Goal: Task Accomplishment & Management: Manage account settings

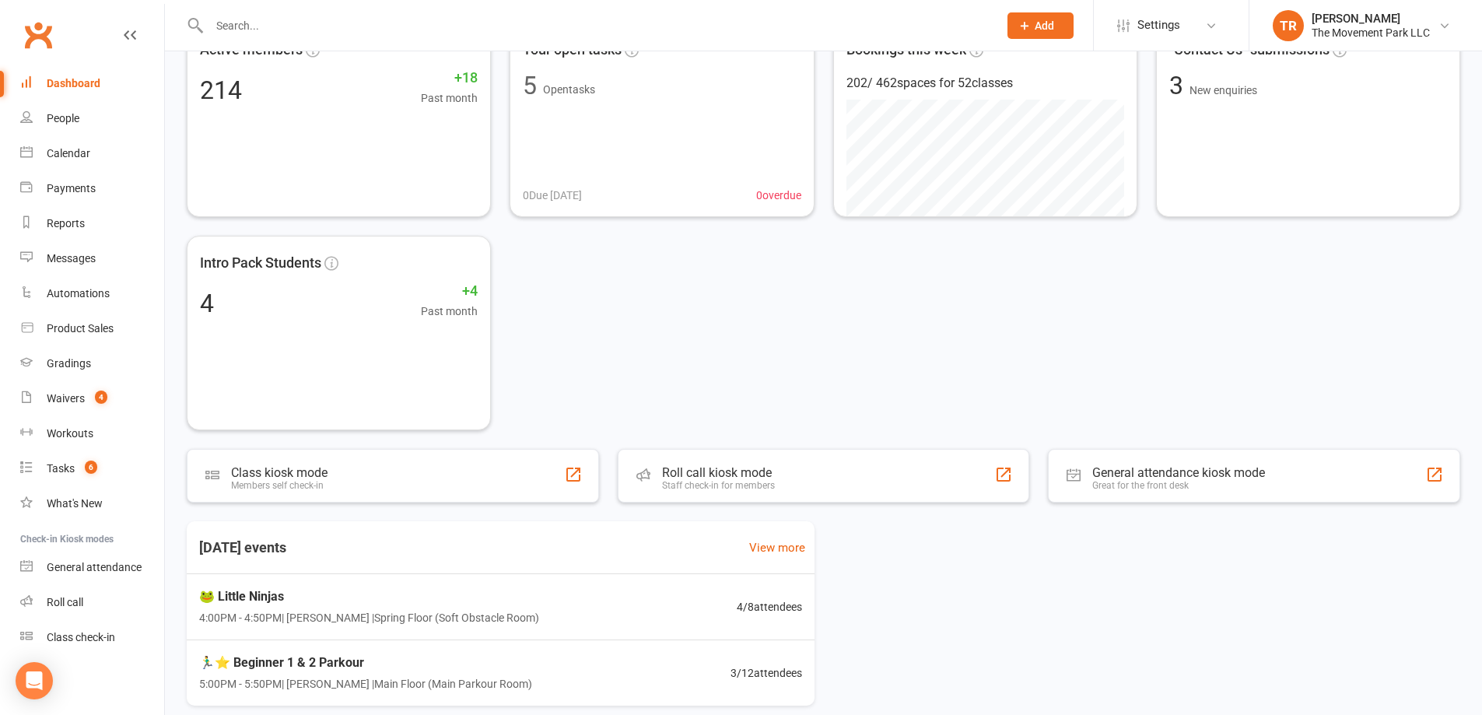
scroll to position [177, 0]
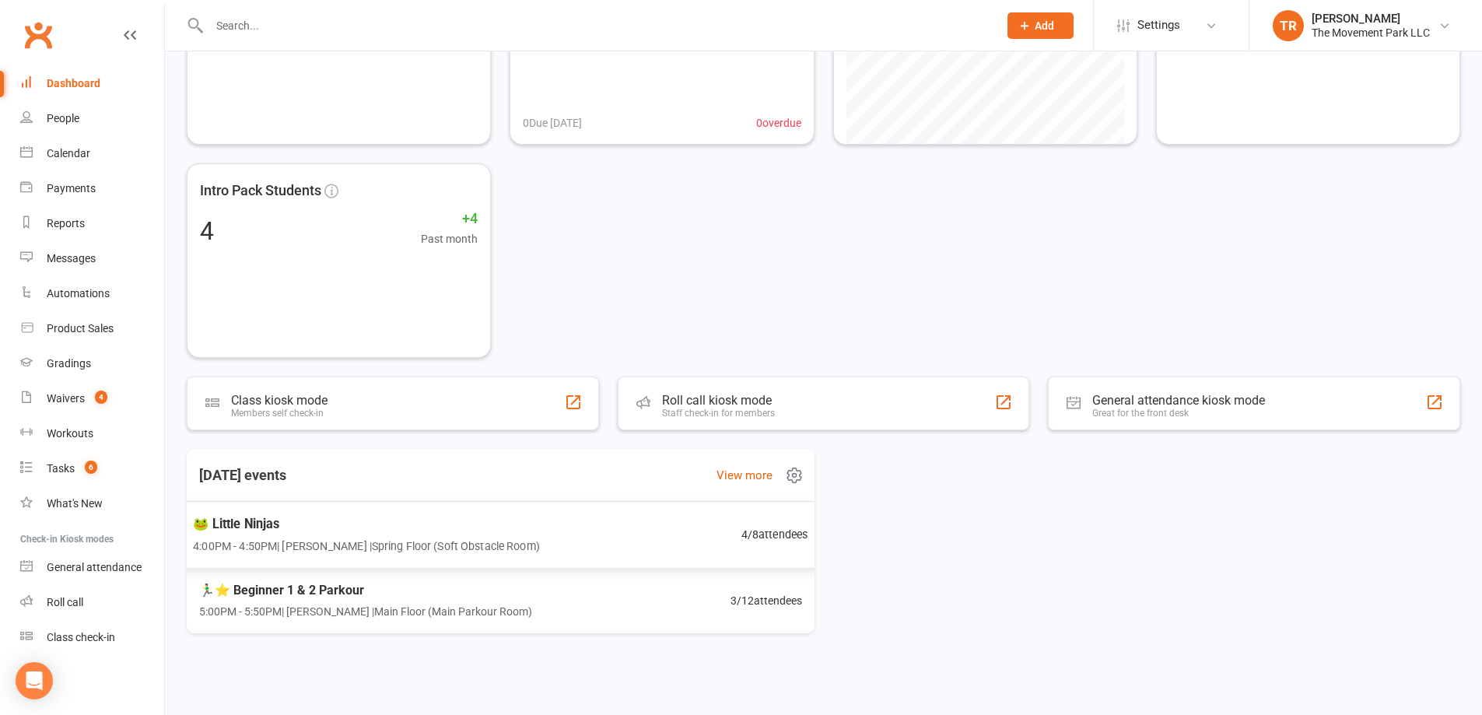
click at [485, 539] on span "4:00PM - 4:50PM | [PERSON_NAME] | Spring Floor (Soft Obstacle Room)" at bounding box center [366, 546] width 347 height 18
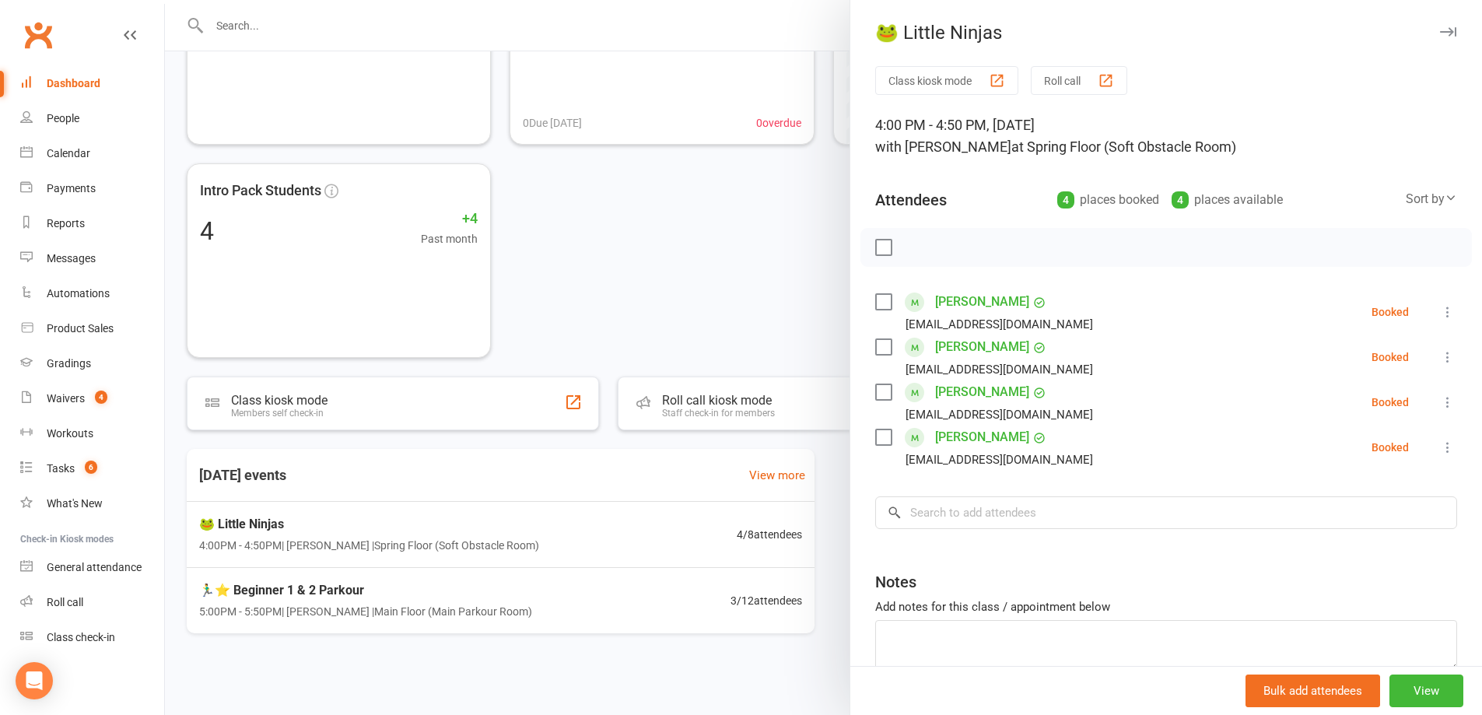
click at [459, 611] on div at bounding box center [823, 357] width 1317 height 715
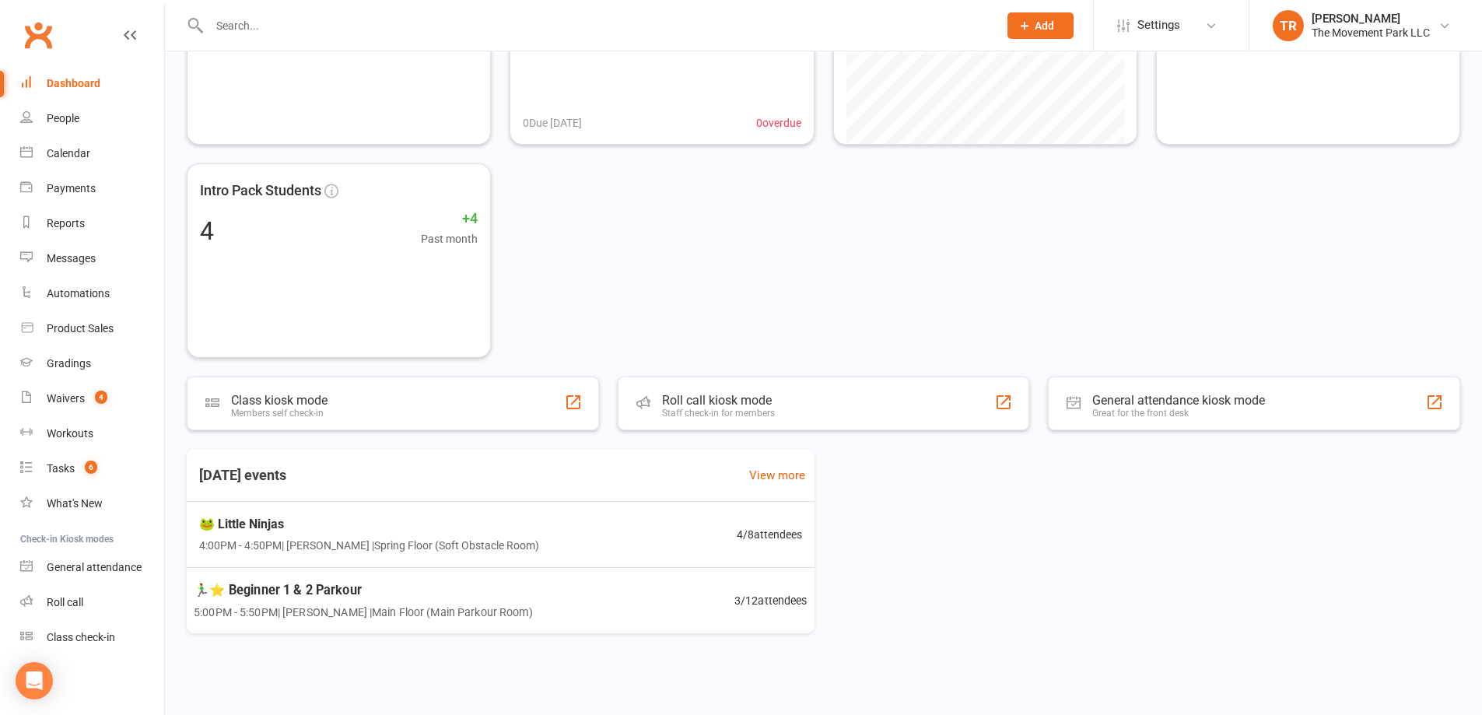
click at [447, 605] on span "5:00PM - 5:50PM | Molly Courtney | Main Floor (Main Parkour Room)" at bounding box center [363, 612] width 339 height 18
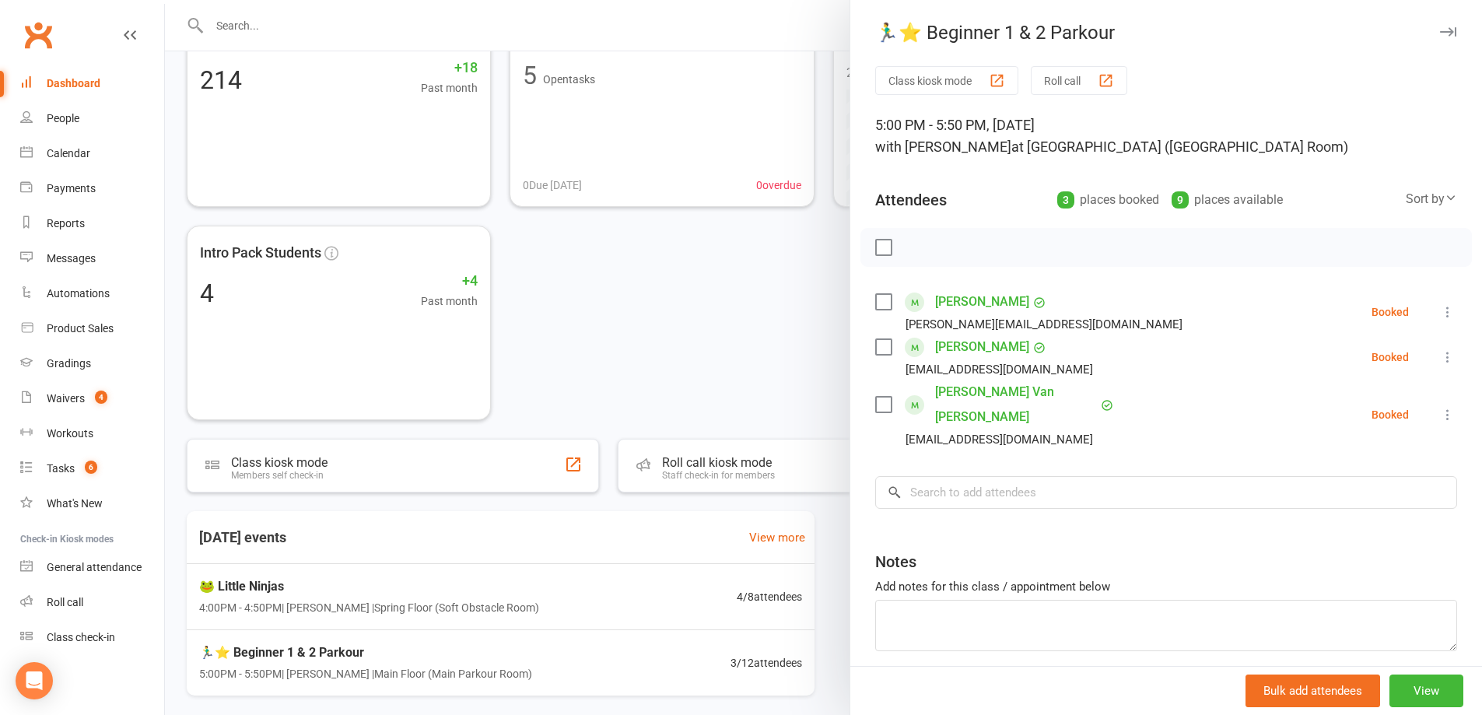
scroll to position [0, 0]
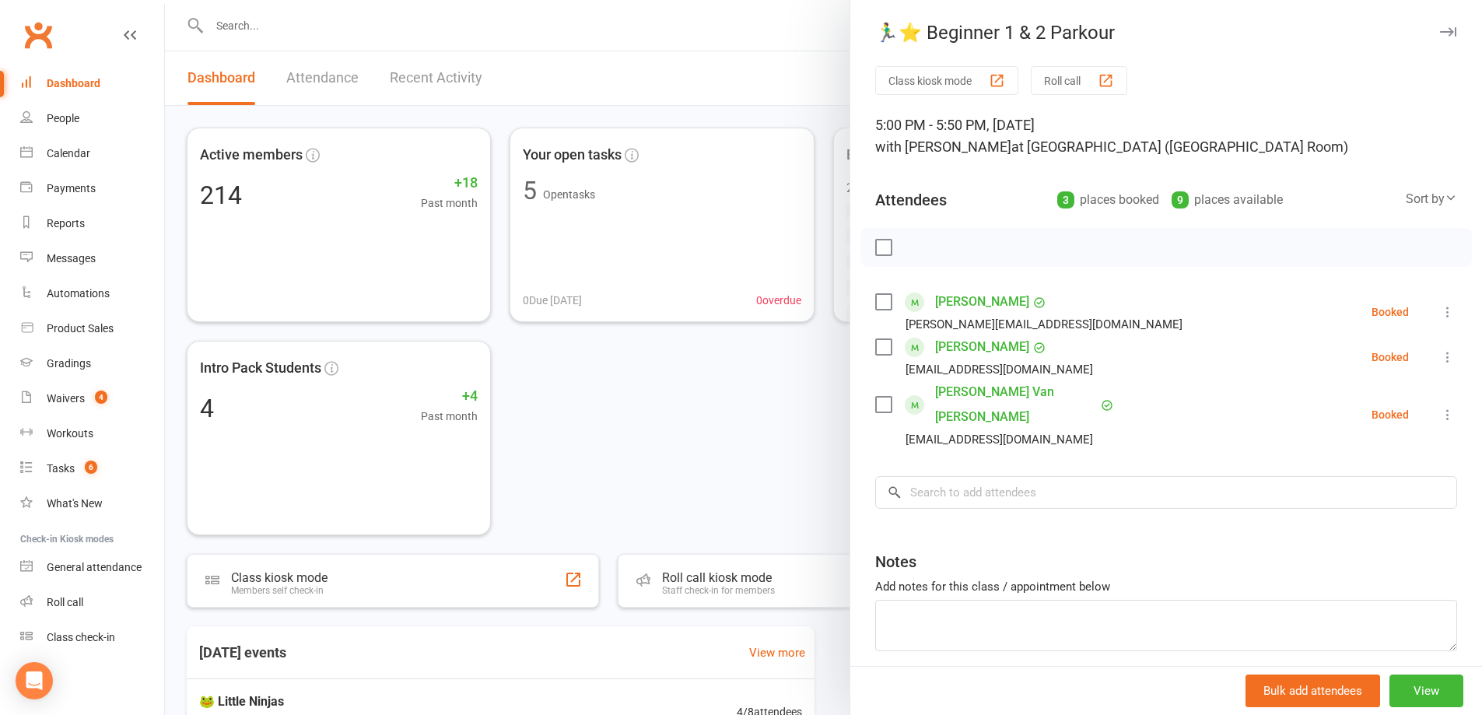
click at [769, 439] on div at bounding box center [823, 357] width 1317 height 715
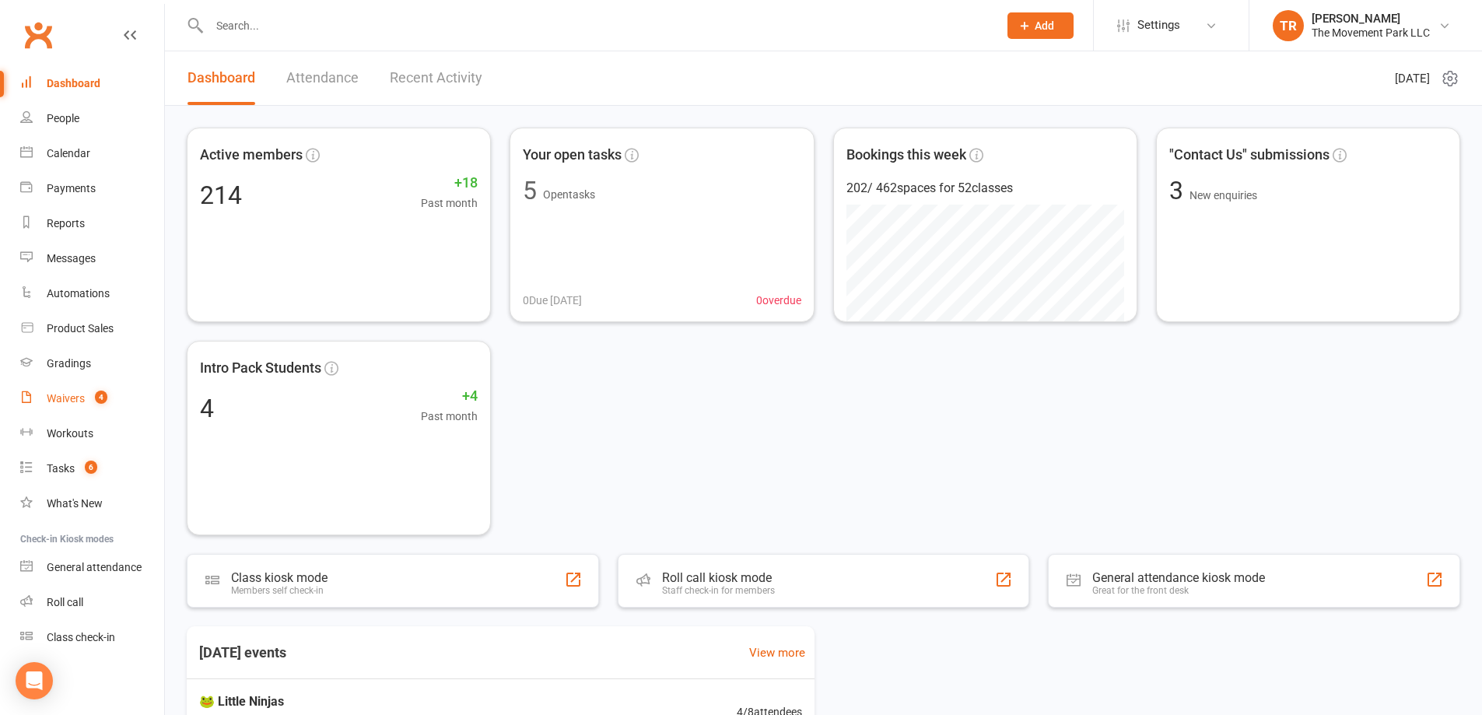
click at [72, 396] on div "Waivers" at bounding box center [66, 398] width 38 height 12
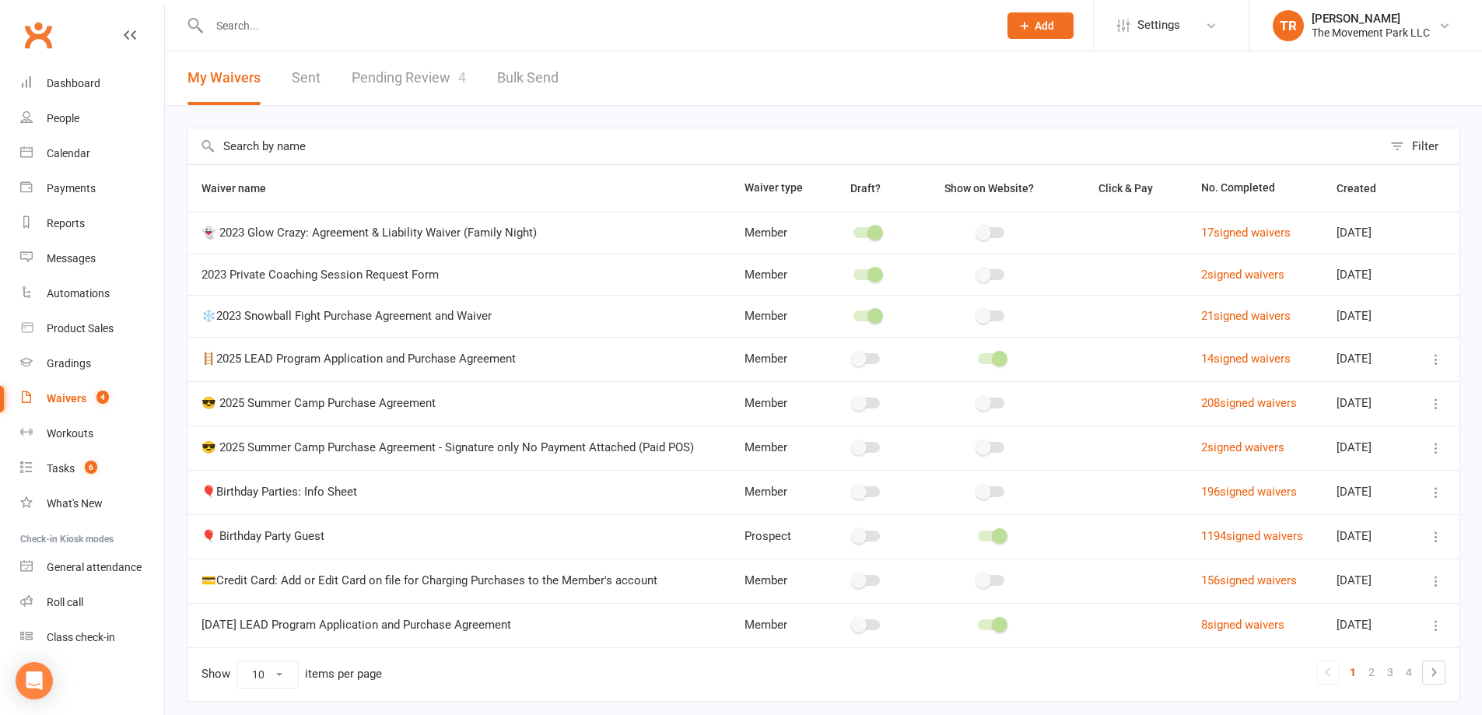
click at [383, 72] on link "Pending Review 4" at bounding box center [409, 78] width 114 height 54
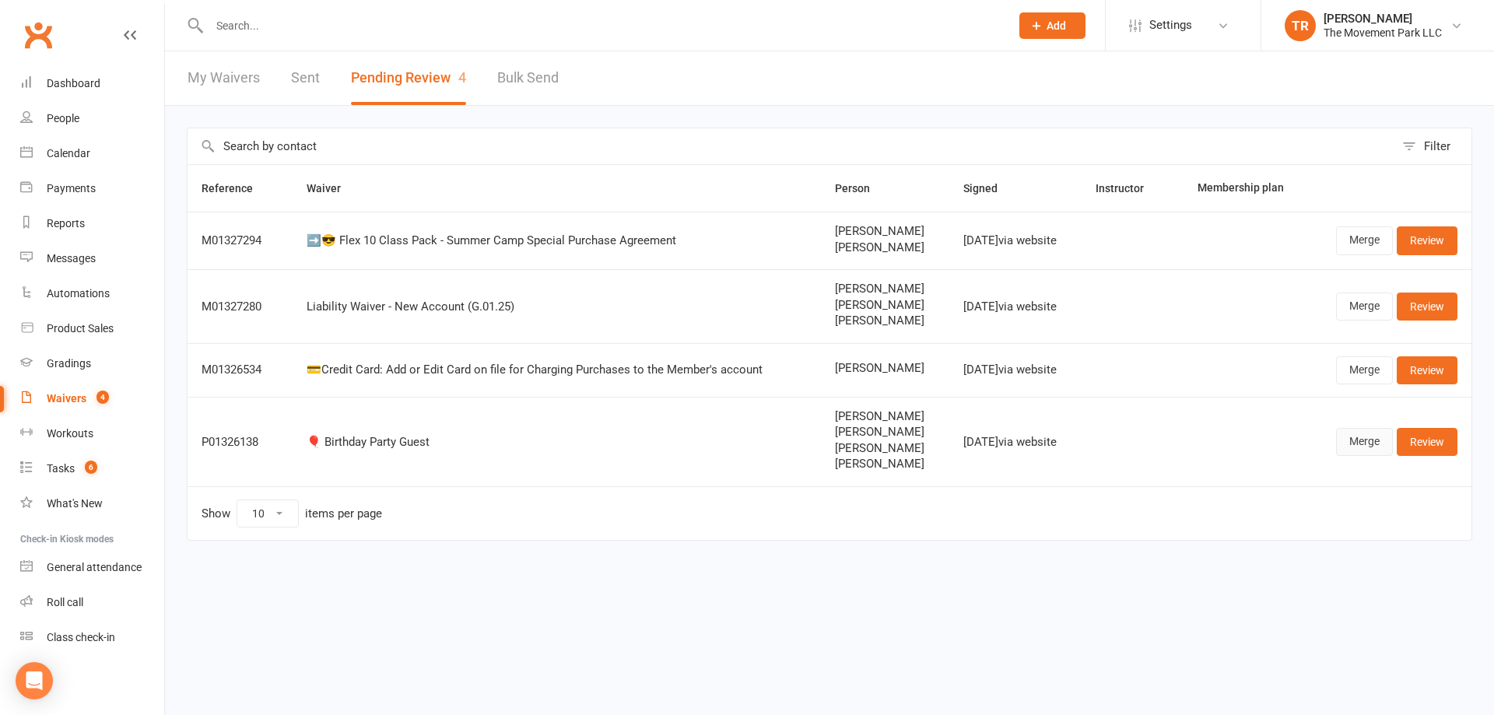
click at [1358, 446] on link "Merge" at bounding box center [1364, 442] width 57 height 28
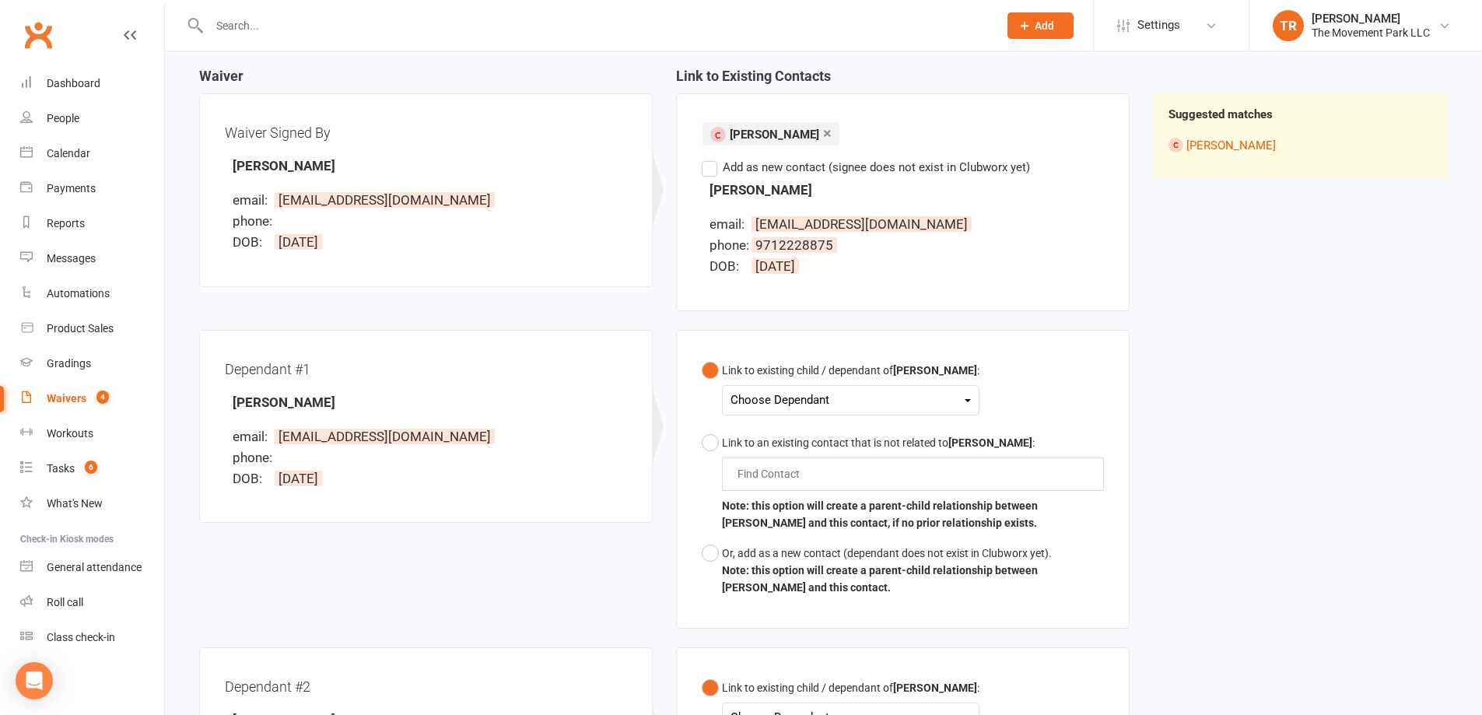
scroll to position [156, 0]
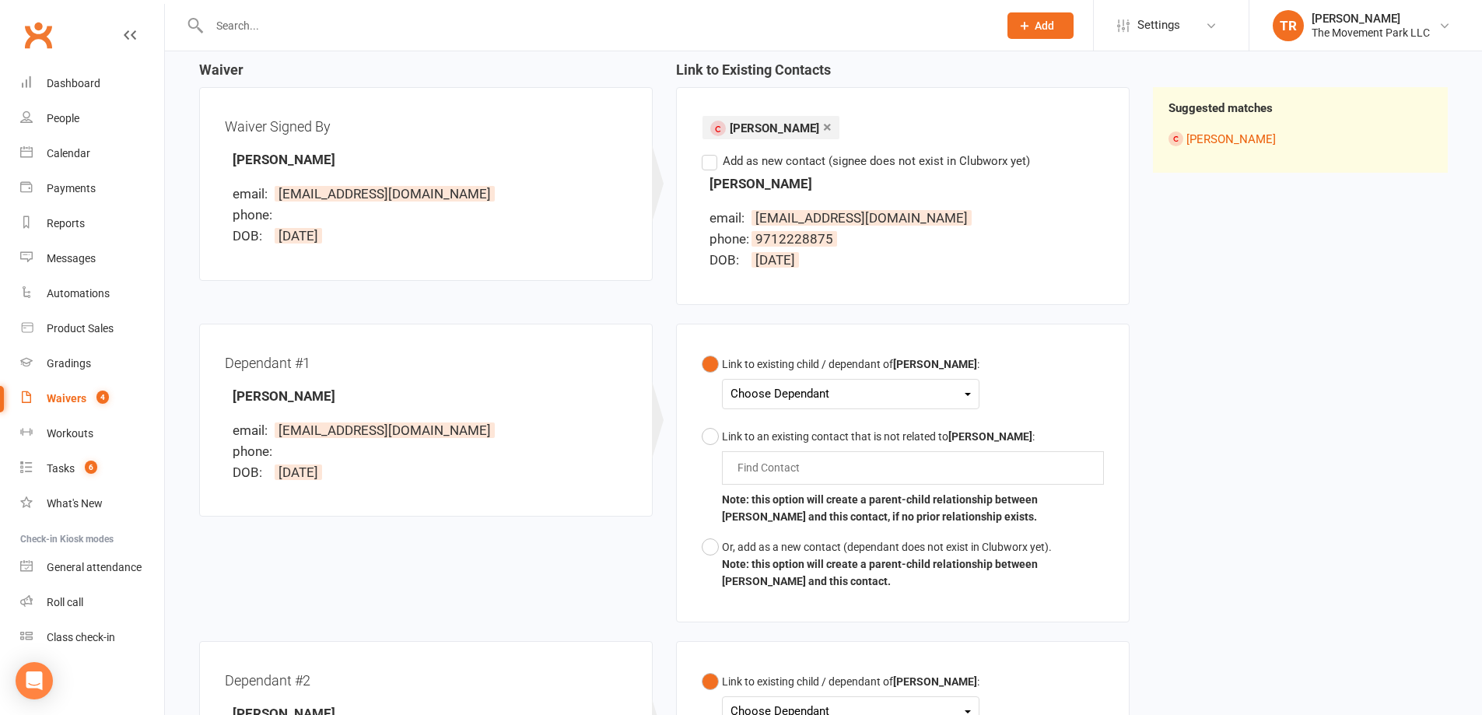
click at [830, 400] on div "Choose Dependant" at bounding box center [850, 394] width 240 height 21
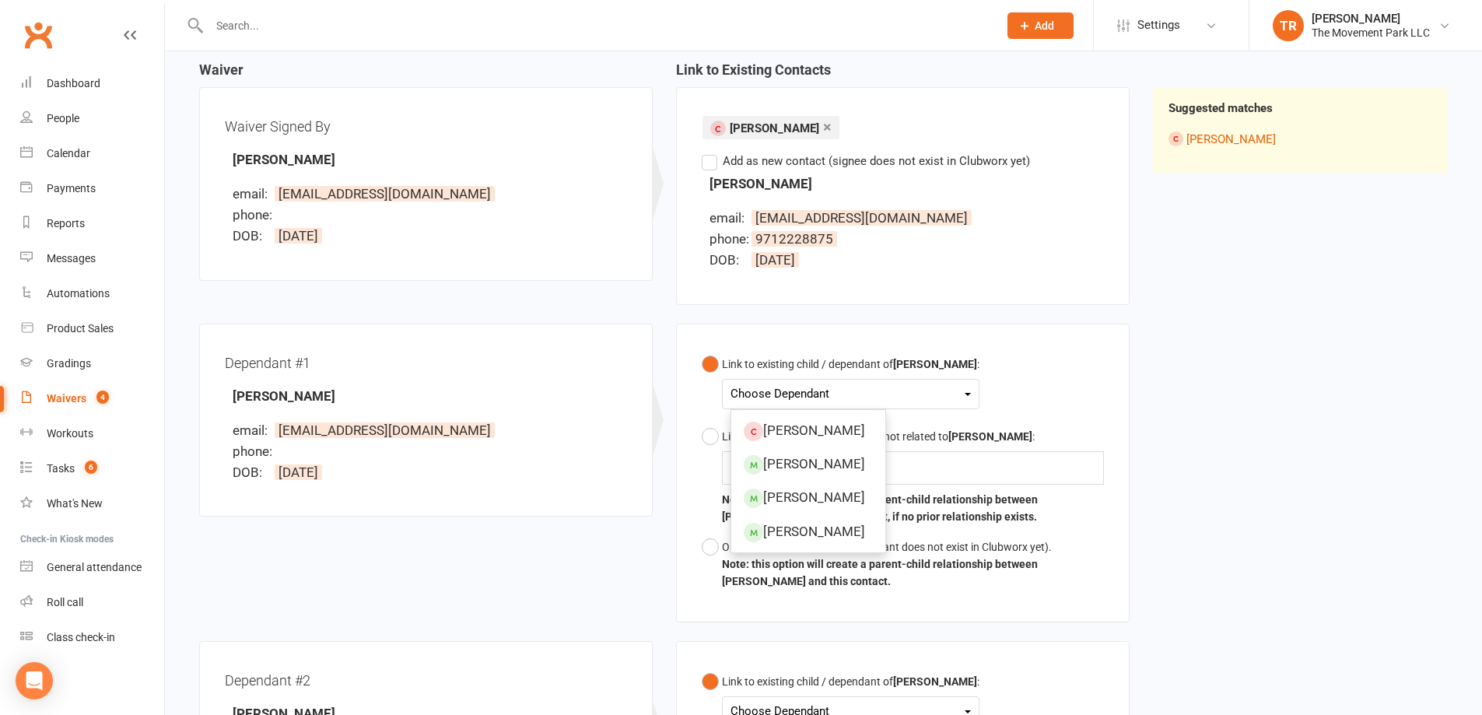
click at [1259, 374] on div "Waiver Waiver Signed By Courtney Hall email: courtneylhall@yahoo.com phone: DOB…" at bounding box center [823, 669] width 1272 height 1214
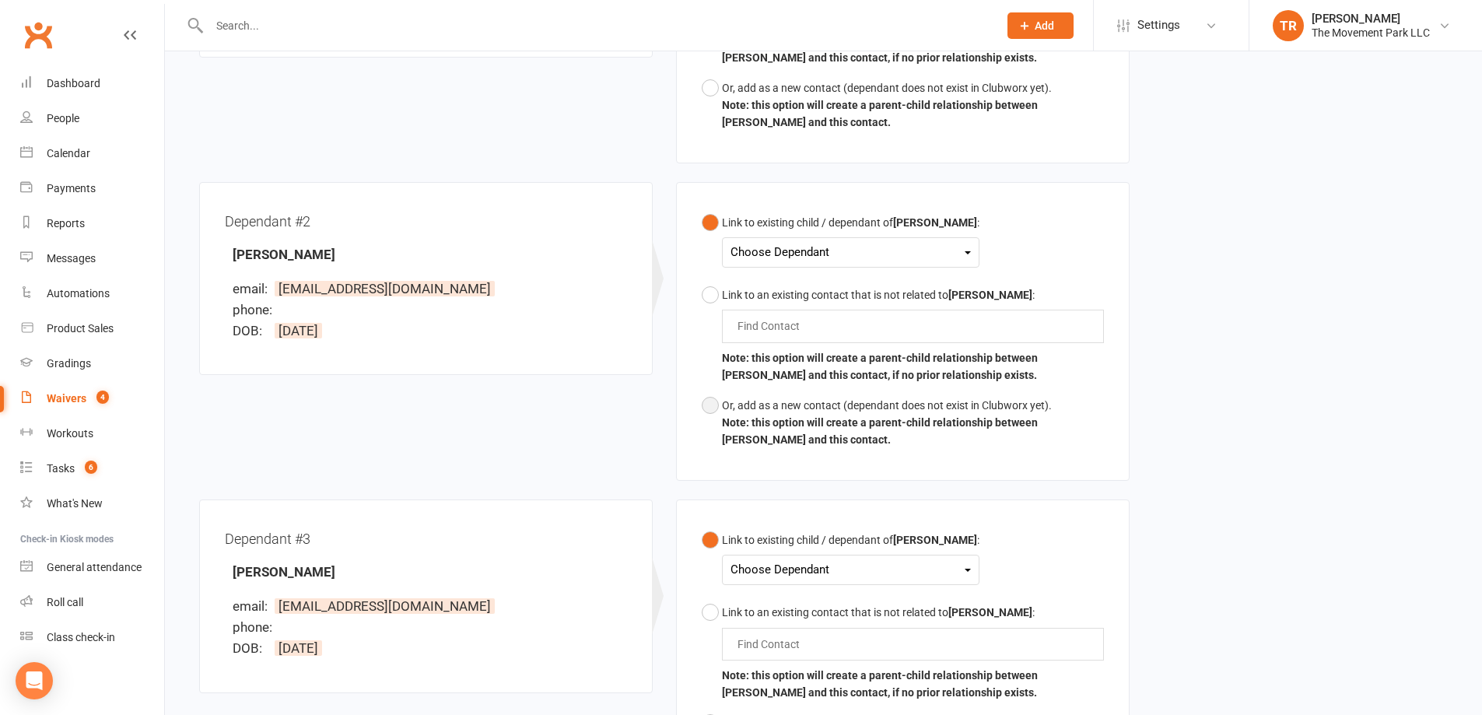
scroll to position [622, 0]
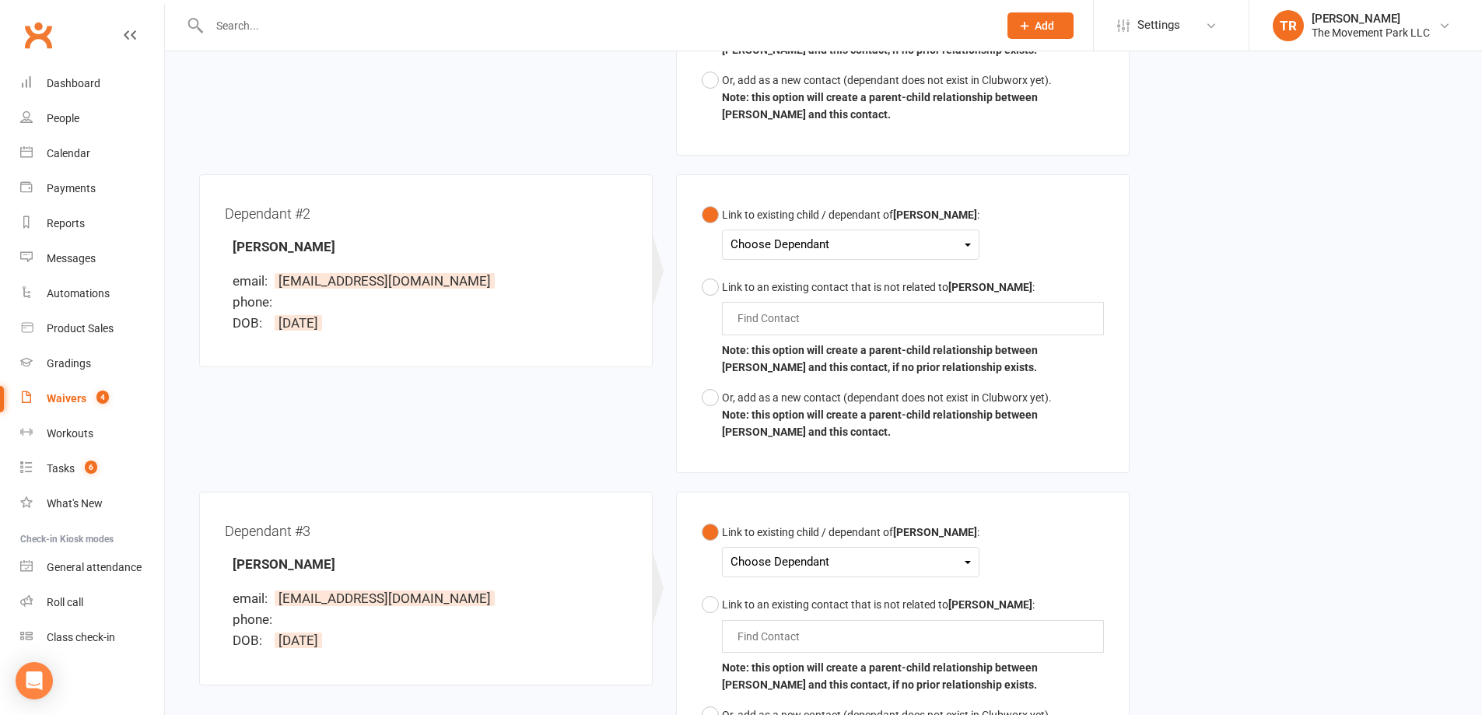
click at [818, 241] on div "Choose Dependant" at bounding box center [850, 244] width 240 height 21
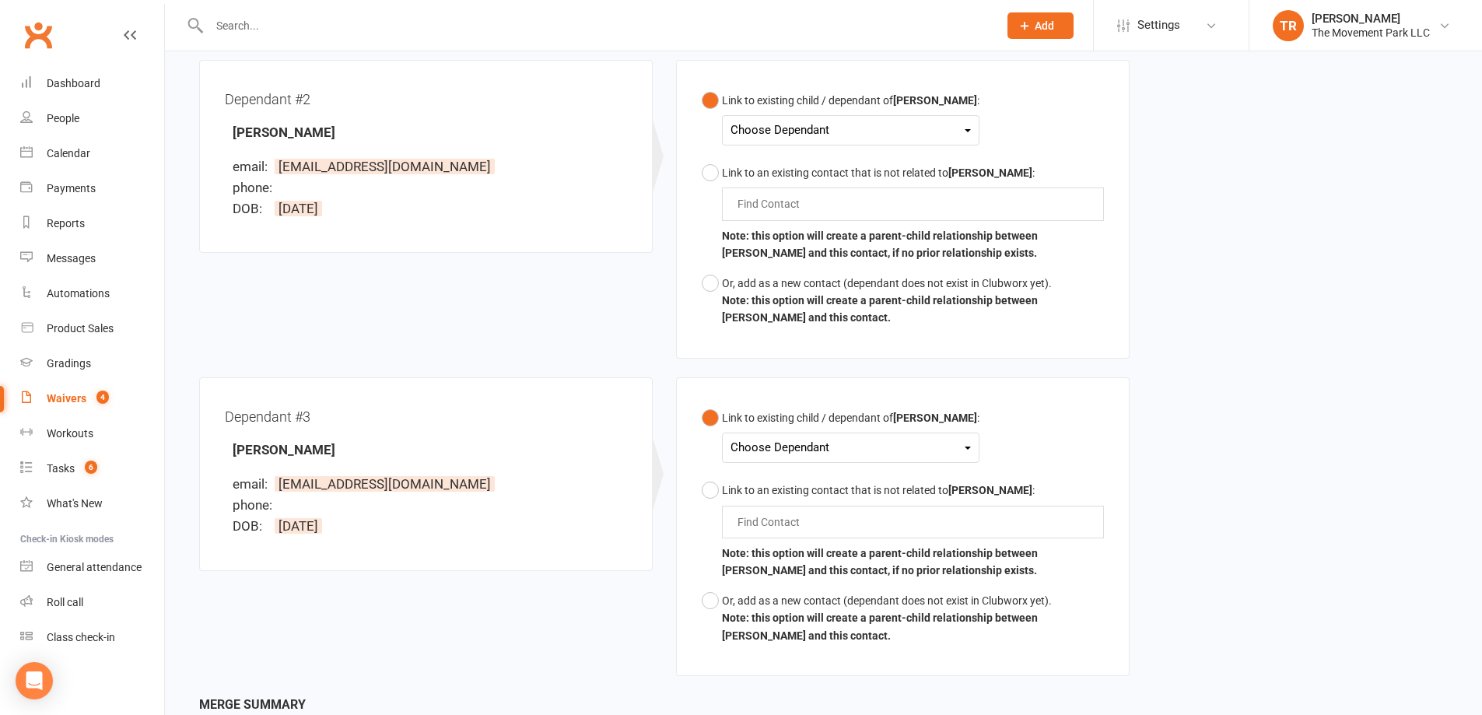
scroll to position [878, 0]
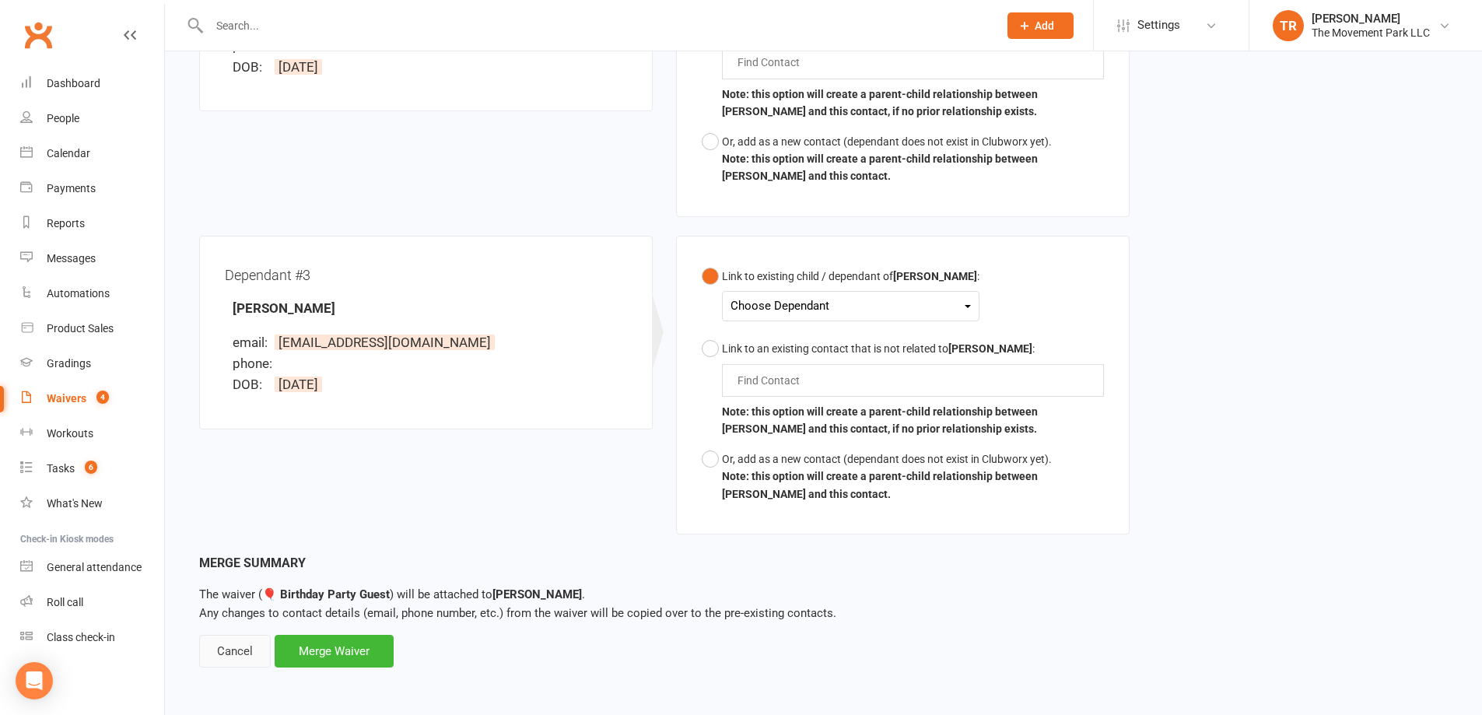
click at [248, 648] on div "Cancel" at bounding box center [235, 651] width 72 height 33
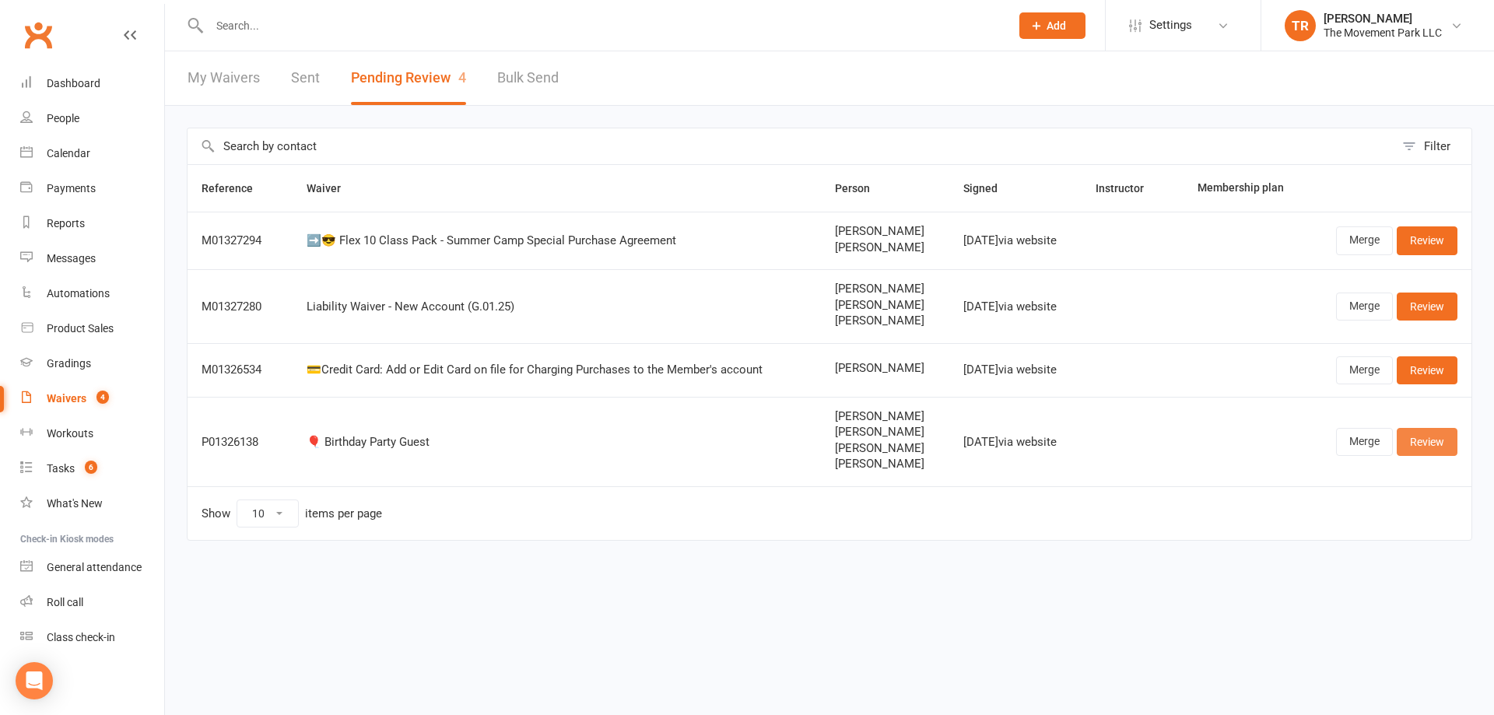
click at [1439, 440] on link "Review" at bounding box center [1426, 442] width 61 height 28
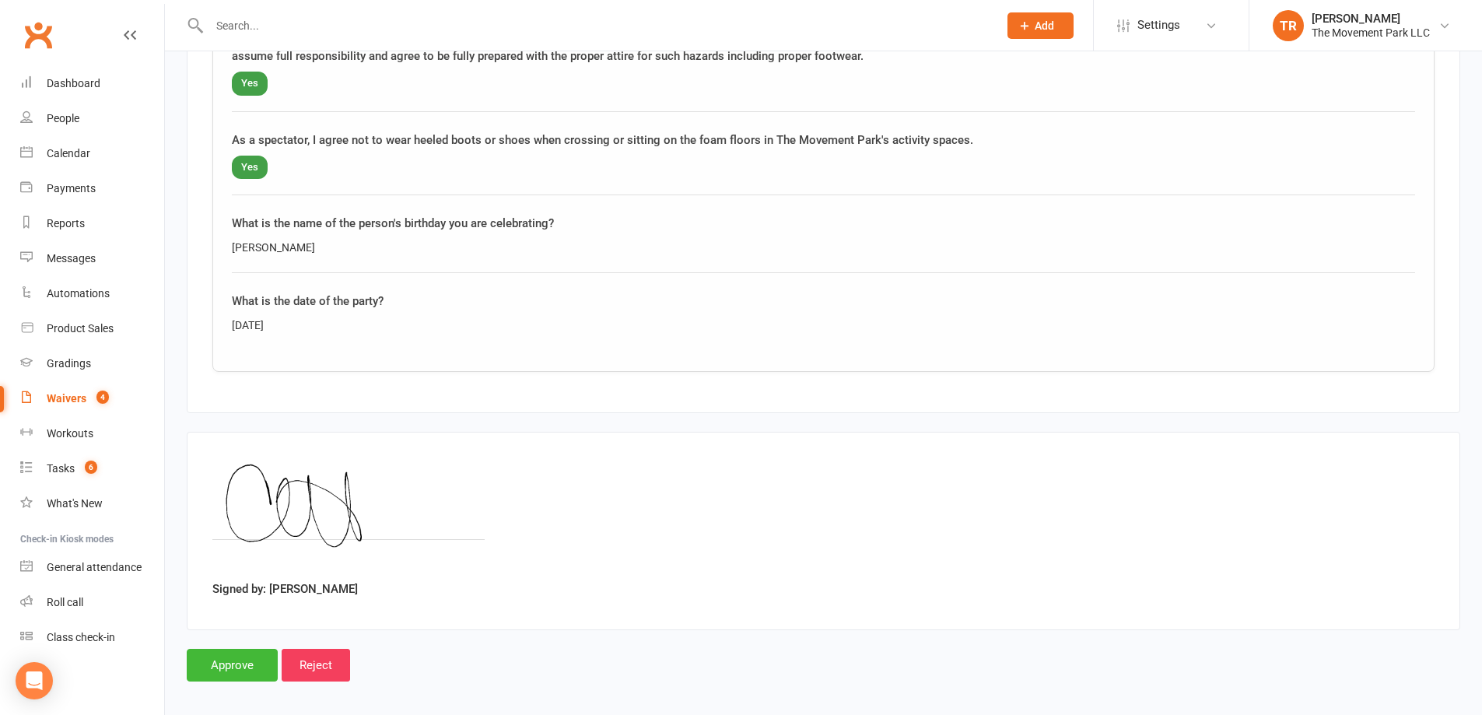
scroll to position [3489, 0]
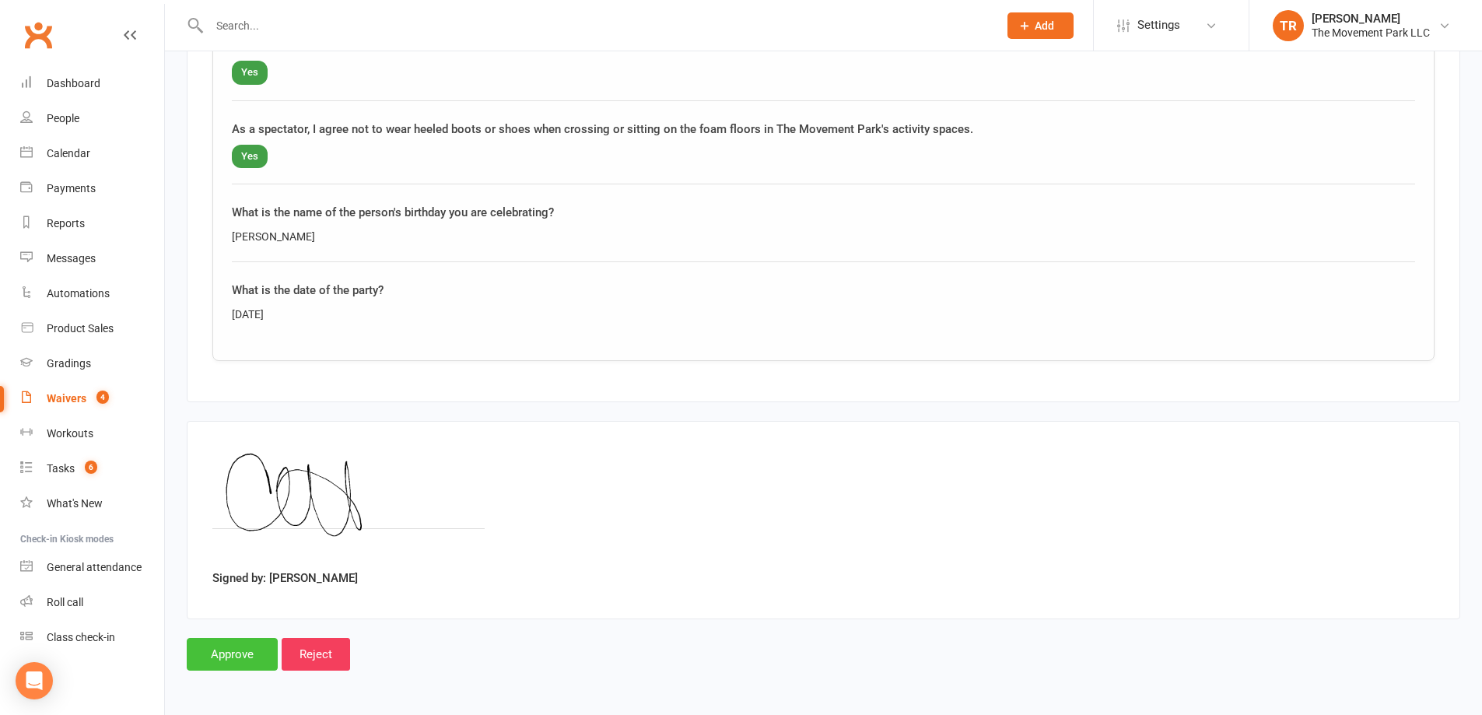
click at [205, 646] on input "Approve" at bounding box center [232, 654] width 91 height 33
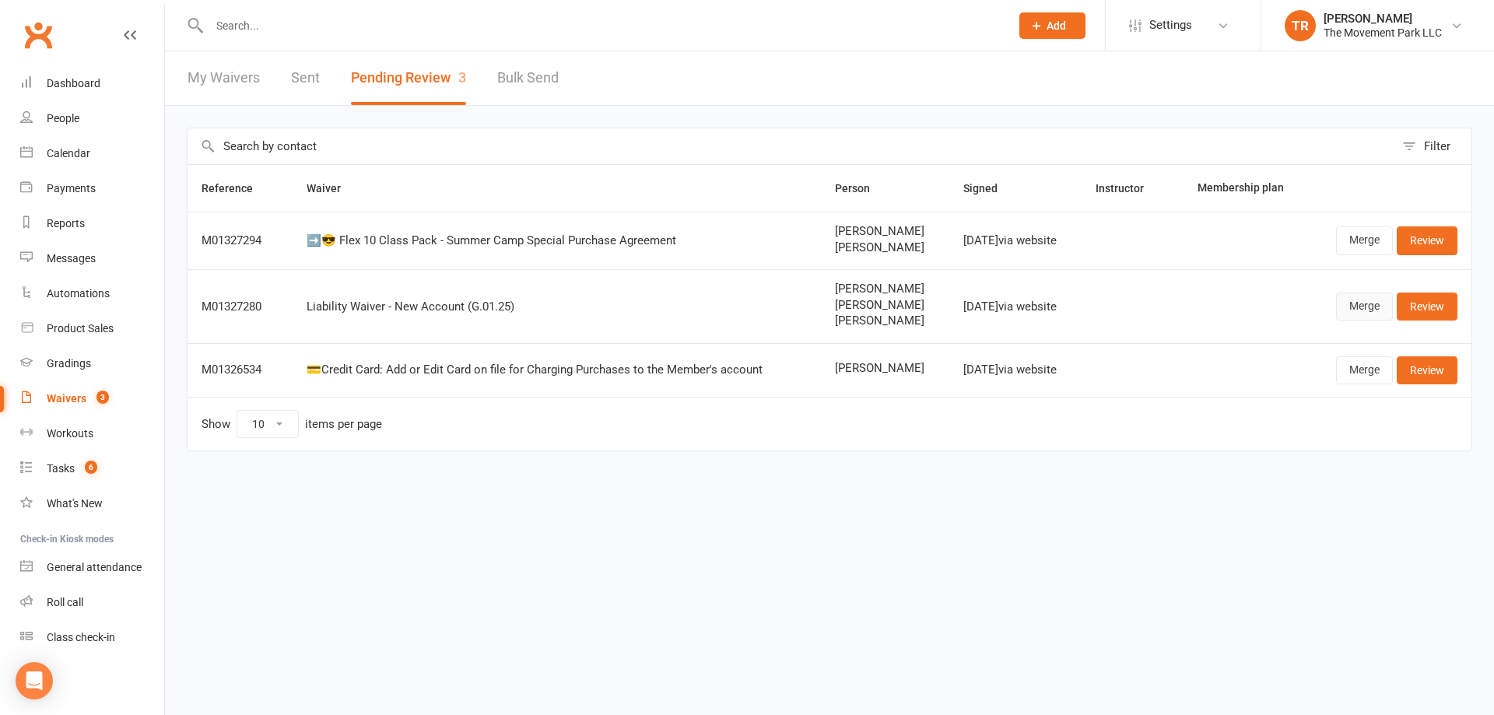
click at [1361, 307] on link "Merge" at bounding box center [1364, 306] width 57 height 28
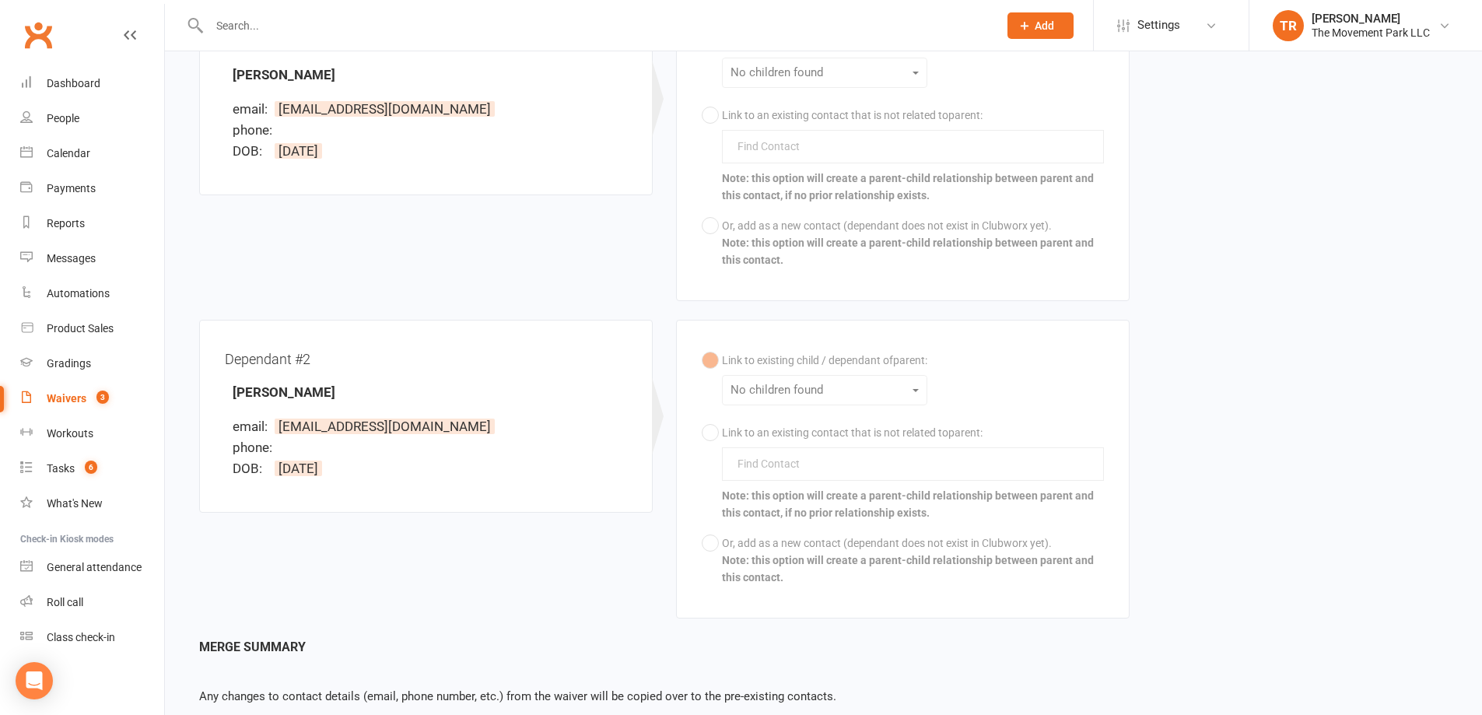
scroll to position [536, 0]
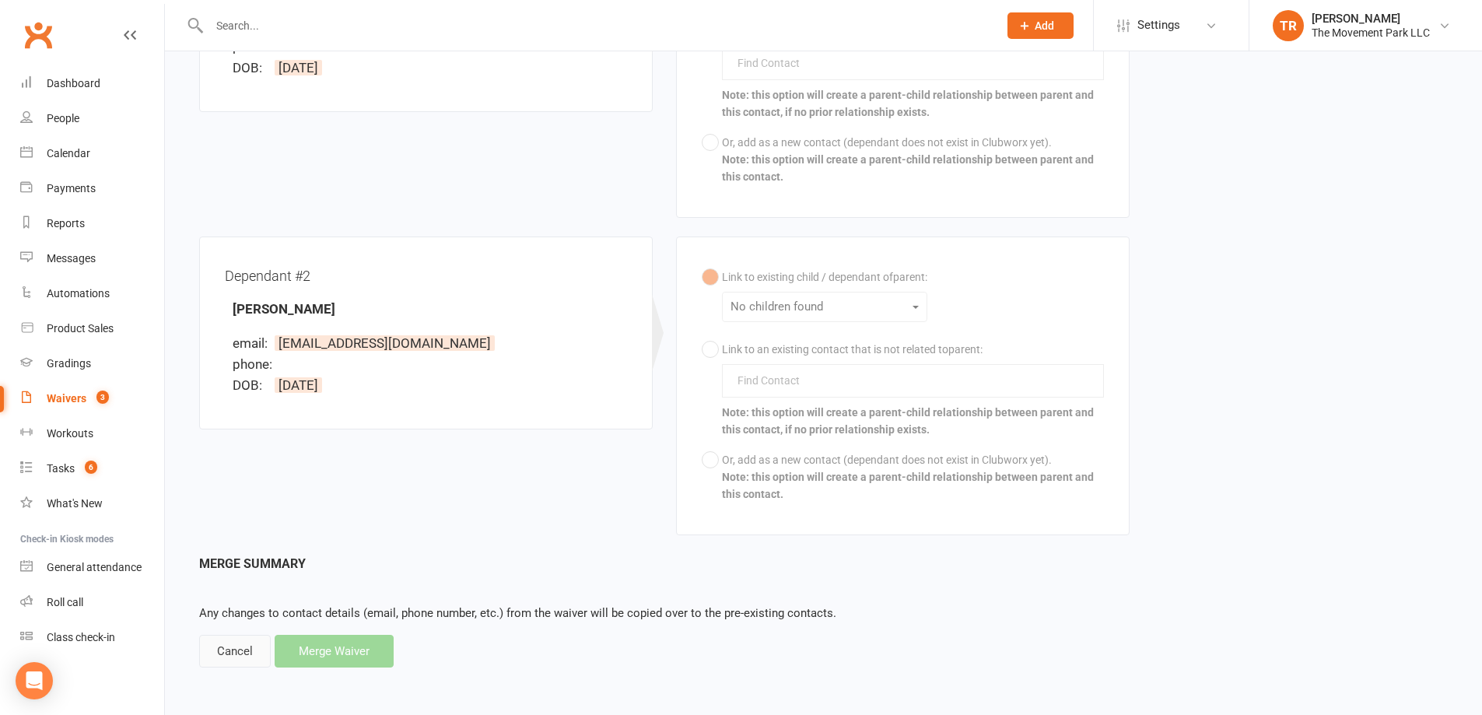
click at [219, 657] on div "Cancel" at bounding box center [235, 651] width 72 height 33
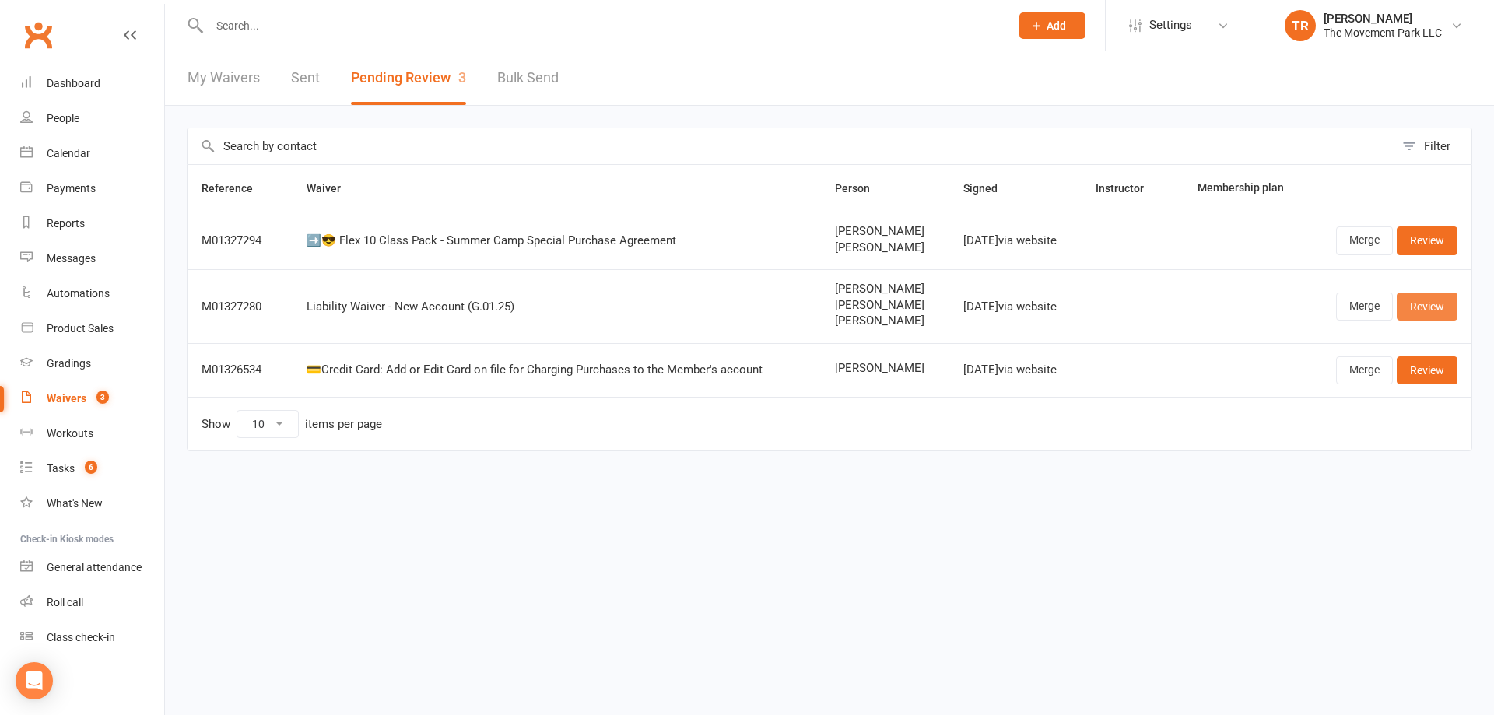
click at [1427, 303] on link "Review" at bounding box center [1426, 306] width 61 height 28
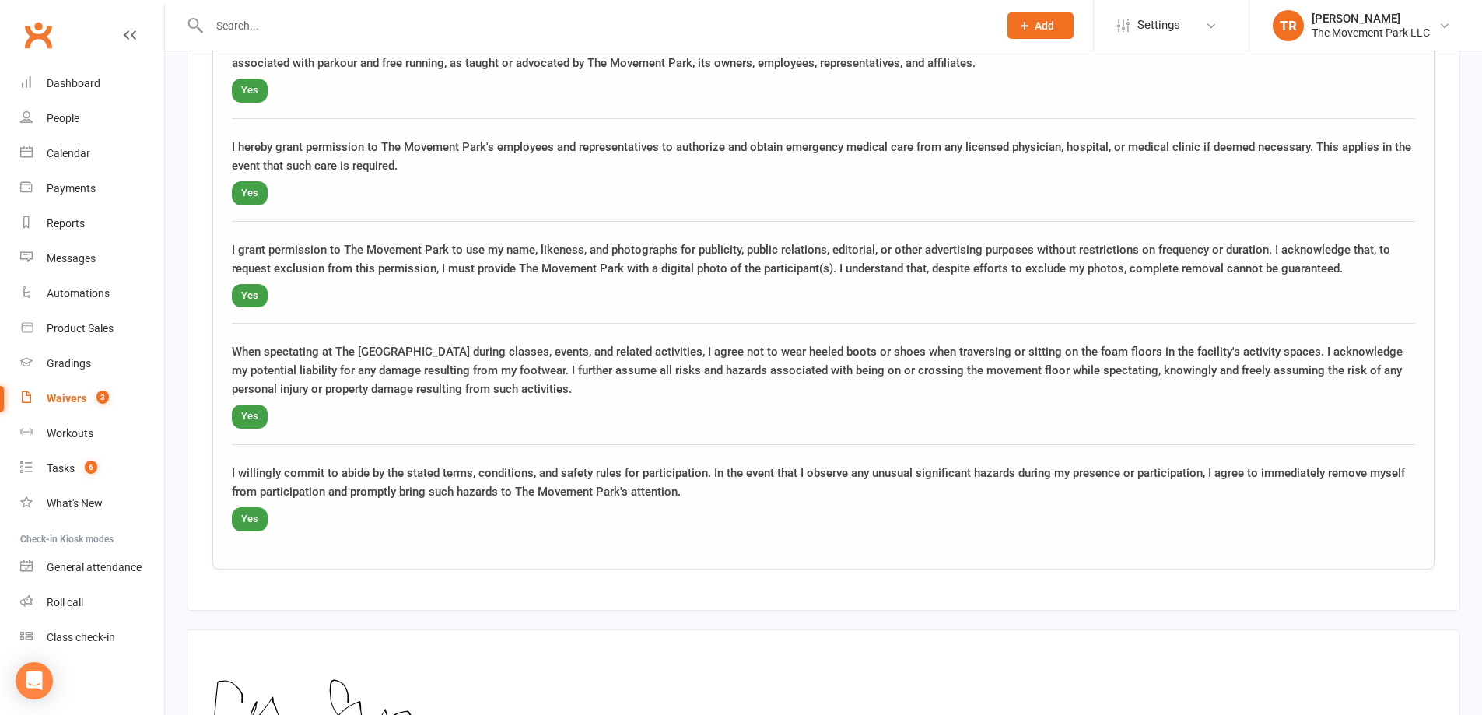
scroll to position [2756, 0]
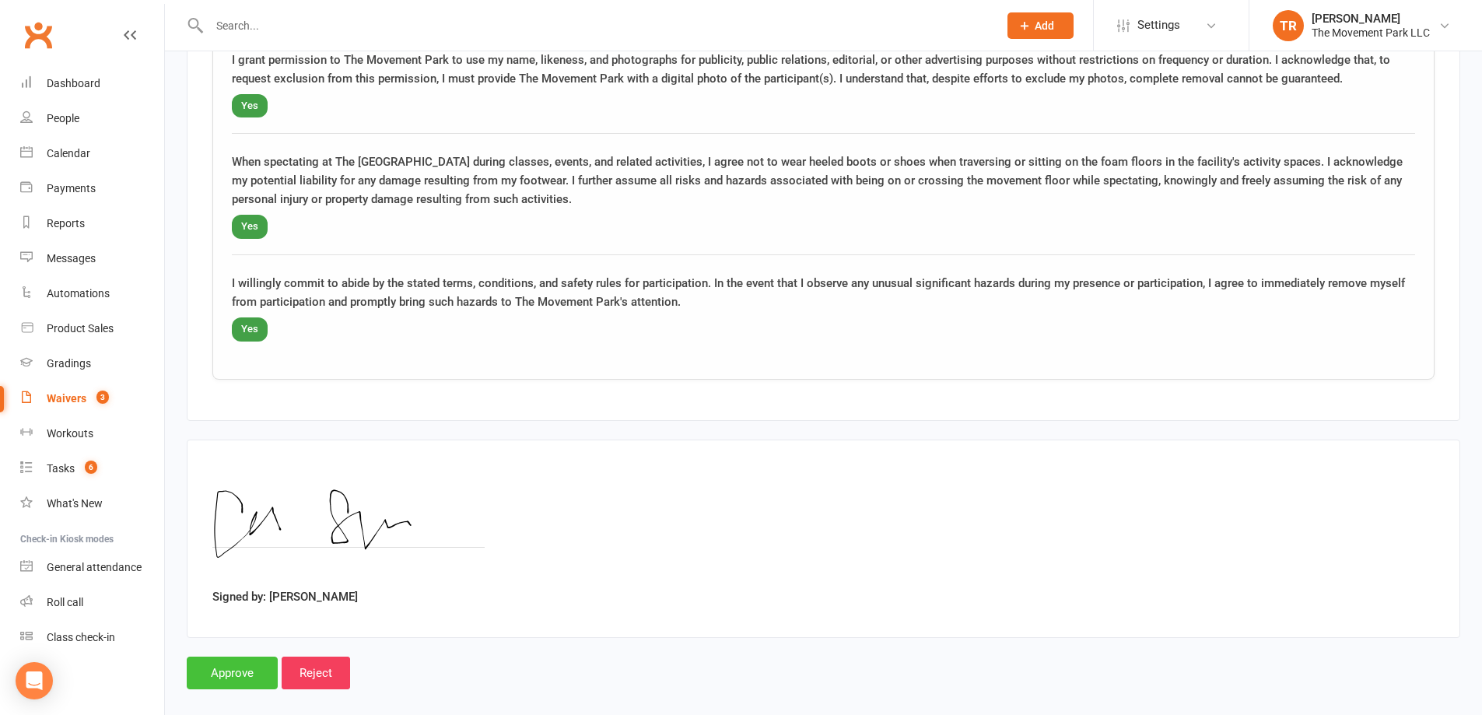
click at [229, 659] on input "Approve" at bounding box center [232, 673] width 91 height 33
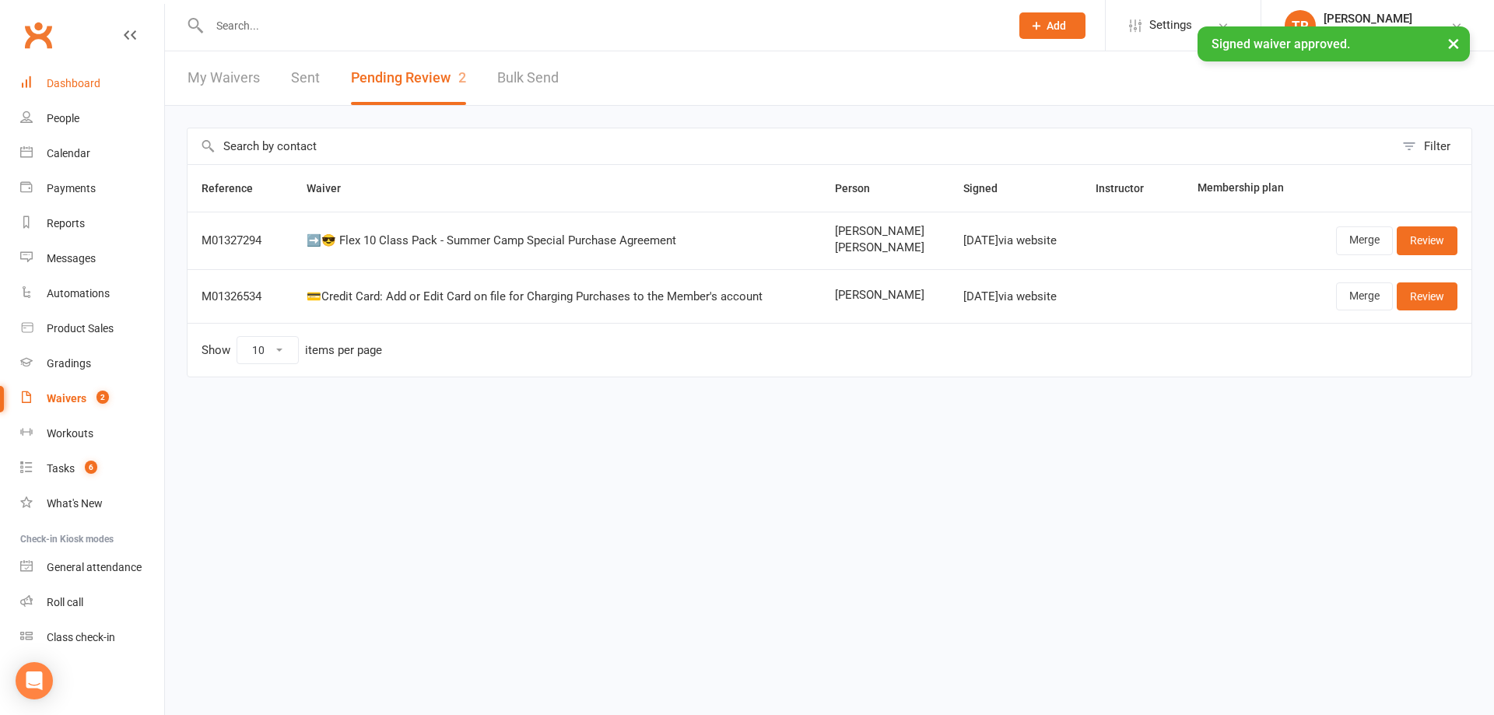
click at [62, 86] on div "Dashboard" at bounding box center [74, 83] width 54 height 12
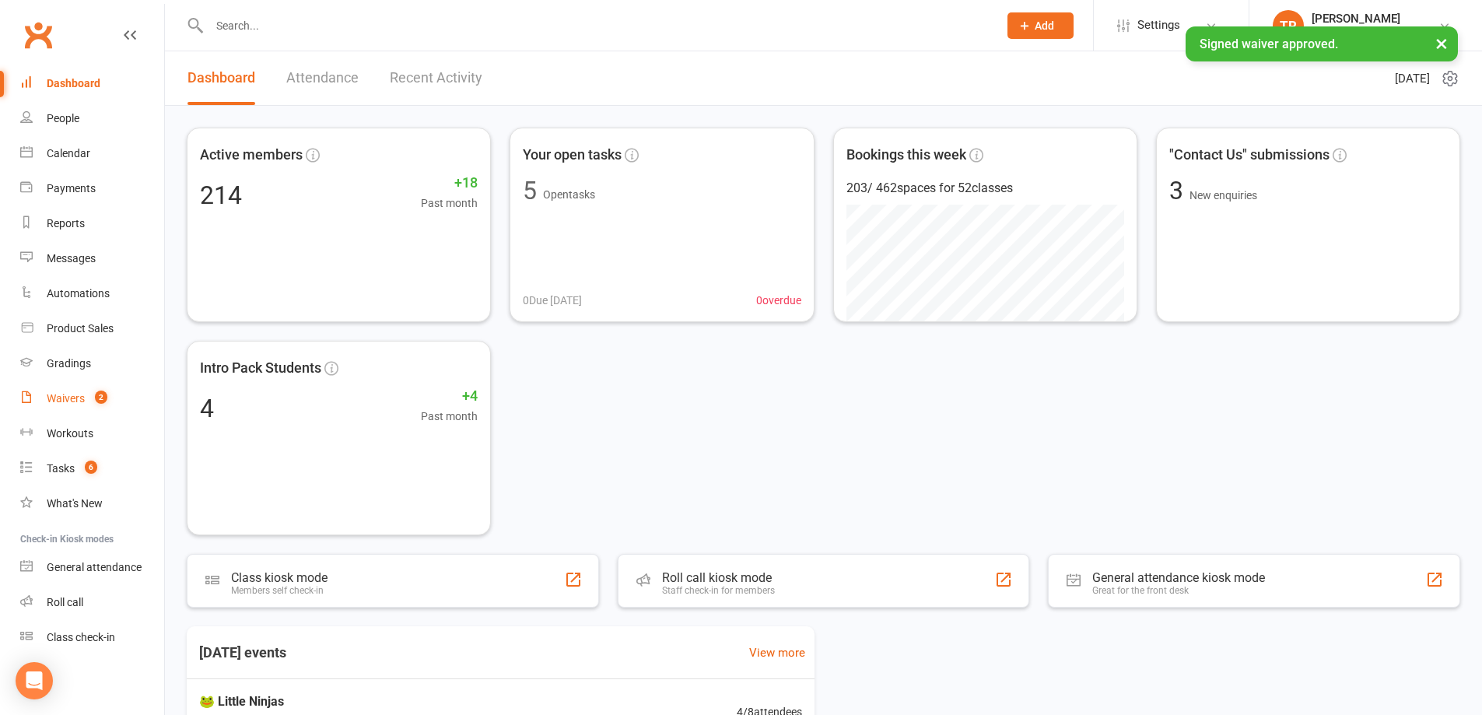
click at [60, 397] on div "Waivers" at bounding box center [66, 398] width 38 height 12
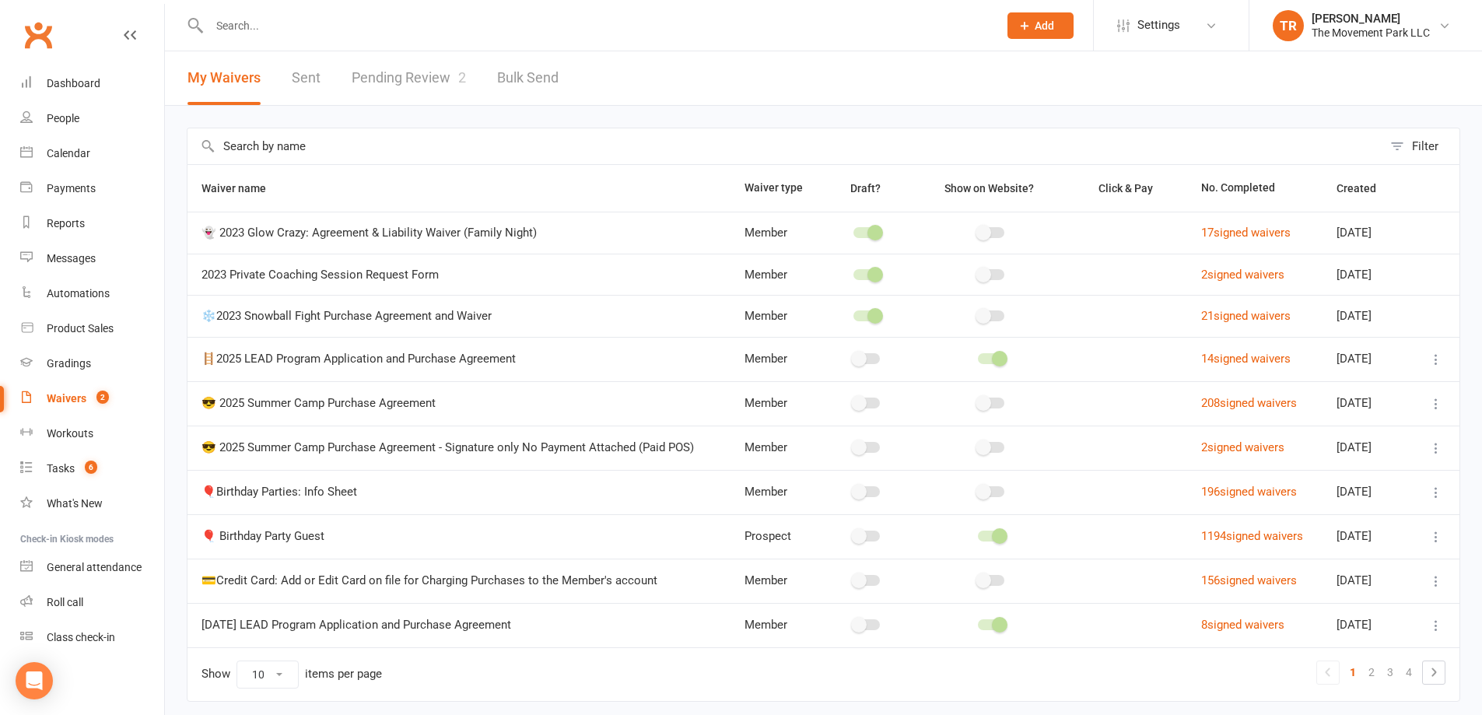
click at [388, 76] on link "Pending Review 2" at bounding box center [409, 78] width 114 height 54
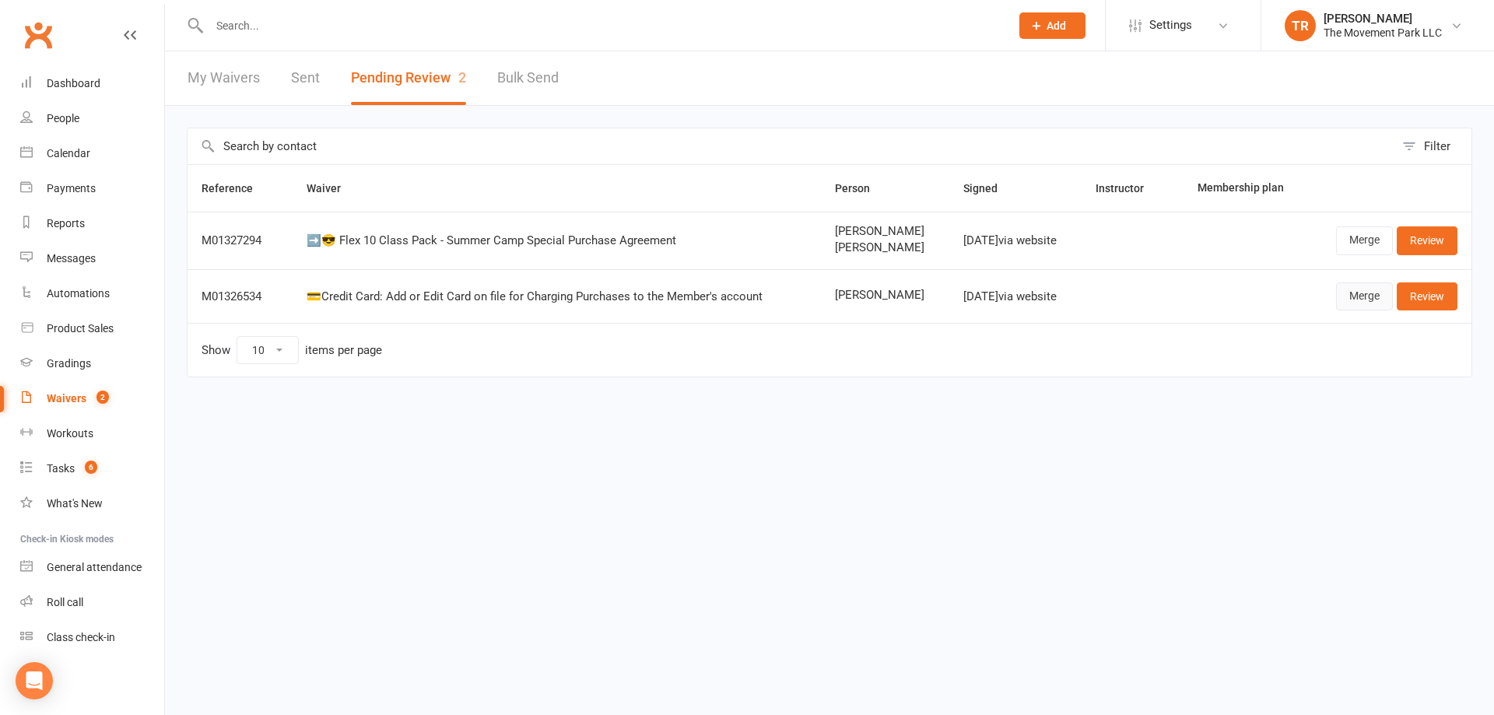
click at [1358, 288] on link "Merge" at bounding box center [1364, 296] width 57 height 28
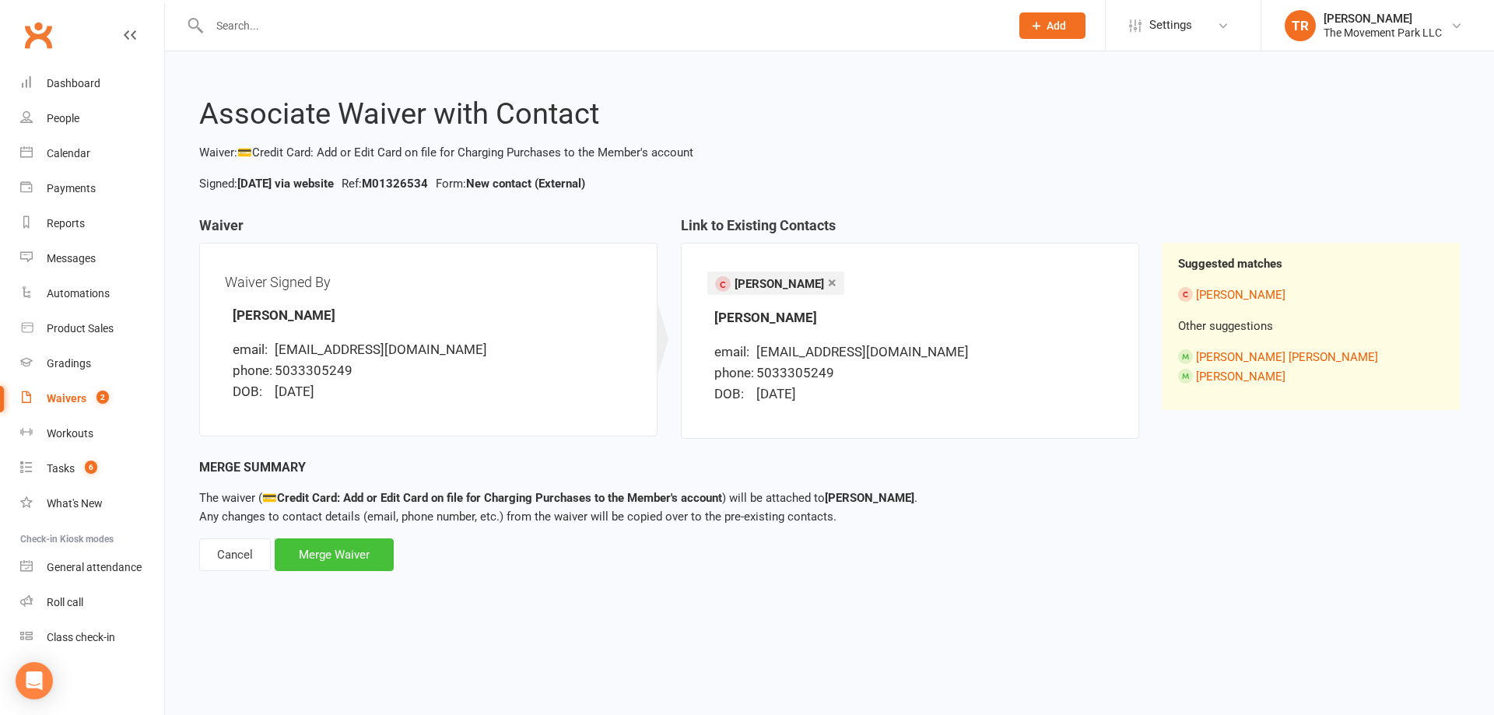
click at [370, 550] on div "Merge Waiver" at bounding box center [334, 554] width 119 height 33
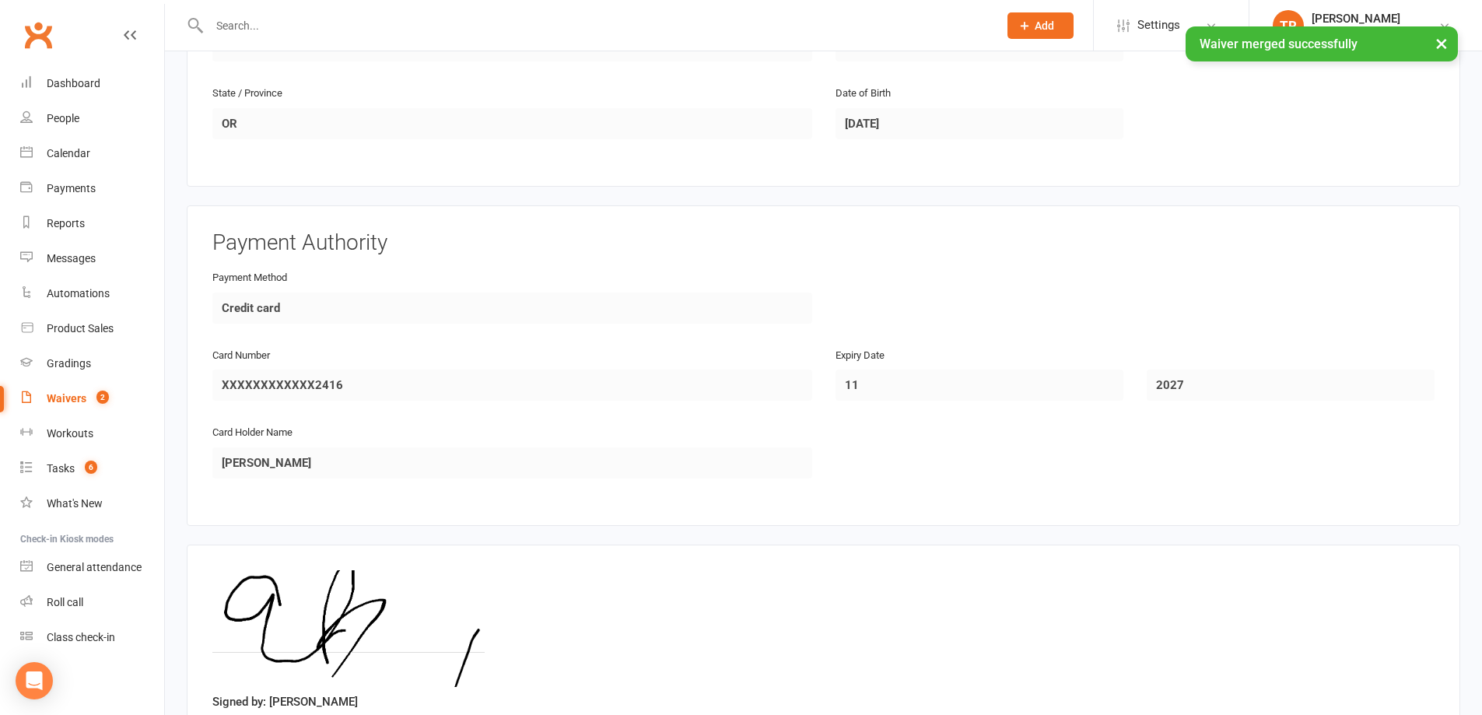
scroll to position [666, 0]
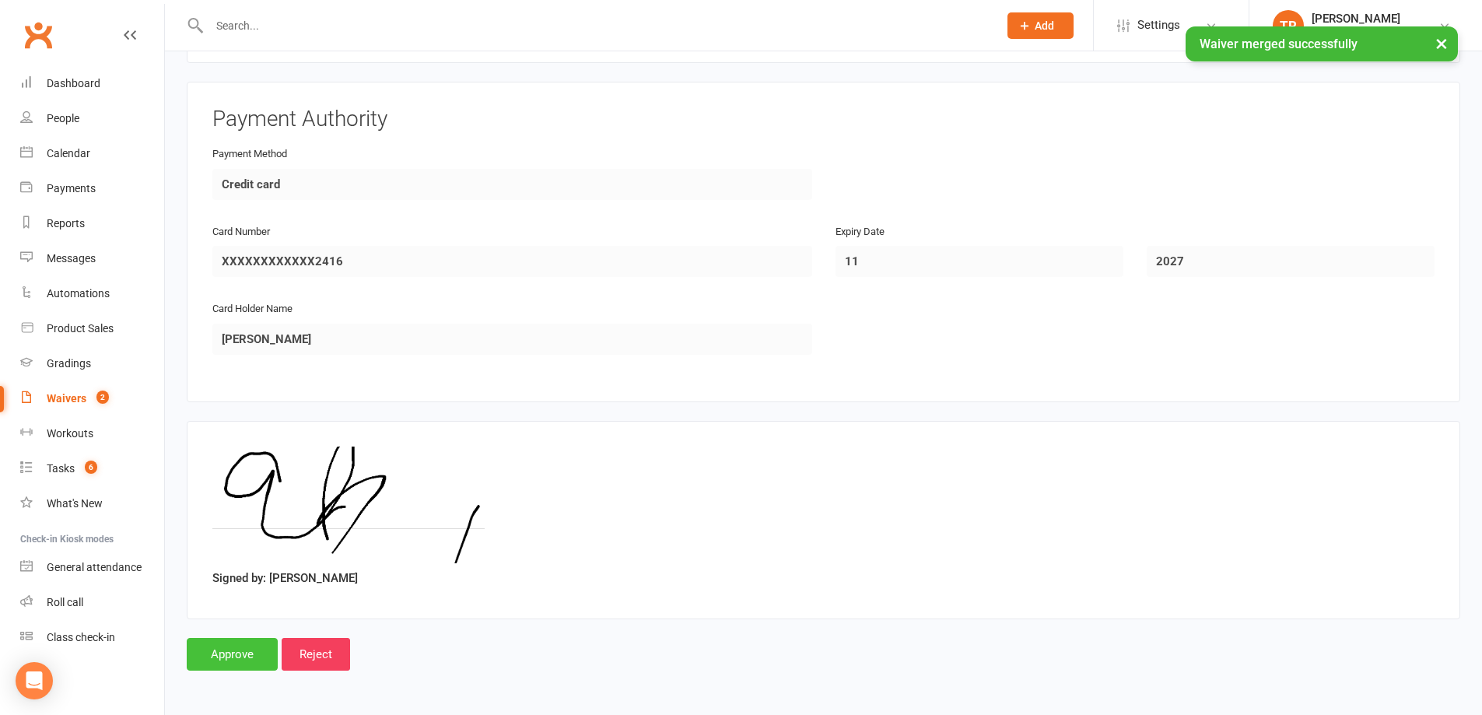
click at [236, 647] on input "Approve" at bounding box center [232, 654] width 91 height 33
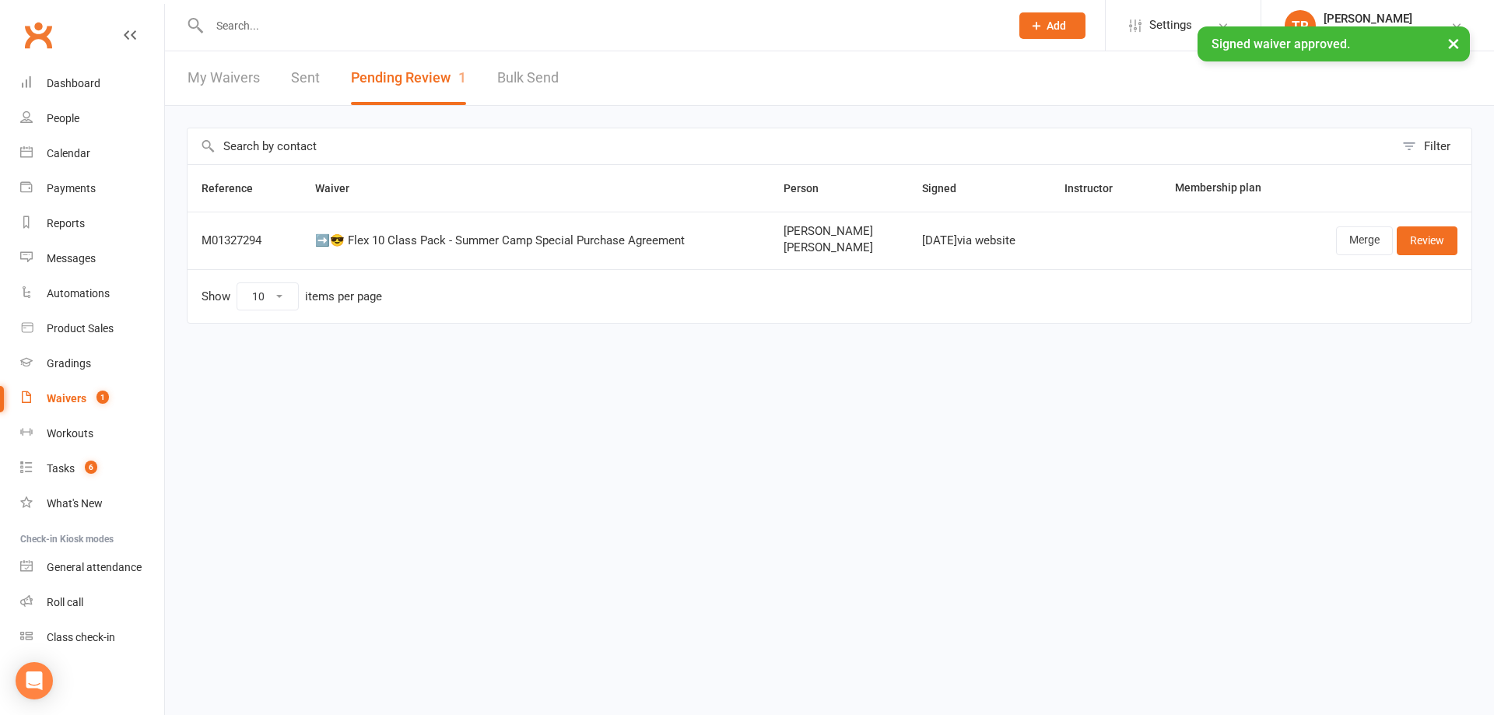
click at [69, 399] on div "Waivers" at bounding box center [67, 398] width 40 height 12
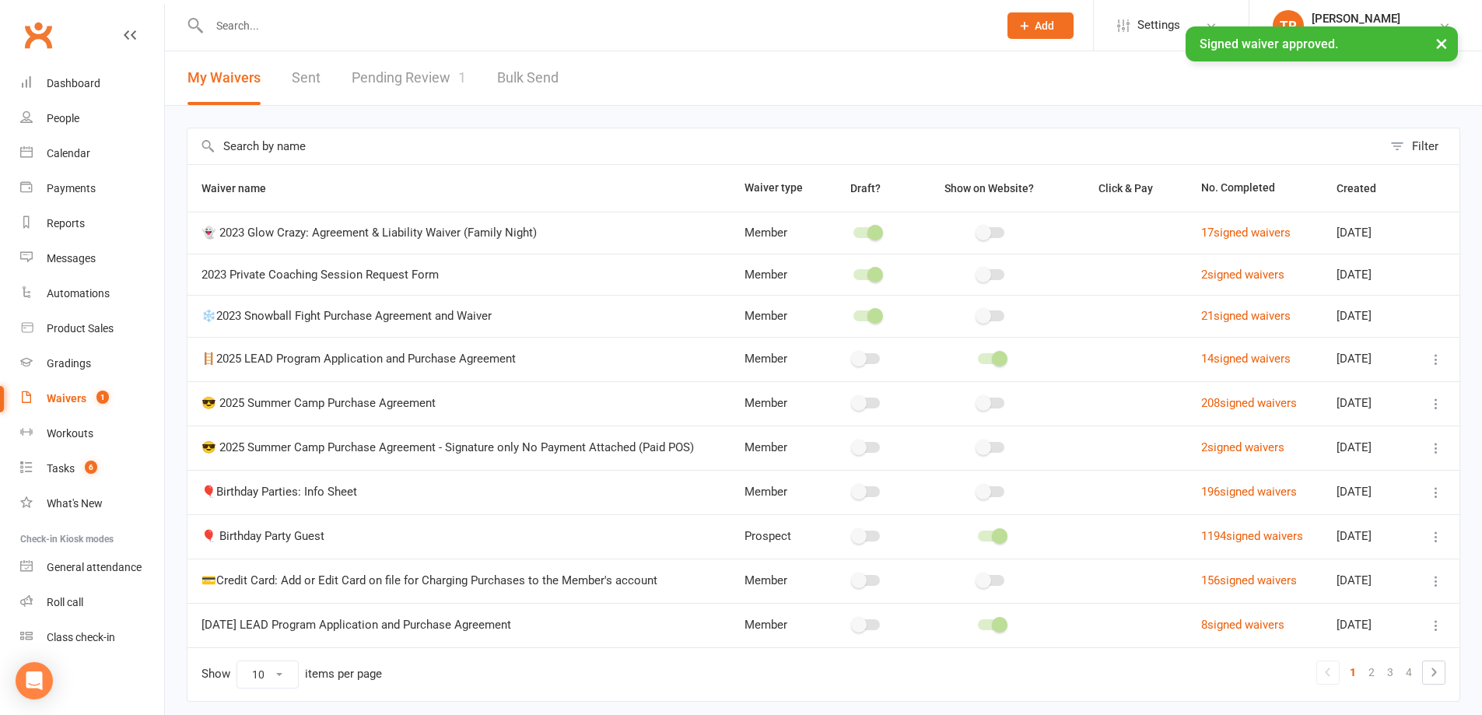
click at [424, 69] on link "Pending Review 1" at bounding box center [409, 78] width 114 height 54
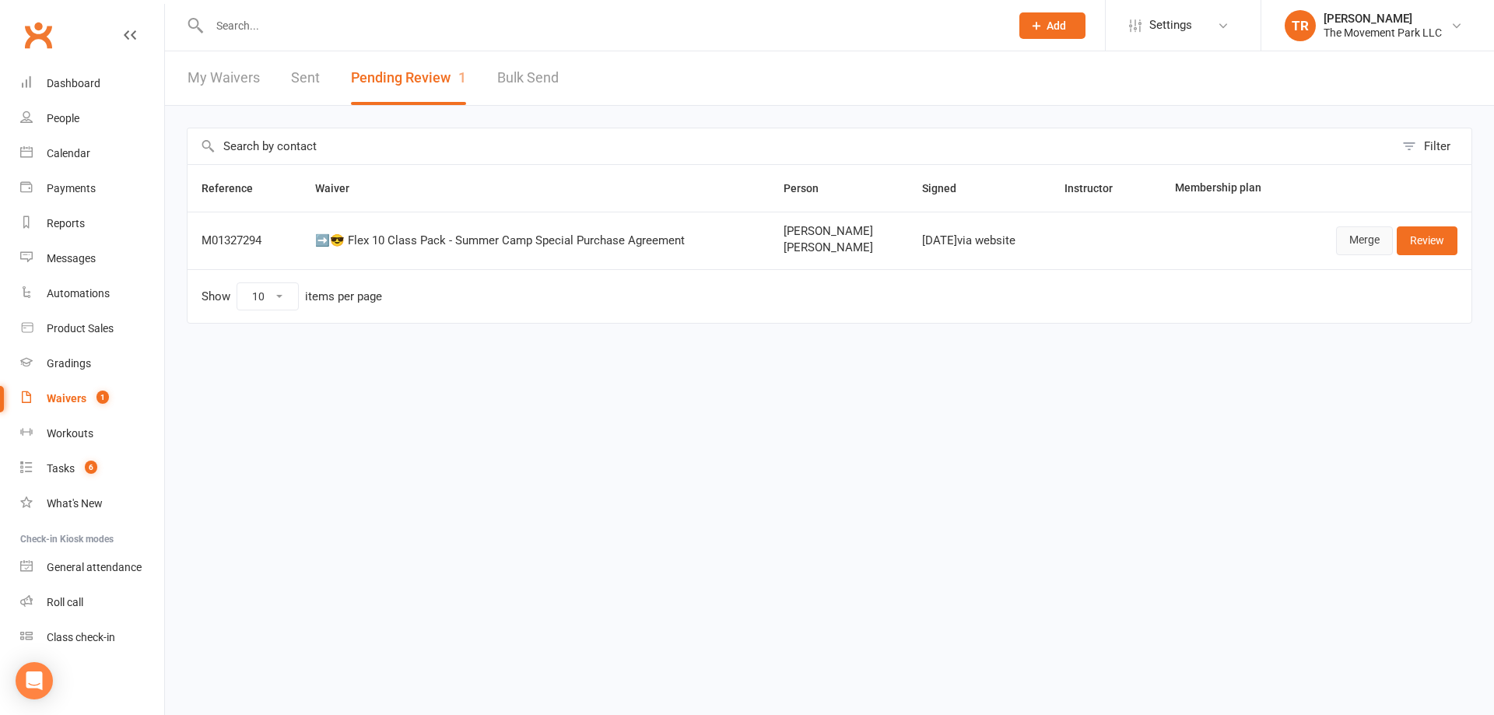
click at [1336, 242] on link "Merge" at bounding box center [1364, 240] width 57 height 28
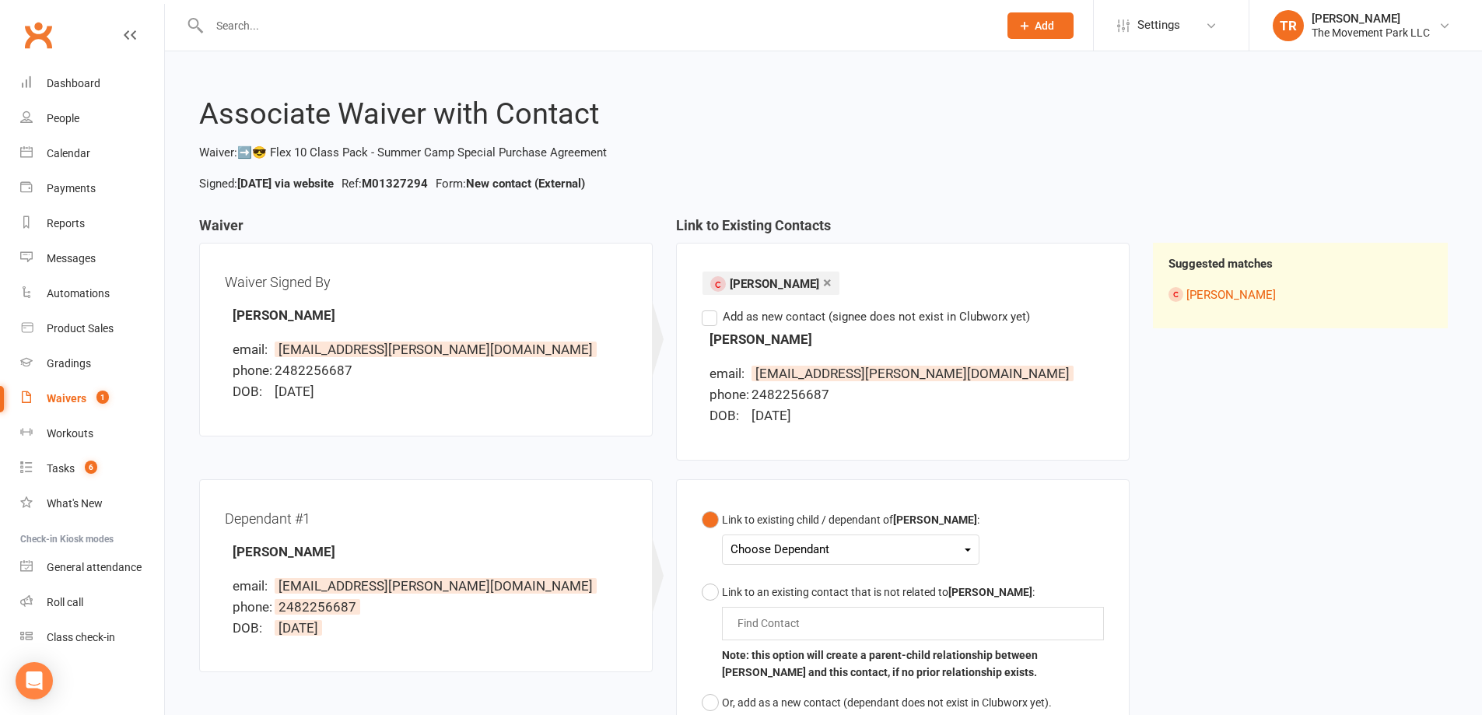
click at [823, 545] on div "Choose Dependant" at bounding box center [850, 549] width 240 height 21
click at [832, 581] on link "[PERSON_NAME]" at bounding box center [808, 585] width 154 height 33
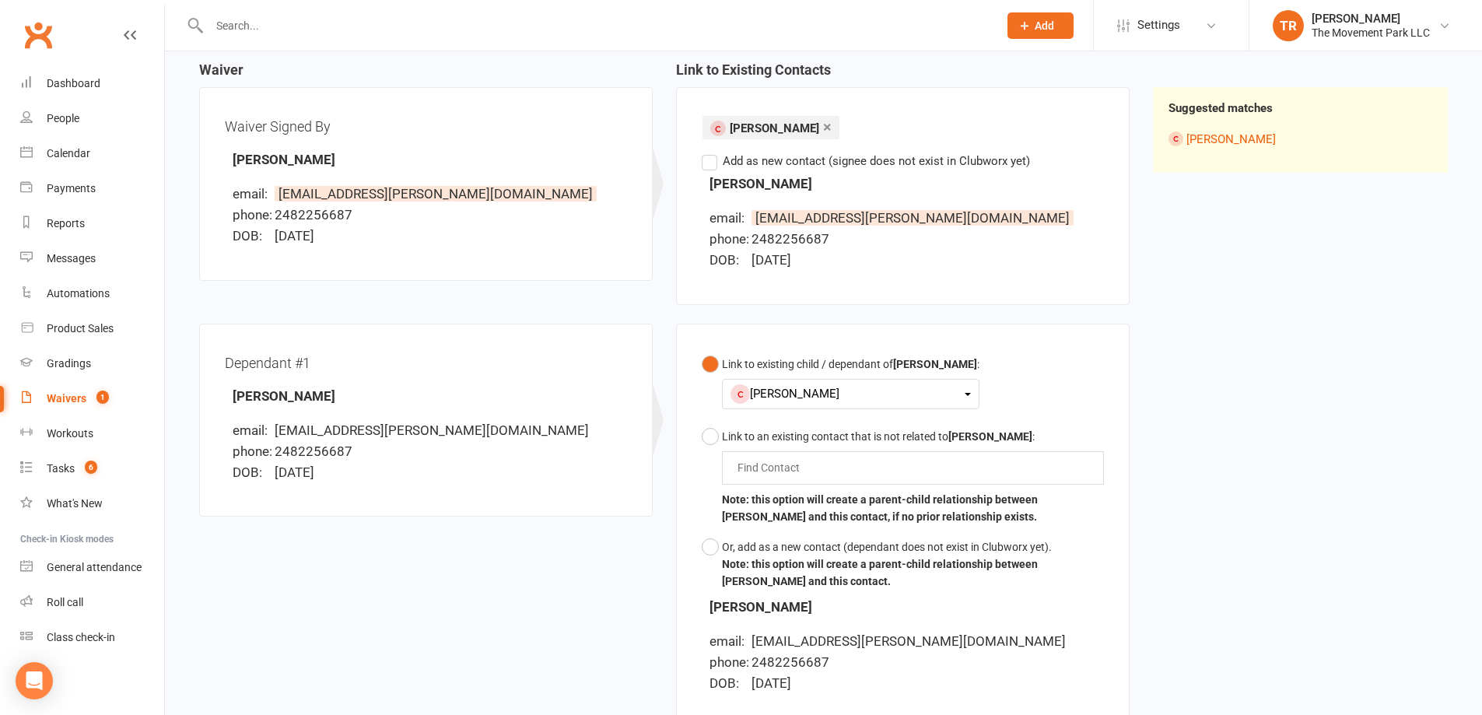
scroll to position [367, 0]
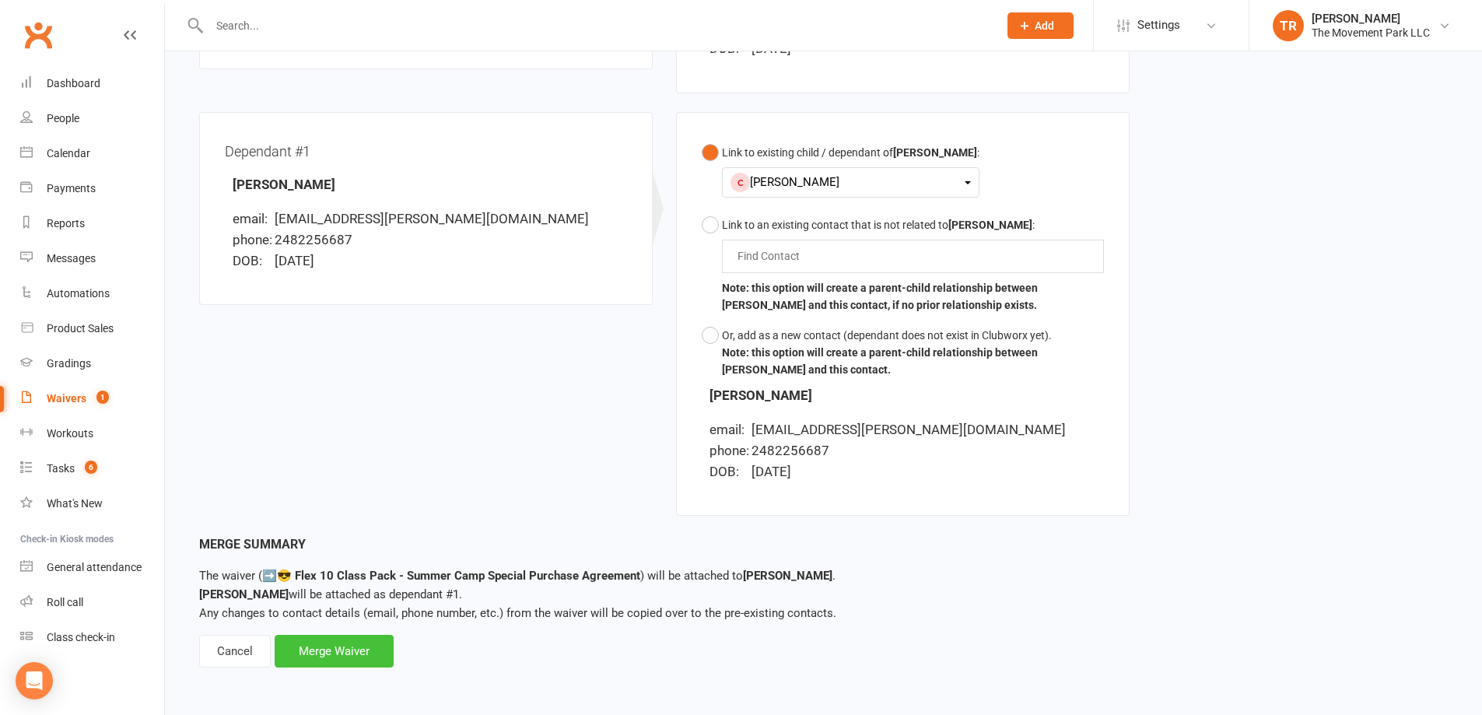
click at [347, 654] on div "Merge Waiver" at bounding box center [334, 651] width 119 height 33
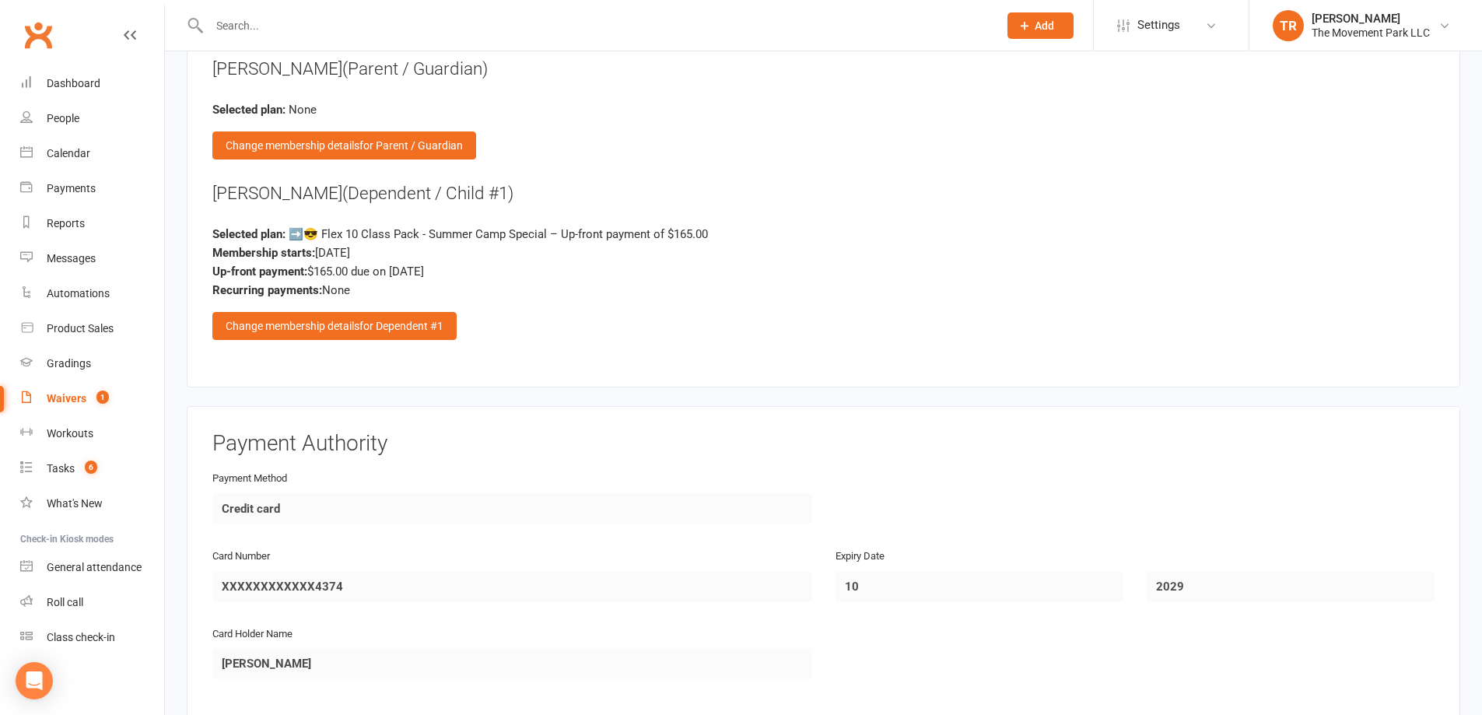
scroll to position [3528, 0]
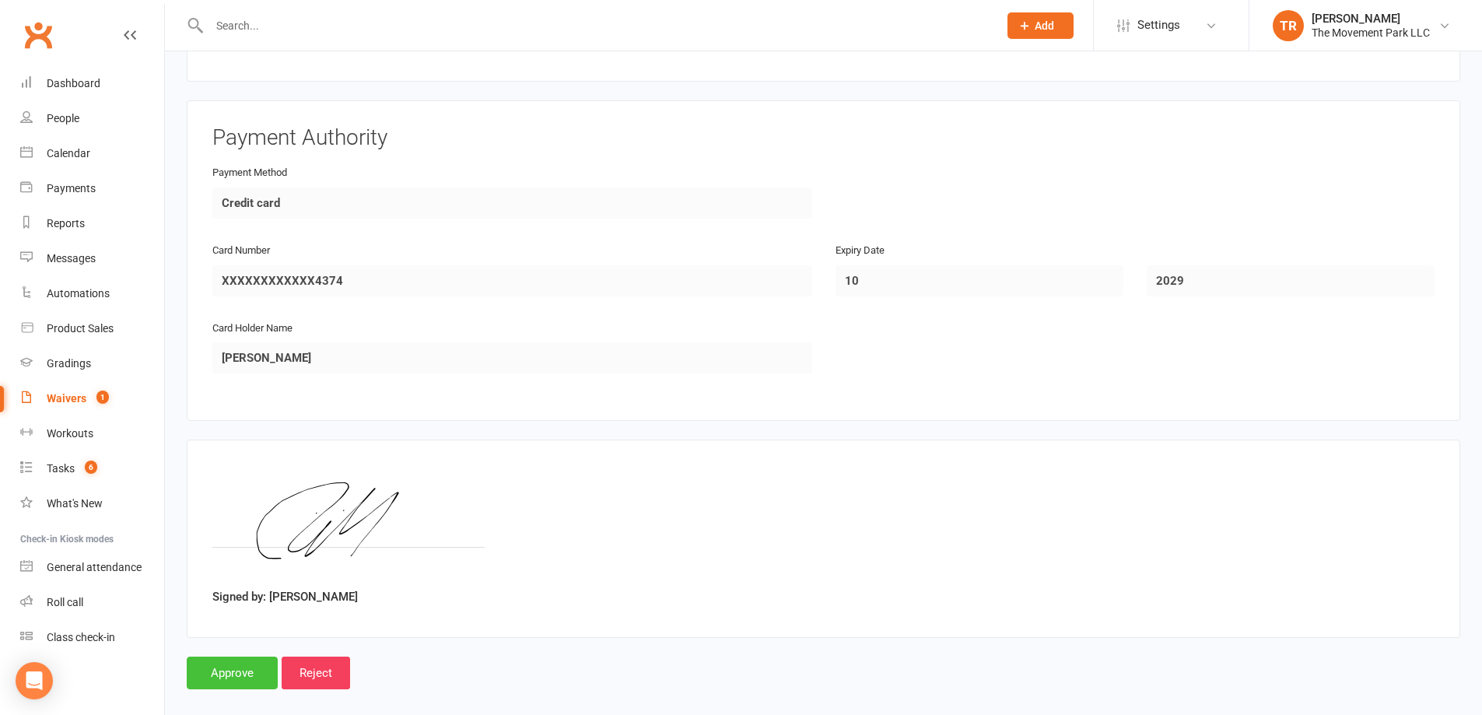
click at [232, 657] on input "Approve" at bounding box center [232, 673] width 91 height 33
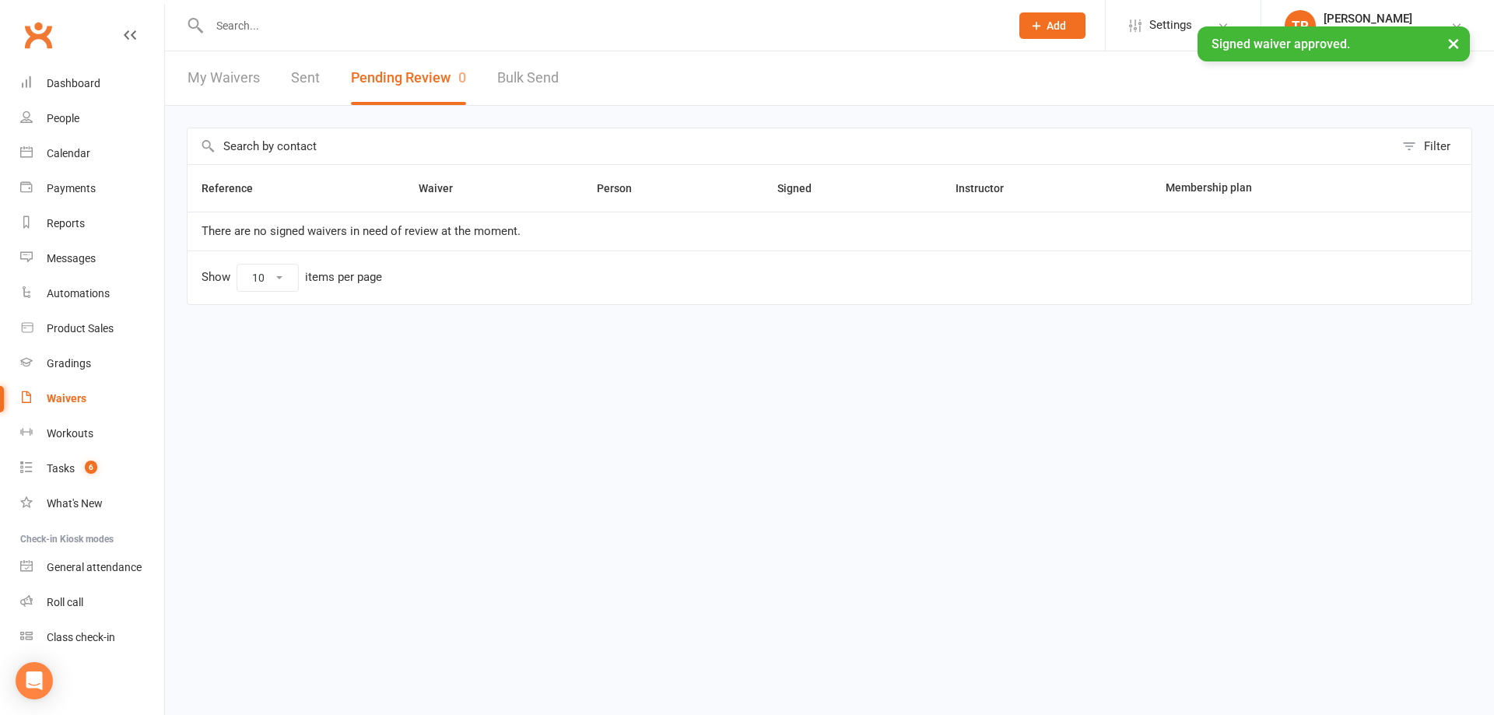
click at [215, 82] on link "My Waivers" at bounding box center [223, 78] width 72 height 54
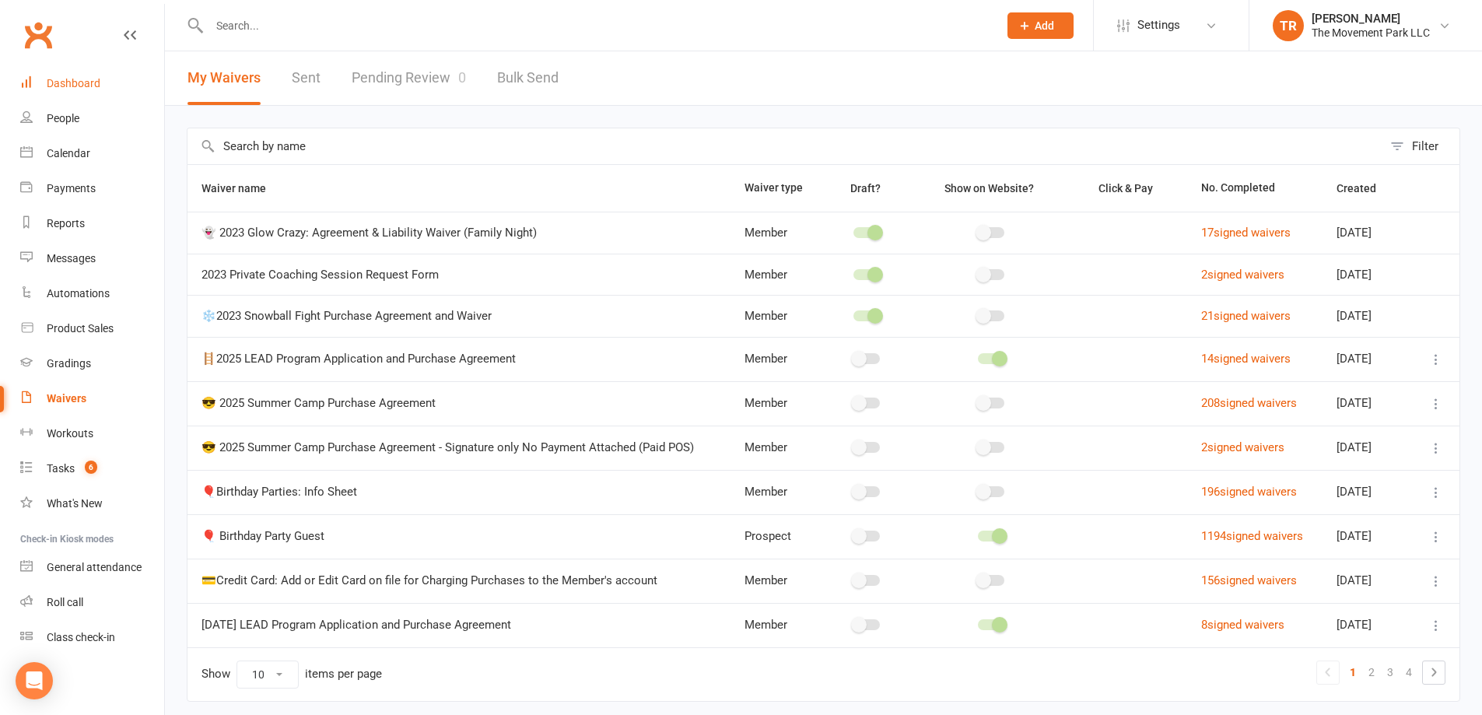
click at [78, 84] on div "Dashboard" at bounding box center [74, 83] width 54 height 12
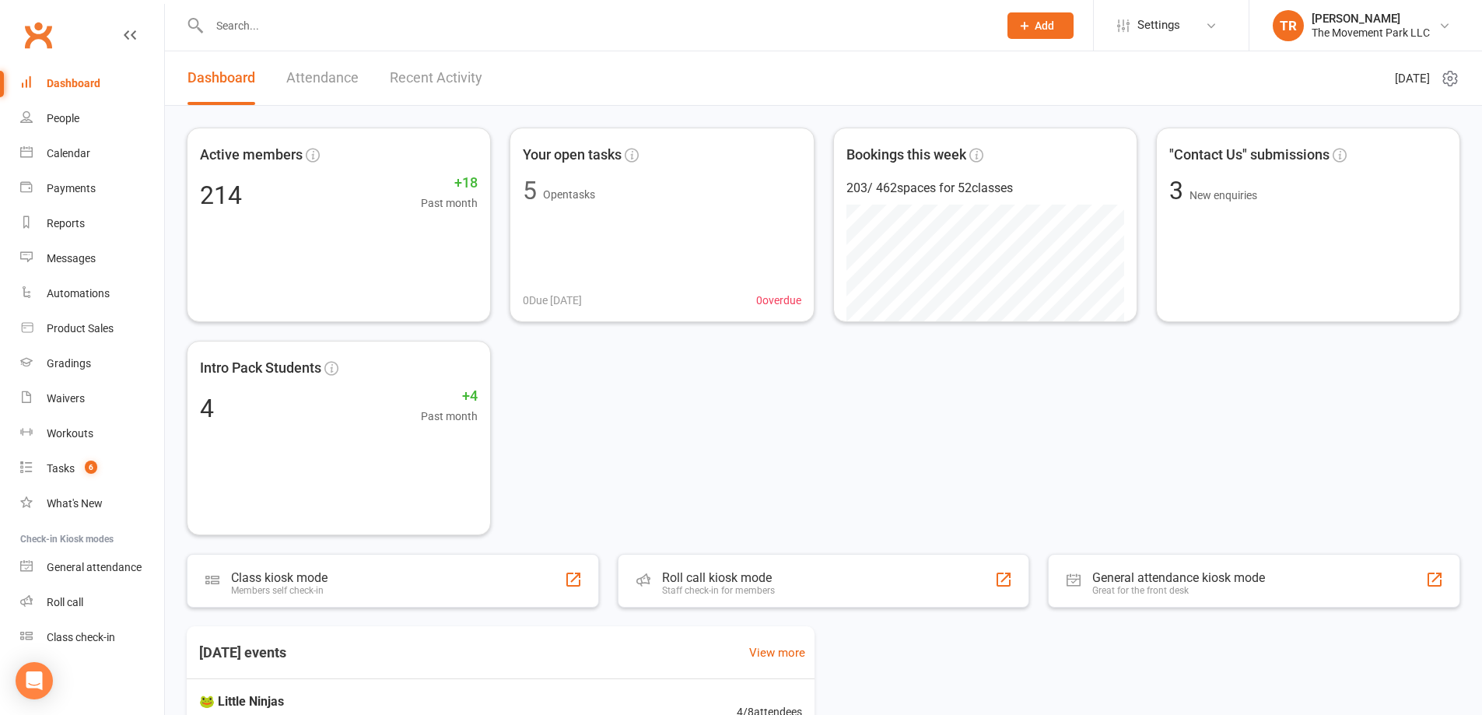
click at [413, 69] on link "Recent Activity" at bounding box center [436, 78] width 93 height 54
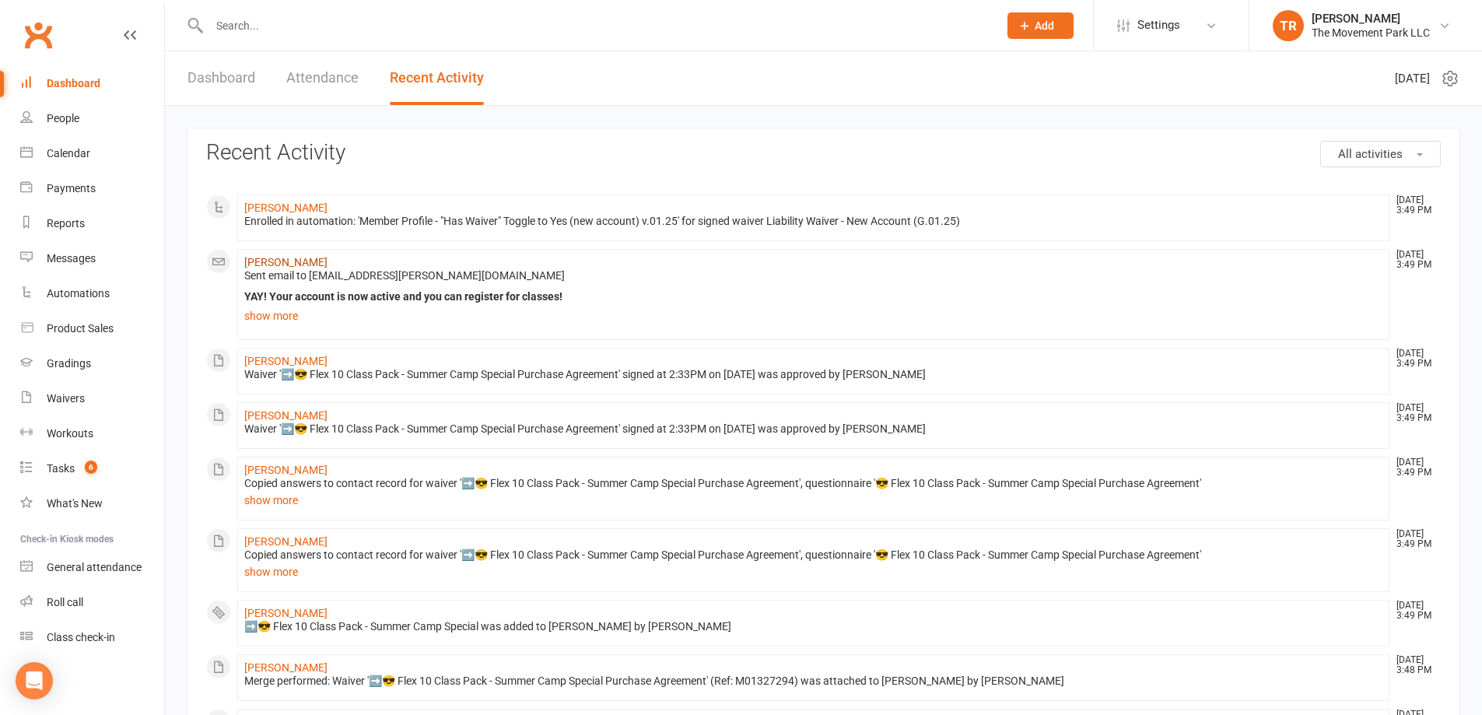
click at [286, 258] on link "Benno Reichel" at bounding box center [285, 262] width 83 height 12
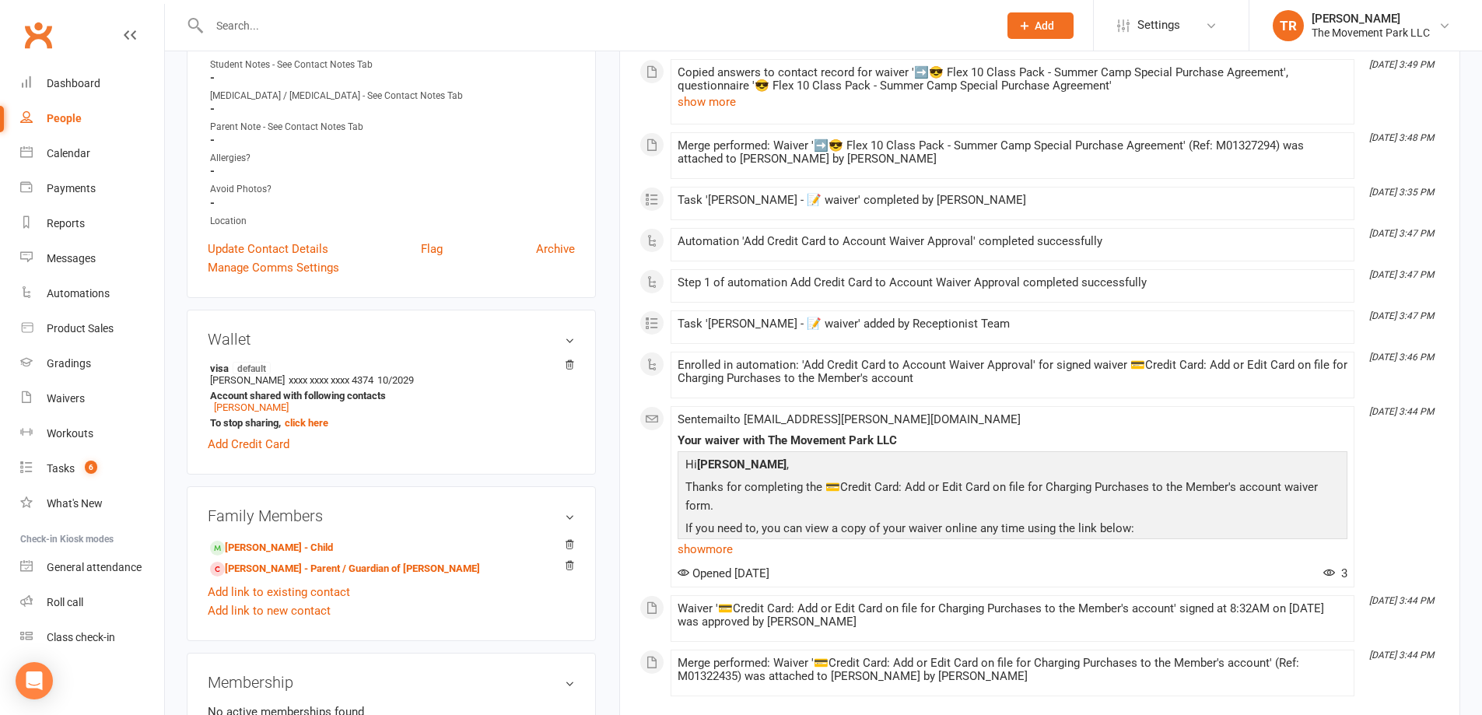
scroll to position [856, 0]
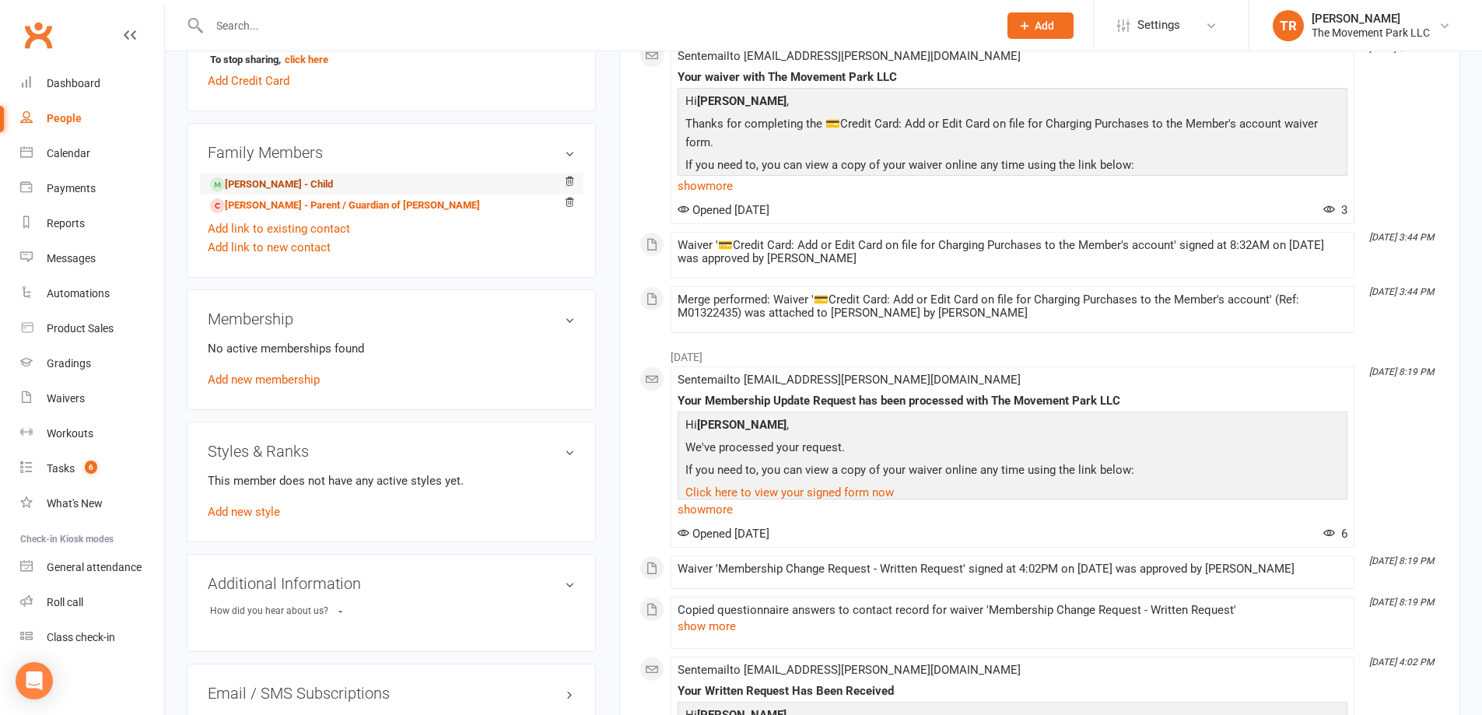
click at [250, 180] on link "Luis Reichel - Child" at bounding box center [271, 185] width 123 height 16
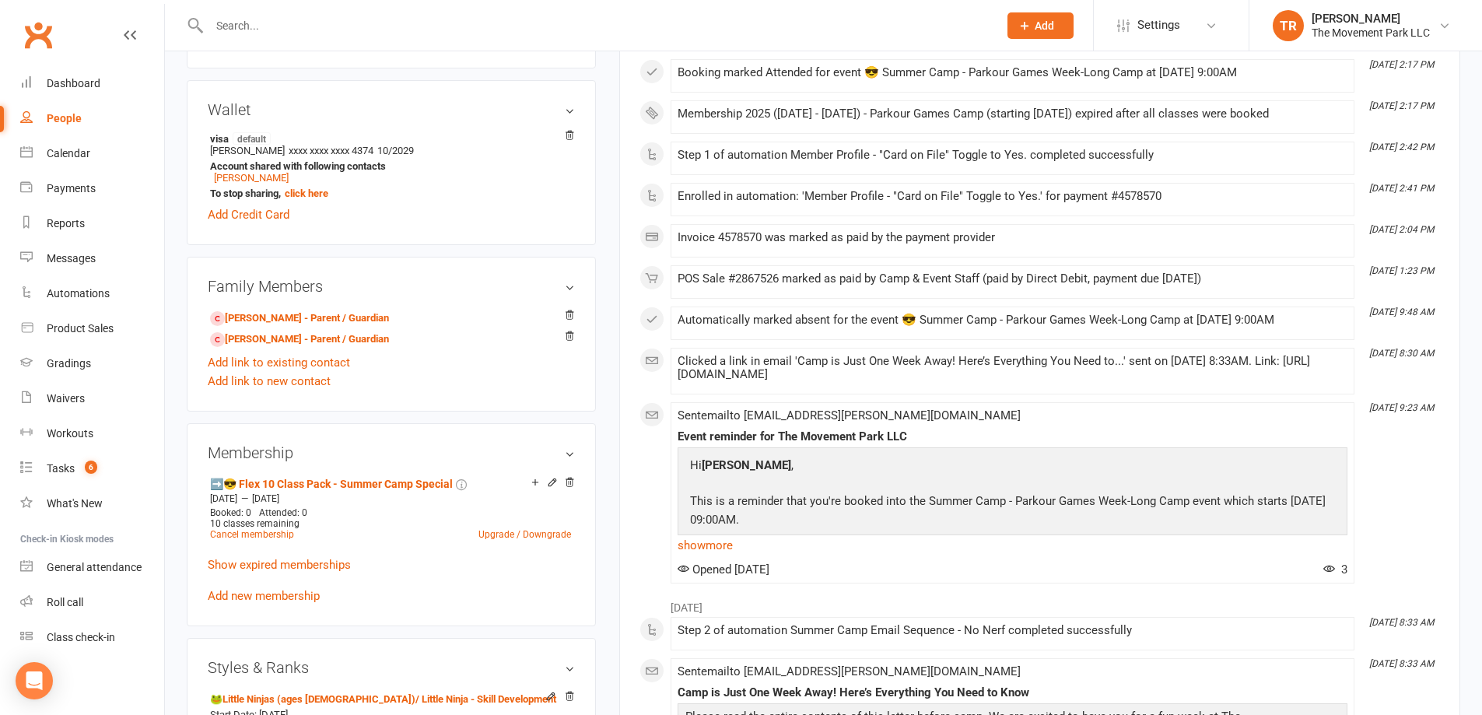
scroll to position [778, 0]
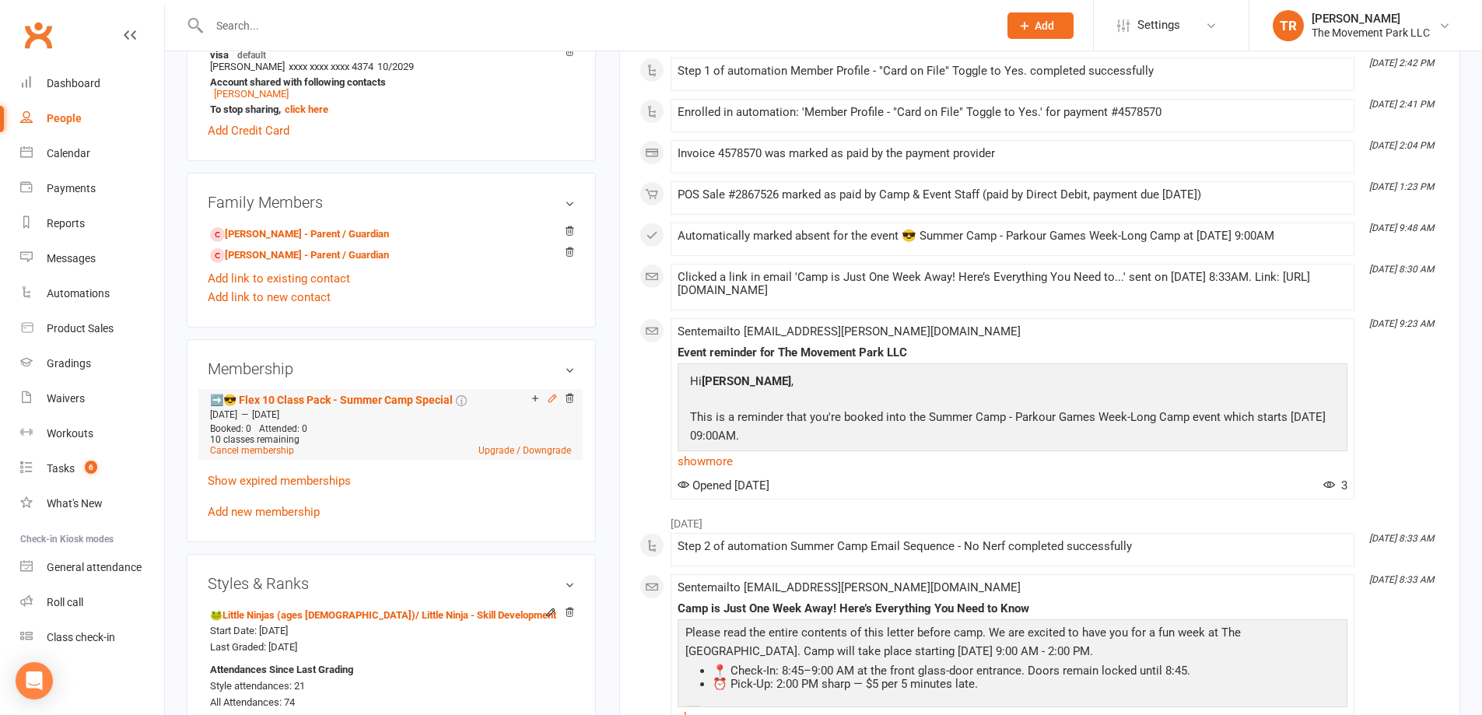
click at [548, 399] on icon at bounding box center [552, 398] width 11 height 11
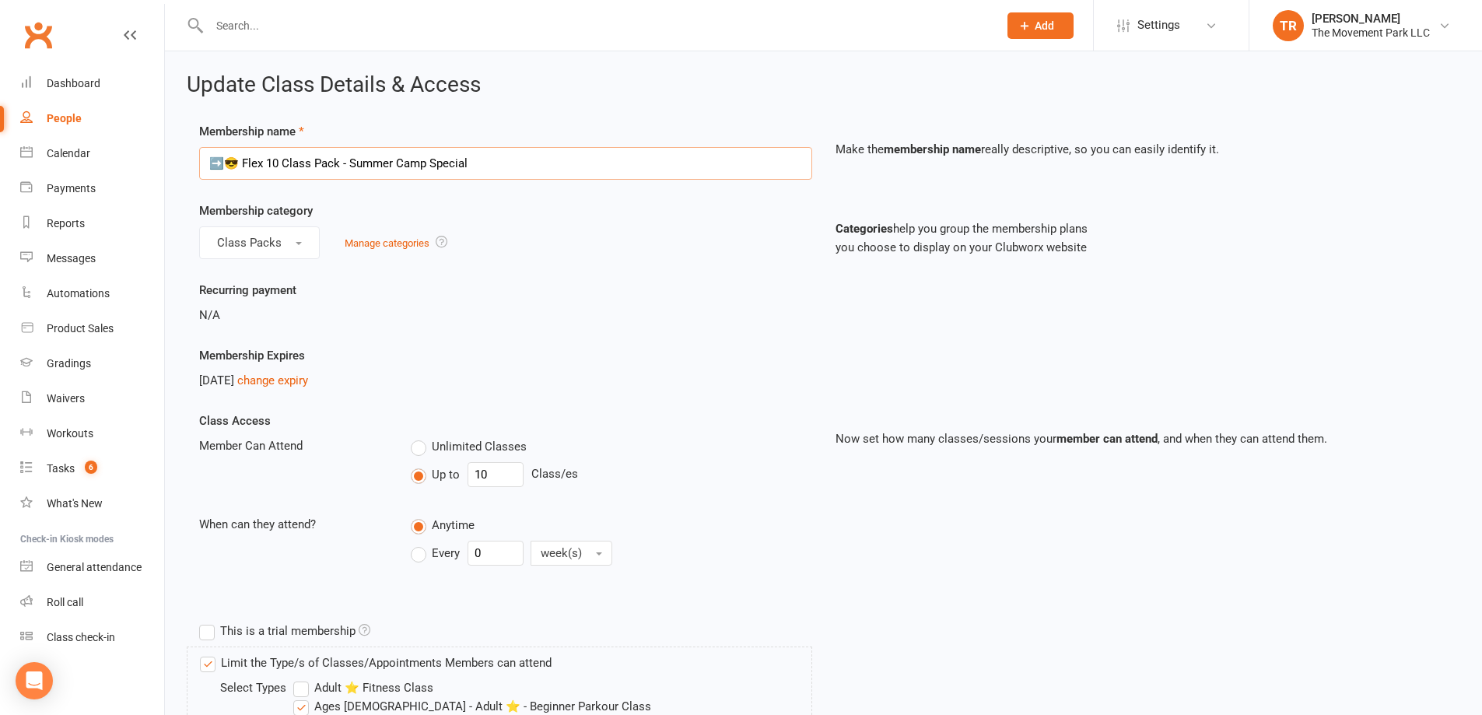
click at [219, 166] on input "➡️😎 Flex 10 Class Pack - Summer Camp Special" at bounding box center [505, 163] width 613 height 33
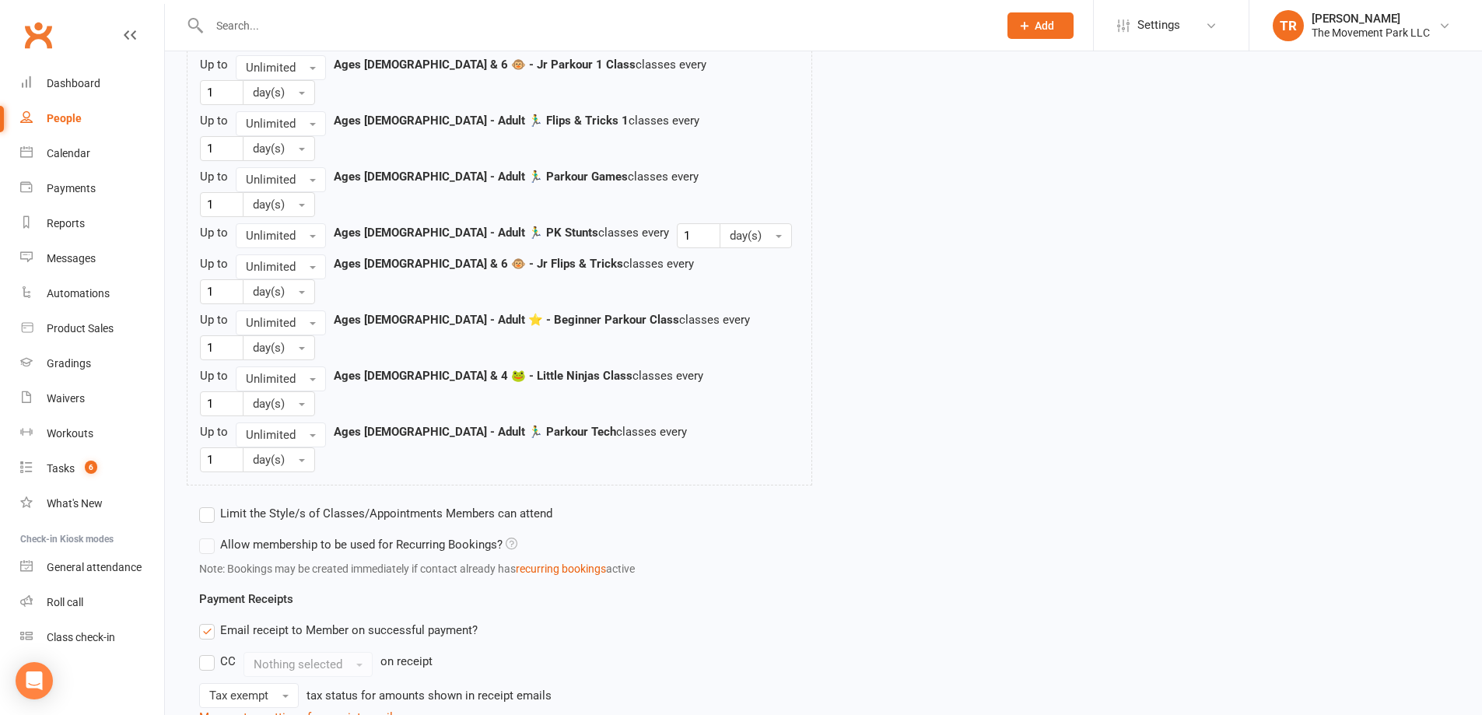
scroll to position [1556, 0]
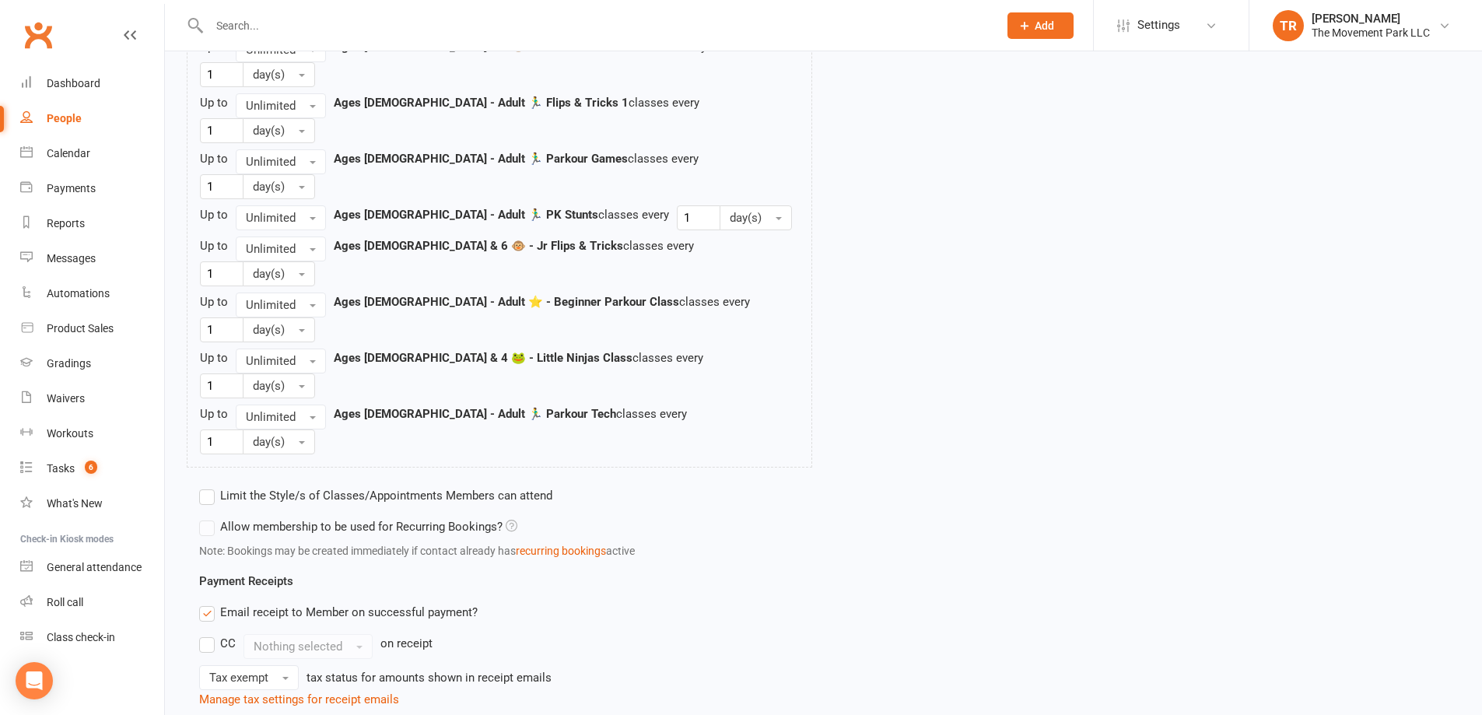
type input "🐵😎 Flex 10 Class Pack - Summer Camp Special"
click at [212, 486] on label "Limit the Style/s of Classes/Appointments Members can attend" at bounding box center [375, 495] width 353 height 19
click at [209, 486] on input "Limit the Style/s of Classes/Appointments Members can attend" at bounding box center [204, 486] width 10 height 0
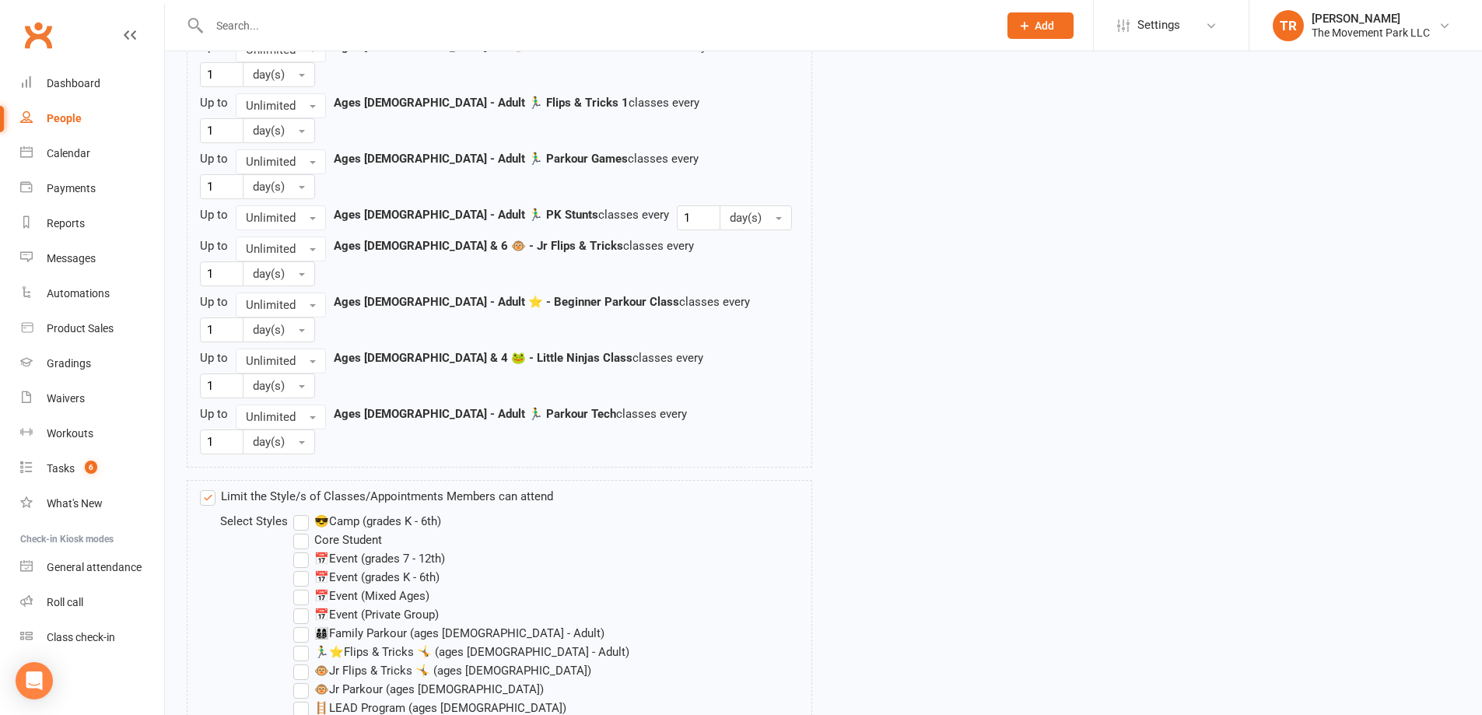
click at [305, 661] on label "🐵Jr Flips & Tricks 🤸 (ages [DEMOGRAPHIC_DATA])" at bounding box center [442, 670] width 298 height 19
click at [303, 661] on input "🐵Jr Flips & Tricks 🤸 (ages [DEMOGRAPHIC_DATA])" at bounding box center [298, 661] width 10 height 0
click at [298, 680] on label "🐵Jr Parkour (ages [DEMOGRAPHIC_DATA])" at bounding box center [418, 689] width 250 height 19
click at [298, 680] on input "🐵Jr Parkour (ages [DEMOGRAPHIC_DATA])" at bounding box center [298, 680] width 10 height 0
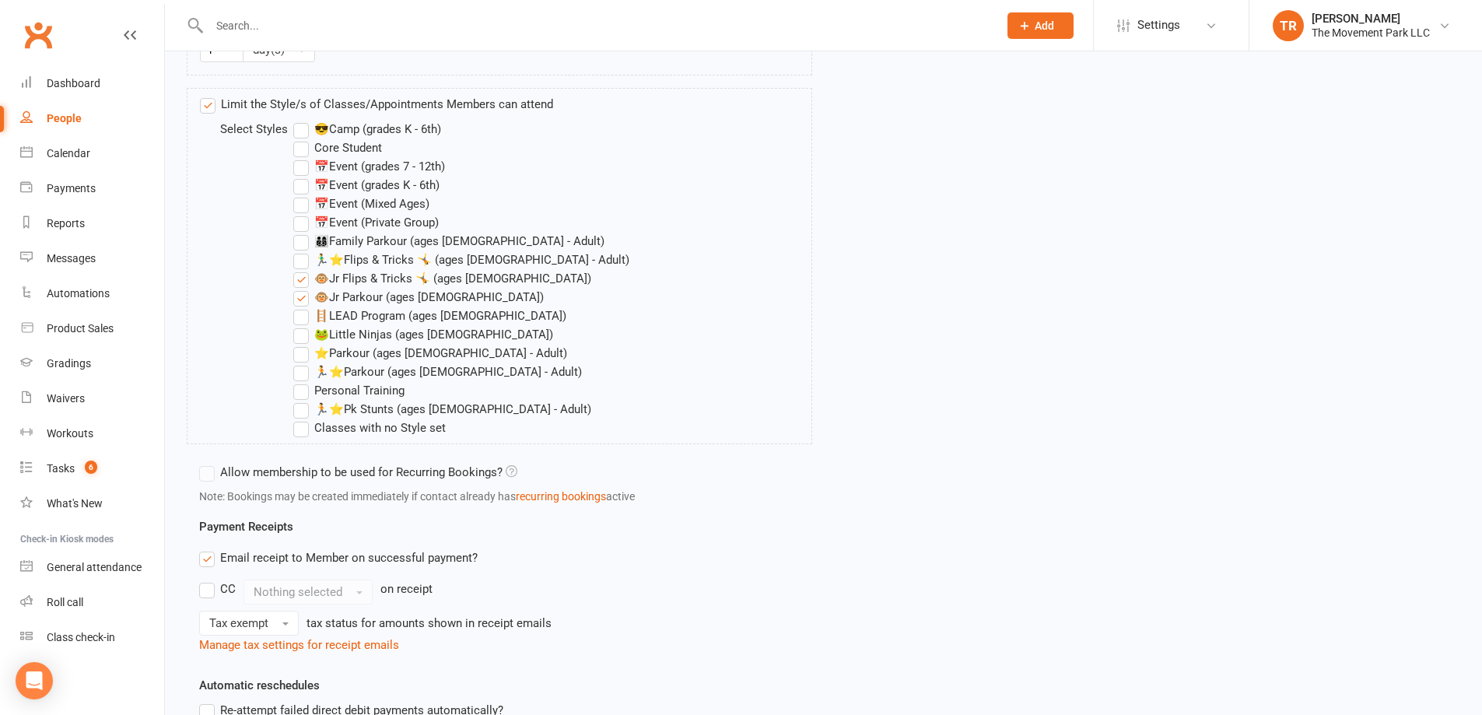
scroll to position [1949, 0]
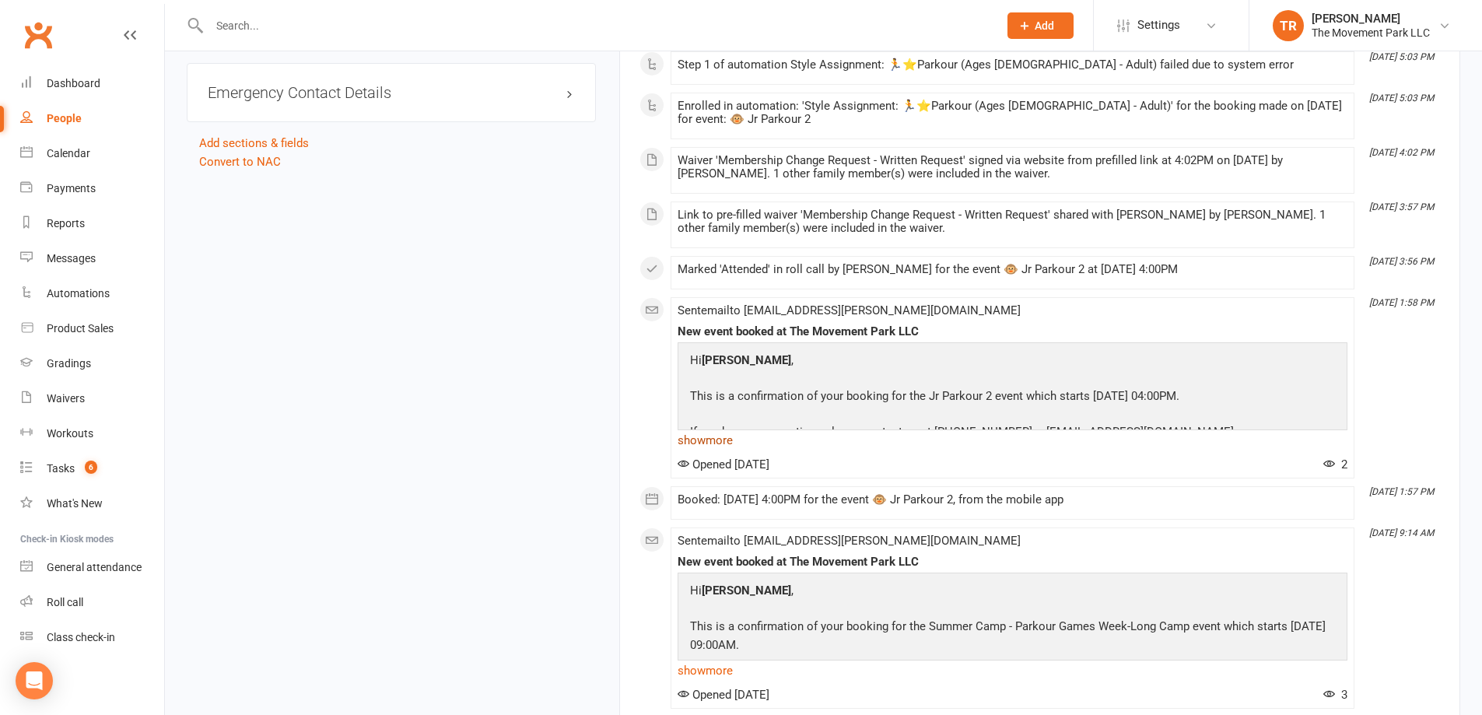
scroll to position [2411, 0]
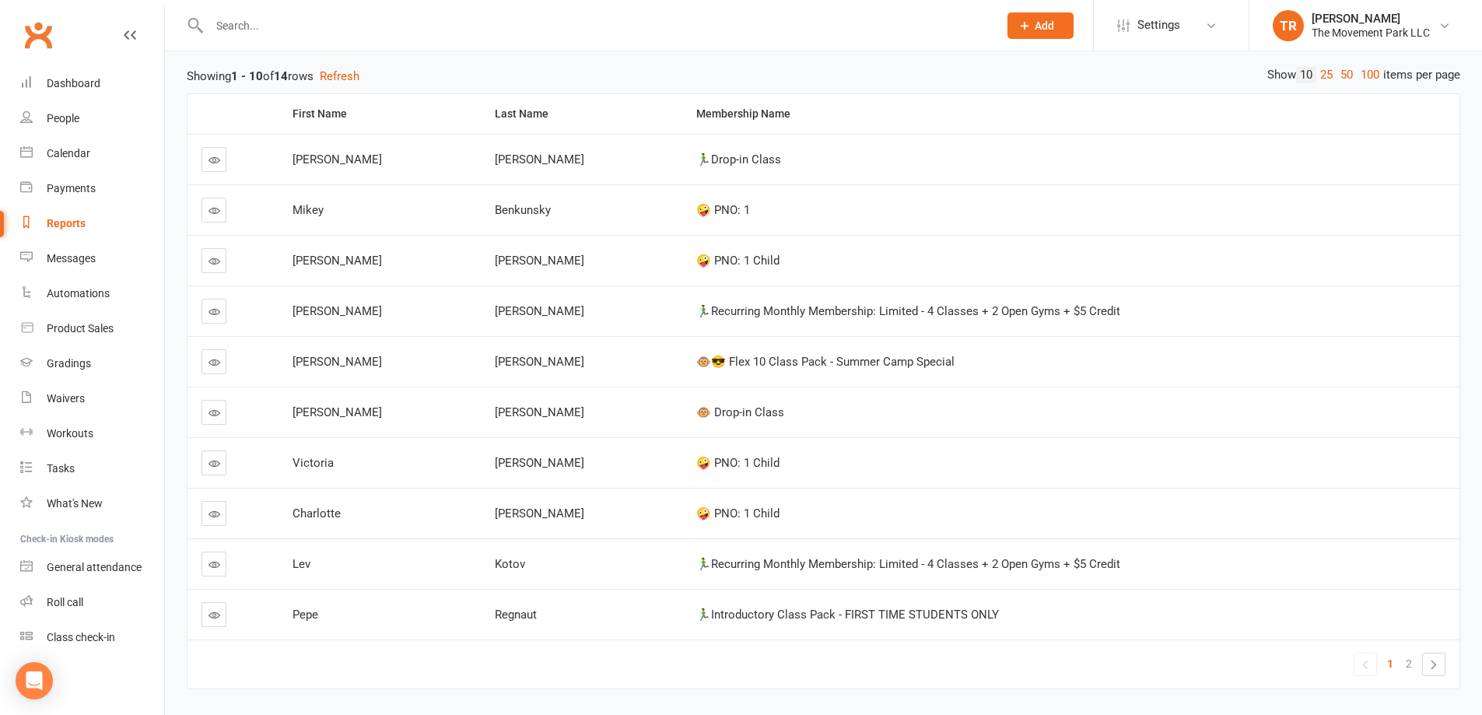
scroll to position [224, 0]
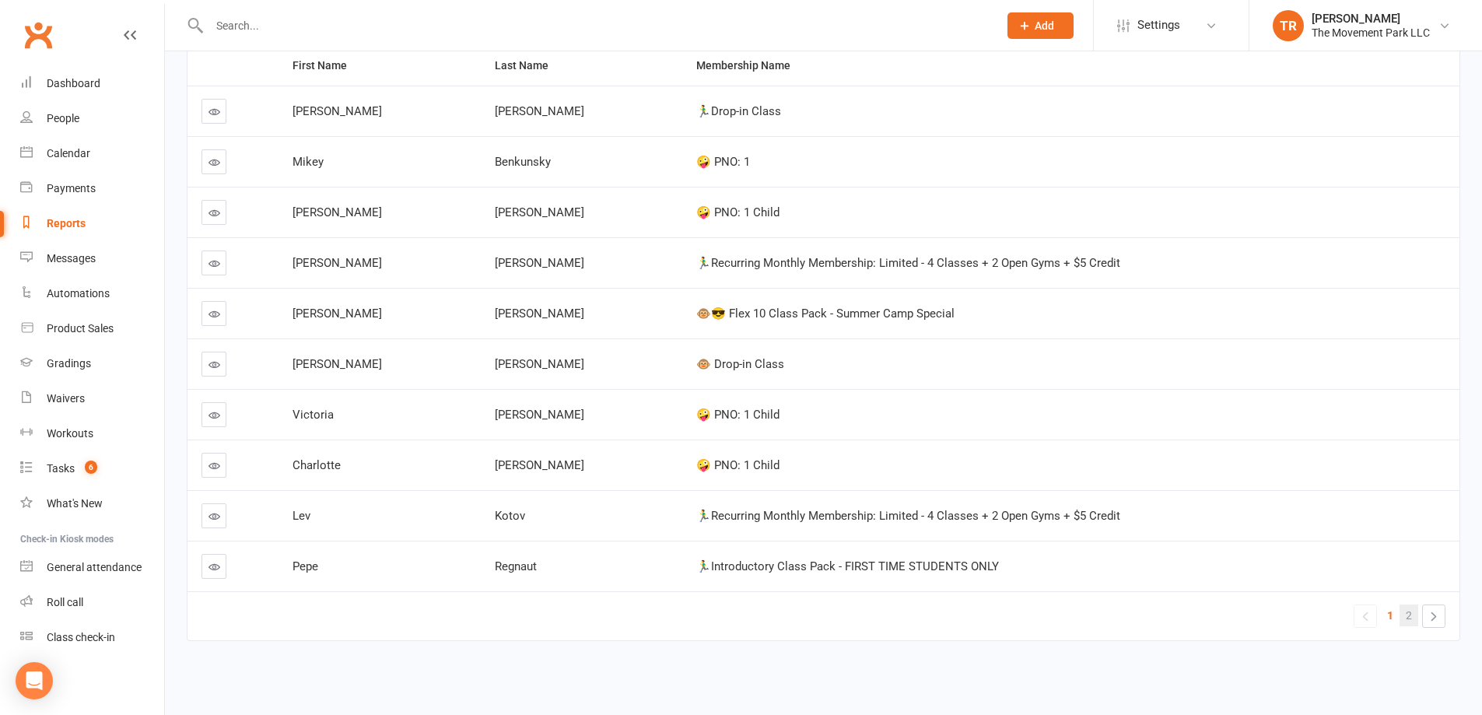
click at [1414, 608] on link "2" at bounding box center [1408, 615] width 19 height 22
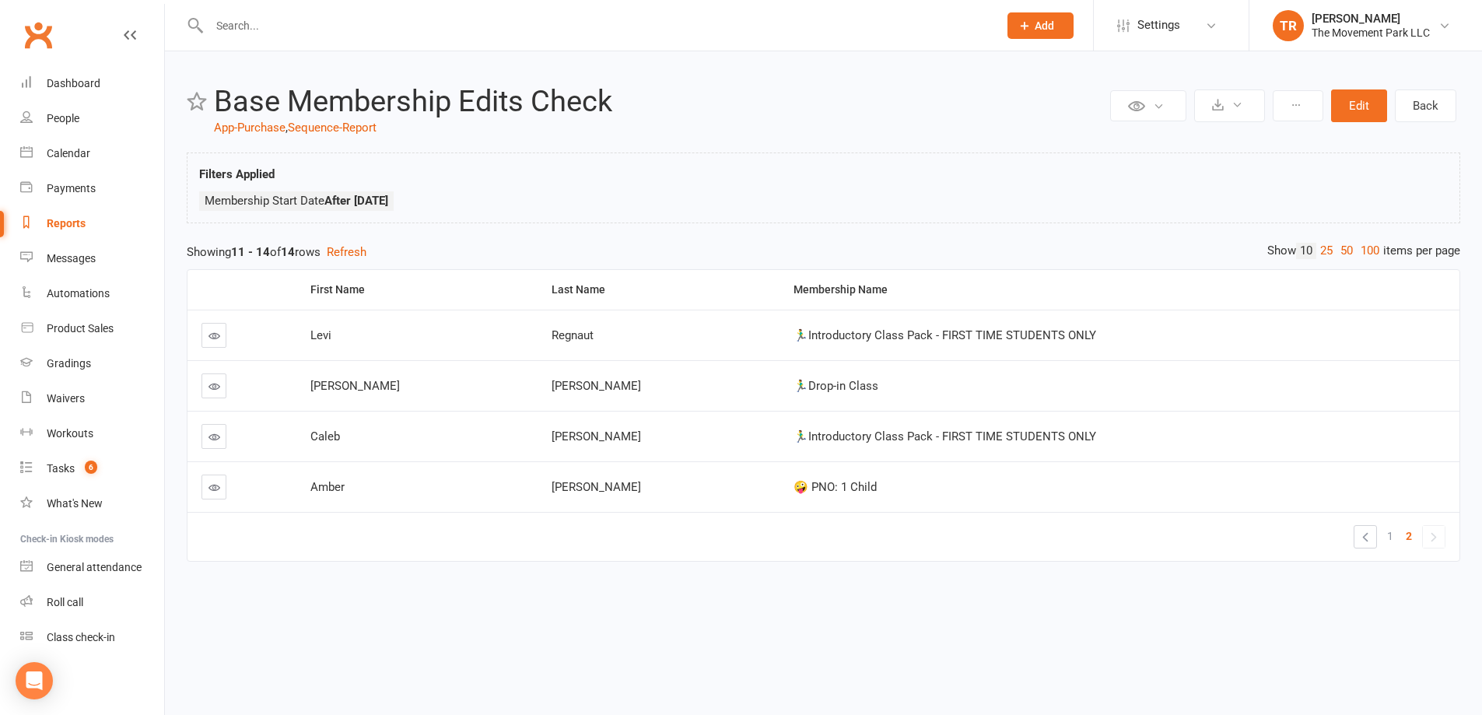
scroll to position [0, 0]
click at [60, 476] on link "Tasks 6" at bounding box center [92, 468] width 144 height 35
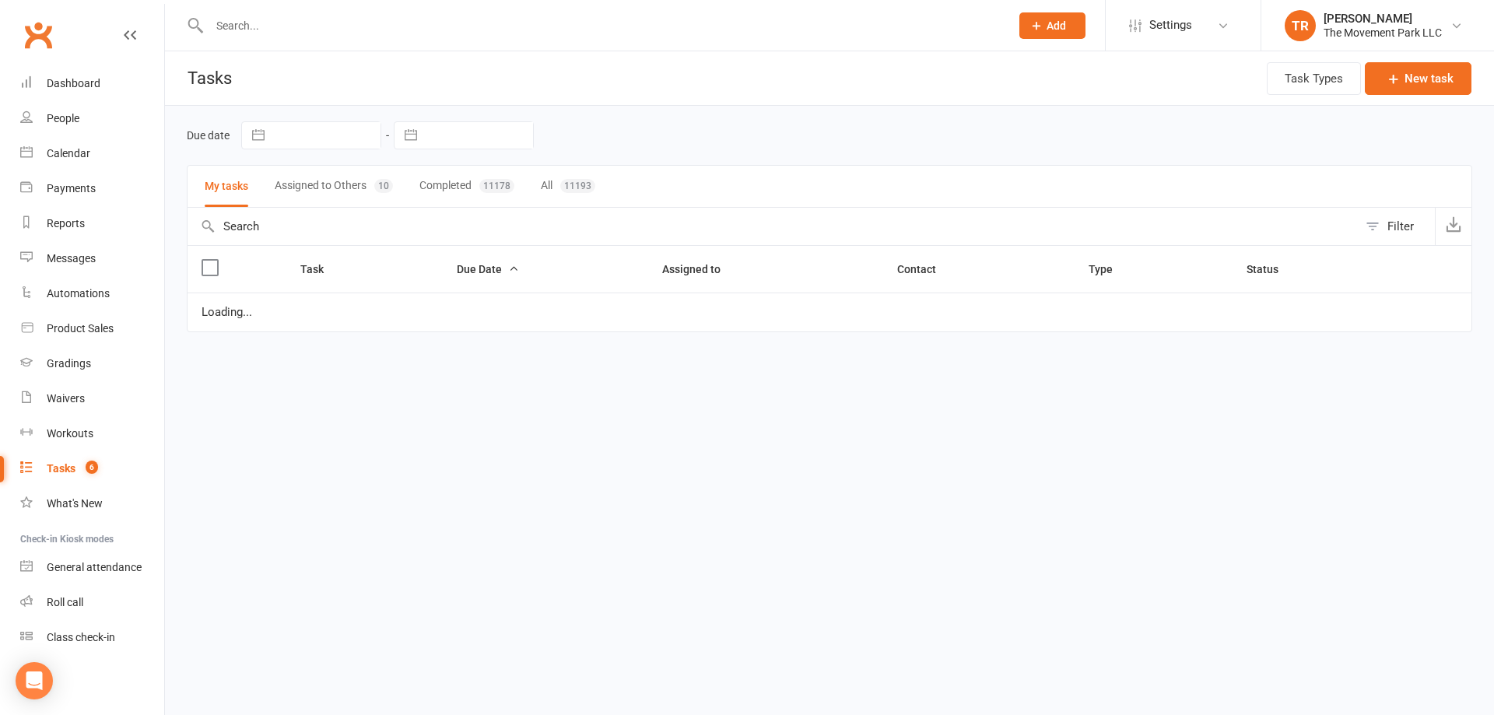
select select "waiting"
select select "started"
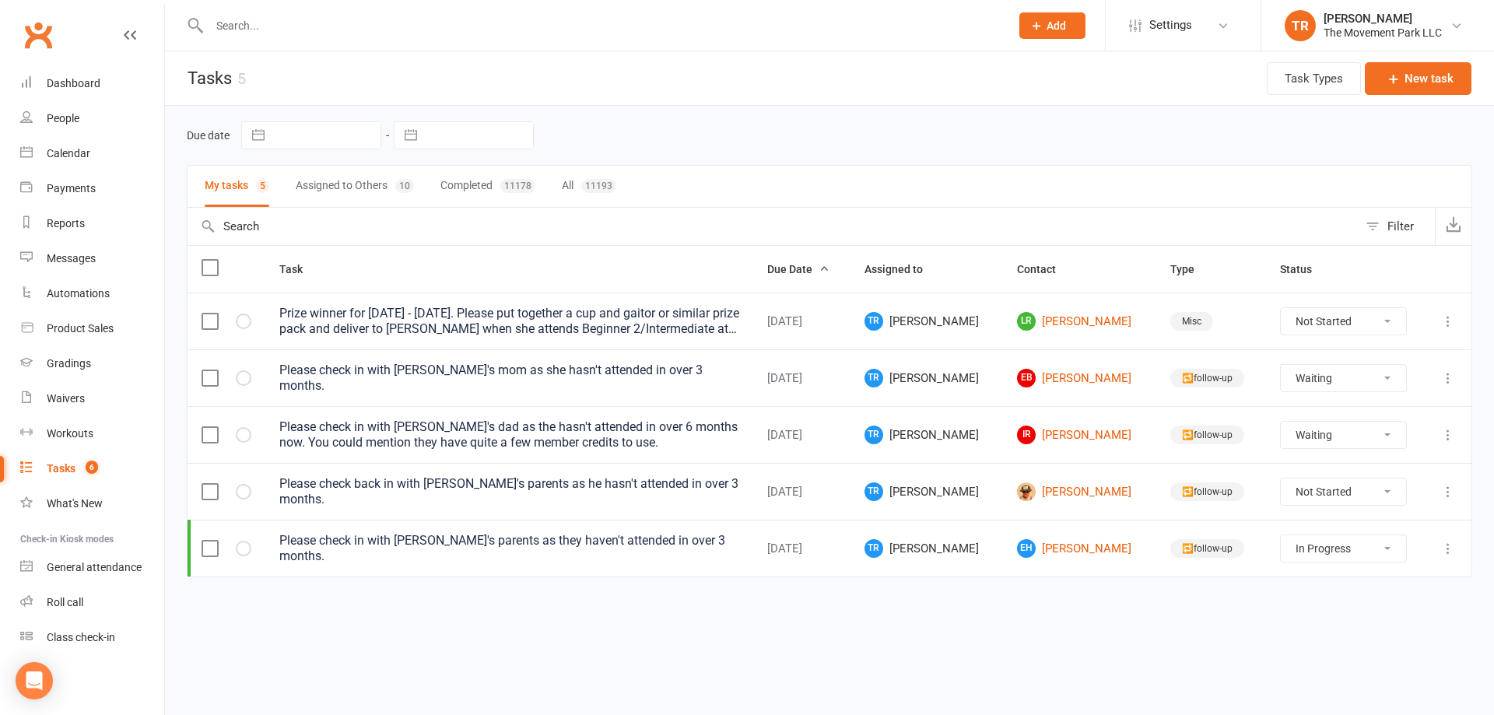
click at [356, 186] on button "Assigned to Others 10" at bounding box center [355, 186] width 118 height 41
select select "waiting"
select select "started"
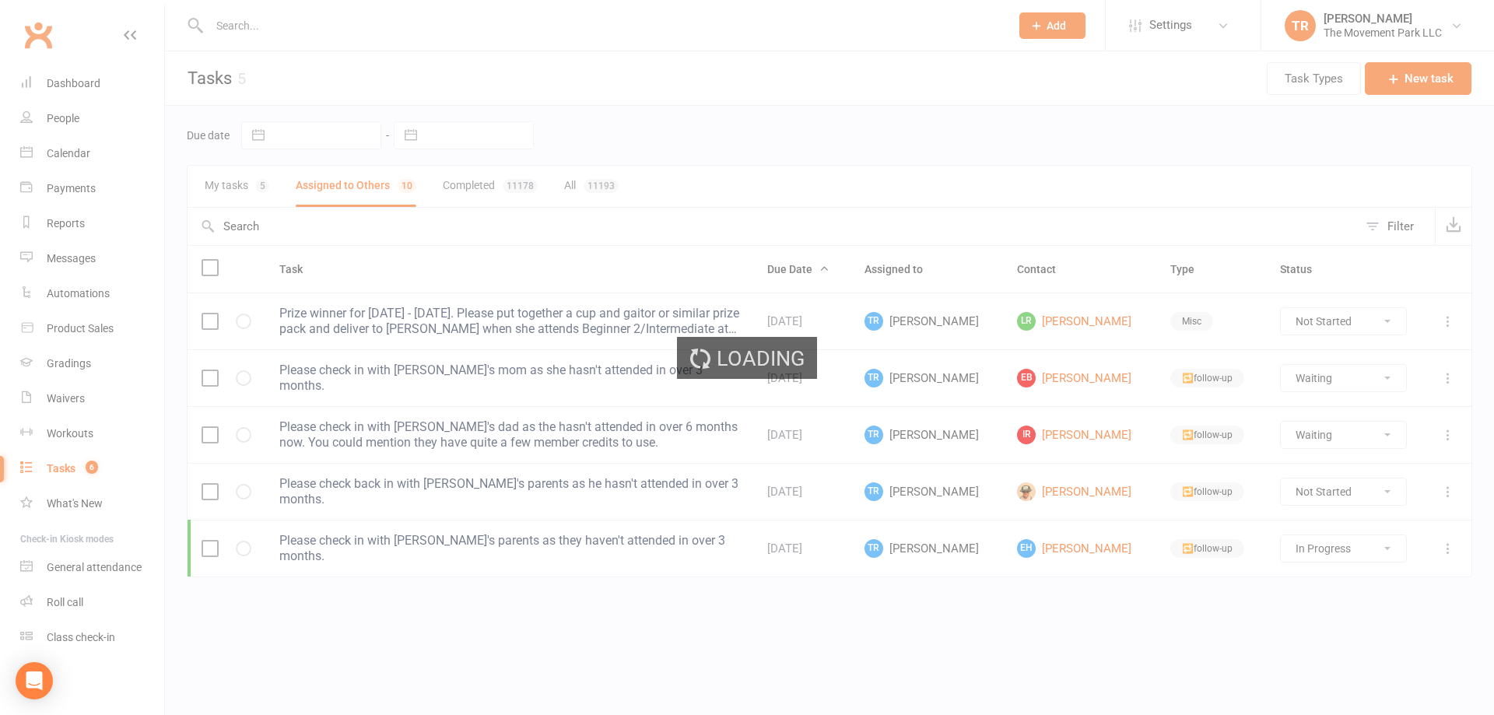
select select "waiting"
select select "started"
select select "waiting"
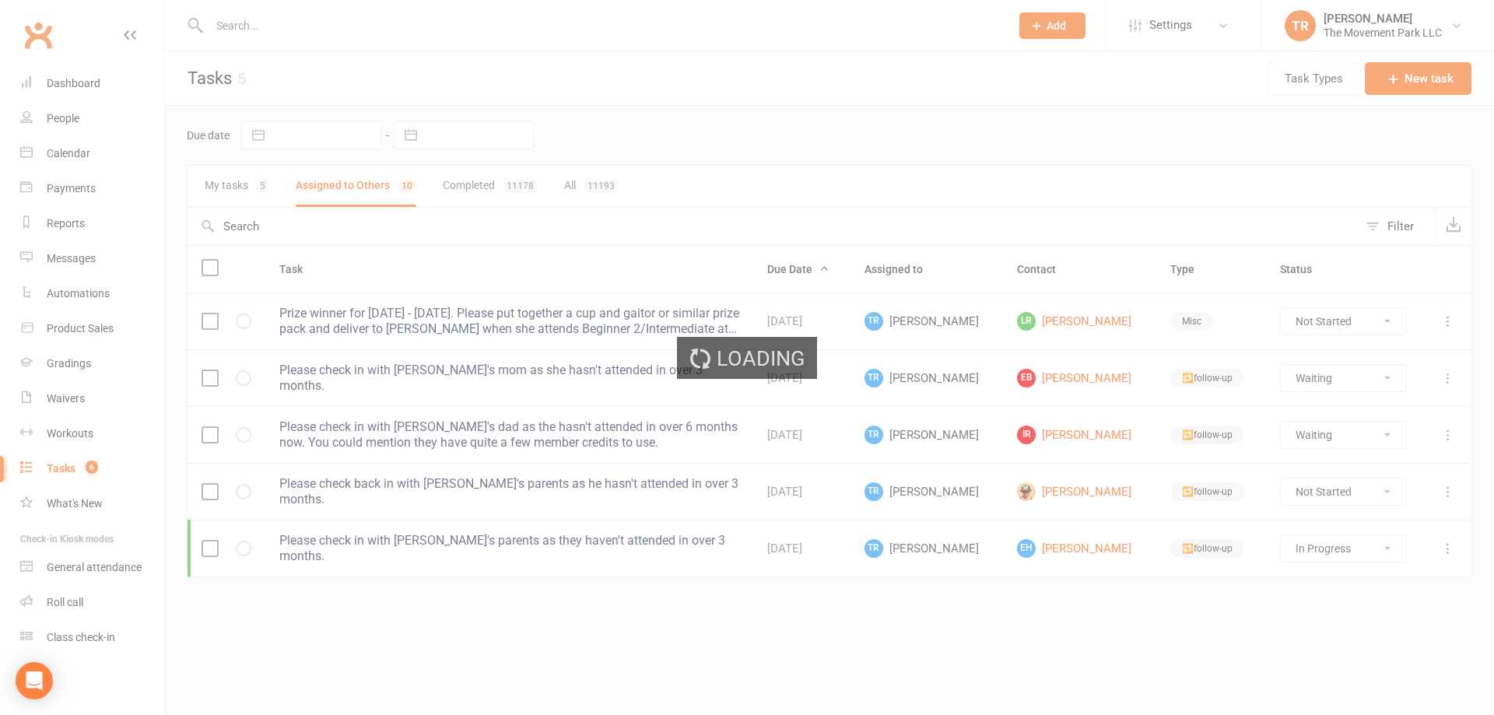
select select "started"
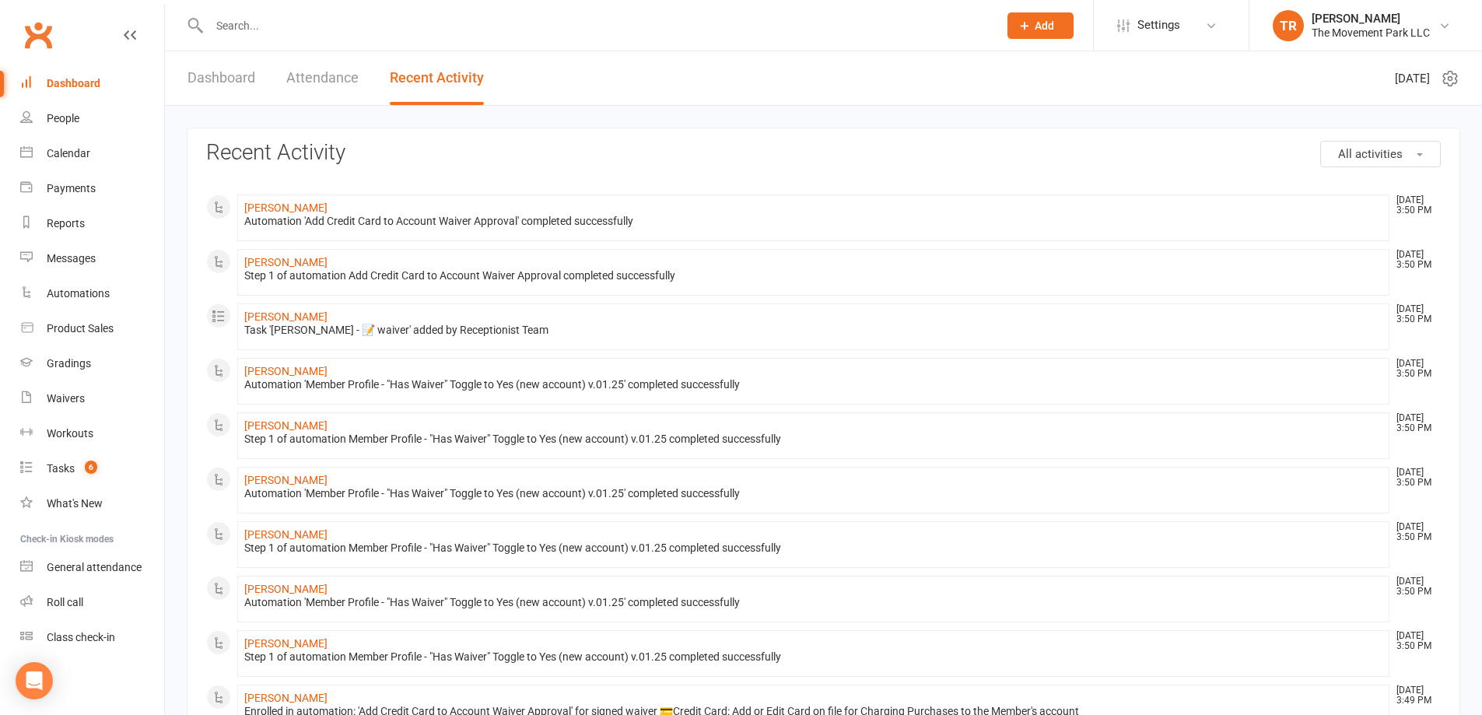
click at [51, 82] on div "Dashboard" at bounding box center [74, 83] width 54 height 12
click at [240, 75] on link "Dashboard" at bounding box center [221, 78] width 68 height 54
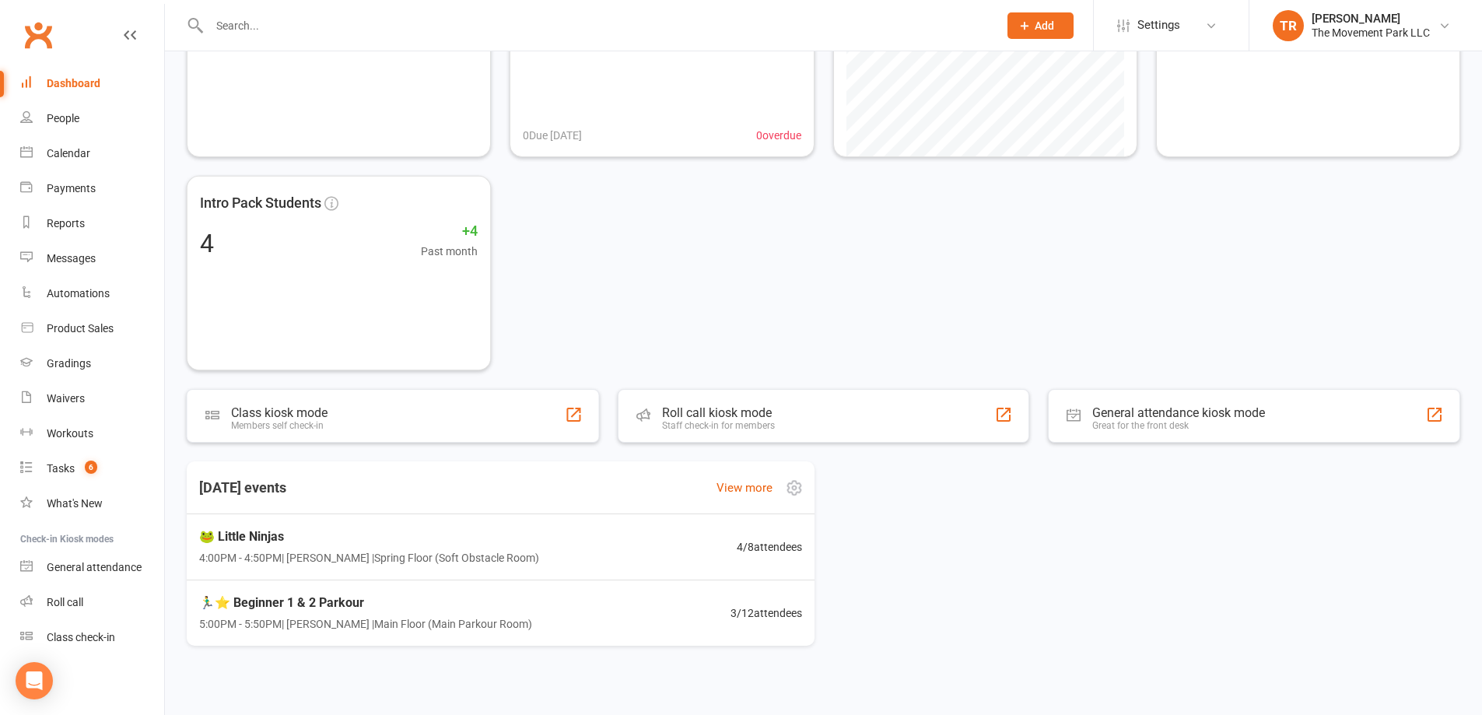
scroll to position [177, 0]
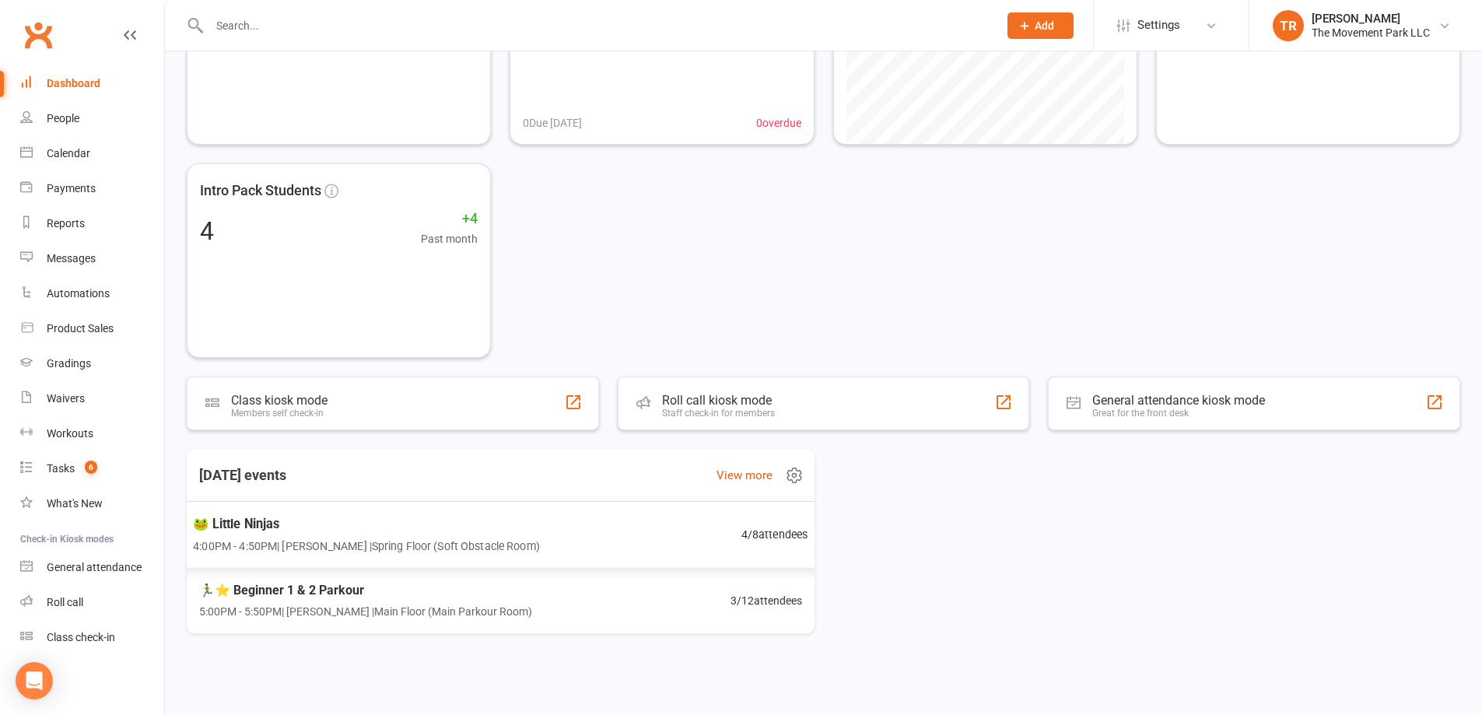
click at [449, 528] on span "🐸 Little Ninjas" at bounding box center [366, 523] width 347 height 20
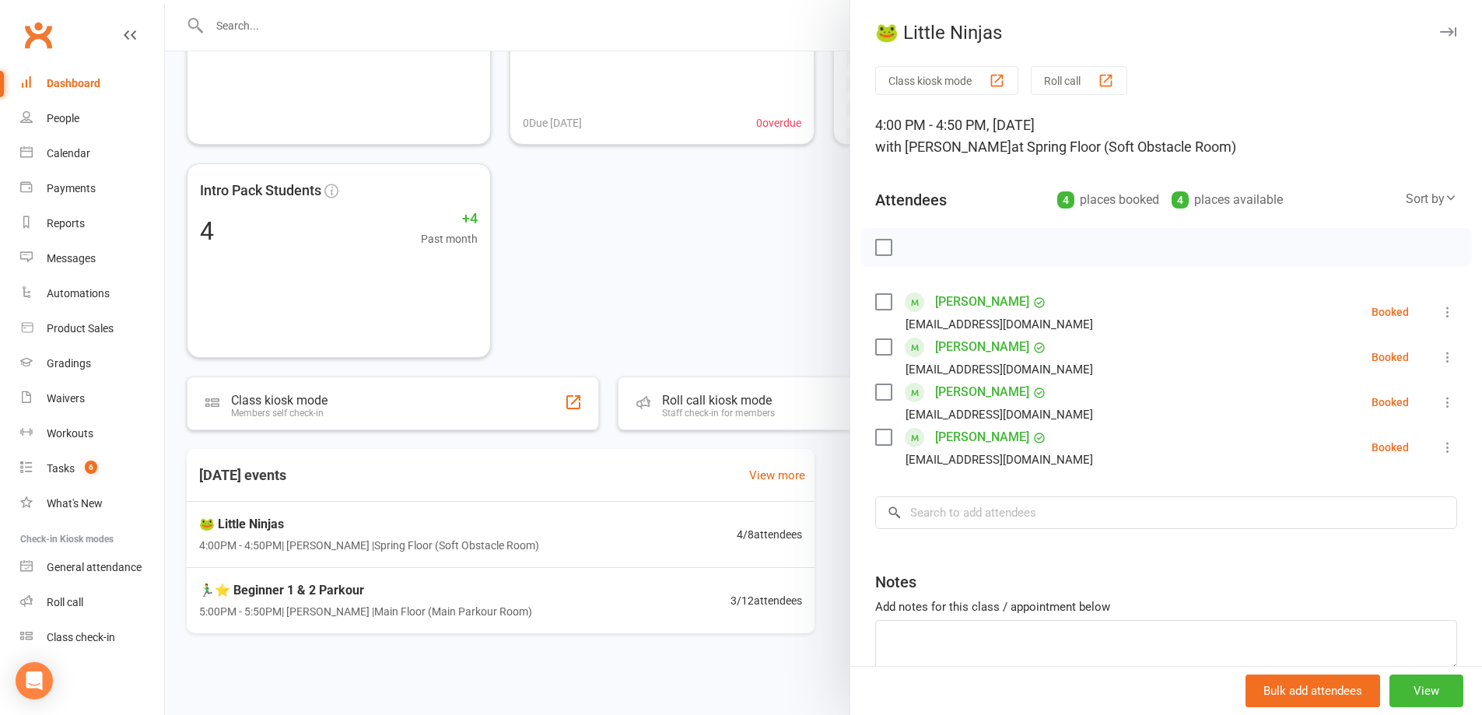
click at [1440, 356] on icon at bounding box center [1448, 357] width 16 height 16
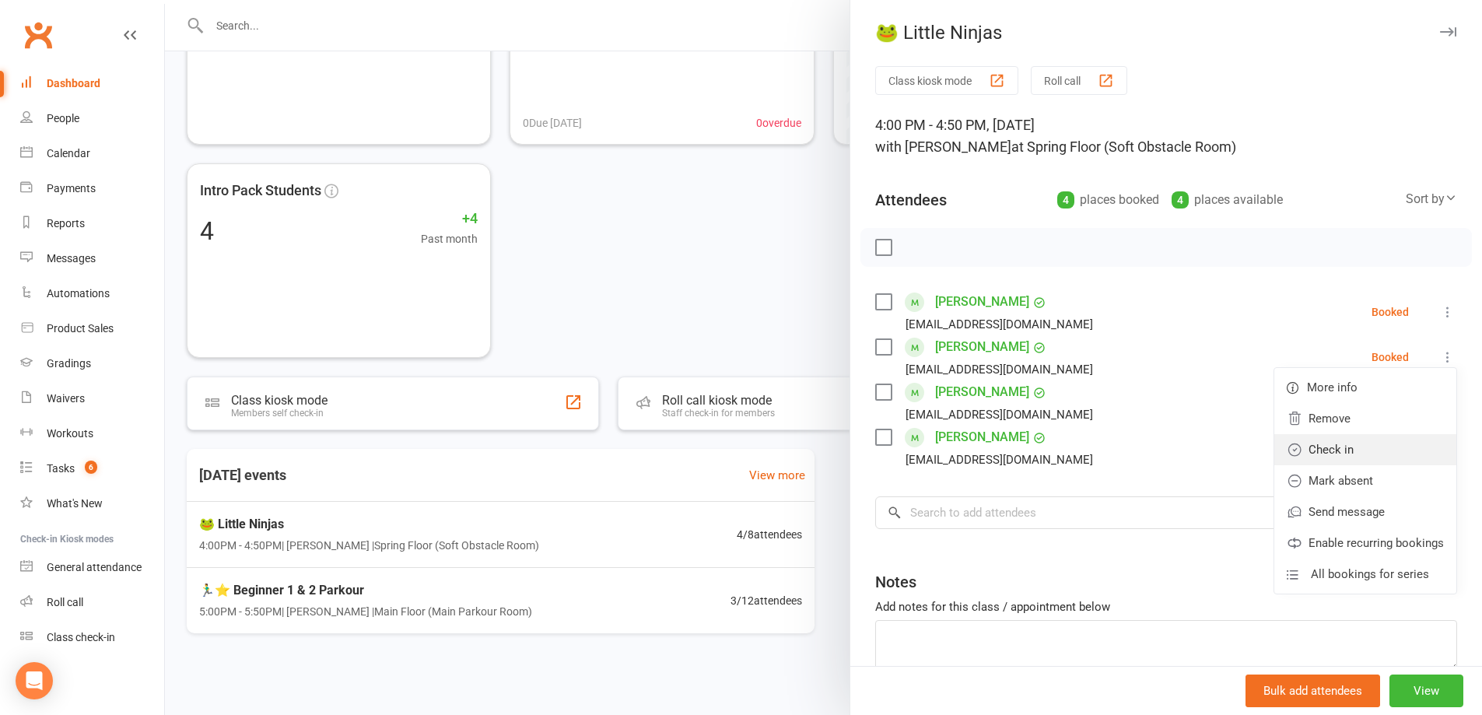
click at [1398, 446] on link "Check in" at bounding box center [1365, 449] width 182 height 31
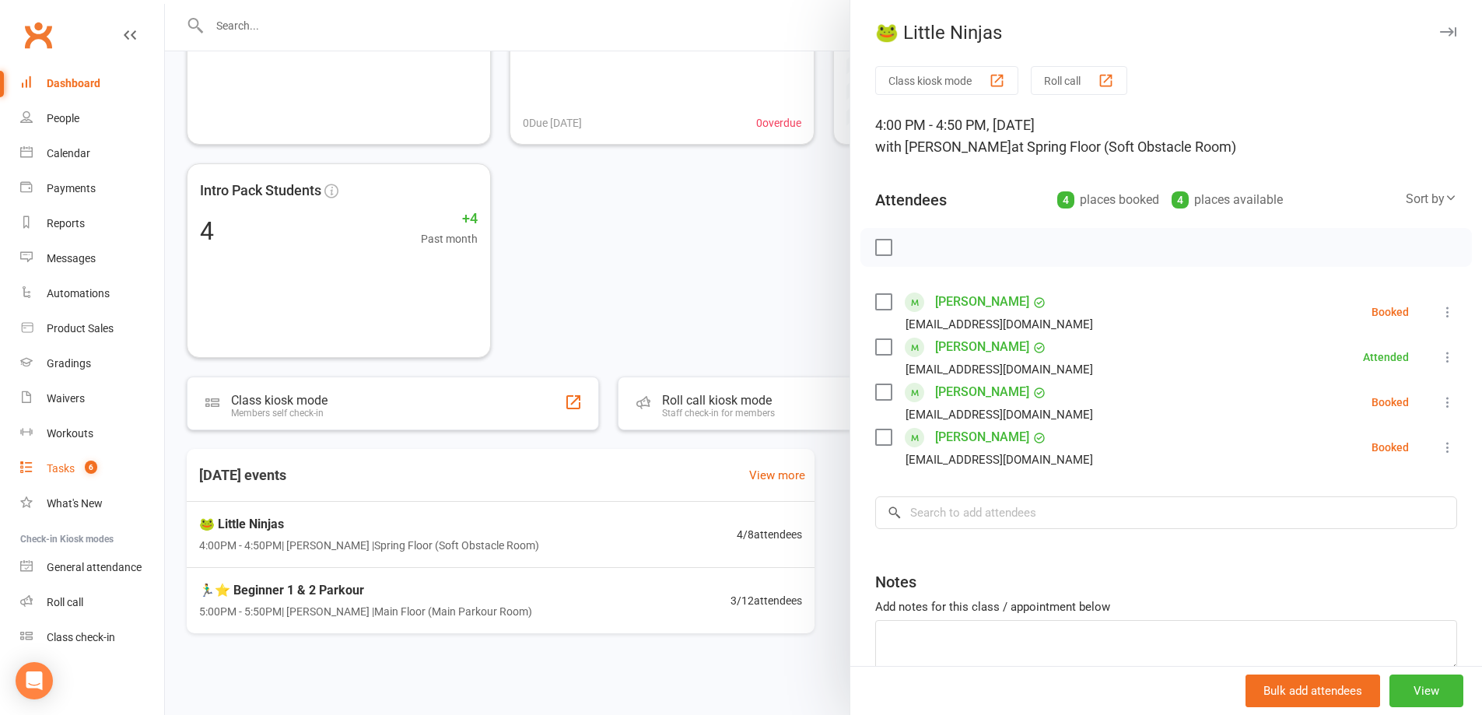
click at [50, 467] on div "Tasks" at bounding box center [61, 468] width 28 height 12
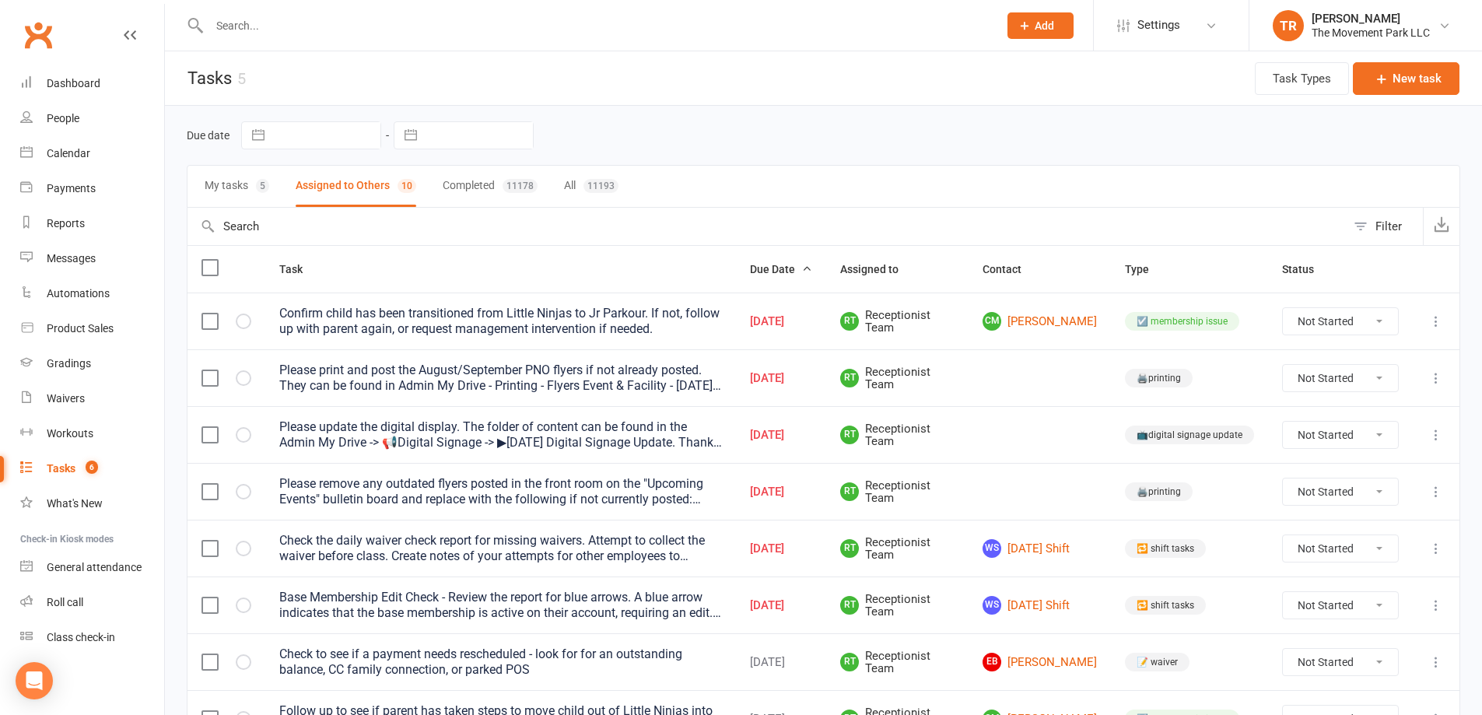
click at [1315, 547] on select "Not Started In Progress Waiting Complete" at bounding box center [1340, 548] width 115 height 26
click at [1283, 535] on select "Not Started In Progress Waiting Complete" at bounding box center [1340, 548] width 115 height 26
select select "unstarted"
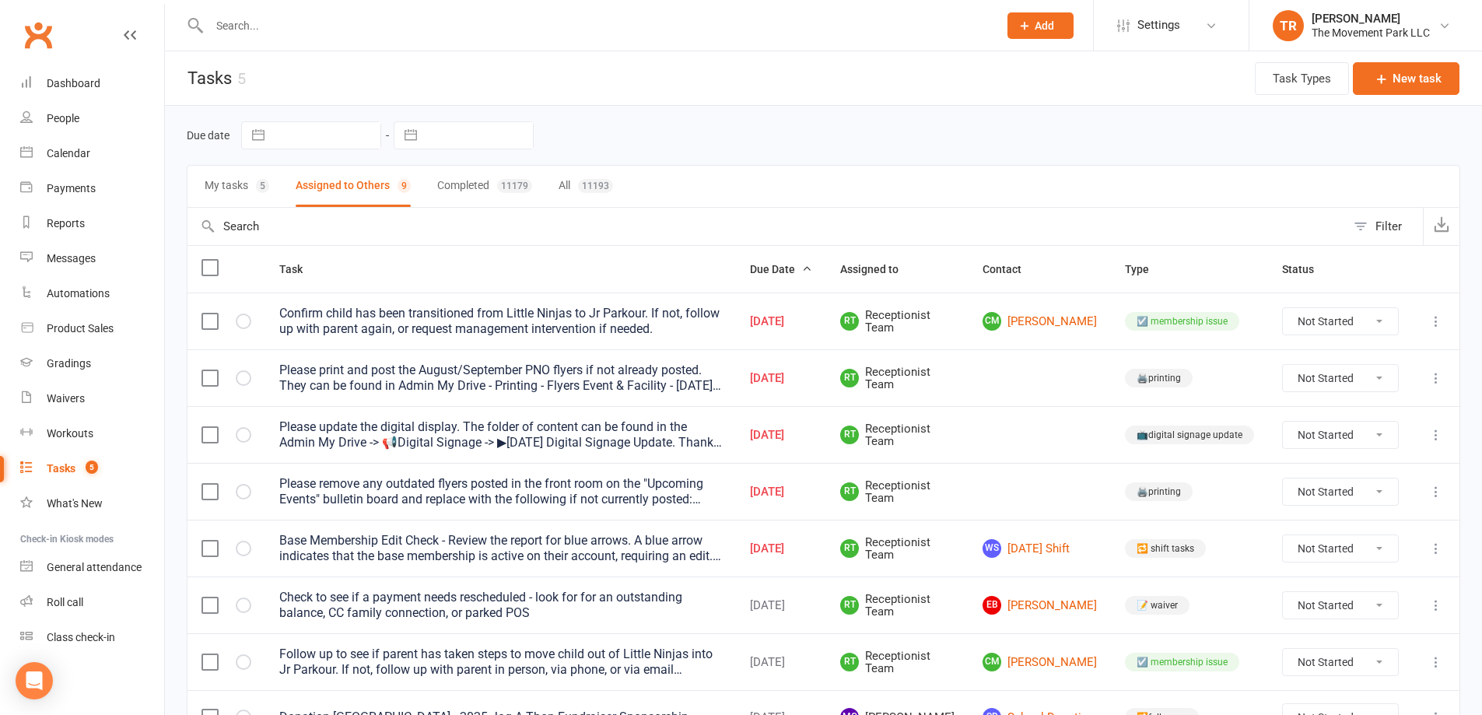
click at [1334, 553] on select "Not Started In Progress Waiting Complete" at bounding box center [1340, 548] width 115 height 26
click at [1283, 535] on select "Not Started In Progress Waiting Complete" at bounding box center [1340, 548] width 115 height 26
select select "unstarted"
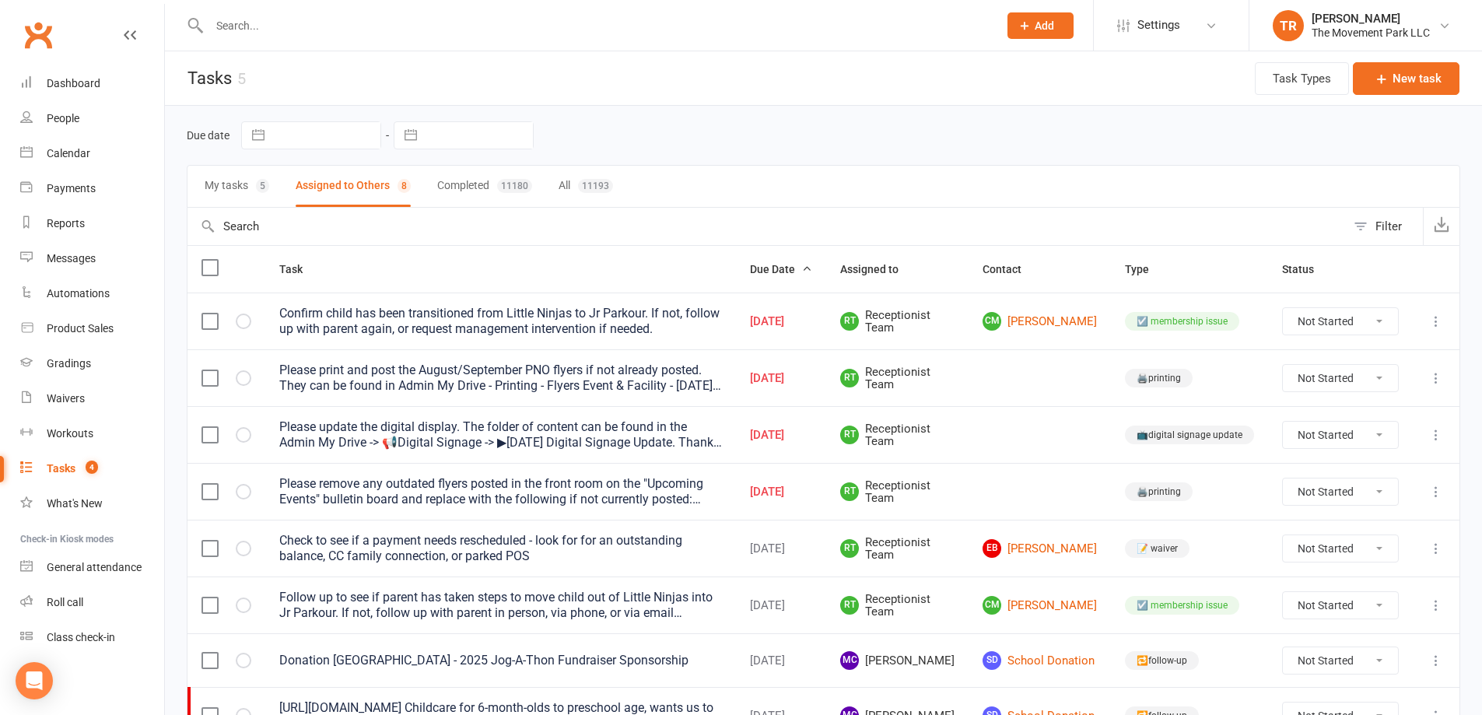
click at [230, 186] on button "My tasks 5" at bounding box center [237, 186] width 65 height 41
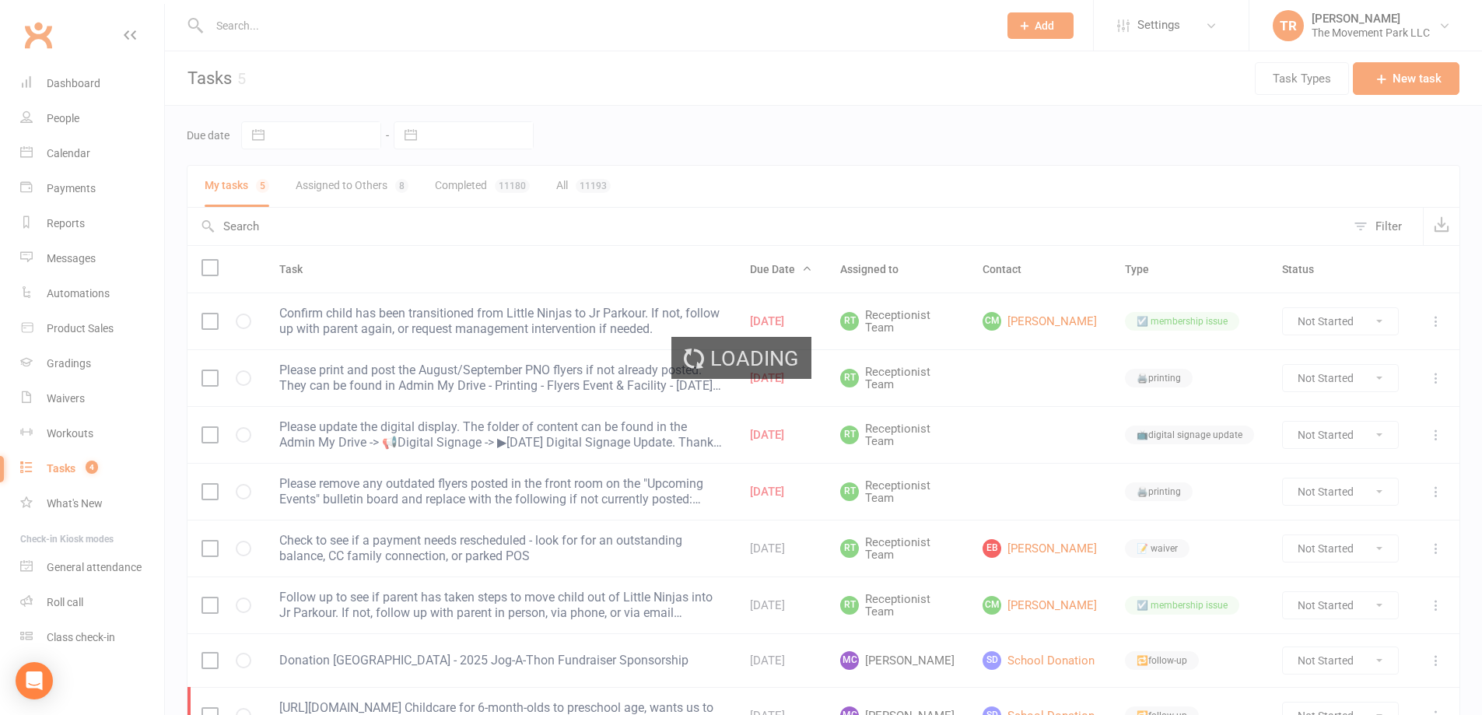
select select "waiting"
select select "started"
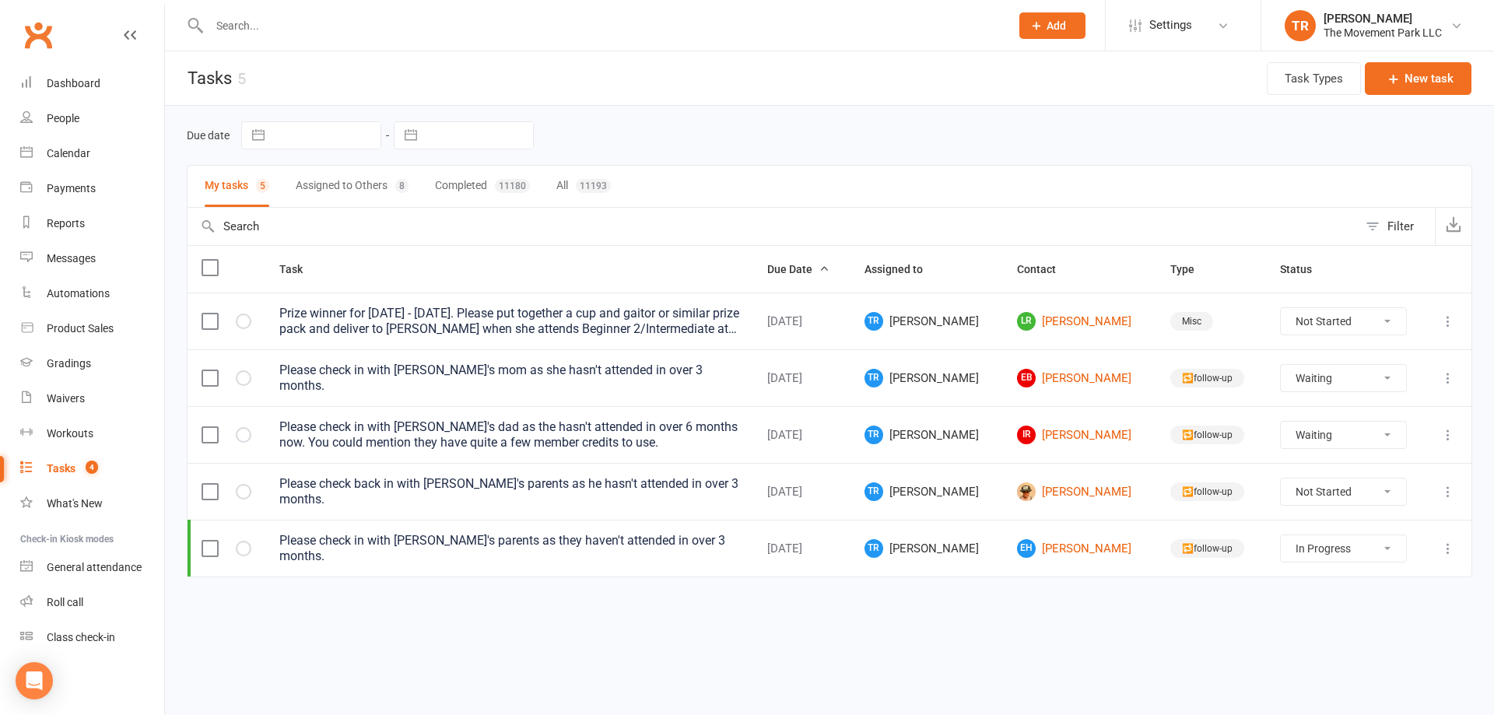
select select "waiting"
select select "started"
click at [76, 77] on div "Dashboard" at bounding box center [74, 83] width 54 height 12
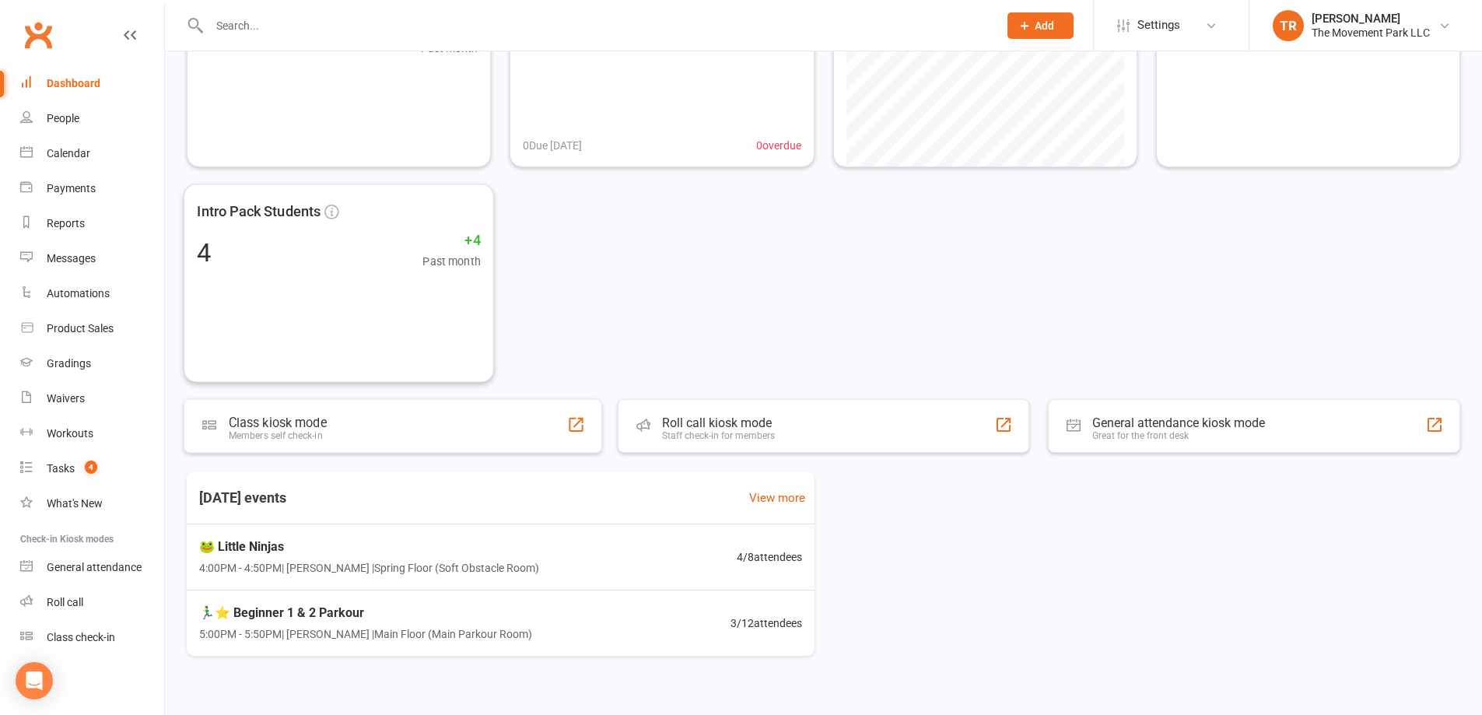
scroll to position [156, 0]
click at [530, 565] on span "4:00PM - 4:50PM | Molly Courtney | Spring Floor (Soft Obstacle Room)" at bounding box center [366, 568] width 347 height 18
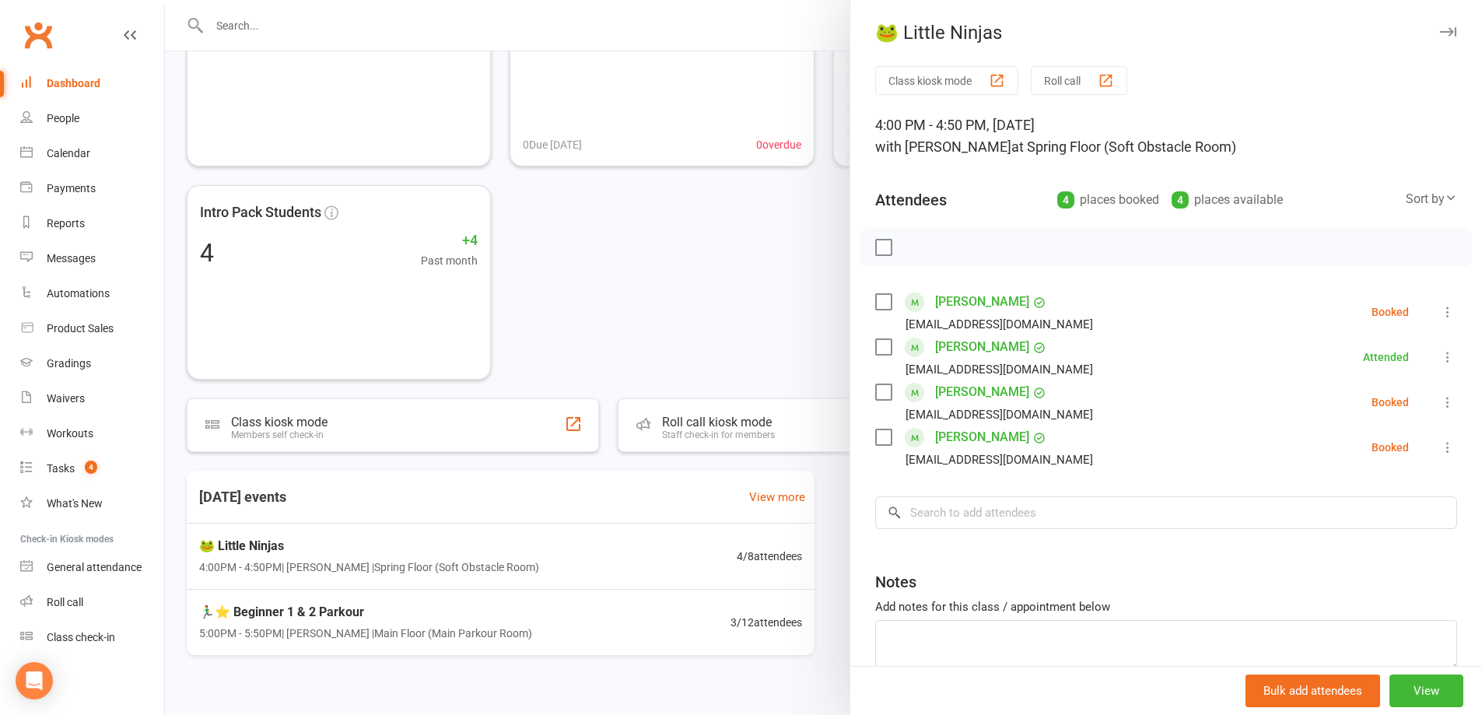
click at [741, 301] on div at bounding box center [823, 357] width 1317 height 715
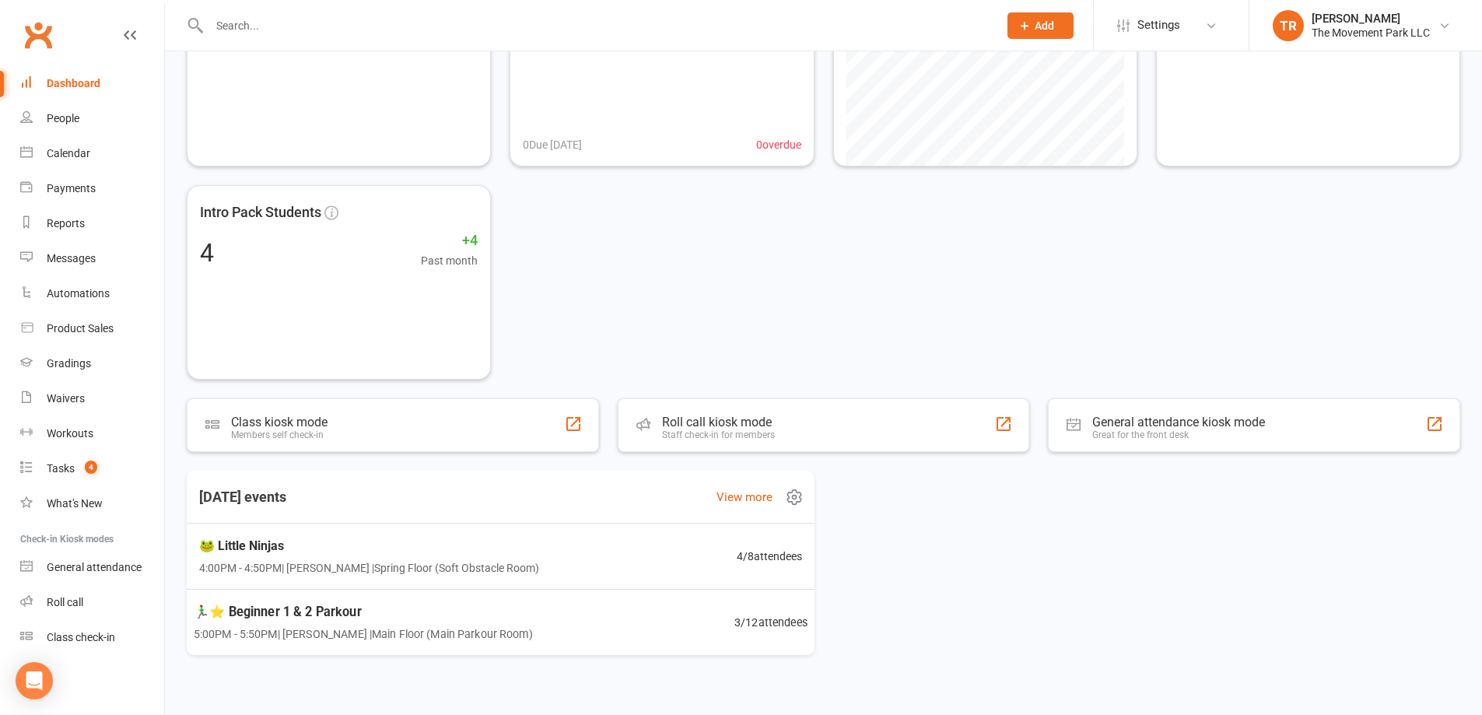
click at [755, 618] on span "3 / 12 attendees" at bounding box center [770, 622] width 73 height 18
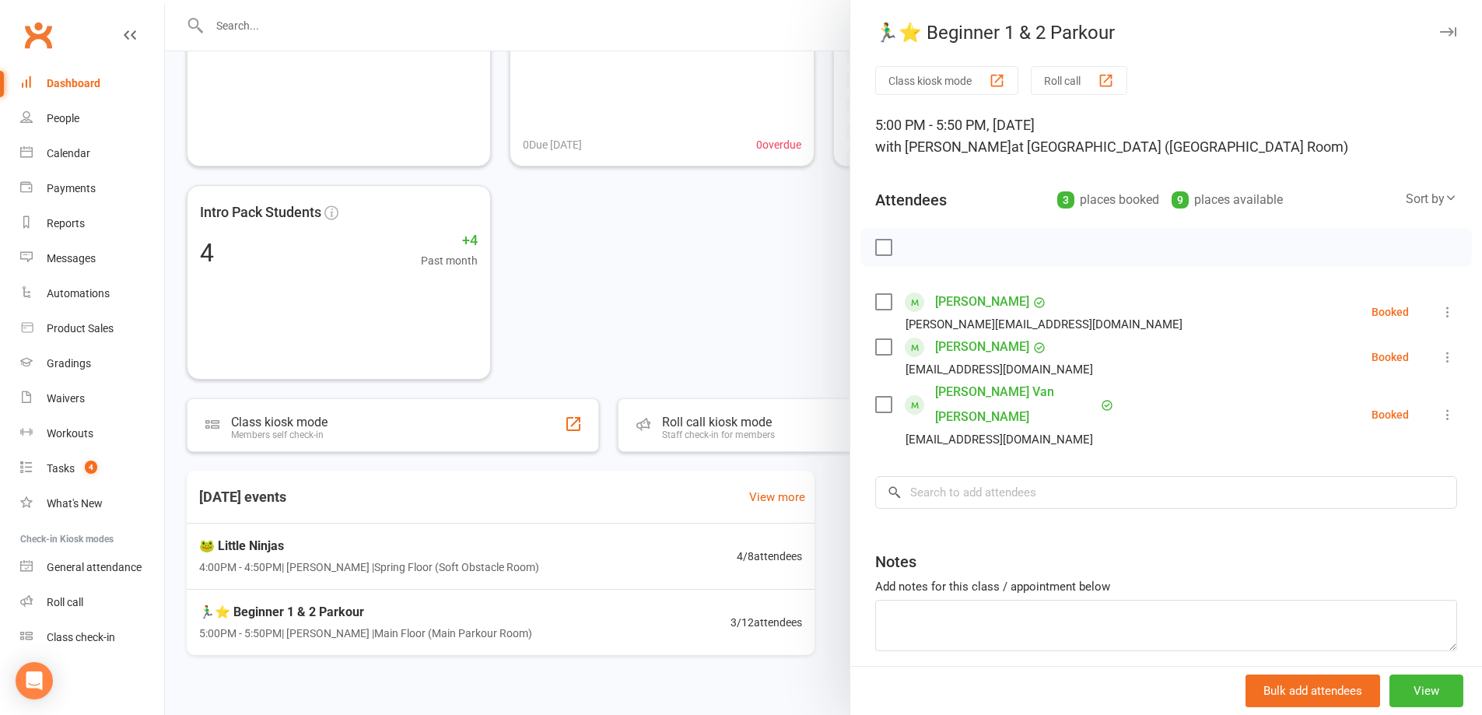
click at [698, 294] on div at bounding box center [823, 357] width 1317 height 715
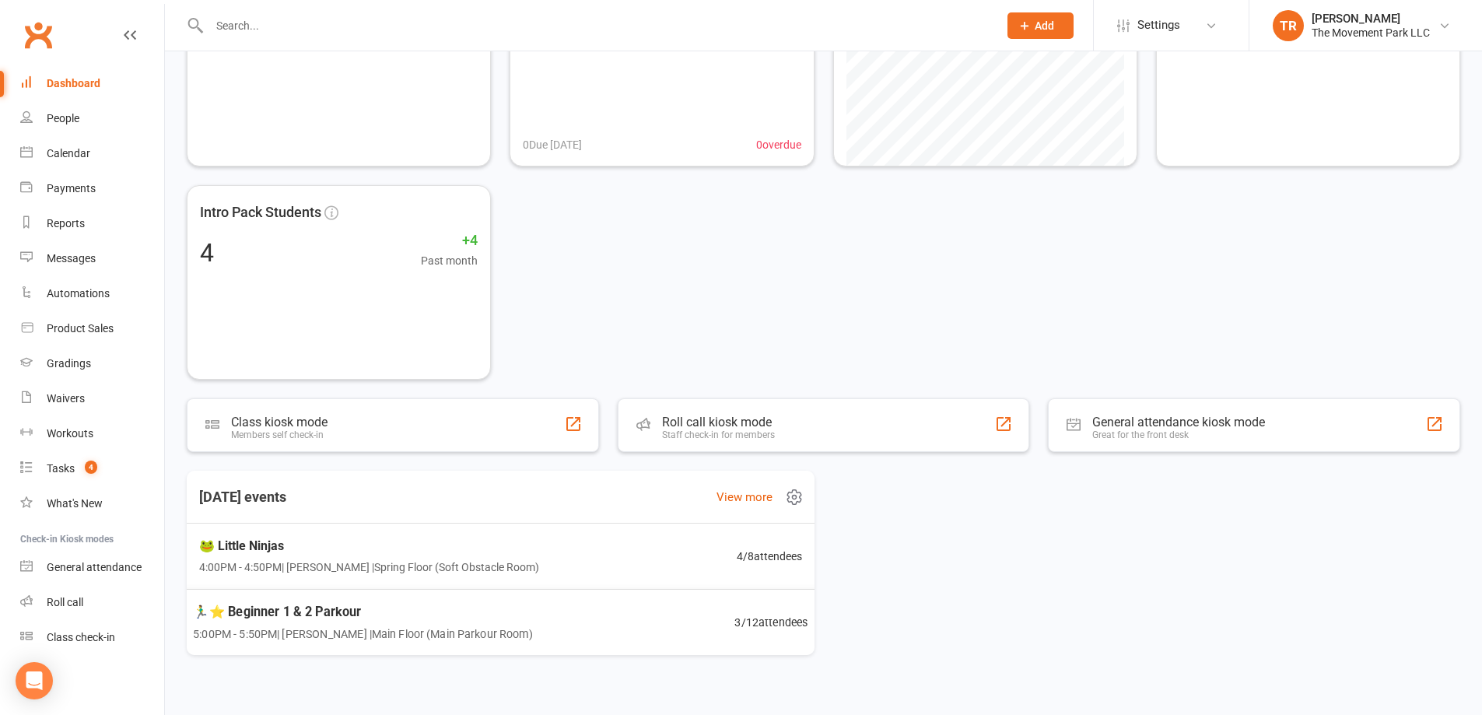
click at [497, 634] on span "5:00PM - 5:50PM | Molly Courtney | Main Floor (Main Parkour Room)" at bounding box center [363, 634] width 340 height 18
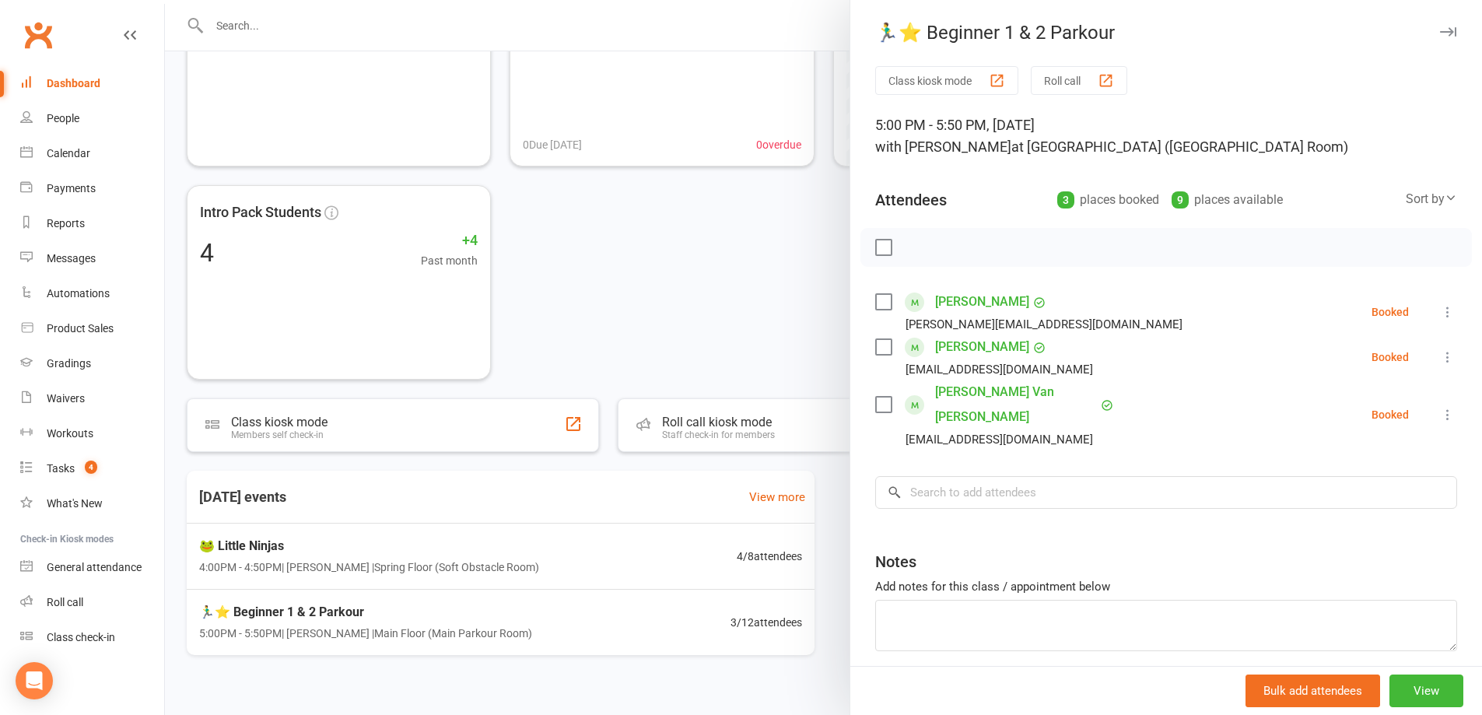
click at [471, 563] on div at bounding box center [823, 357] width 1317 height 715
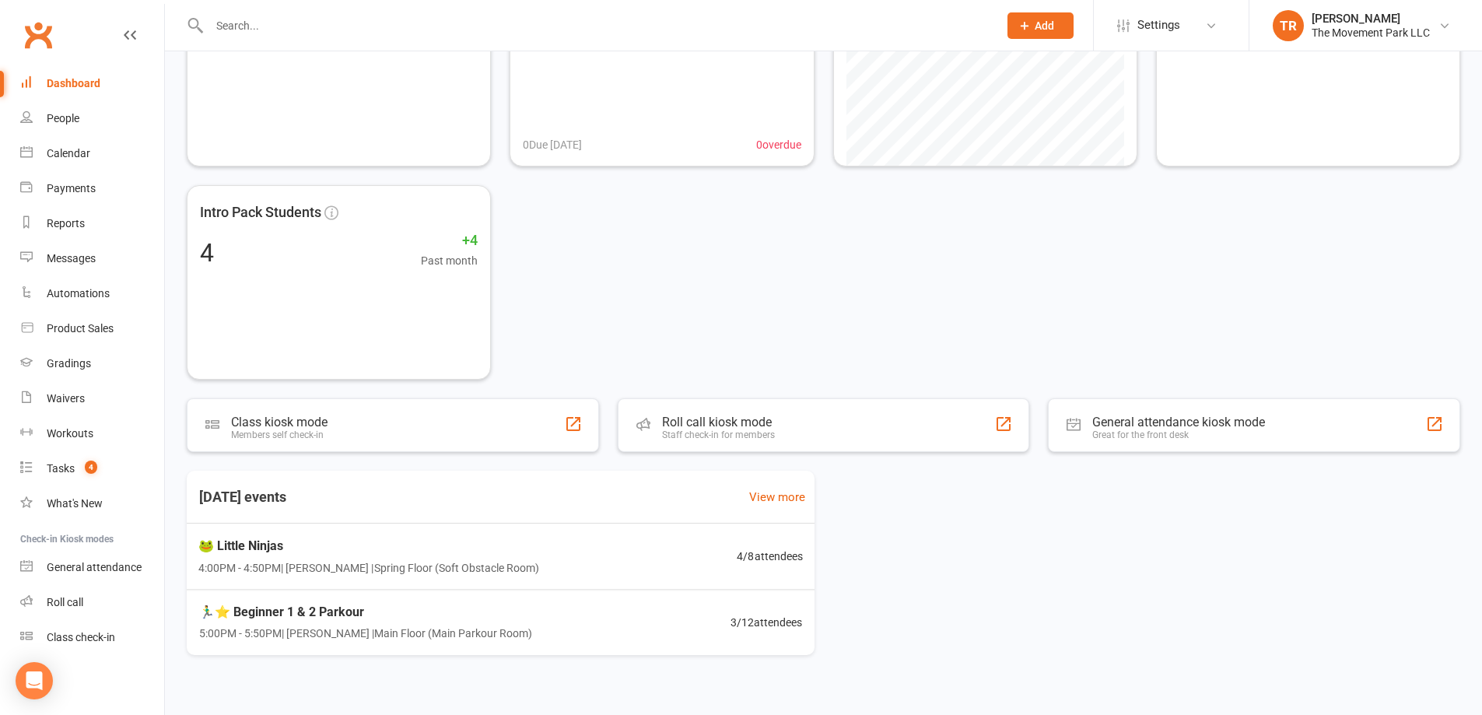
click at [471, 563] on span "4:00PM - 4:50PM | Molly Courtney | Spring Floor (Soft Obstacle Room)" at bounding box center [368, 567] width 341 height 17
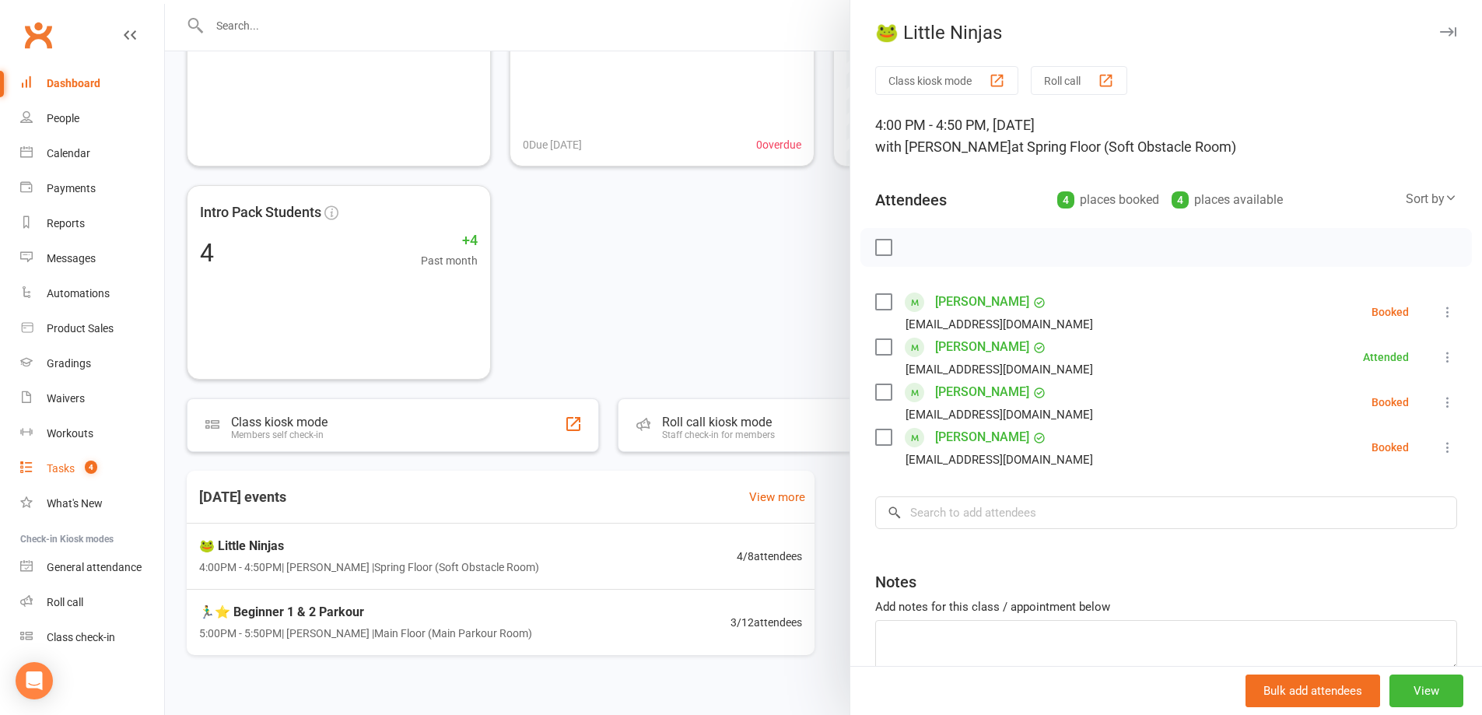
click at [47, 472] on div "Tasks" at bounding box center [61, 468] width 28 height 12
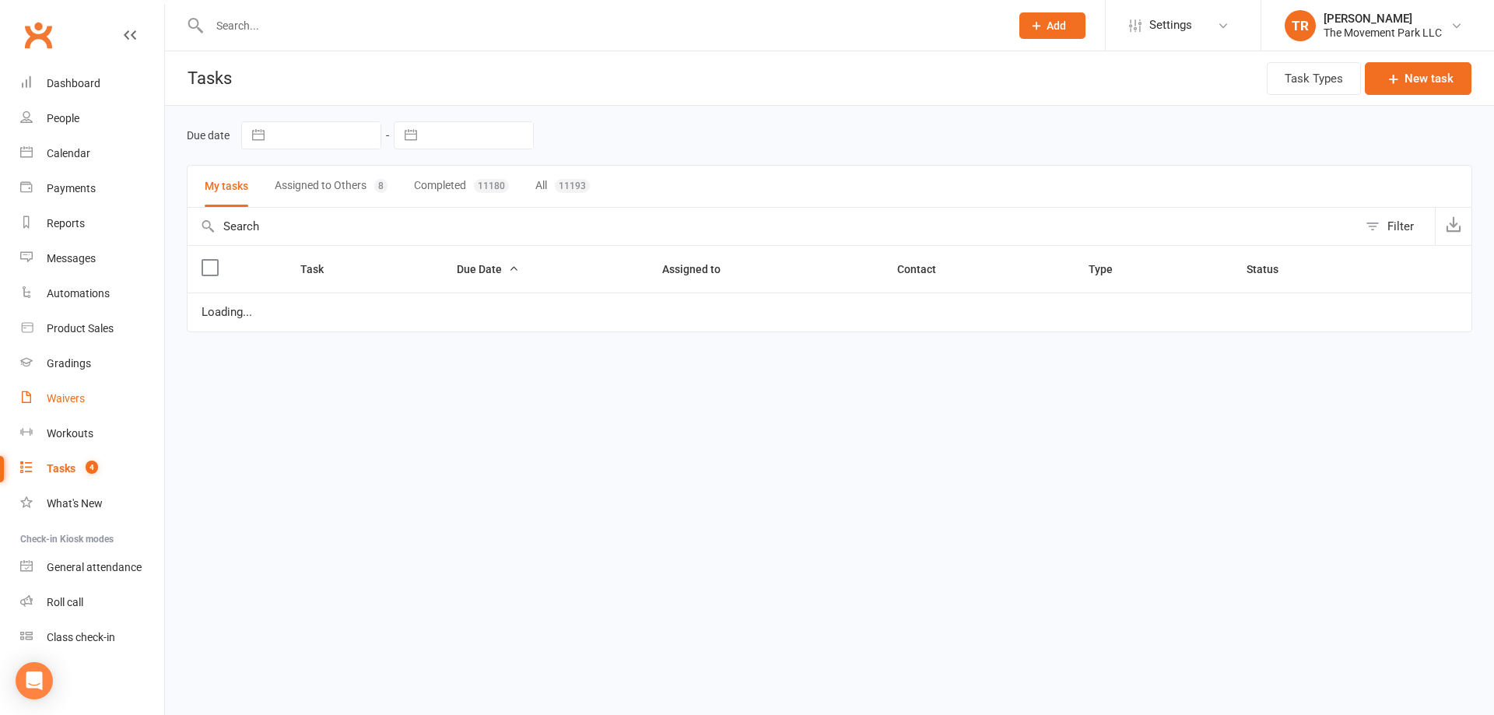
select select "waiting"
select select "started"
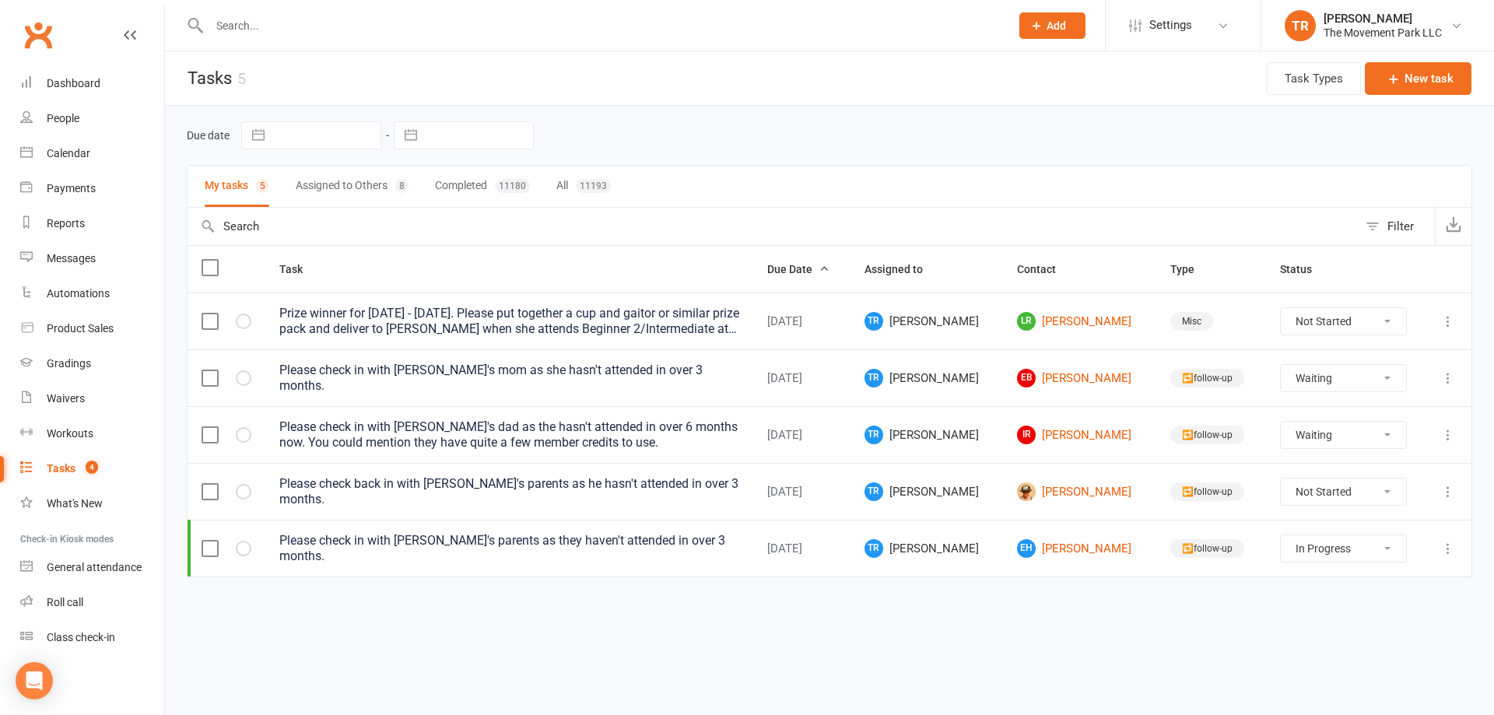
click at [342, 173] on button "Assigned to Others 8" at bounding box center [352, 186] width 113 height 41
select select "waiting"
select select "started"
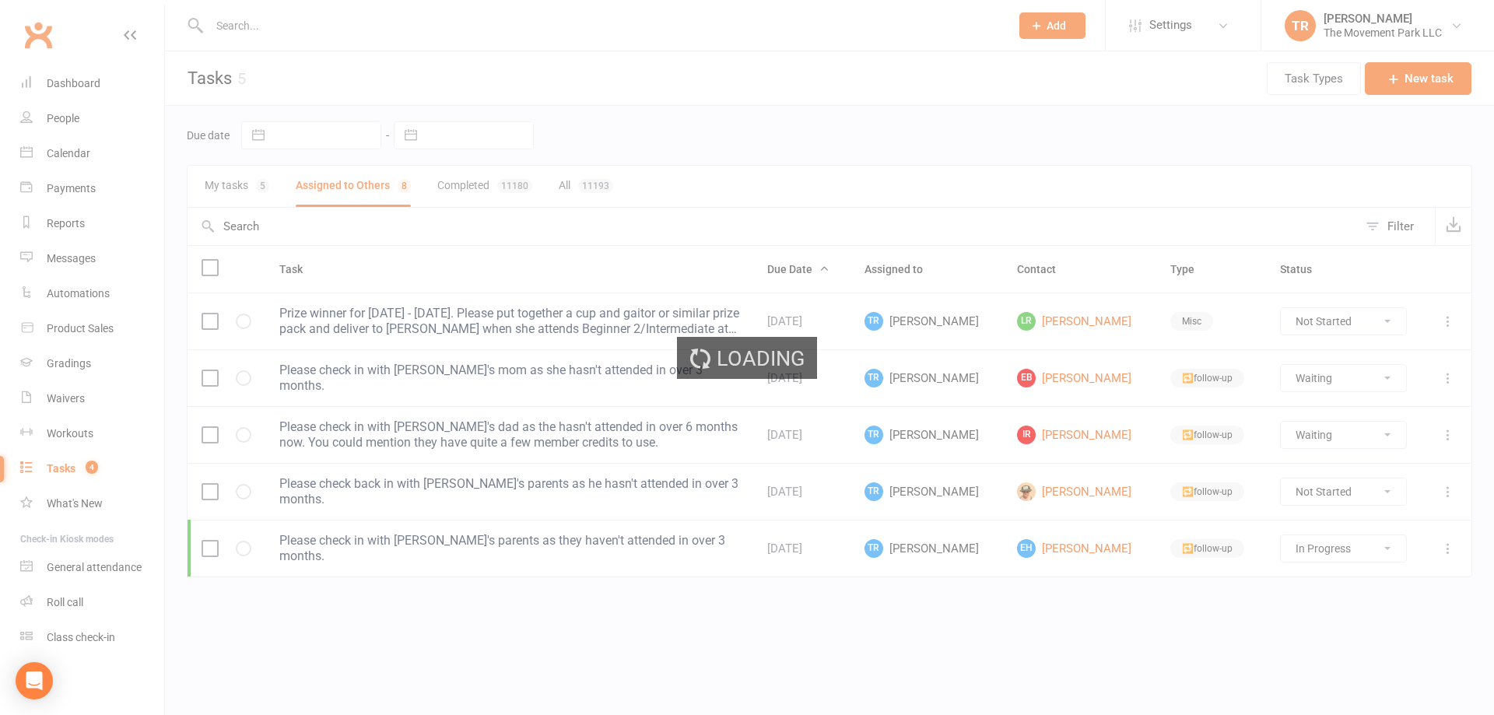
select select "waiting"
select select "started"
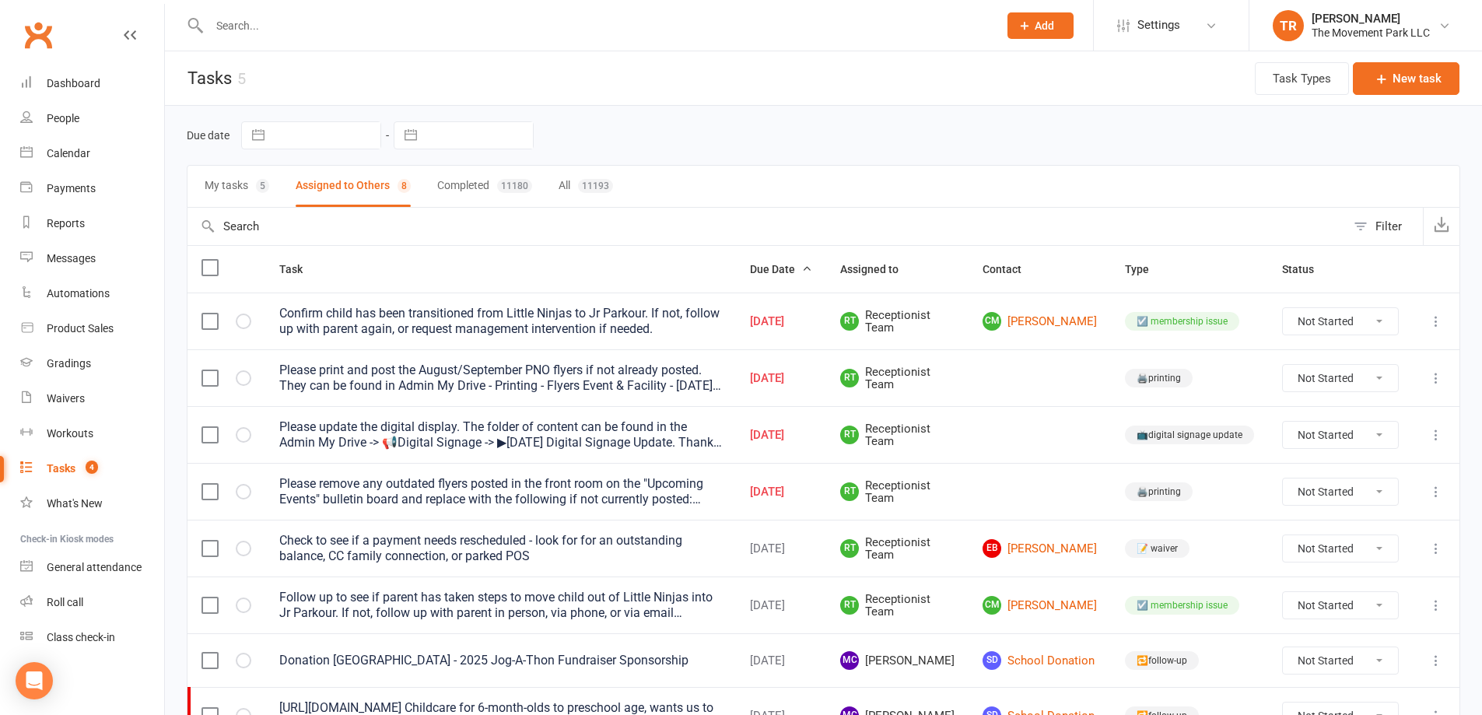
click at [1333, 438] on select "Not Started In Progress Waiting Complete" at bounding box center [1340, 435] width 115 height 26
click at [1283, 422] on select "Not Started In Progress Waiting Complete" at bounding box center [1340, 435] width 115 height 26
select select "unstarted"
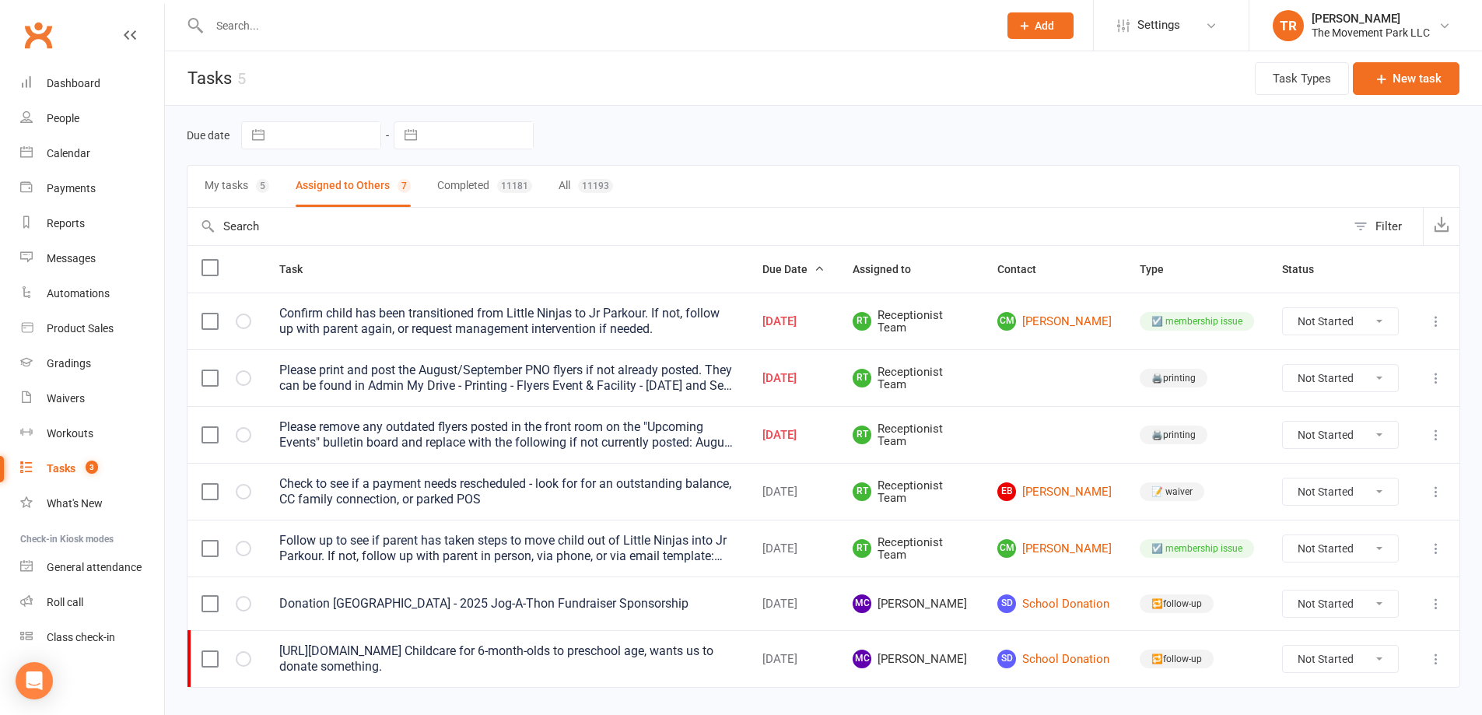
click at [647, 444] on div "Please remove any outdated flyers posted in the front room on the "Upcoming Eve…" at bounding box center [506, 434] width 455 height 31
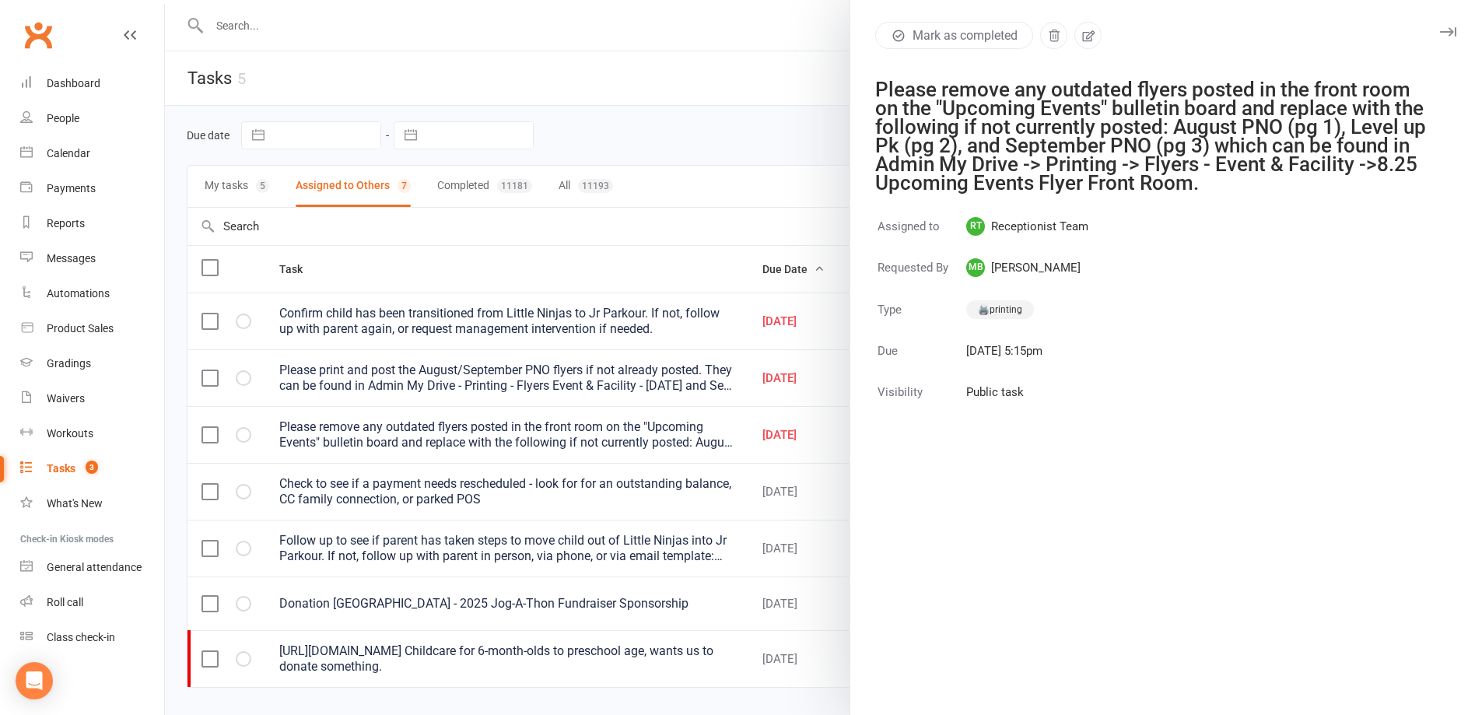
click at [665, 264] on div at bounding box center [823, 357] width 1317 height 715
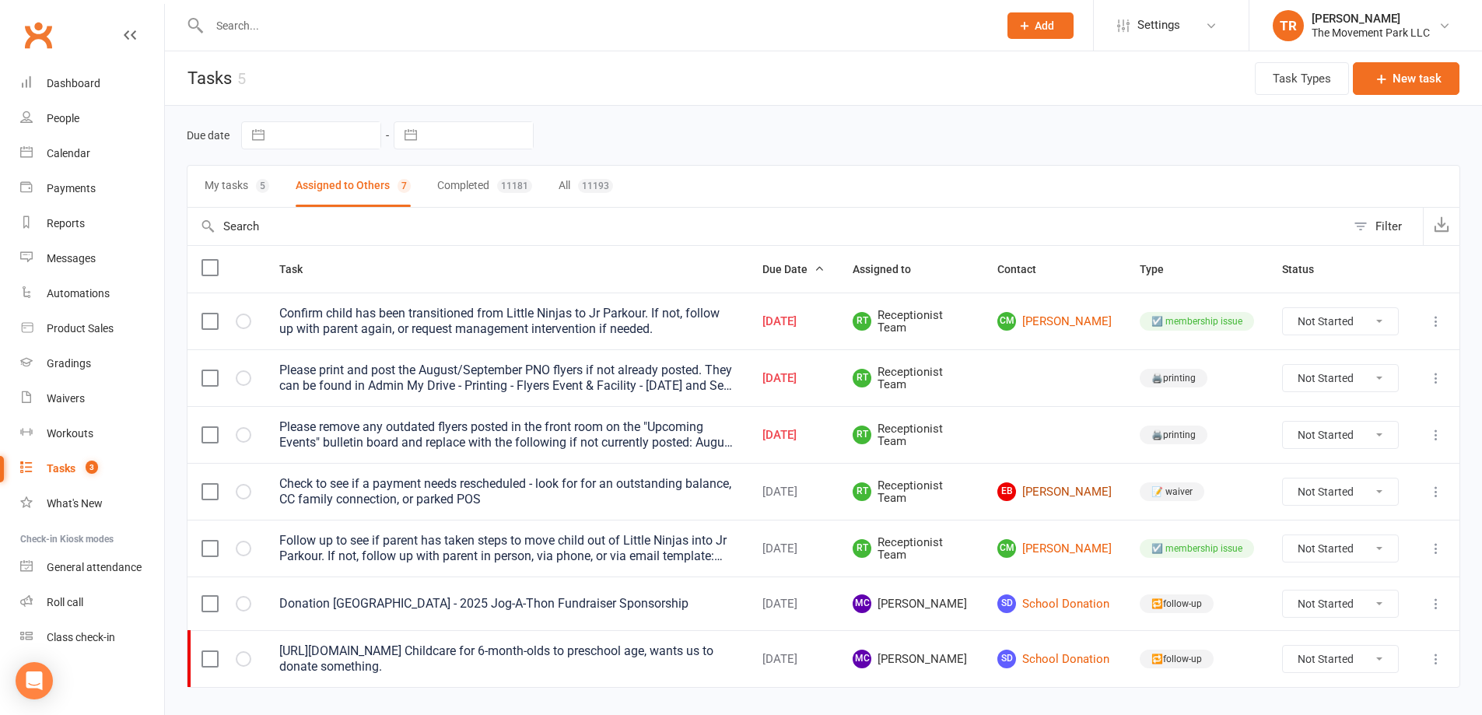
click at [1075, 496] on link "EB Emily Boucher" at bounding box center [1054, 491] width 114 height 19
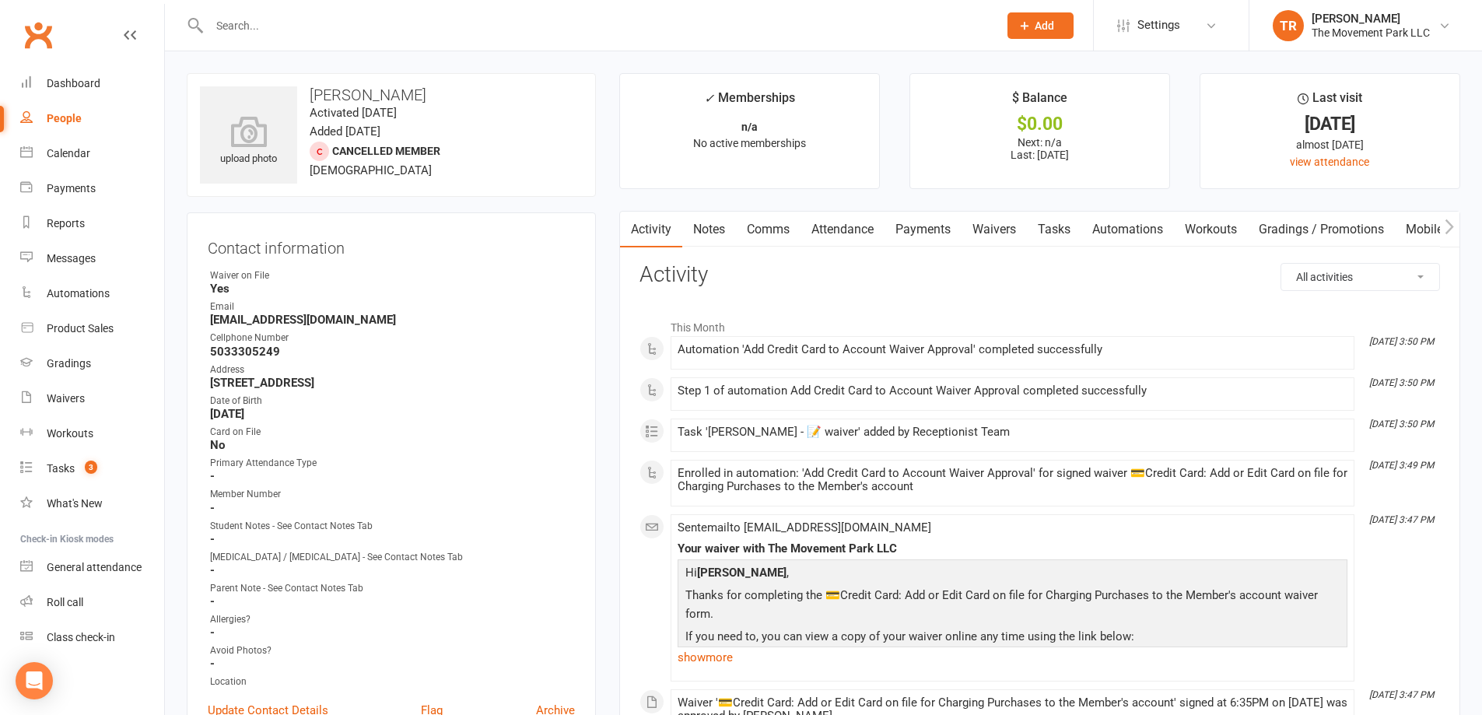
click at [903, 224] on link "Payments" at bounding box center [922, 230] width 77 height 36
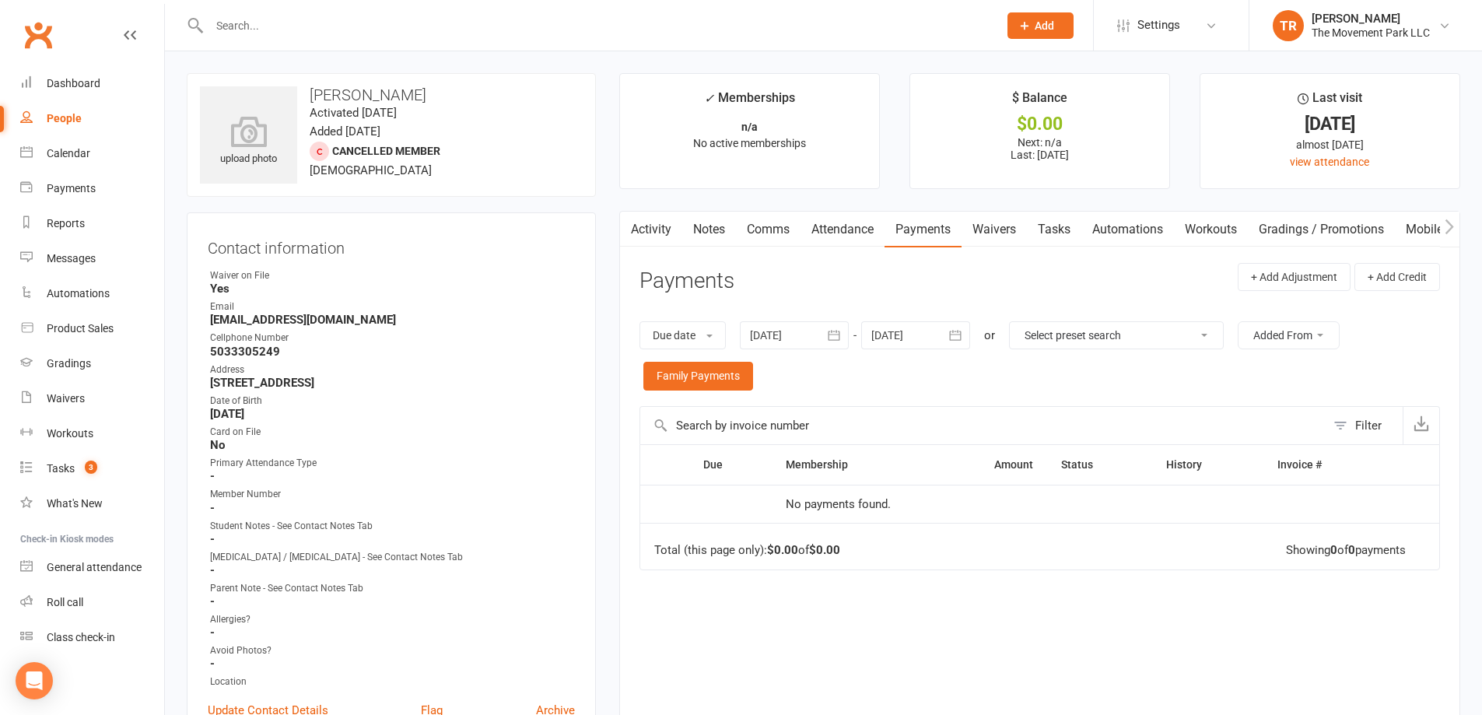
click at [834, 232] on link "Attendance" at bounding box center [842, 230] width 84 height 36
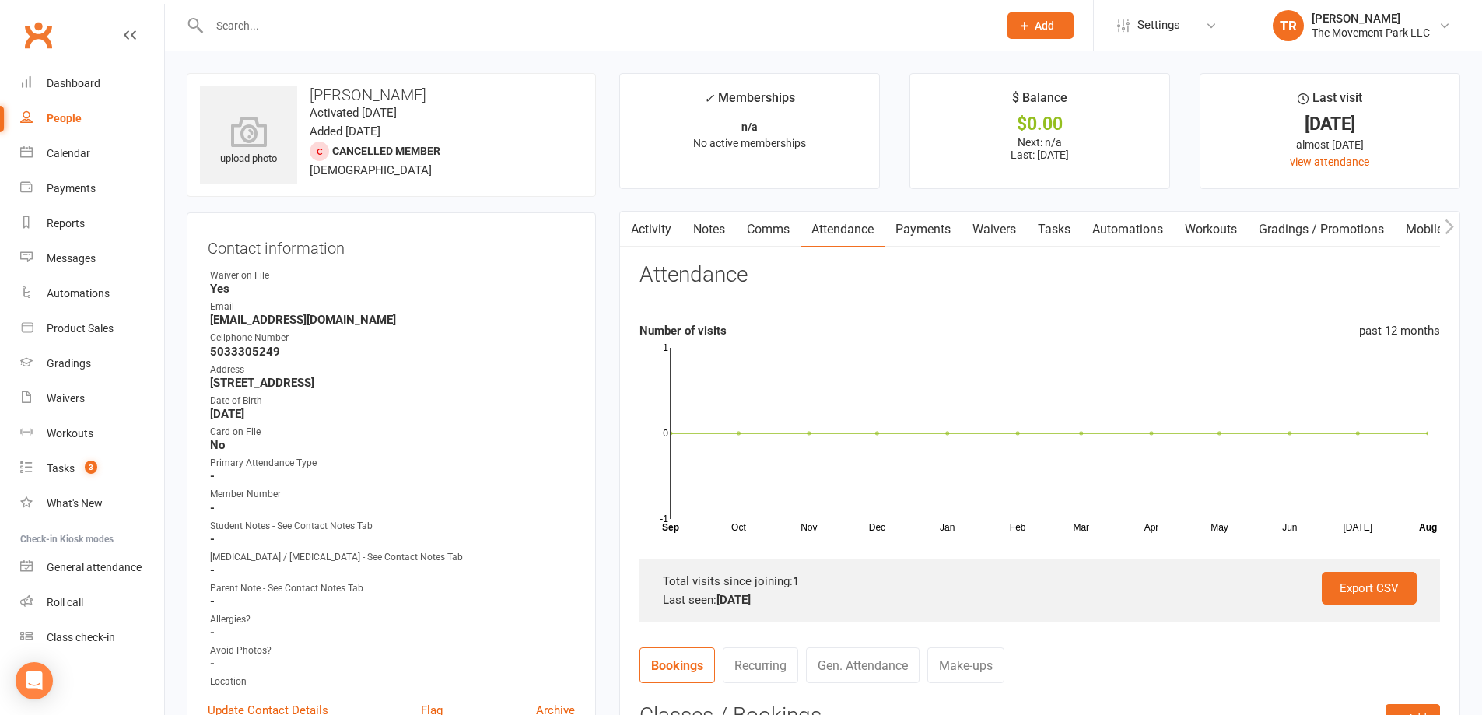
click at [923, 224] on link "Payments" at bounding box center [922, 230] width 77 height 36
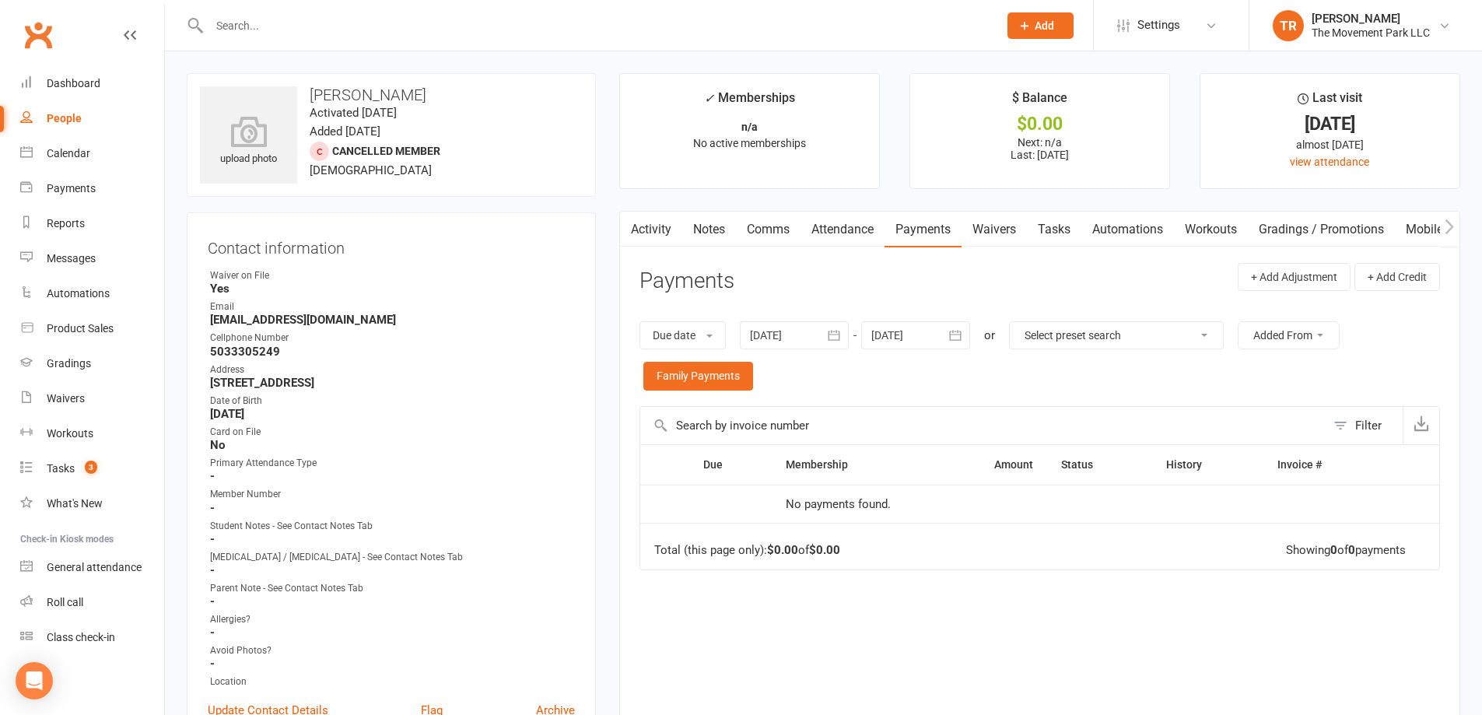
click at [1099, 335] on select "Select preset search All failures All skipped payments All pending payments Suc…" at bounding box center [1116, 335] width 213 height 26
select select "0"
click at [1021, 322] on select "Select preset search All failures All skipped payments All pending payments Suc…" at bounding box center [1116, 335] width 213 height 26
type input "[DATE]"
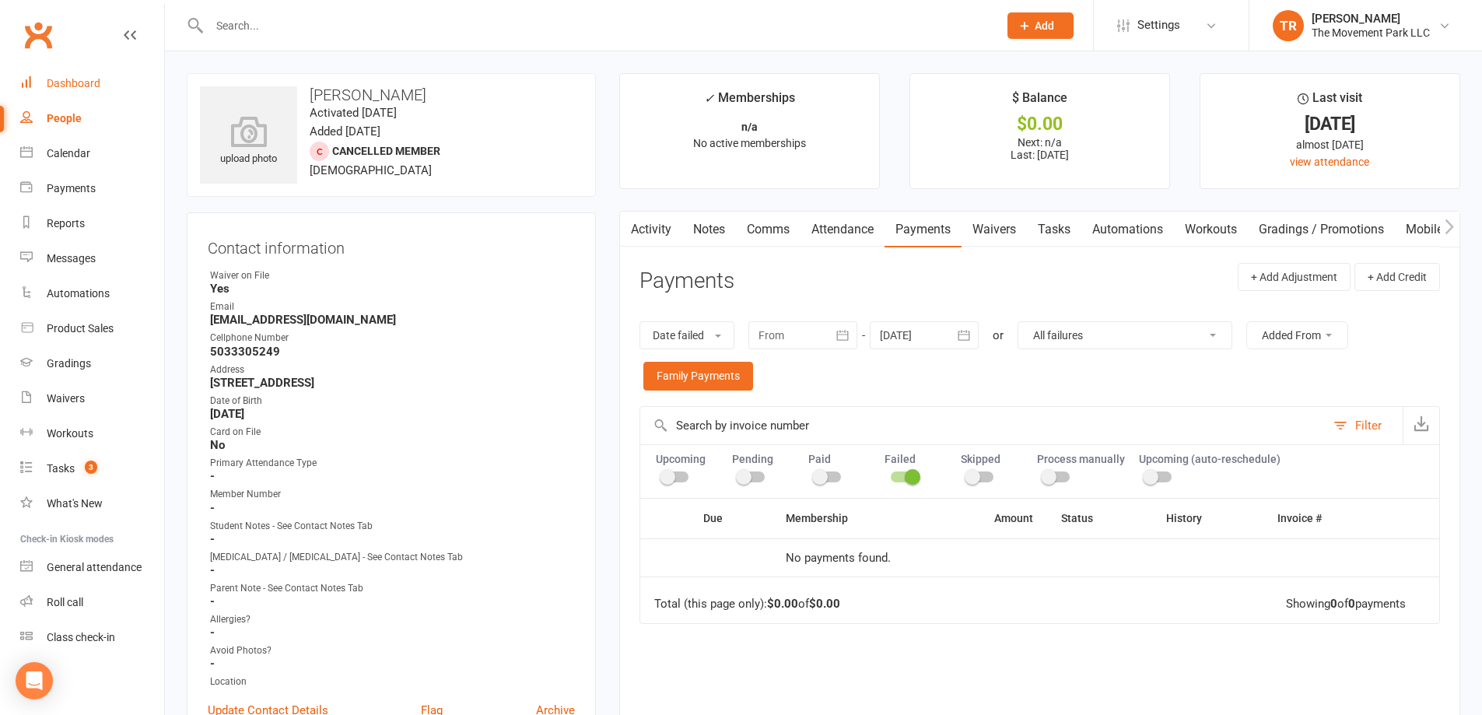
click at [94, 82] on div "Dashboard" at bounding box center [74, 83] width 54 height 12
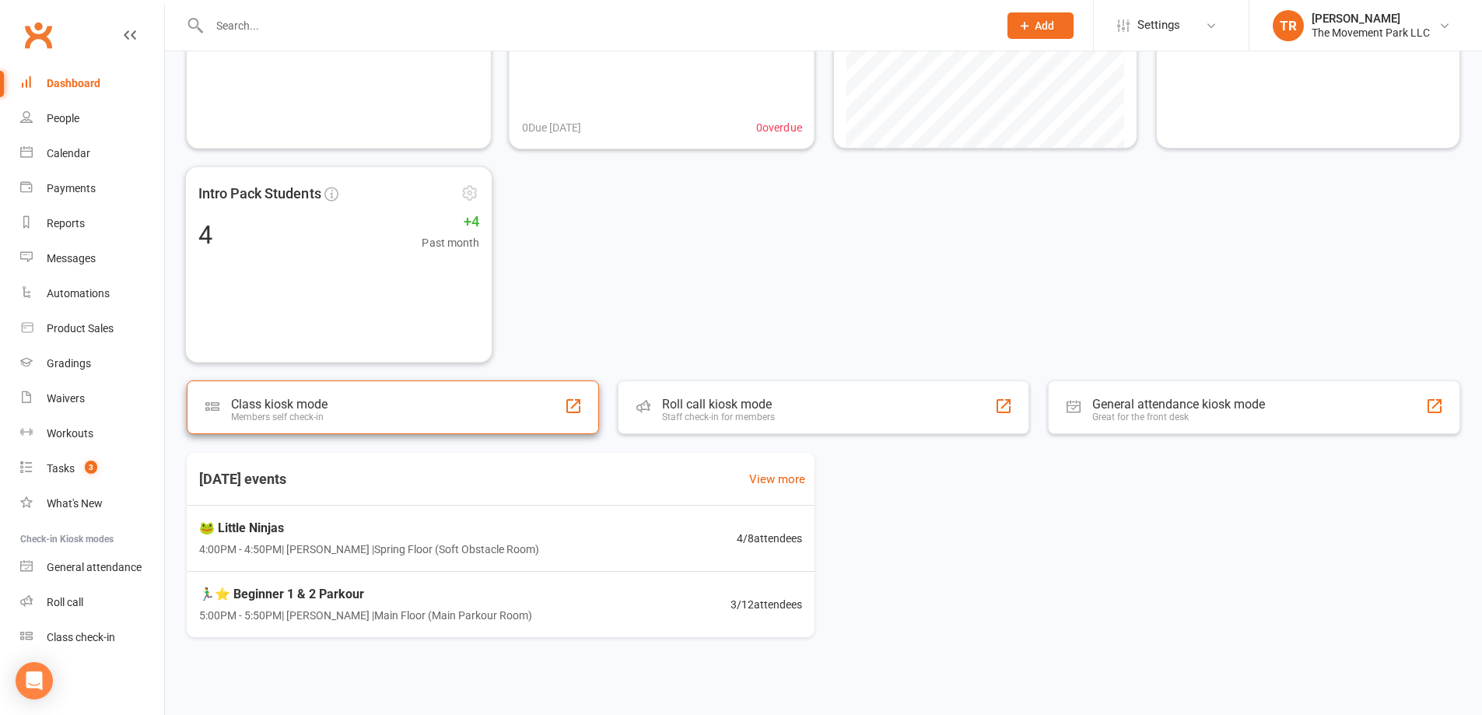
scroll to position [177, 0]
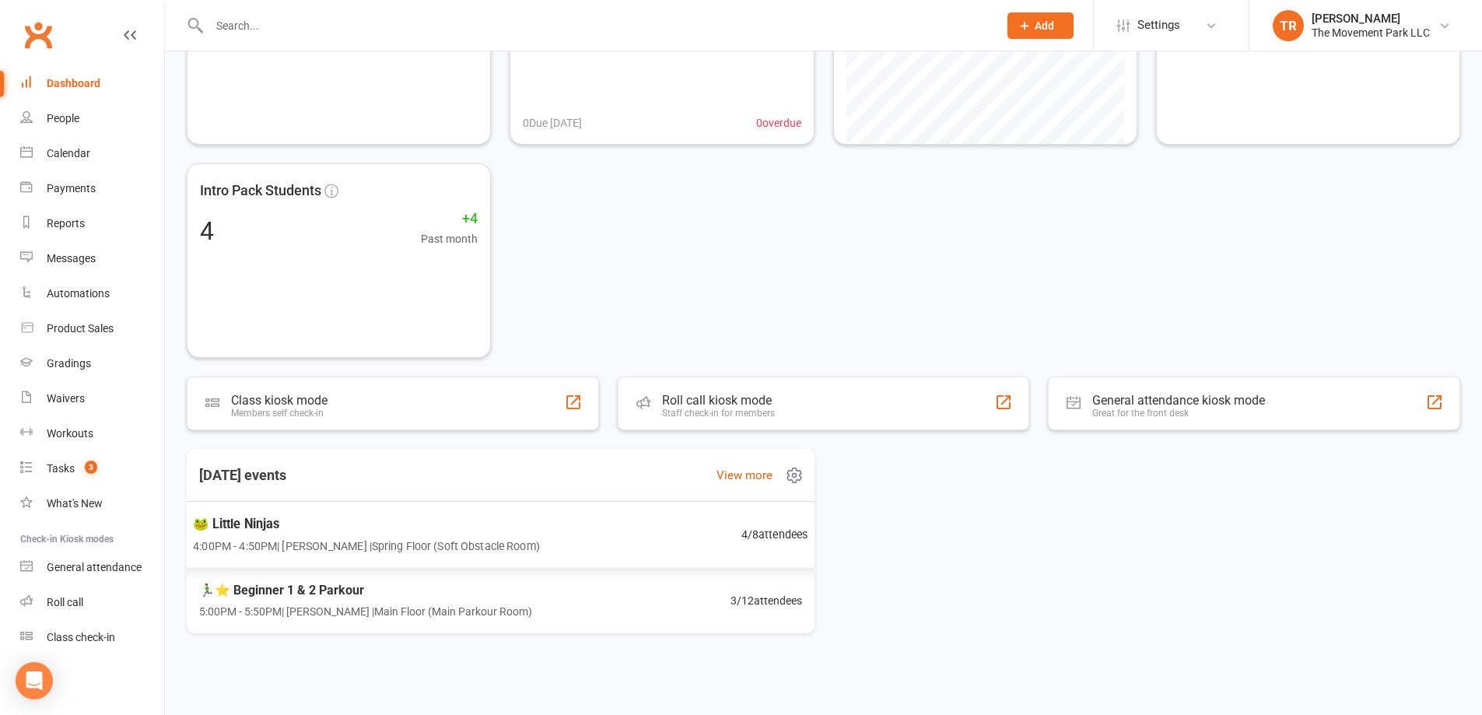
click at [411, 538] on span "4:00PM - 4:50PM | Molly Courtney | Spring Floor (Soft Obstacle Room)" at bounding box center [366, 546] width 347 height 18
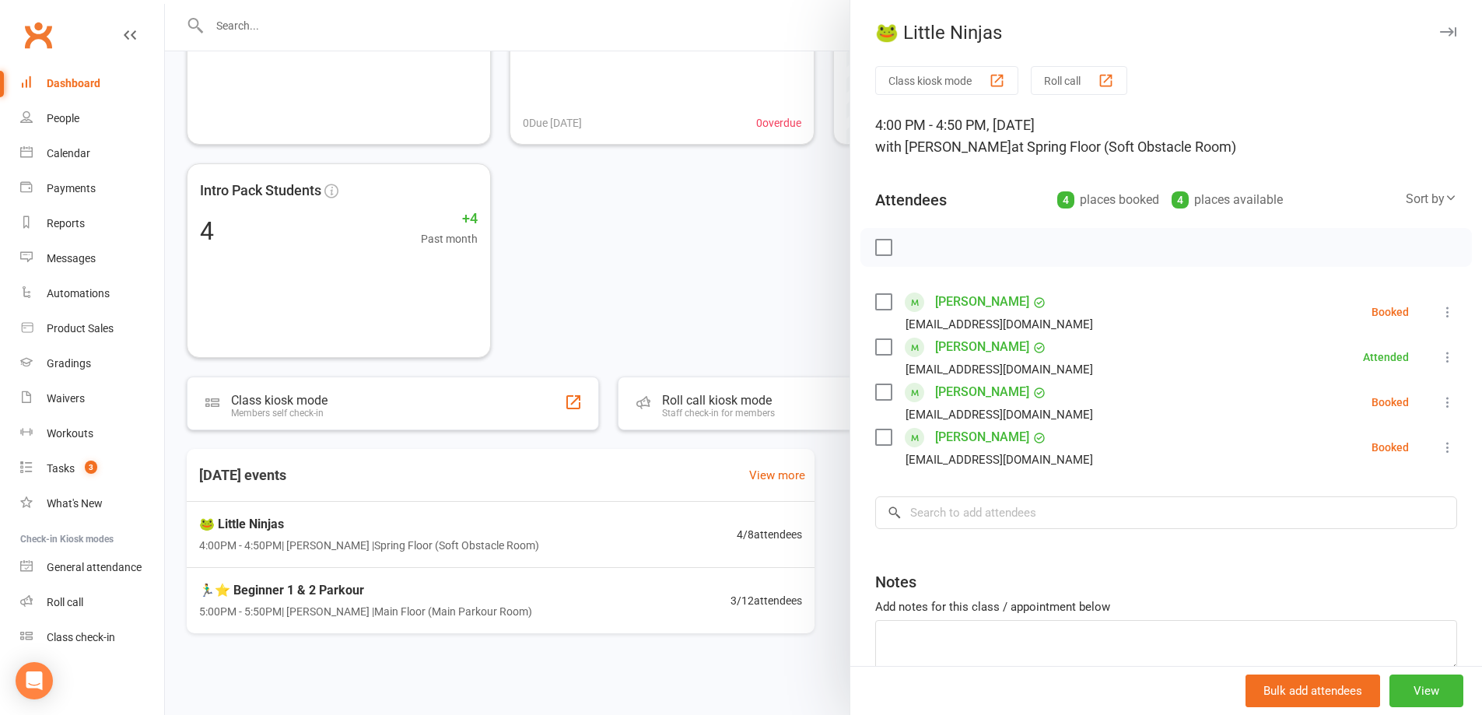
click at [963, 389] on link "[PERSON_NAME]" at bounding box center [982, 392] width 94 height 25
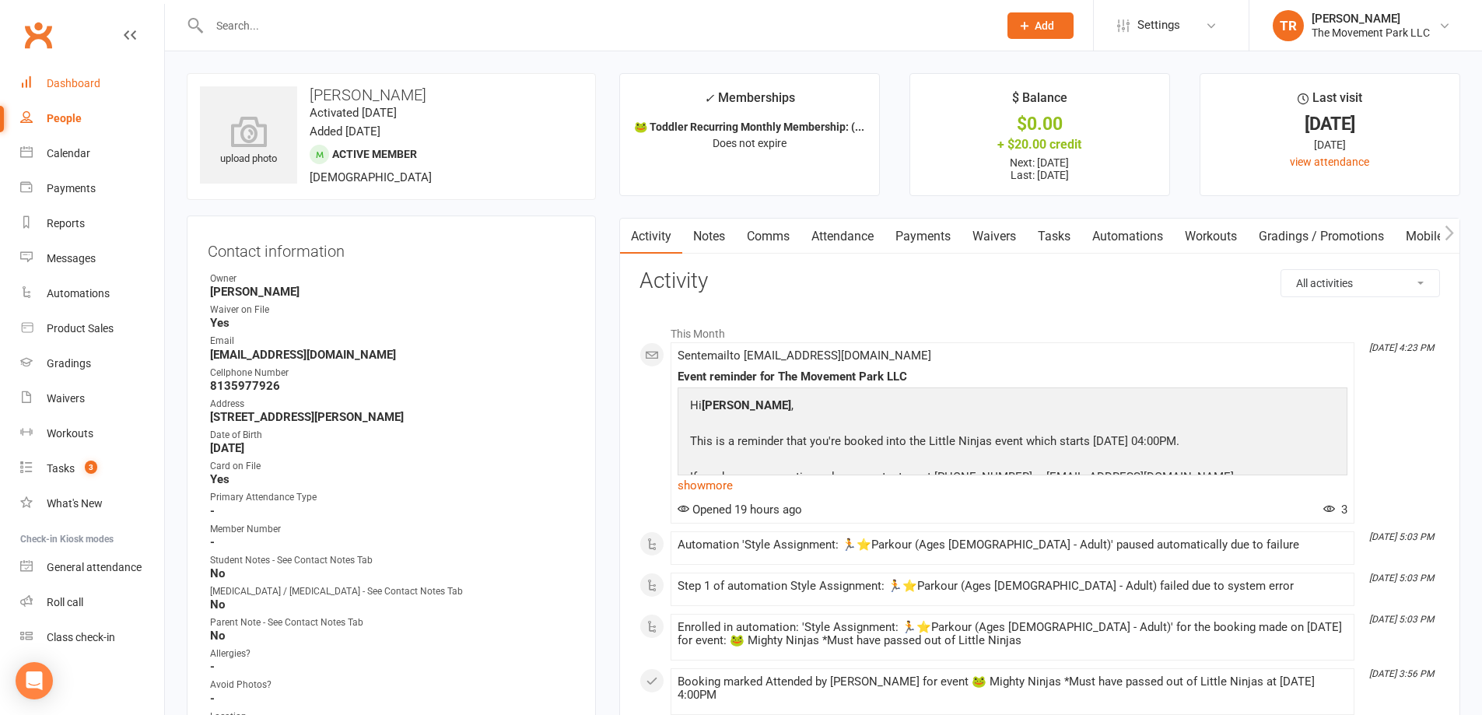
click at [84, 79] on div "Dashboard" at bounding box center [74, 83] width 54 height 12
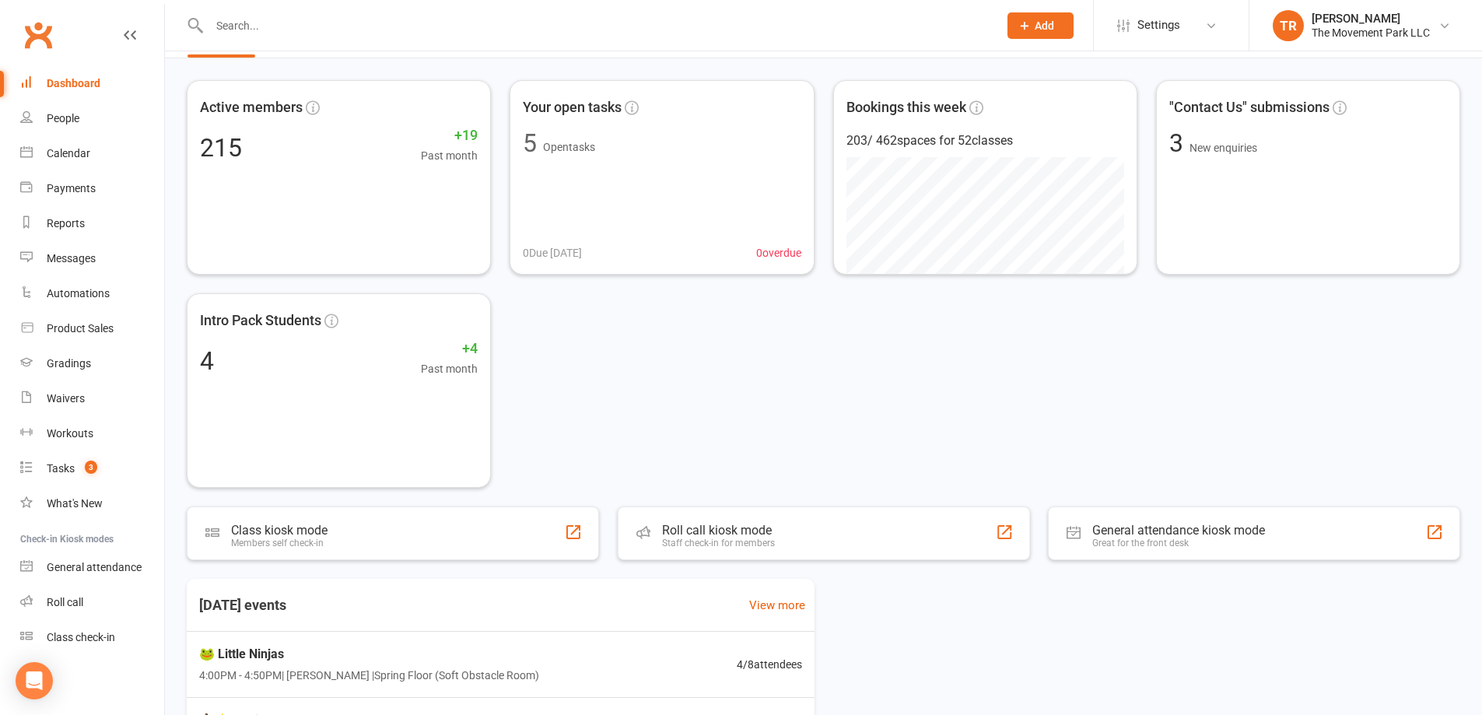
scroll to position [177, 0]
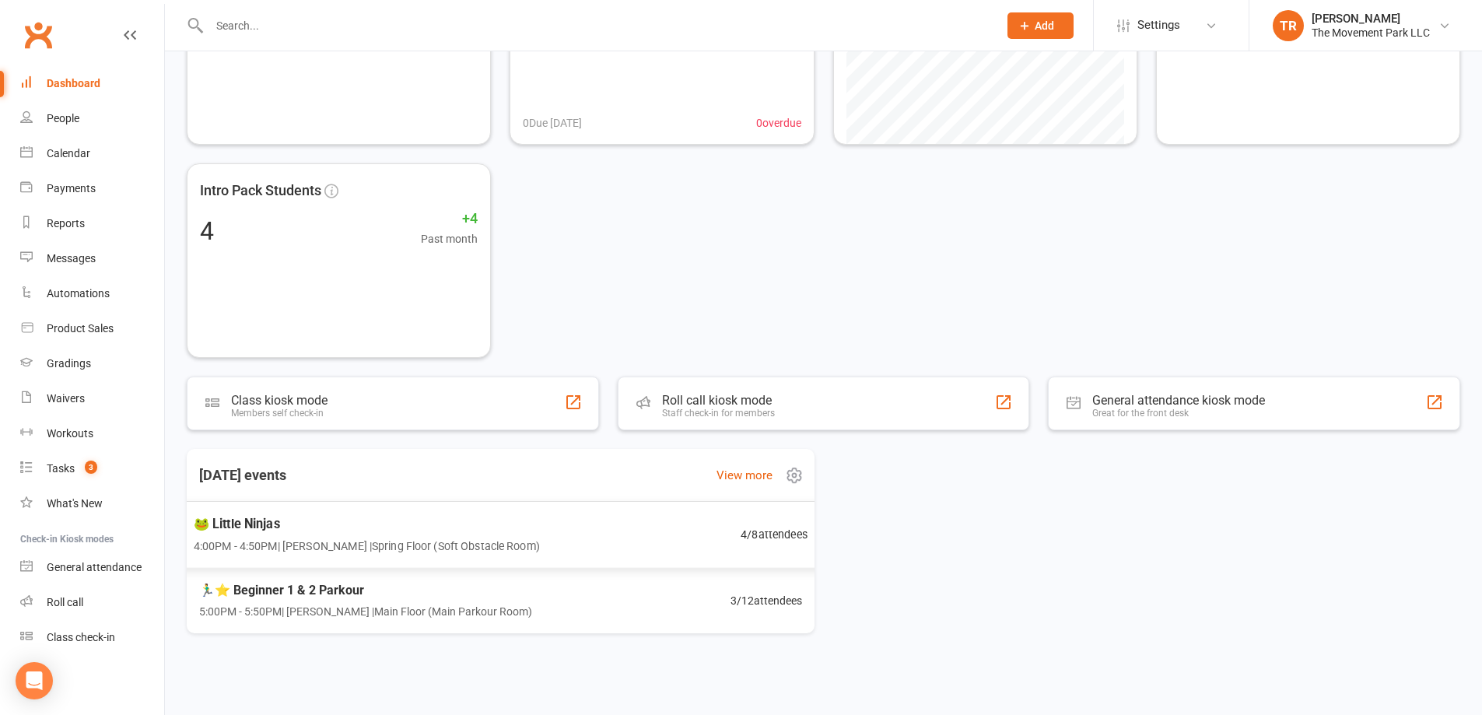
click at [716, 544] on div "🐸 Little Ninjas 4:00PM - 4:50PM | Molly Courtney | Spring Floor (Soft Obstacle …" at bounding box center [500, 535] width 652 height 68
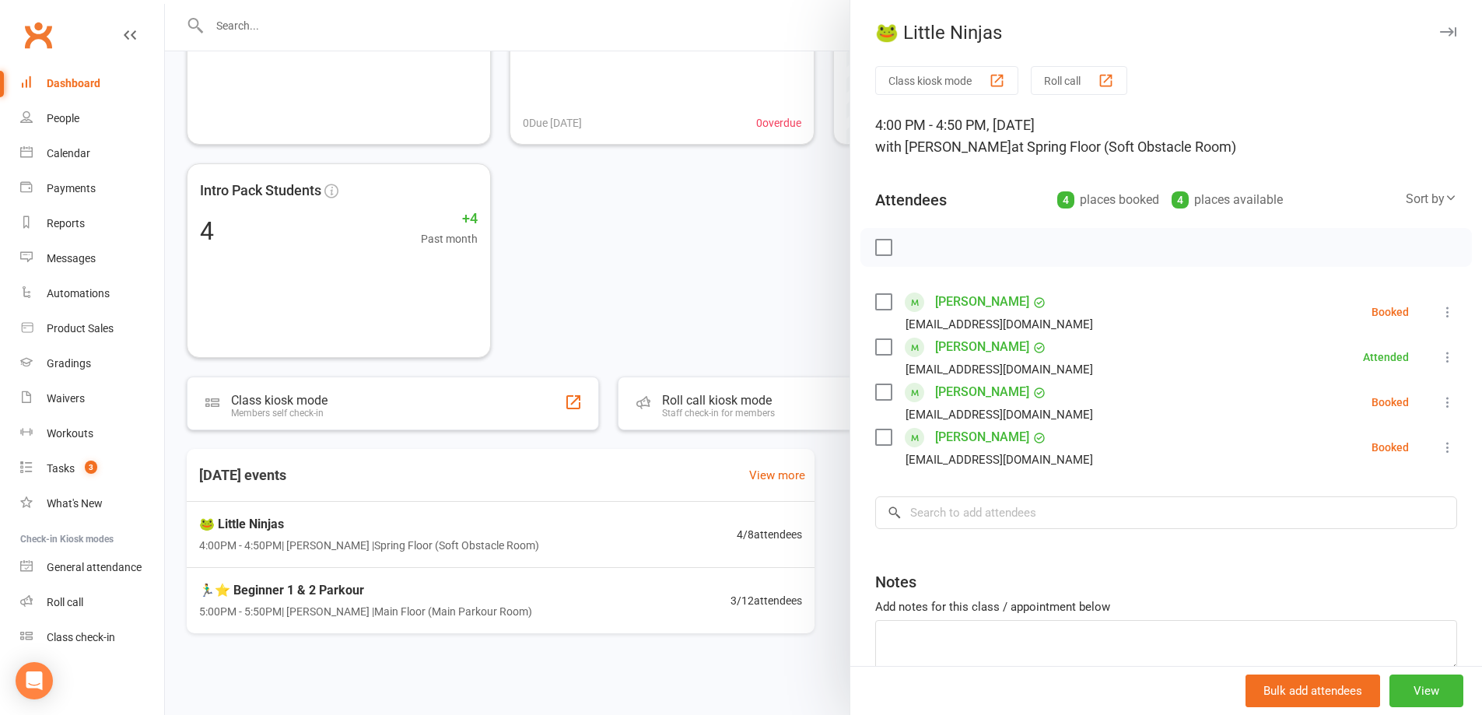
click at [1013, 346] on link "[PERSON_NAME]" at bounding box center [982, 346] width 94 height 25
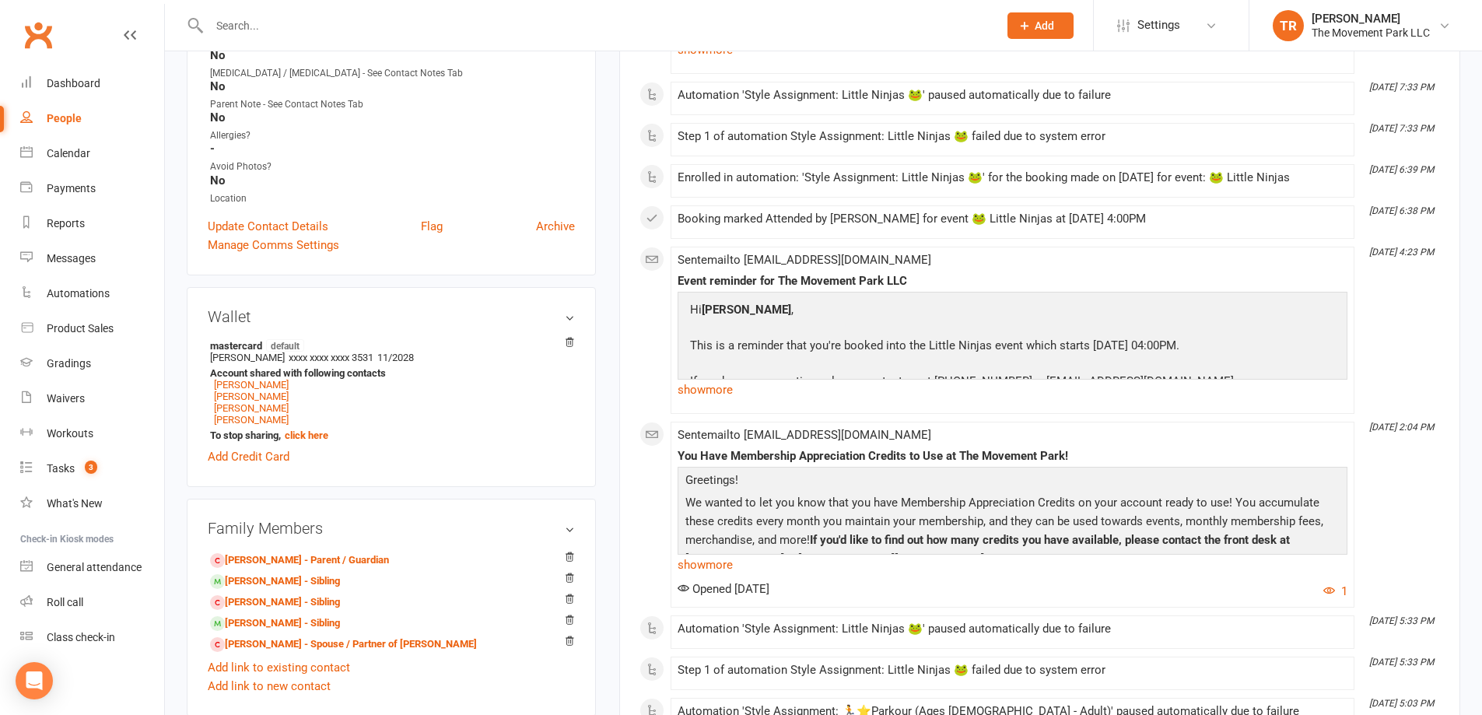
scroll to position [545, 0]
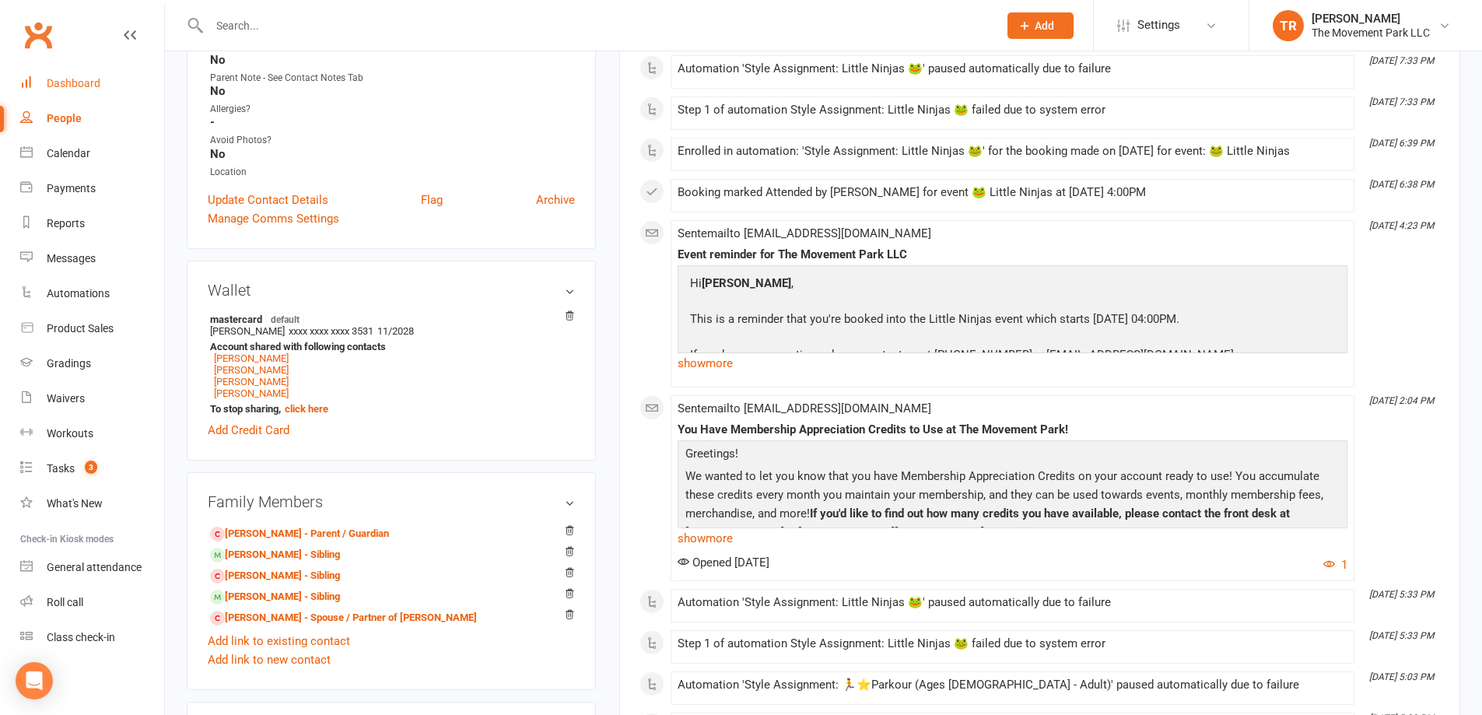
click at [84, 76] on link "Dashboard" at bounding box center [92, 83] width 144 height 35
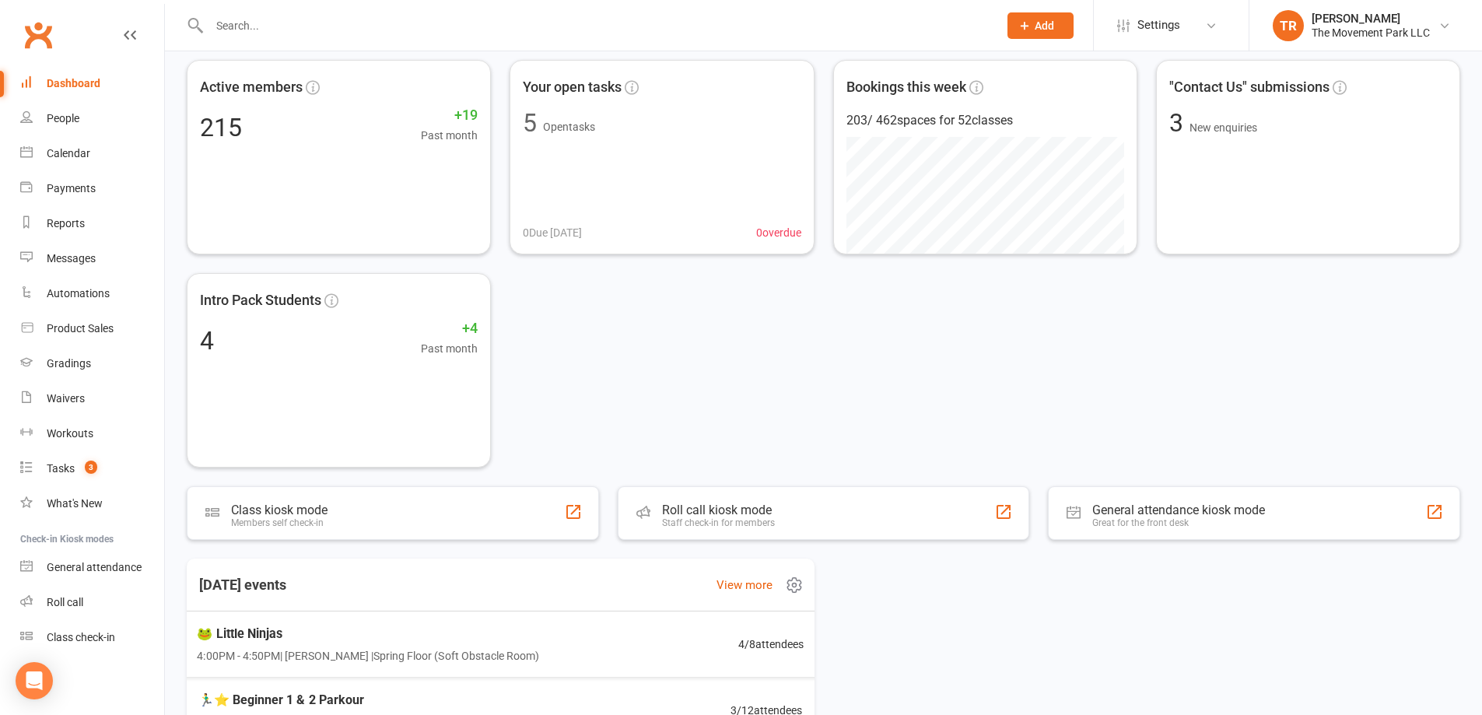
scroll to position [156, 0]
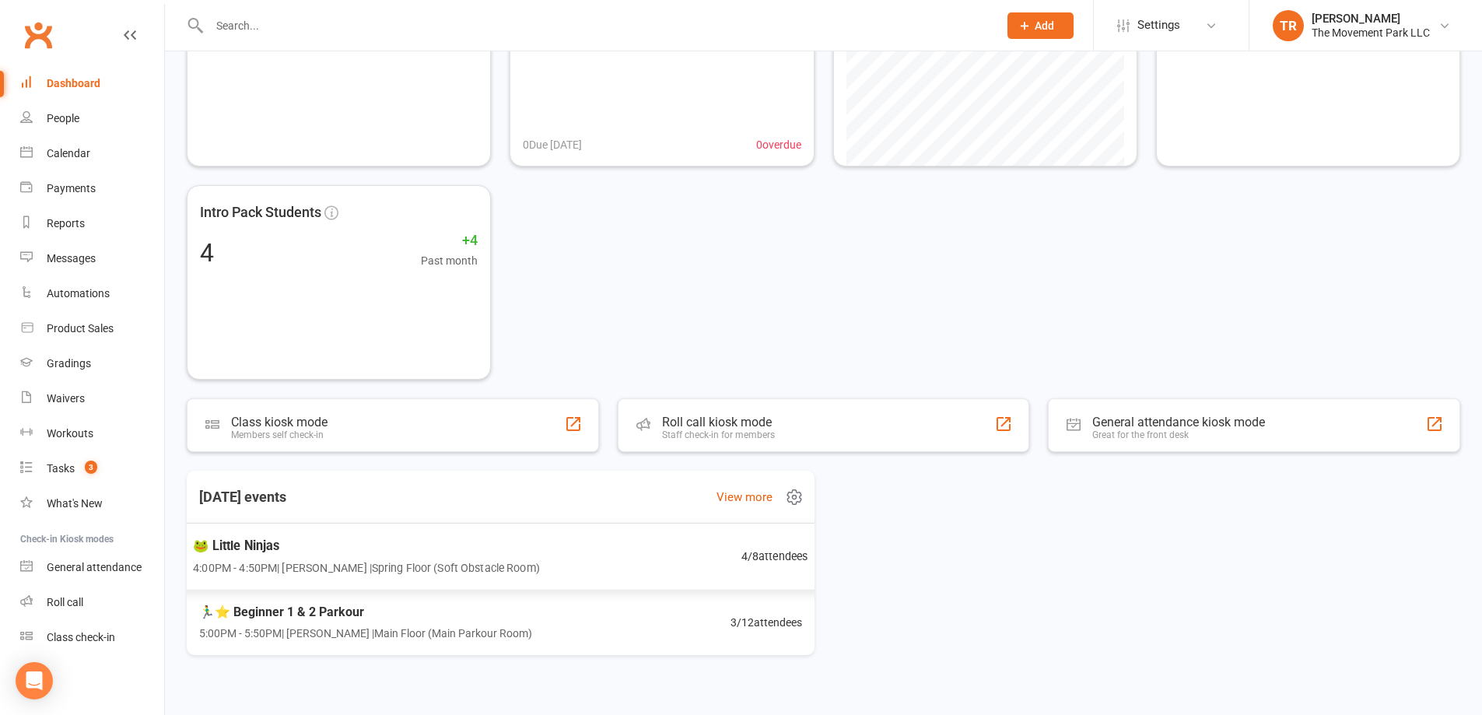
click at [586, 552] on div "🐸 Little Ninjas 4:00PM - 4:50PM | Molly Courtney | Spring Floor (Soft Obstacle …" at bounding box center [500, 557] width 653 height 68
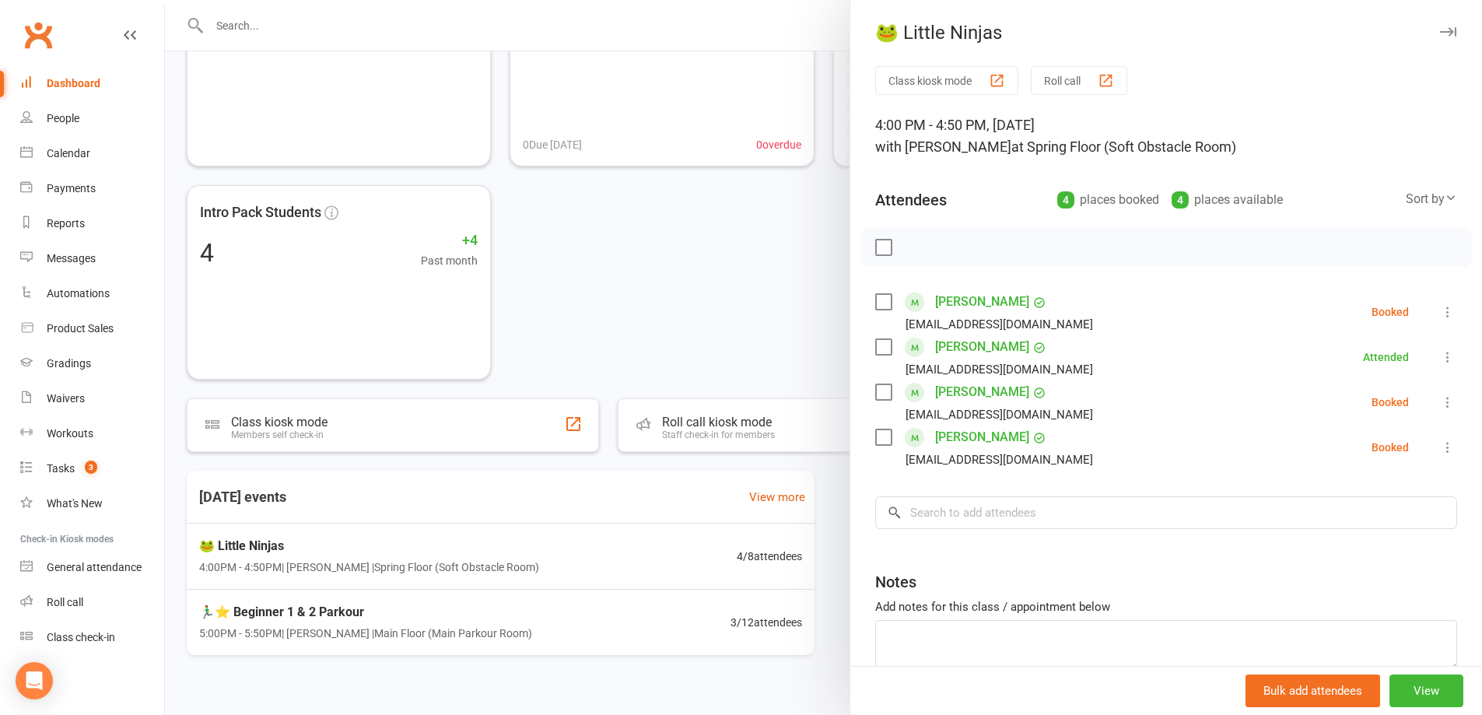
click at [1440, 398] on icon at bounding box center [1448, 402] width 16 height 16
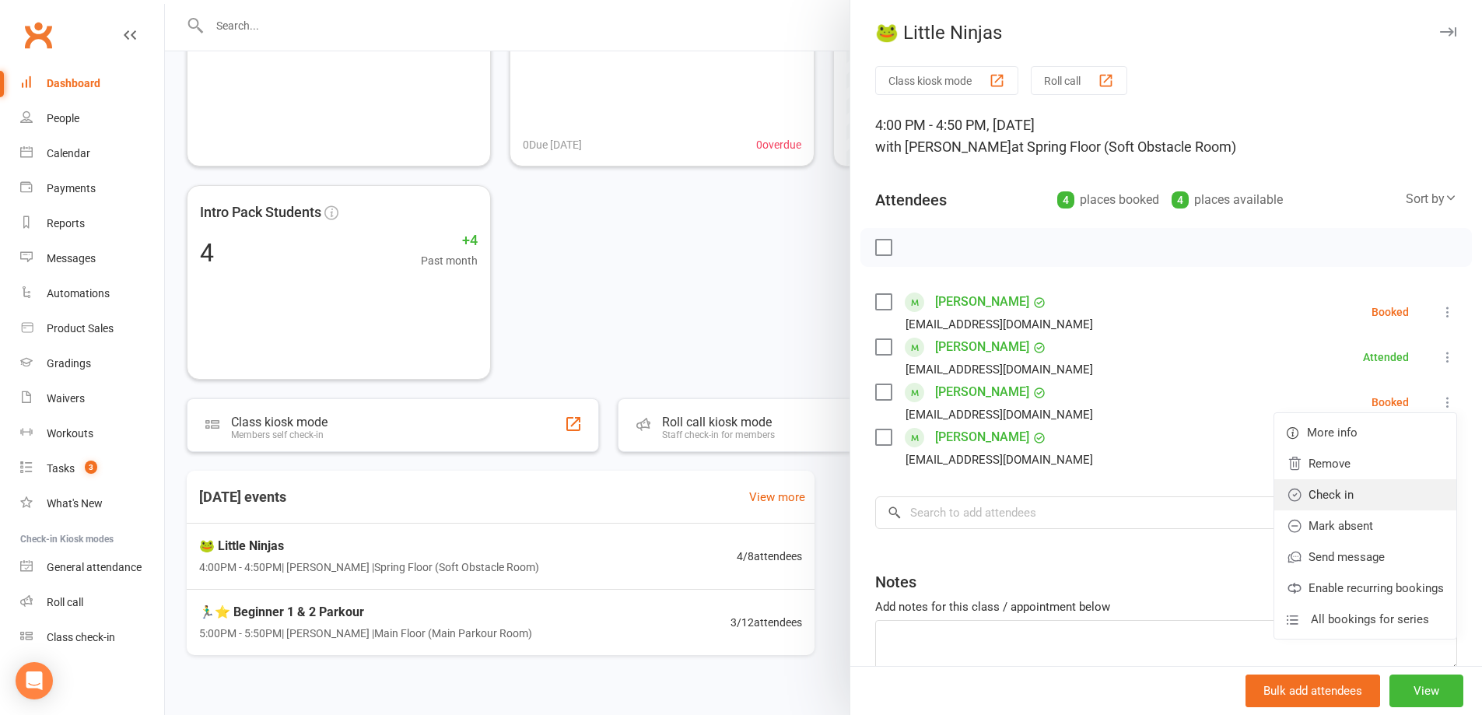
click at [1393, 485] on link "Check in" at bounding box center [1365, 494] width 182 height 31
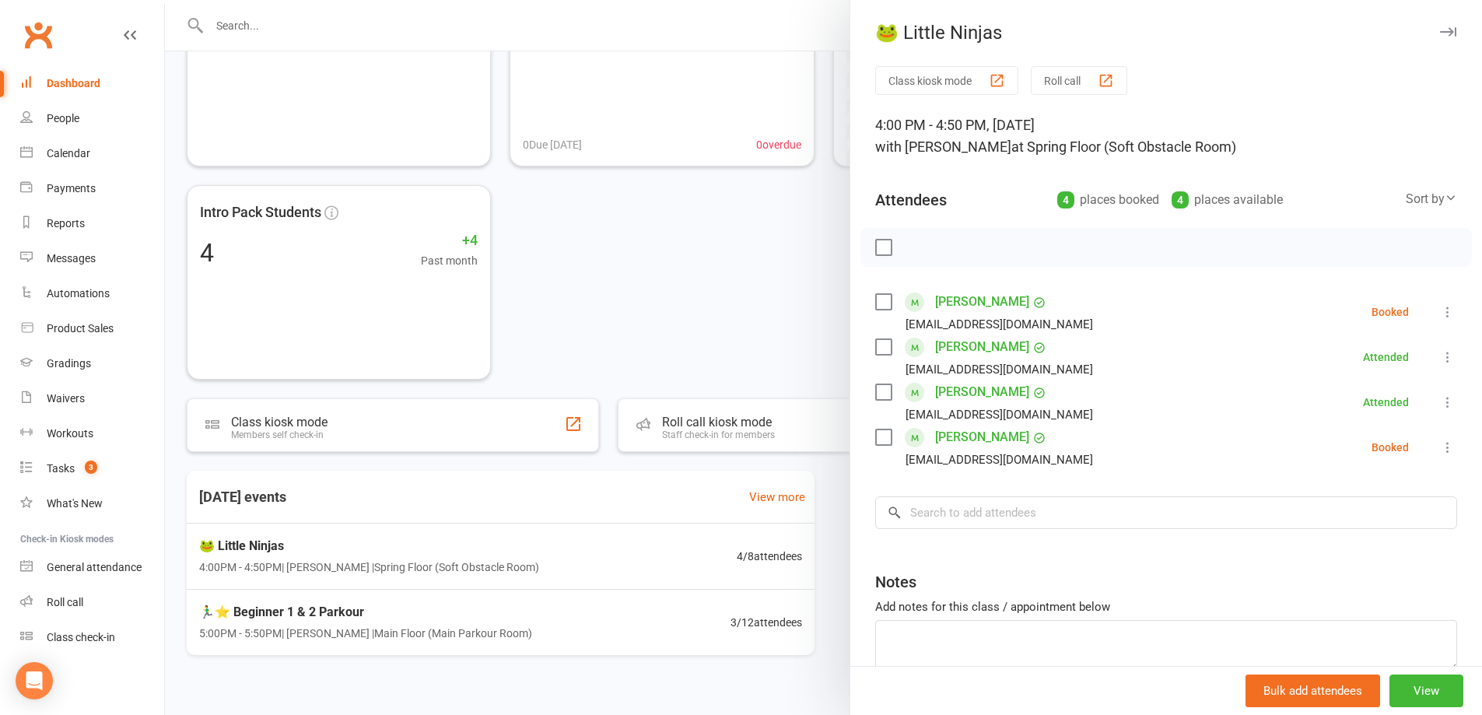
click at [695, 260] on div at bounding box center [823, 357] width 1317 height 715
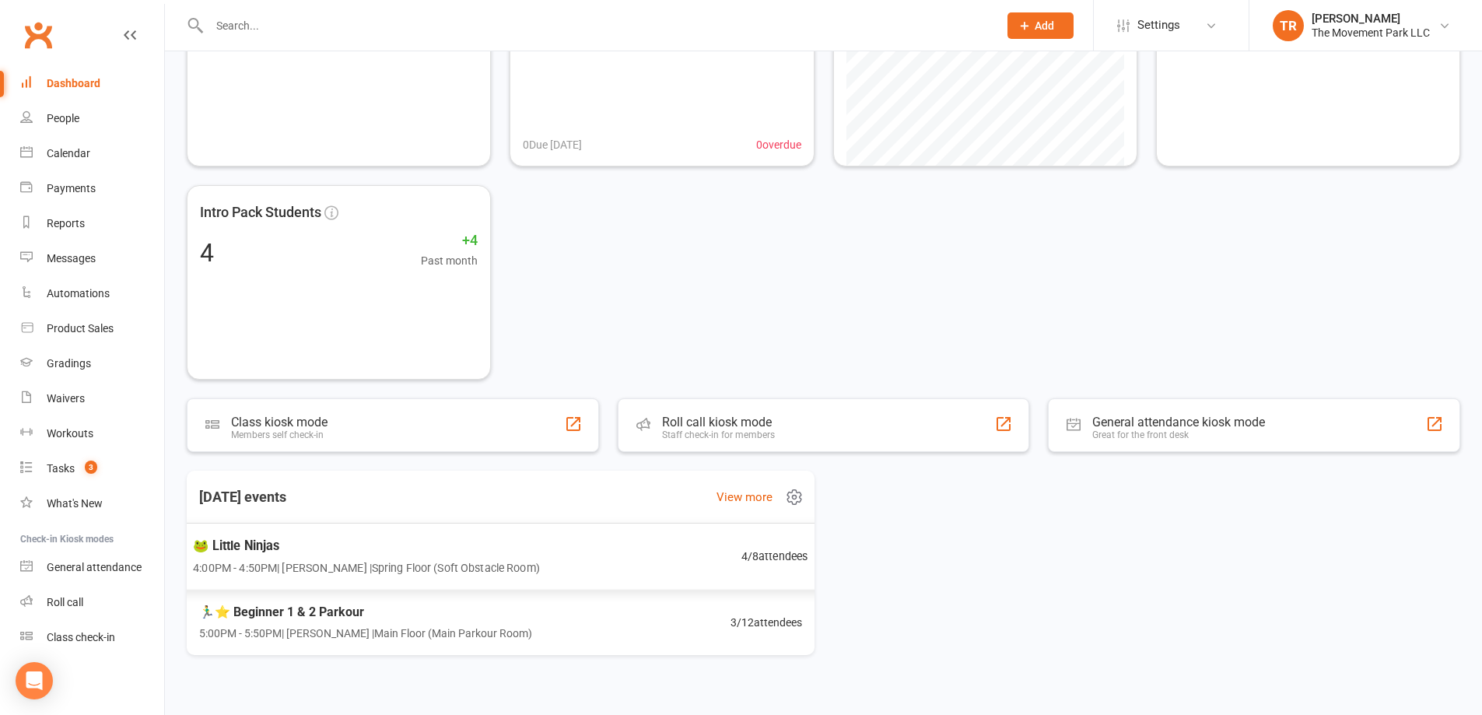
click at [696, 572] on div "🐸 Little Ninjas 4:00PM - 4:50PM | Molly Courtney | Spring Floor (Soft Obstacle …" at bounding box center [500, 557] width 653 height 68
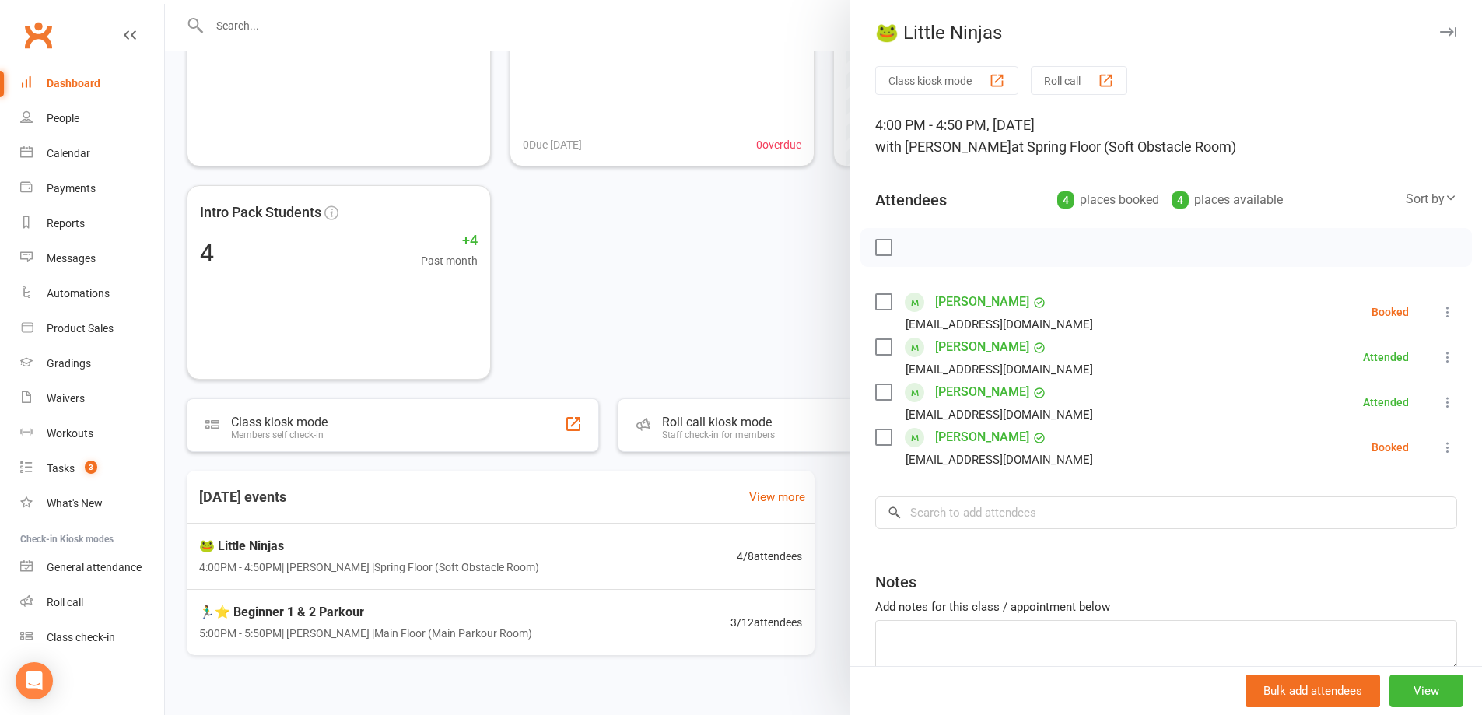
click at [662, 254] on div at bounding box center [823, 357] width 1317 height 715
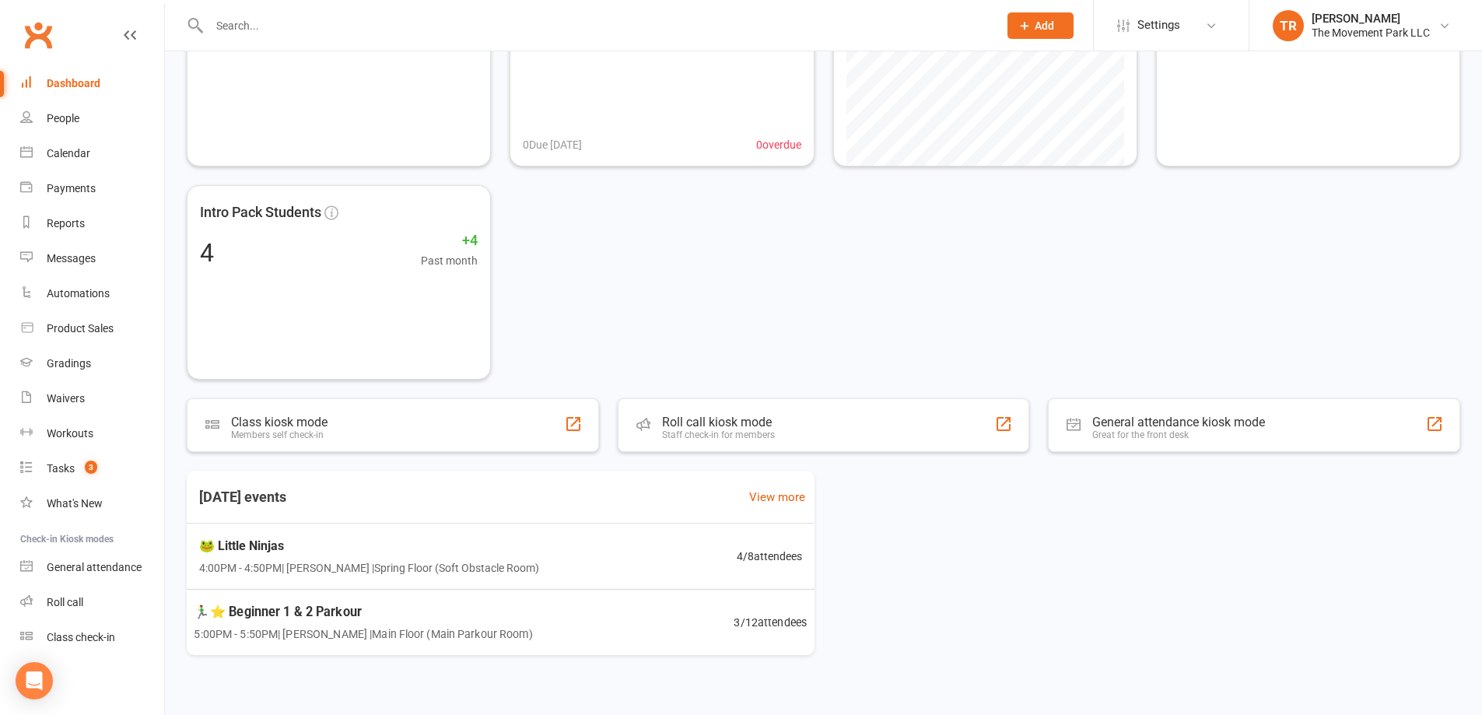
click at [662, 622] on div "🏃‍♂️⭐ Beginner 1 & 2 Parkour 5:00PM - 5:50PM | [PERSON_NAME] | Main Floor (Main…" at bounding box center [500, 622] width 650 height 66
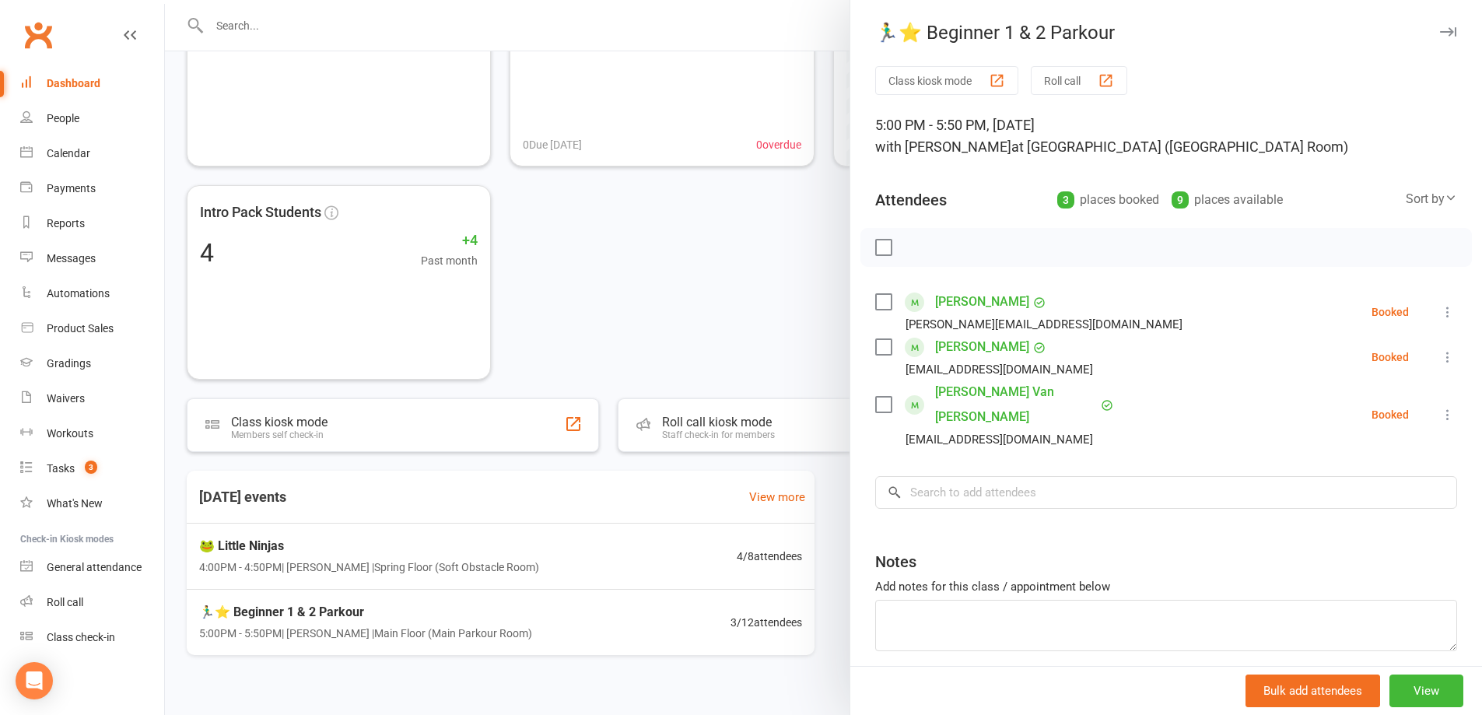
click at [724, 274] on div at bounding box center [823, 357] width 1317 height 715
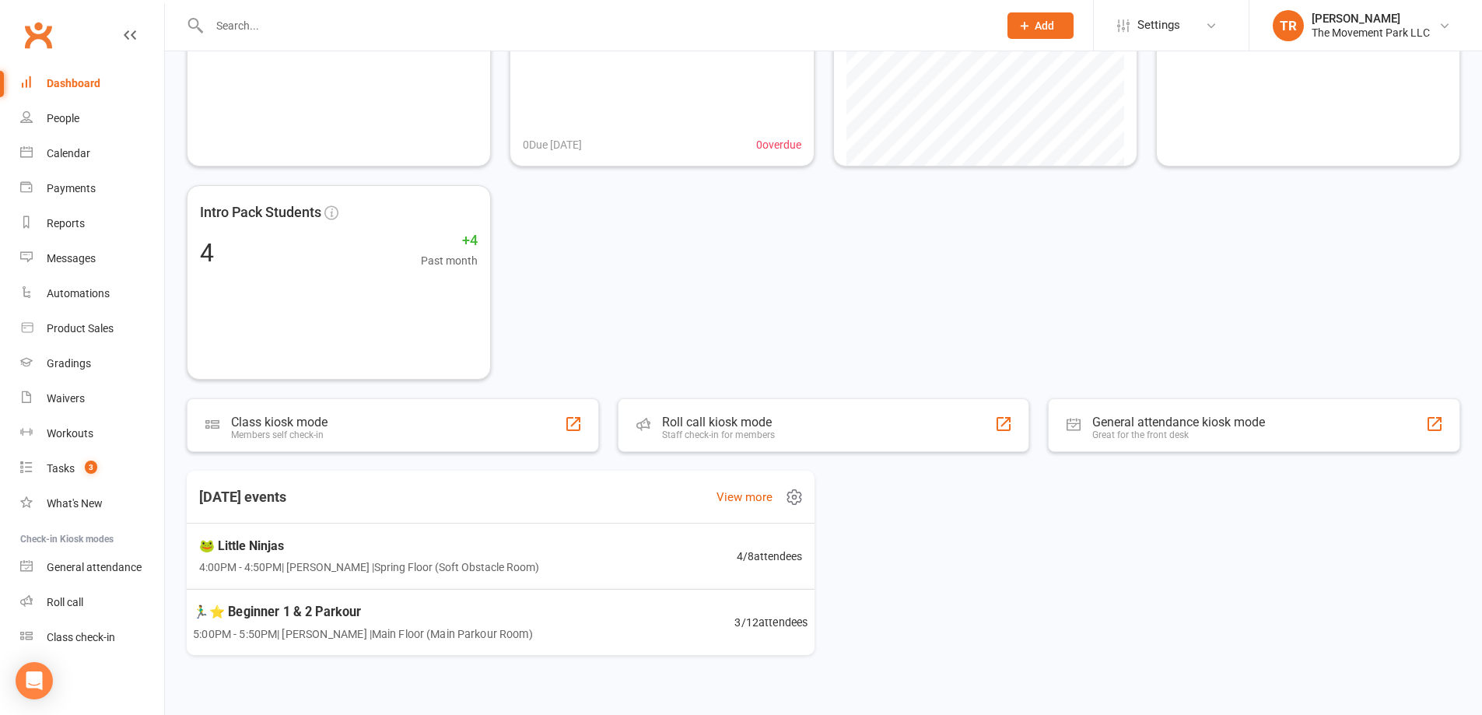
click at [608, 636] on div "🏃‍♂️⭐ Beginner 1 & 2 Parkour 5:00PM - 5:50PM | [PERSON_NAME] | Main Floor (Main…" at bounding box center [500, 622] width 653 height 67
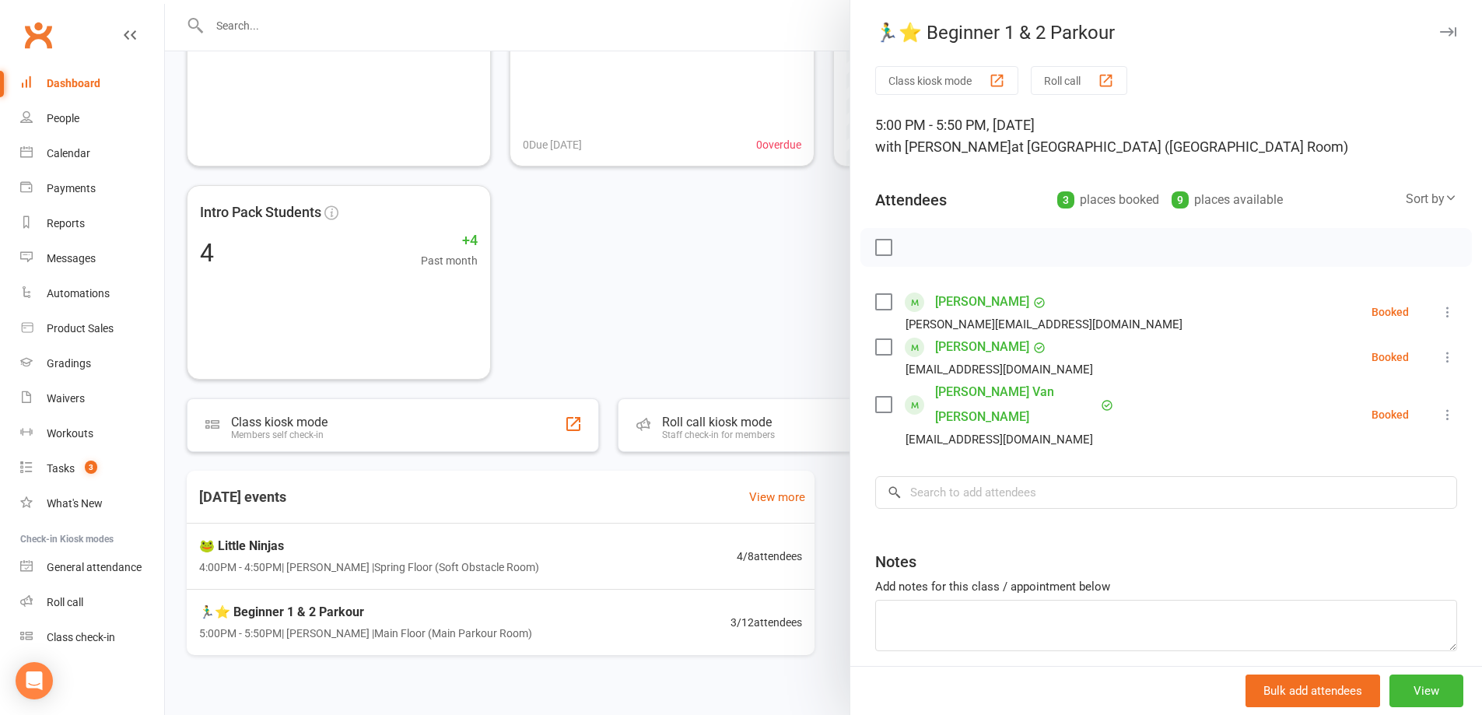
click at [666, 569] on div at bounding box center [823, 357] width 1317 height 715
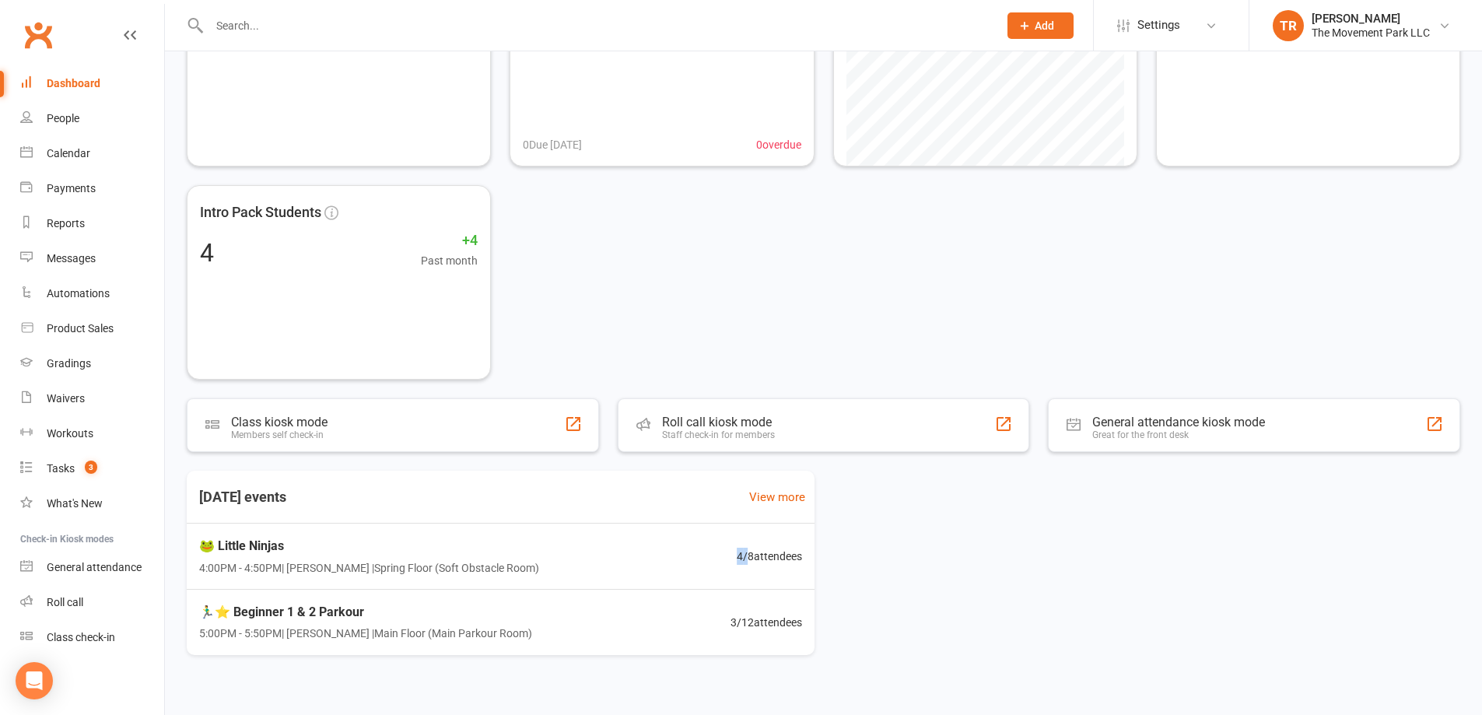
click at [666, 569] on div "🐸 Little Ninjas 4:00PM - 4:50PM | Molly Courtney | Spring Floor (Soft Obstacle …" at bounding box center [500, 557] width 640 height 66
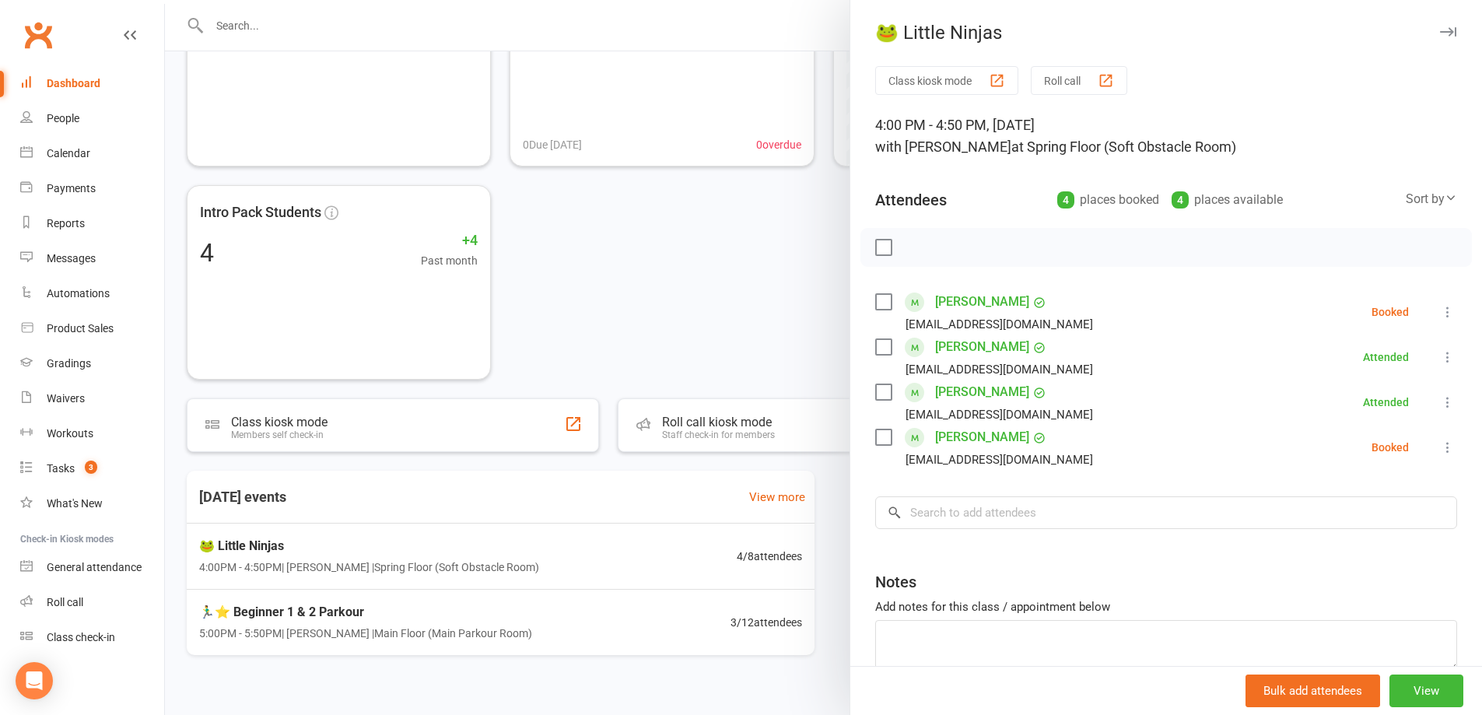
click at [632, 290] on div at bounding box center [823, 357] width 1317 height 715
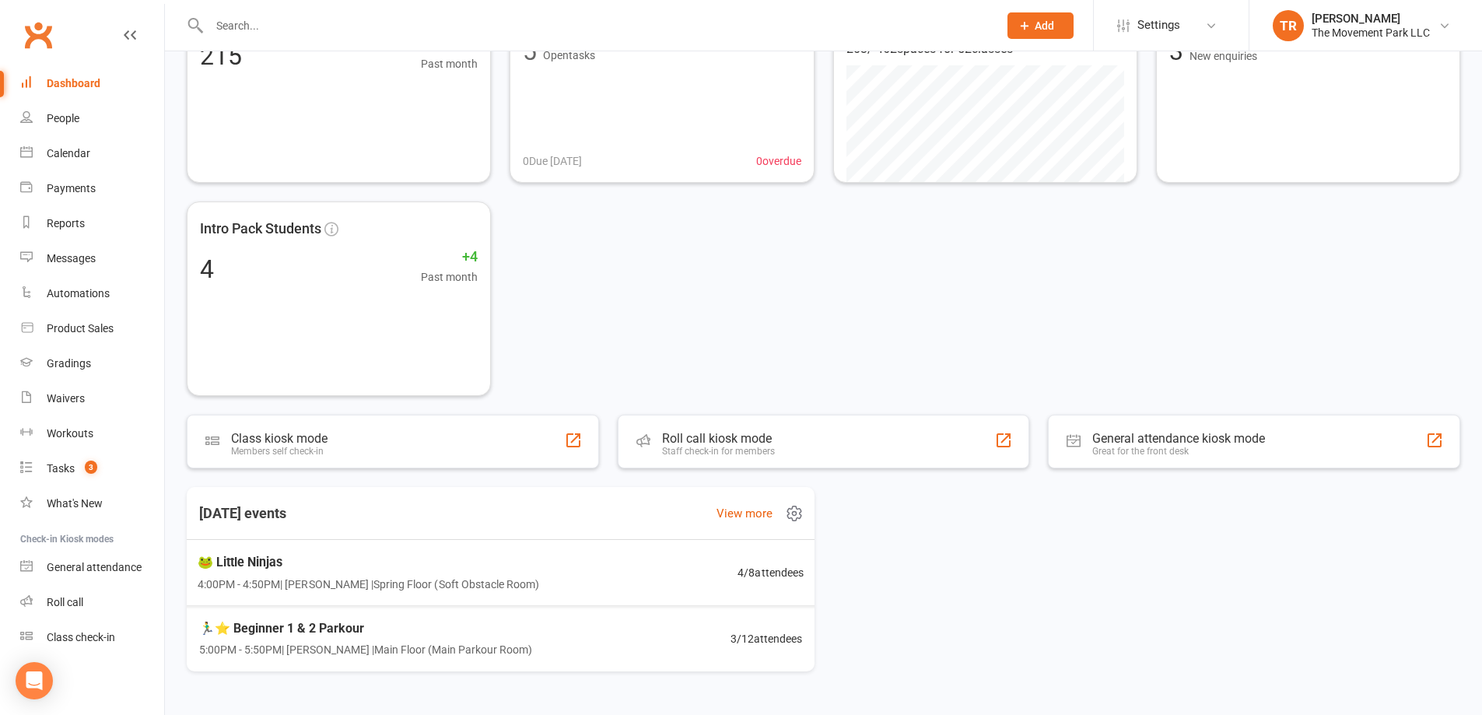
scroll to position [0, 0]
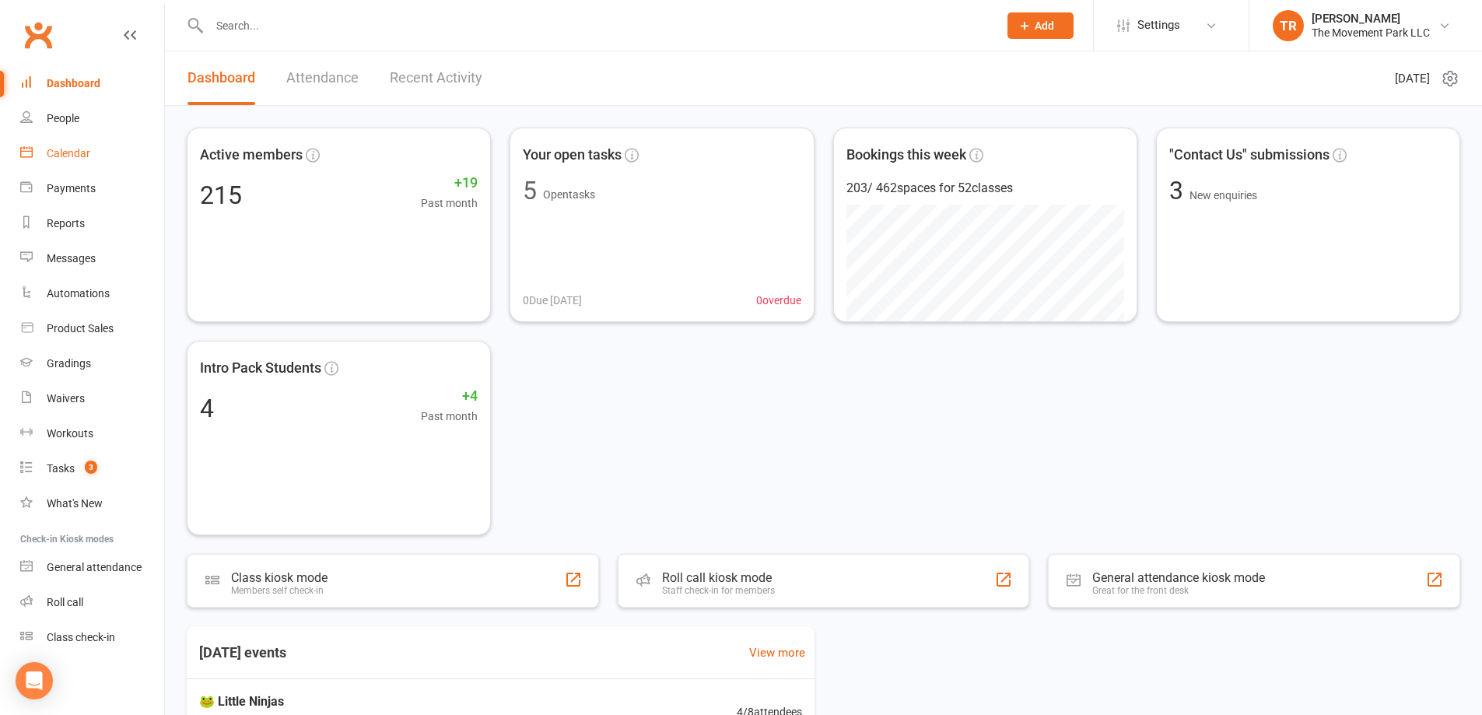
click at [46, 153] on link "Calendar" at bounding box center [92, 153] width 144 height 35
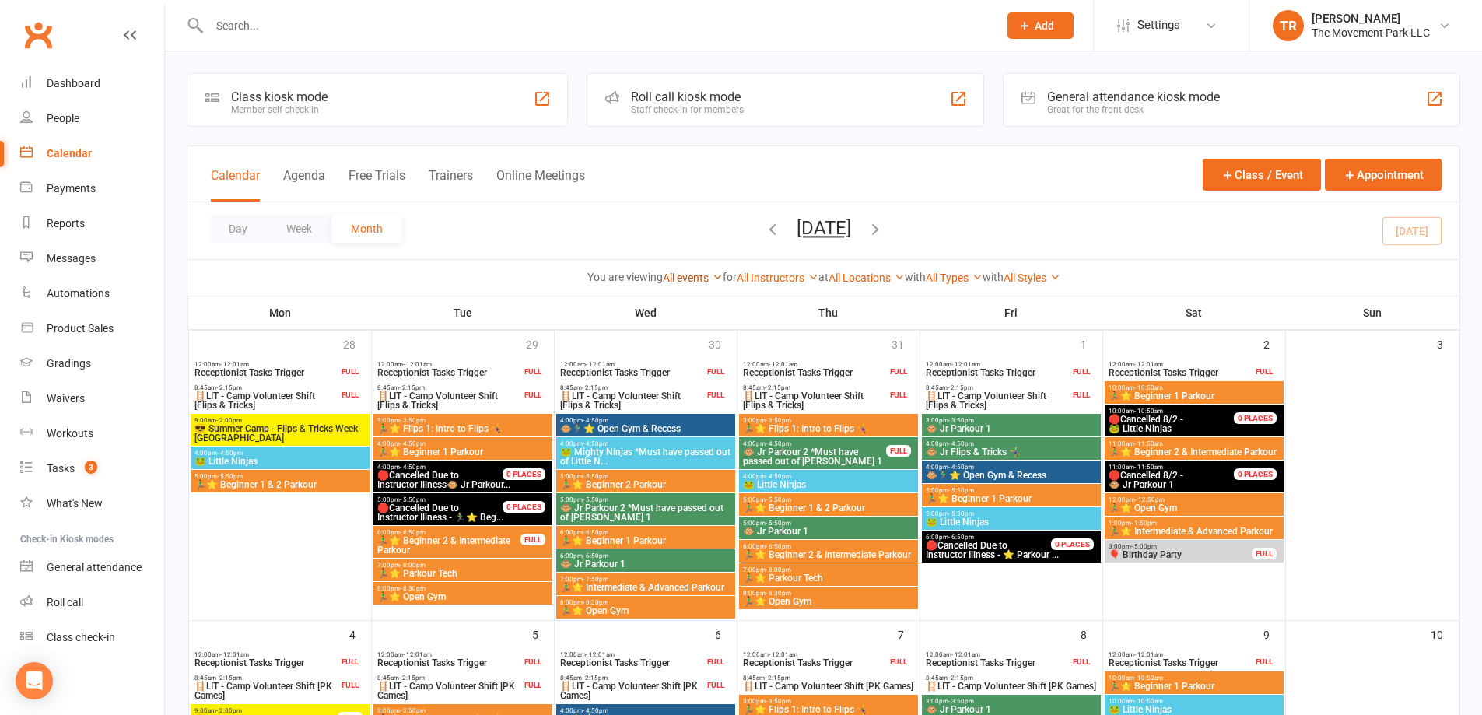
click at [678, 281] on link "All events" at bounding box center [693, 277] width 60 height 12
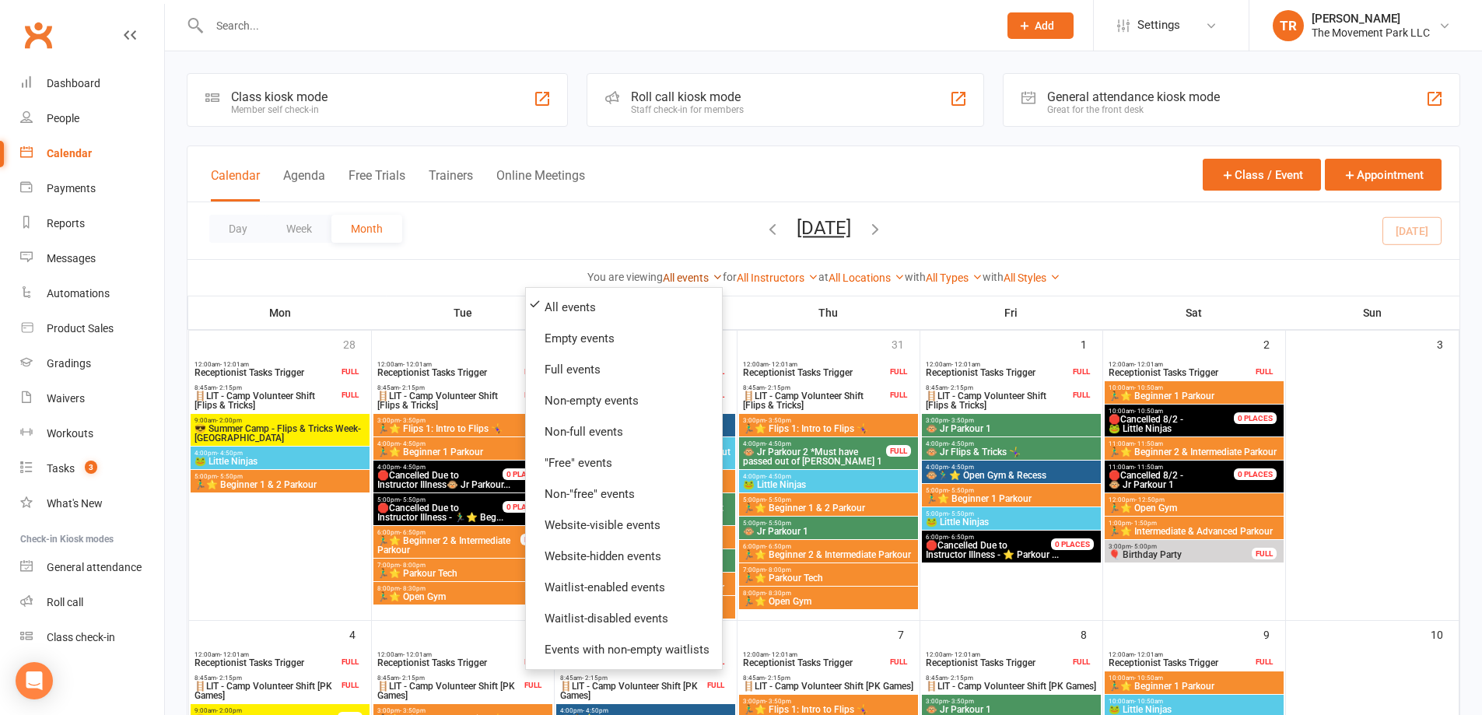
click at [678, 276] on link "All events" at bounding box center [693, 277] width 60 height 12
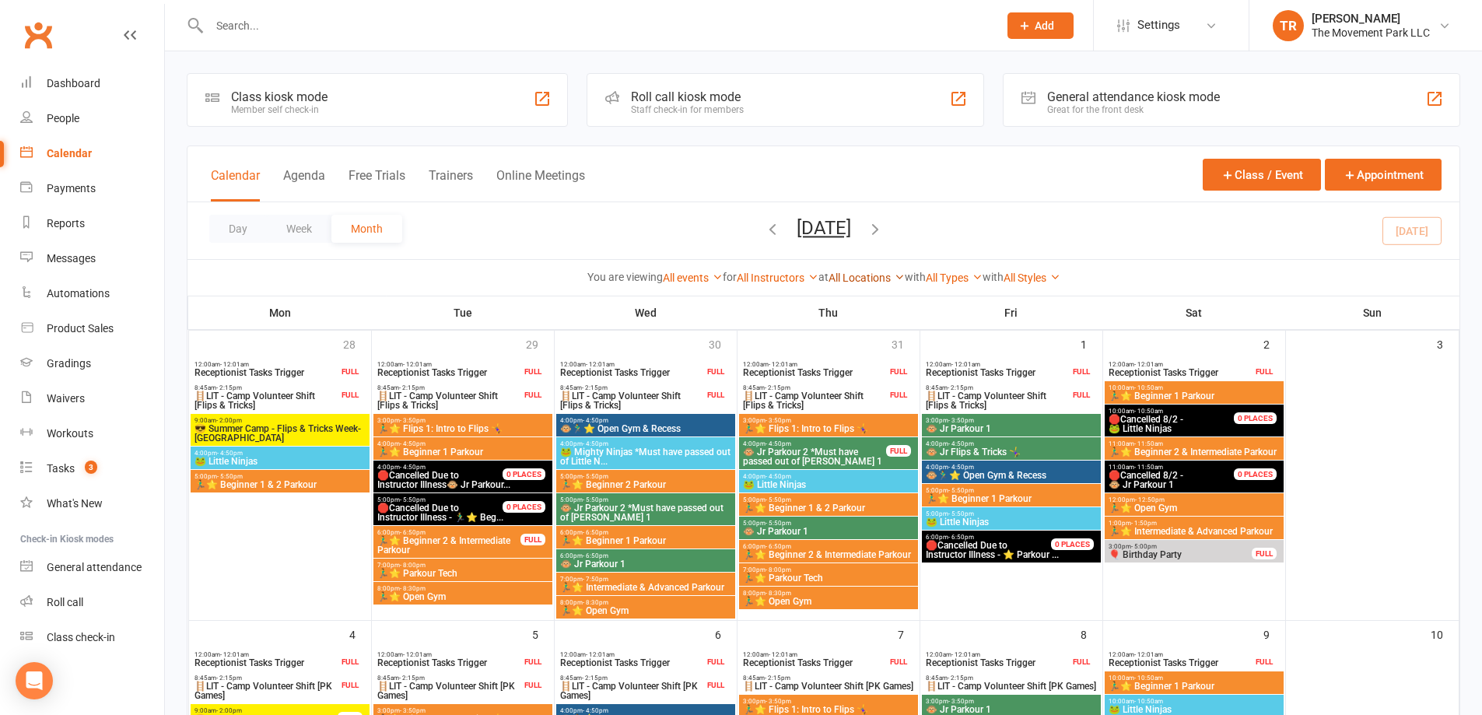
click at [874, 274] on link "All Locations" at bounding box center [866, 277] width 76 height 12
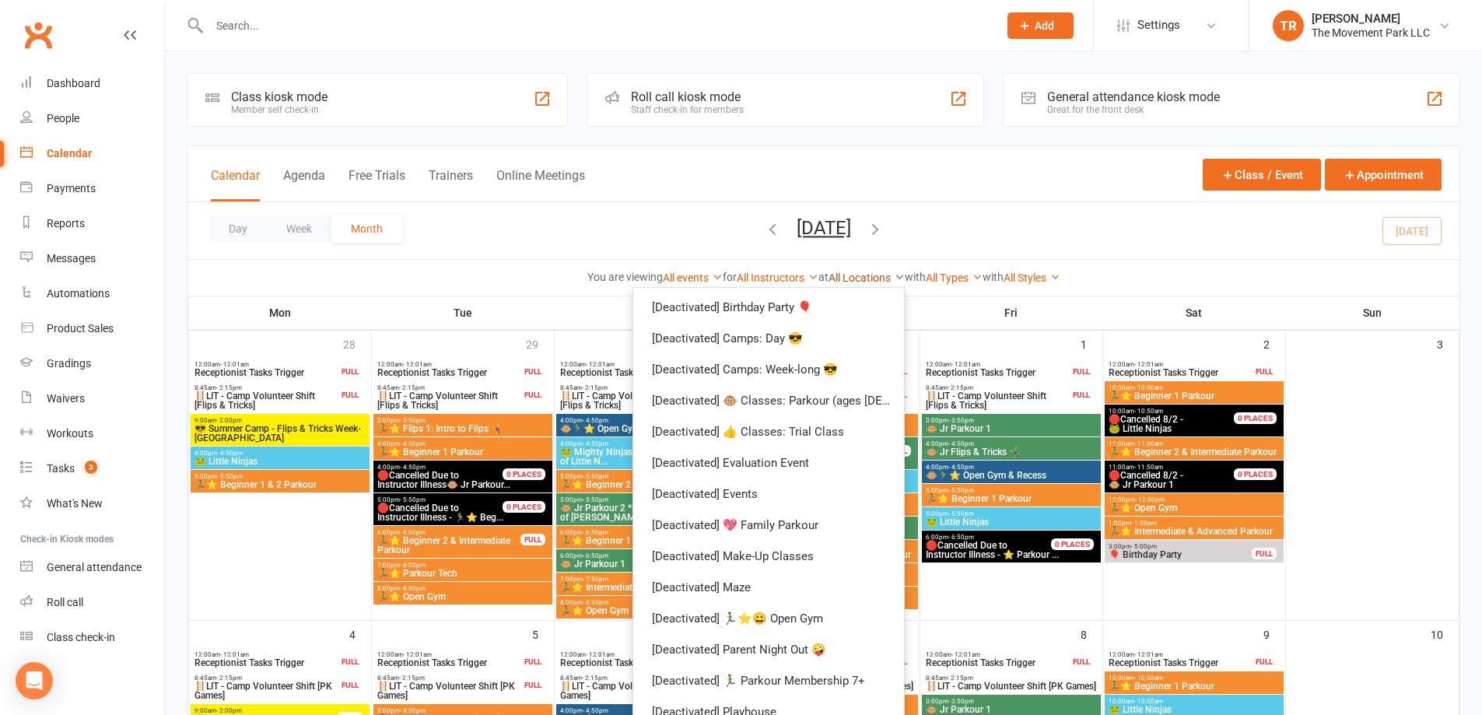
click at [874, 274] on link "All Locations" at bounding box center [866, 277] width 76 height 12
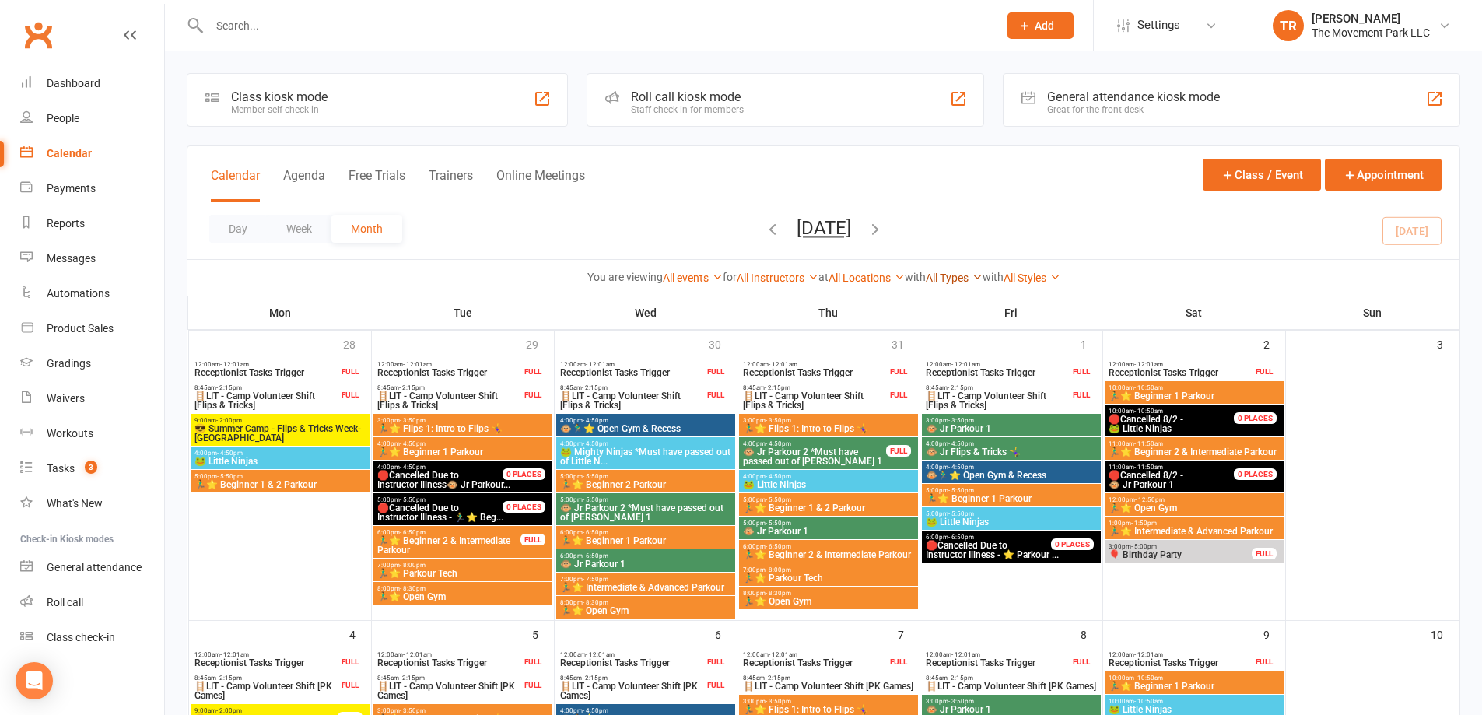
click at [951, 277] on link "All Types" at bounding box center [954, 277] width 57 height 12
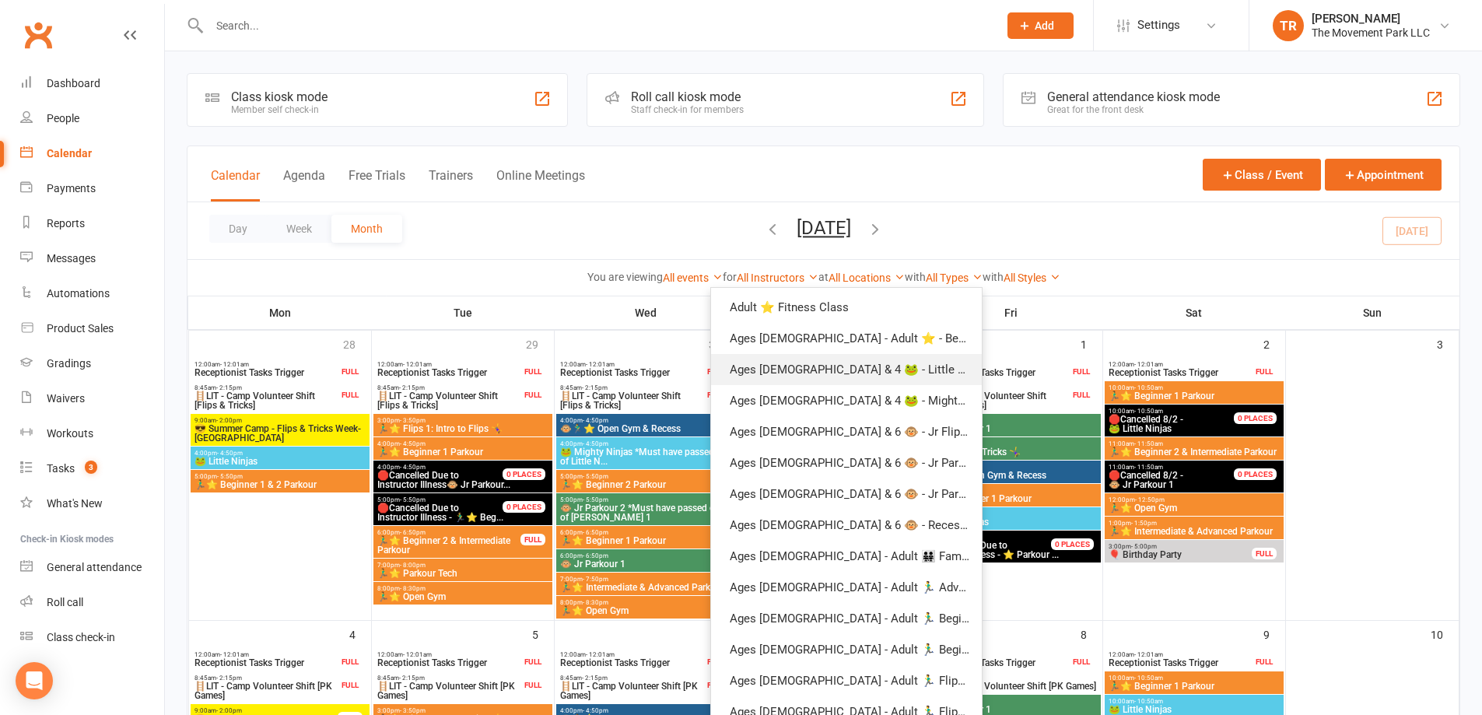
click at [934, 375] on link "Ages [DEMOGRAPHIC_DATA] & 4 🐸 - Little Ninjas Class" at bounding box center [846, 369] width 271 height 31
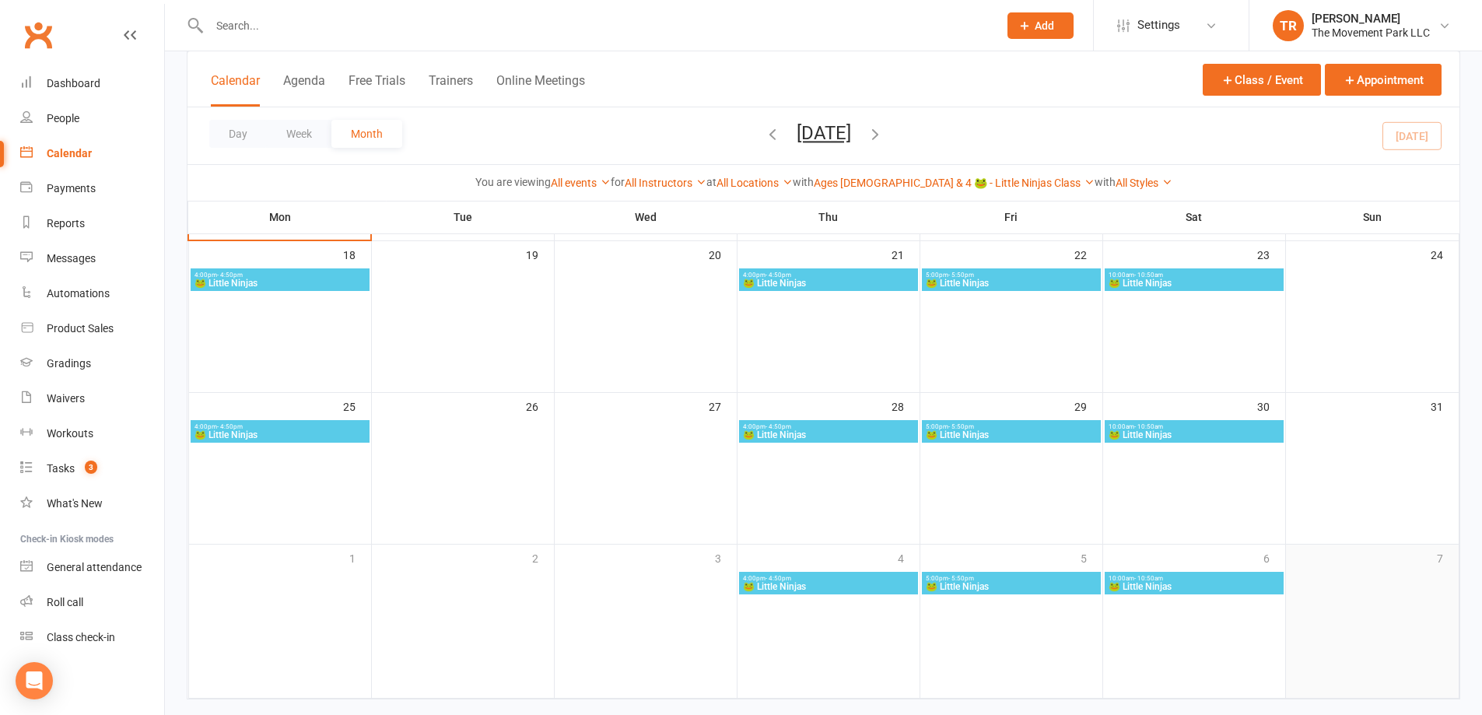
scroll to position [573, 0]
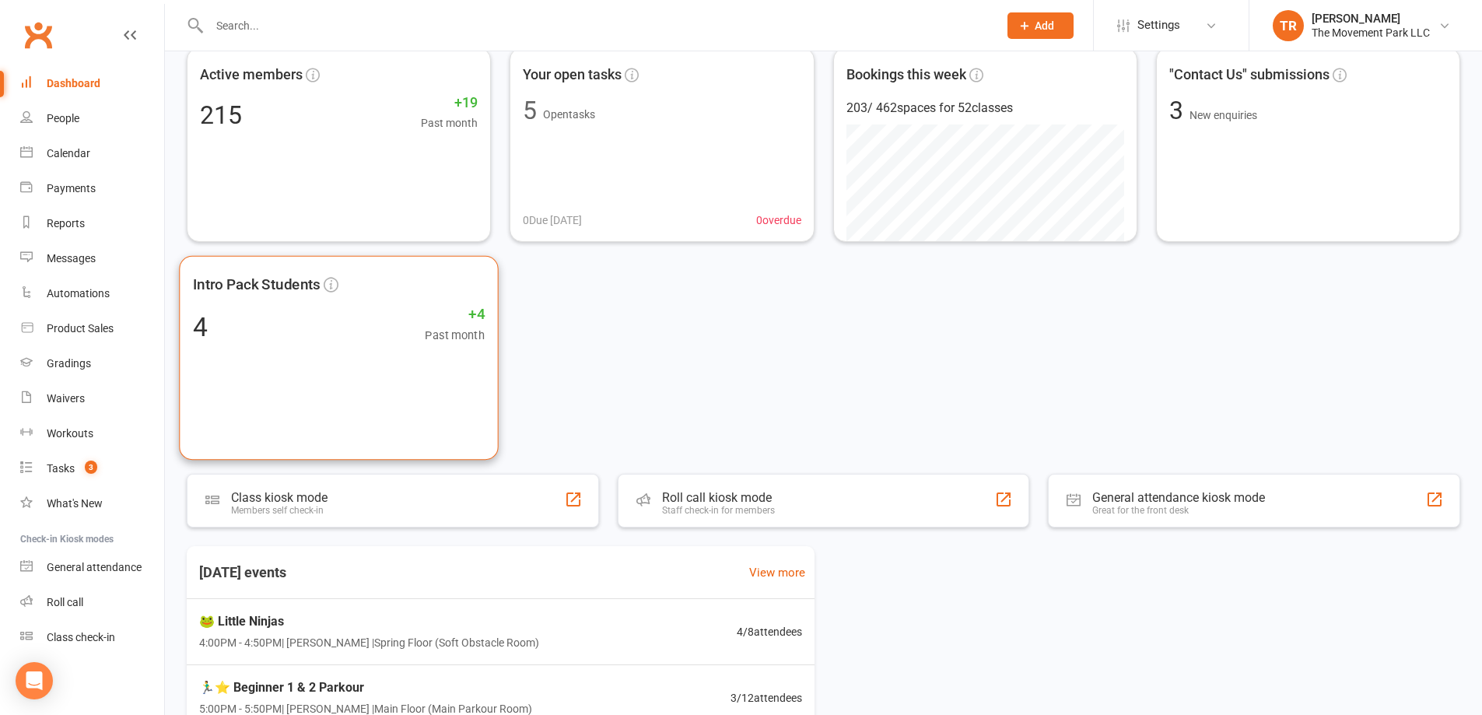
scroll to position [156, 0]
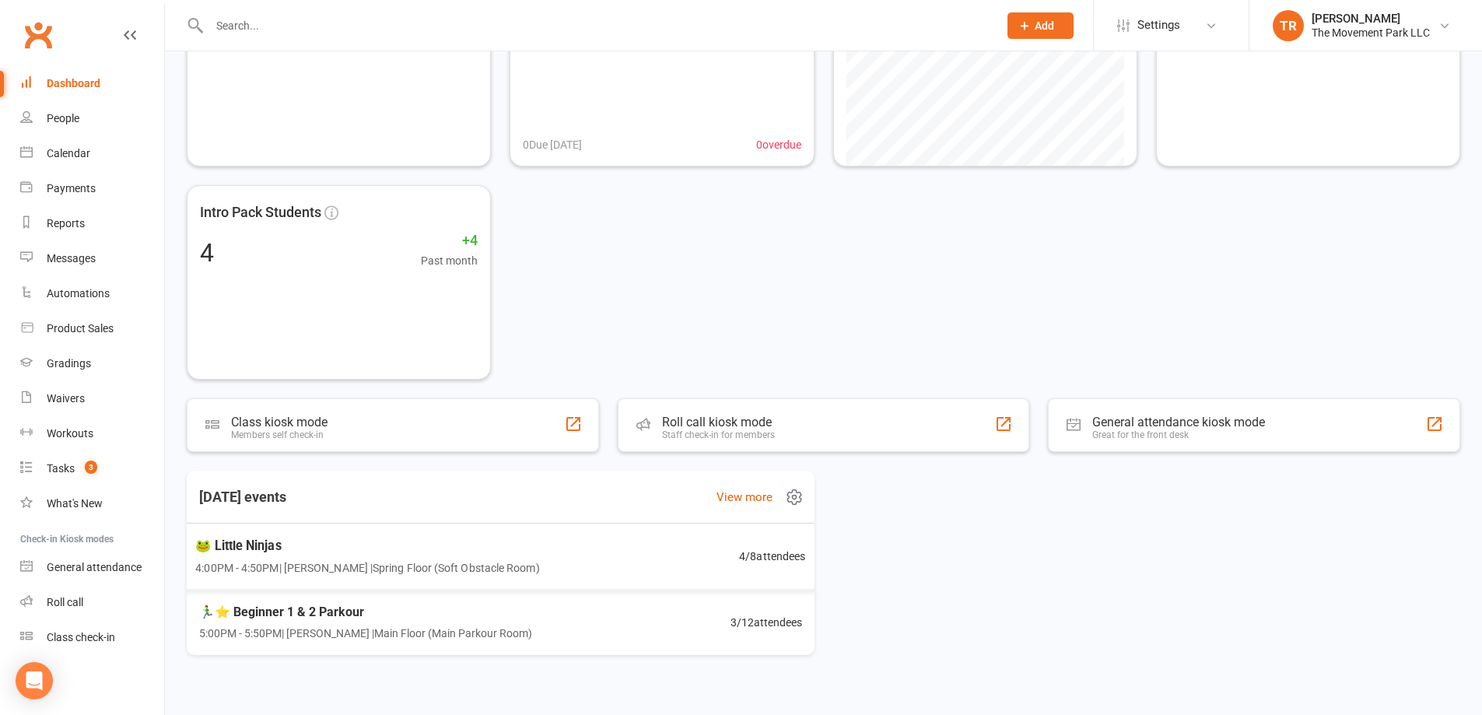
click at [326, 552] on span "🐸 Little Ninjas" at bounding box center [367, 545] width 344 height 20
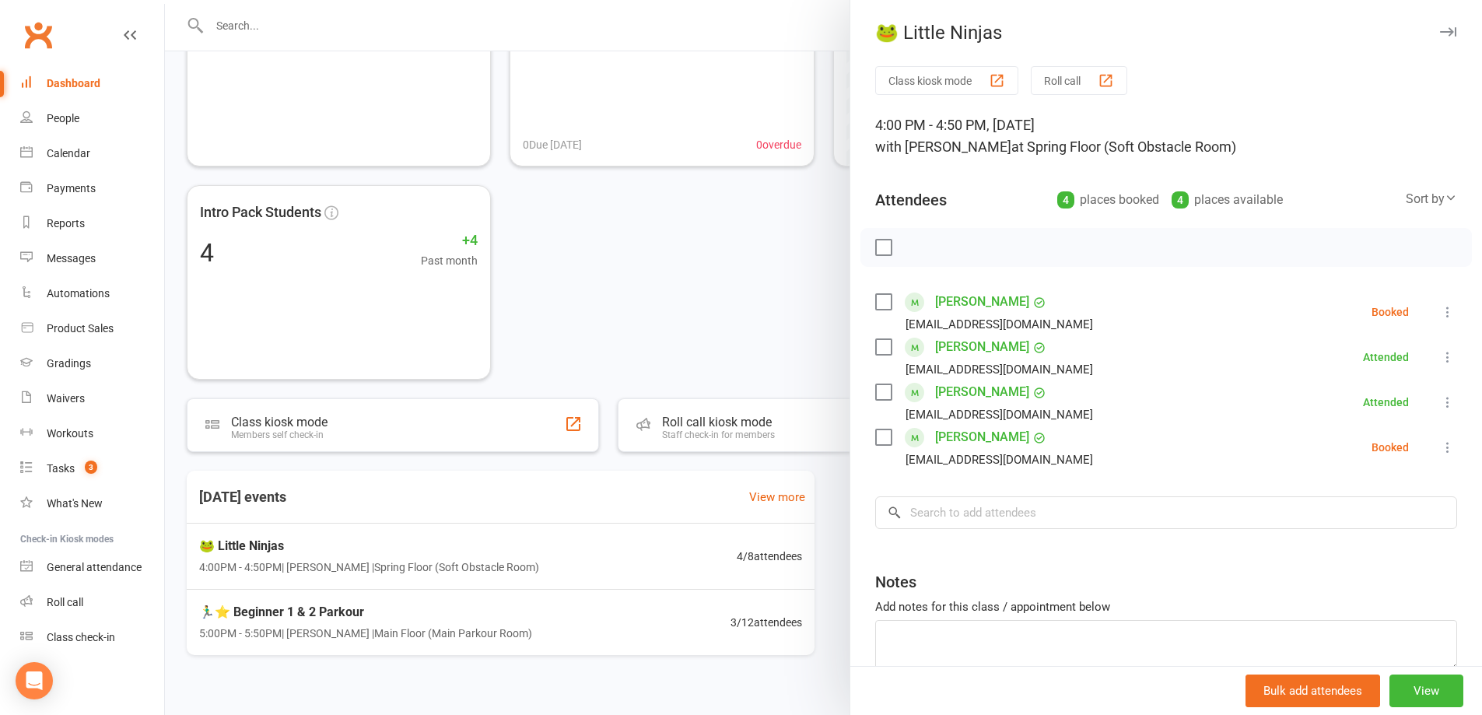
click at [1001, 388] on link "[PERSON_NAME]" at bounding box center [982, 392] width 94 height 25
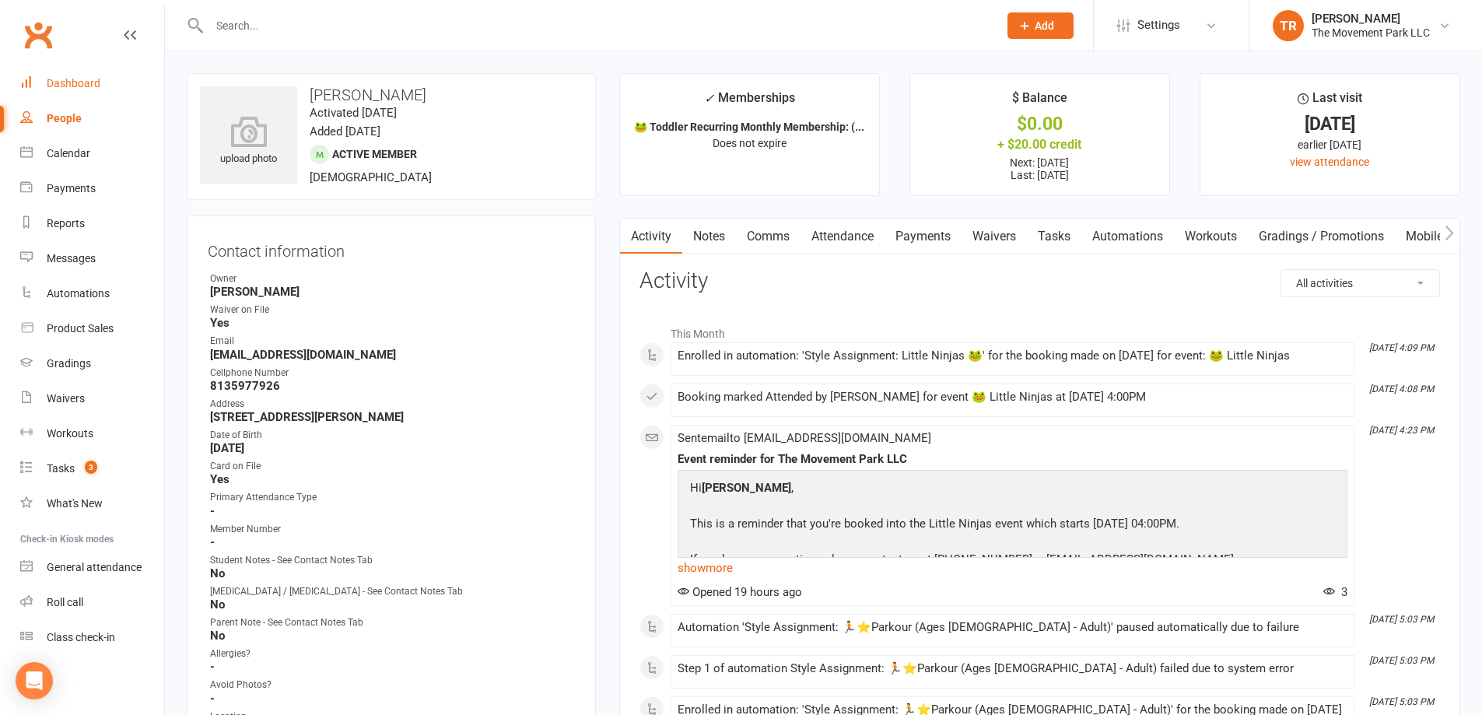
click at [96, 79] on div "Dashboard" at bounding box center [74, 83] width 54 height 12
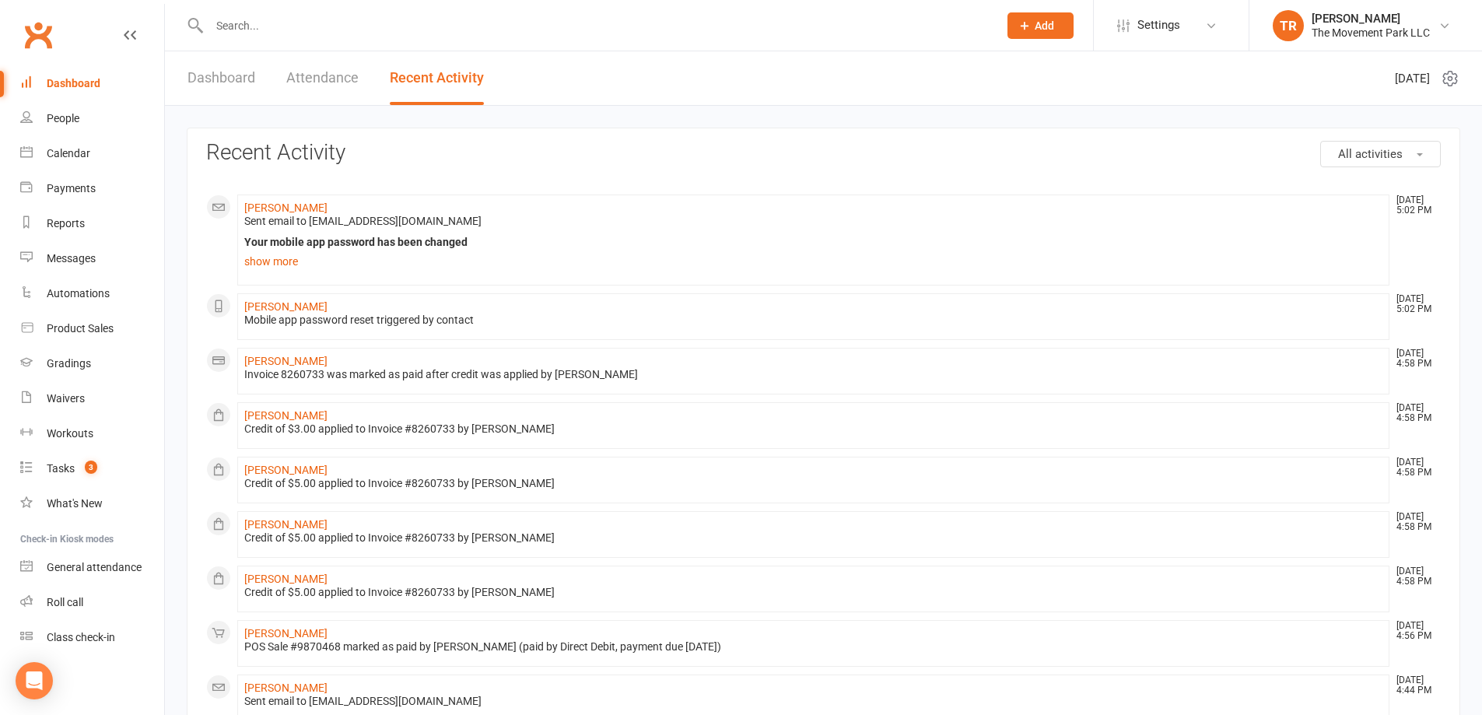
click at [239, 86] on link "Dashboard" at bounding box center [221, 78] width 68 height 54
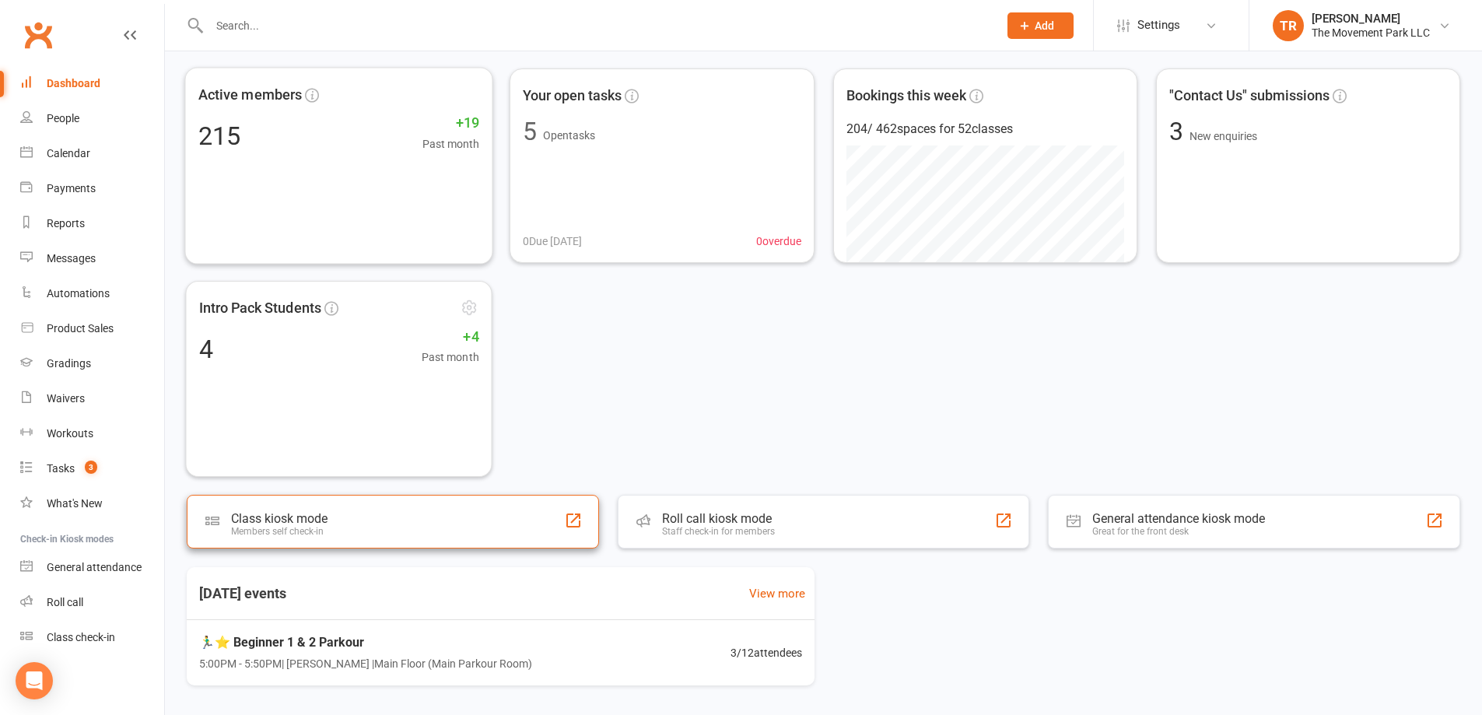
scroll to position [111, 0]
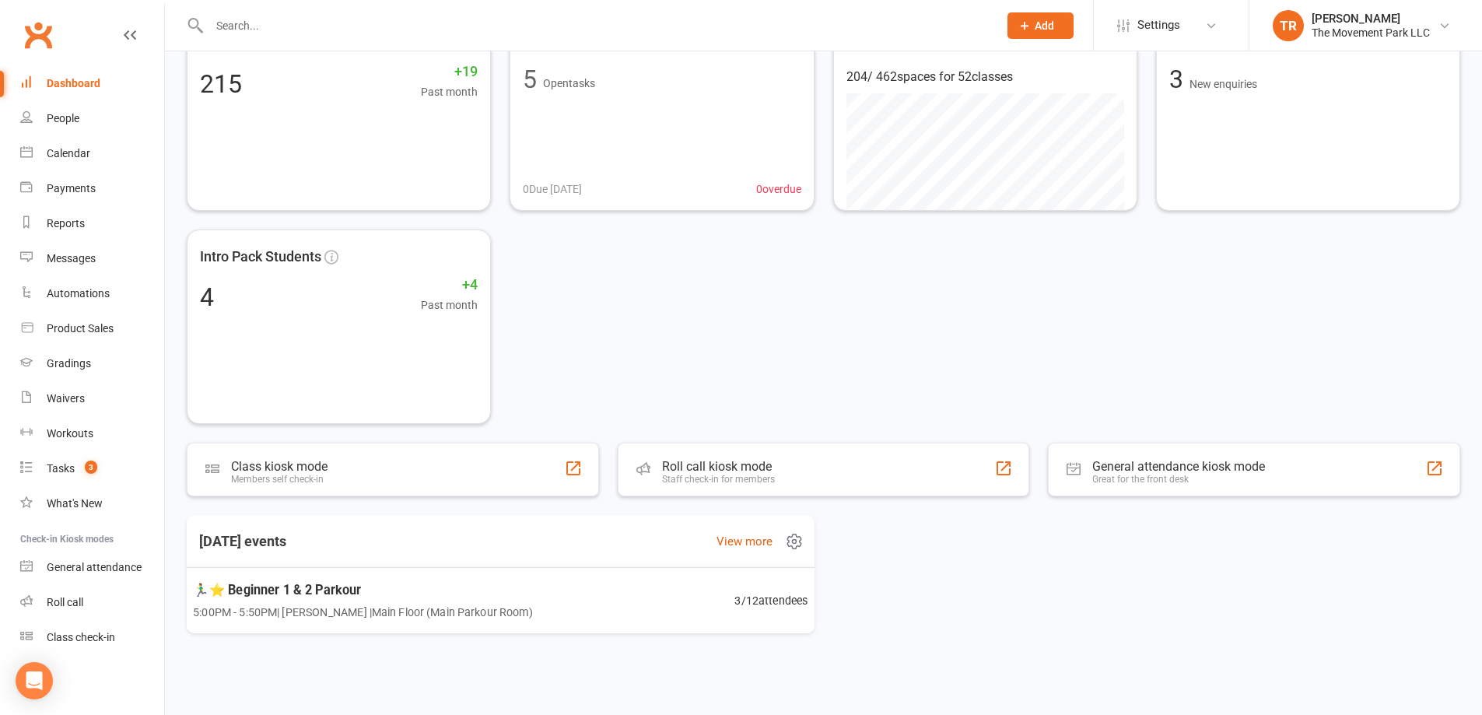
click at [513, 596] on span "🏃‍♂️⭐ Beginner 1 & 2 Parkour" at bounding box center [363, 590] width 340 height 20
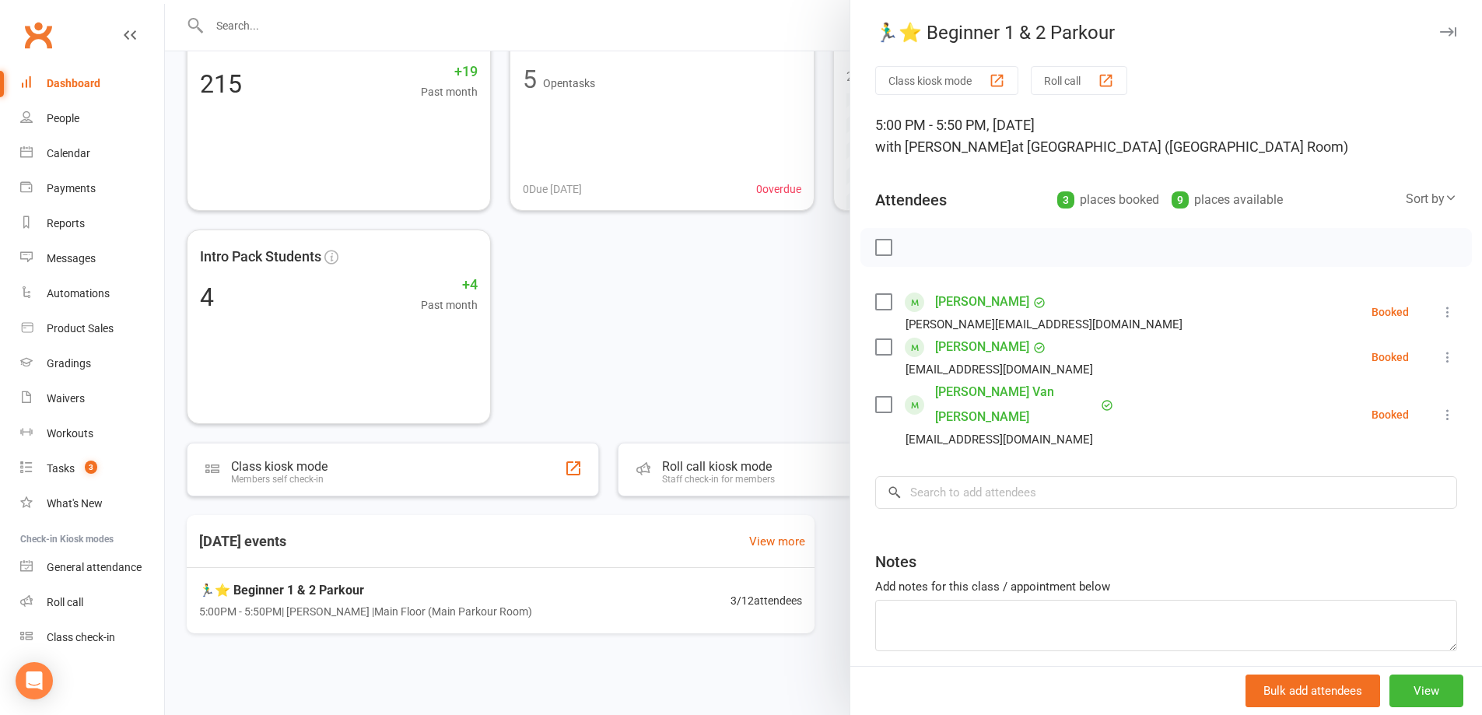
click at [1440, 357] on icon at bounding box center [1448, 357] width 16 height 16
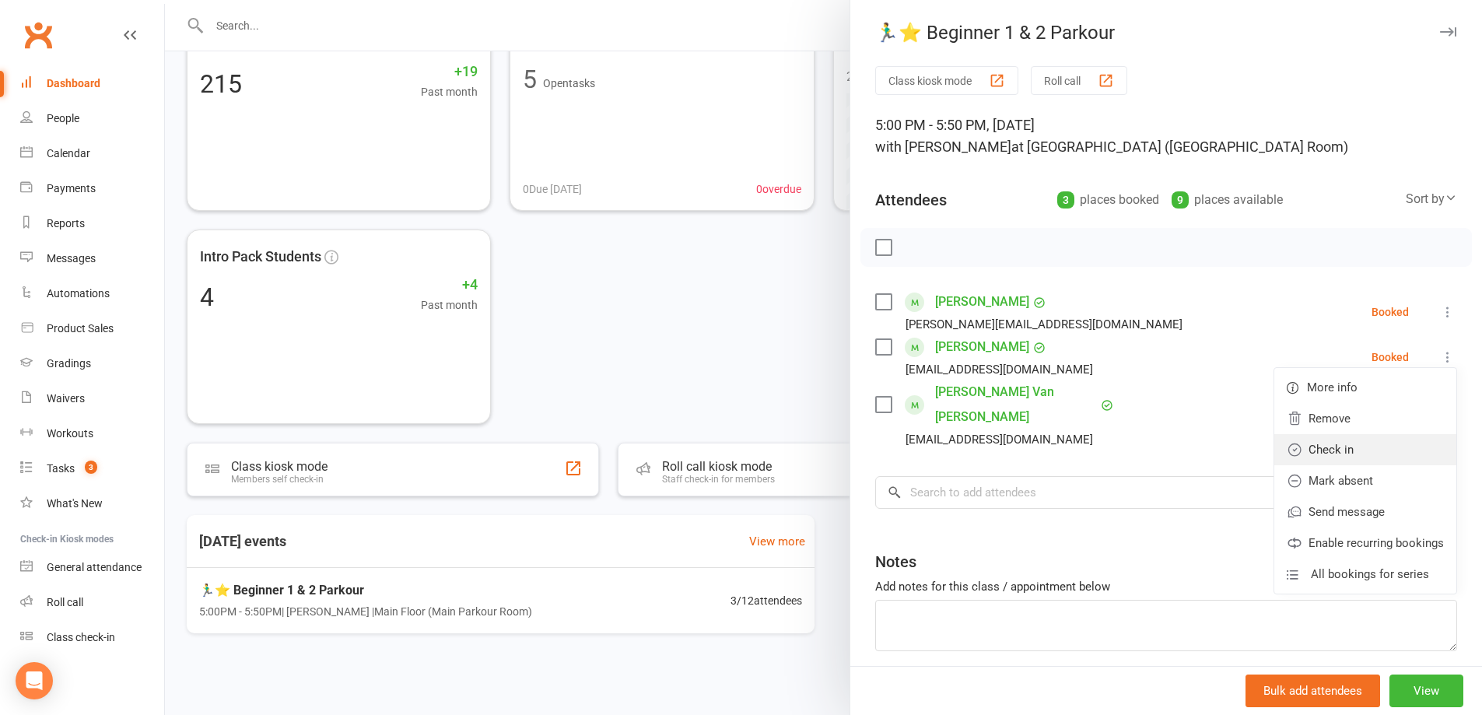
click at [1389, 438] on link "Check in" at bounding box center [1365, 449] width 182 height 31
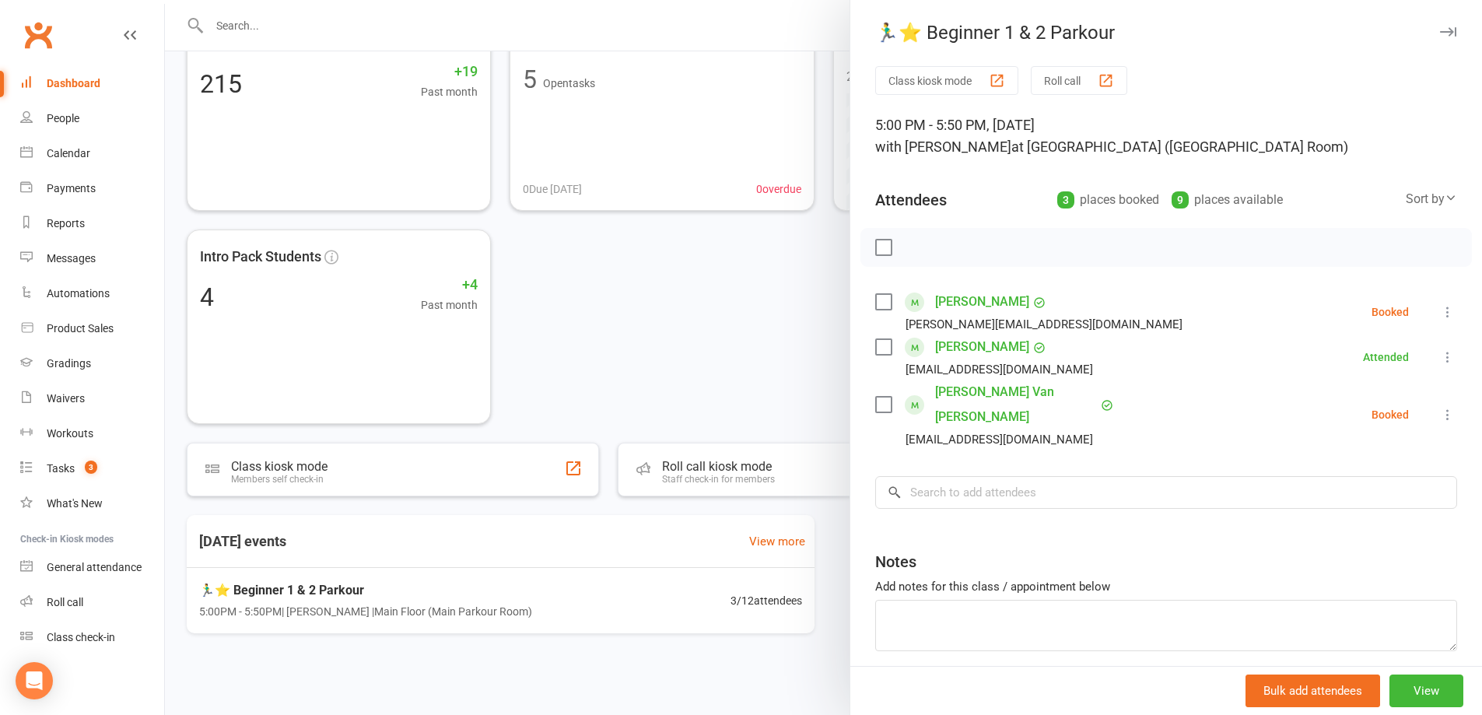
click at [252, 30] on div at bounding box center [823, 357] width 1317 height 715
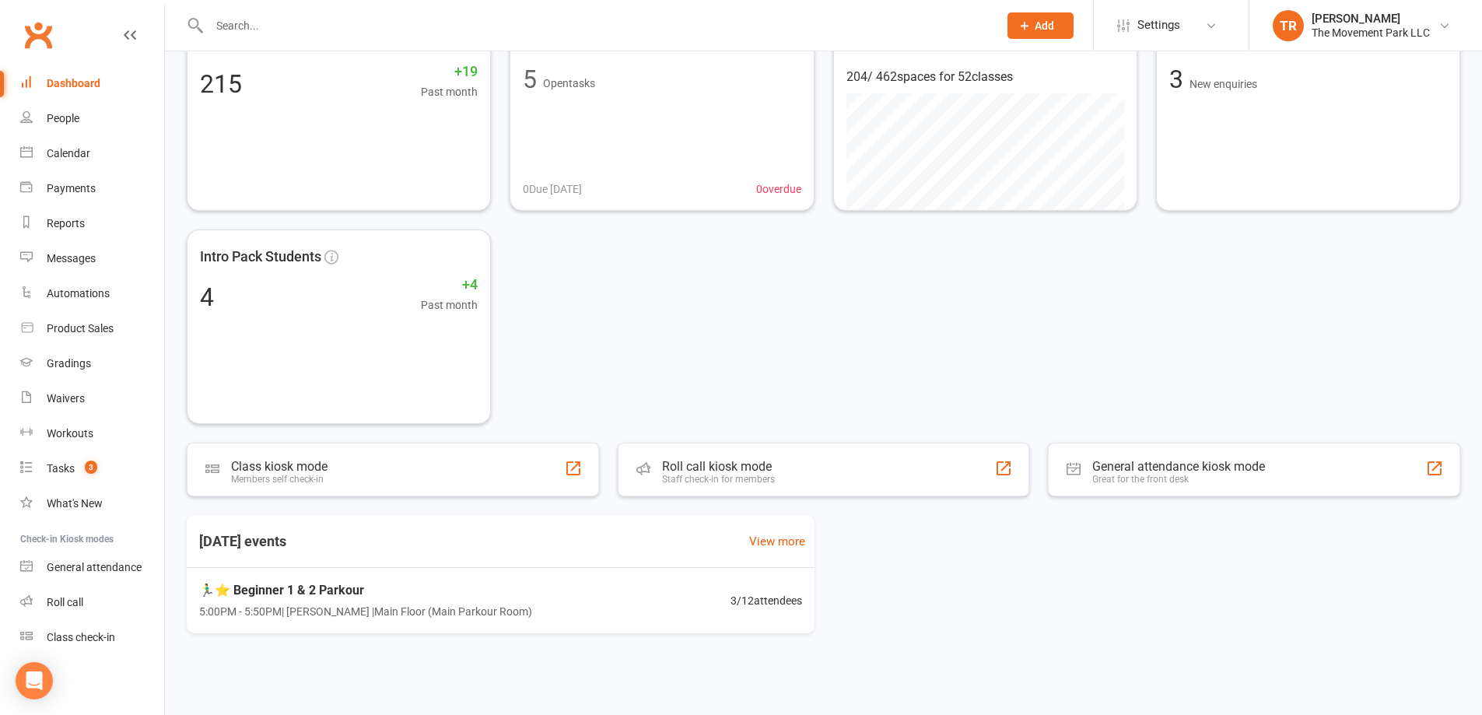
click at [266, 26] on input "text" at bounding box center [596, 26] width 783 height 22
click at [66, 159] on div "Calendar" at bounding box center [69, 153] width 44 height 12
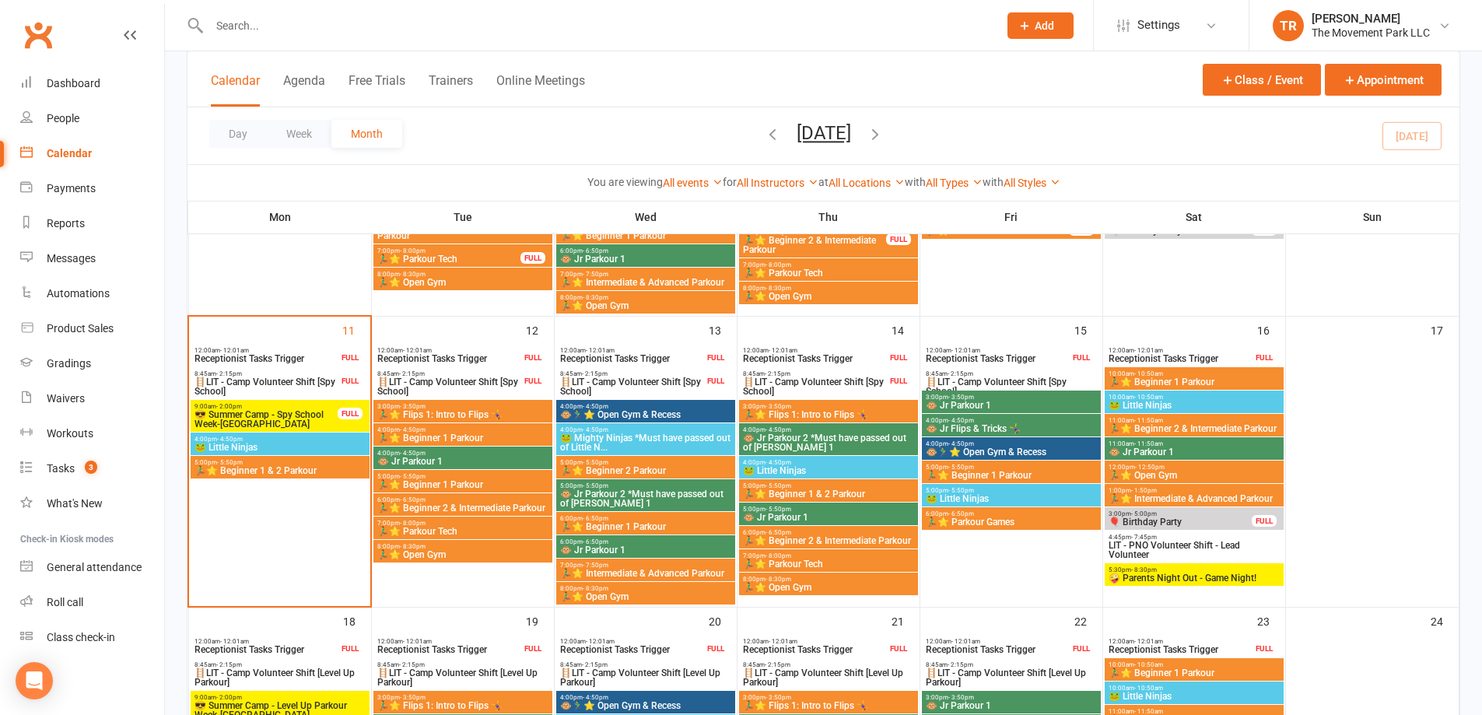
scroll to position [622, 0]
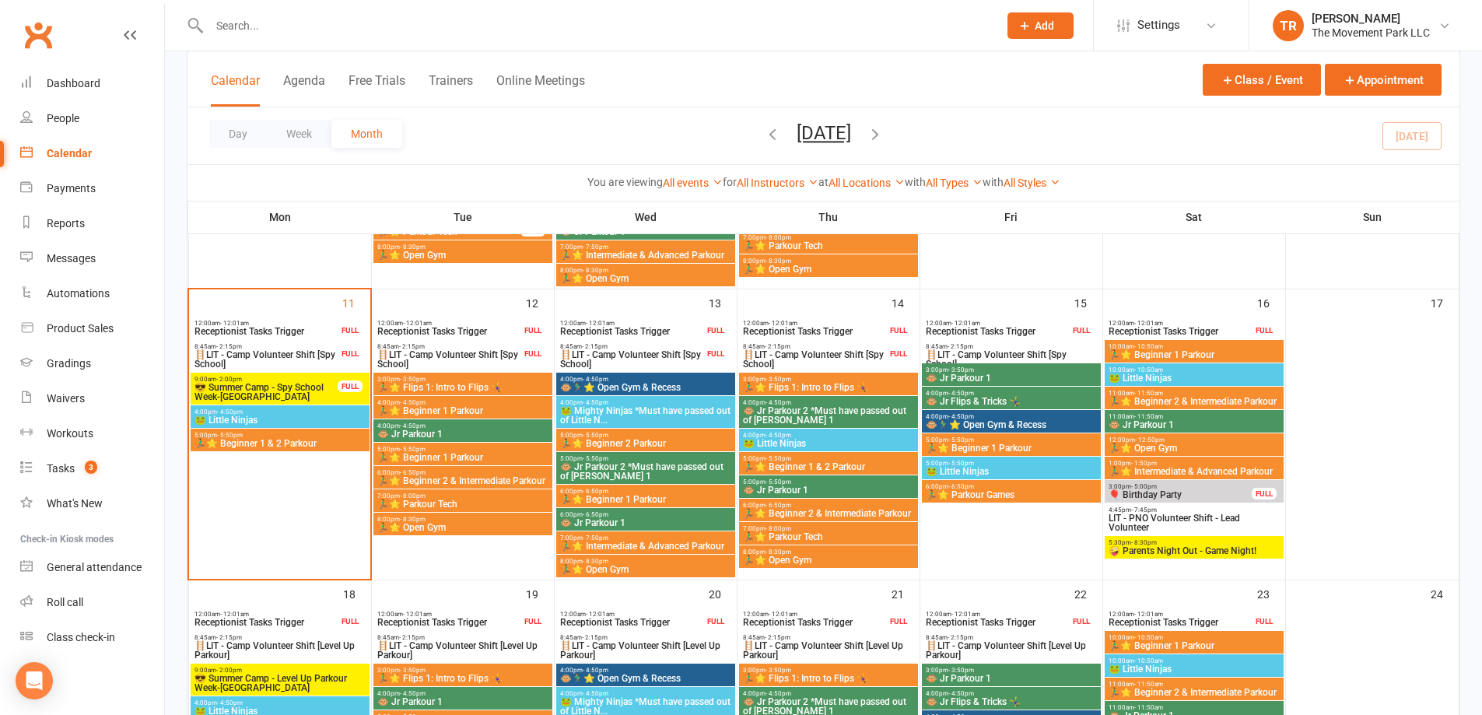
click at [843, 385] on span "🏃‍♂️⭐ Flips 1: Intro to Flips 🤸‍♀️" at bounding box center [828, 387] width 173 height 9
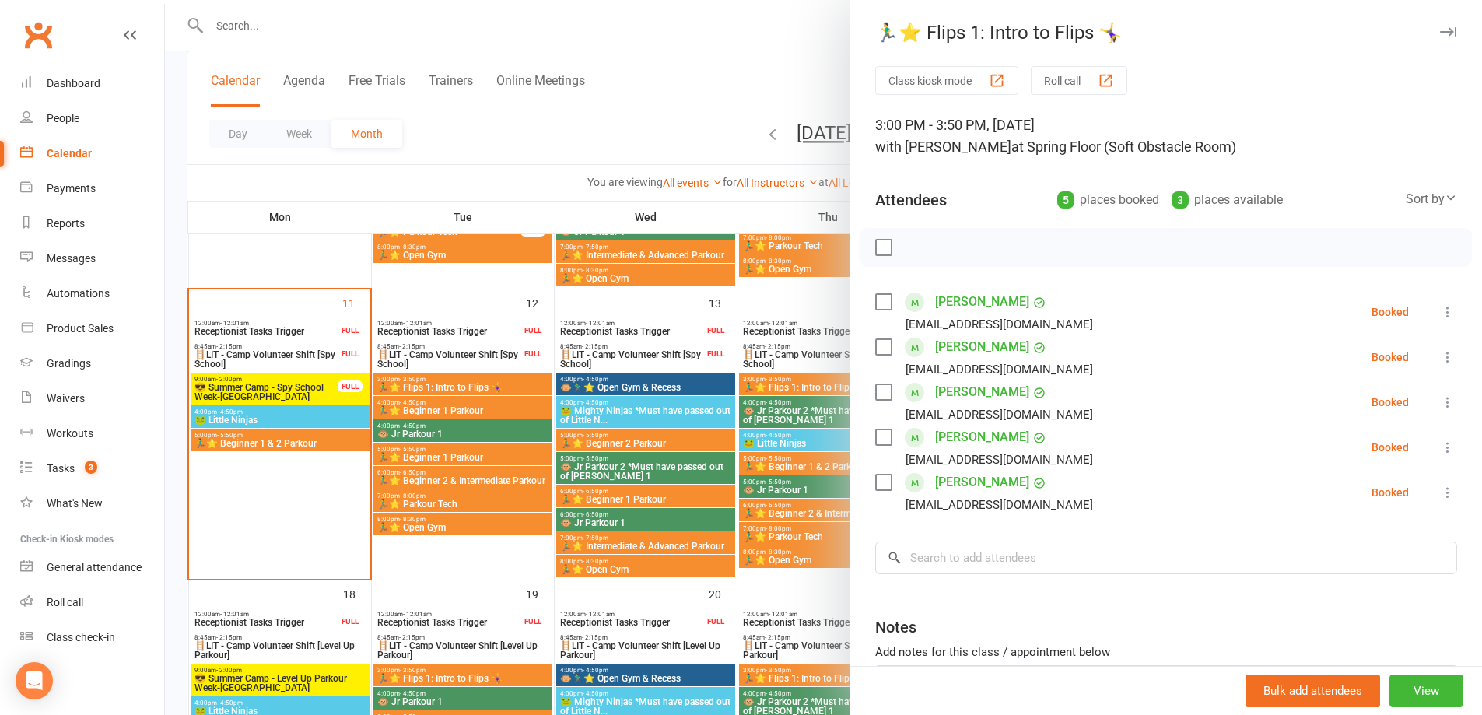
click at [636, 124] on div at bounding box center [823, 357] width 1317 height 715
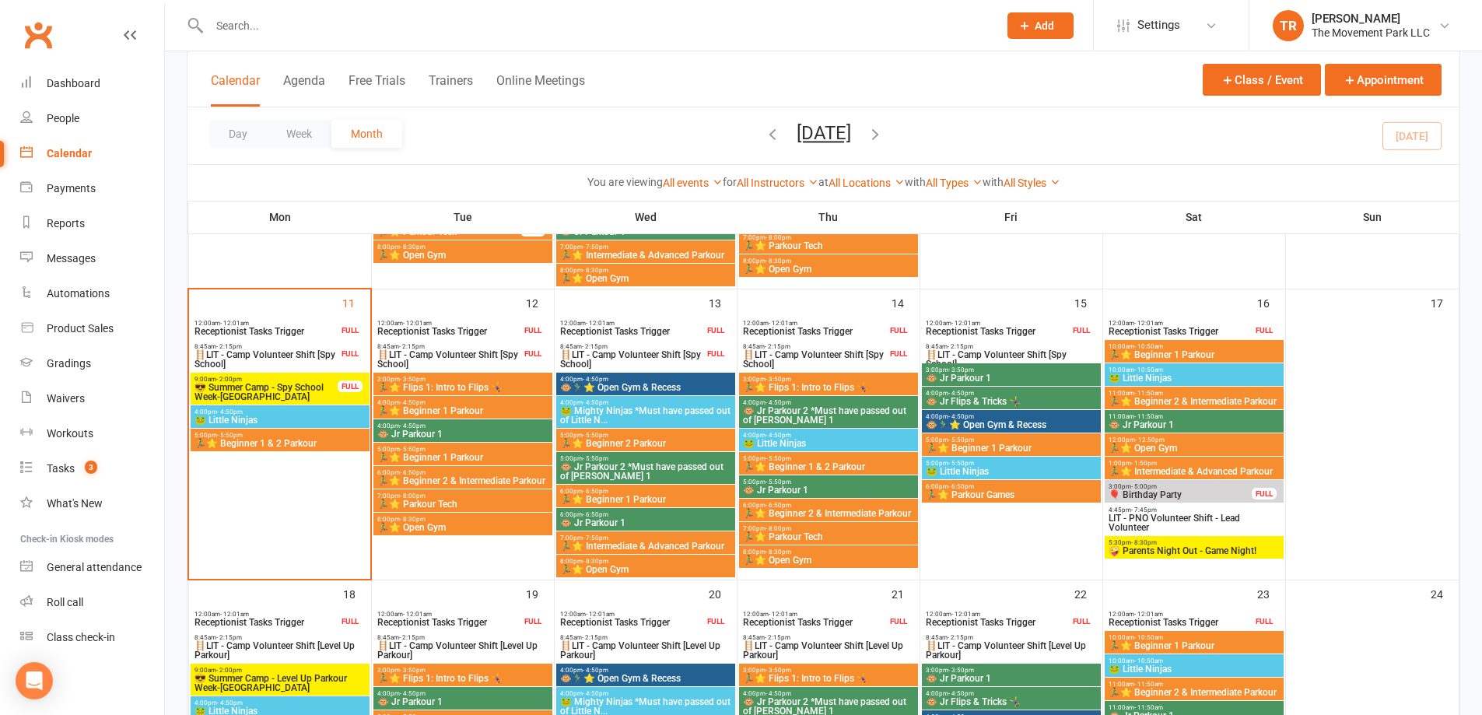
click at [839, 379] on span "3:00pm - 3:50pm" at bounding box center [828, 379] width 173 height 7
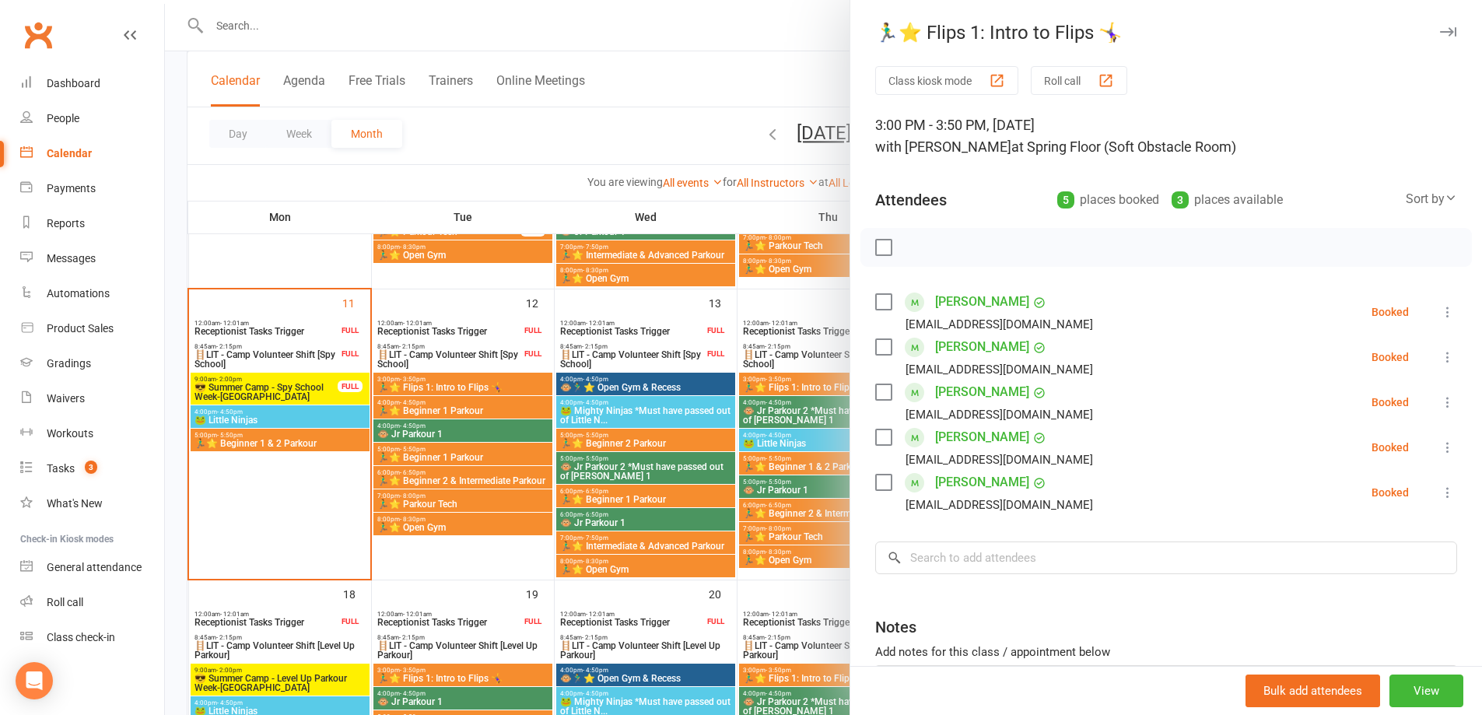
click at [665, 103] on div at bounding box center [823, 357] width 1317 height 715
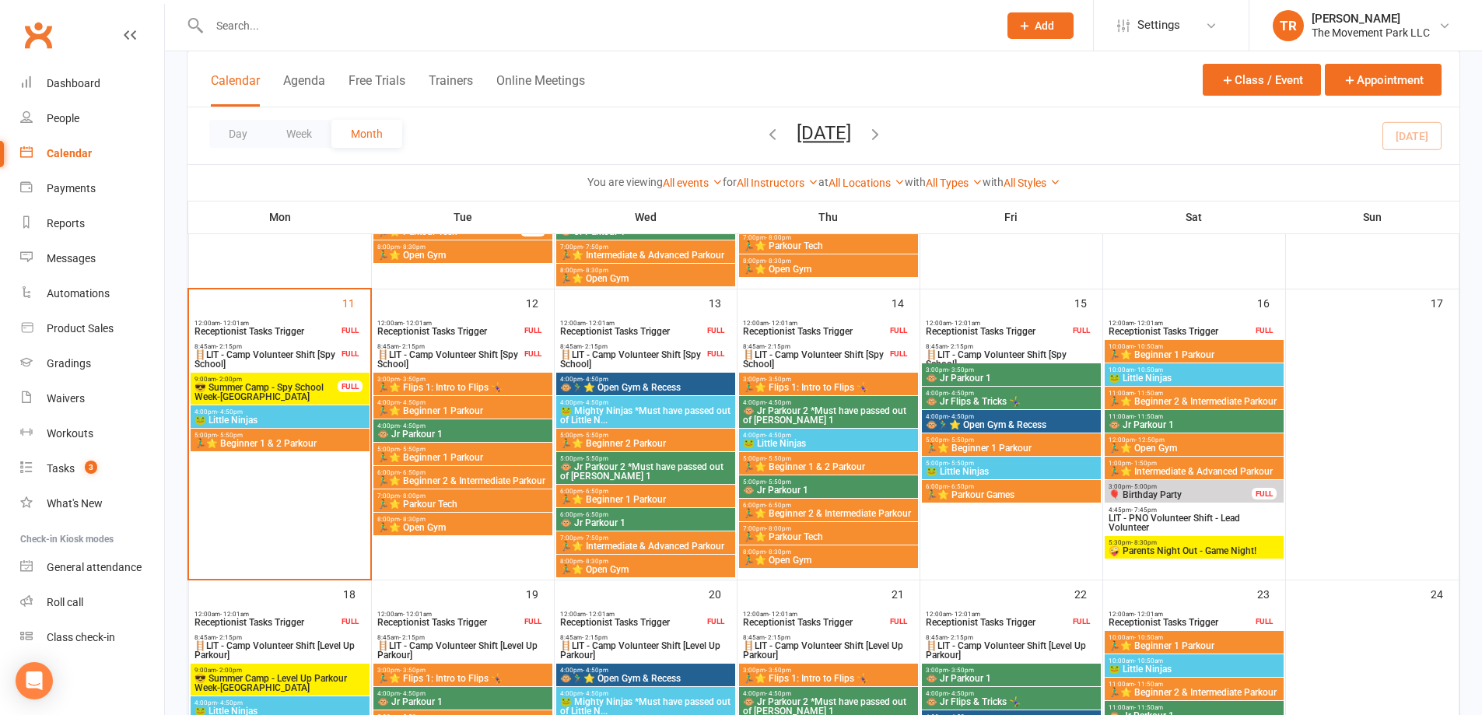
click at [1044, 422] on span "🐵🏃‍♂️⭐ Open Gym & Recess" at bounding box center [1011, 424] width 173 height 9
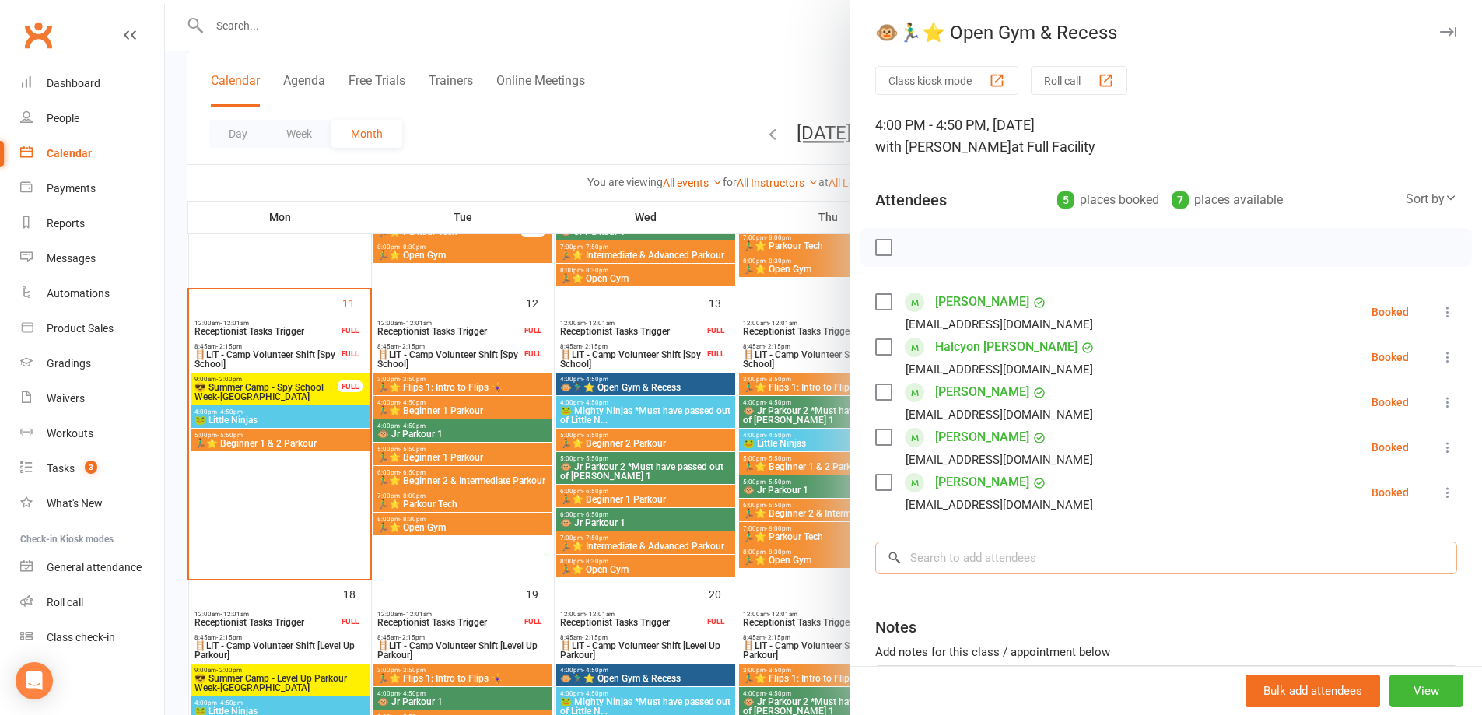
click at [1017, 559] on input "search" at bounding box center [1166, 557] width 582 height 33
type input "n"
click at [699, 219] on div at bounding box center [823, 357] width 1317 height 715
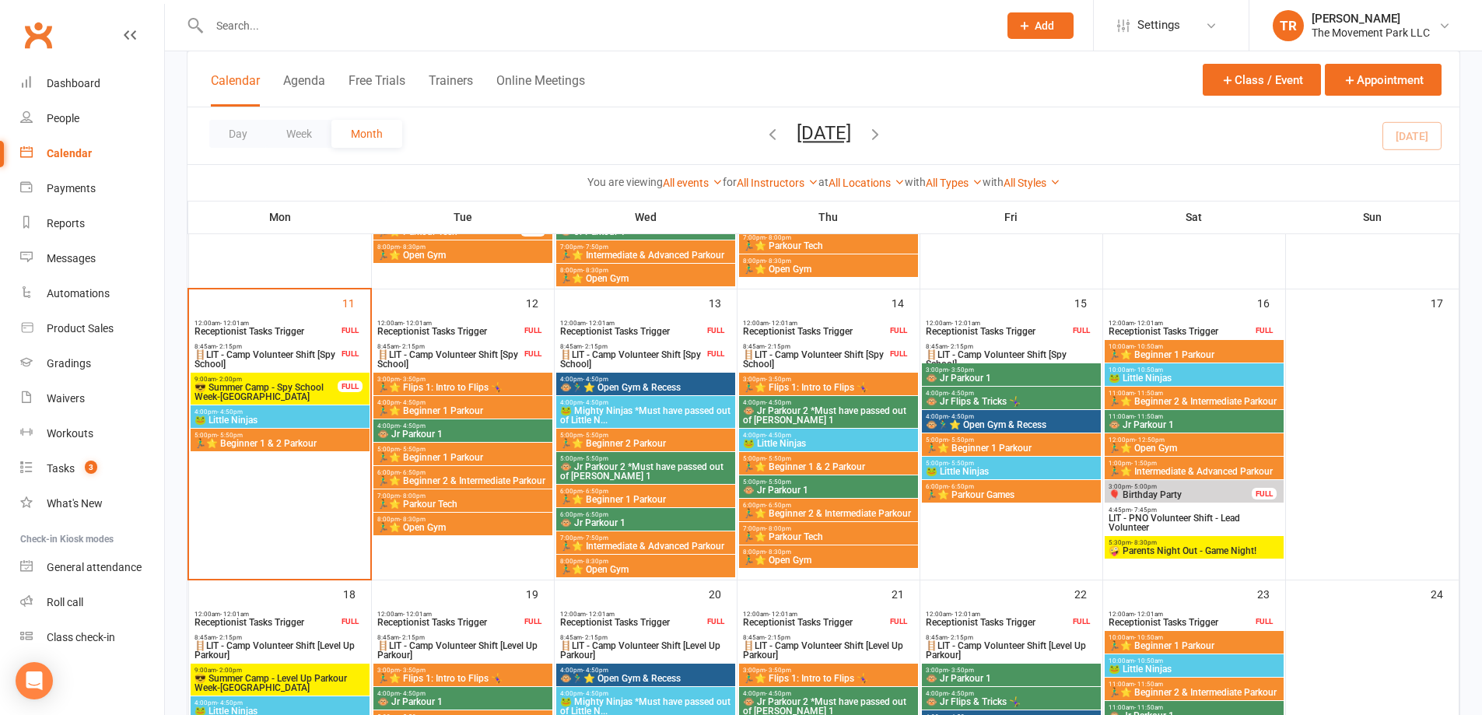
click at [821, 387] on span "🏃‍♂️⭐ Flips 1: Intro to Flips 🤸‍♀️" at bounding box center [828, 387] width 173 height 9
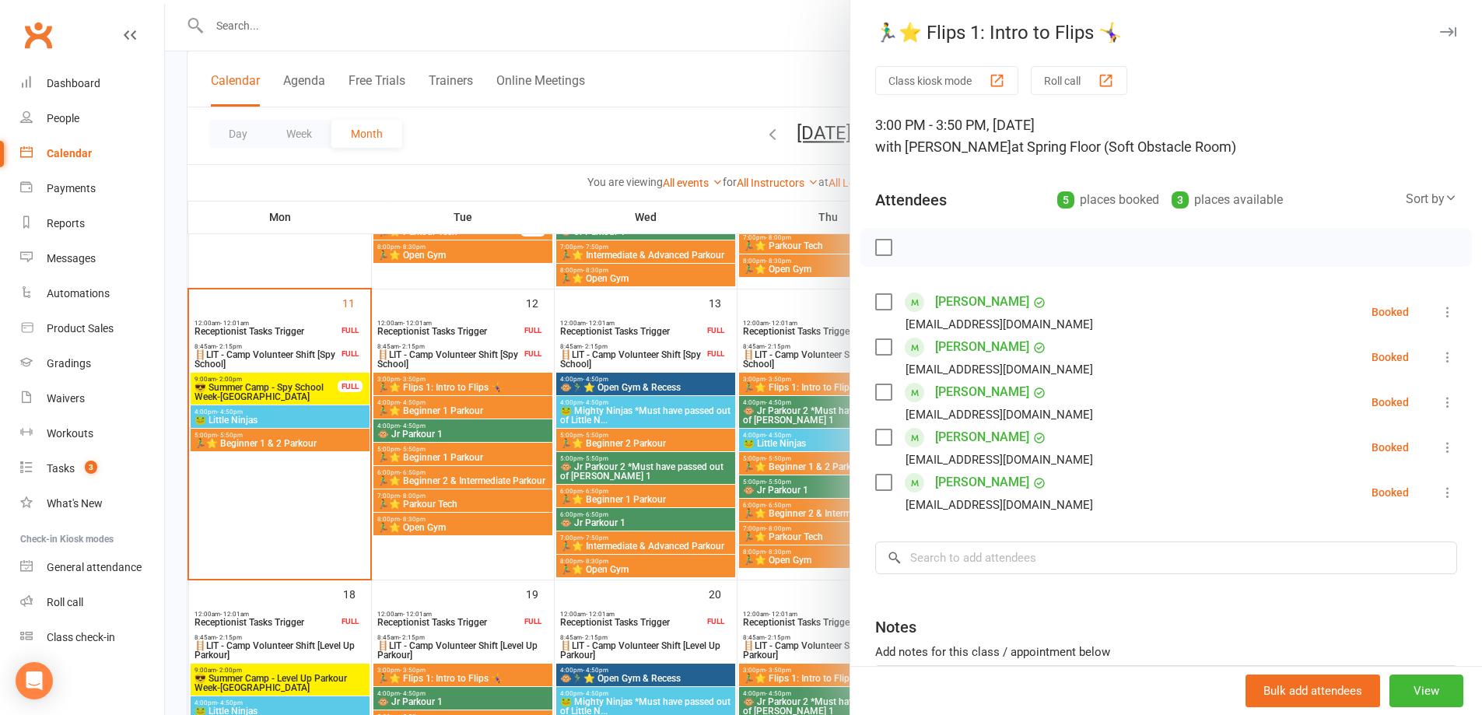
click at [945, 339] on link "[PERSON_NAME]" at bounding box center [982, 346] width 94 height 25
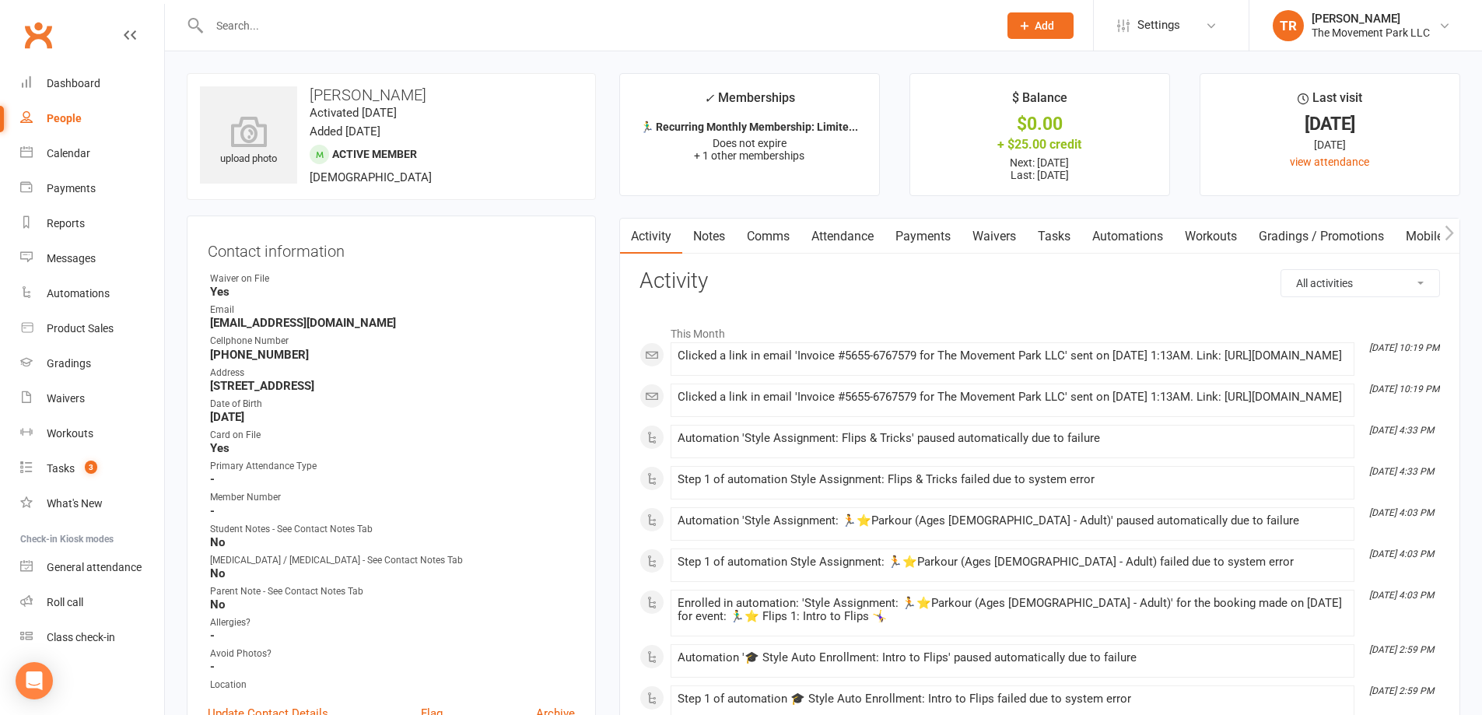
click at [1426, 232] on link "Mobile App" at bounding box center [1437, 237] width 84 height 36
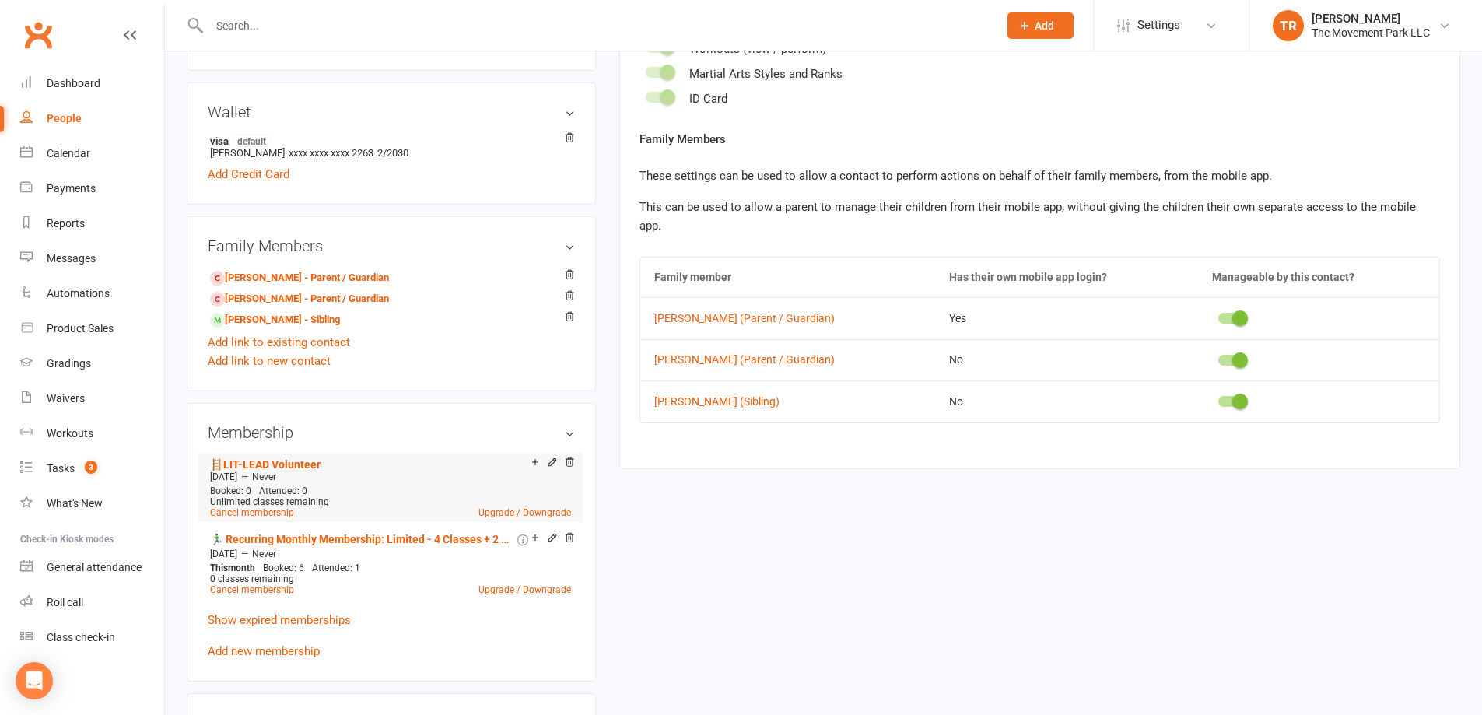
scroll to position [778, 0]
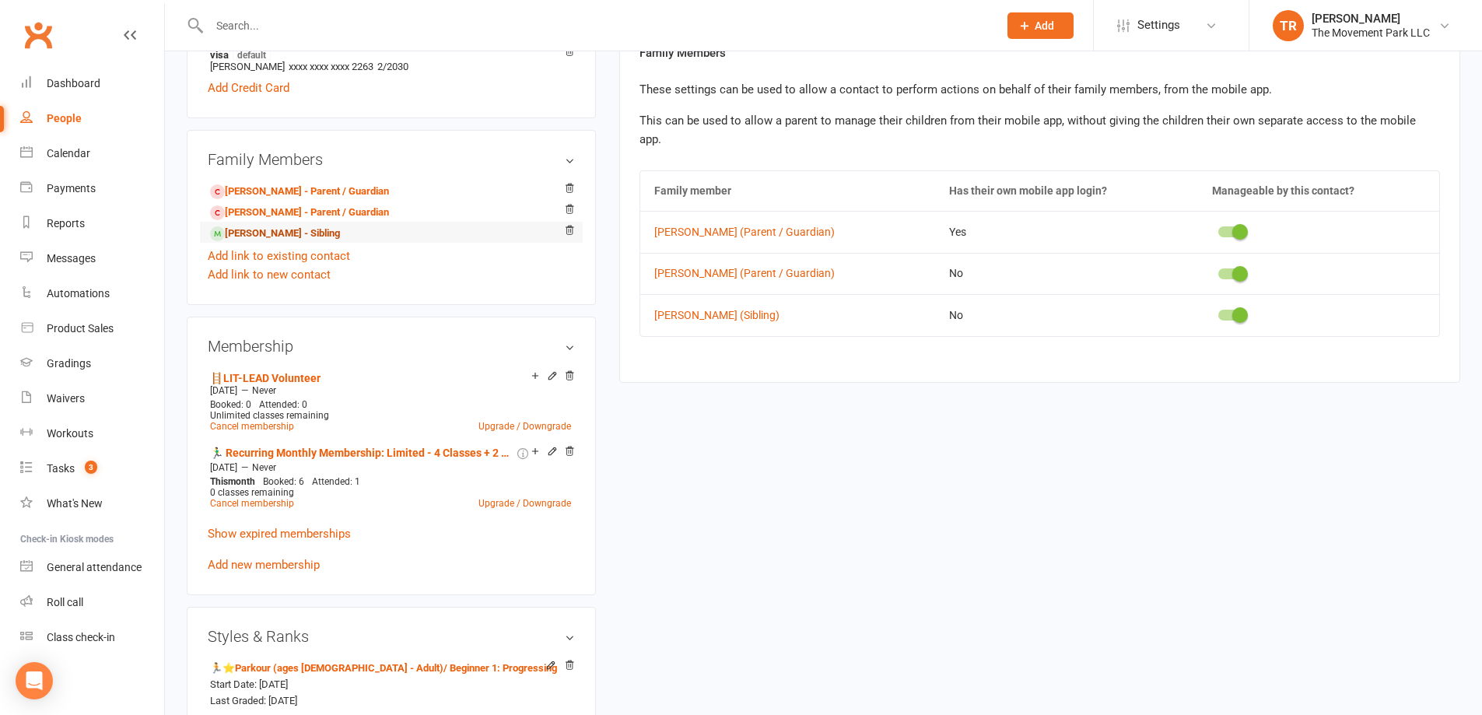
click at [276, 236] on link "Vivian Lange - Sibling" at bounding box center [275, 234] width 130 height 16
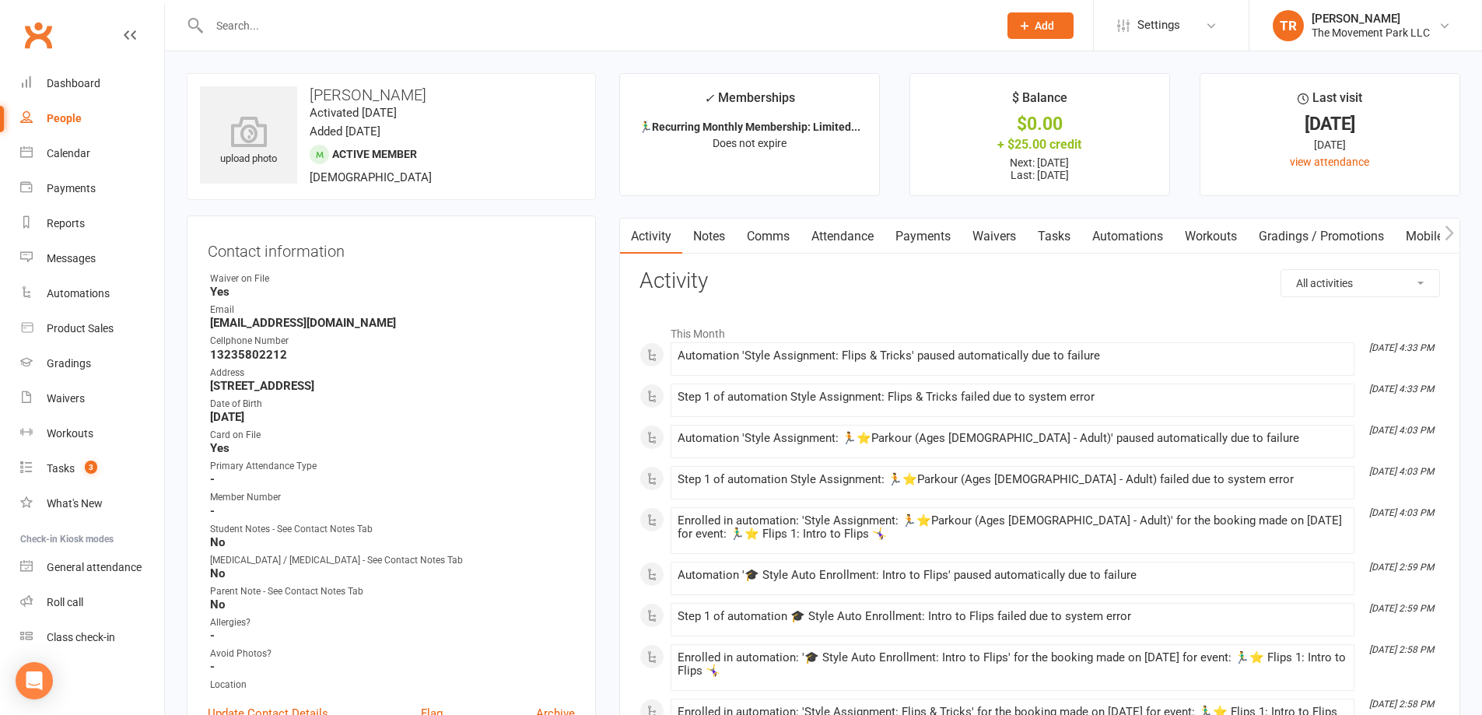
click at [1414, 230] on link "Mobile App" at bounding box center [1437, 237] width 84 height 36
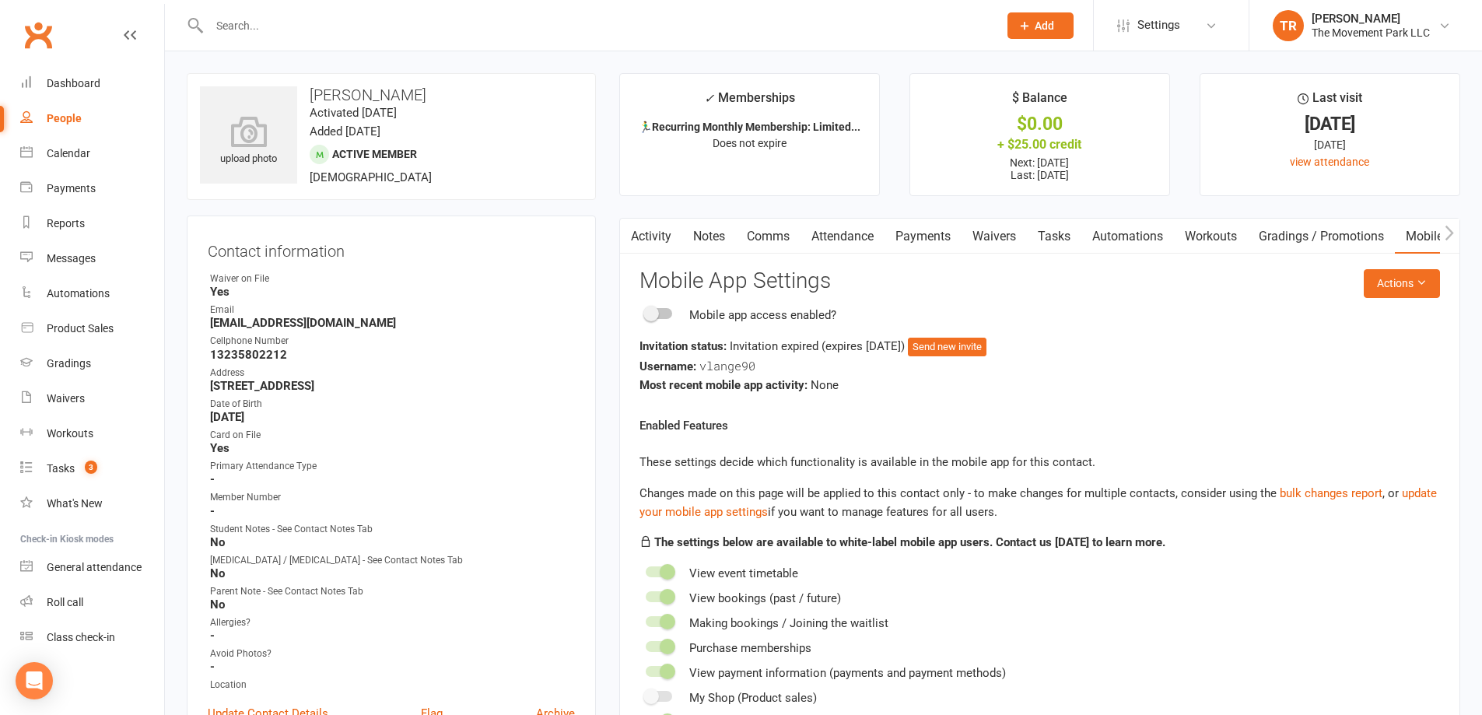
click at [651, 306] on span at bounding box center [651, 314] width 16 height 16
click at [646, 311] on input "checkbox" at bounding box center [646, 311] width 0 height 0
click at [1406, 287] on button "Actions" at bounding box center [1402, 283] width 76 height 28
click at [1388, 311] on link "Send invitation email" at bounding box center [1350, 318] width 154 height 31
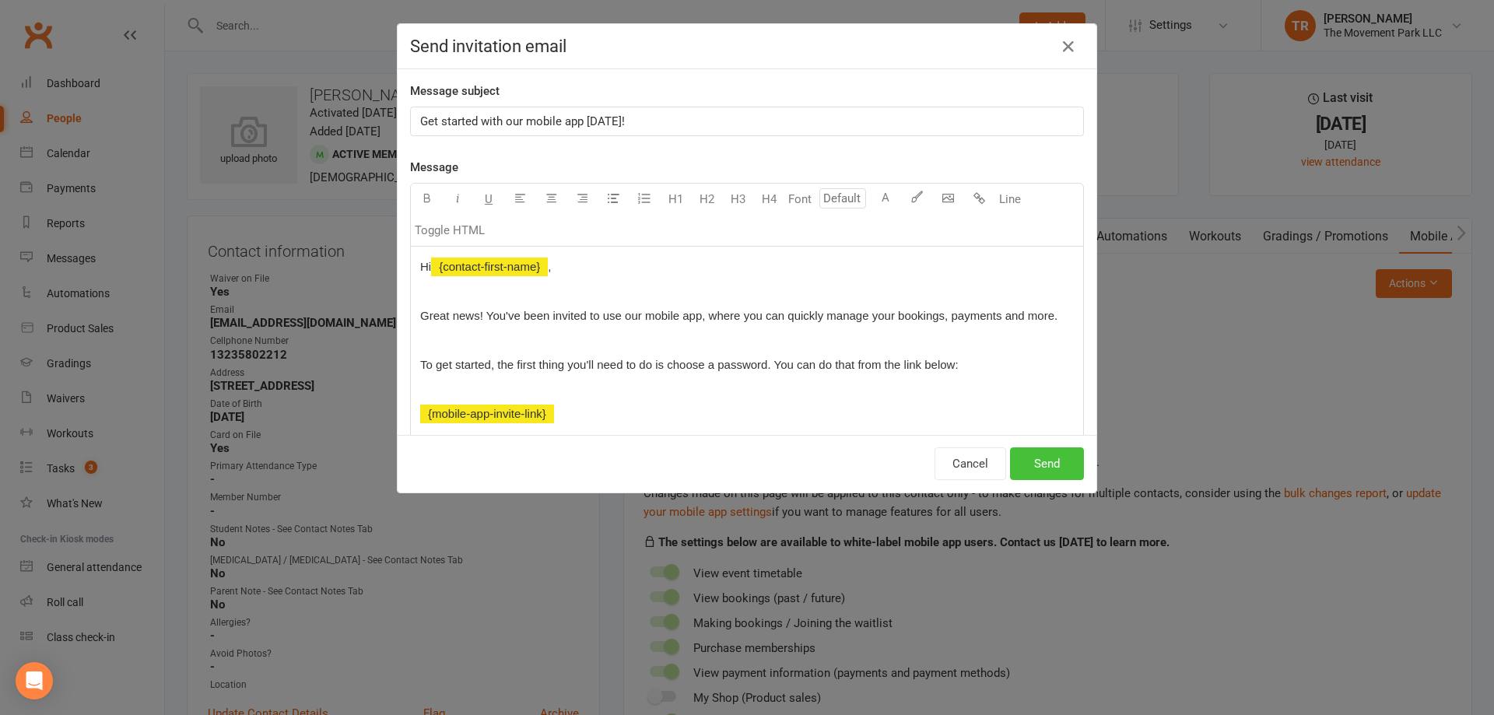
click at [1046, 468] on button "Send" at bounding box center [1047, 463] width 74 height 33
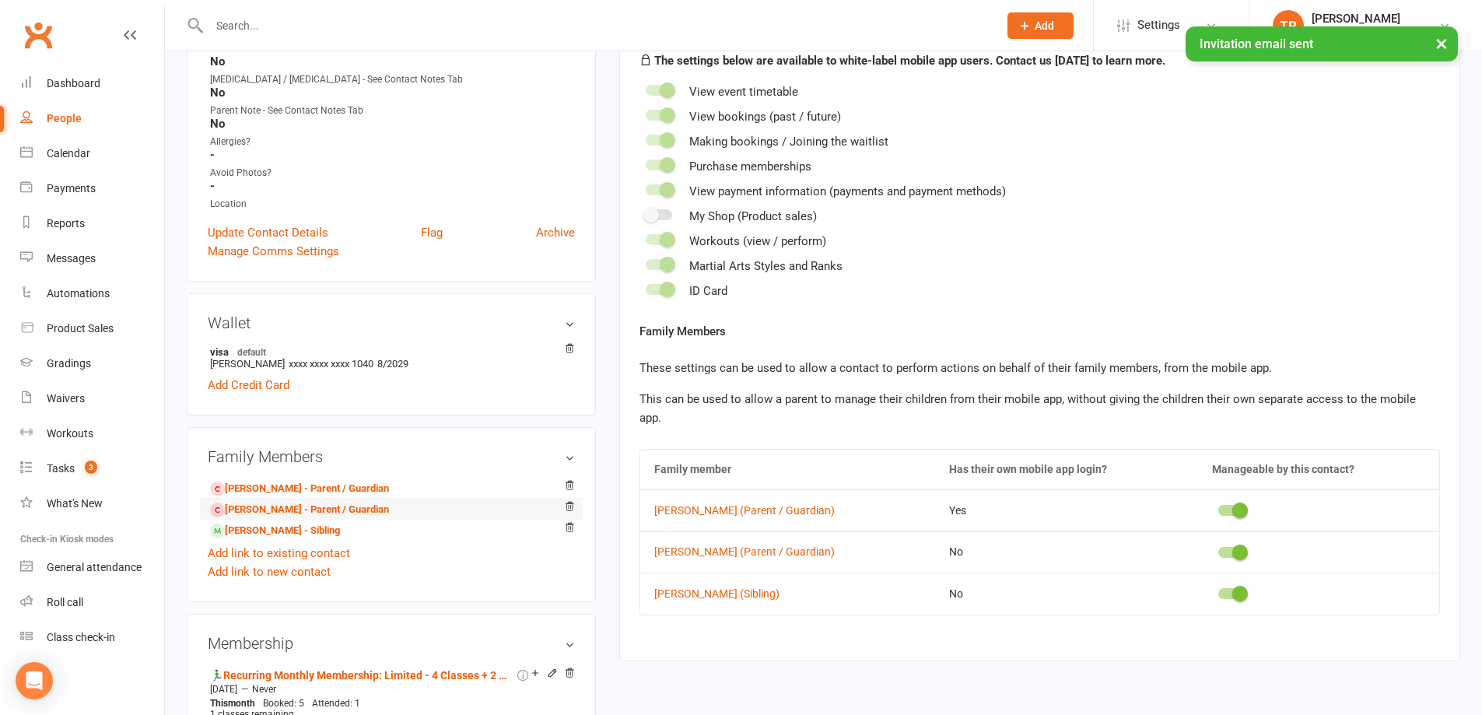
scroll to position [622, 0]
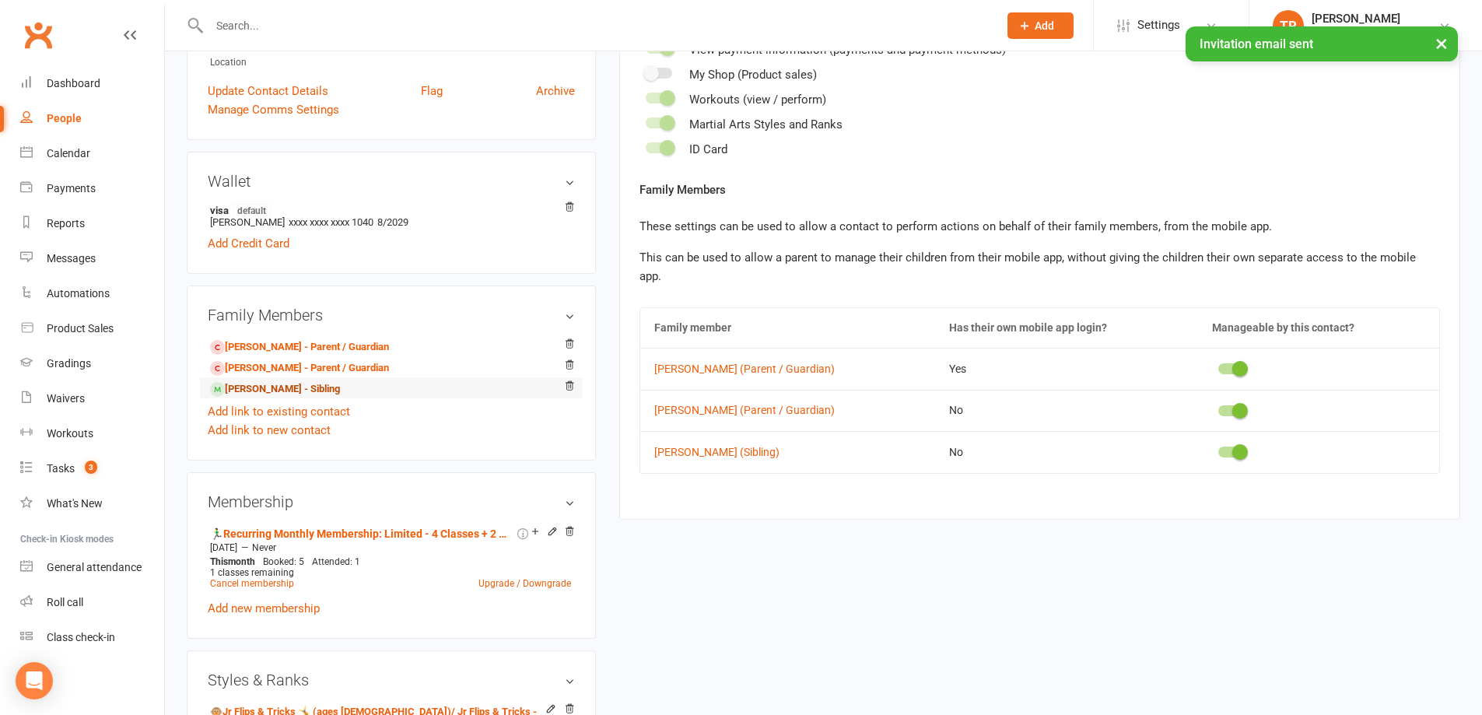
click at [277, 391] on link "Natalia Lange - Sibling" at bounding box center [275, 389] width 130 height 16
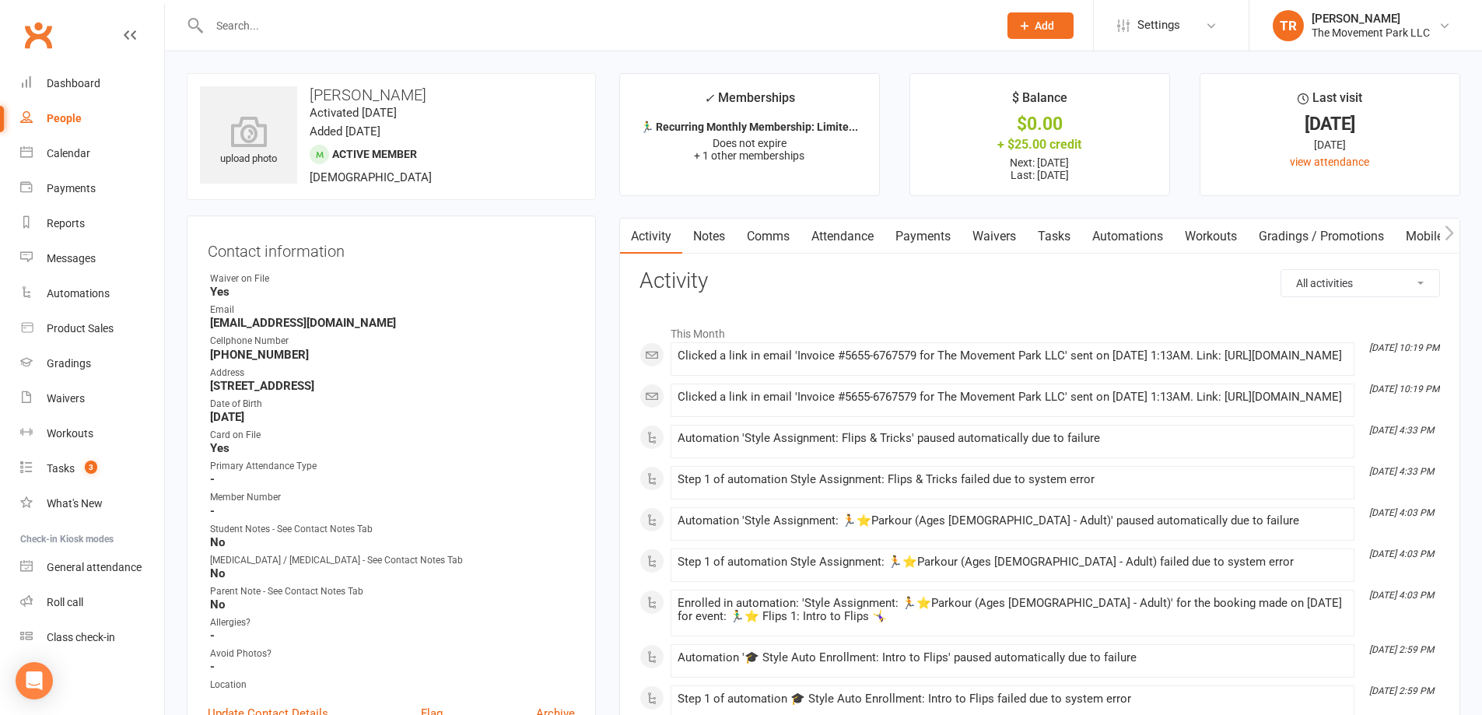
click at [1430, 227] on link "Mobile App" at bounding box center [1437, 237] width 84 height 36
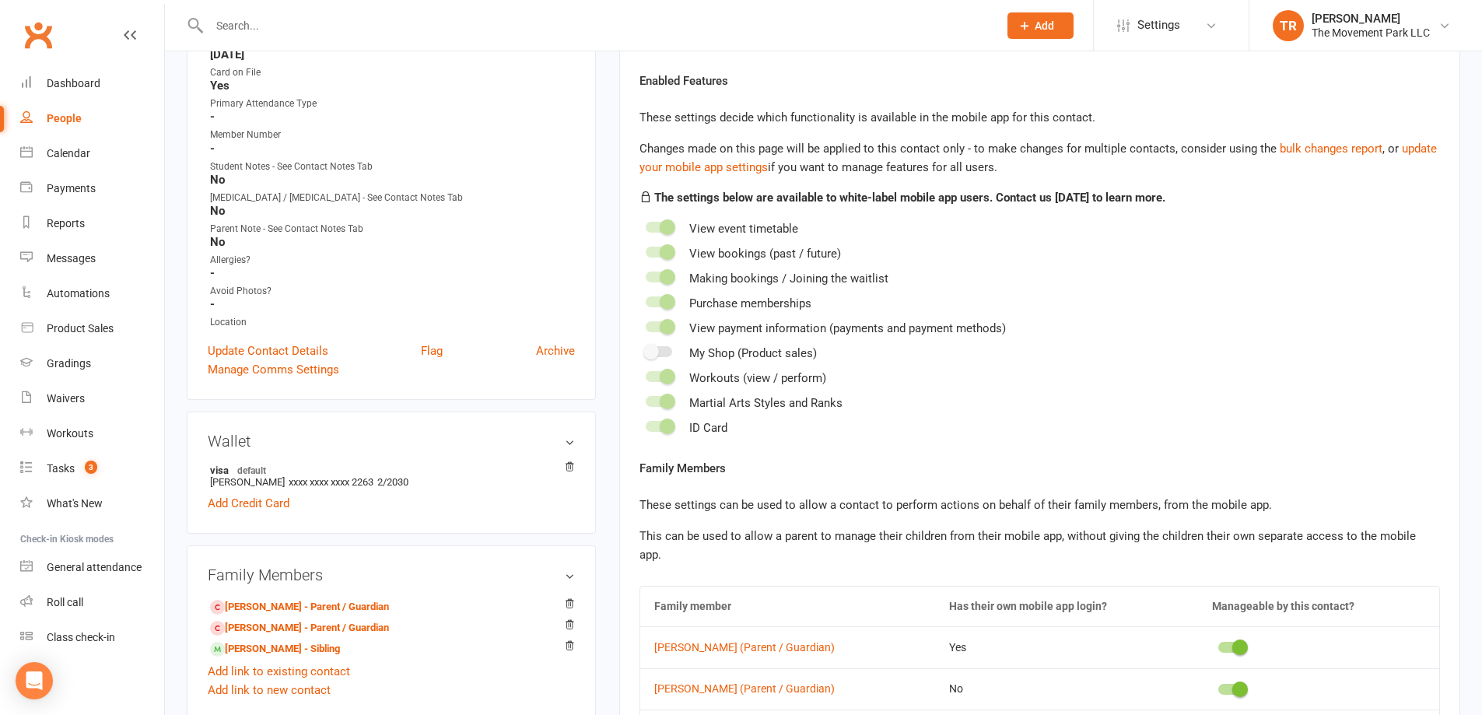
scroll to position [467, 0]
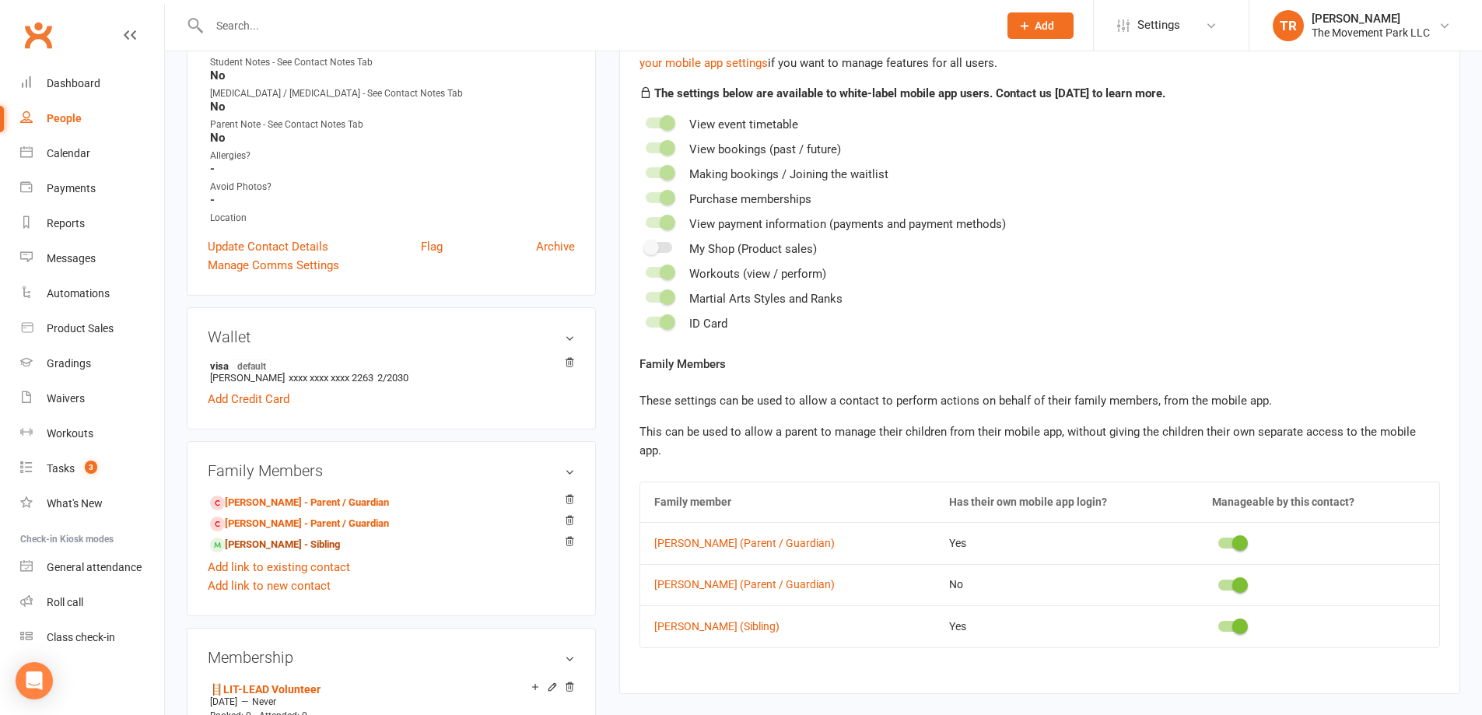
click at [271, 545] on link "Vivian Lange - Sibling" at bounding box center [275, 545] width 130 height 16
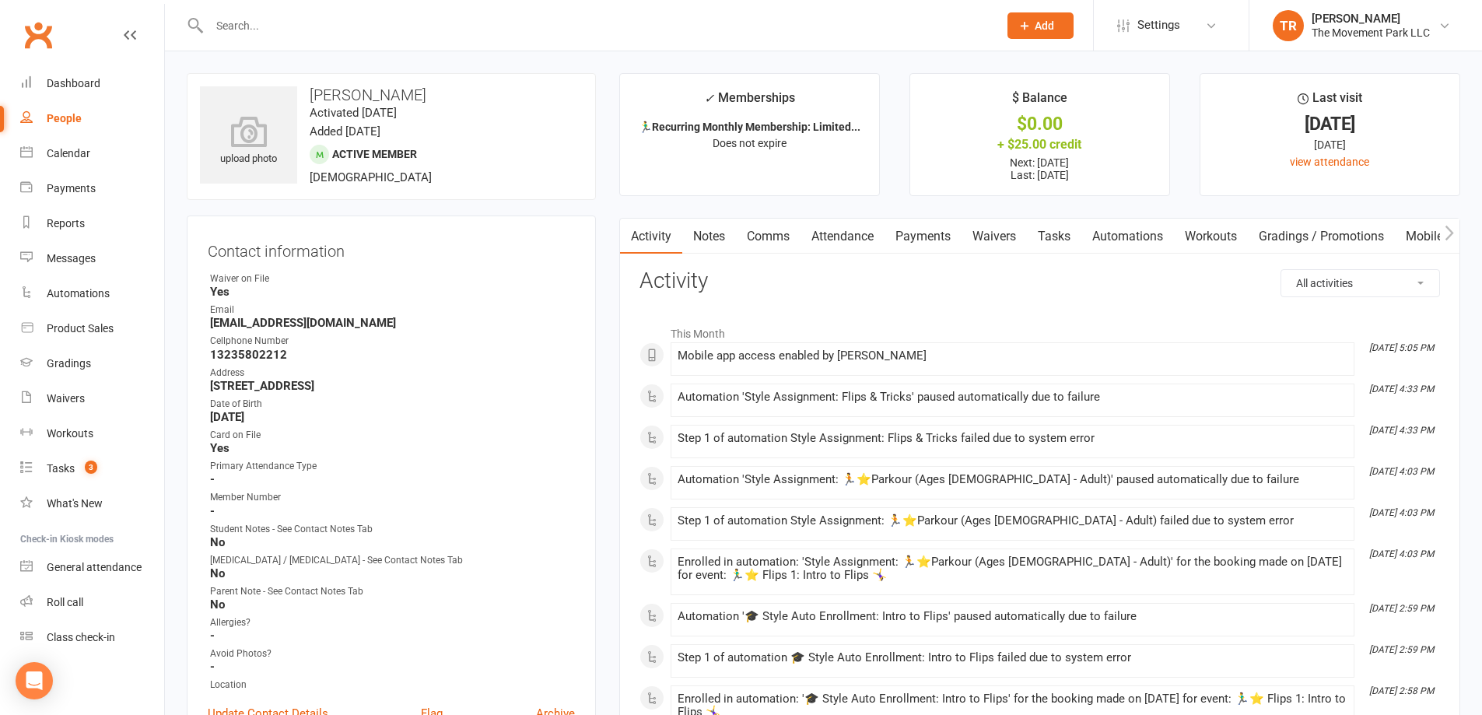
click at [1414, 233] on link "Mobile App" at bounding box center [1437, 237] width 84 height 36
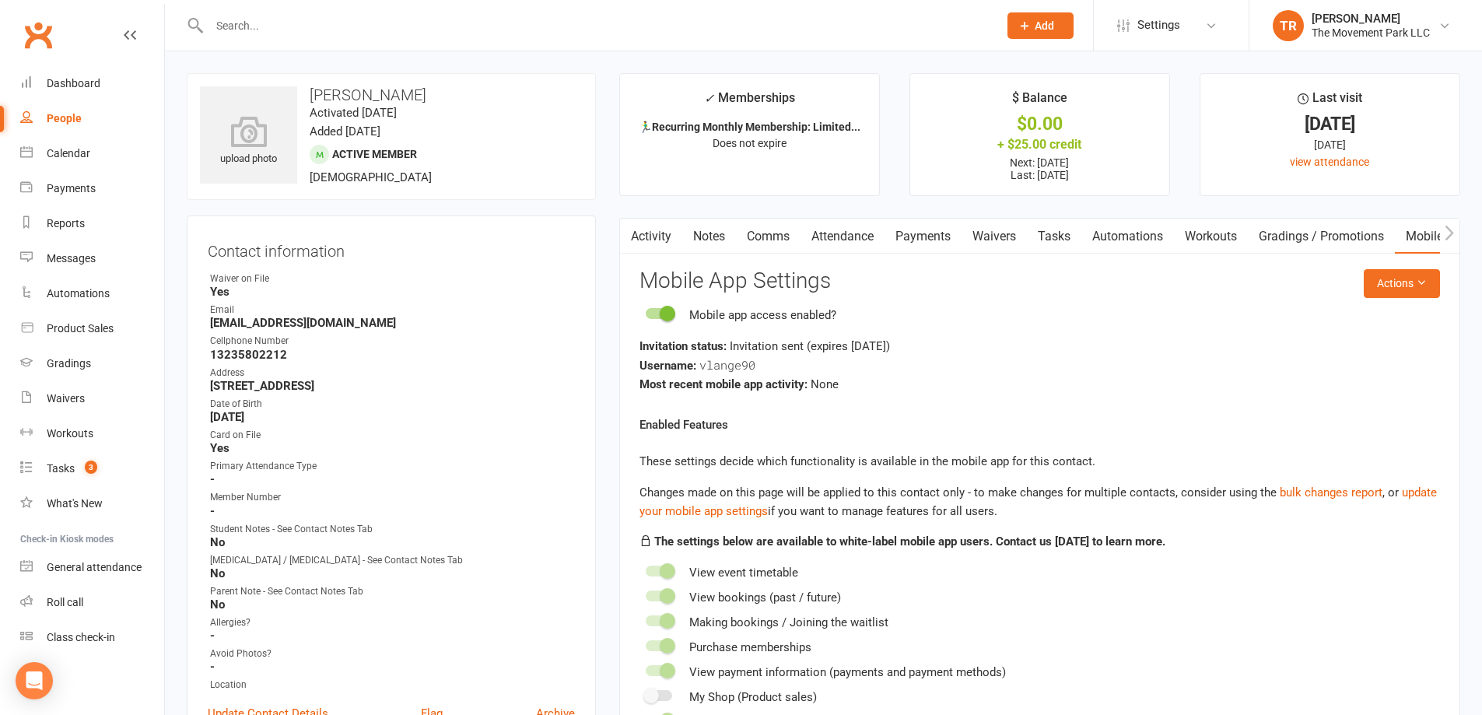
click at [671, 312] on span at bounding box center [668, 314] width 16 height 16
click at [646, 311] on input "checkbox" at bounding box center [646, 311] width 0 height 0
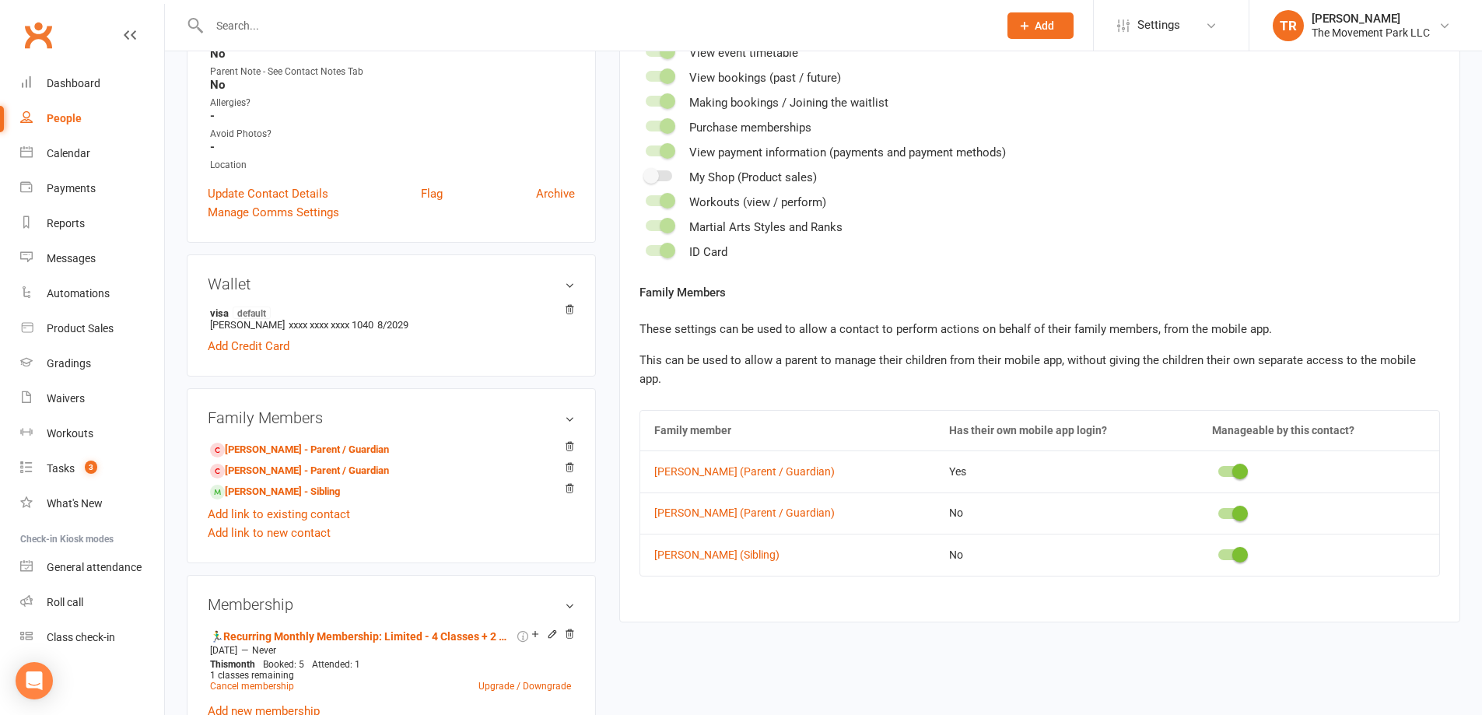
scroll to position [622, 0]
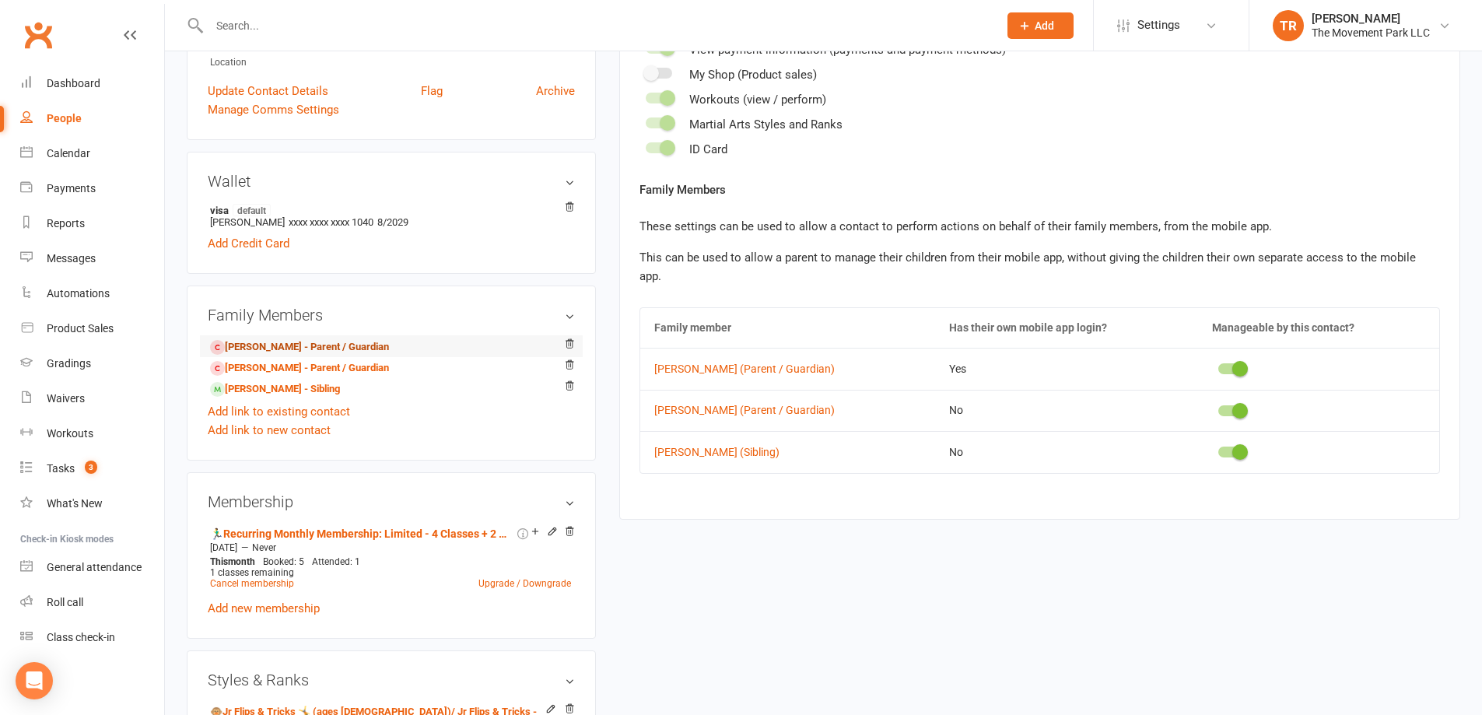
click at [280, 348] on link "Patricia Lange - Parent / Guardian" at bounding box center [299, 347] width 179 height 16
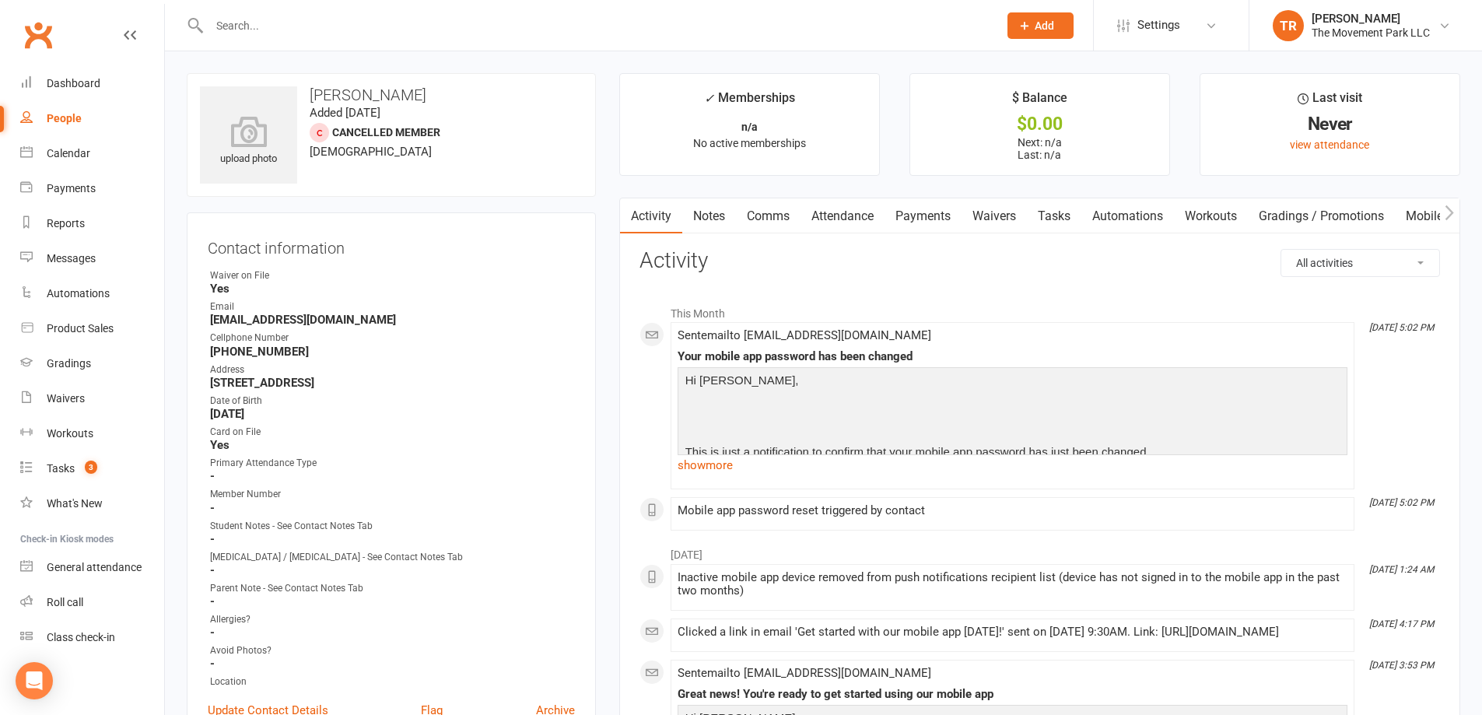
click at [1422, 212] on link "Mobile App" at bounding box center [1437, 216] width 84 height 36
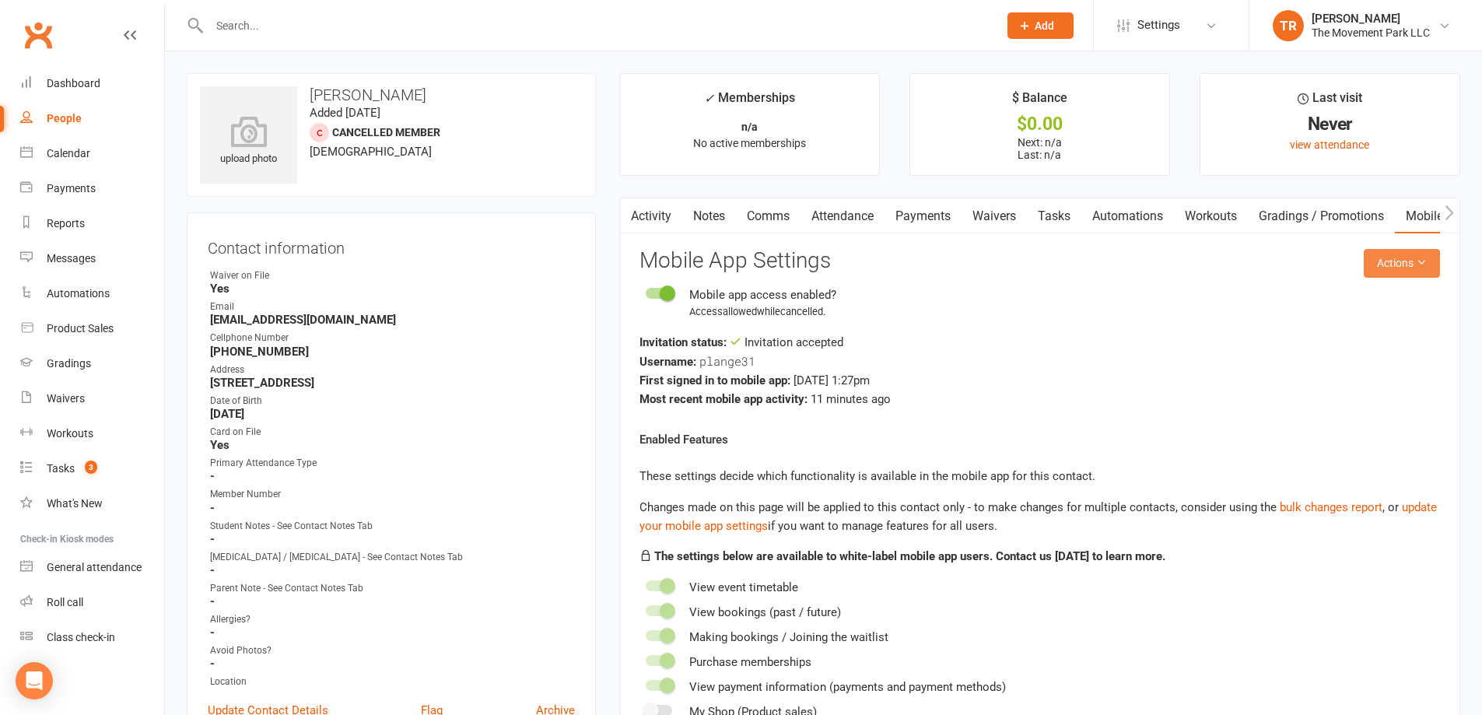
click at [1402, 262] on button "Actions" at bounding box center [1402, 263] width 76 height 28
click at [1367, 301] on link "Send invitation email" at bounding box center [1350, 298] width 154 height 31
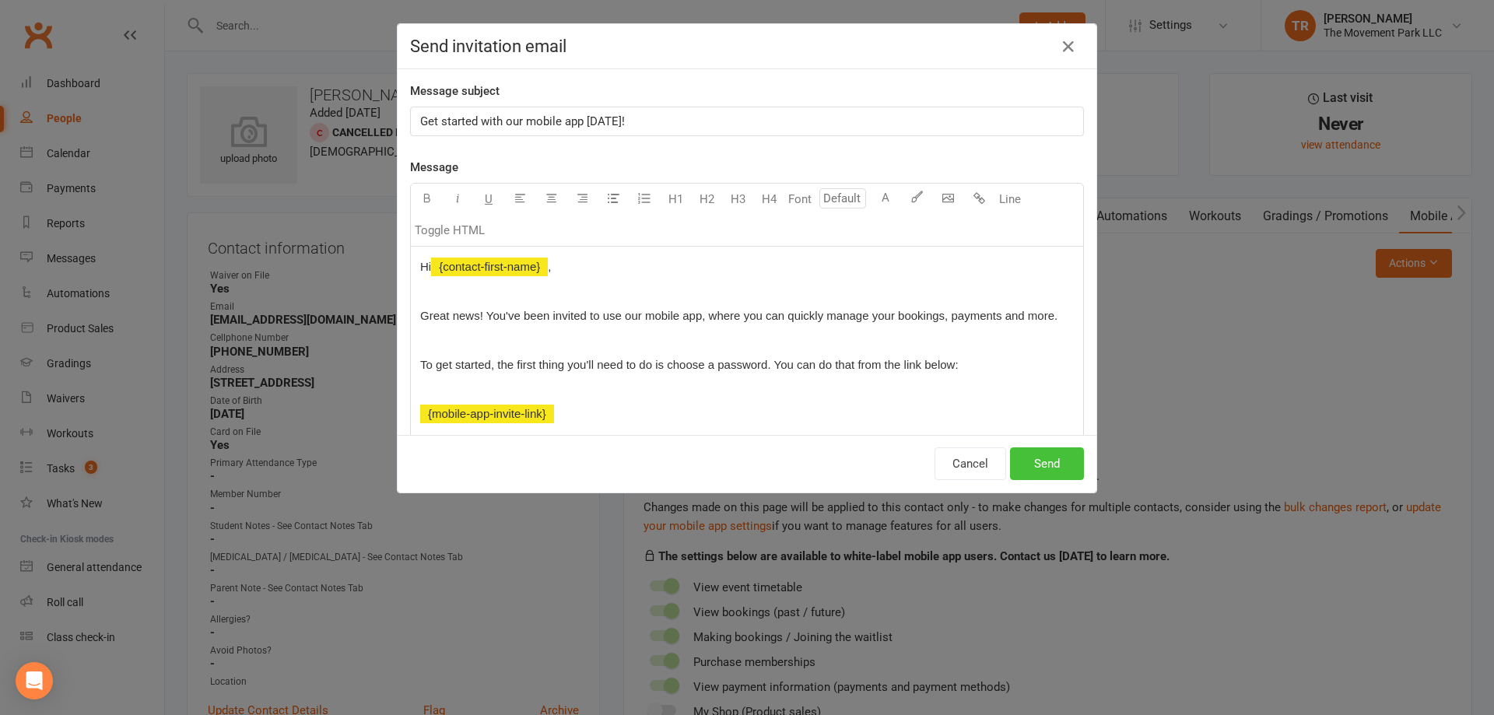
click at [1050, 464] on button "Send" at bounding box center [1047, 463] width 74 height 33
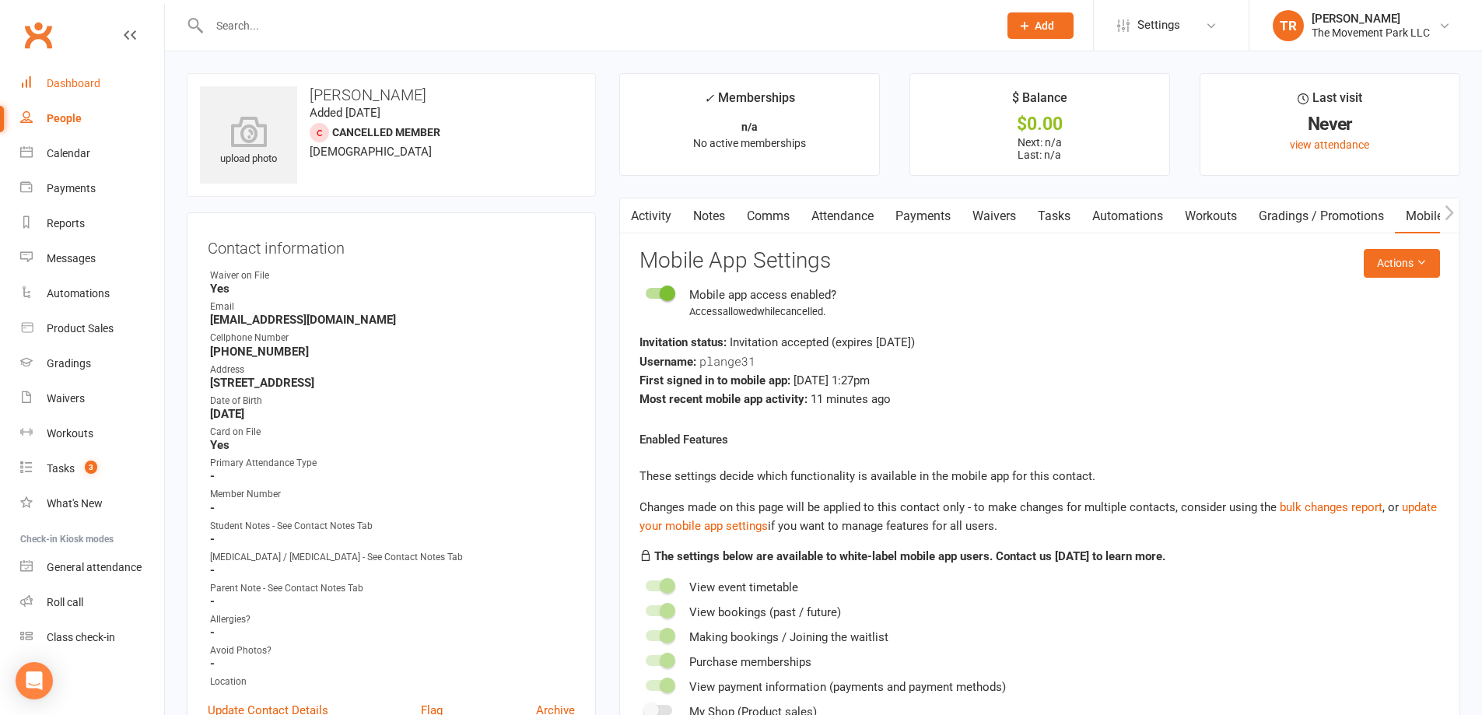
click at [80, 79] on div "Dashboard" at bounding box center [74, 83] width 54 height 12
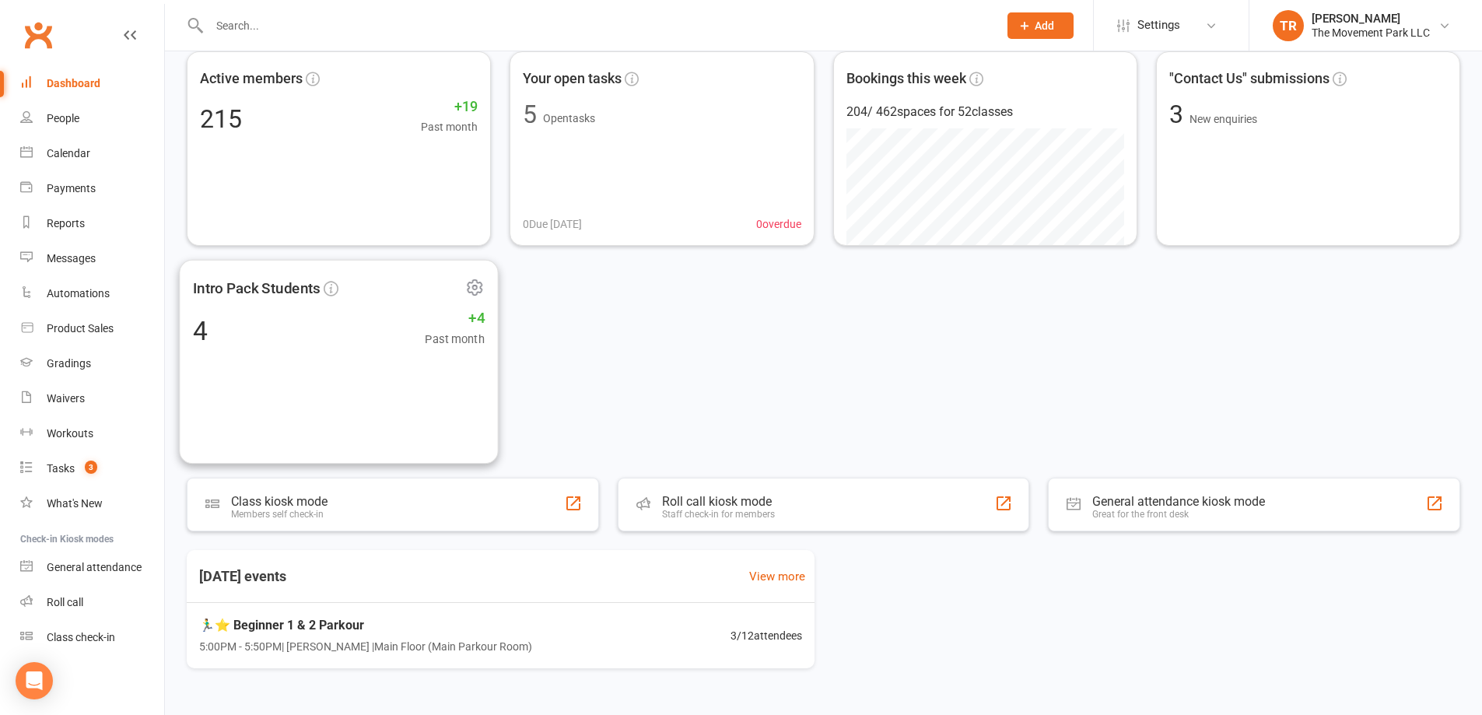
scroll to position [111, 0]
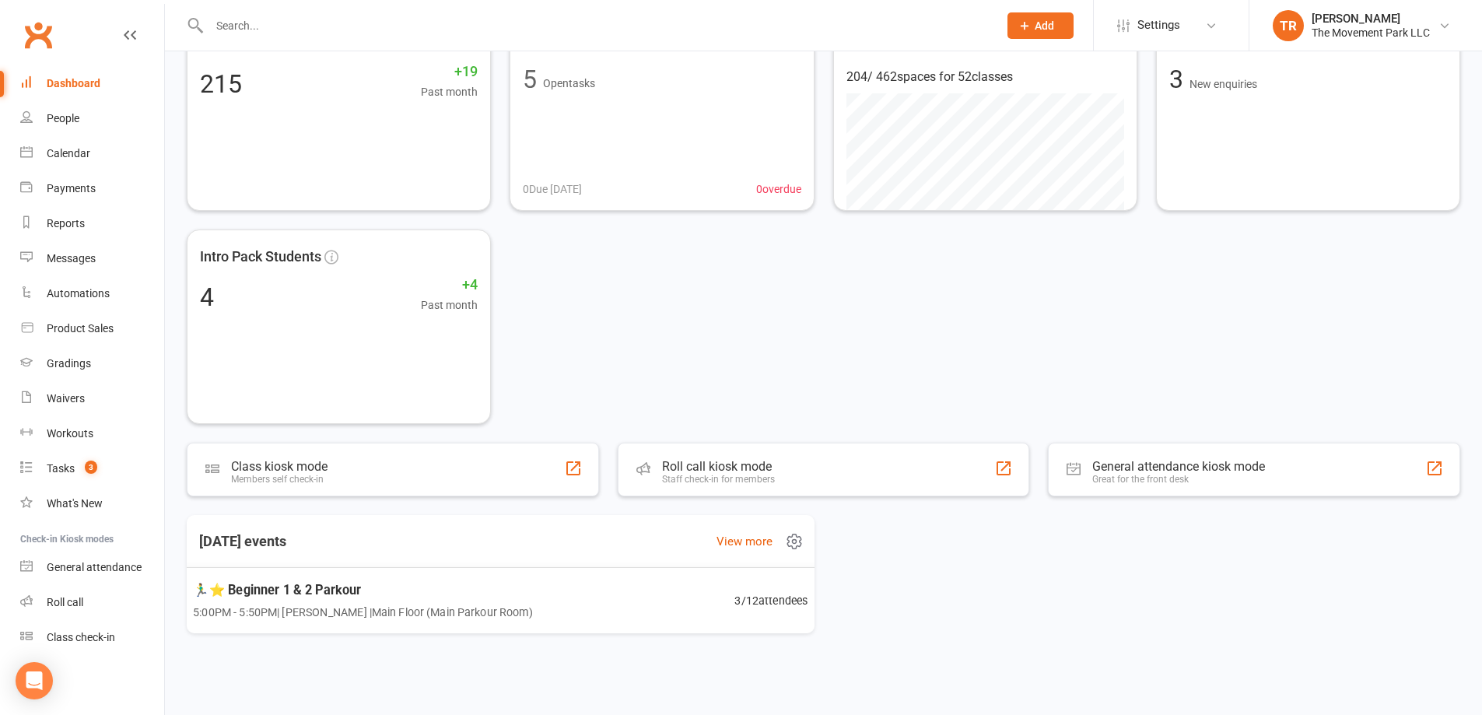
click at [671, 602] on div "🏃‍♂️⭐ Beginner 1 & 2 Parkour 5:00PM - 5:50PM | [PERSON_NAME] | Main Floor (Main…" at bounding box center [500, 600] width 653 height 67
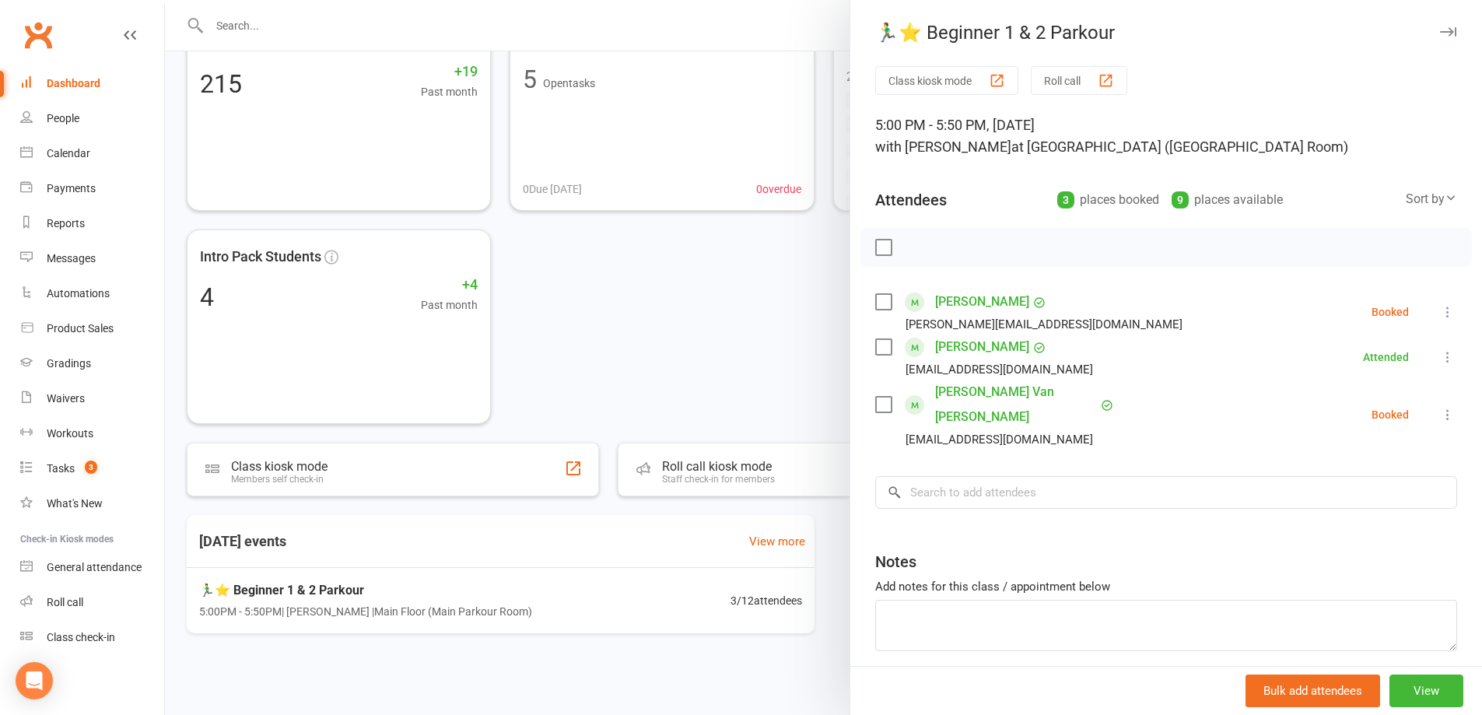
click at [1440, 307] on icon at bounding box center [1448, 312] width 16 height 16
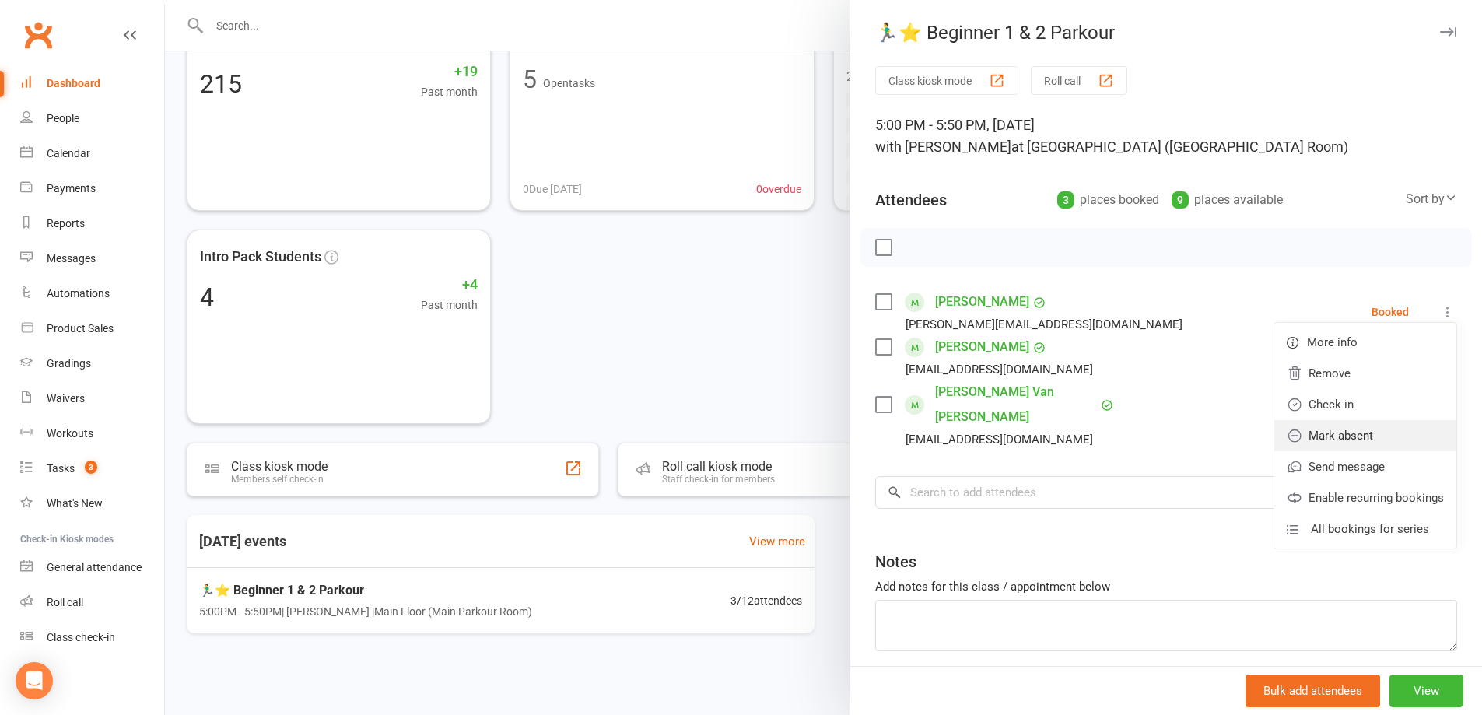
click at [1364, 437] on link "Mark absent" at bounding box center [1365, 435] width 182 height 31
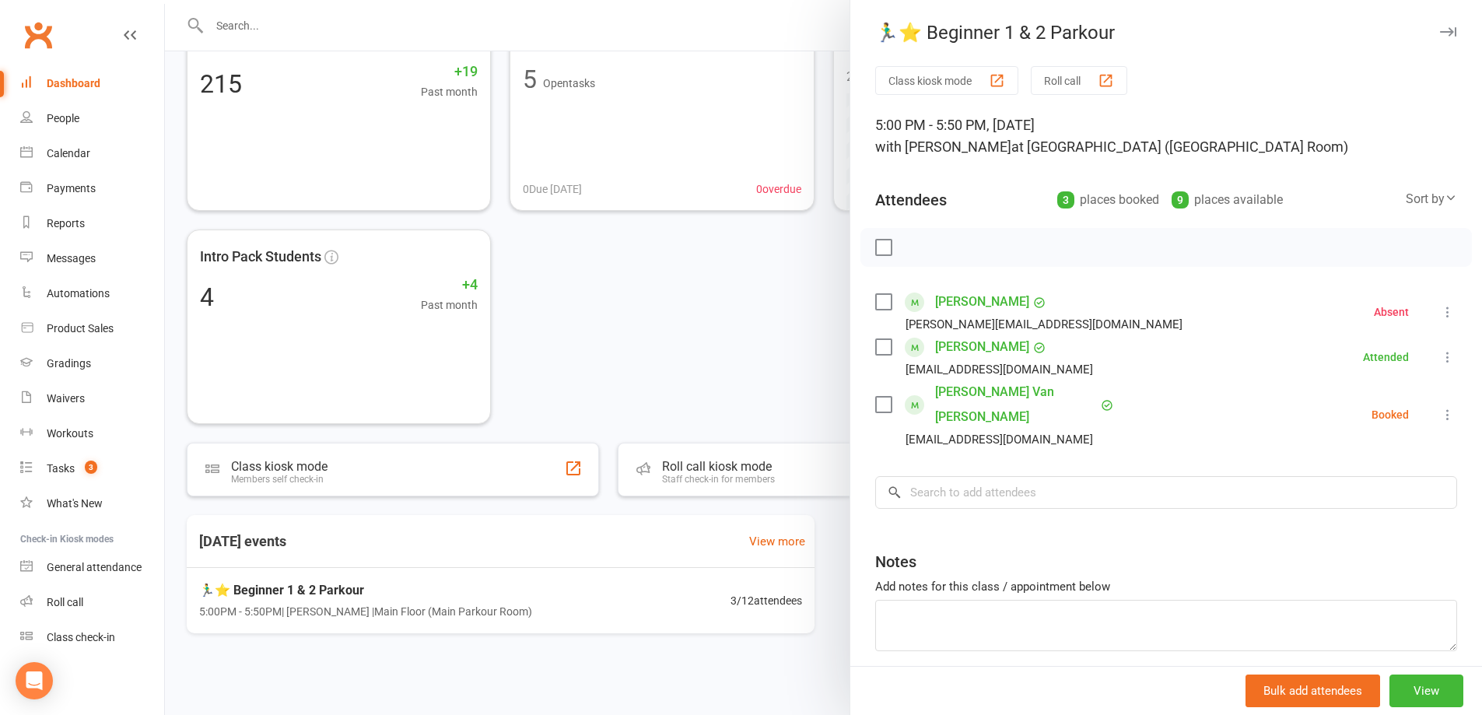
click at [1440, 407] on icon at bounding box center [1448, 415] width 16 height 16
click at [1373, 524] on link "Mark absent" at bounding box center [1365, 538] width 182 height 31
click at [794, 536] on div at bounding box center [823, 357] width 1317 height 715
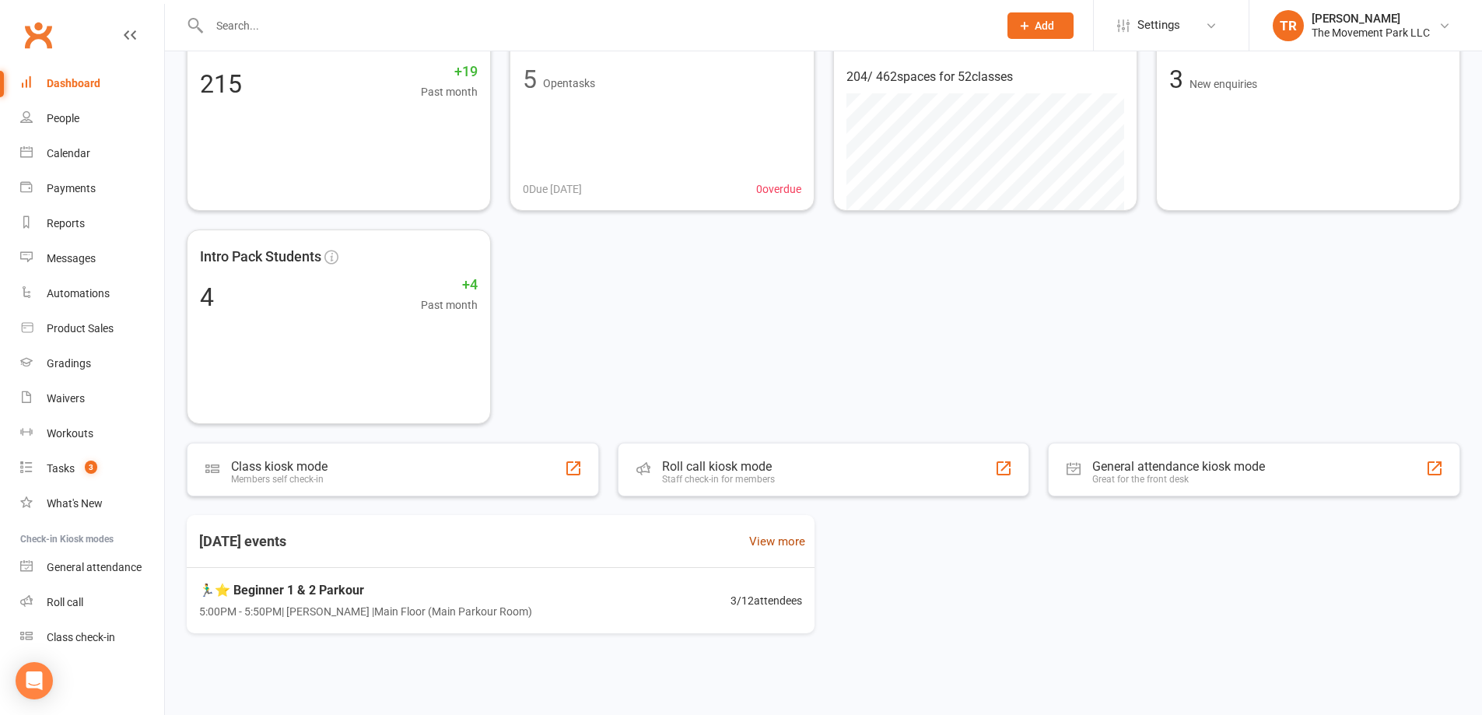
click at [795, 544] on link "View more" at bounding box center [777, 541] width 56 height 19
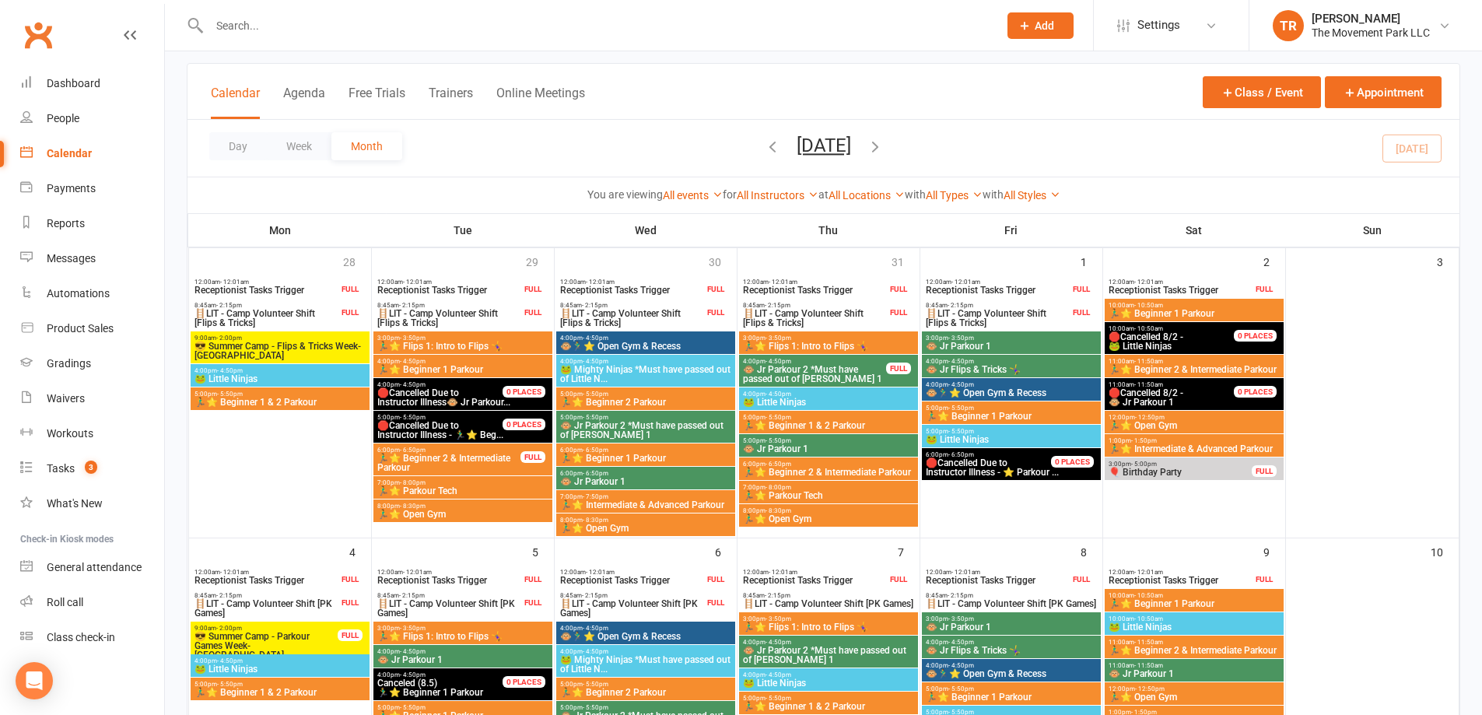
scroll to position [233, 0]
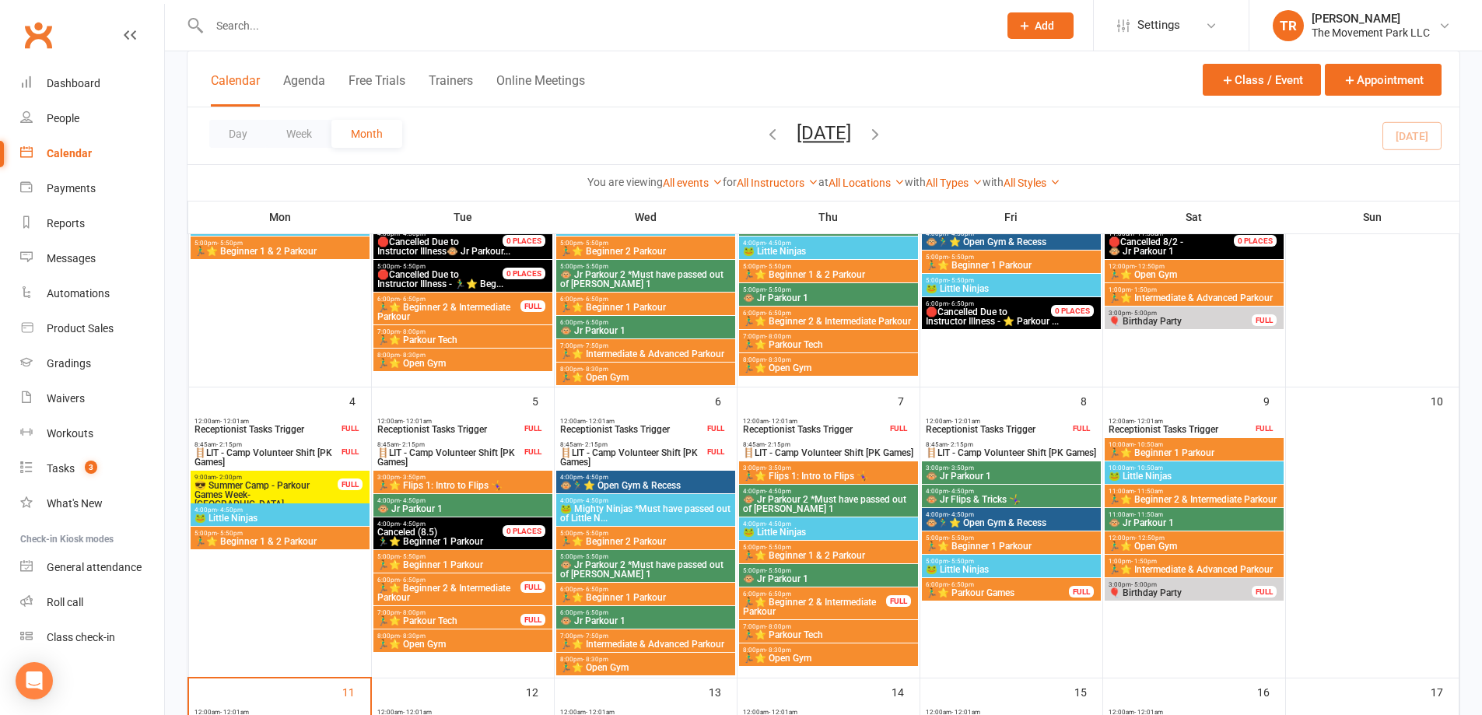
click at [320, 517] on span "🐸 Little Ninjas" at bounding box center [280, 517] width 173 height 9
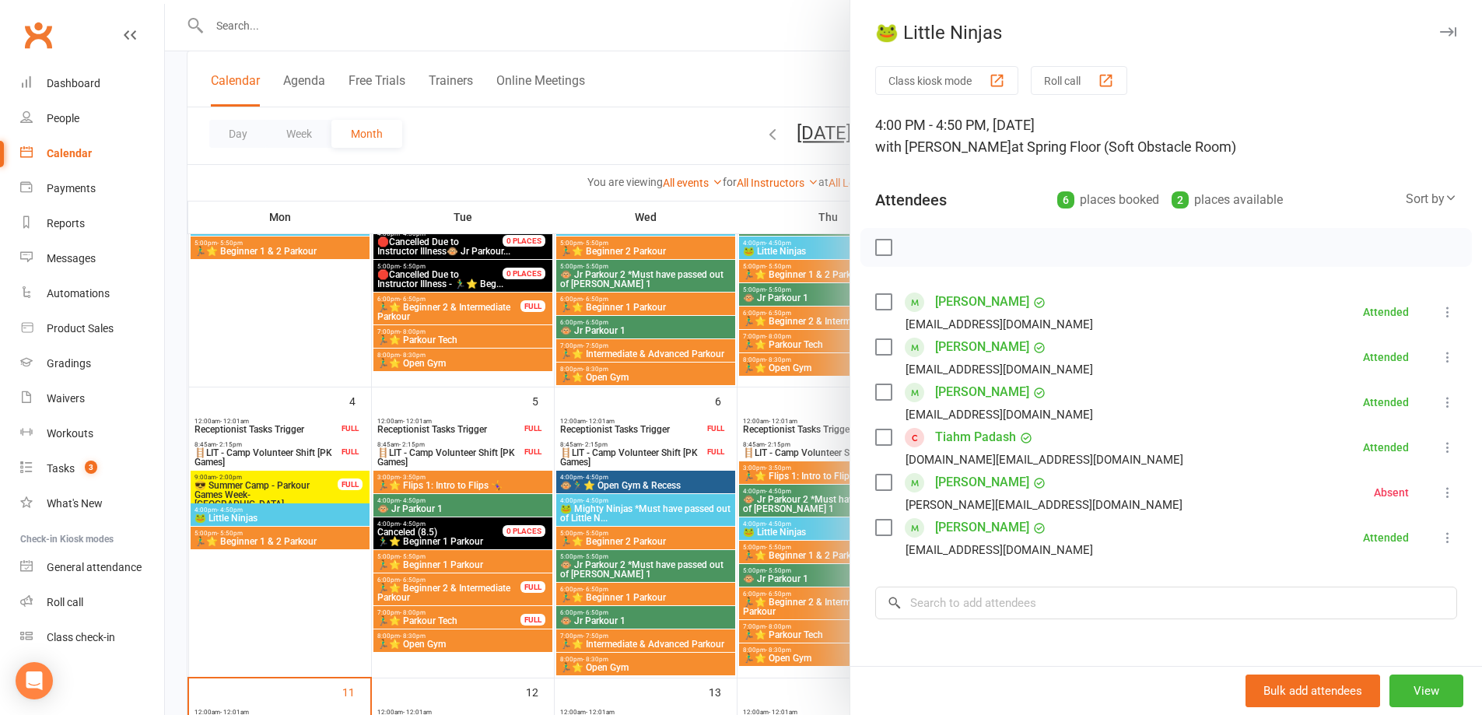
click at [663, 140] on div at bounding box center [823, 357] width 1317 height 715
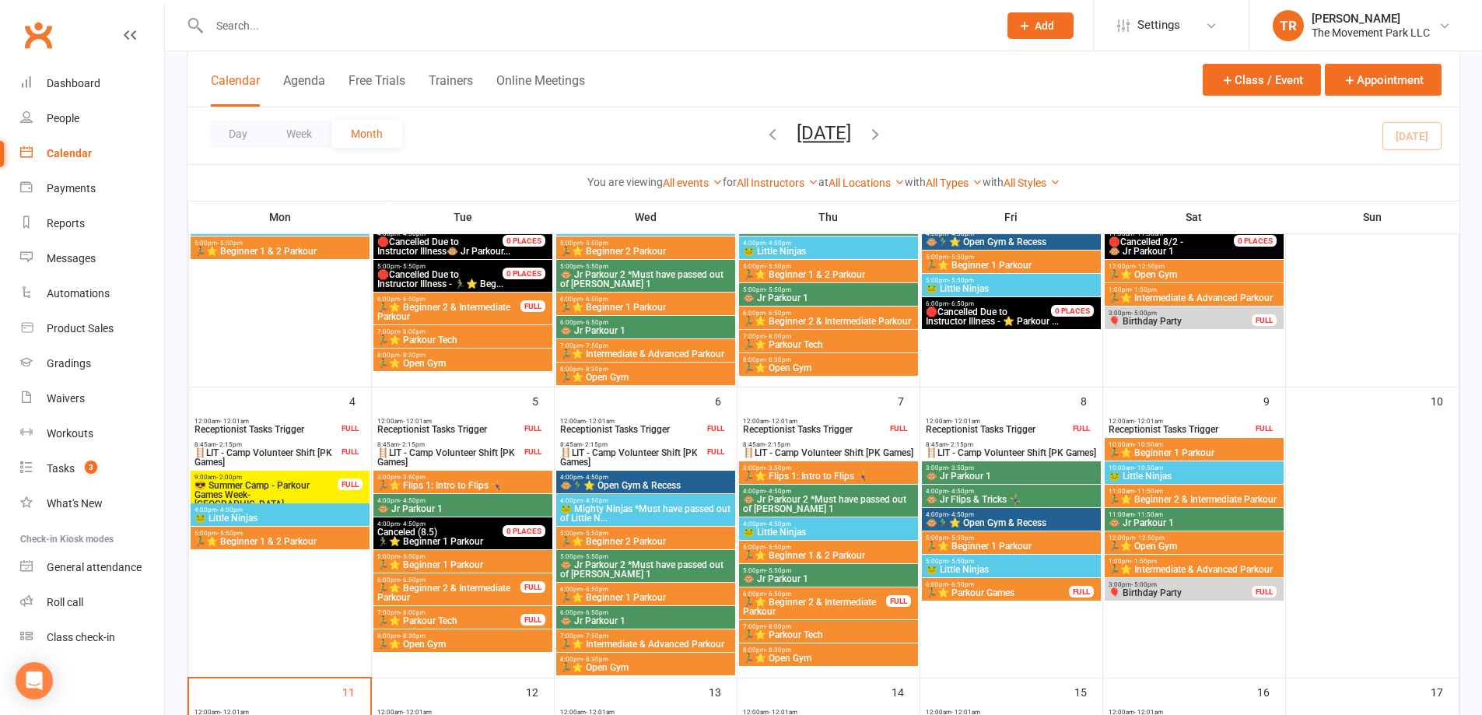
click at [300, 545] on span "🏃‍♂️⭐ Beginner 1 & 2 Parkour" at bounding box center [280, 541] width 173 height 9
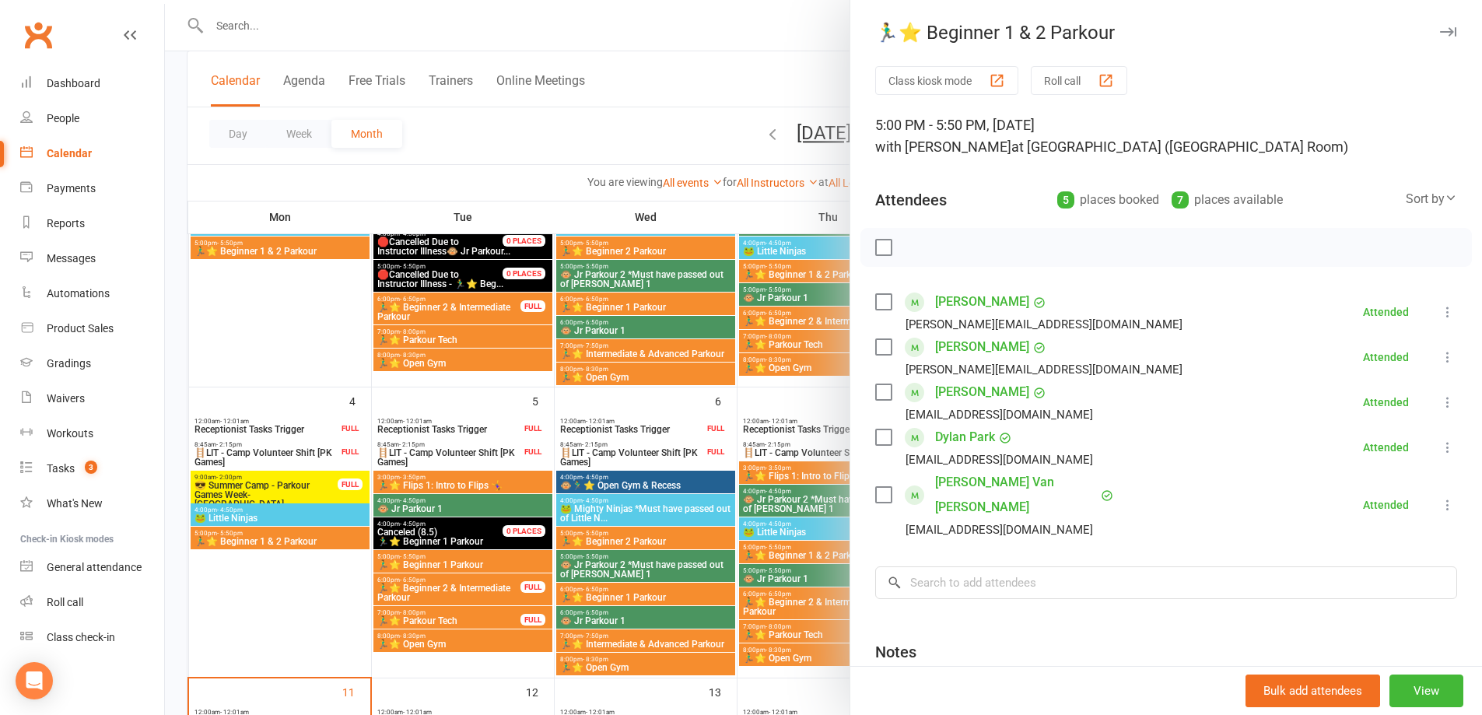
click at [260, 354] on div at bounding box center [823, 357] width 1317 height 715
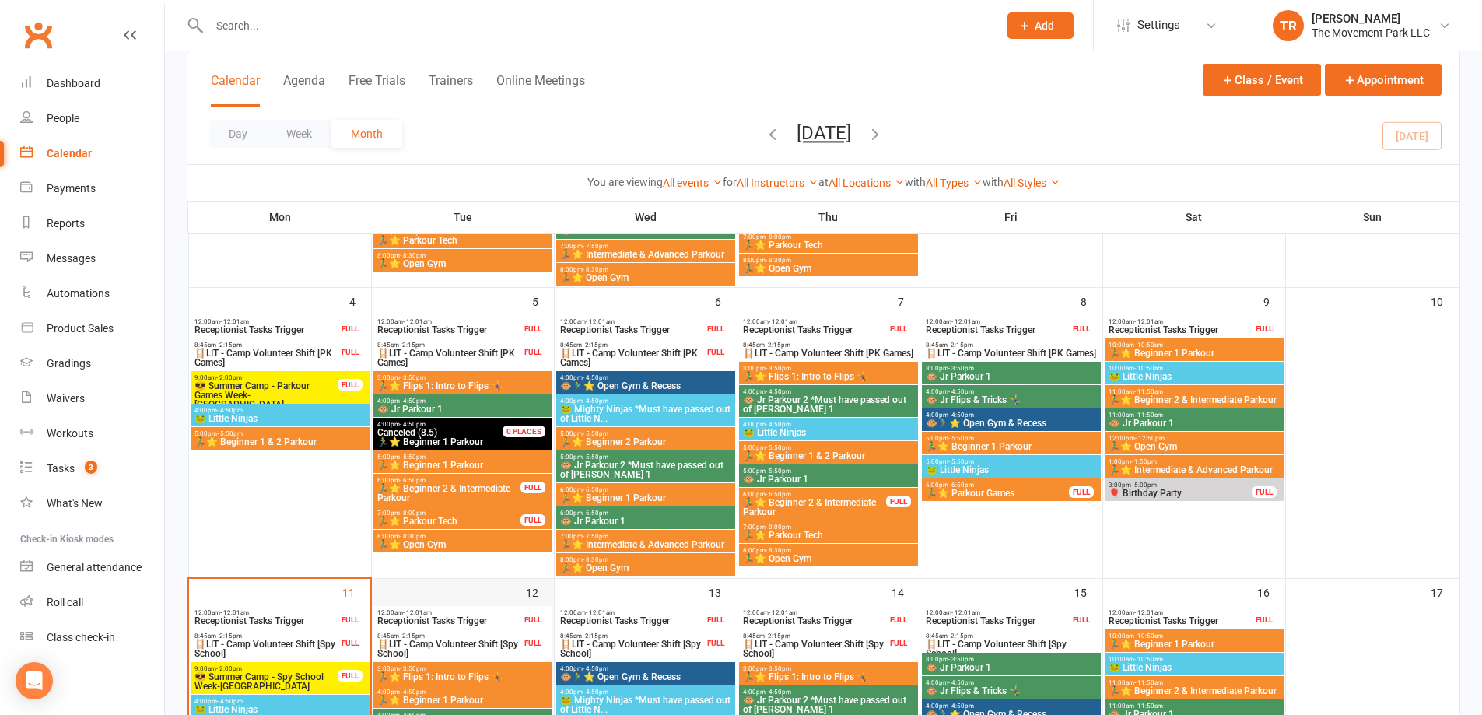
scroll to position [545, 0]
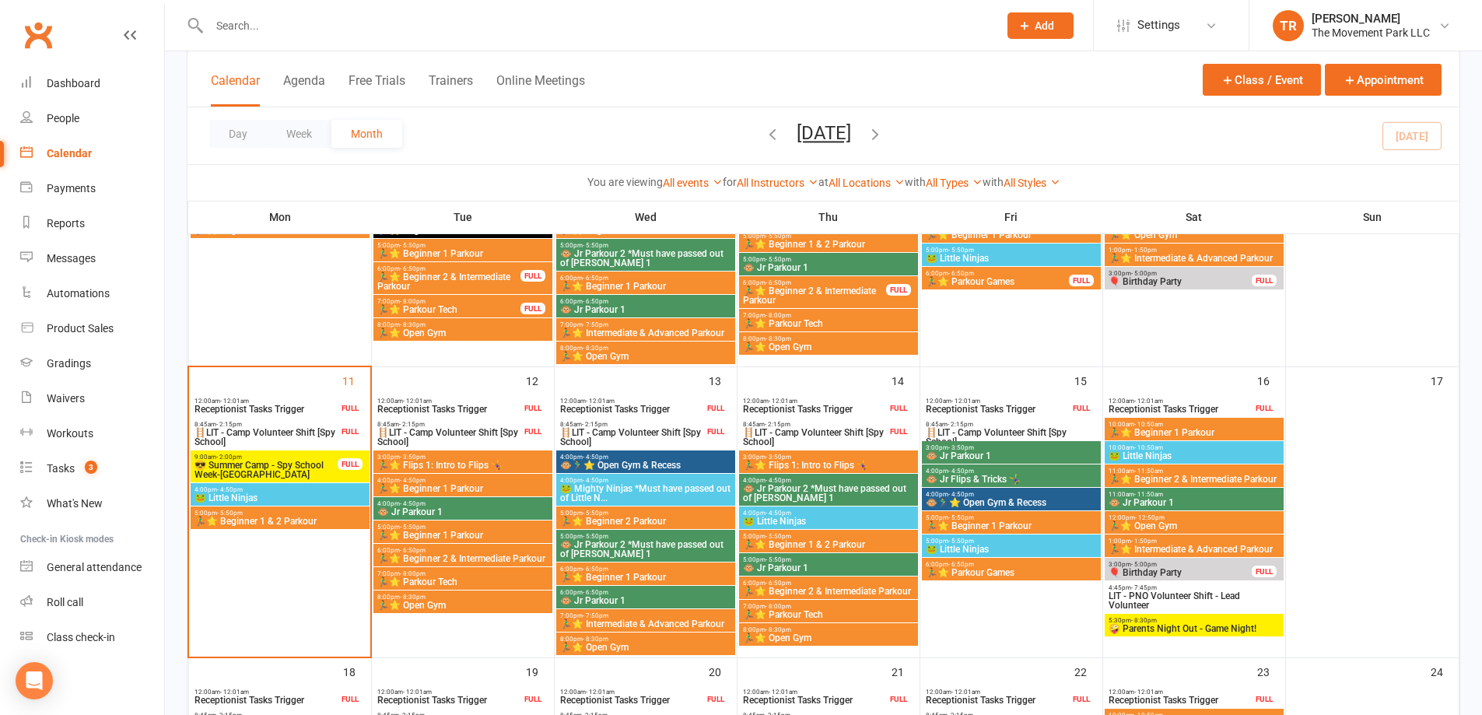
click at [293, 520] on span "🏃‍♂️⭐ Beginner 1 & 2 Parkour" at bounding box center [280, 521] width 173 height 9
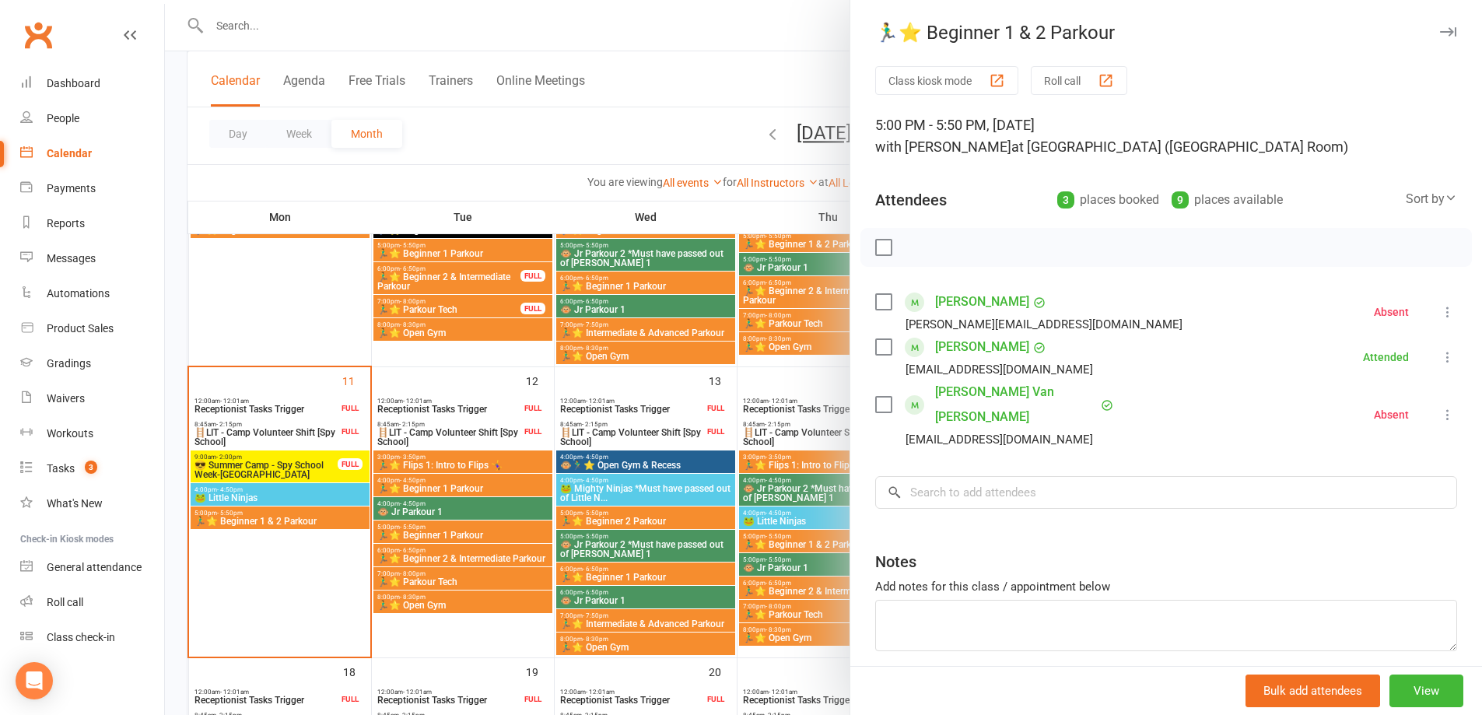
click at [281, 495] on div at bounding box center [823, 357] width 1317 height 715
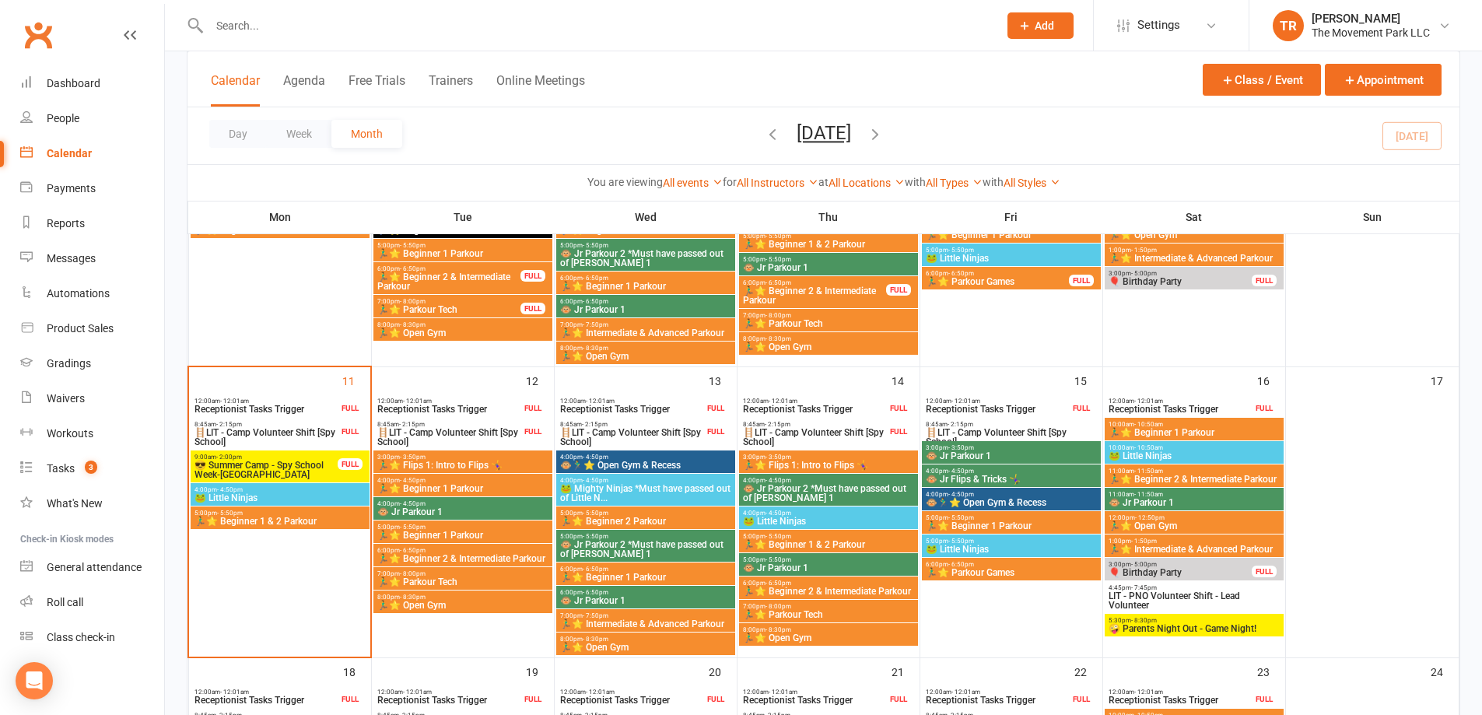
click at [281, 495] on span "🐸 Little Ninjas" at bounding box center [280, 497] width 173 height 9
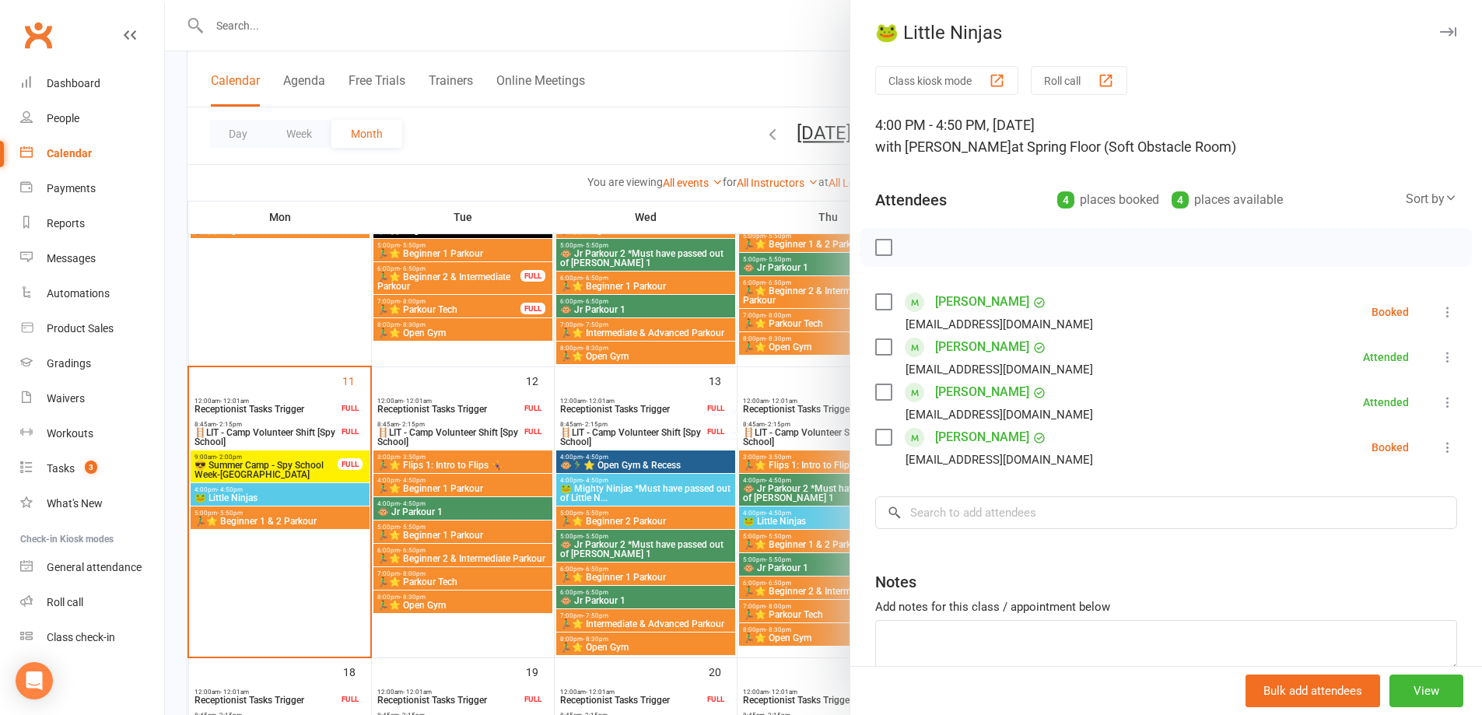
click at [1440, 450] on icon at bounding box center [1448, 448] width 16 height 16
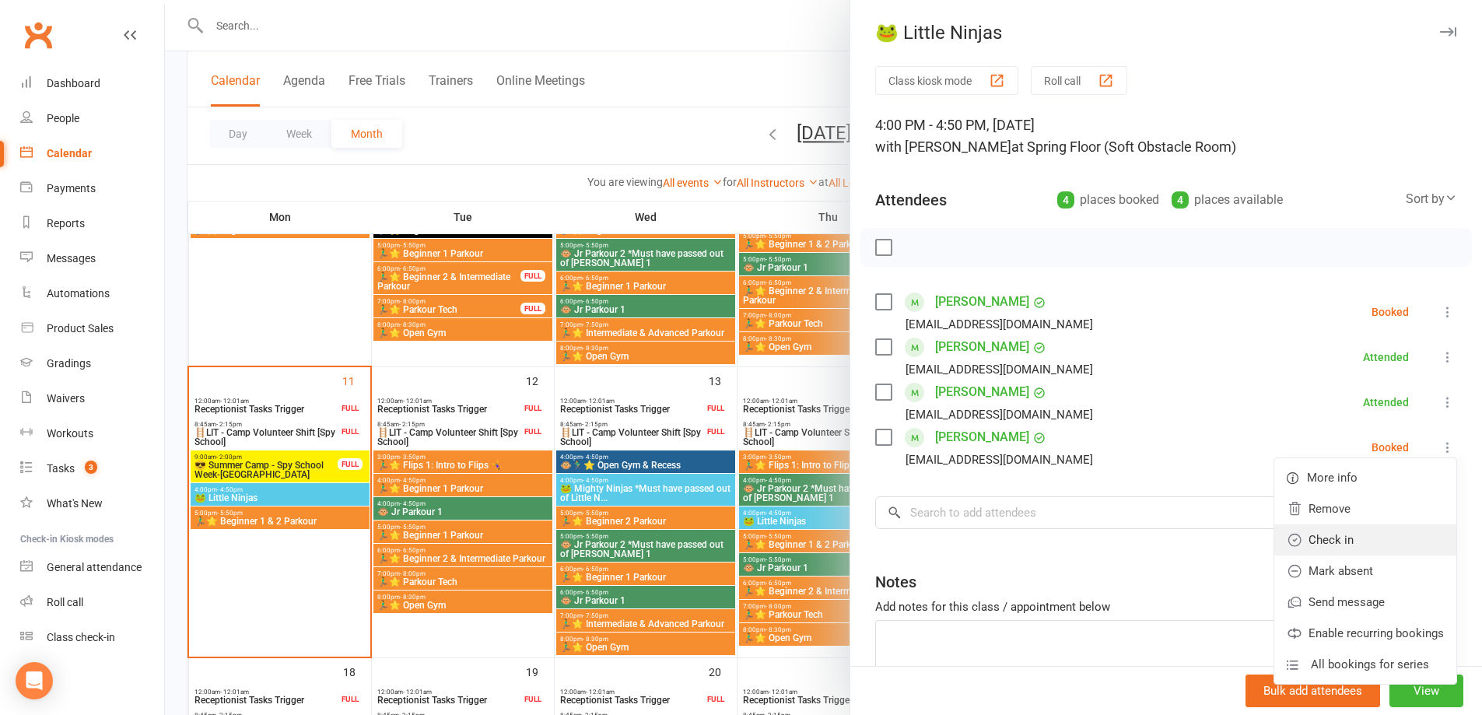
click at [1381, 534] on link "Check in" at bounding box center [1365, 539] width 182 height 31
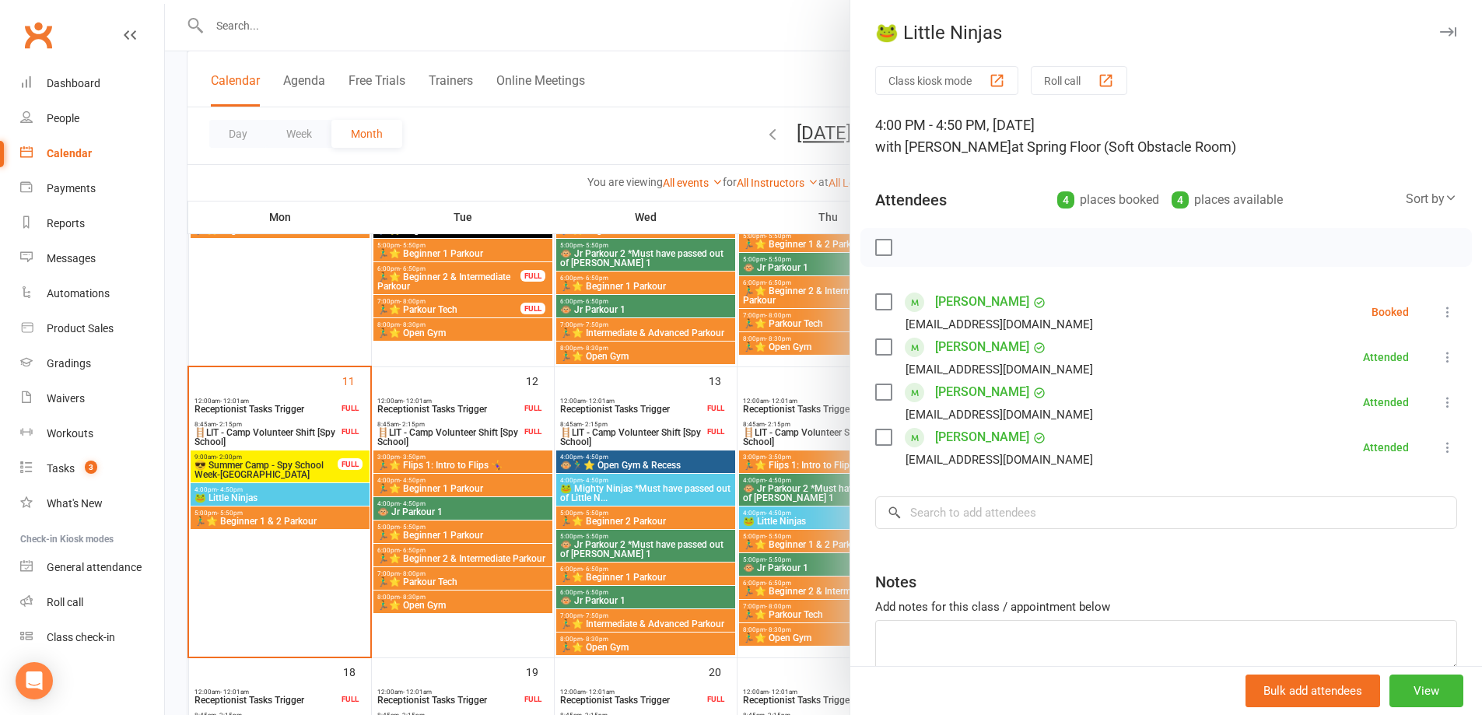
click at [1440, 443] on icon at bounding box center [1448, 448] width 16 height 16
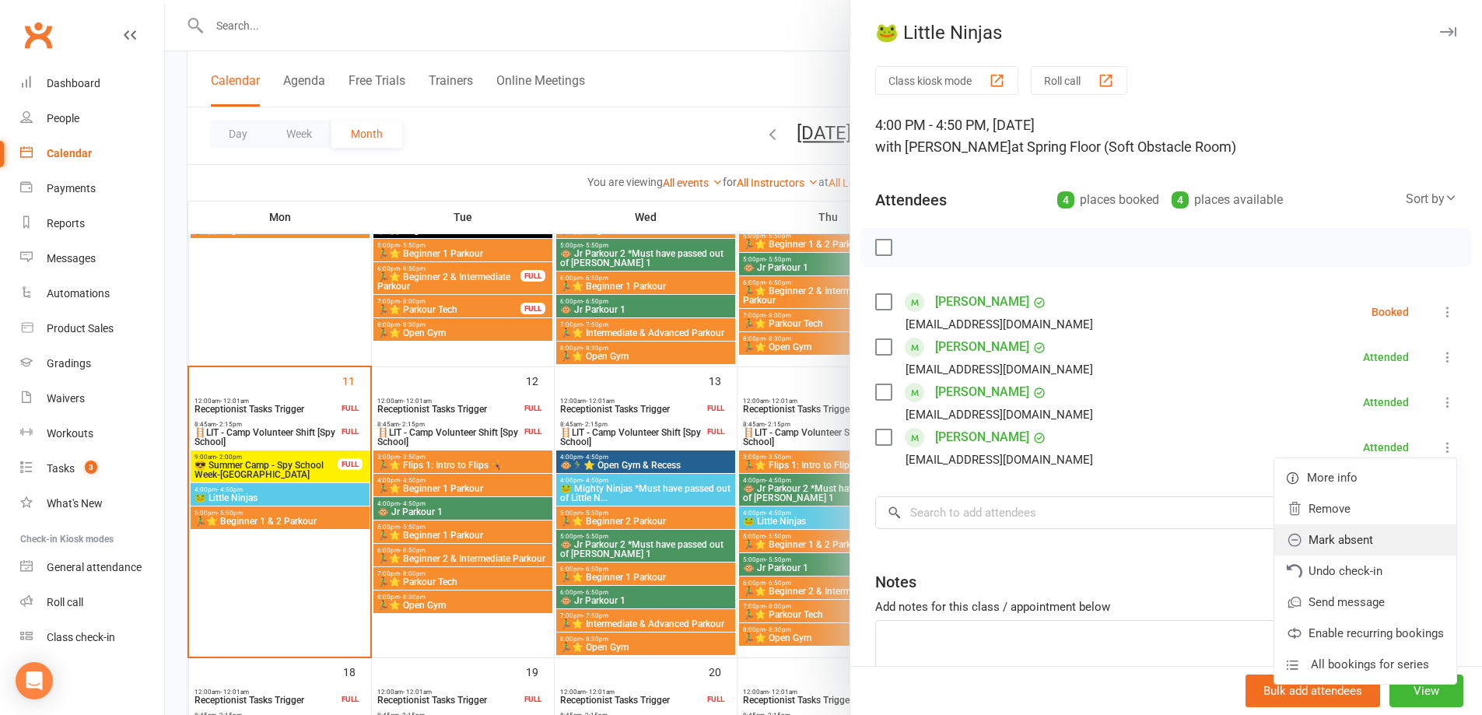
click at [1388, 538] on link "Mark absent" at bounding box center [1365, 539] width 182 height 31
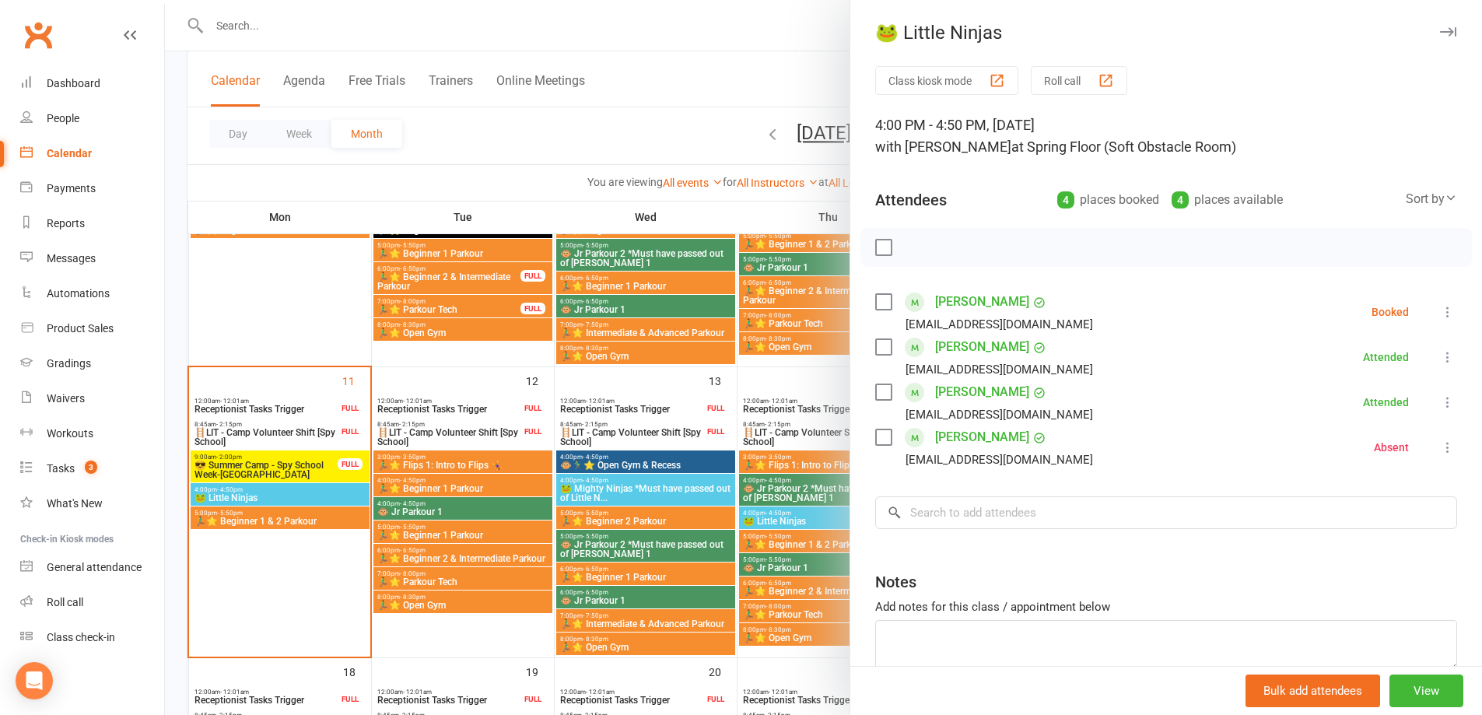
click at [1440, 313] on icon at bounding box center [1448, 312] width 16 height 16
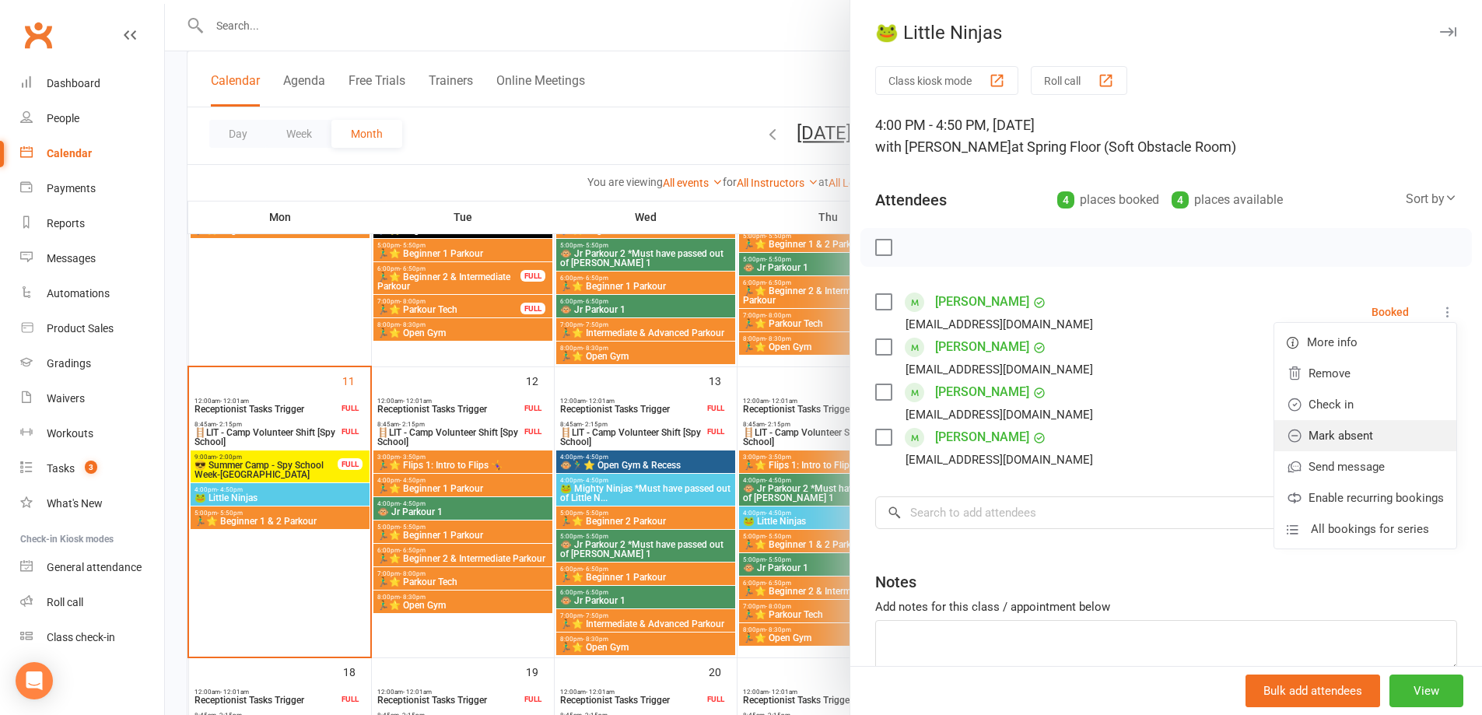
click at [1386, 428] on link "Mark absent" at bounding box center [1365, 435] width 182 height 31
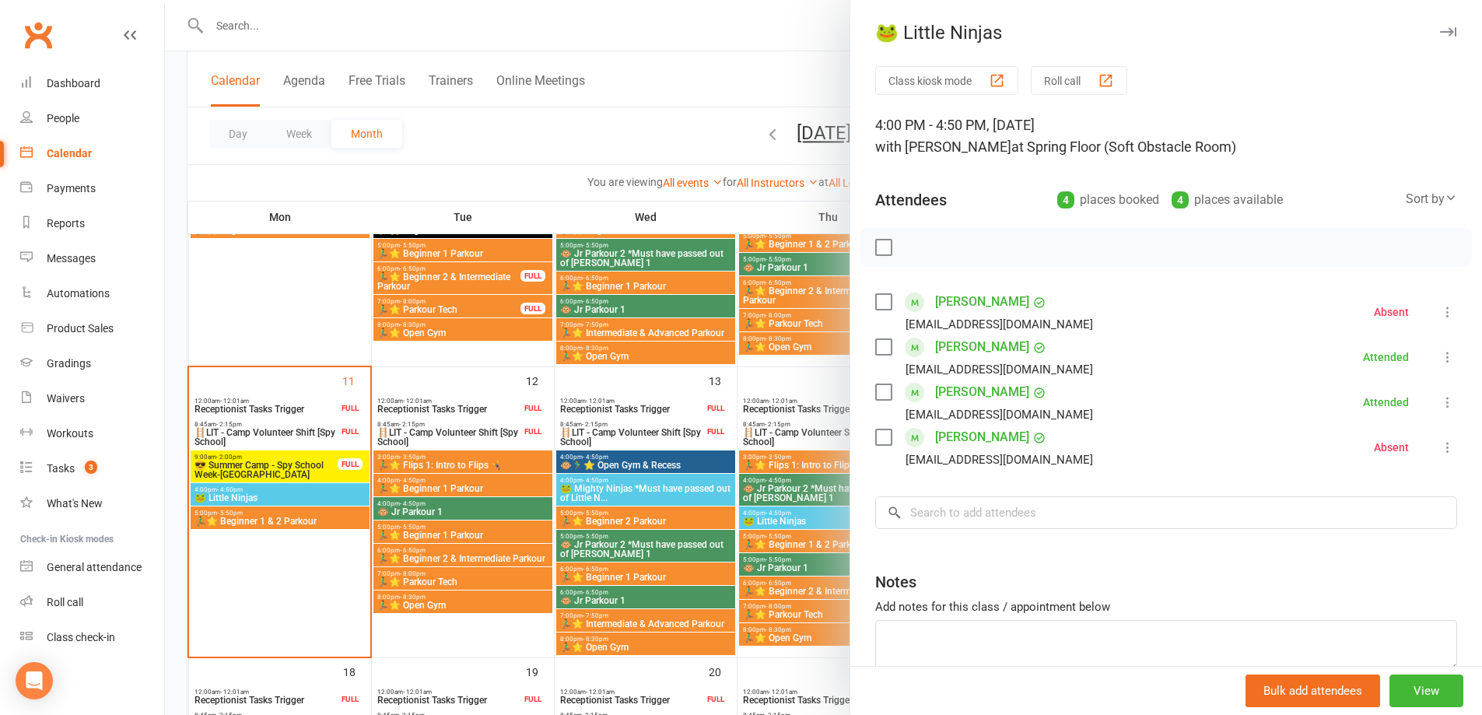
click at [670, 83] on div at bounding box center [823, 357] width 1317 height 715
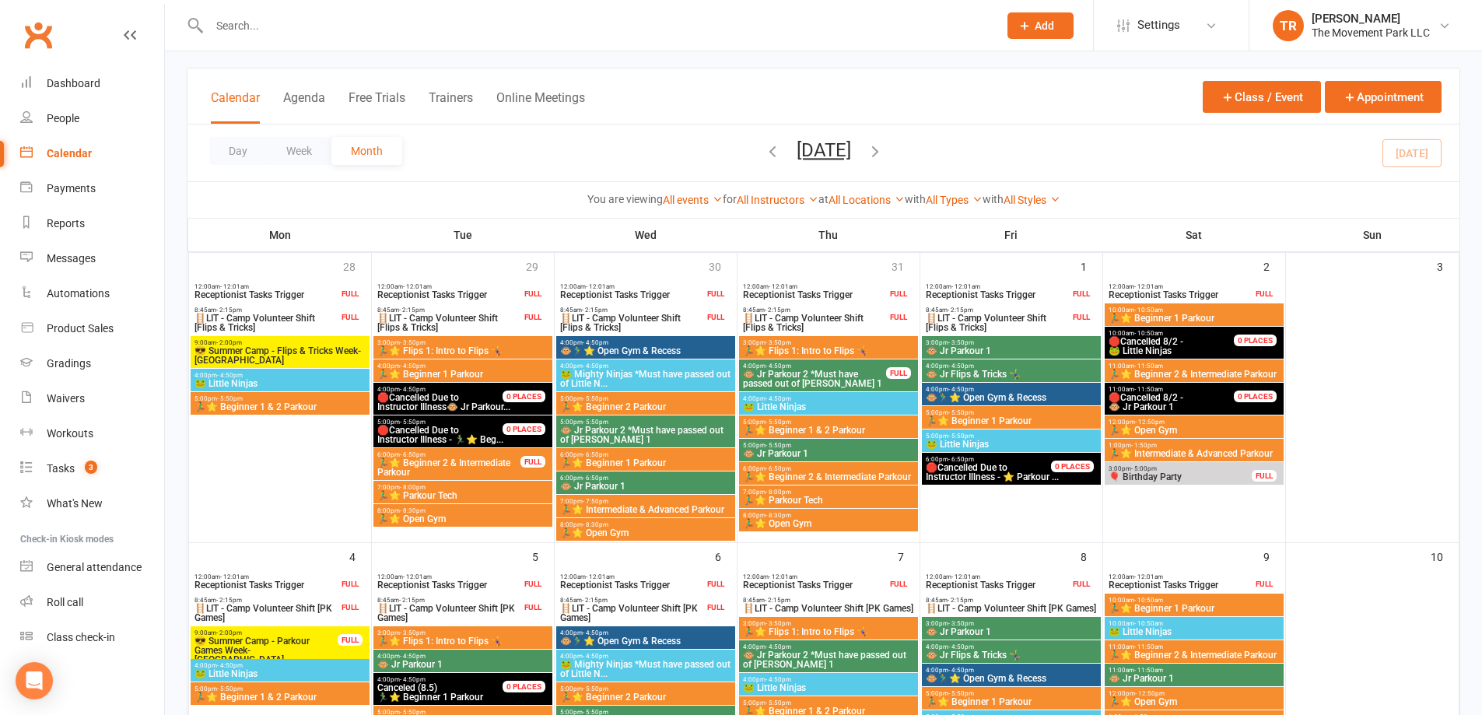
scroll to position [0, 0]
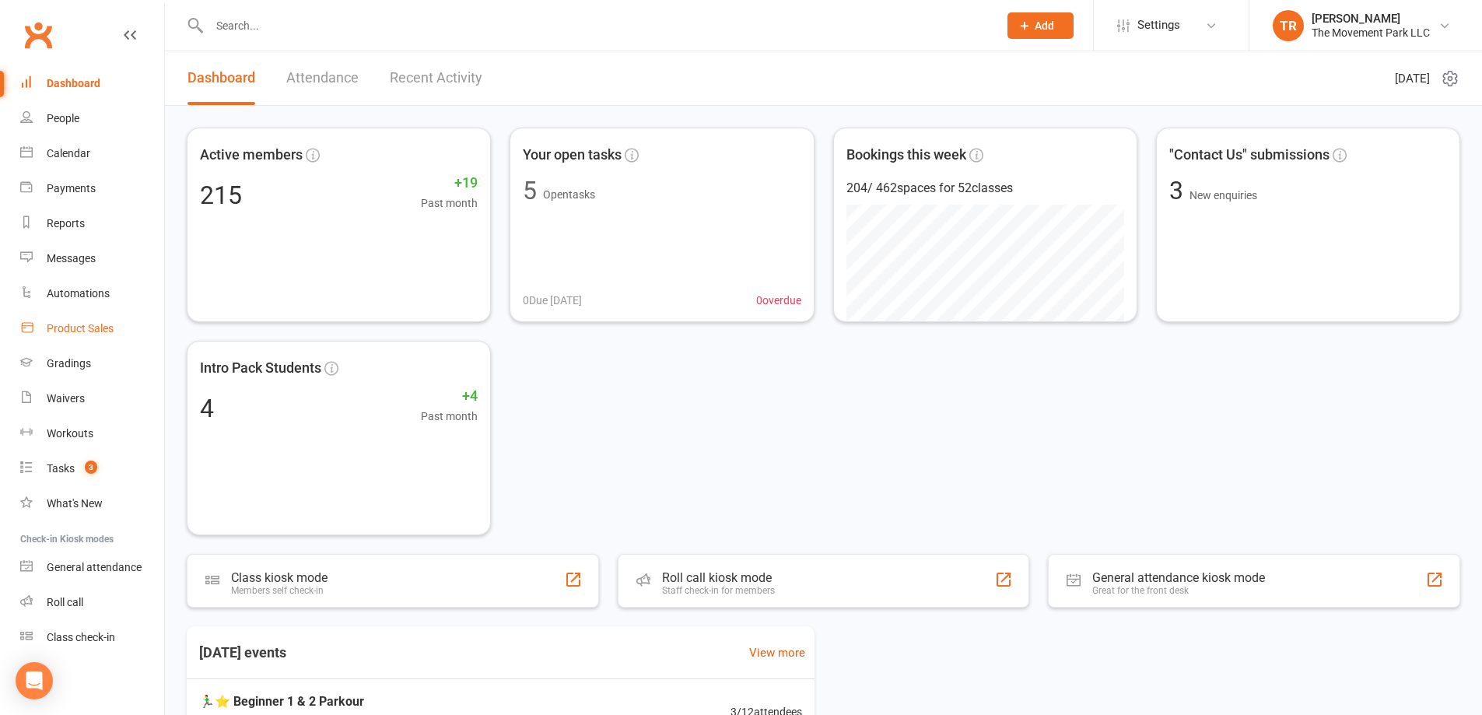
click at [105, 327] on div "Product Sales" at bounding box center [80, 328] width 67 height 12
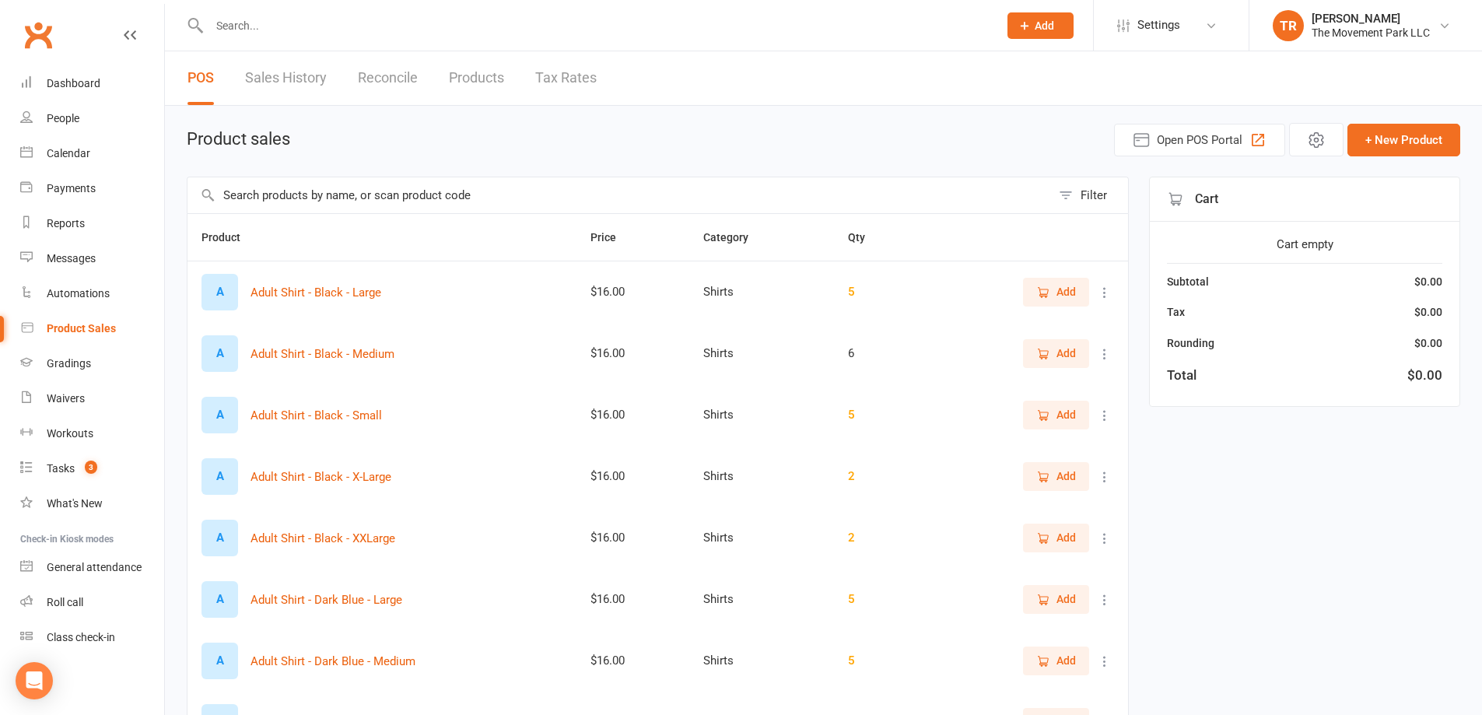
click at [387, 201] on input "text" at bounding box center [618, 195] width 863 height 36
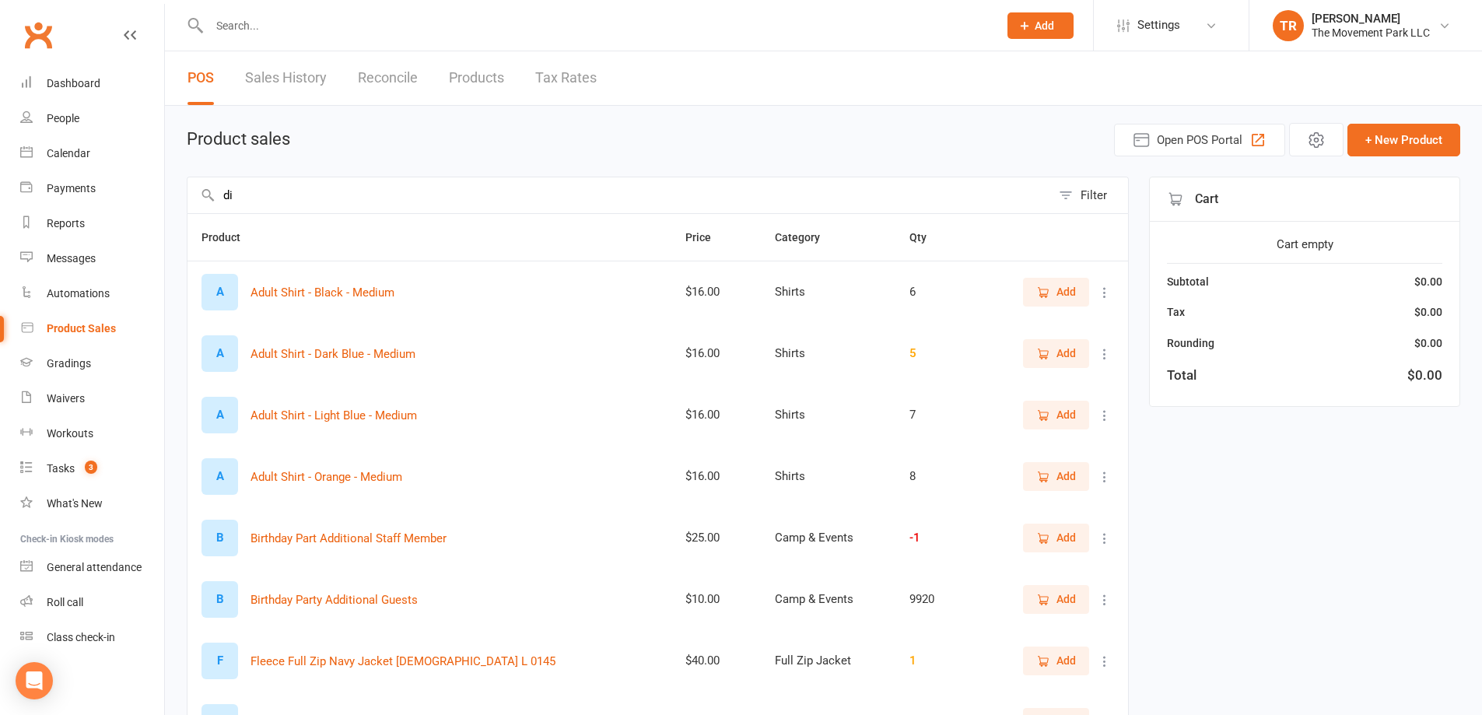
type input "d"
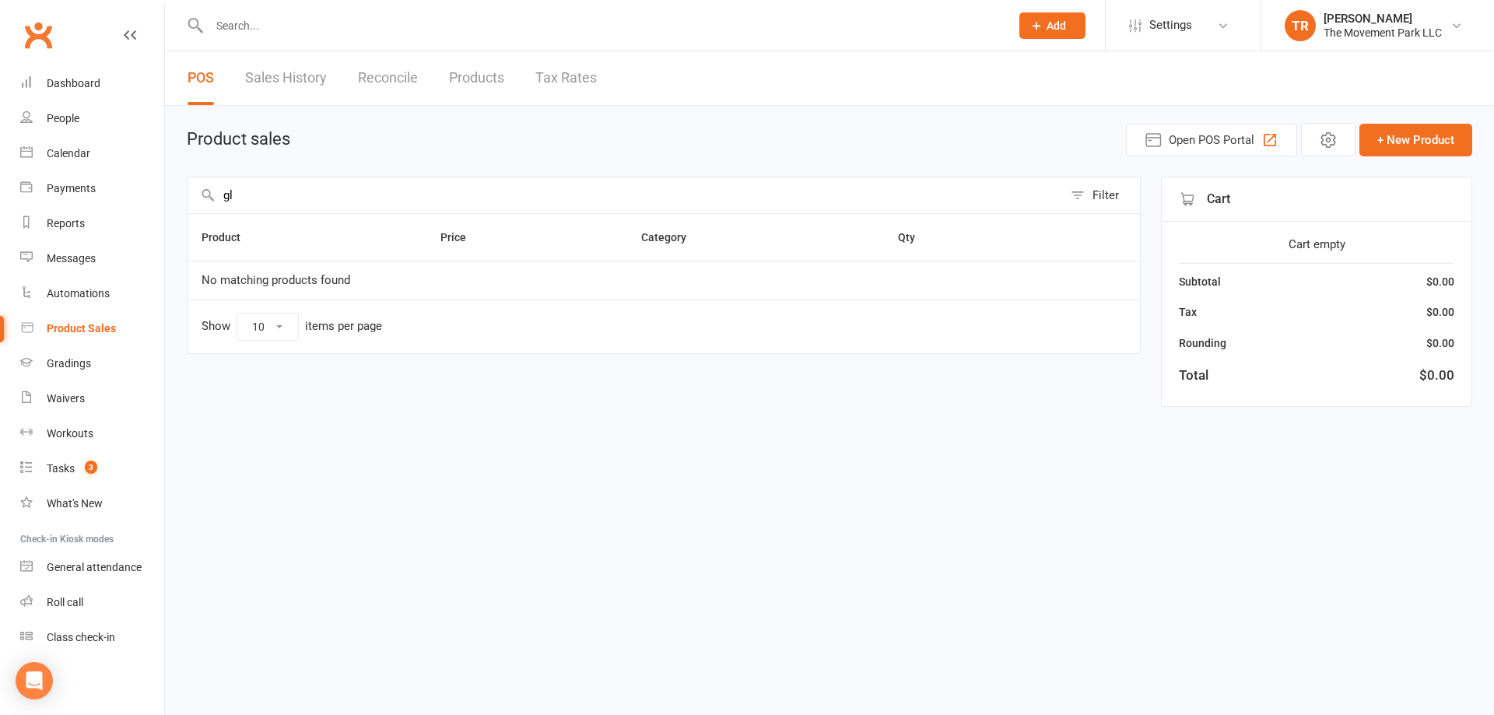
type input "g"
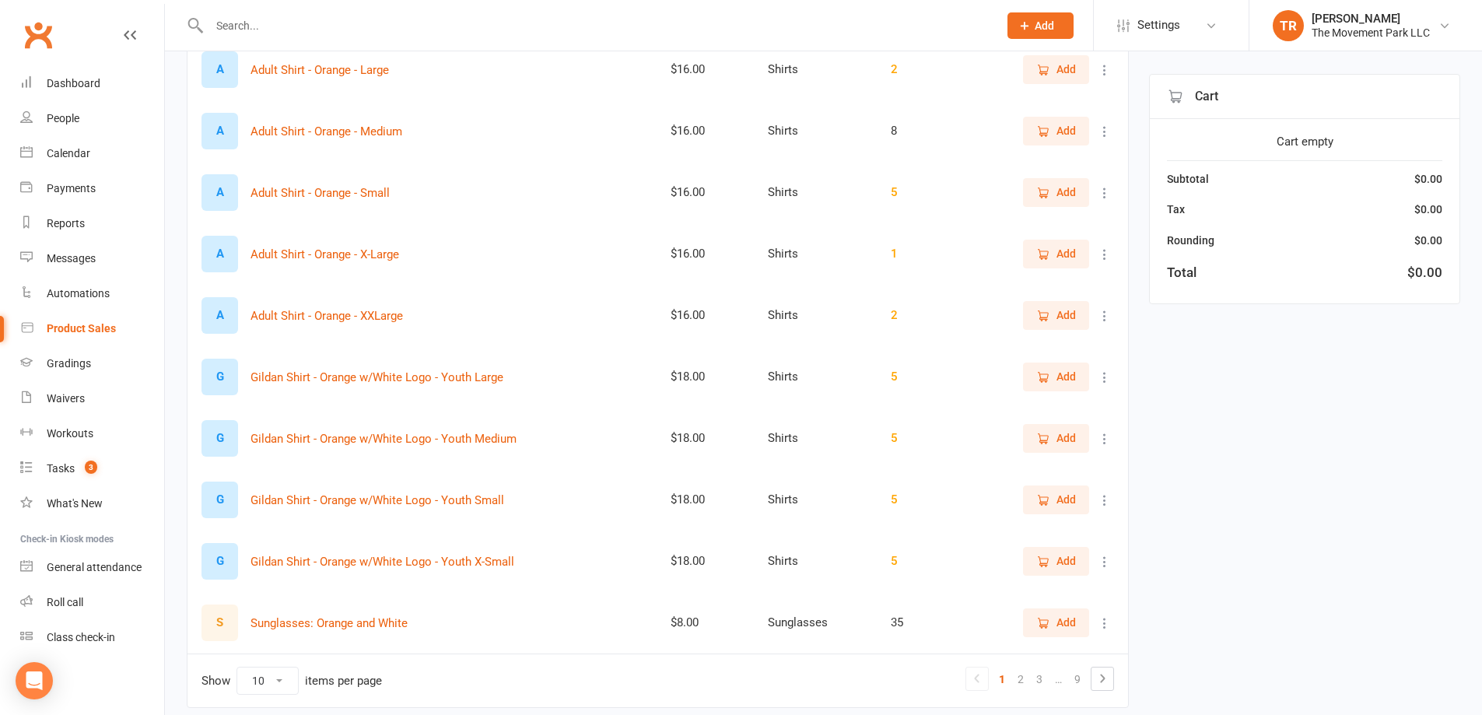
scroll to position [233, 0]
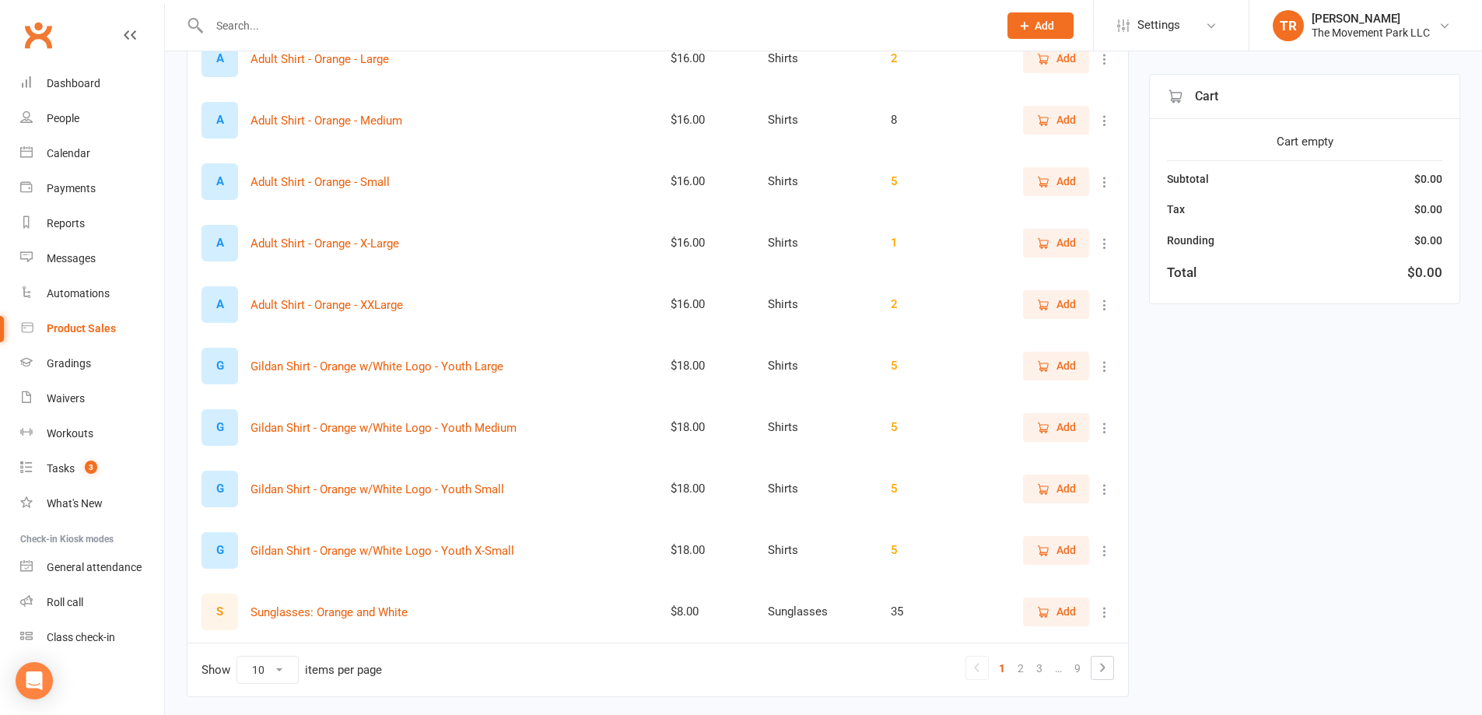
type input "oran"
click at [1040, 549] on icon "button" at bounding box center [1044, 551] width 9 height 8
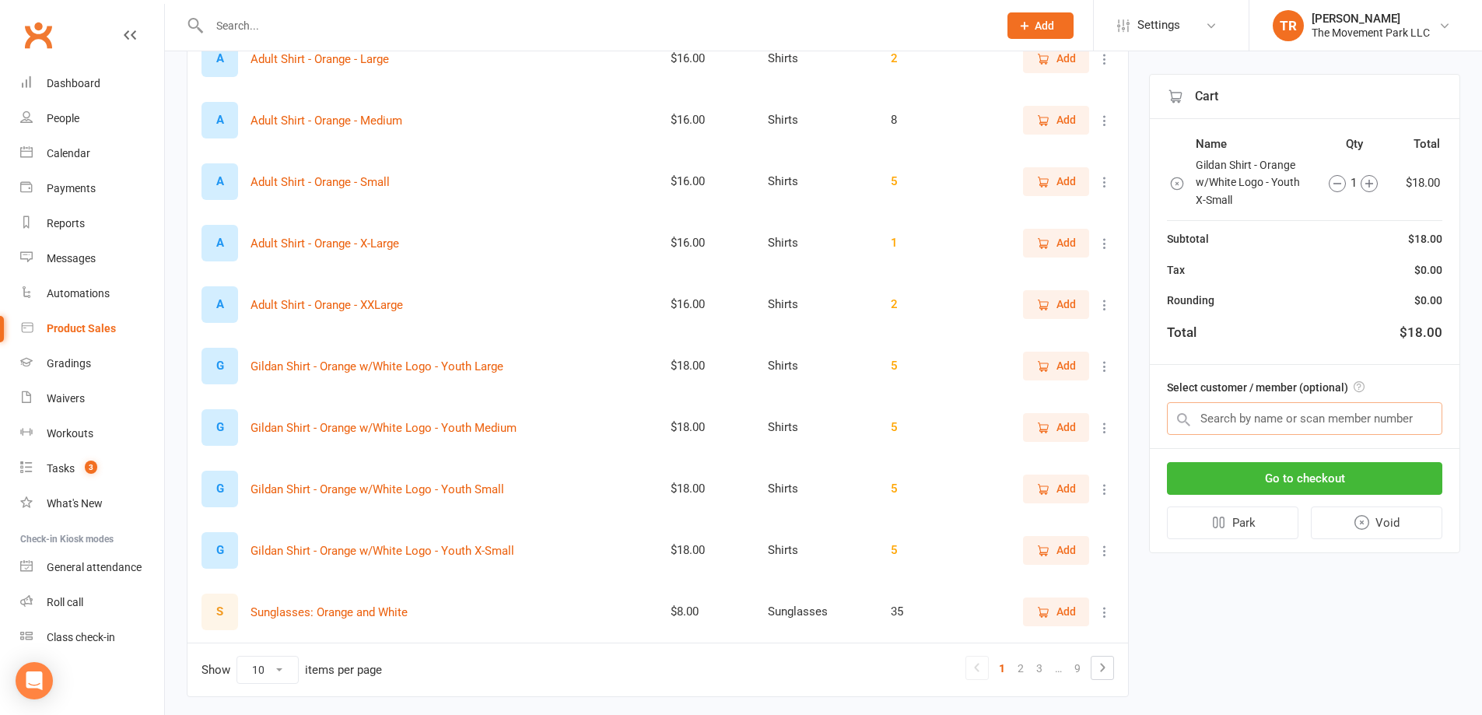
click at [1249, 419] on input "text" at bounding box center [1304, 418] width 275 height 33
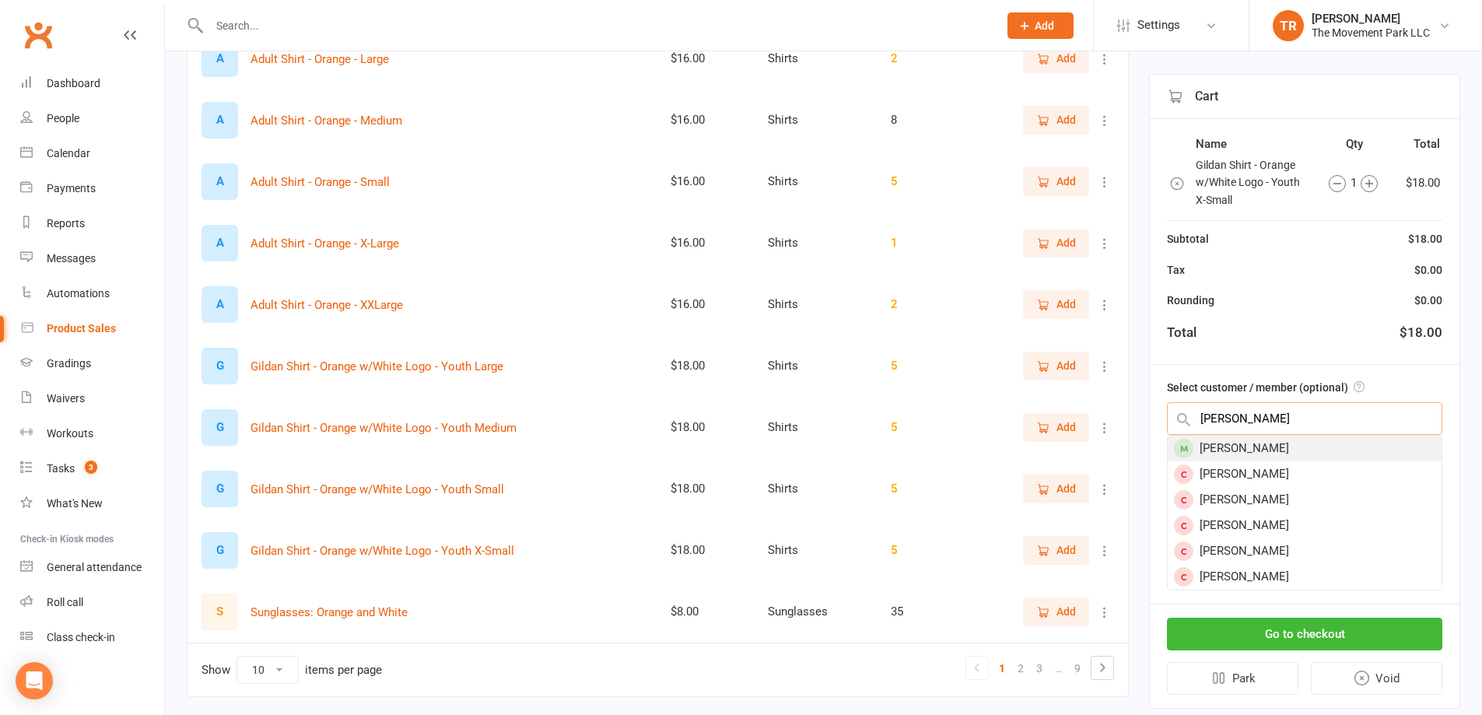
type input "samuel chris"
click at [1204, 447] on div "[PERSON_NAME]" at bounding box center [1305, 449] width 274 height 26
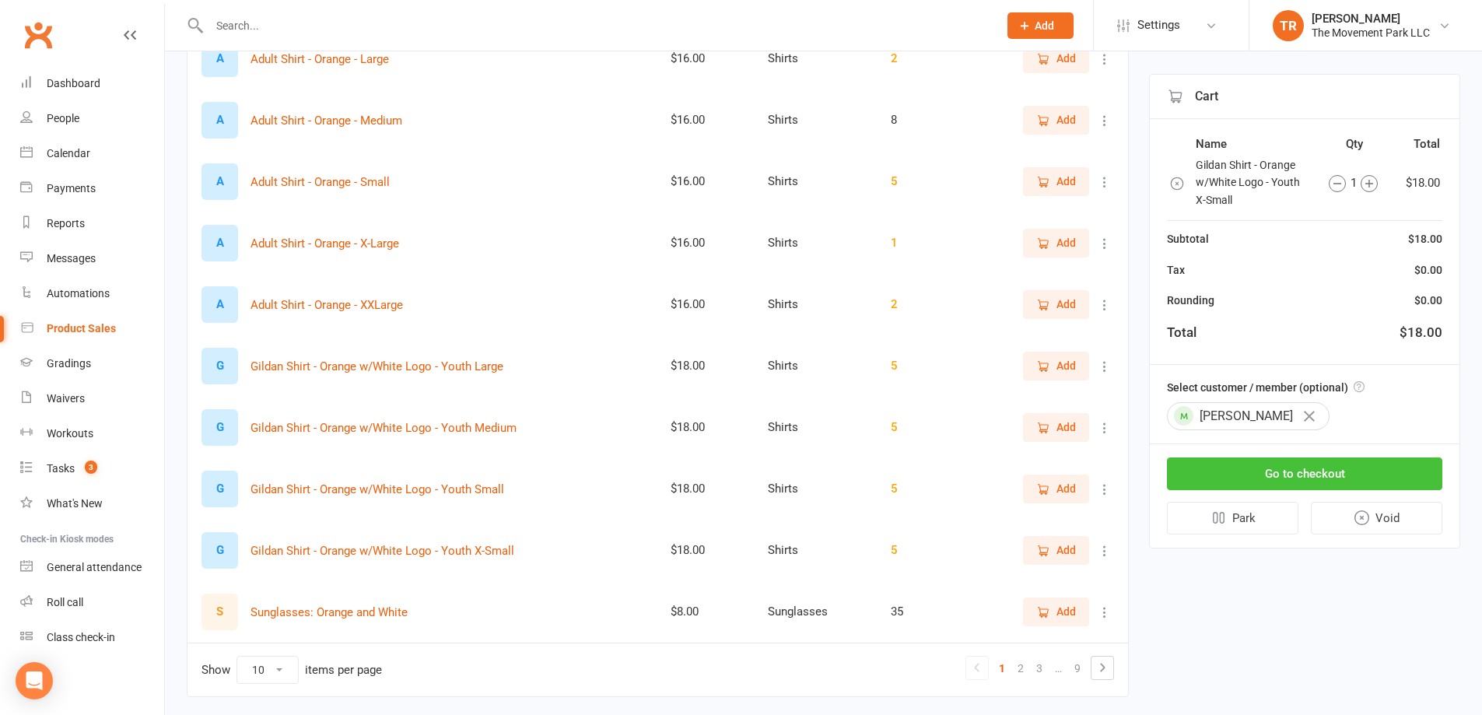
click at [1245, 473] on button "Go to checkout" at bounding box center [1304, 473] width 275 height 33
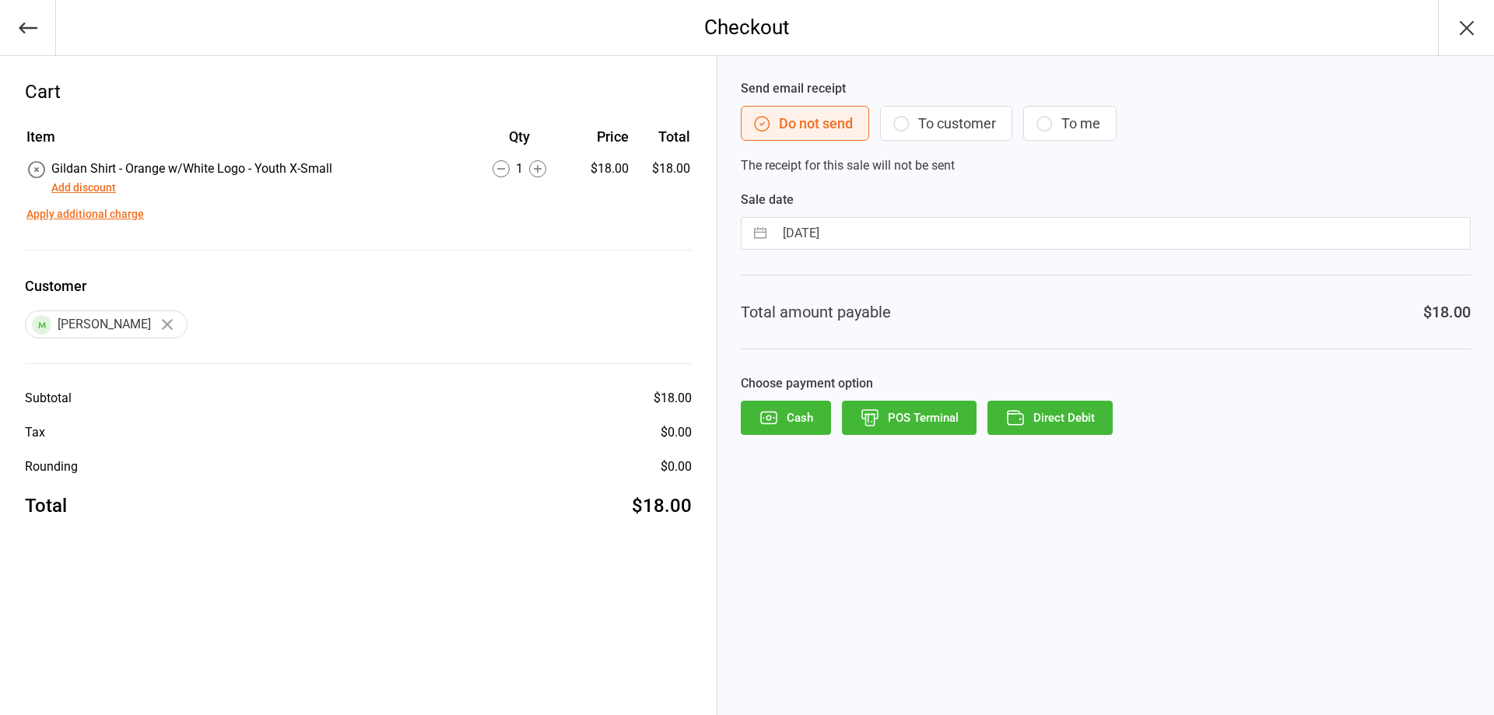
click at [1061, 415] on button "Direct Debit" at bounding box center [1049, 418] width 125 height 34
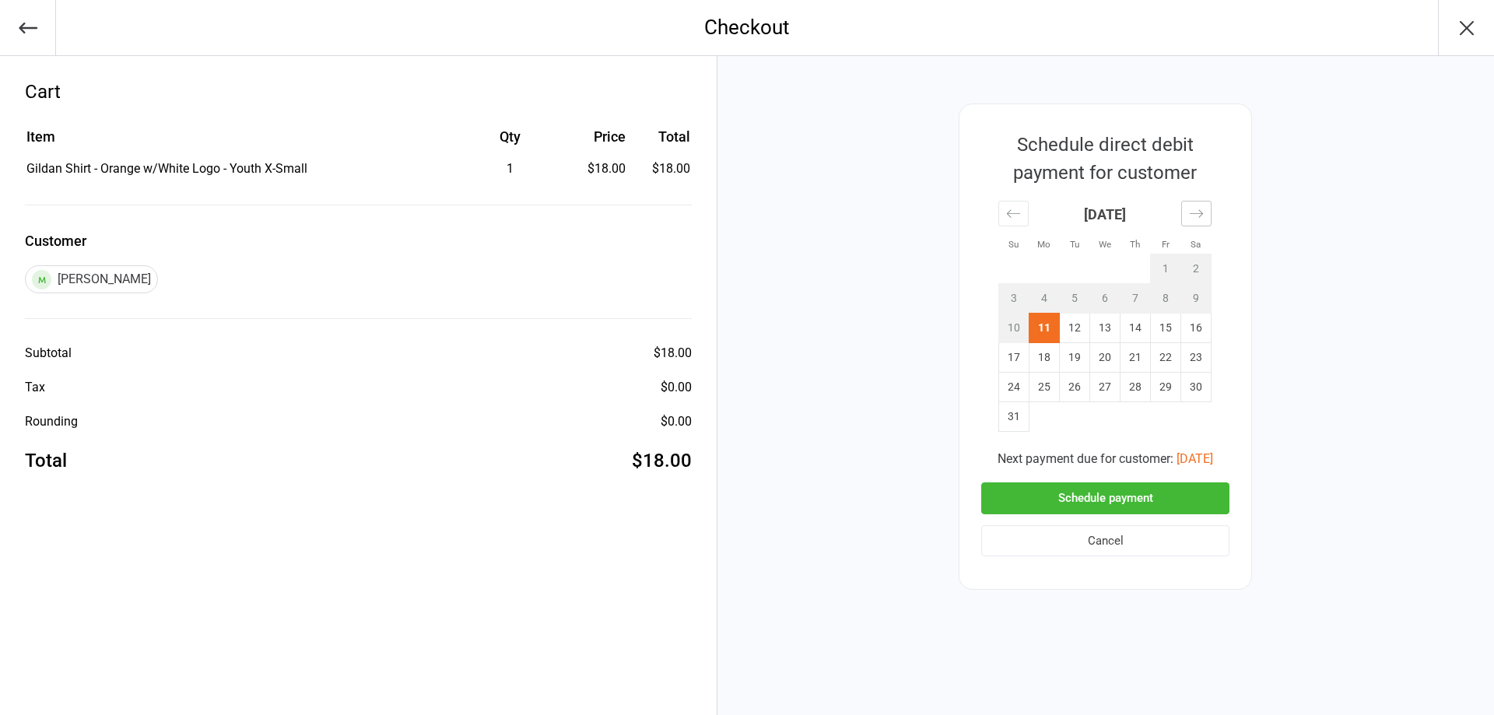
click at [1210, 219] on div "Move forward to switch to the next month." at bounding box center [1196, 214] width 30 height 26
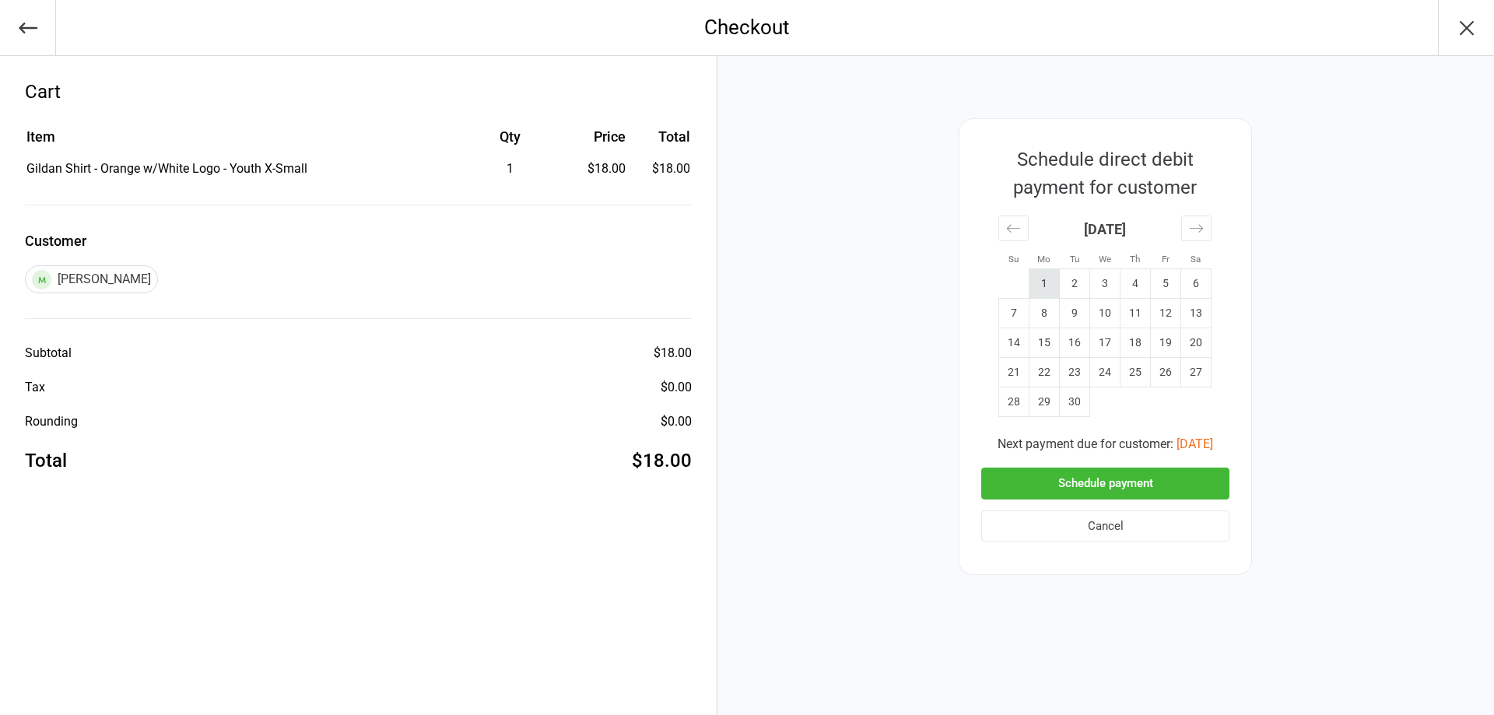
click at [1043, 282] on td "1" at bounding box center [1044, 284] width 30 height 30
click at [1154, 480] on button "Schedule payment" at bounding box center [1105, 484] width 248 height 32
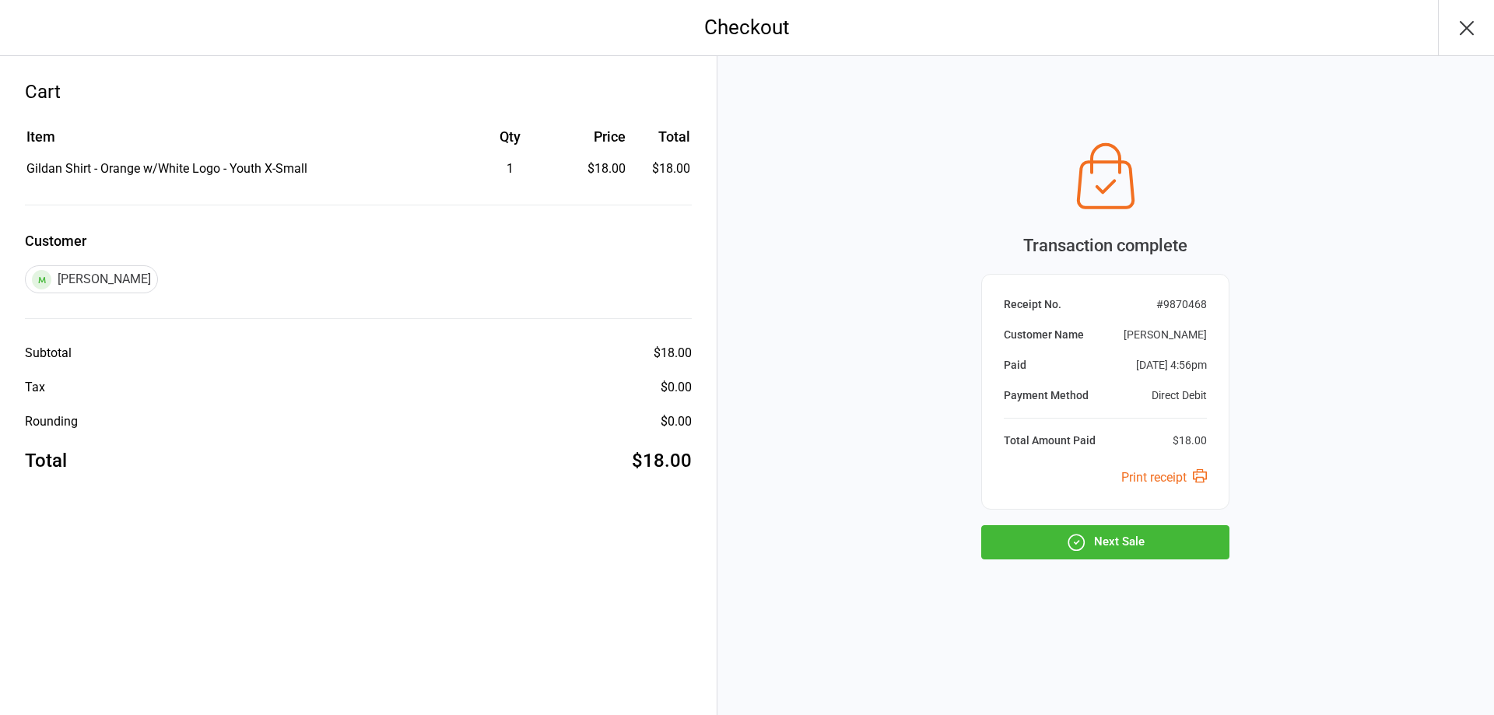
click at [1464, 26] on icon "button" at bounding box center [1466, 28] width 12 height 12
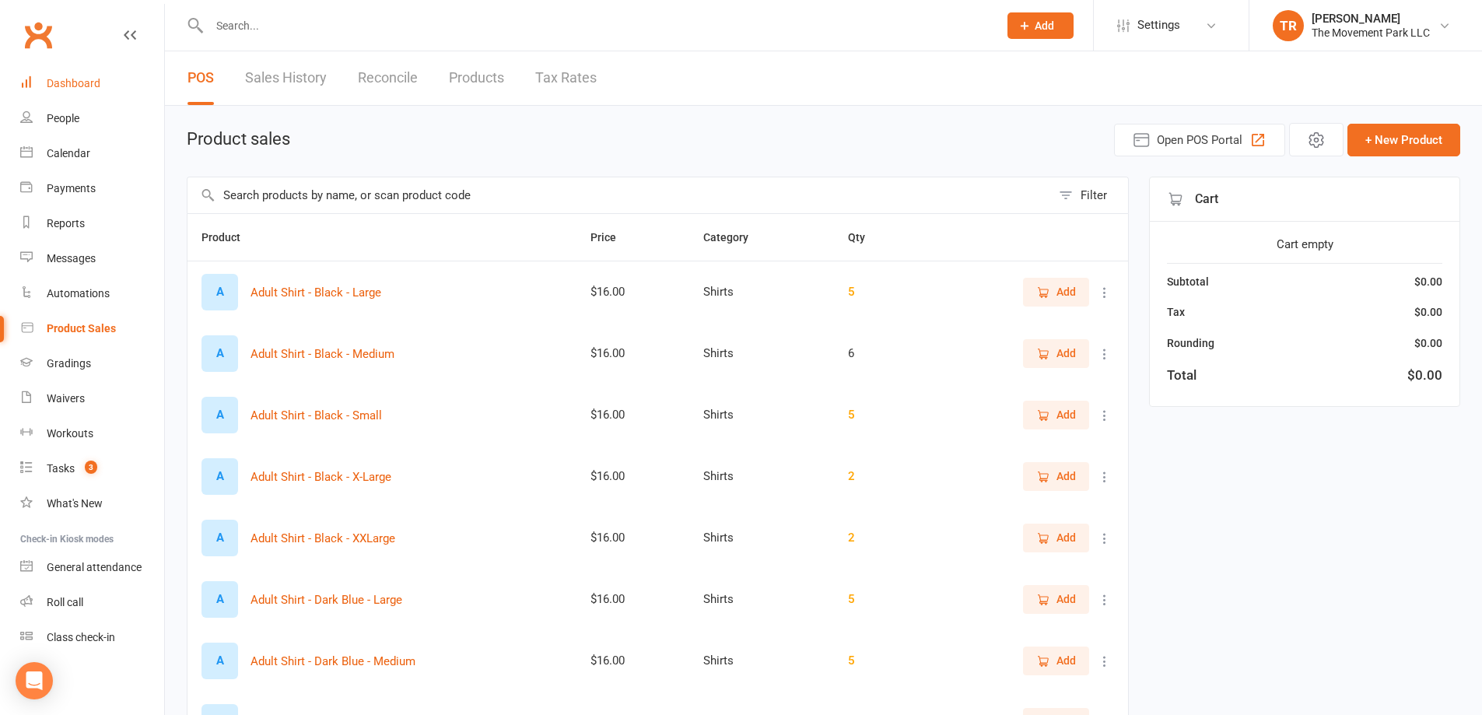
click at [84, 79] on div "Dashboard" at bounding box center [74, 83] width 54 height 12
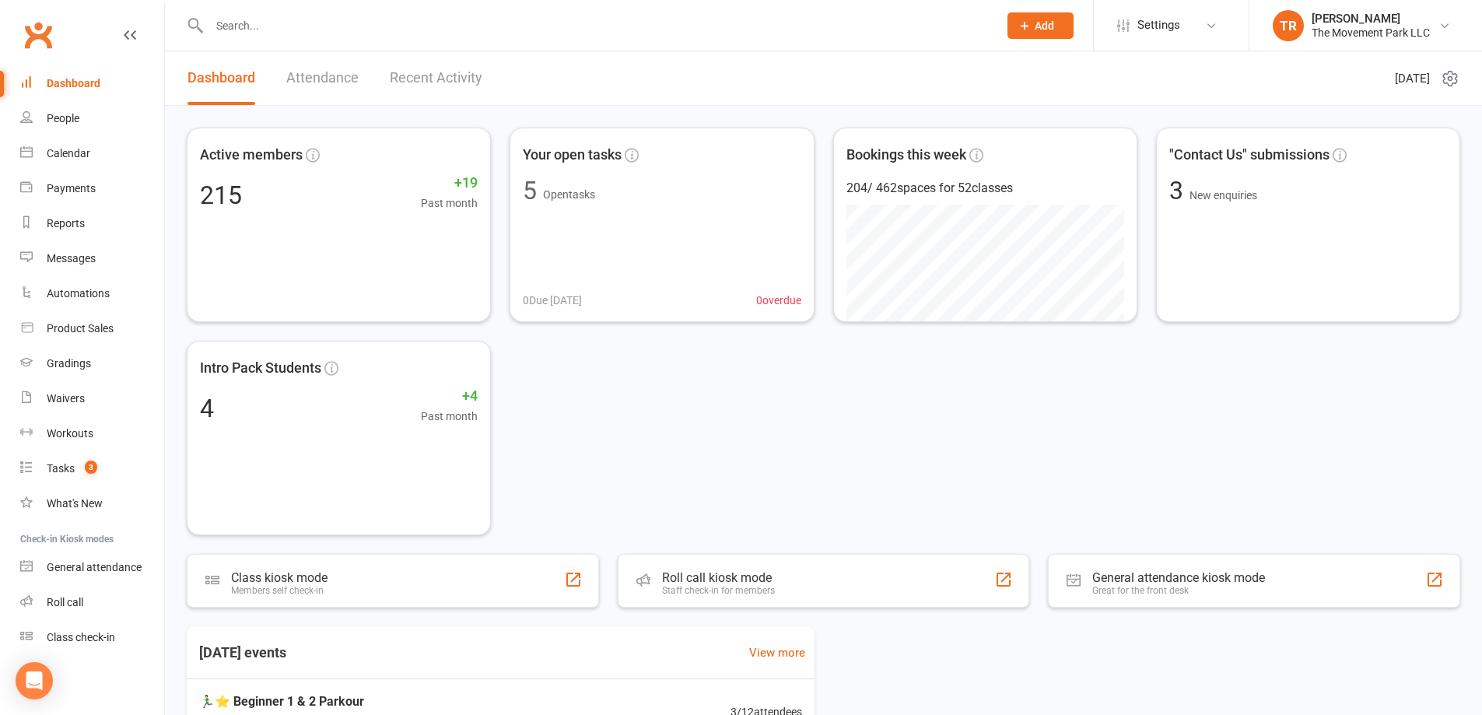
click at [415, 64] on link "Recent Activity" at bounding box center [436, 78] width 93 height 54
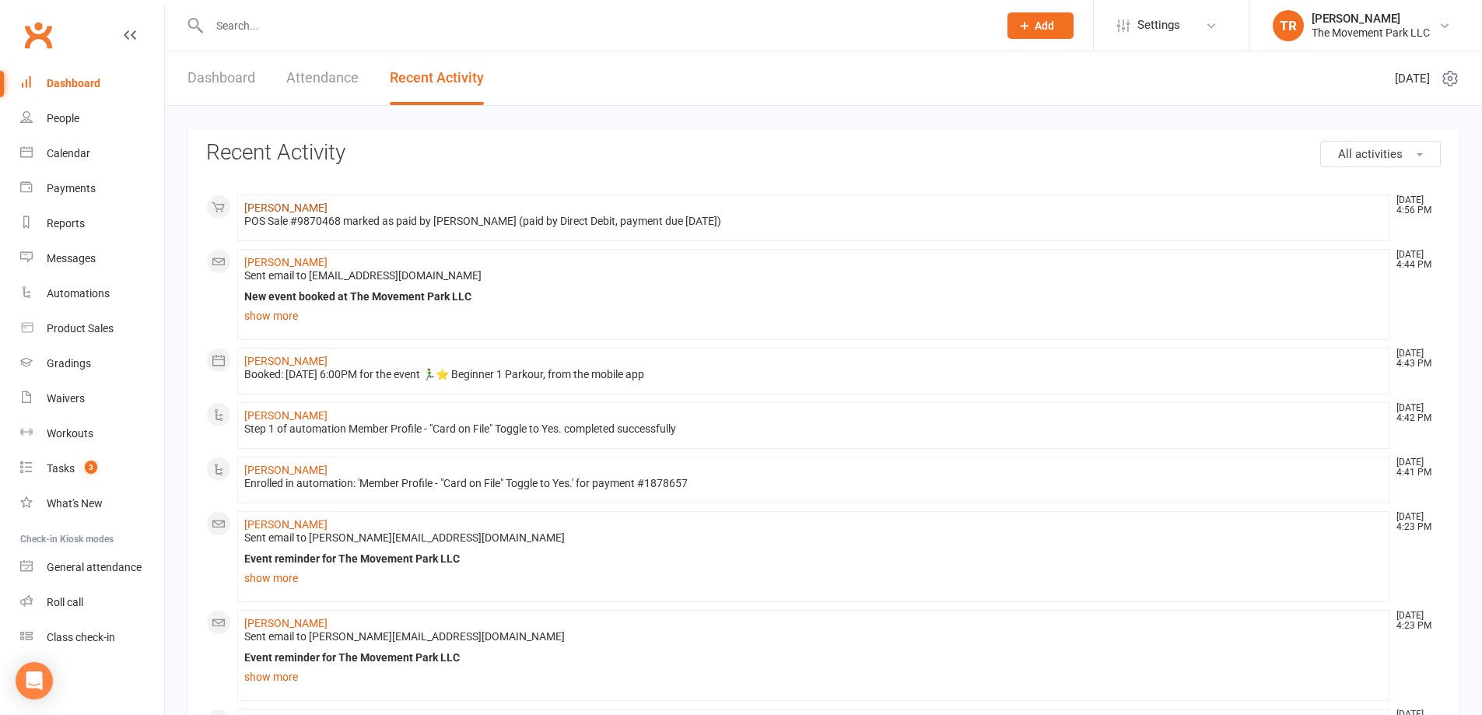
click at [311, 209] on link "[PERSON_NAME]" at bounding box center [285, 207] width 83 height 12
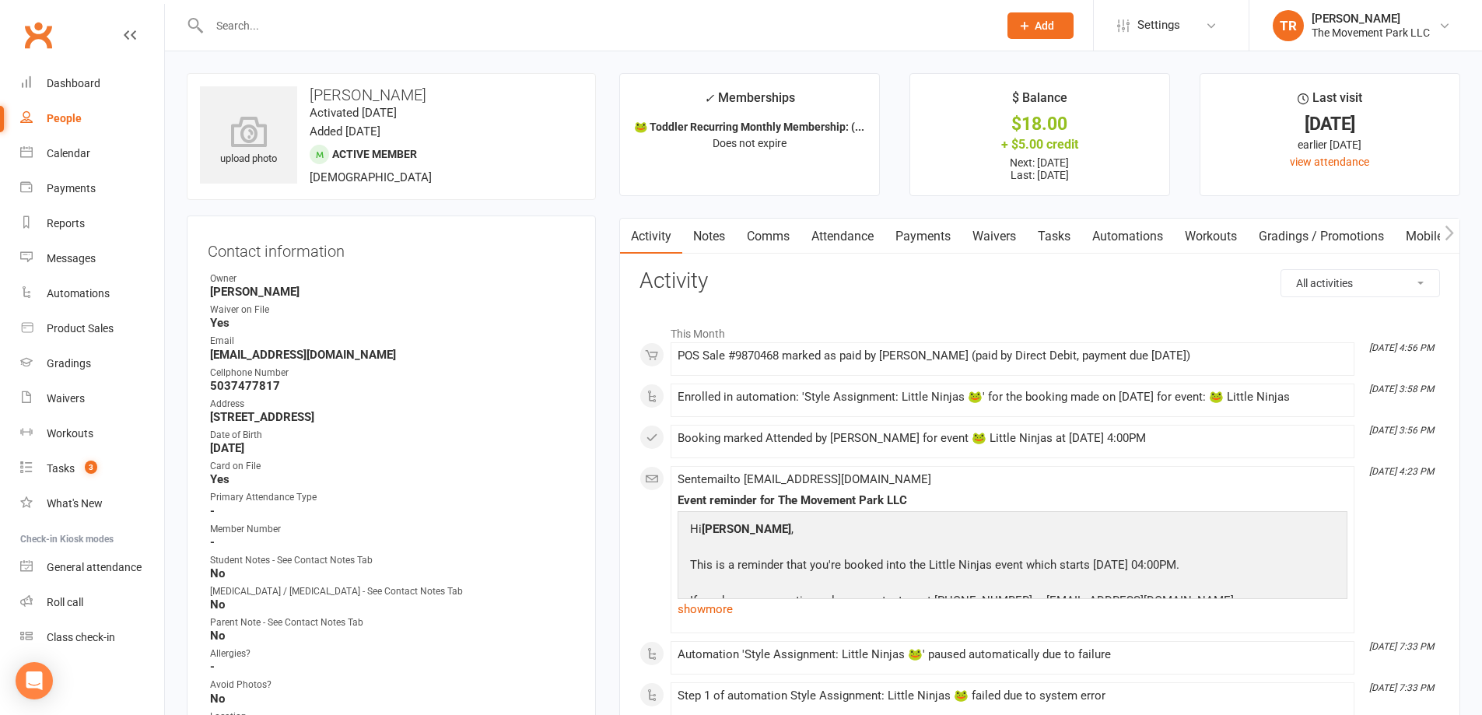
click at [935, 229] on link "Payments" at bounding box center [922, 237] width 77 height 36
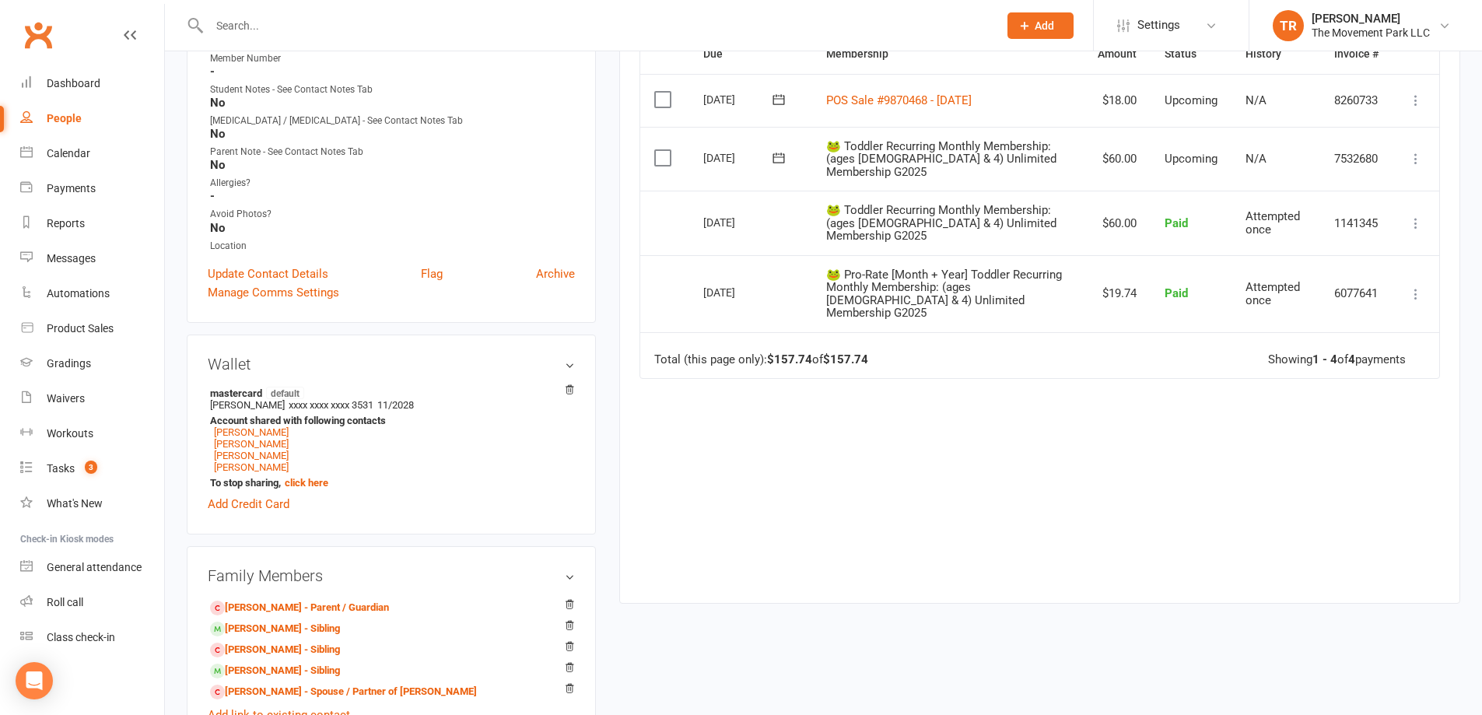
scroll to position [233, 0]
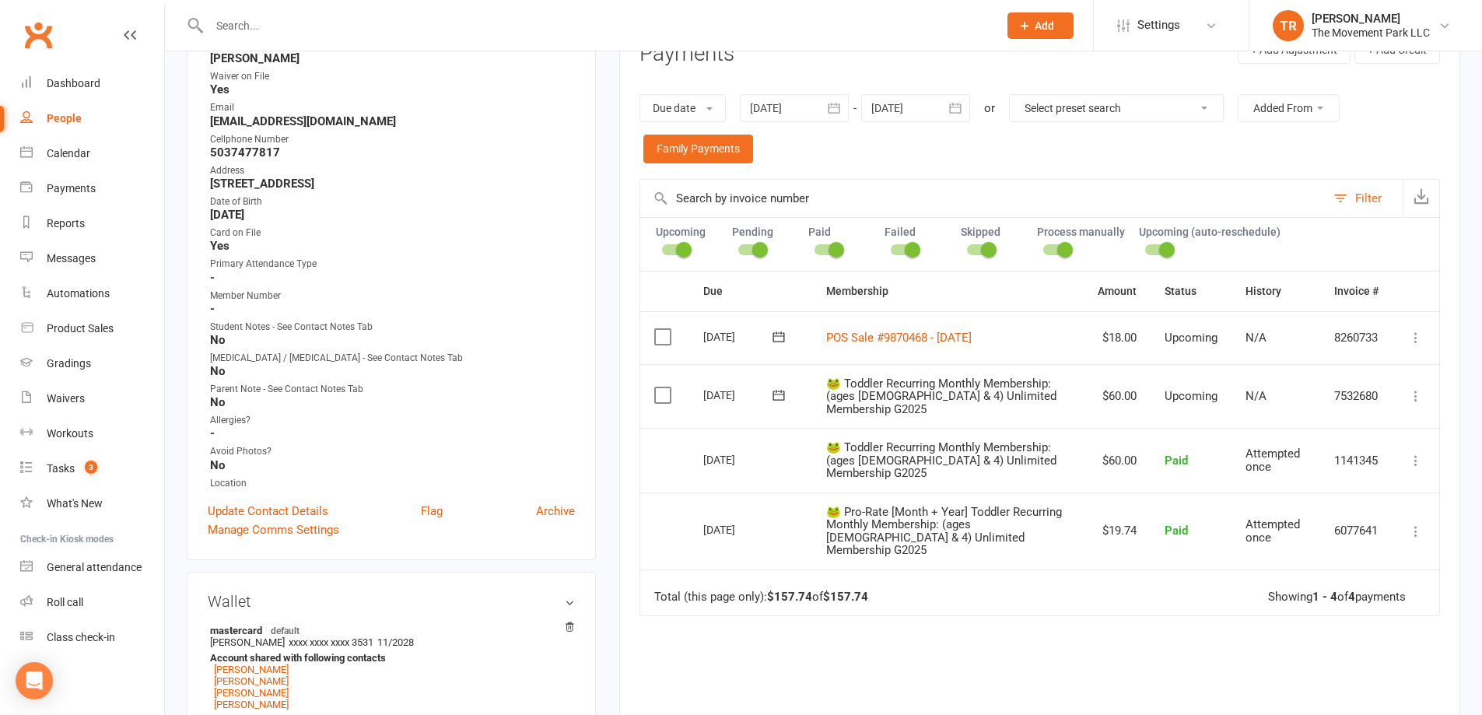
click at [1419, 338] on icon at bounding box center [1416, 338] width 16 height 16
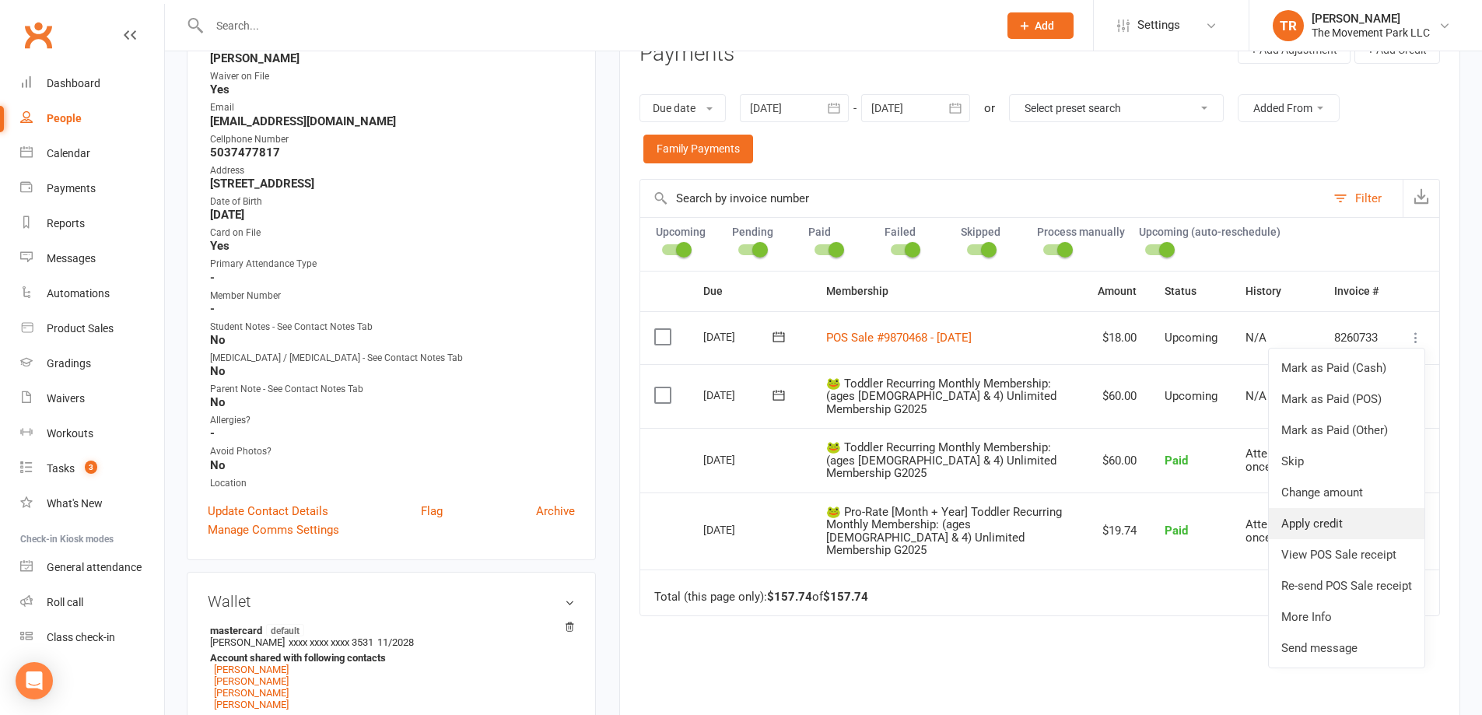
click at [1392, 513] on link "Apply credit" at bounding box center [1347, 523] width 156 height 31
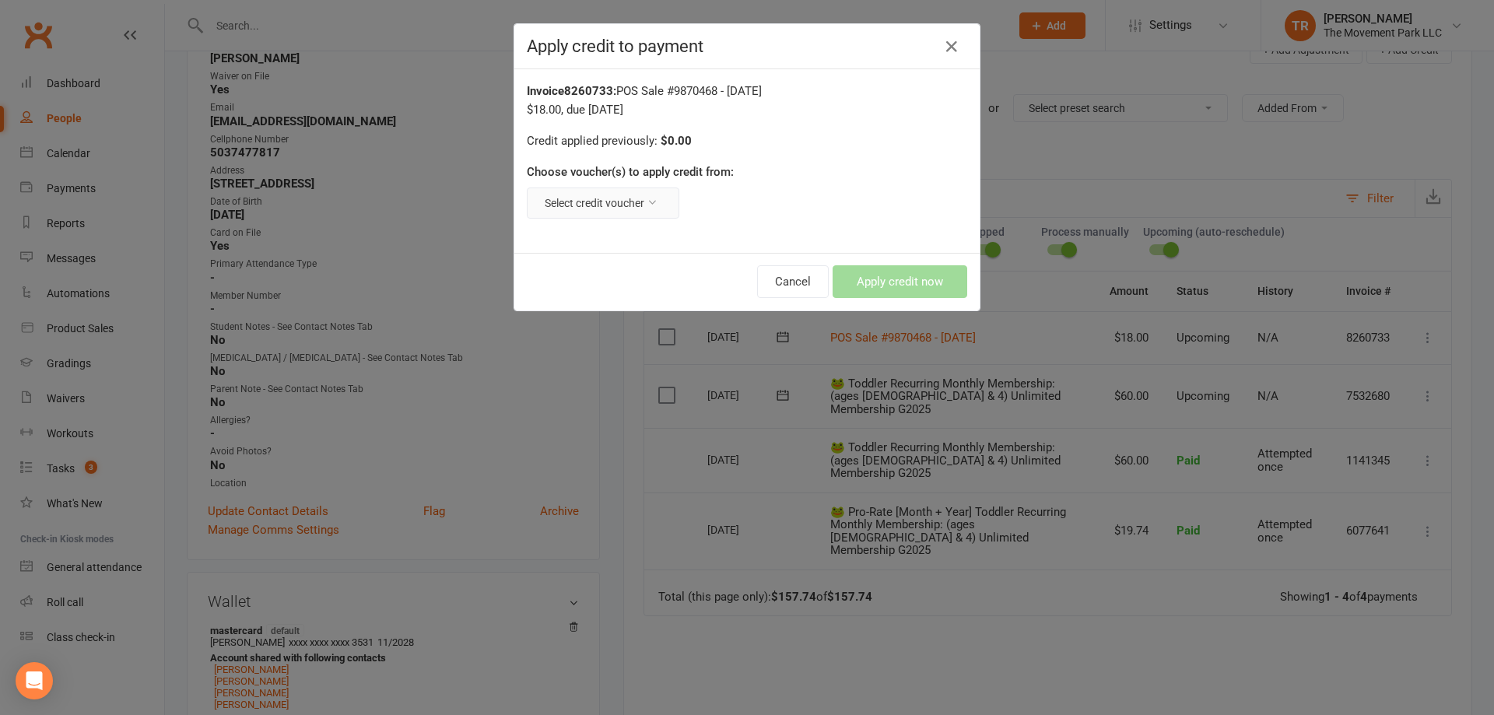
click at [636, 202] on button "Select credit voucher" at bounding box center [603, 202] width 152 height 31
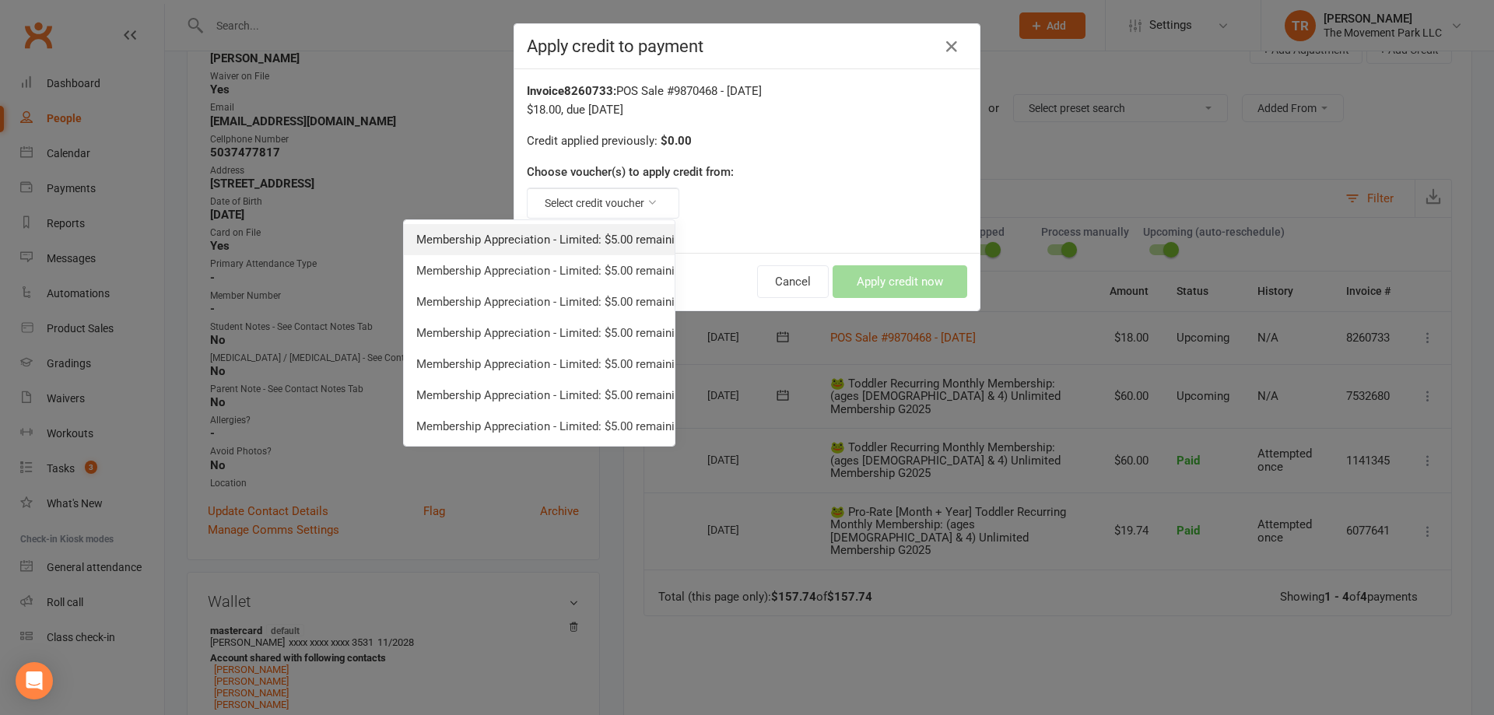
click at [634, 233] on link "Membership Appreciation - Limited: $5.00 remaining - Toddler, Adult, & Limited …" at bounding box center [539, 239] width 271 height 31
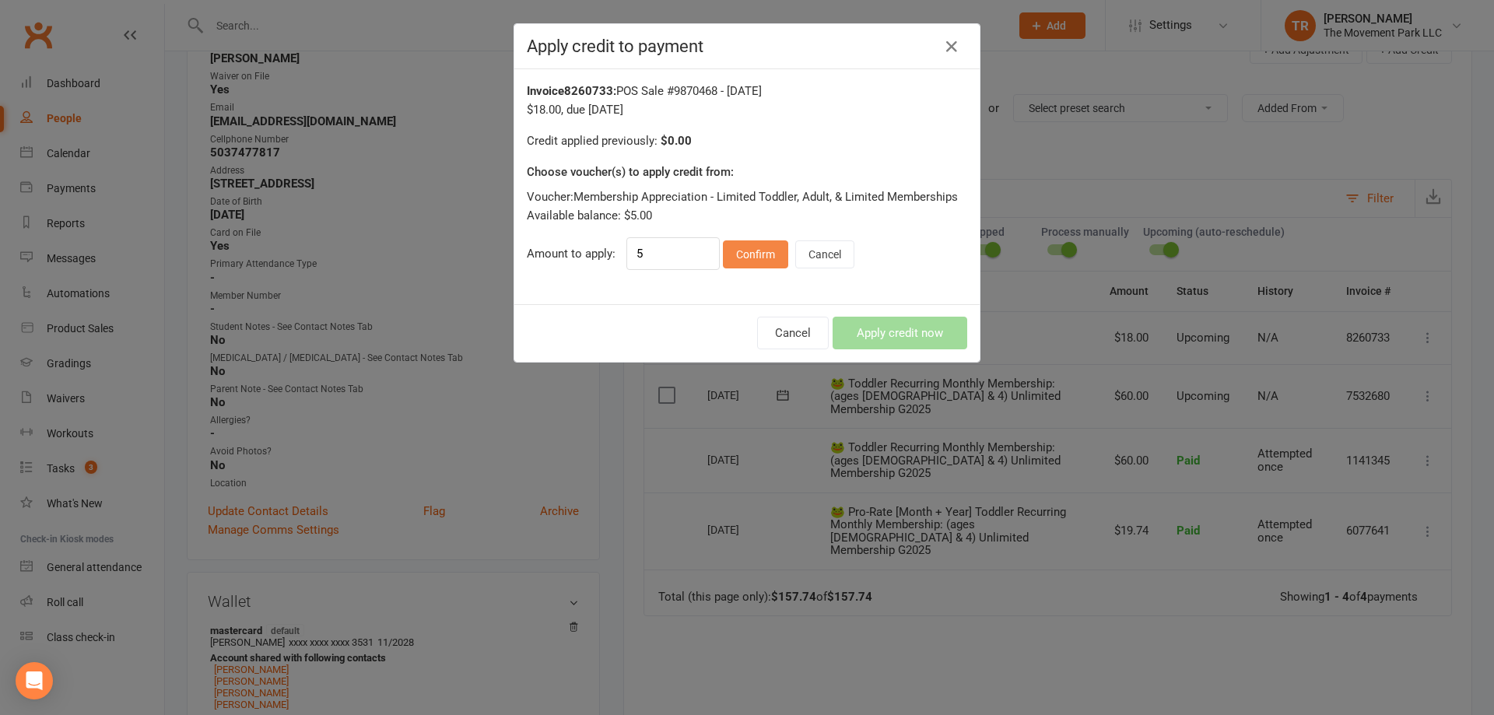
click at [732, 257] on button "Confirm" at bounding box center [755, 254] width 65 height 28
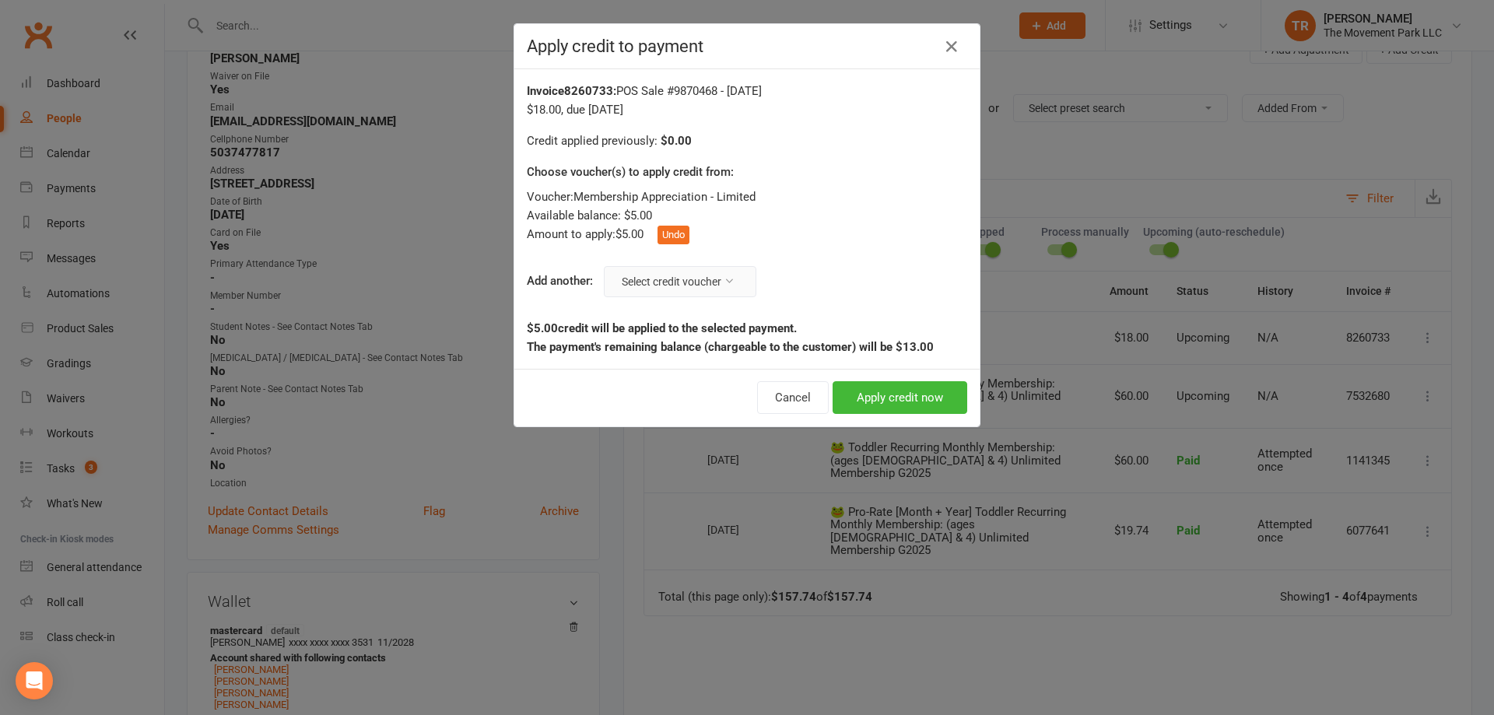
click at [706, 278] on button "Select credit voucher" at bounding box center [680, 281] width 152 height 31
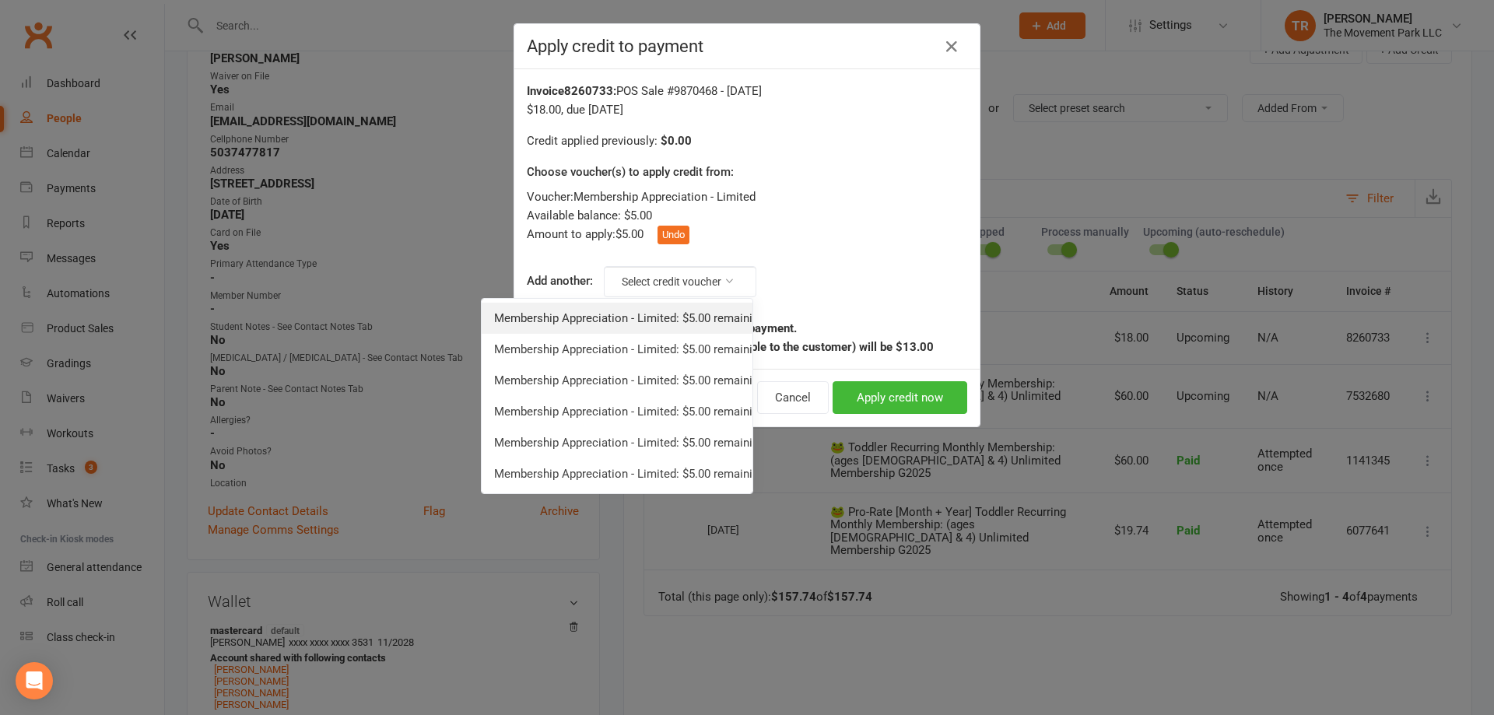
click at [711, 309] on link "Membership Appreciation - Limited: $5.00 remaining - Toddler, Adult, & Limited …" at bounding box center [617, 318] width 271 height 31
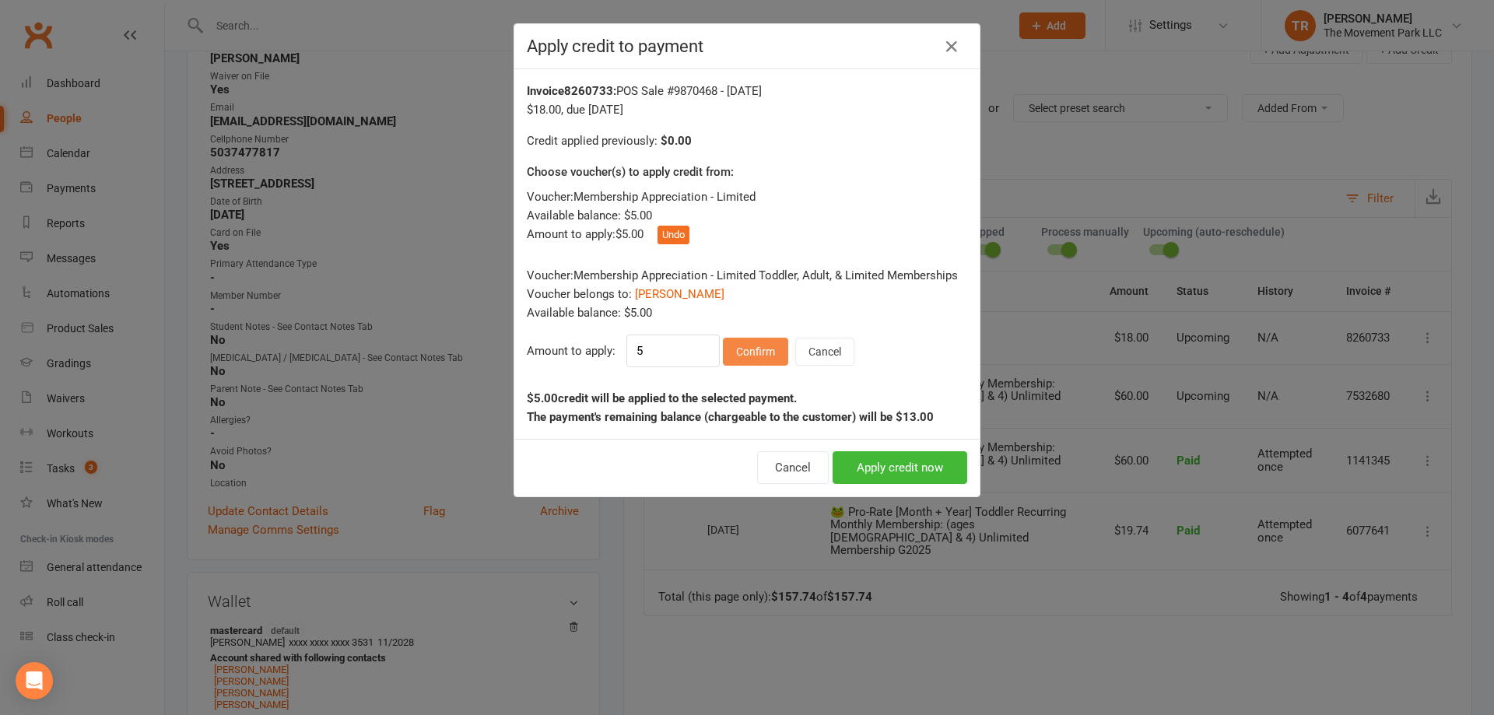
click at [741, 349] on button "Confirm" at bounding box center [755, 352] width 65 height 28
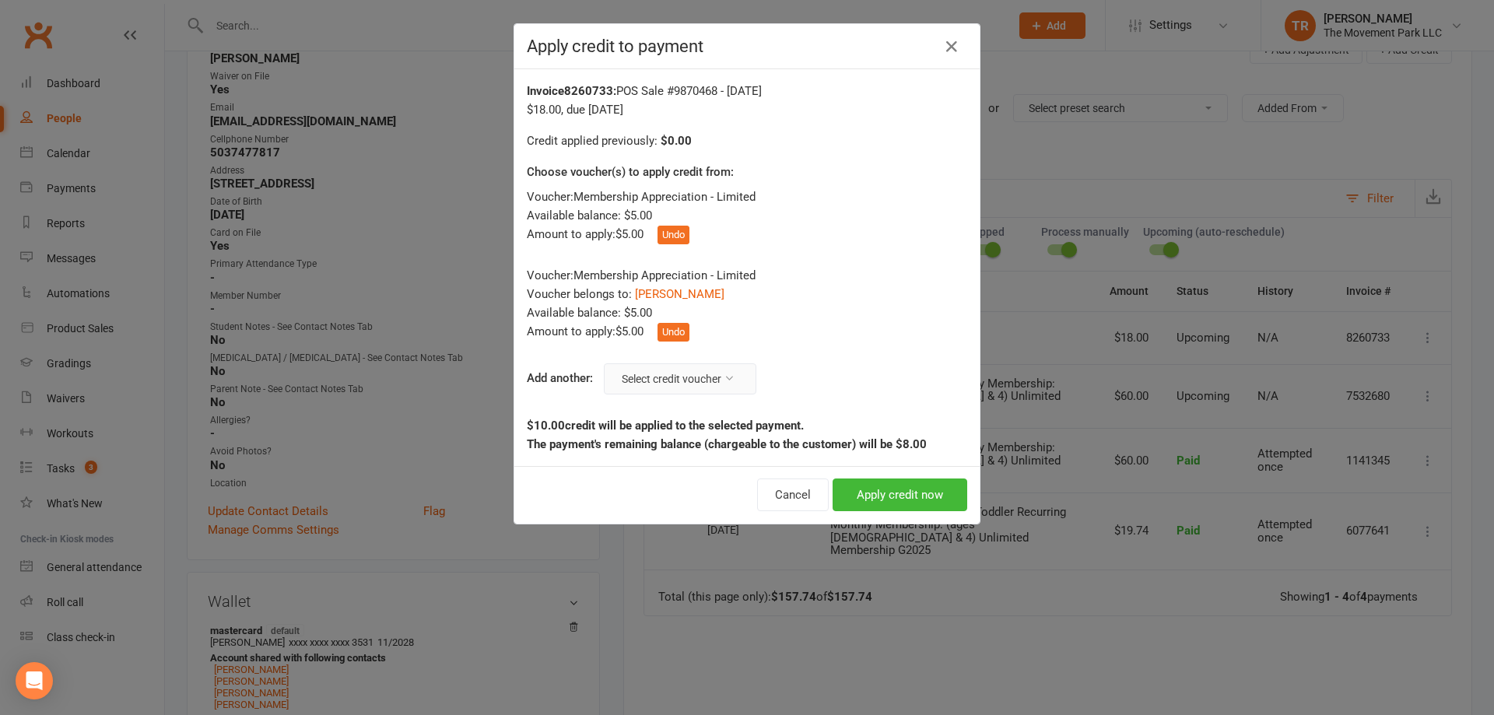
click at [719, 380] on button "Select credit voucher" at bounding box center [680, 378] width 152 height 31
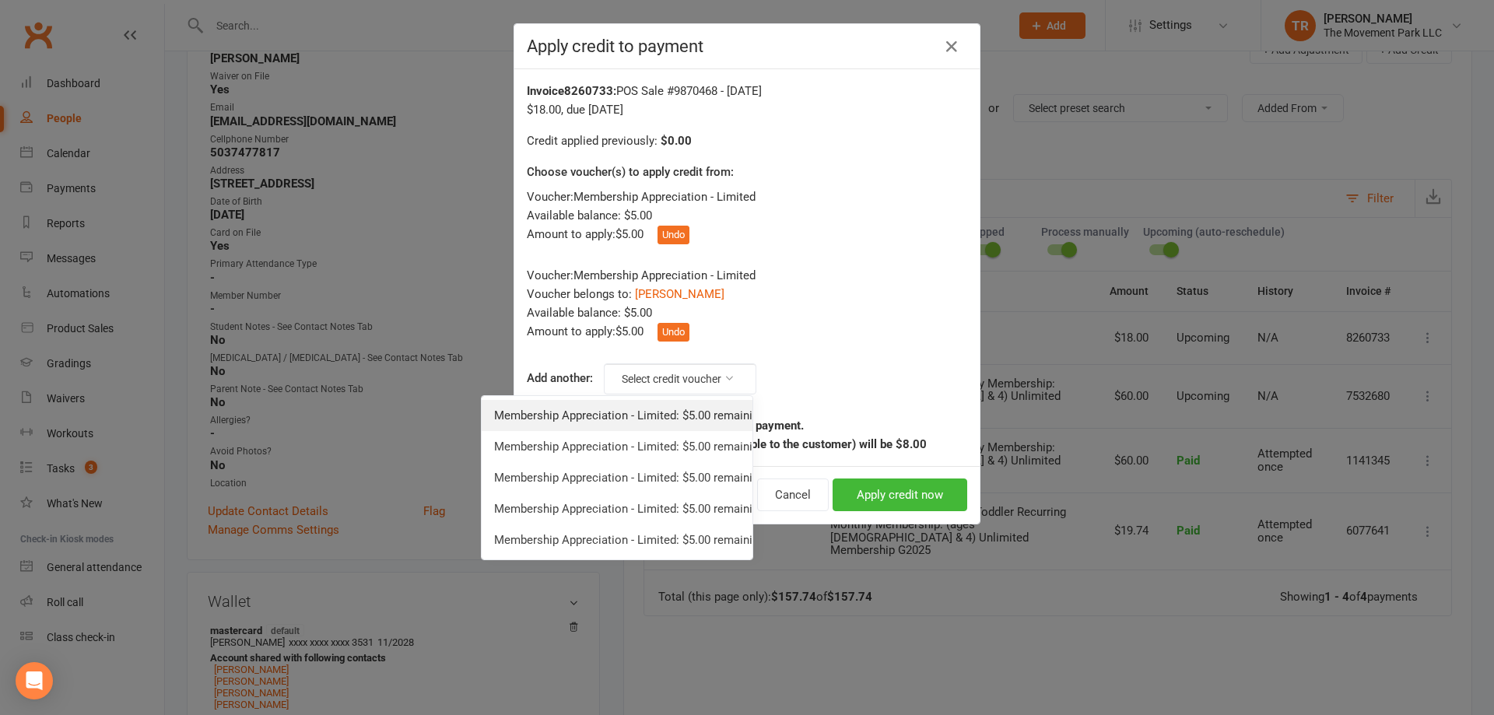
click at [713, 414] on link "Membership Appreciation - Limited: $5.00 remaining - Toddler, Adult, & Limited …" at bounding box center [617, 415] width 271 height 31
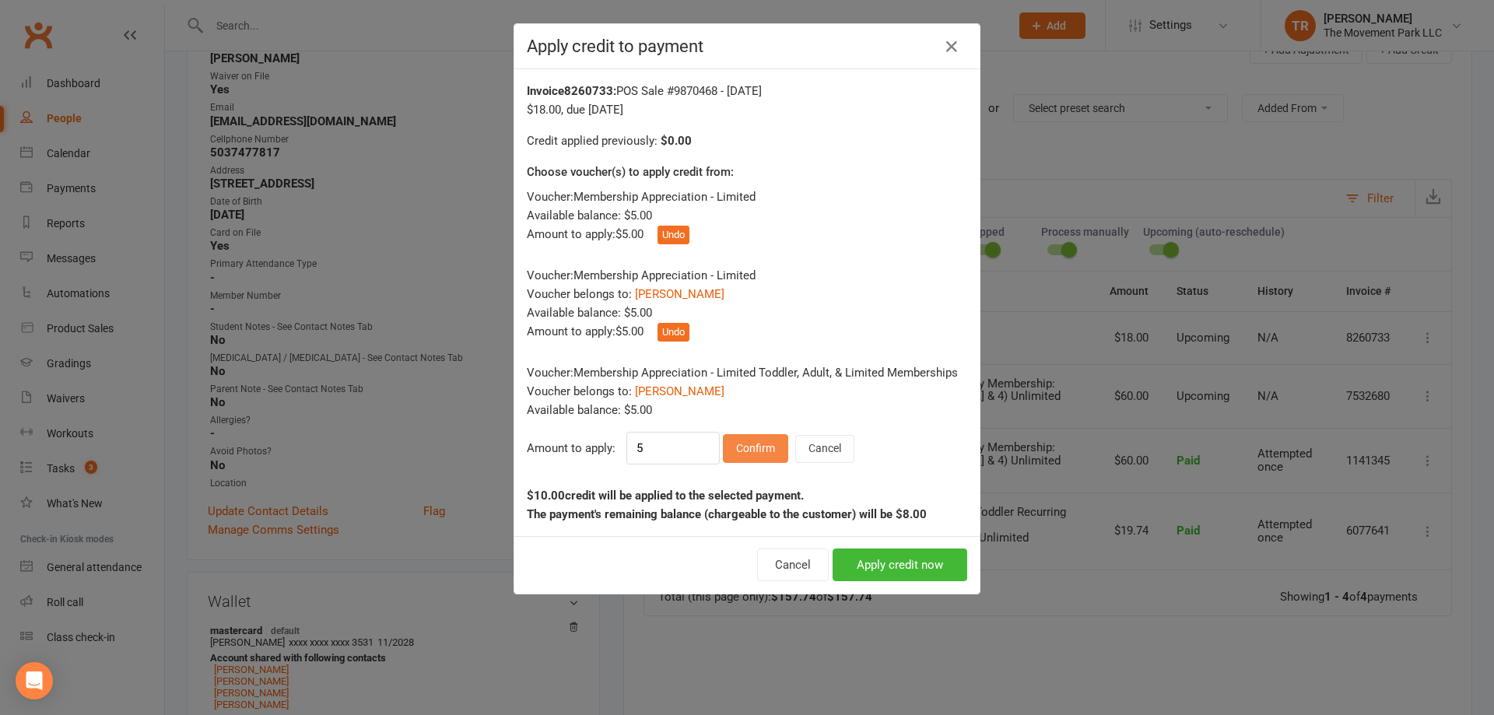
click at [751, 451] on button "Confirm" at bounding box center [755, 448] width 65 height 28
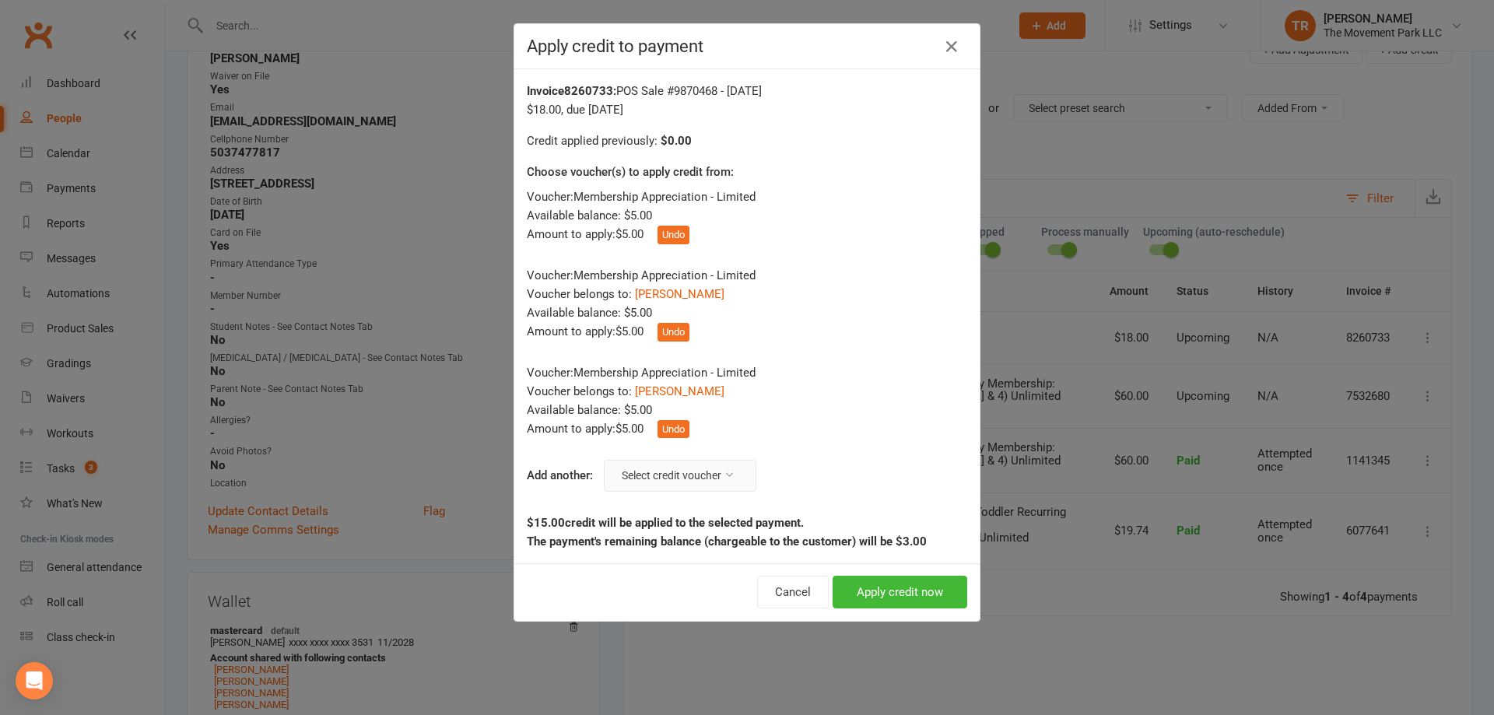
click at [705, 473] on button "Select credit voucher" at bounding box center [680, 475] width 152 height 31
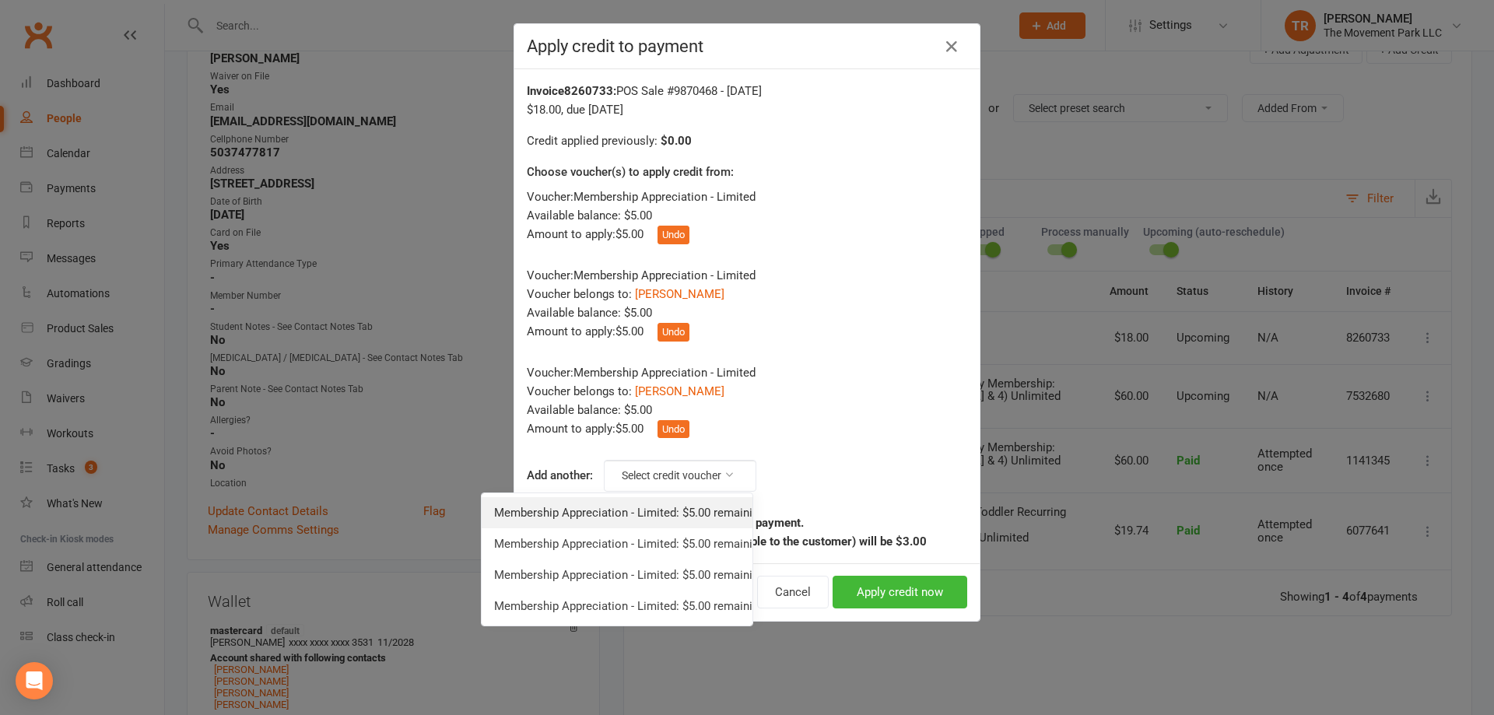
click at [712, 513] on link "Membership Appreciation - Limited: $5.00 remaining - Toddler, Adult, & Limited …" at bounding box center [617, 512] width 271 height 31
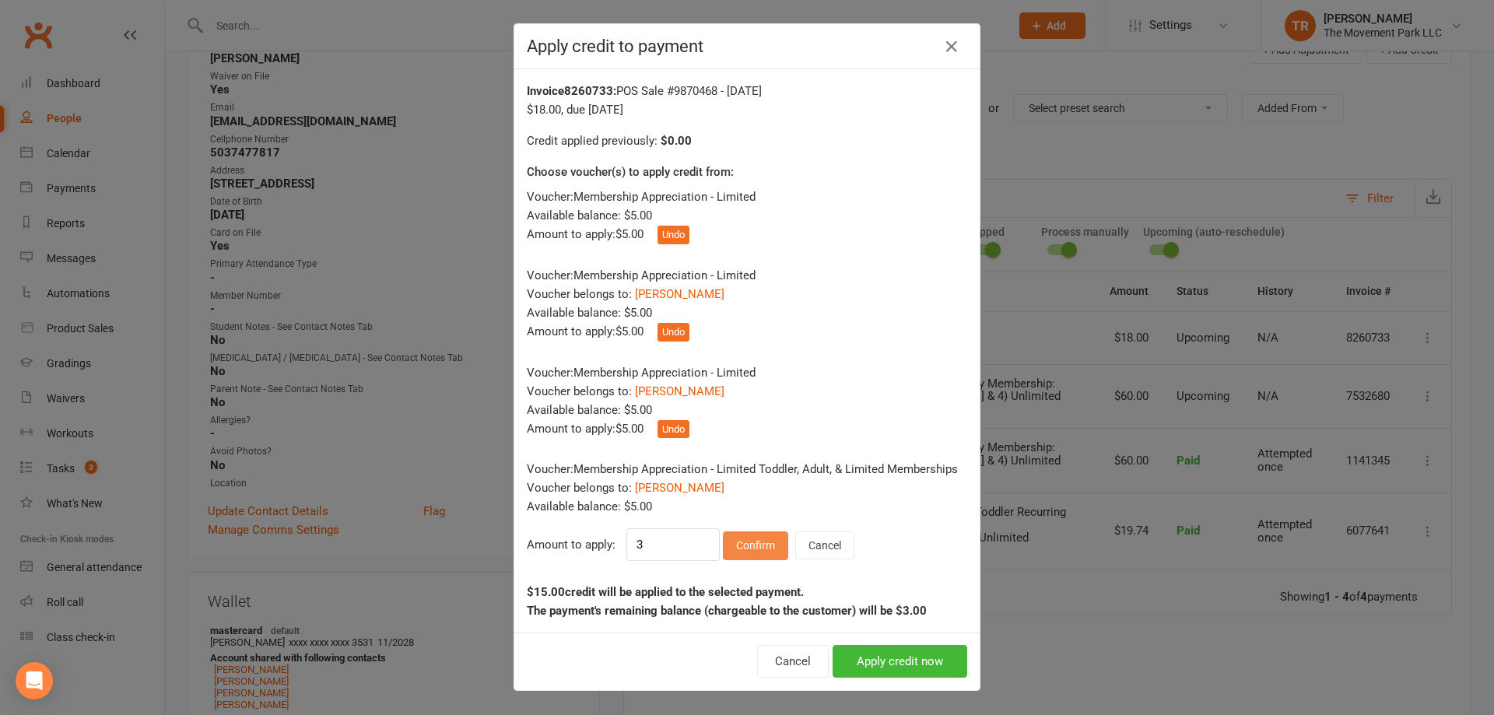
click at [743, 545] on button "Confirm" at bounding box center [755, 545] width 65 height 28
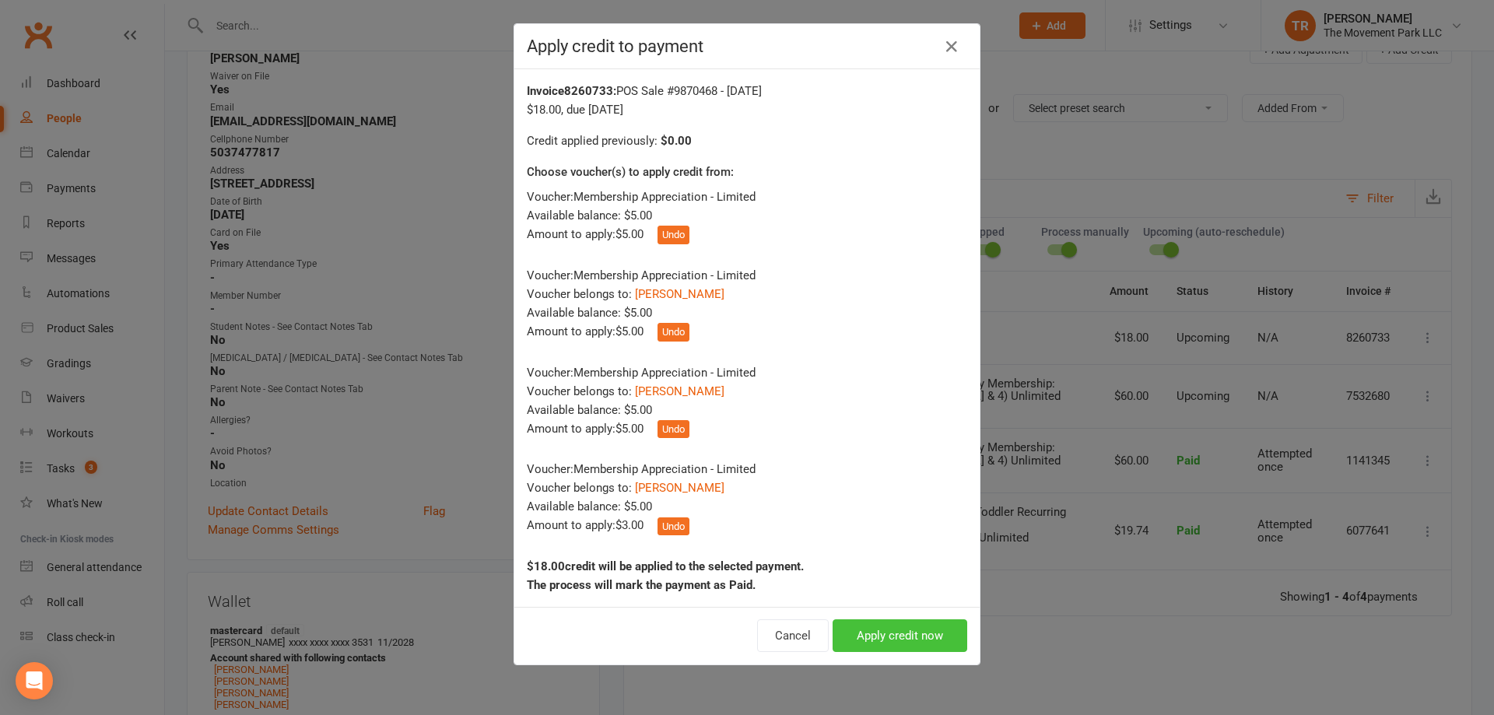
click at [888, 639] on button "Apply credit now" at bounding box center [899, 635] width 135 height 33
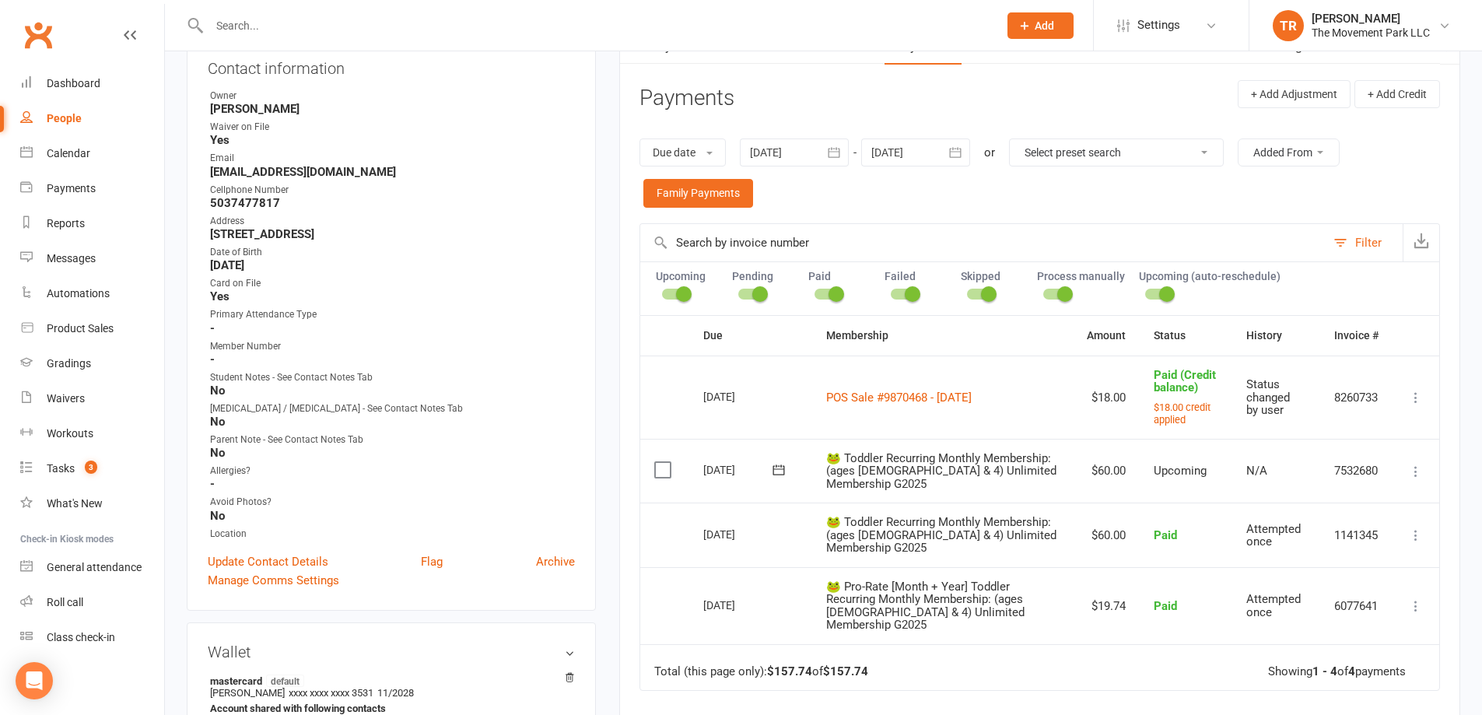
scroll to position [156, 0]
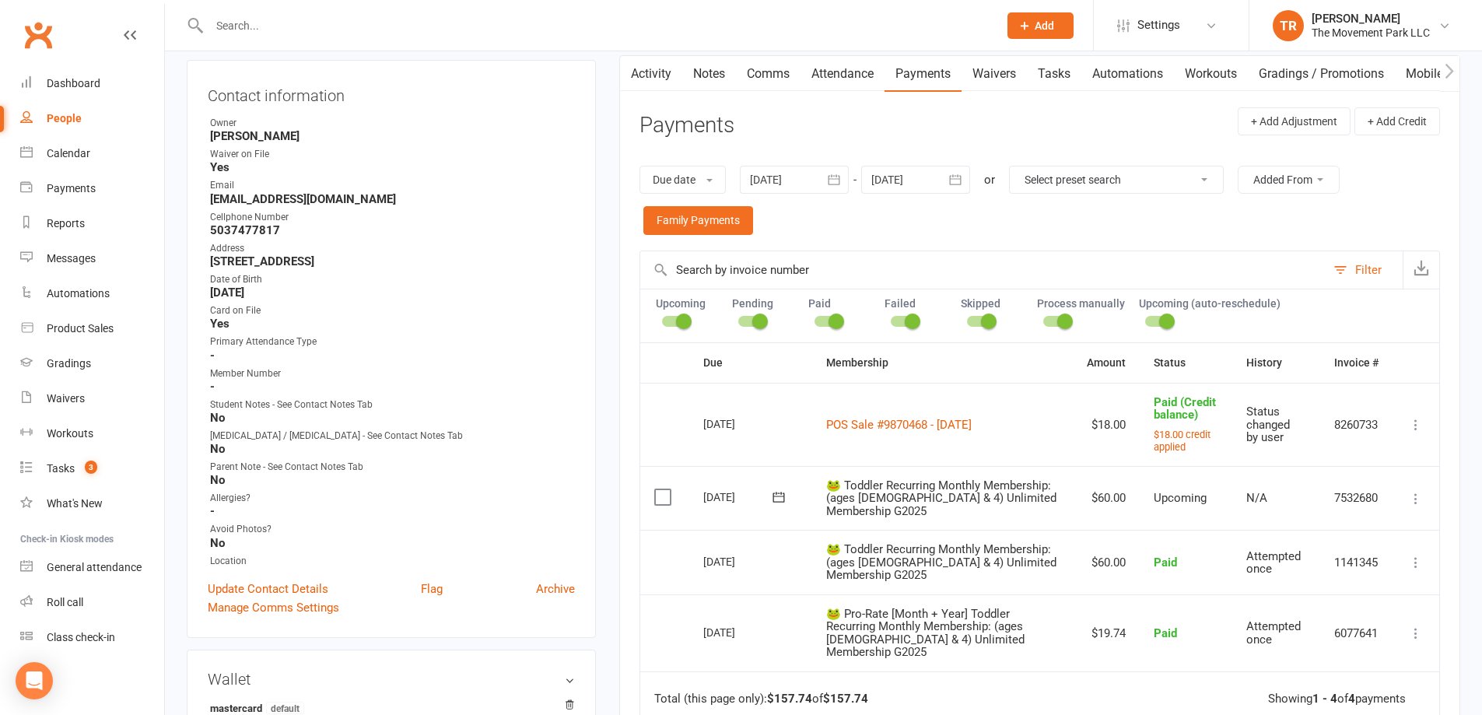
paste input "805) 217-1662"
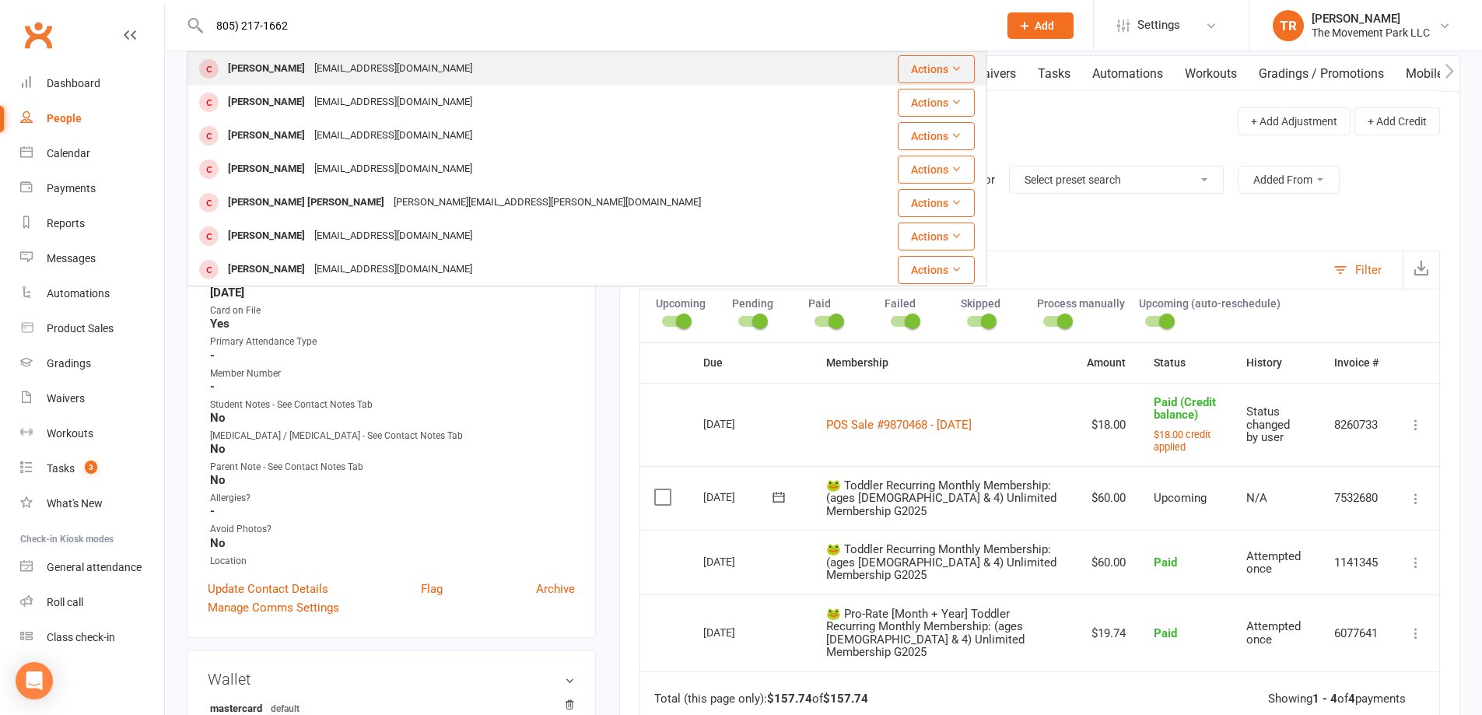
type input "805) 217-1662"
click at [415, 75] on div "[EMAIL_ADDRESS][DOMAIN_NAME]" at bounding box center [393, 69] width 167 height 23
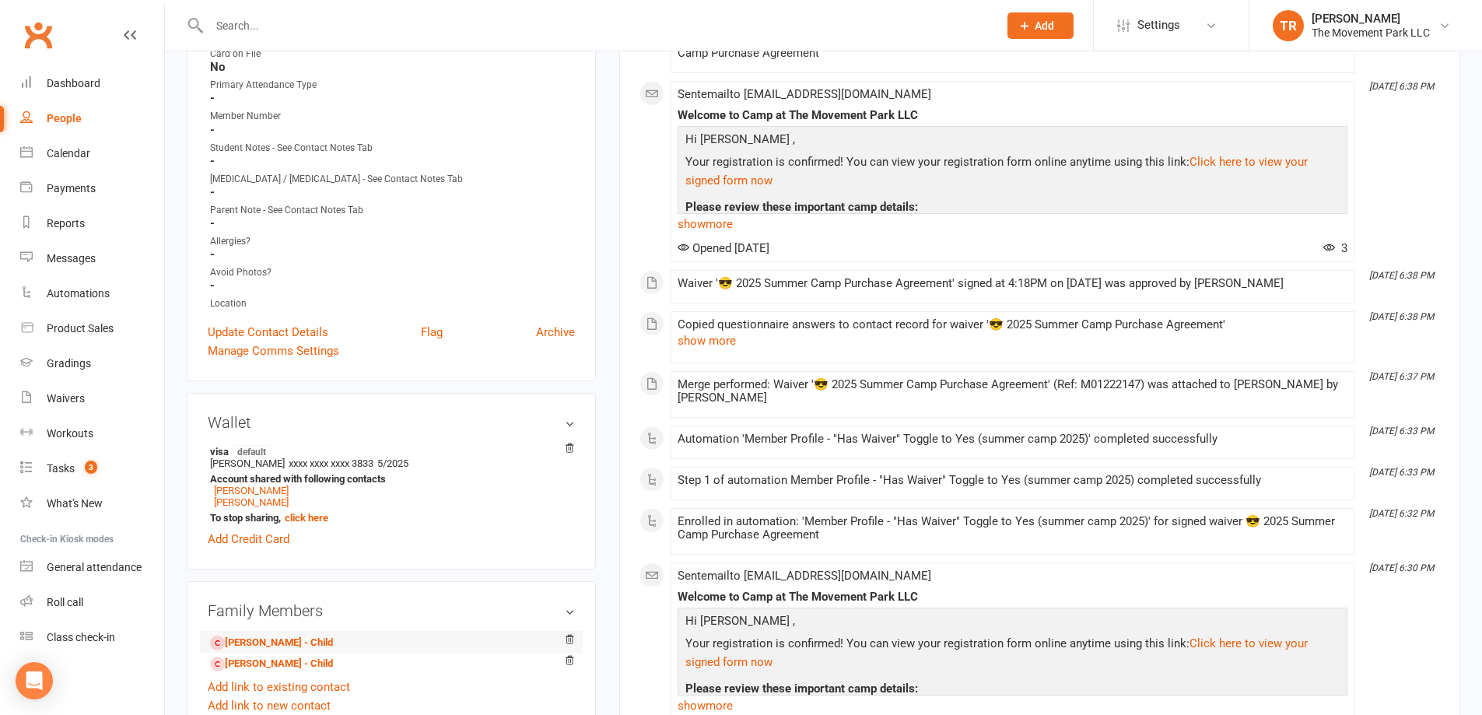
scroll to position [545, 0]
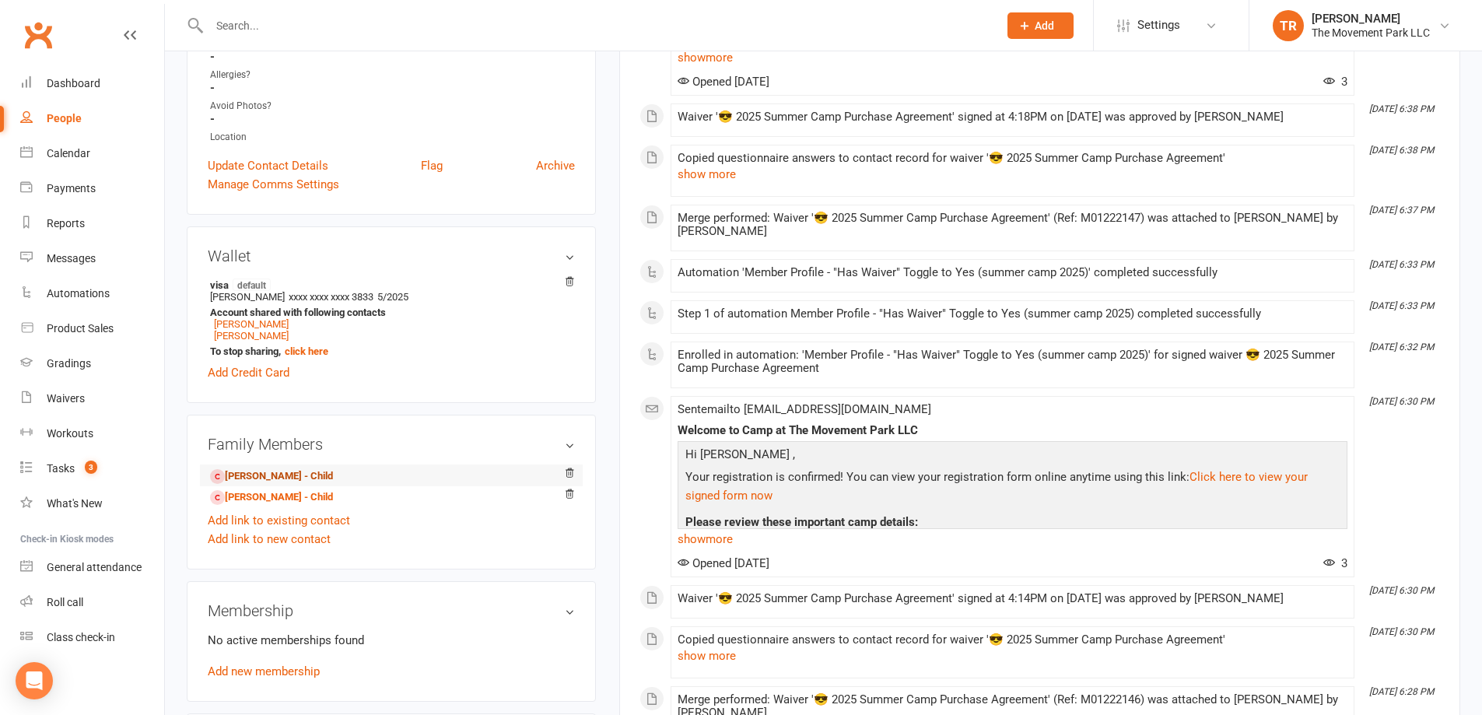
click at [277, 471] on link "[PERSON_NAME] - Child" at bounding box center [271, 476] width 123 height 16
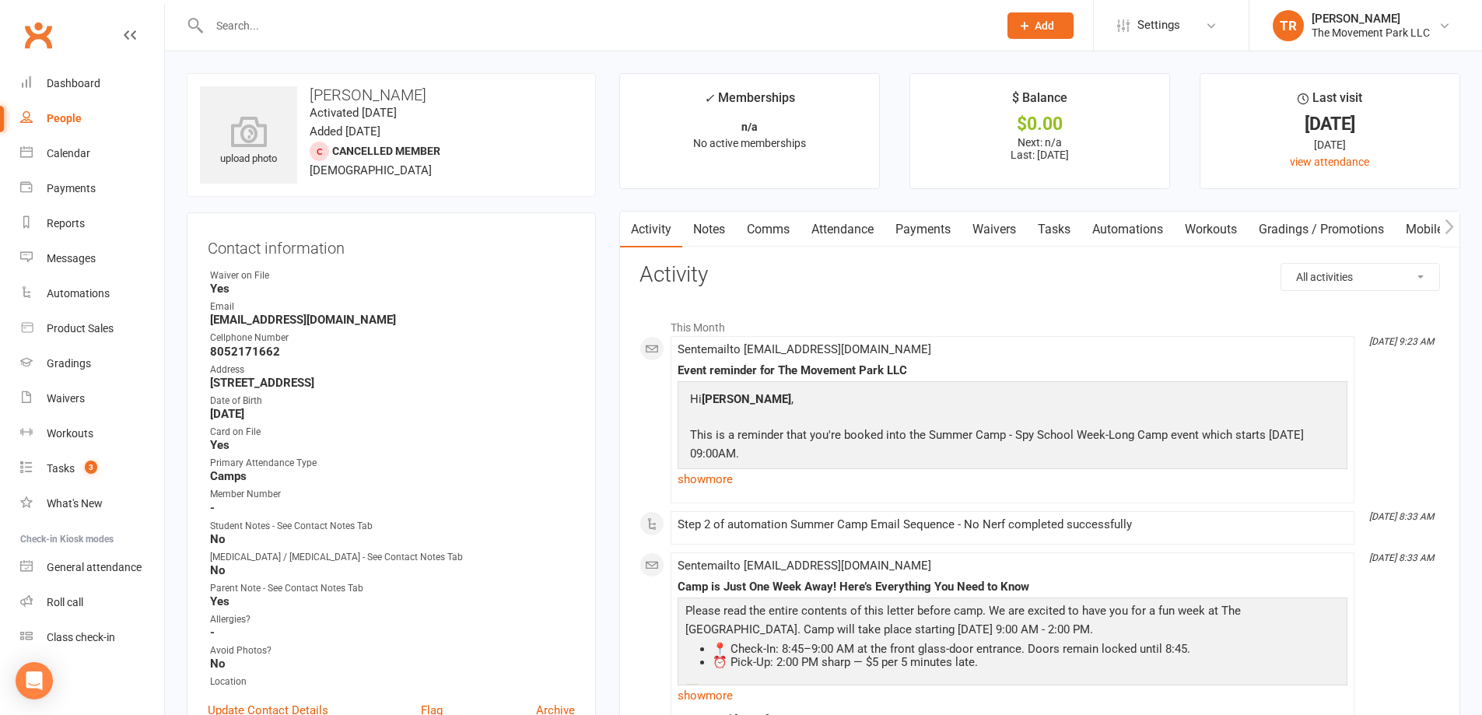
click at [706, 219] on link "Notes" at bounding box center [709, 230] width 54 height 36
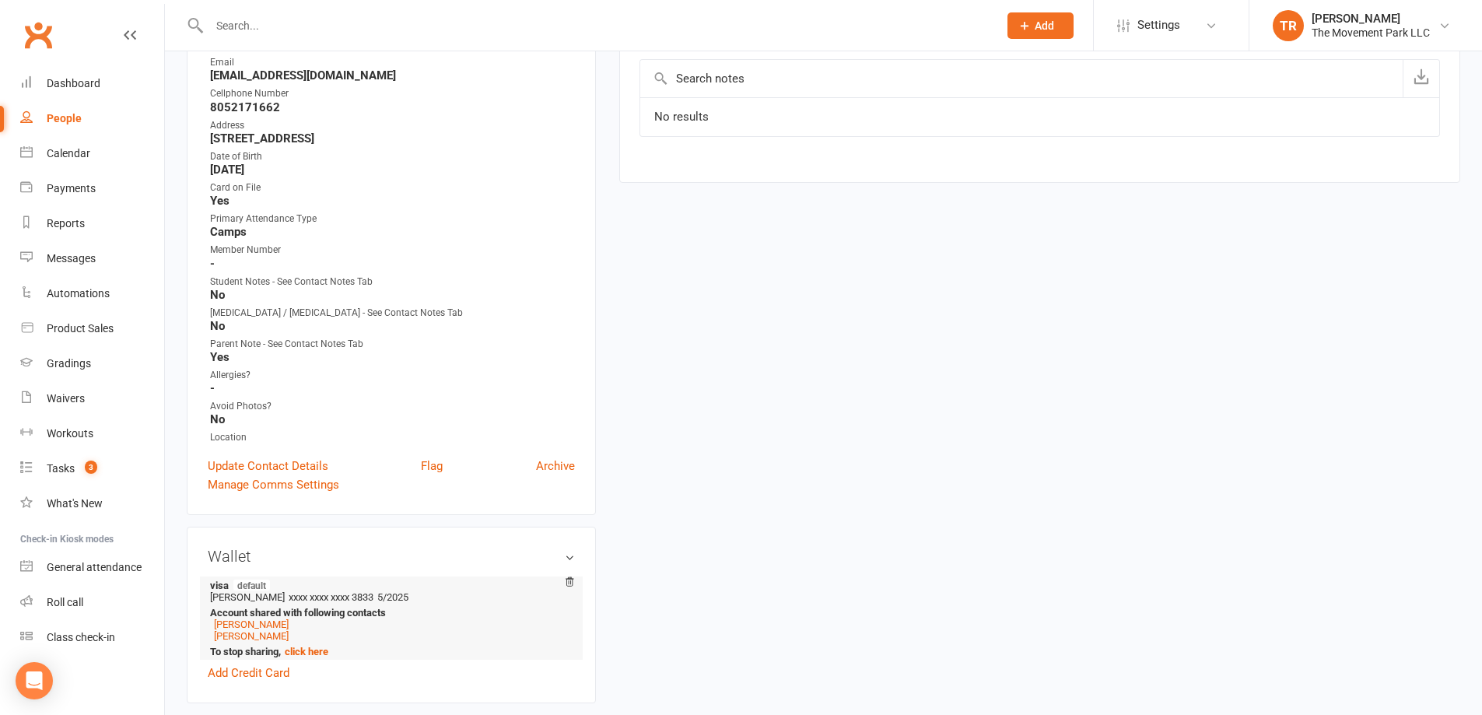
scroll to position [389, 0]
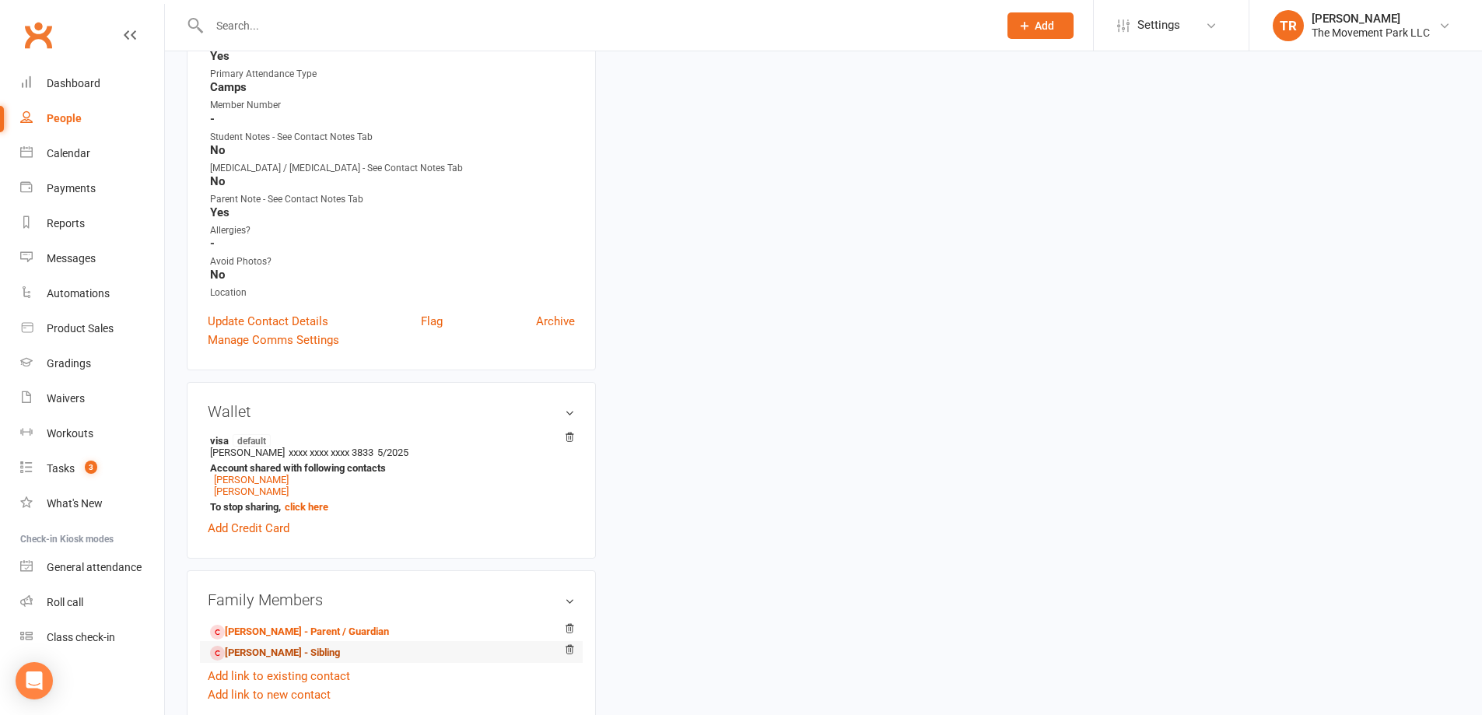
click at [275, 647] on link "[PERSON_NAME] - Sibling" at bounding box center [275, 653] width 130 height 16
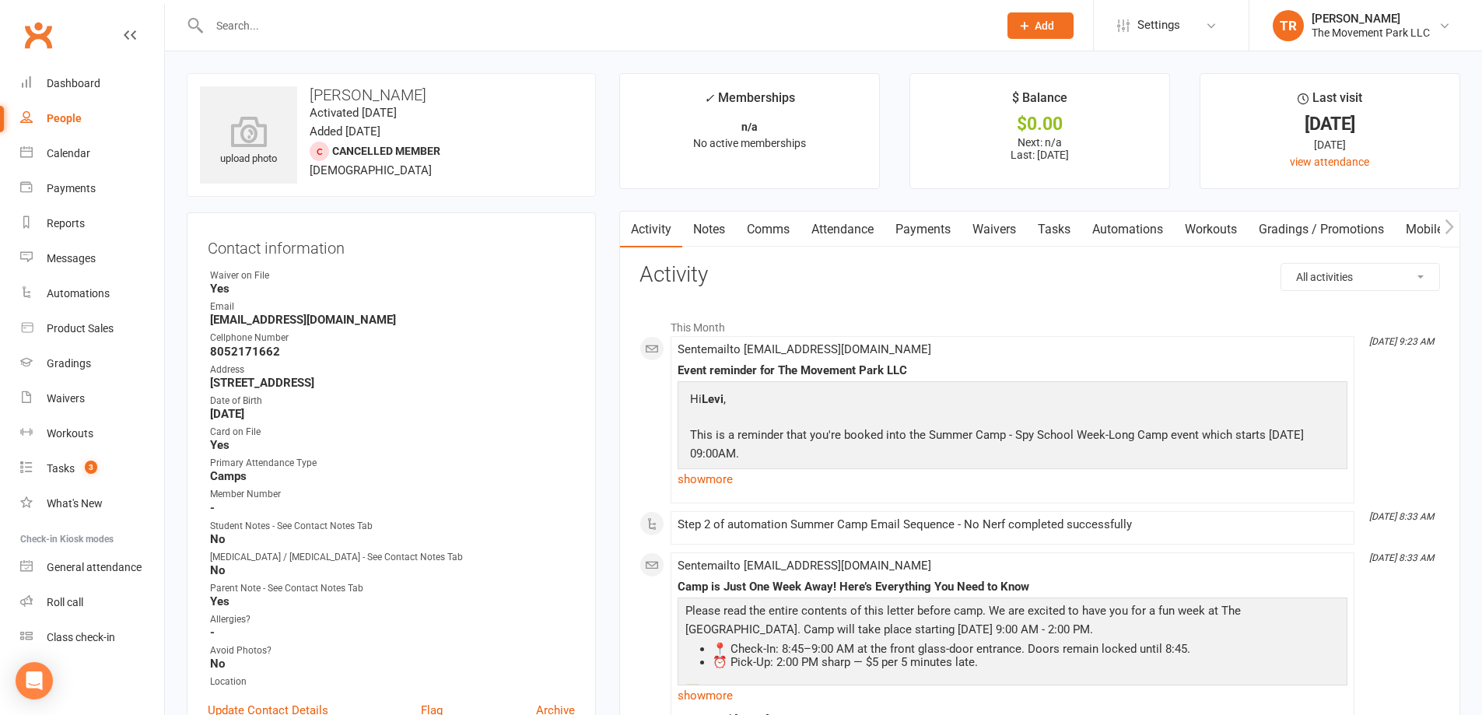
click at [716, 223] on link "Notes" at bounding box center [709, 230] width 54 height 36
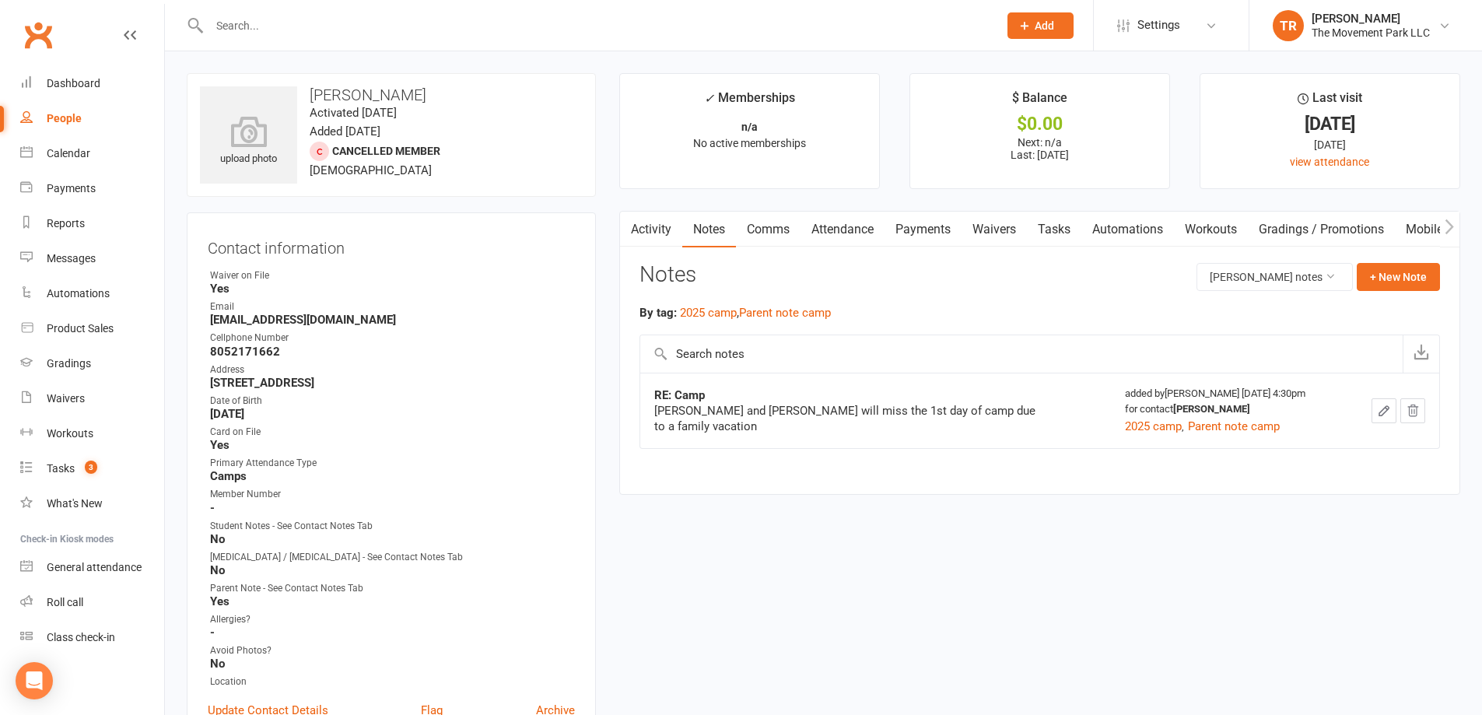
paste input "[PHONE_NUMBER]"
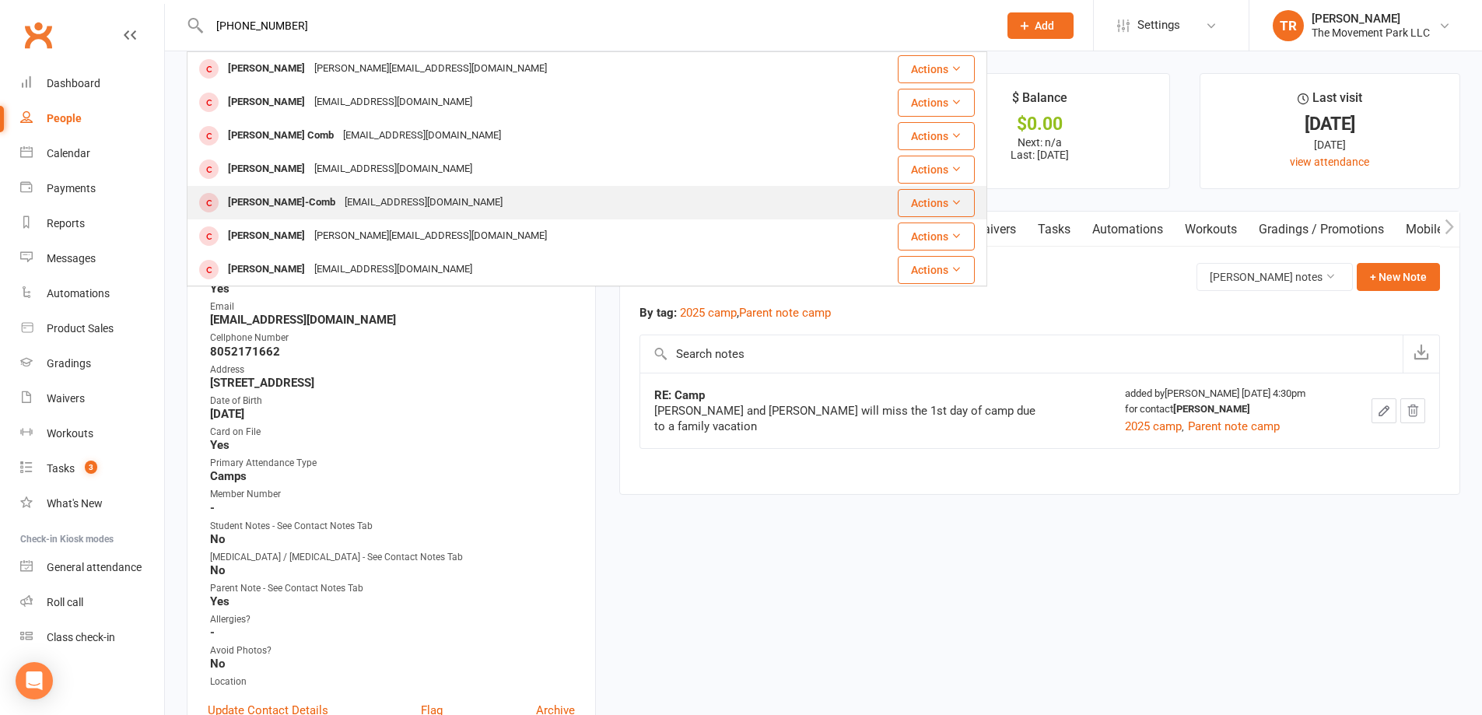
type input "[PHONE_NUMBER]"
click at [475, 201] on div "[PERSON_NAME]-Comb [EMAIL_ADDRESS][DOMAIN_NAME]" at bounding box center [520, 203] width 664 height 32
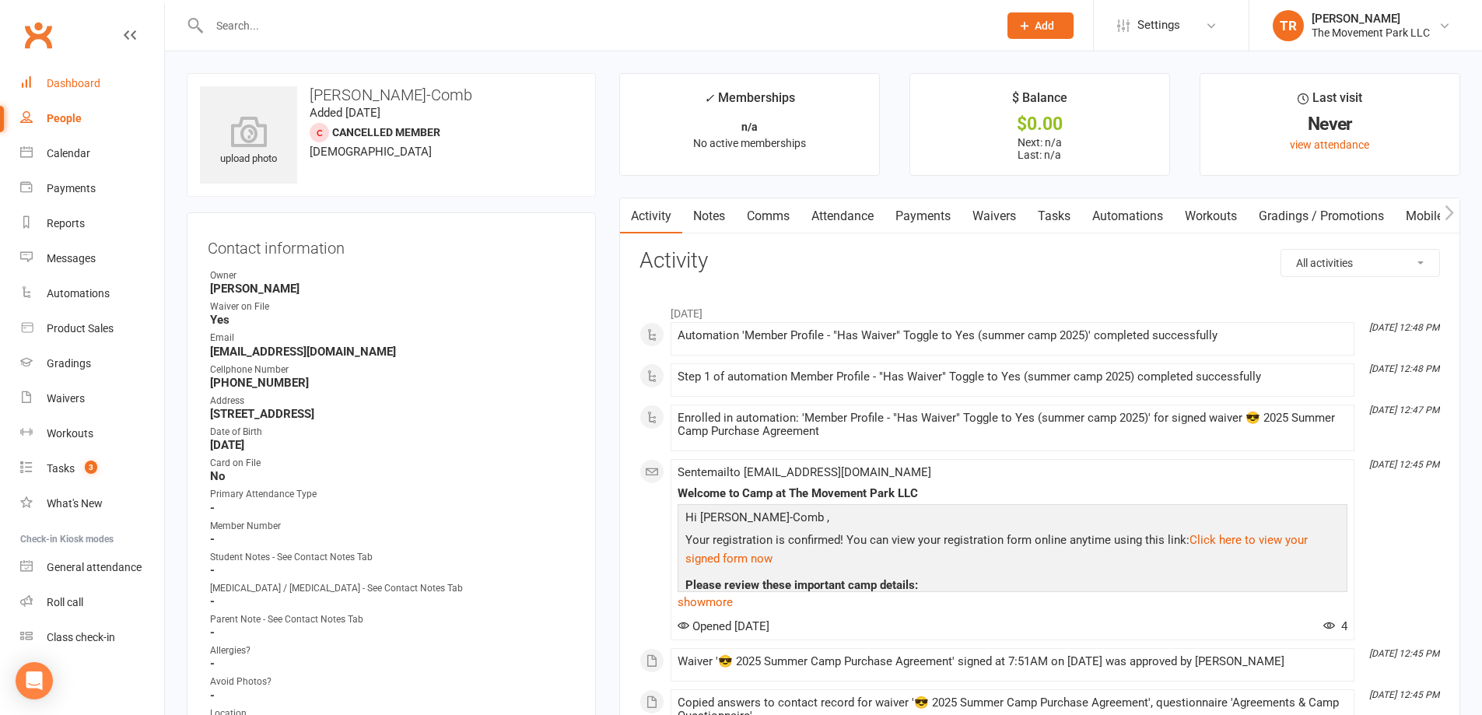
click at [86, 85] on div "Dashboard" at bounding box center [74, 83] width 54 height 12
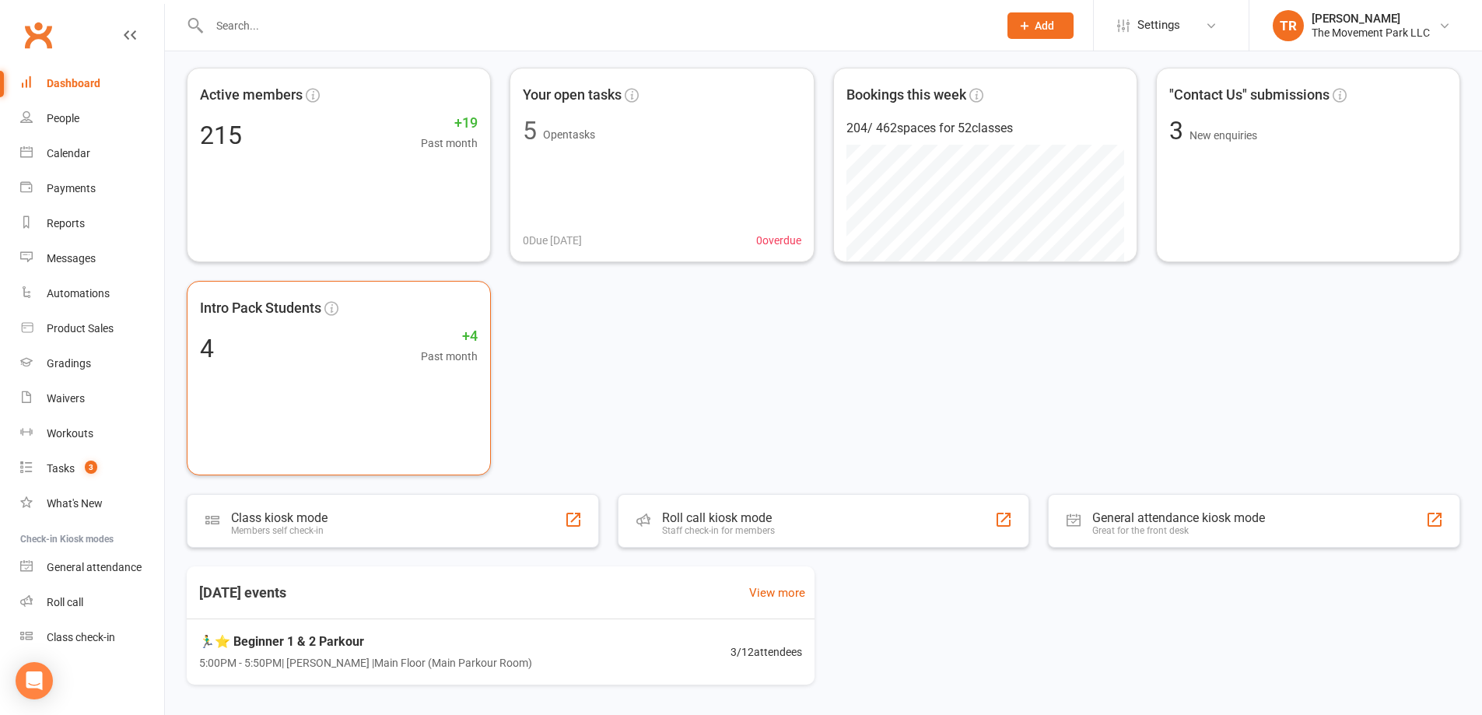
scroll to position [78, 0]
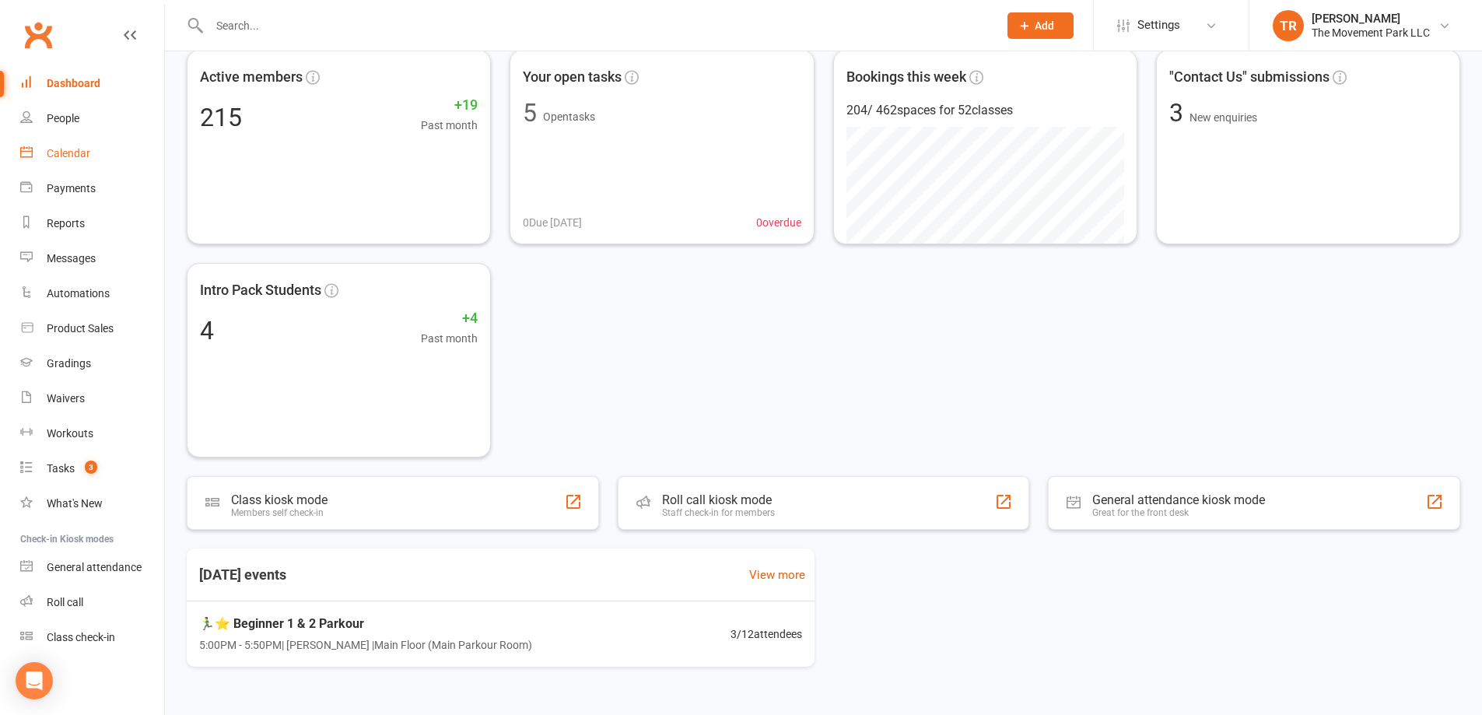
click at [62, 152] on div "Calendar" at bounding box center [69, 153] width 44 height 12
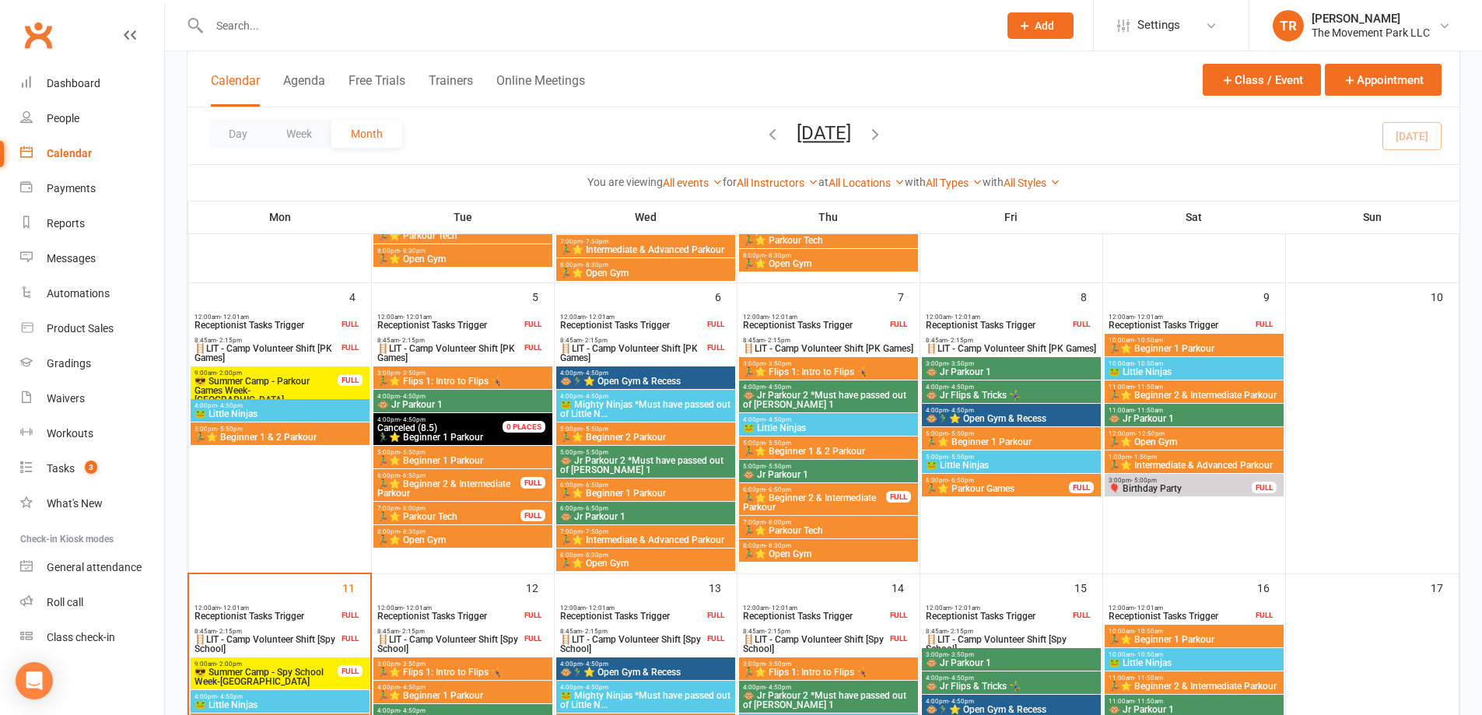
scroll to position [389, 0]
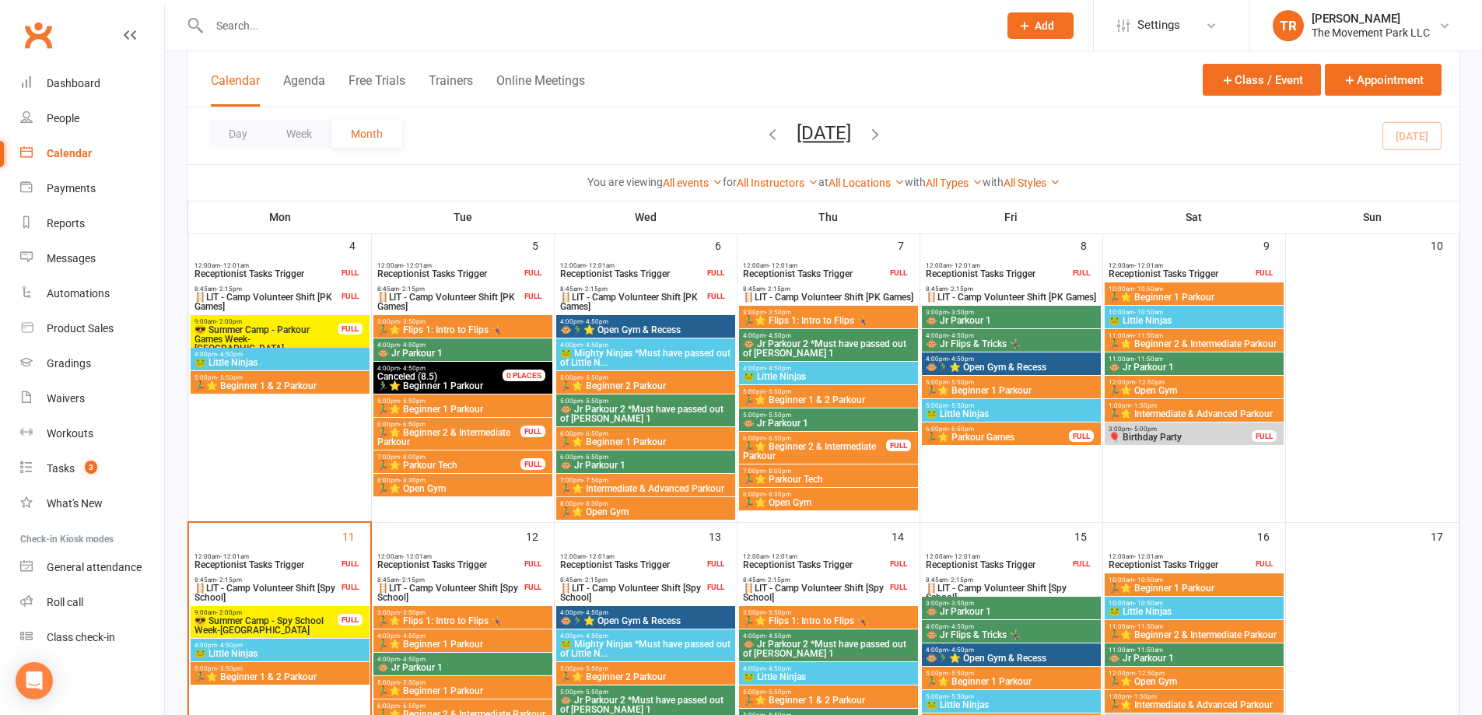
click at [429, 325] on span "🏃‍♂️⭐ Flips 1: Intro to Flips 🤸‍♀️" at bounding box center [463, 329] width 173 height 9
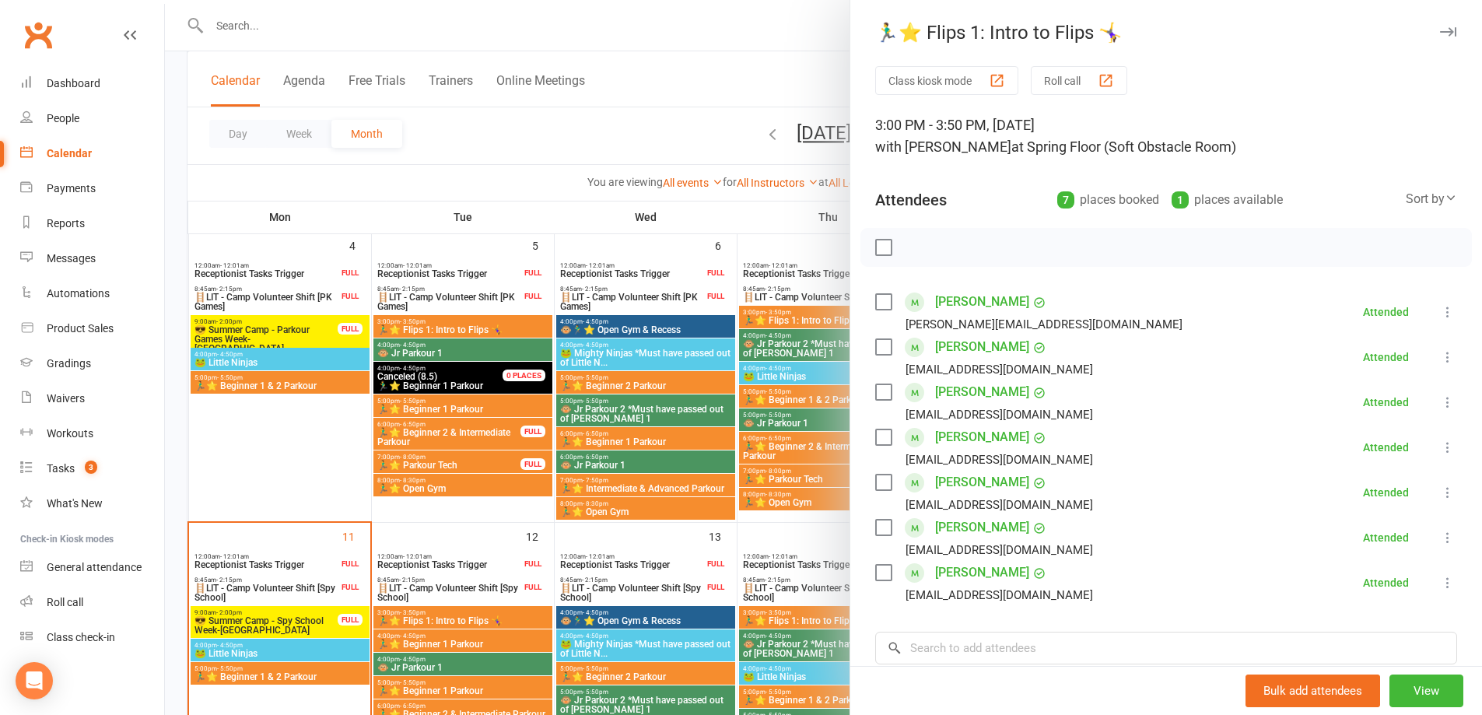
click at [1440, 580] on icon at bounding box center [1448, 583] width 16 height 16
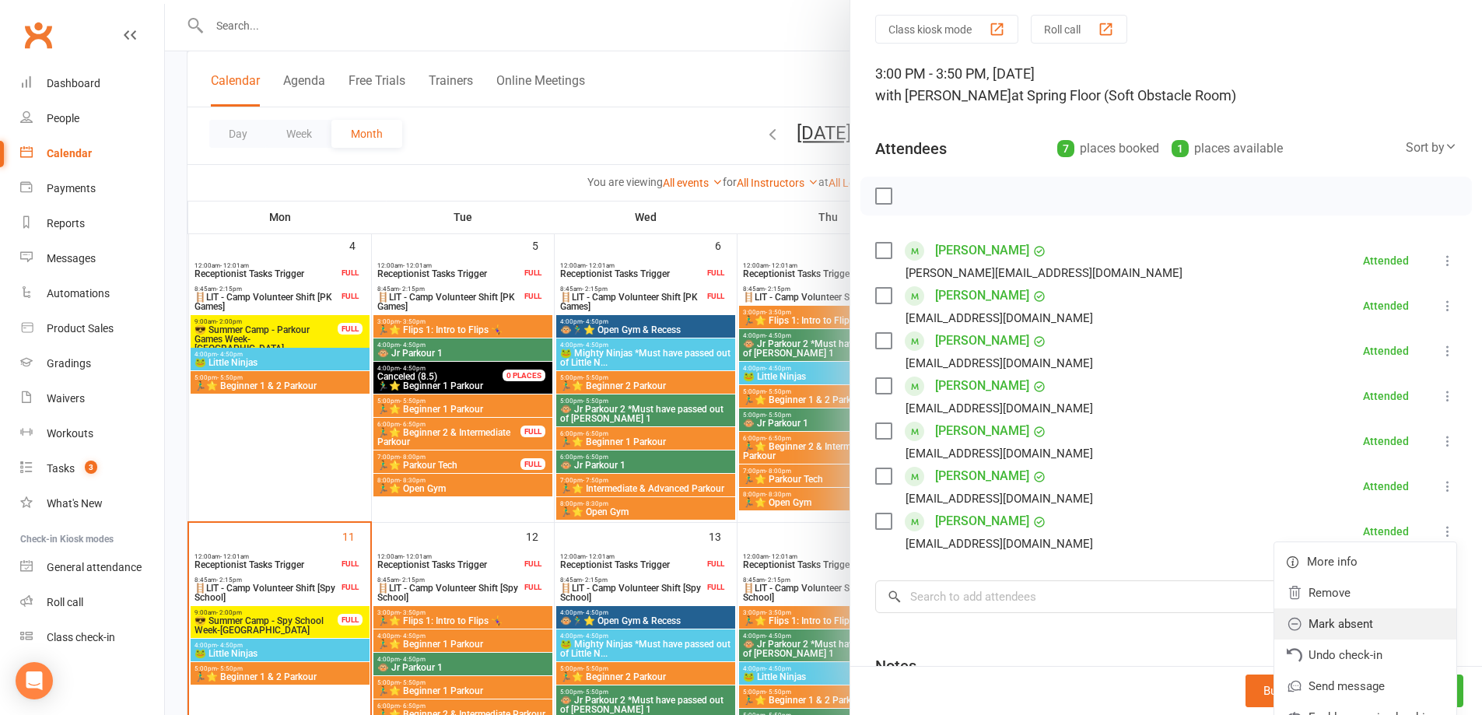
scroll to position [78, 0]
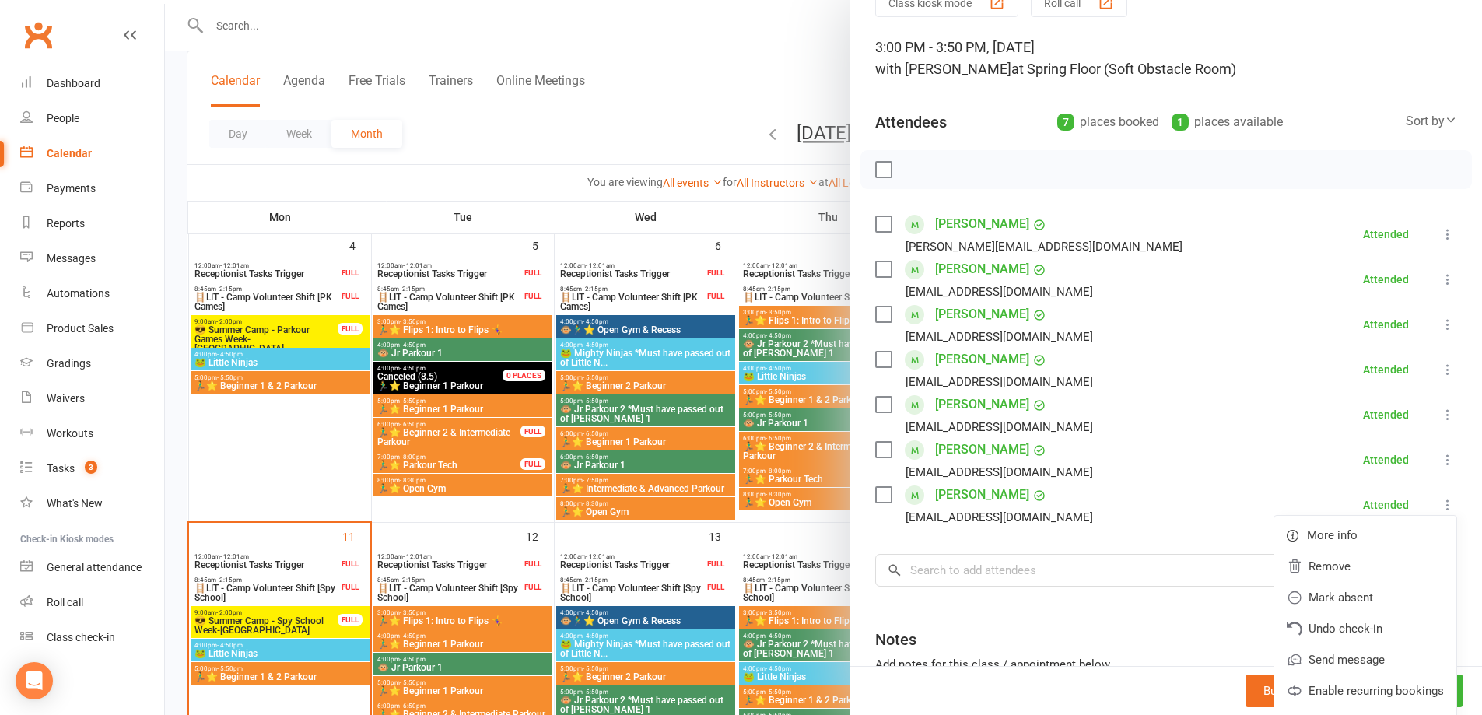
click at [677, 127] on div at bounding box center [823, 357] width 1317 height 715
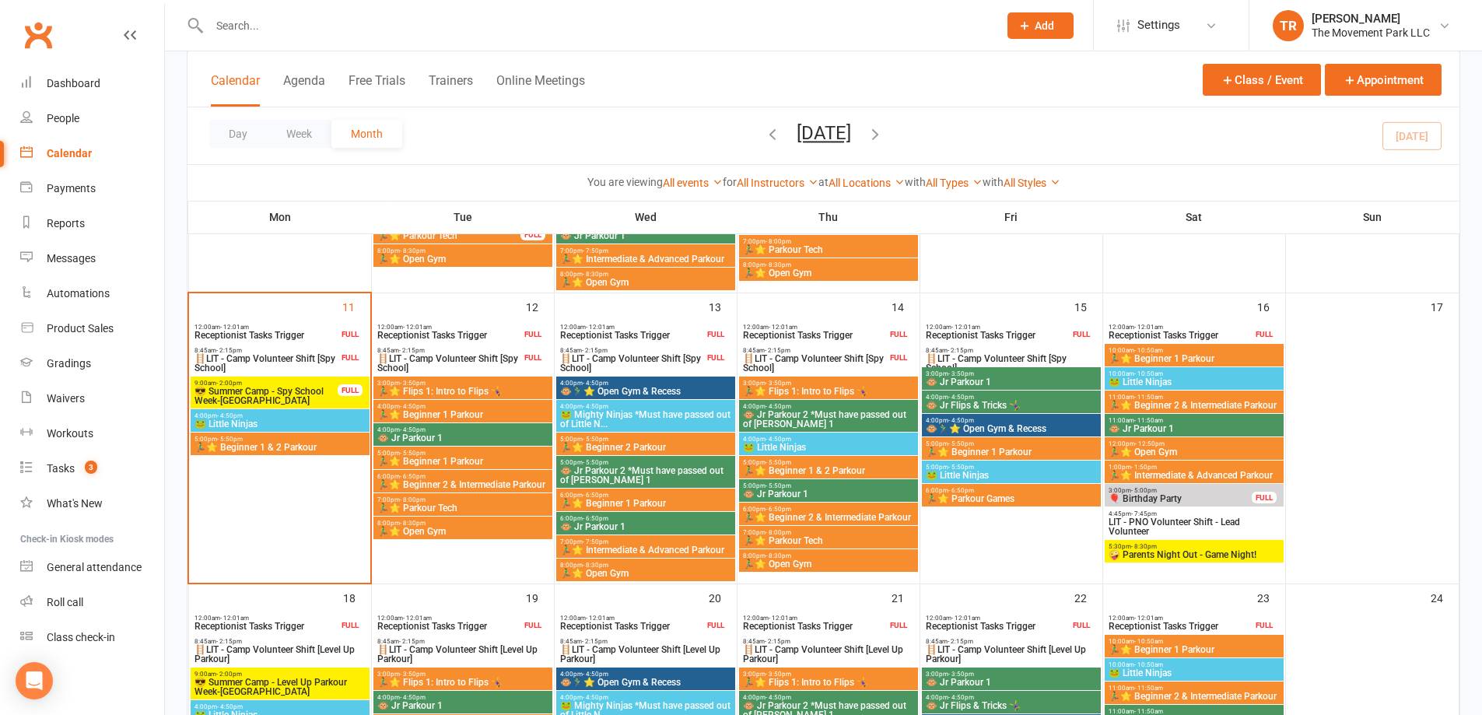
scroll to position [622, 0]
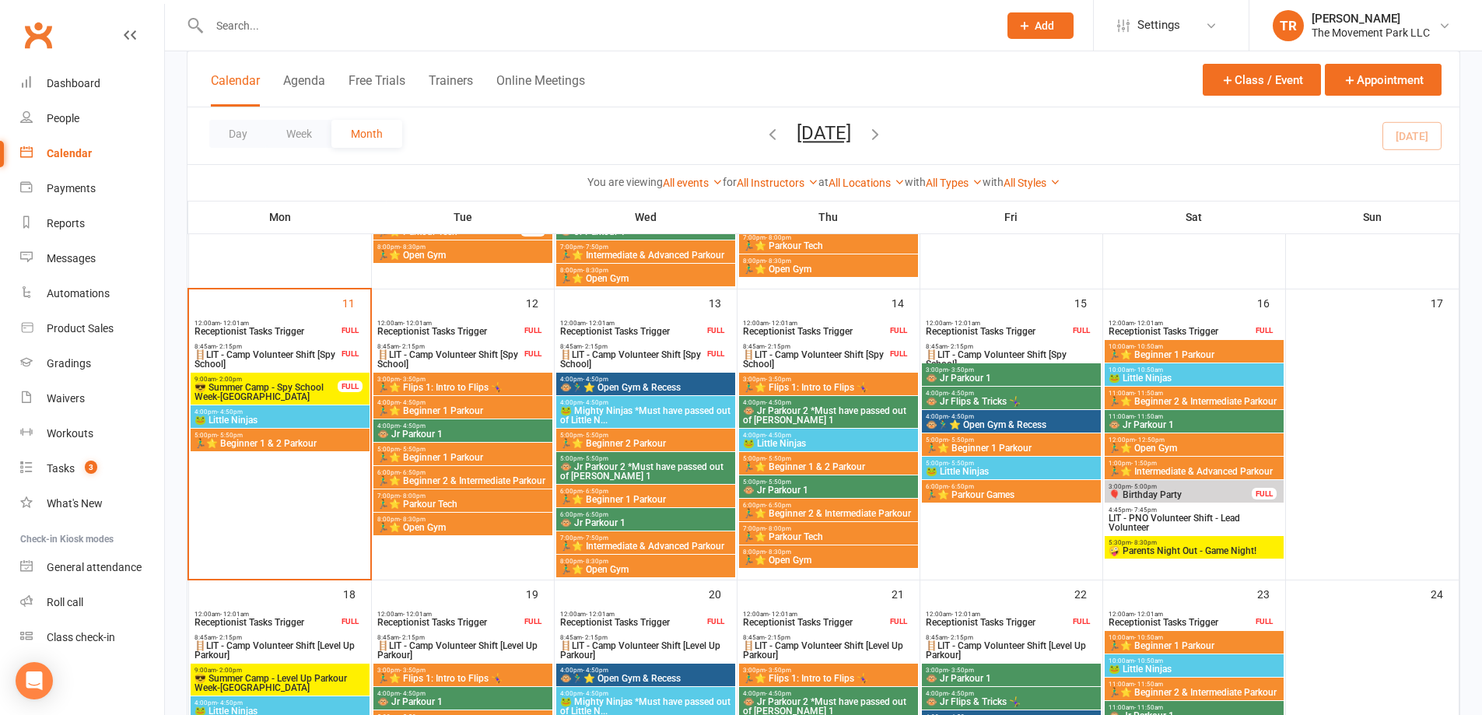
click at [482, 381] on span "3:00pm - 3:50pm" at bounding box center [463, 379] width 173 height 7
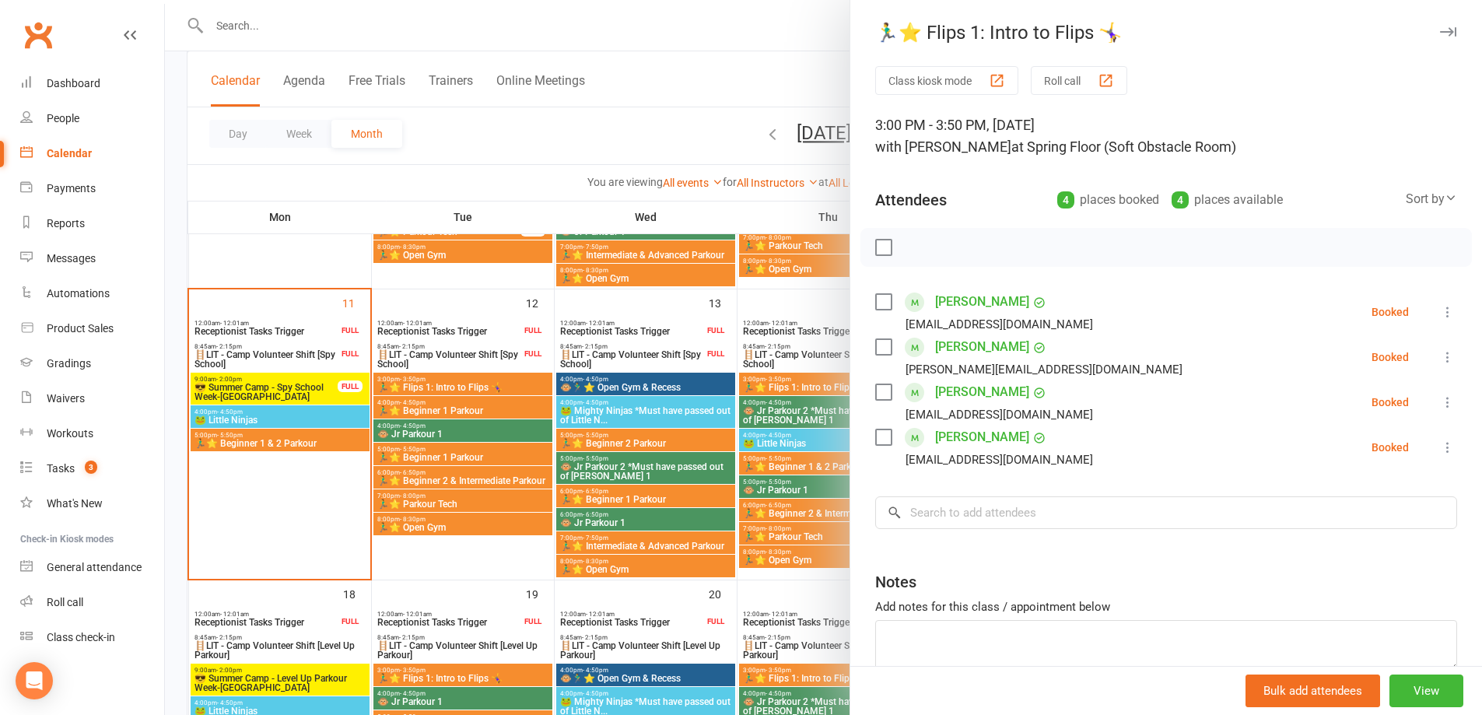
click at [632, 489] on div at bounding box center [823, 357] width 1317 height 715
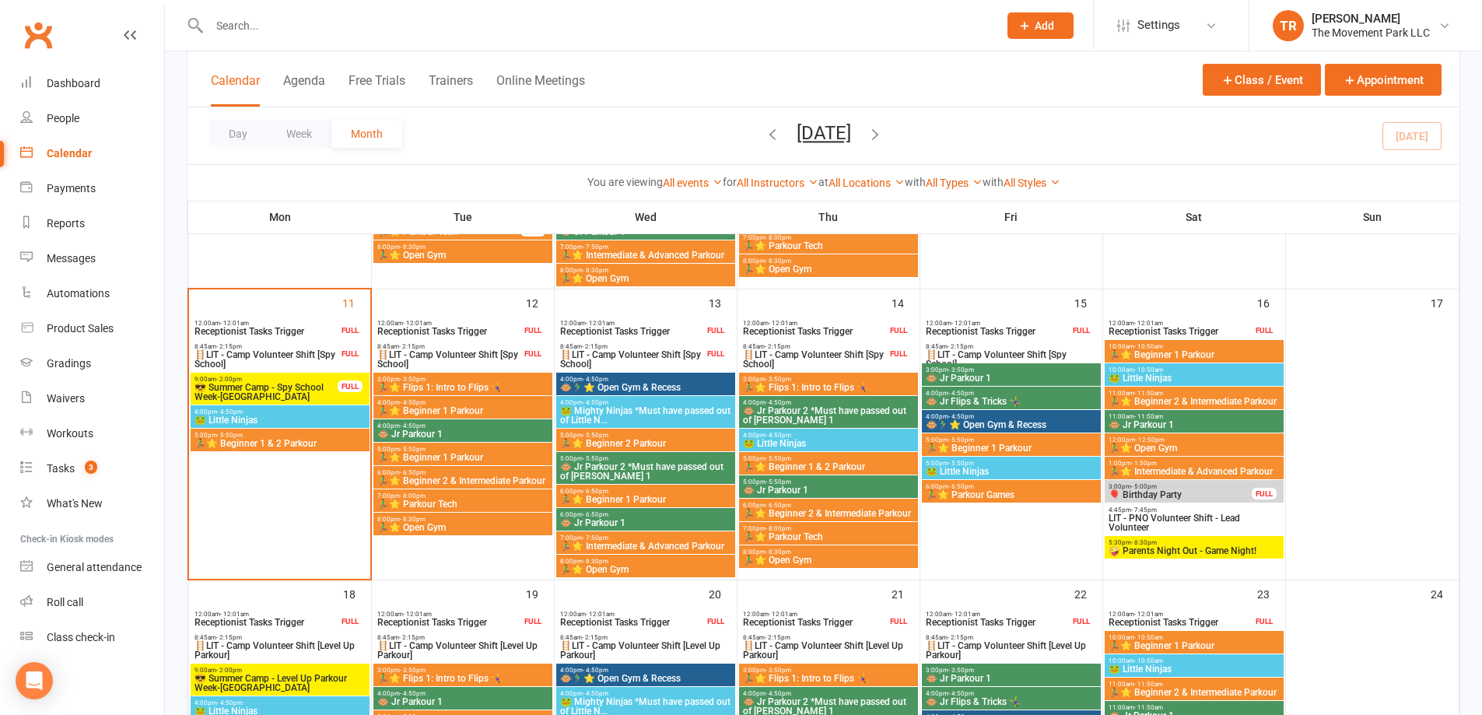
click at [775, 383] on span "🏃‍♂️⭐ Flips 1: Intro to Flips 🤸‍♀️" at bounding box center [828, 387] width 173 height 9
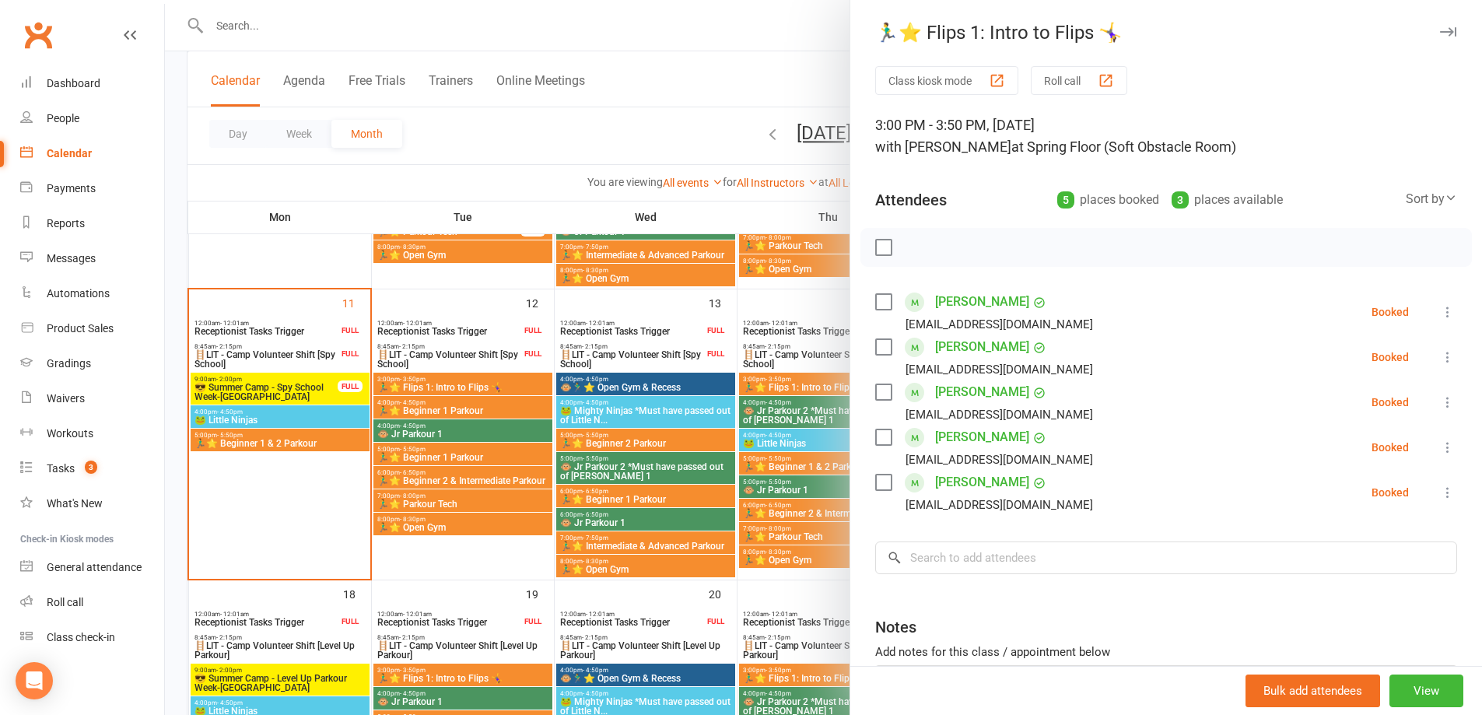
click at [773, 413] on div at bounding box center [823, 357] width 1317 height 715
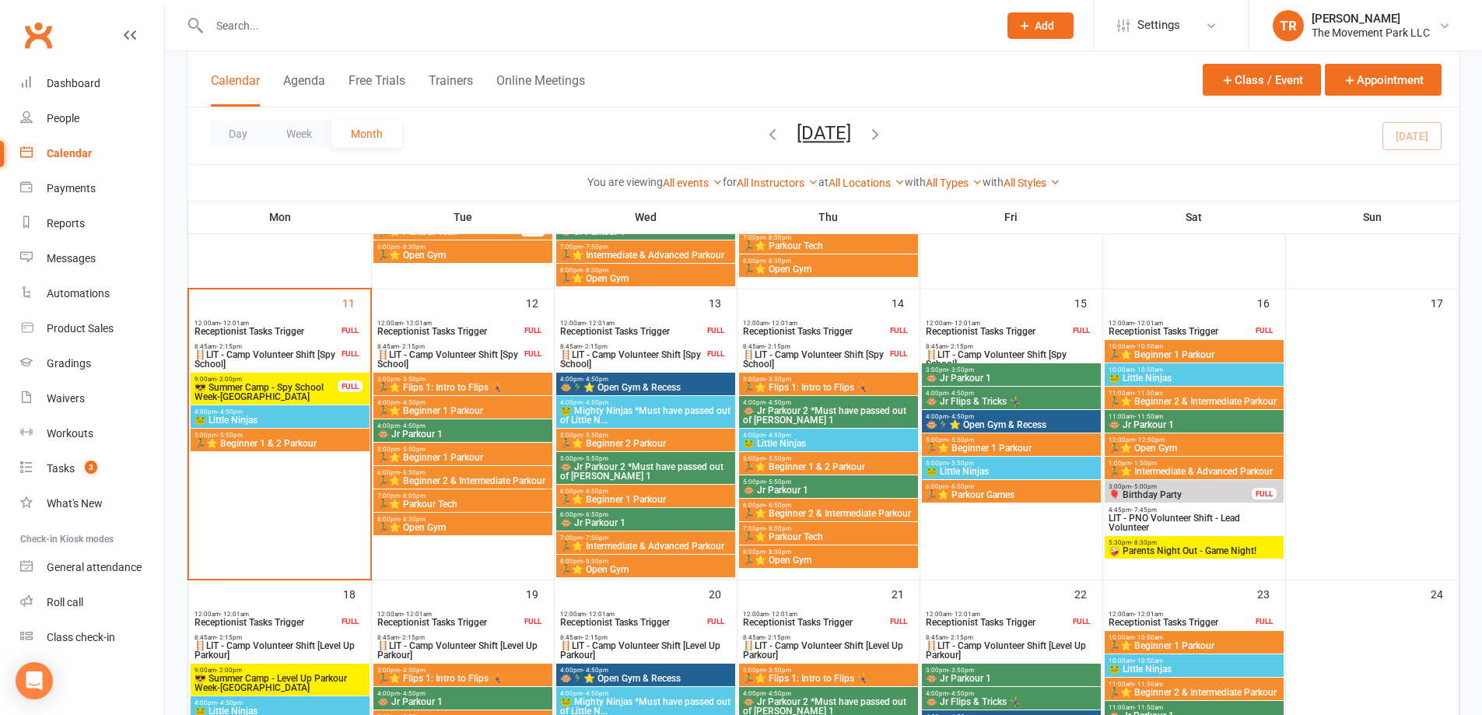
click at [776, 412] on span "🐵 Jr Parkour 2 *Must have passed out of [PERSON_NAME] 1" at bounding box center [828, 415] width 173 height 19
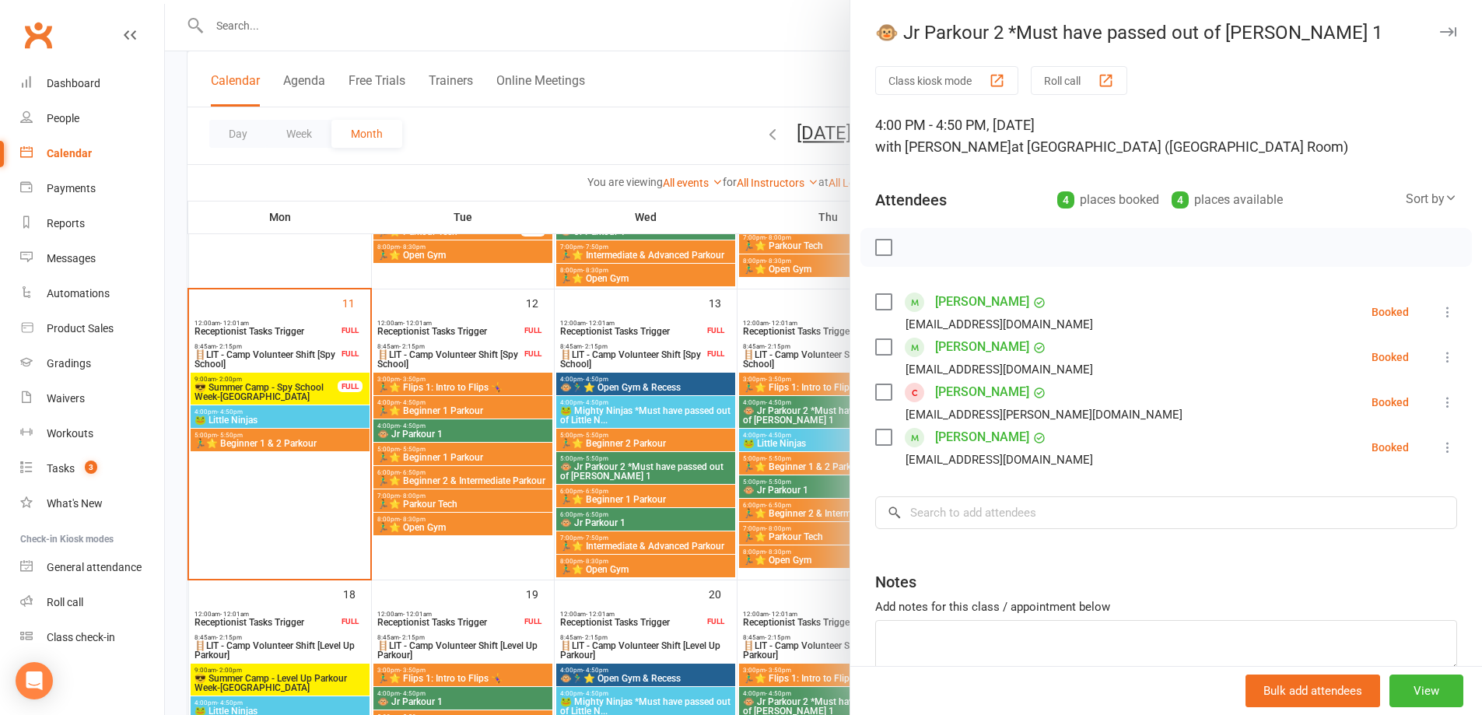
click at [743, 306] on div at bounding box center [823, 357] width 1317 height 715
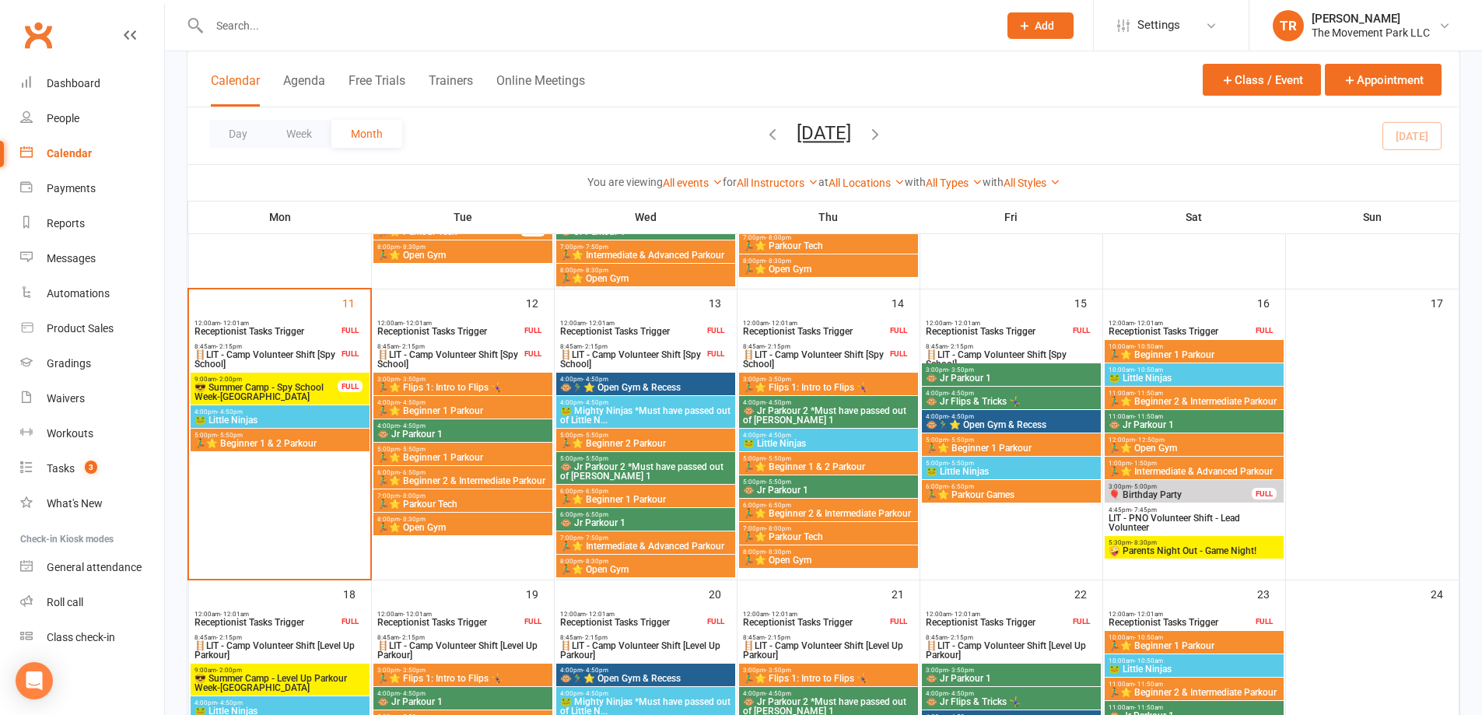
click at [987, 398] on span "🐵 Jr Flips & Tricks 🤸‍♀️" at bounding box center [1011, 401] width 173 height 9
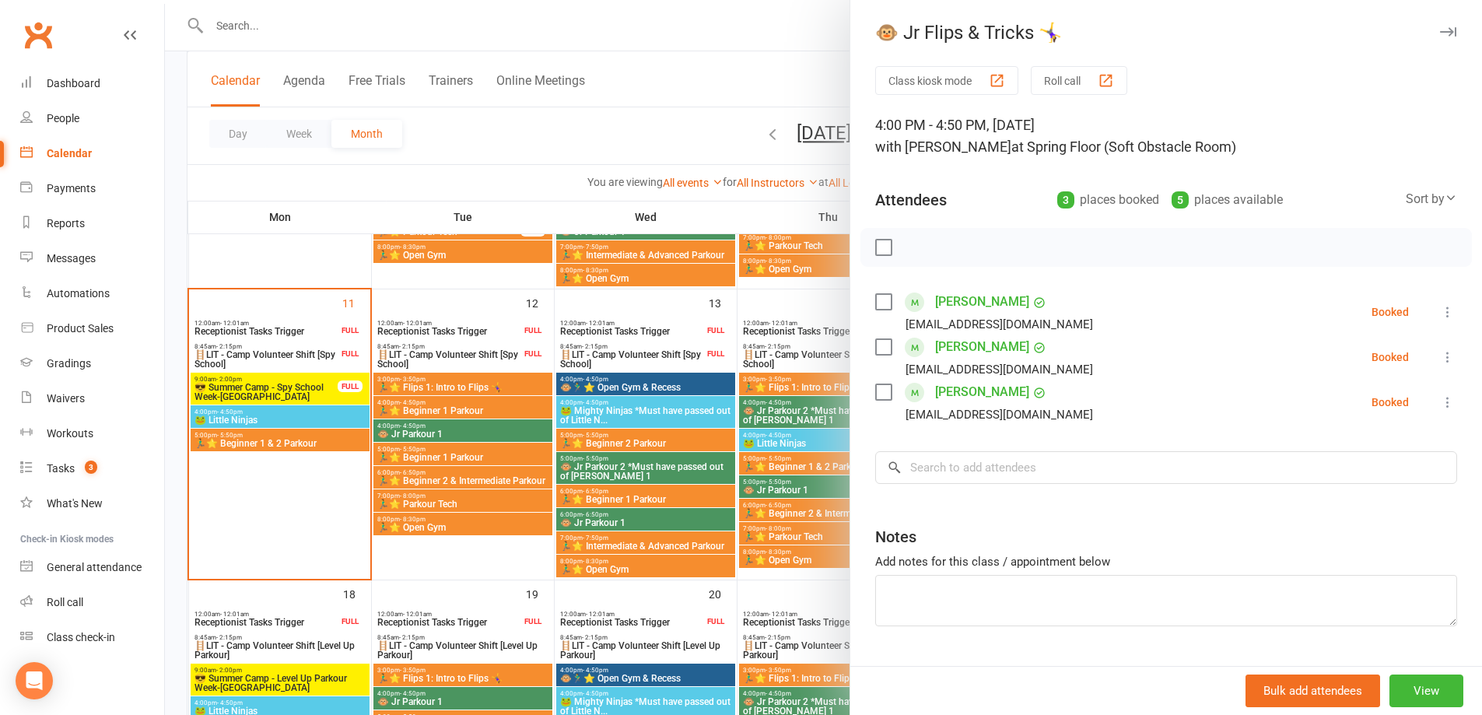
click at [803, 323] on div at bounding box center [823, 357] width 1317 height 715
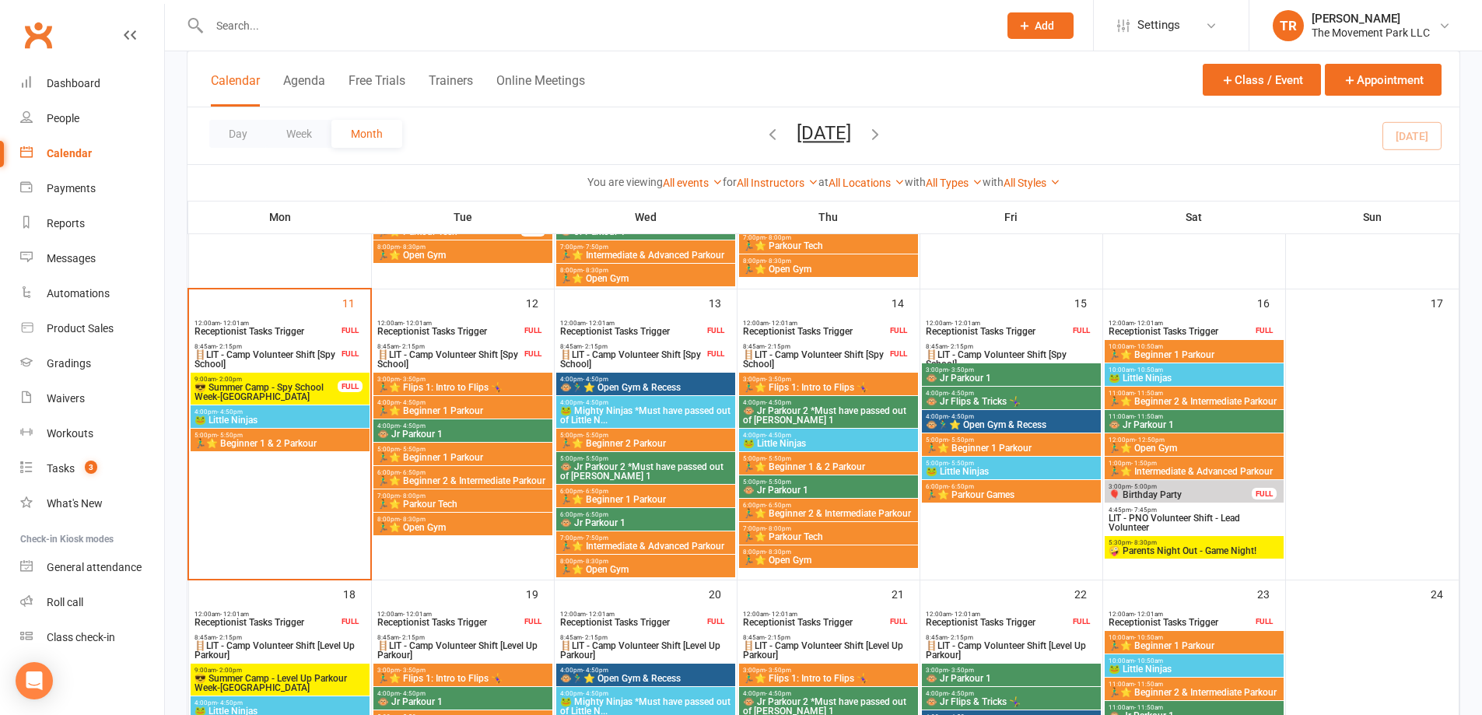
click at [983, 373] on span "🐵 Jr Parkour 1" at bounding box center [1011, 377] width 173 height 9
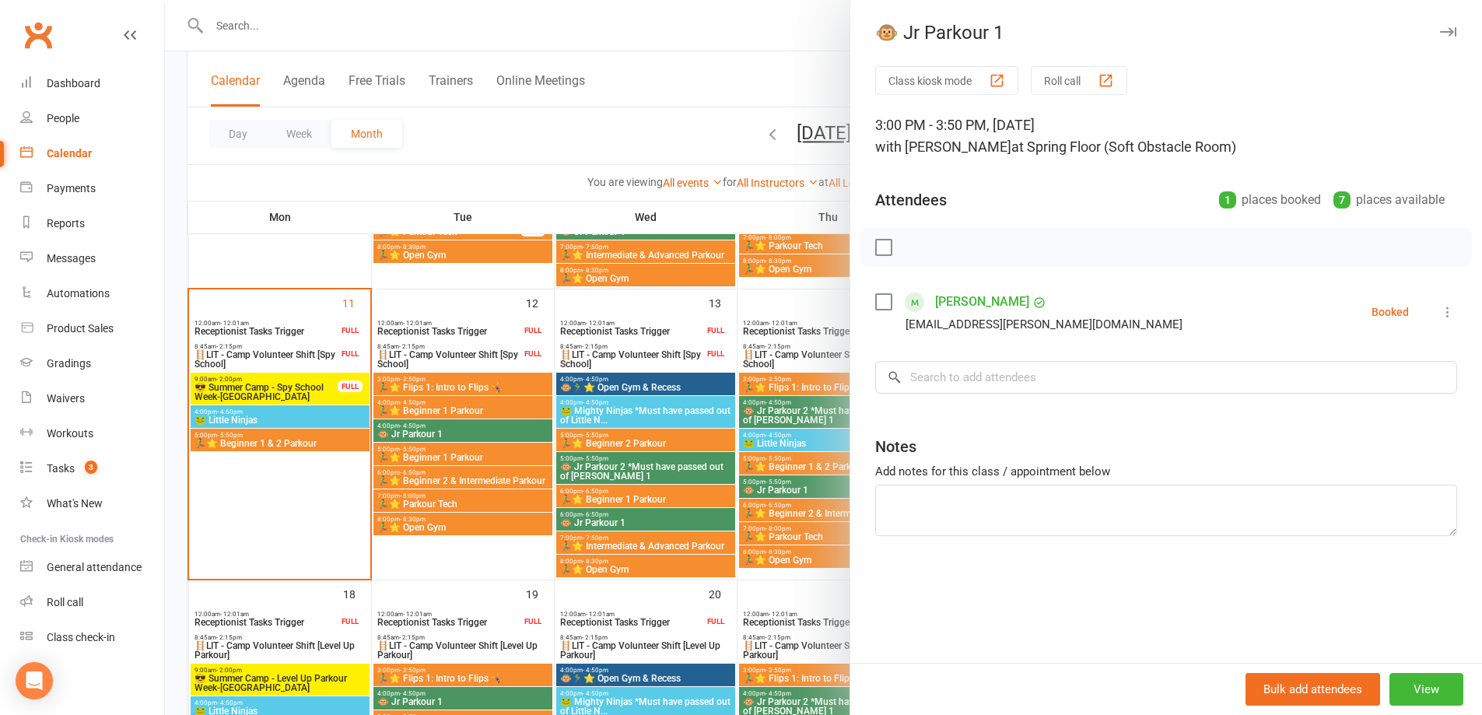
click at [818, 317] on div at bounding box center [823, 357] width 1317 height 715
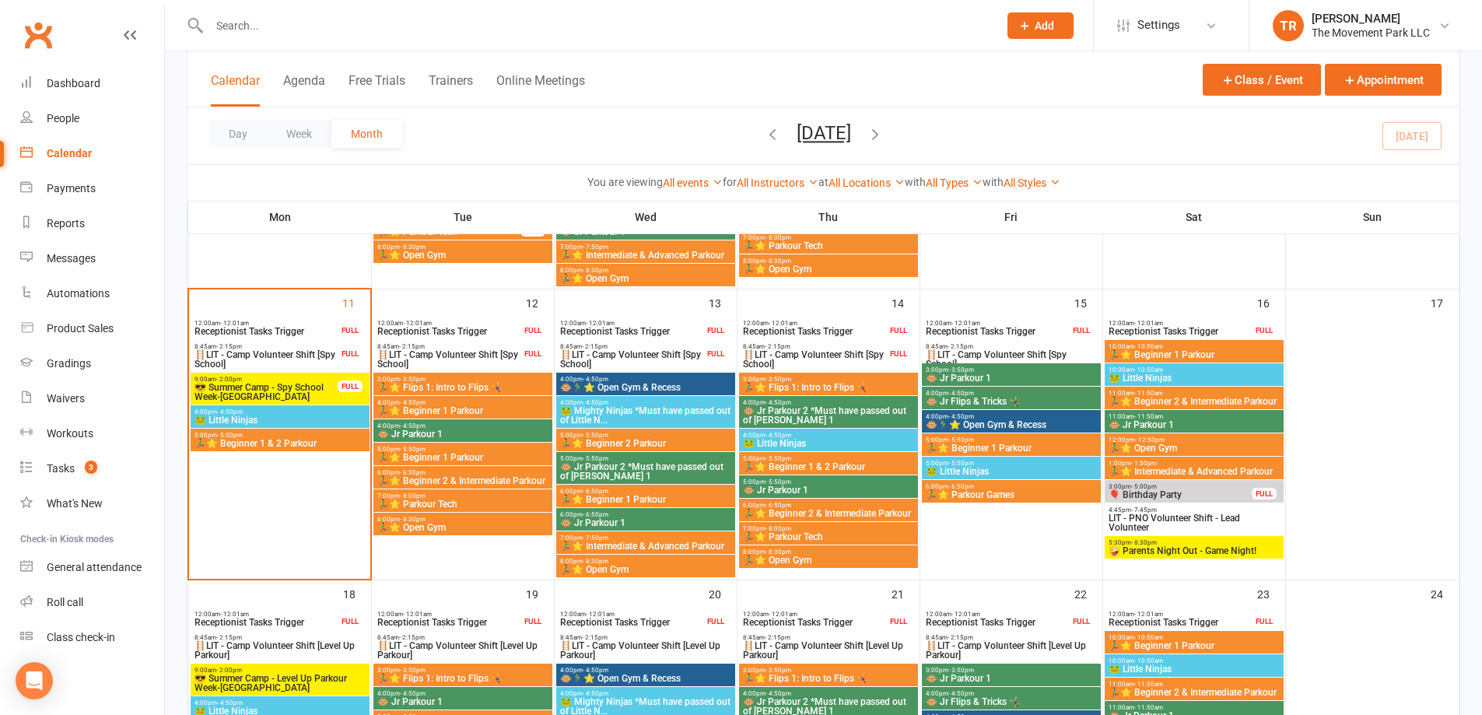
click at [979, 442] on span "5:00pm - 5:50pm" at bounding box center [1011, 439] width 173 height 7
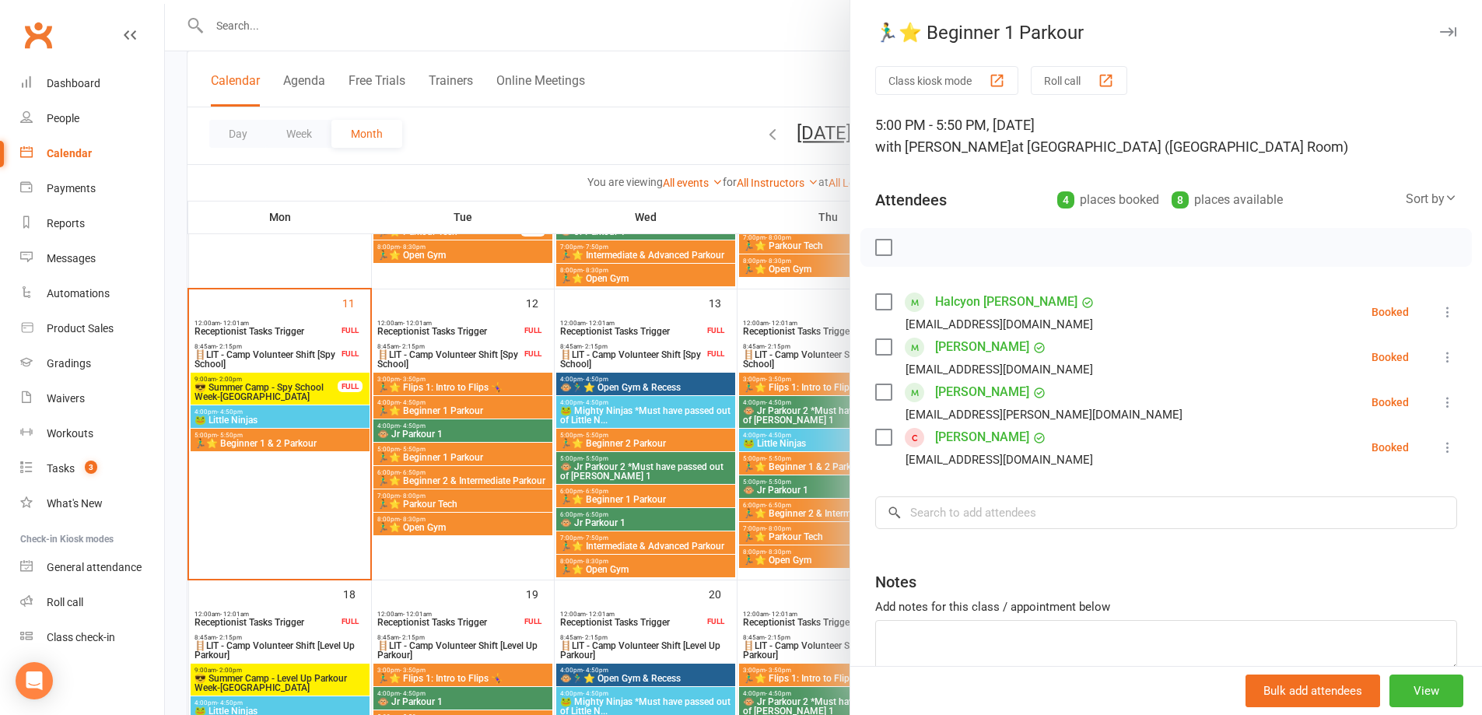
click at [727, 296] on div at bounding box center [823, 357] width 1317 height 715
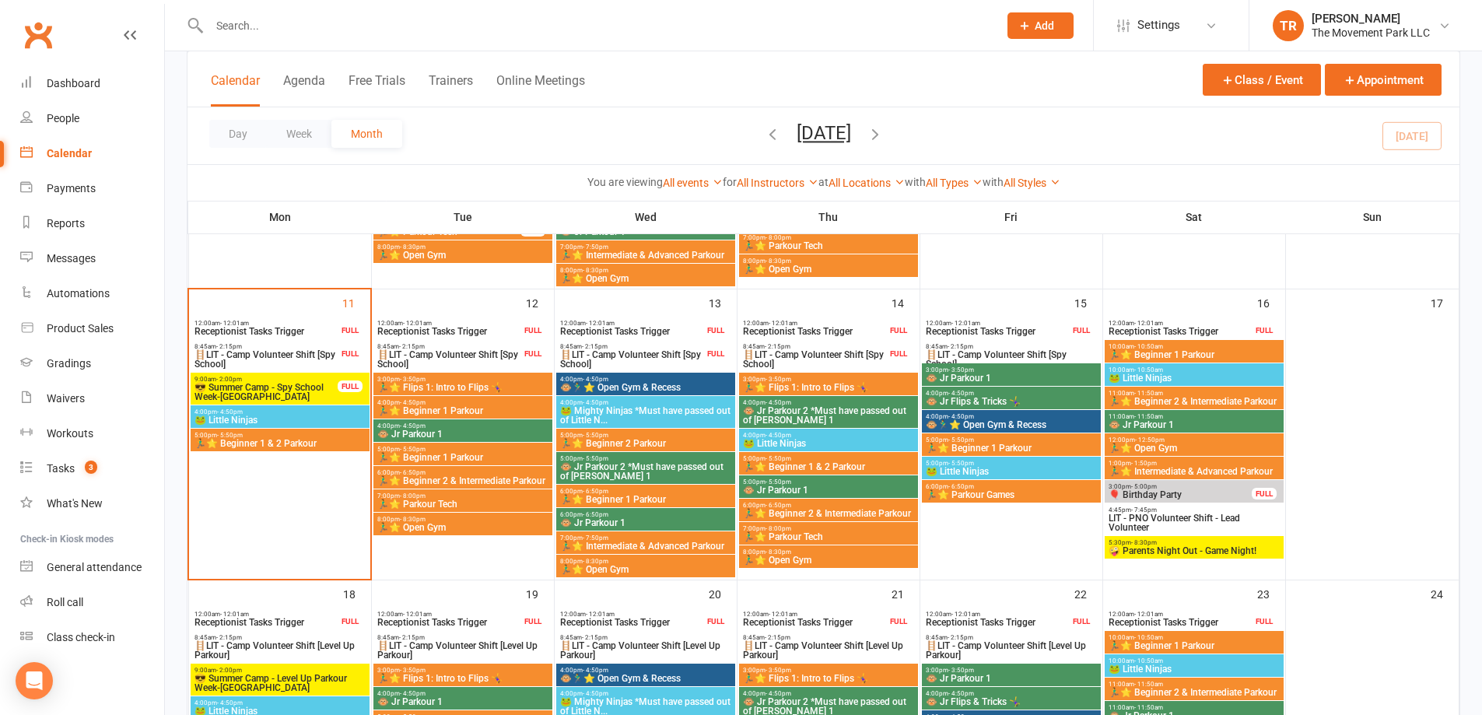
click at [968, 476] on span "🐸 Little Ninjas" at bounding box center [1011, 471] width 173 height 9
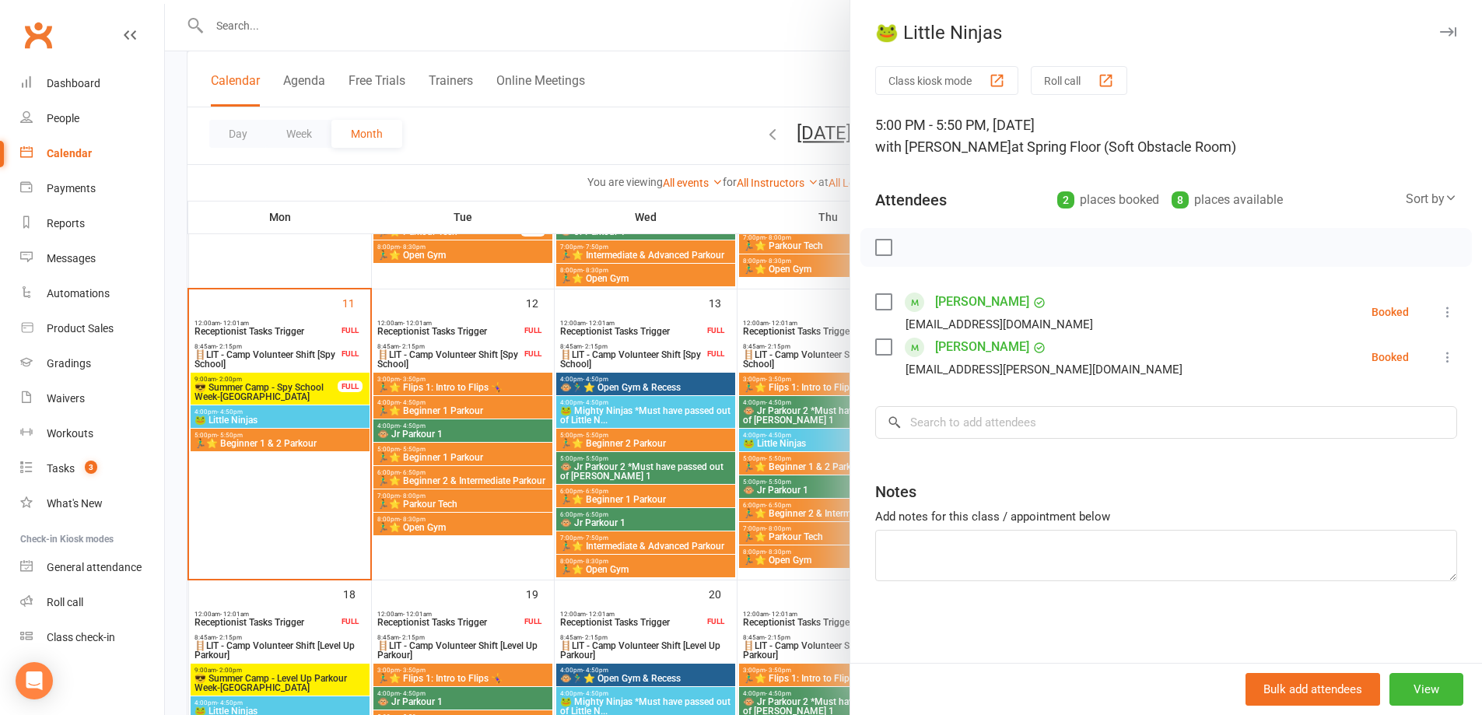
click at [746, 326] on div at bounding box center [823, 357] width 1317 height 715
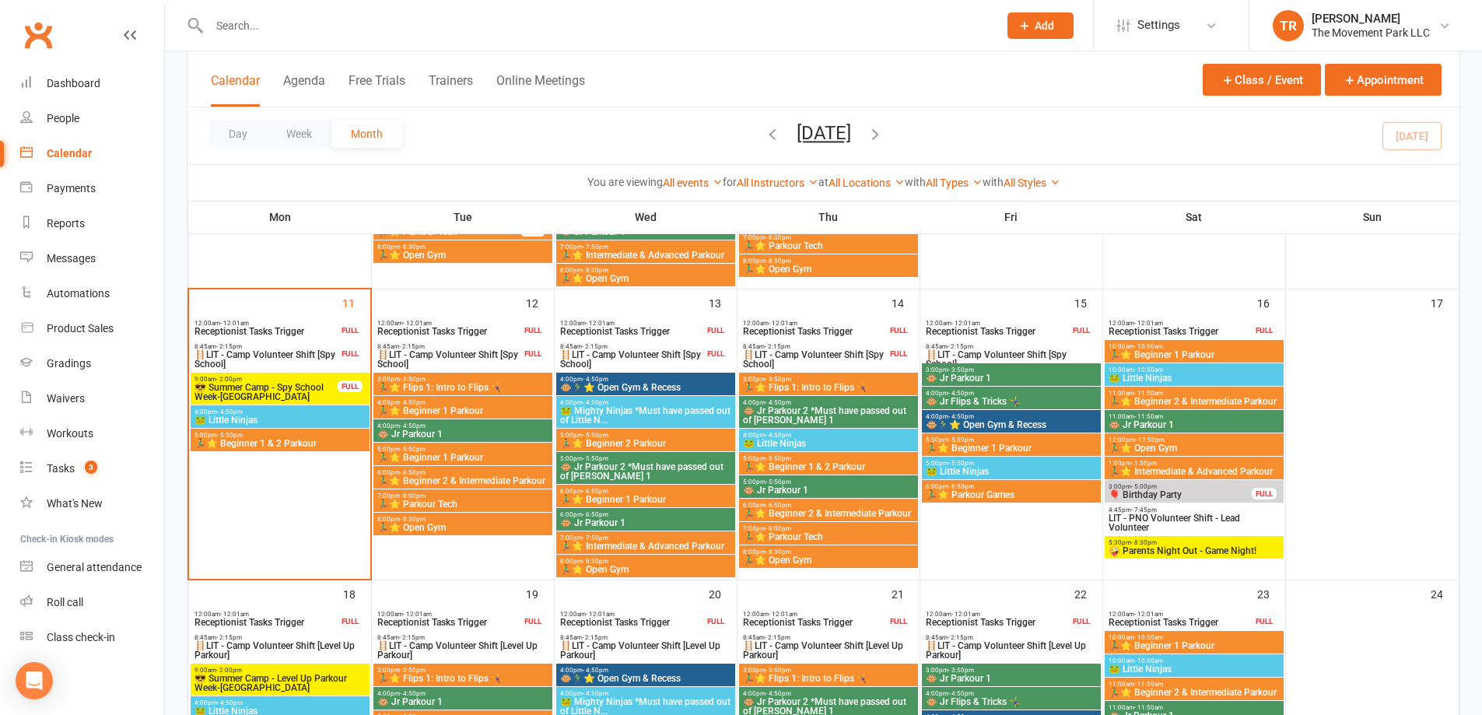
click at [1003, 500] on div "6:00pm - 6:50pm 🏃‍♂️⭐ Parkour Games" at bounding box center [1011, 491] width 179 height 23
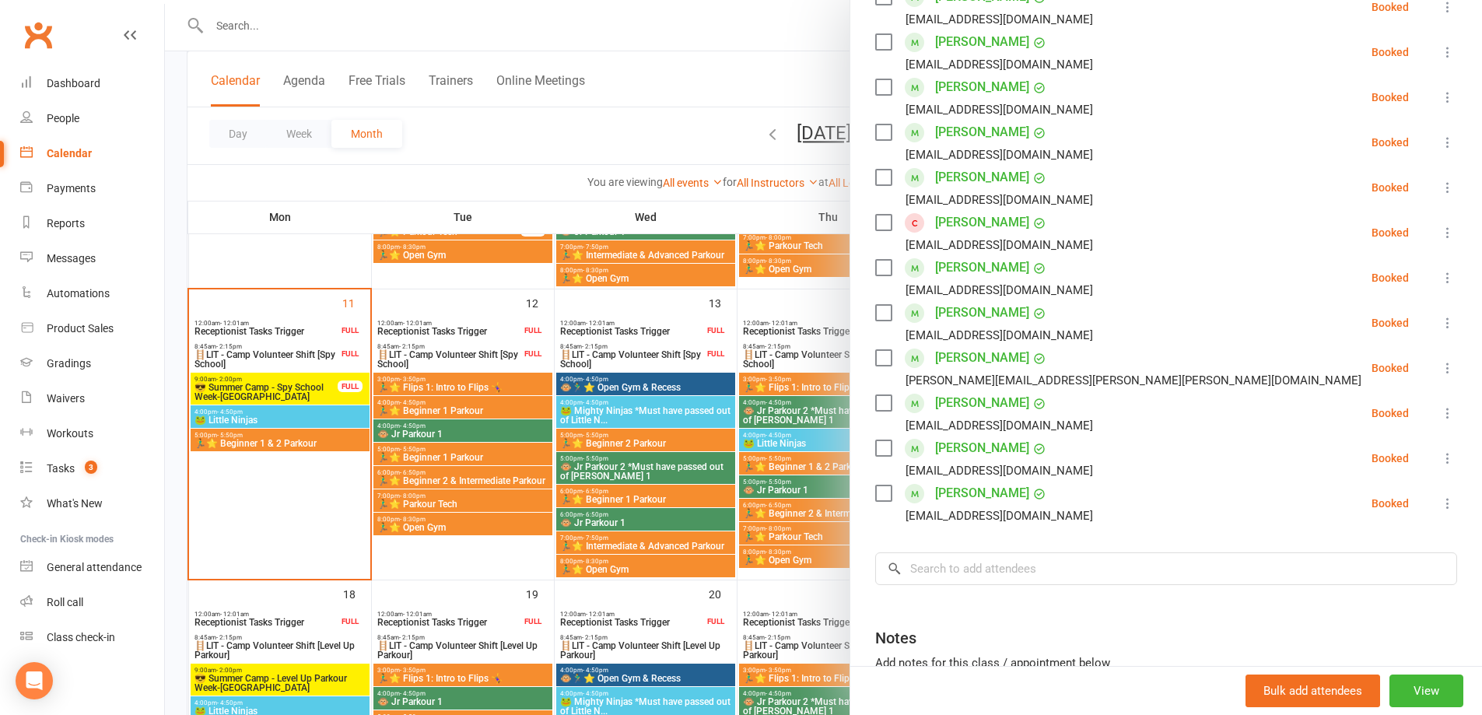
scroll to position [311, 0]
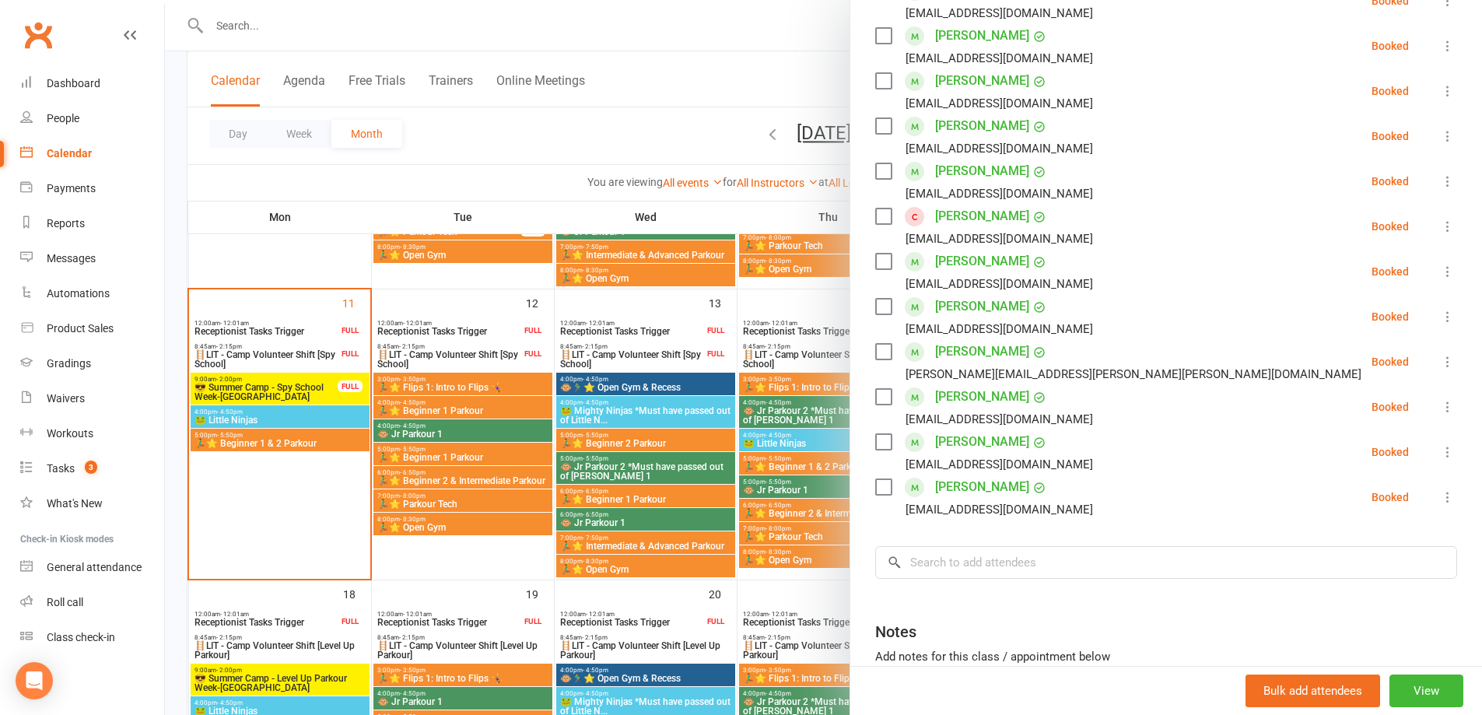
click at [610, 68] on div at bounding box center [823, 357] width 1317 height 715
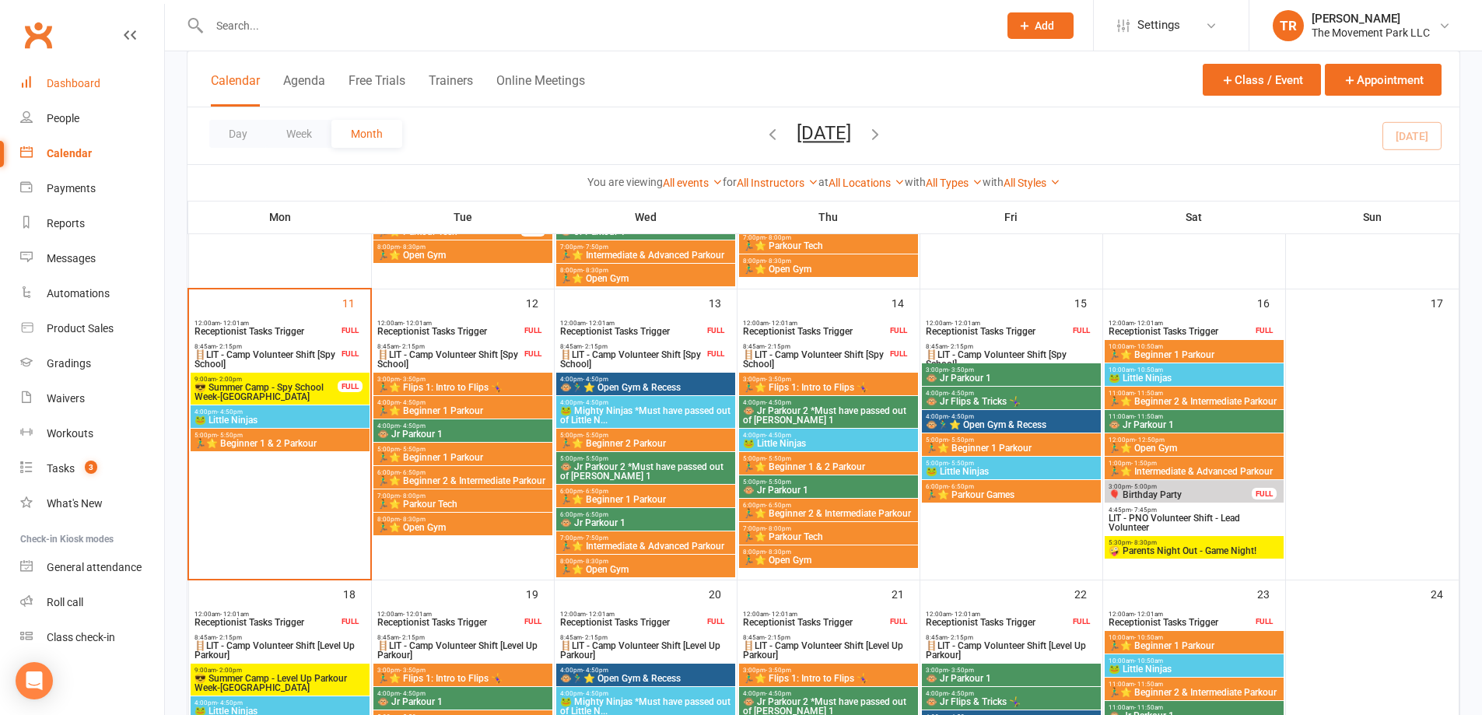
click at [95, 83] on div "Dashboard" at bounding box center [74, 83] width 54 height 12
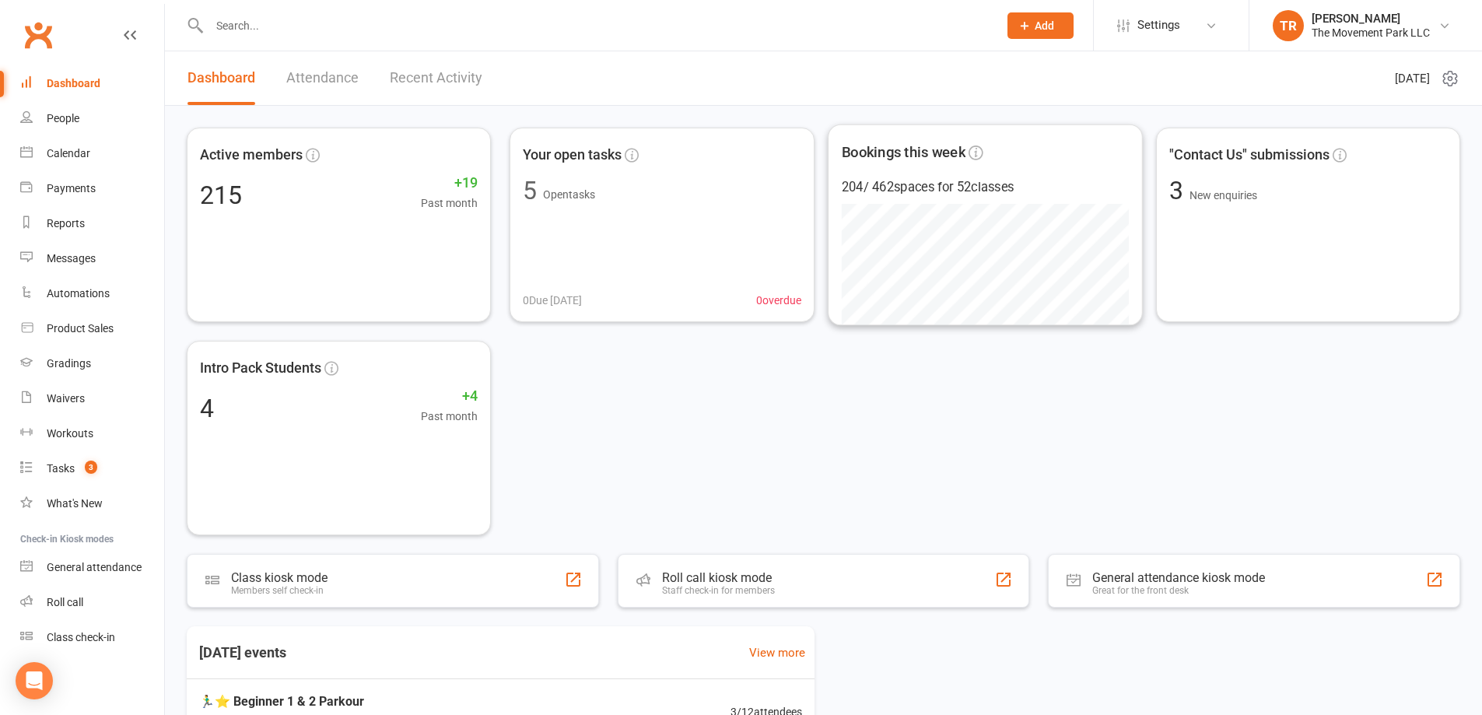
scroll to position [111, 0]
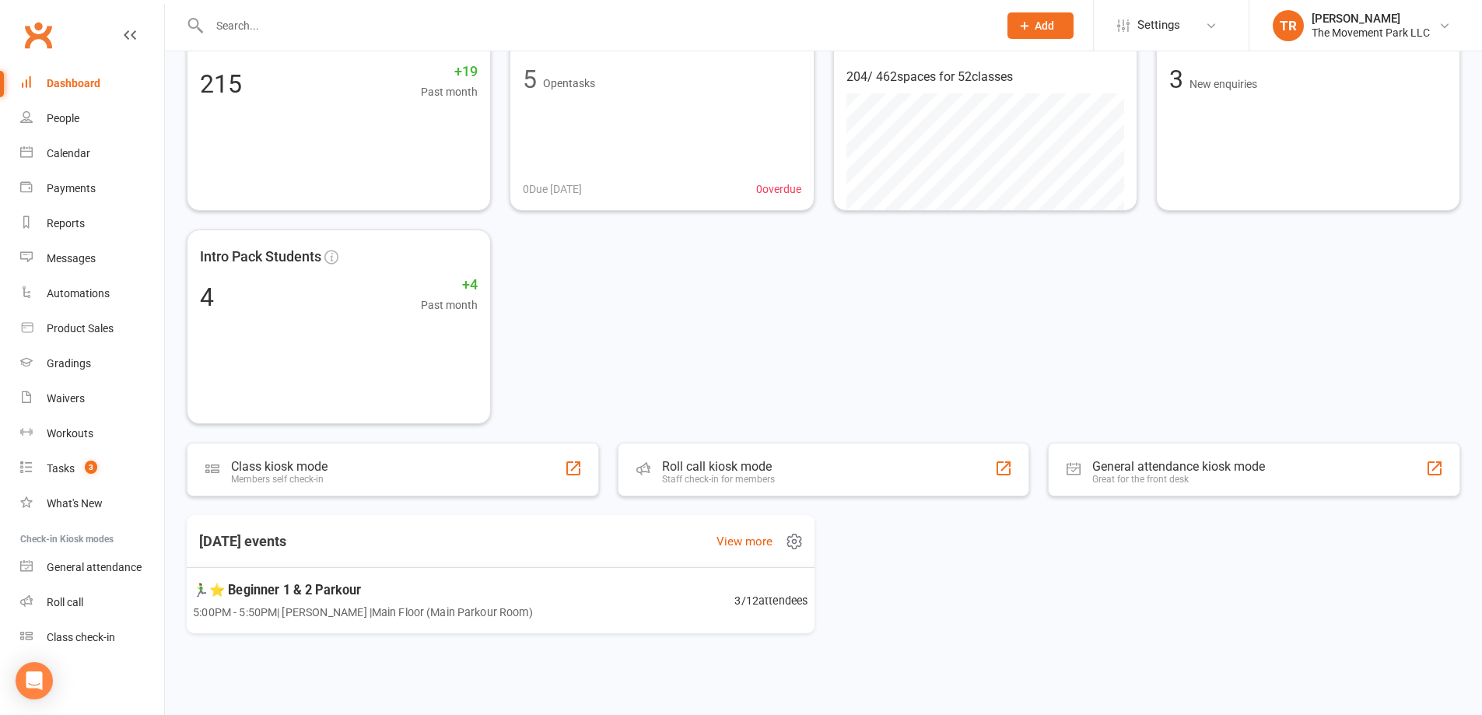
click at [565, 626] on div "🏃‍♂️⭐ Beginner 1 & 2 Parkour 5:00PM - 5:50PM | [PERSON_NAME] | Main Floor (Main…" at bounding box center [500, 600] width 653 height 67
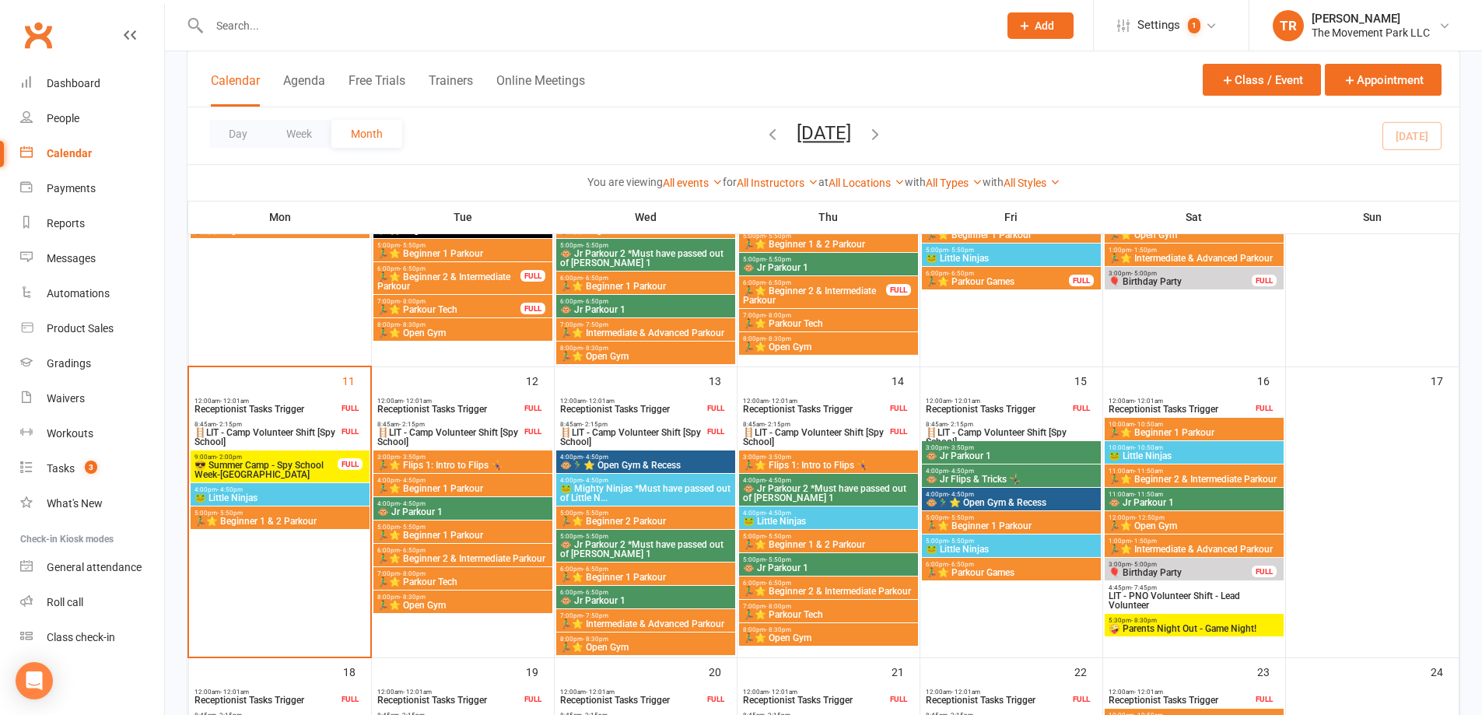
scroll to position [622, 0]
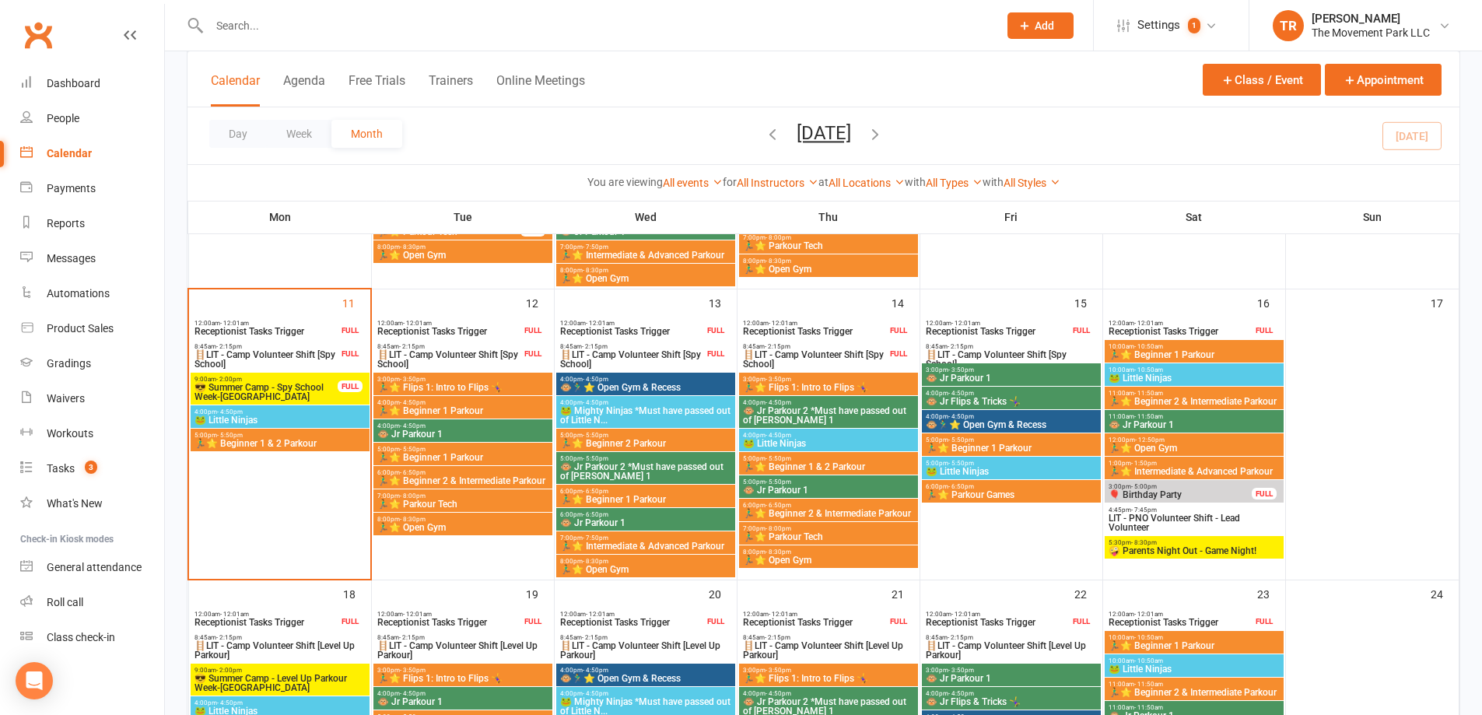
click at [517, 385] on span "🏃‍♂️⭐ Flips 1: Intro to Flips 🤸‍♀️" at bounding box center [463, 387] width 173 height 9
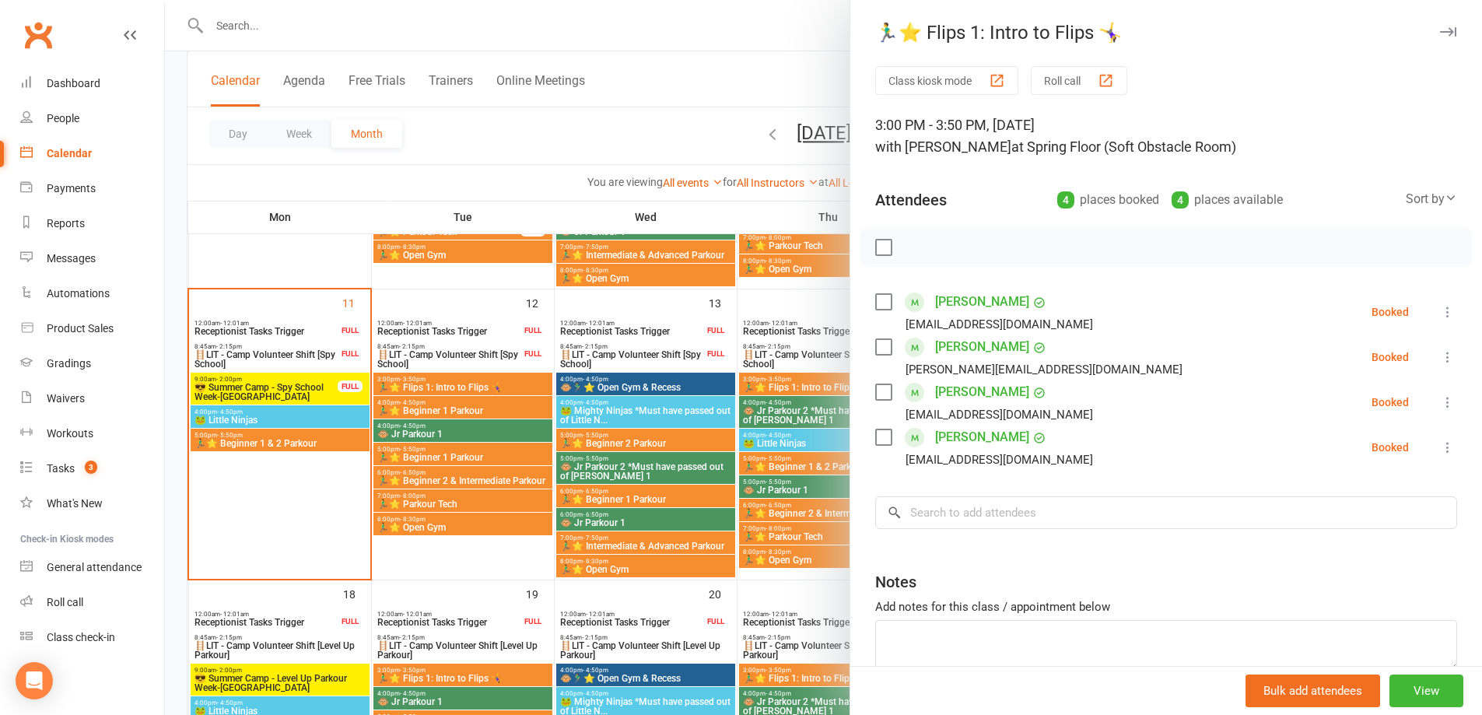
click at [508, 409] on div at bounding box center [823, 357] width 1317 height 715
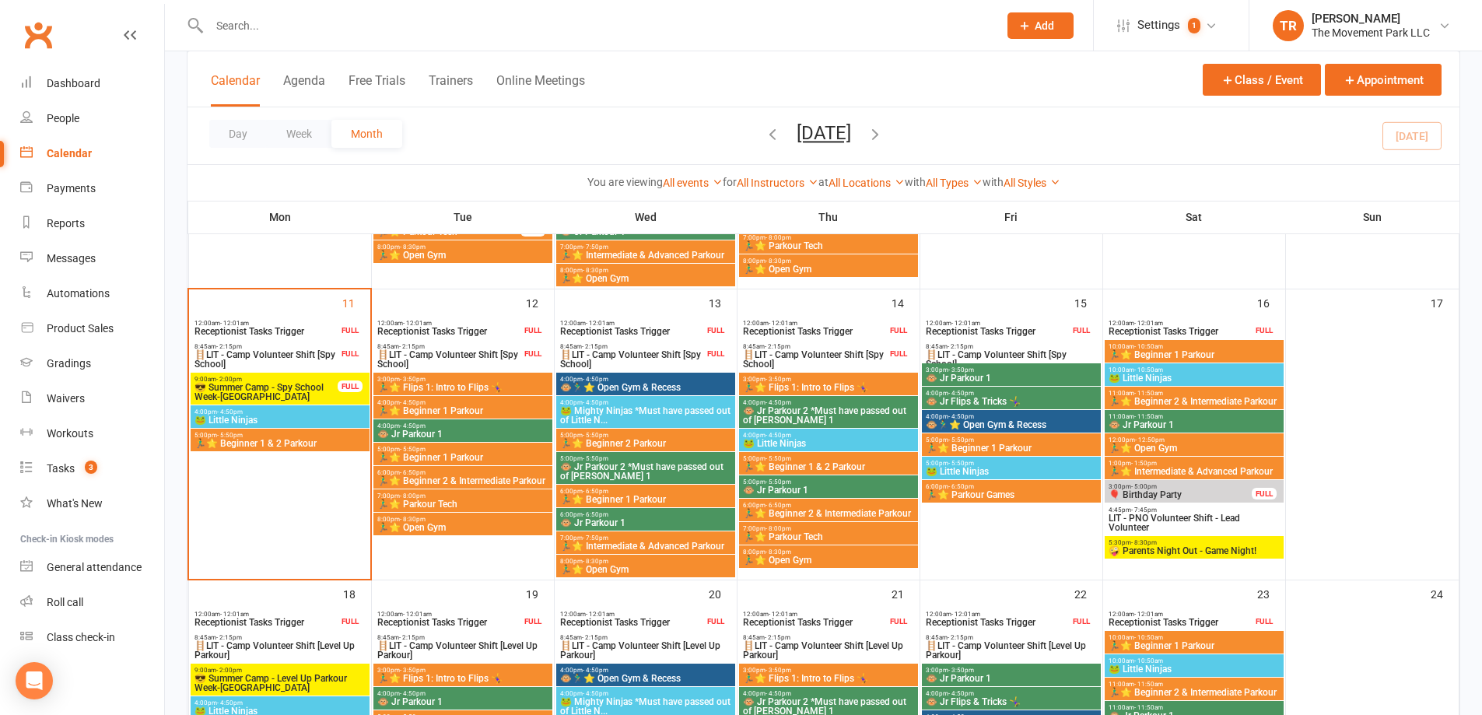
click at [508, 409] on span "🏃‍♂️⭐ Beginner 1 Parkour" at bounding box center [463, 410] width 173 height 9
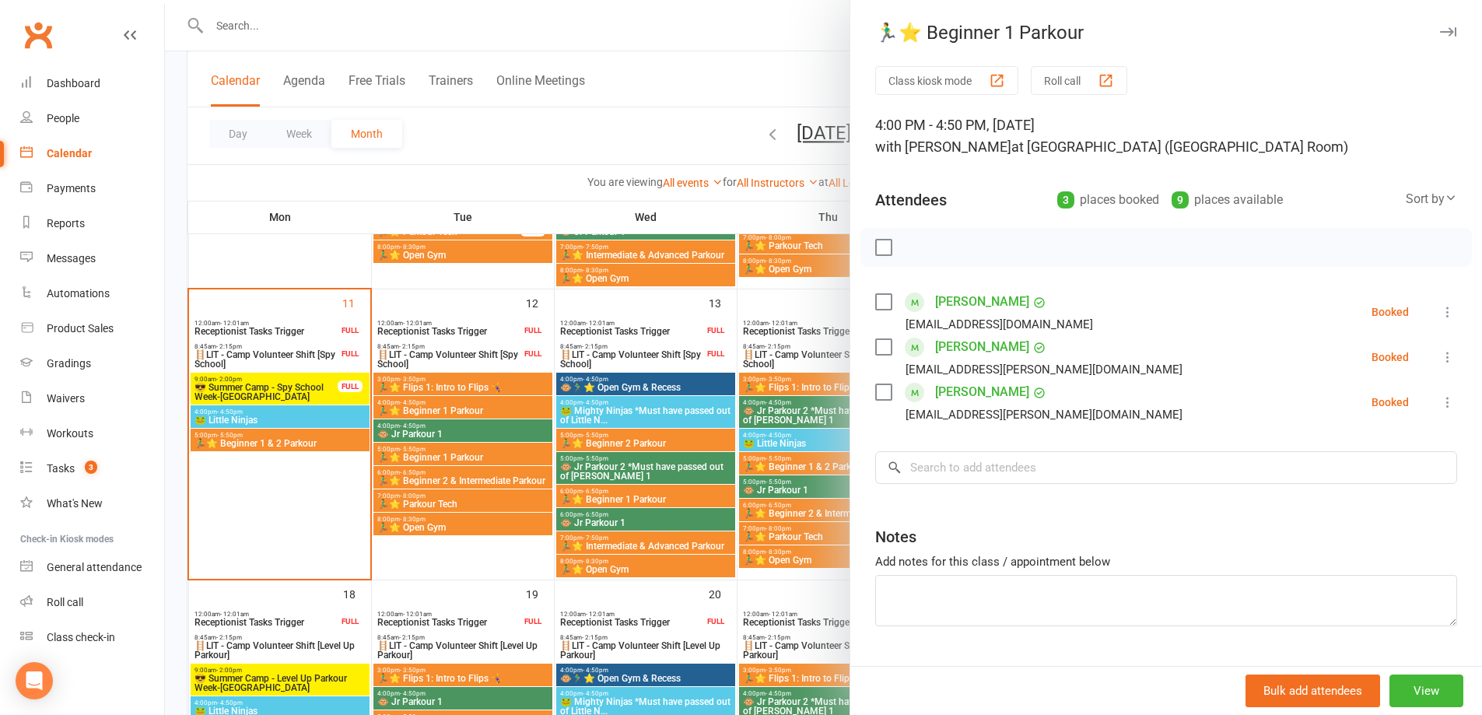
click at [520, 427] on div at bounding box center [823, 357] width 1317 height 715
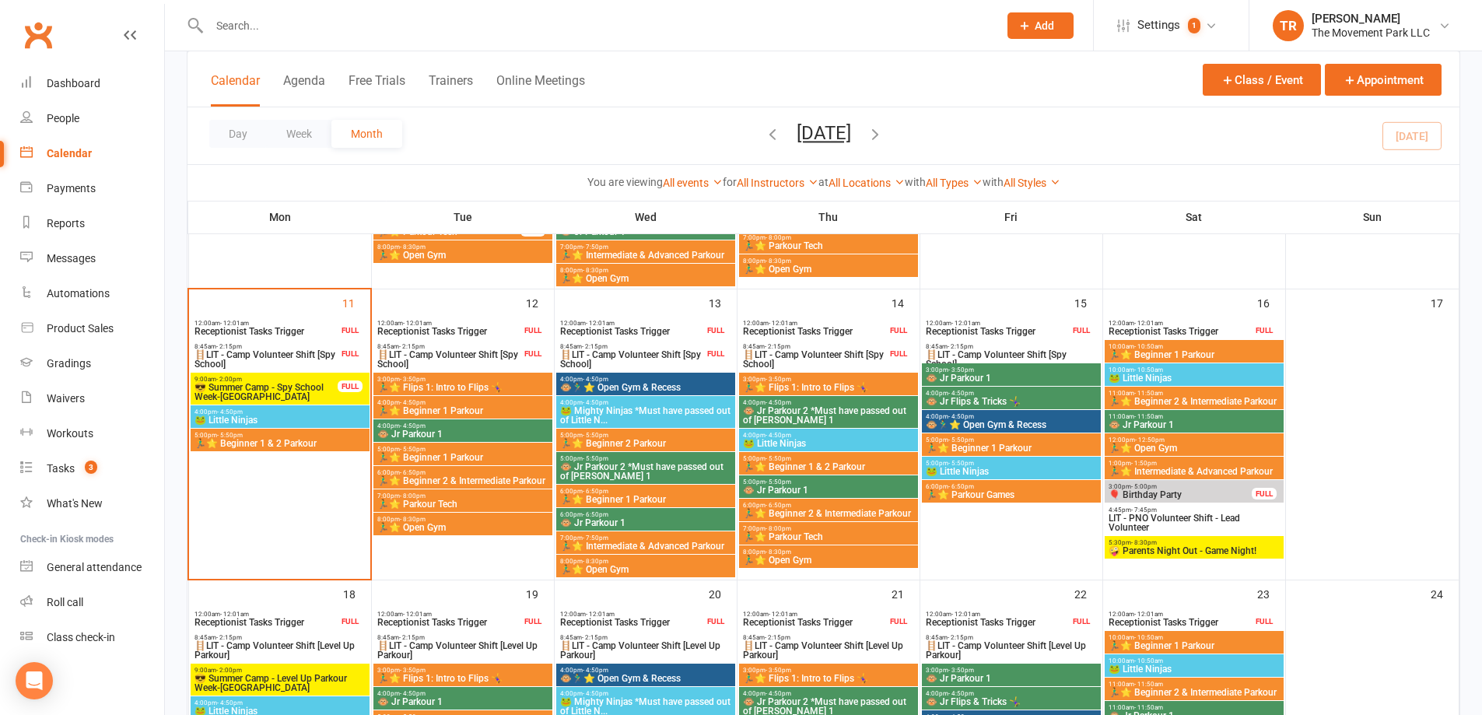
click at [520, 427] on span "4:00pm - 4:50pm" at bounding box center [463, 425] width 173 height 7
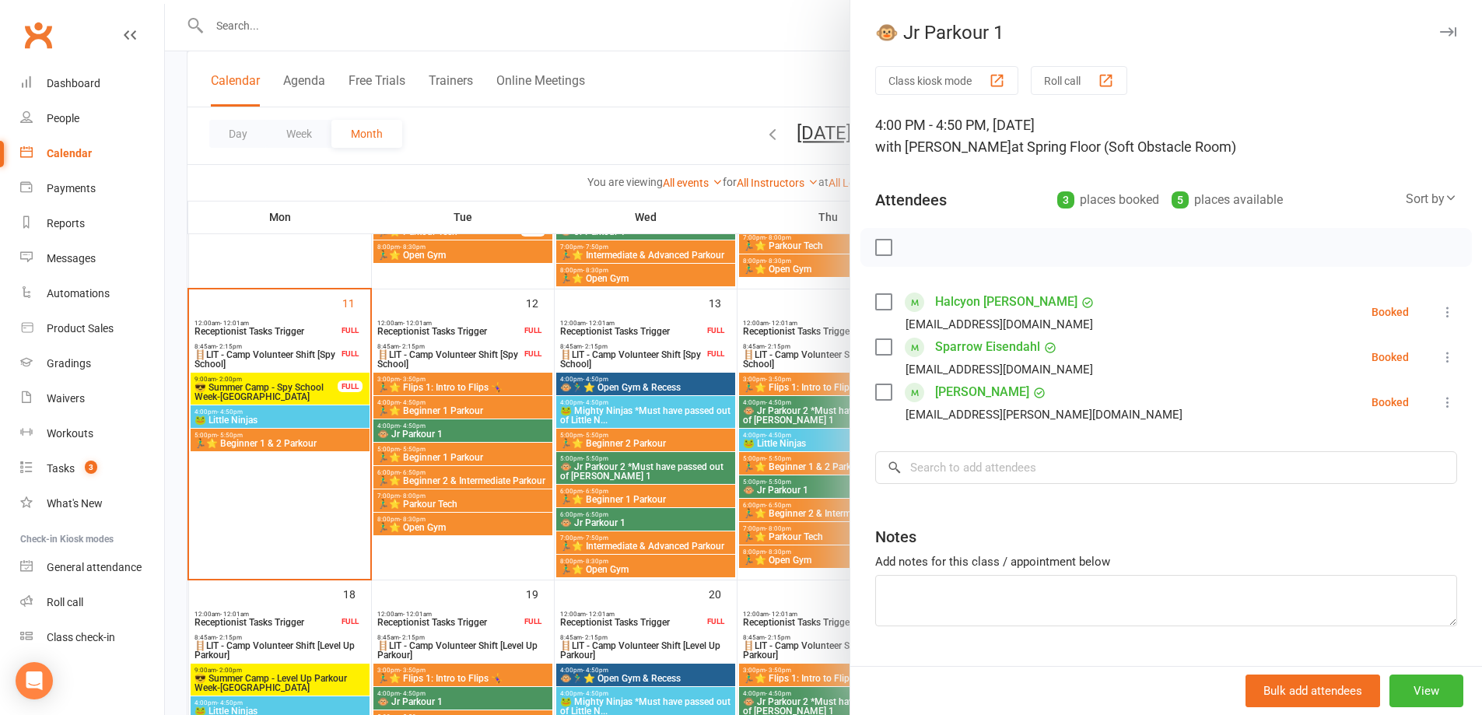
click at [503, 454] on div at bounding box center [823, 357] width 1317 height 715
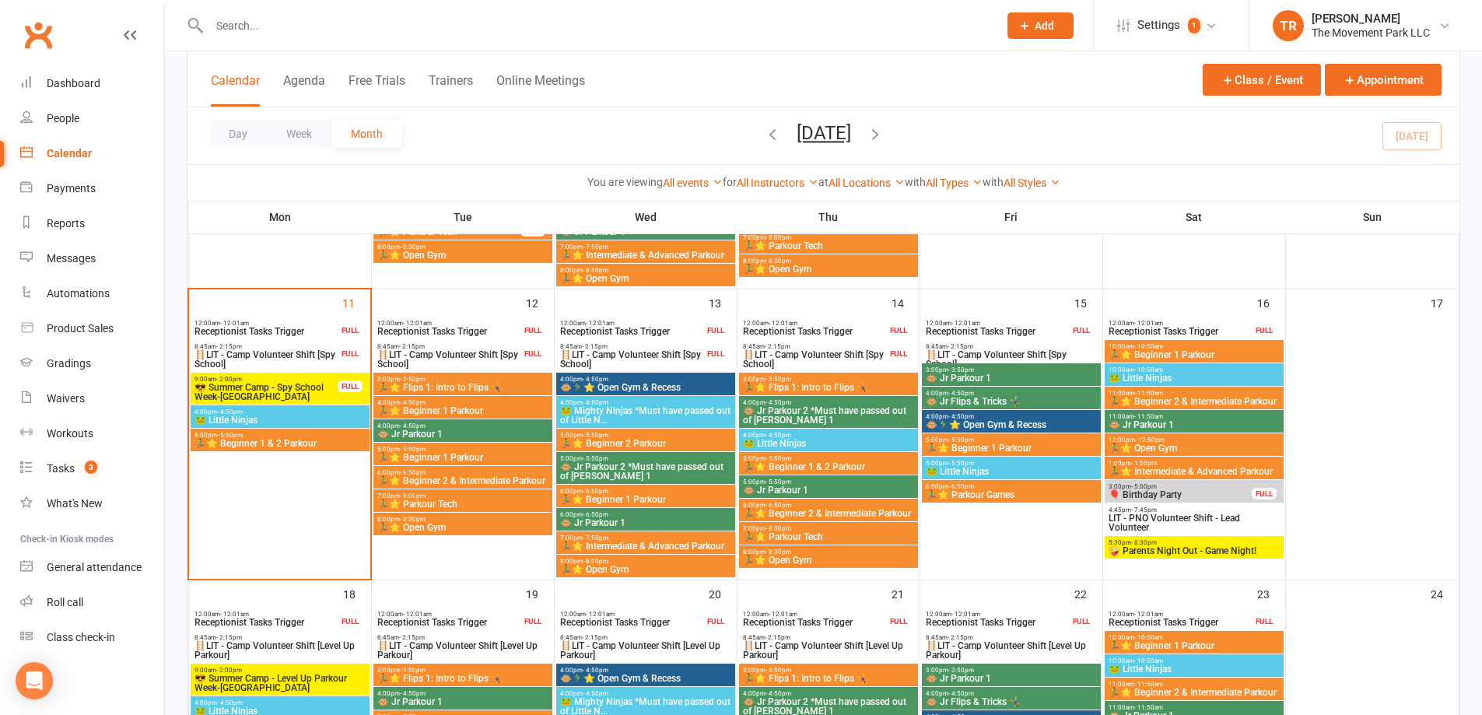
click at [503, 454] on span "🏃‍♂️⭐ Beginner 1 Parkour" at bounding box center [463, 457] width 173 height 9
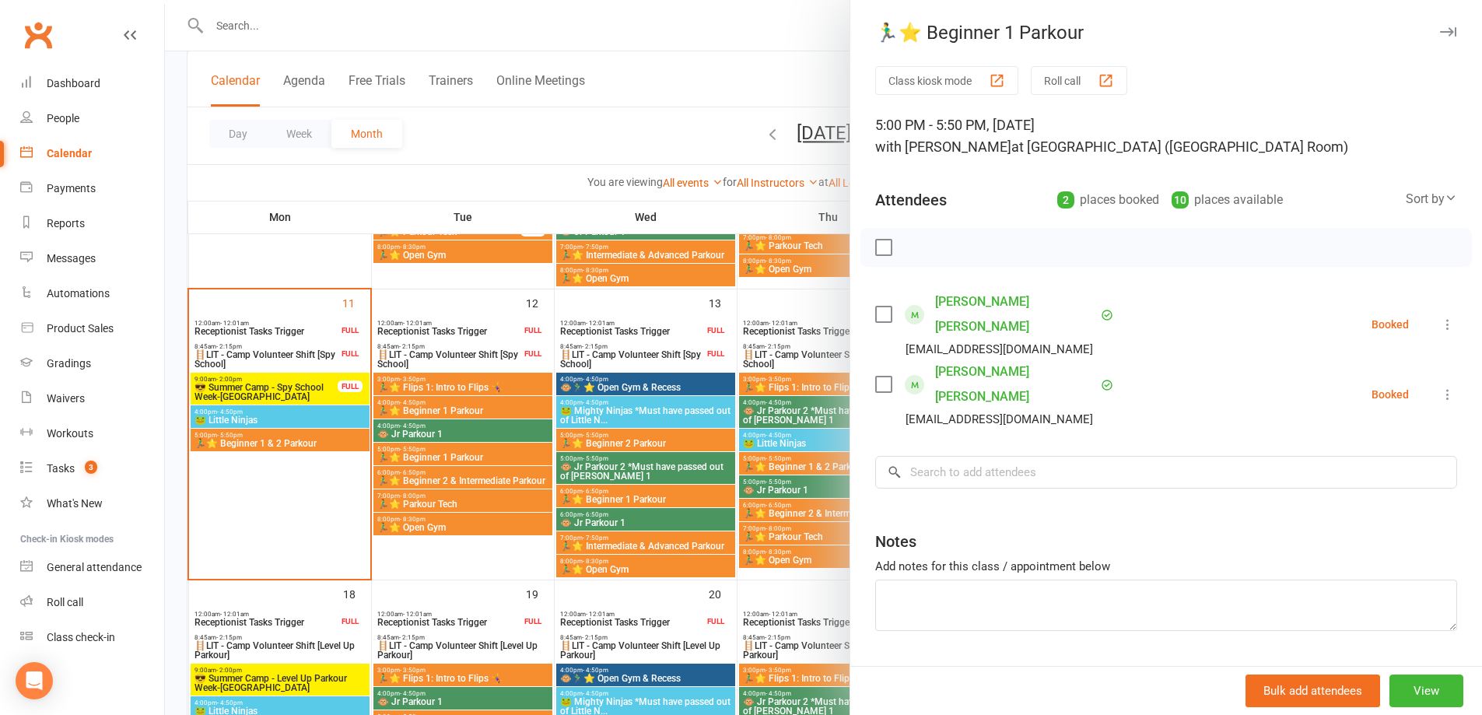
click at [506, 478] on div at bounding box center [823, 357] width 1317 height 715
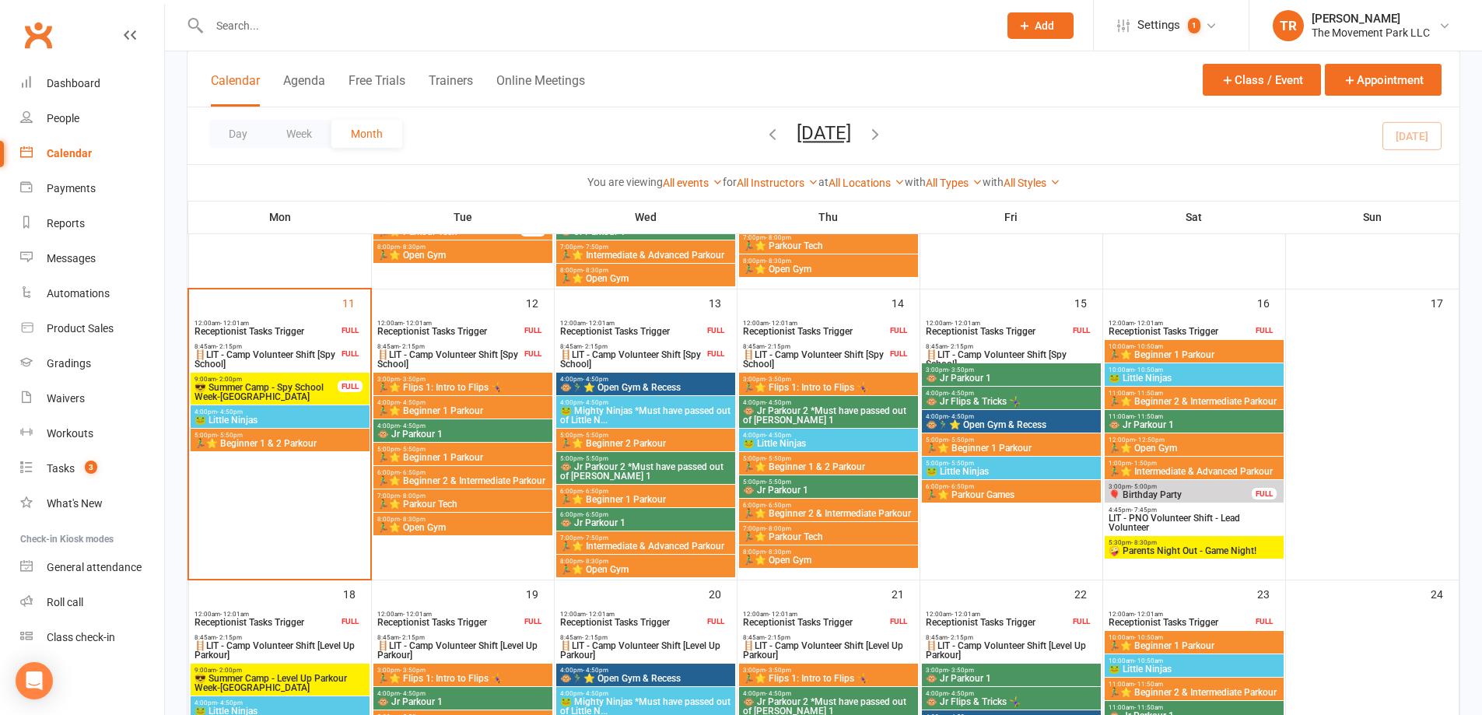
click at [506, 478] on span "🏃‍♂️⭐ Beginner 2 & Intermediate Parkour" at bounding box center [463, 480] width 173 height 9
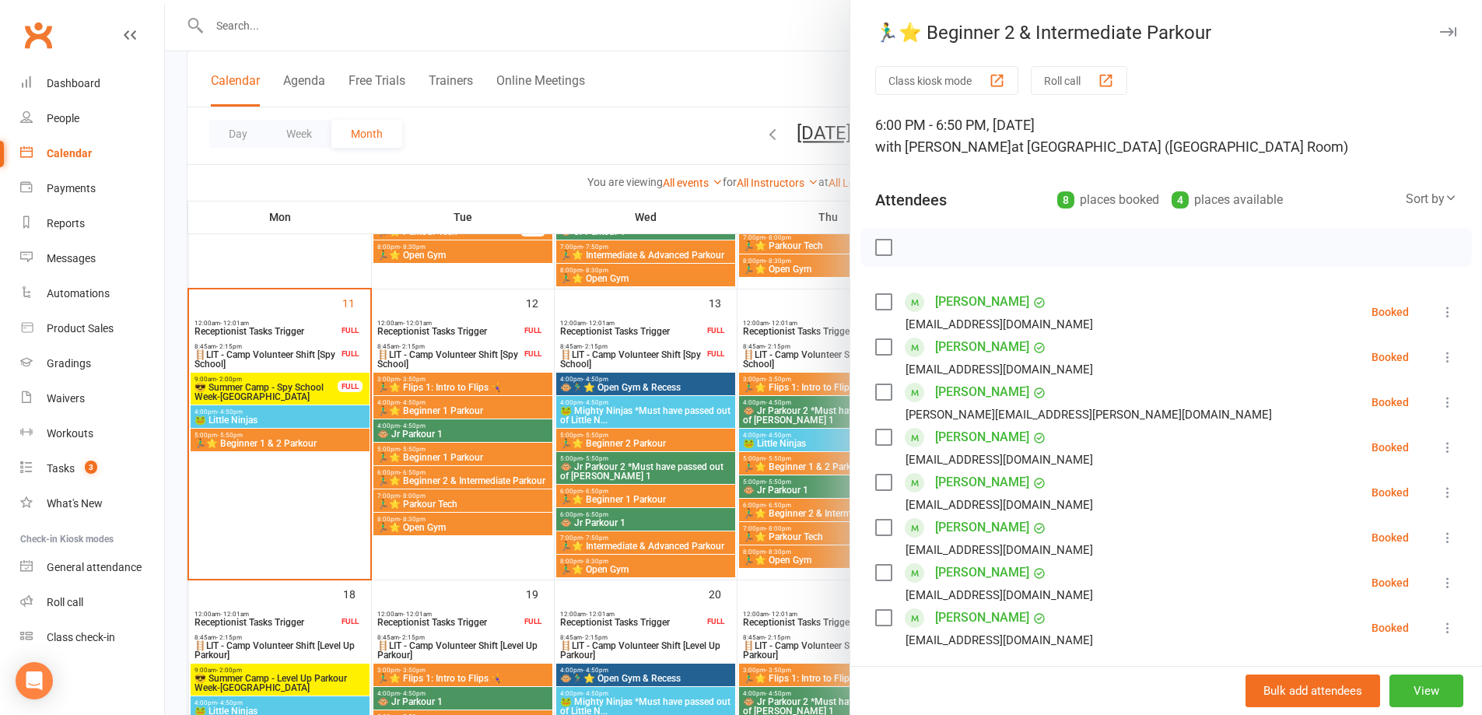
click at [478, 505] on div at bounding box center [823, 357] width 1317 height 715
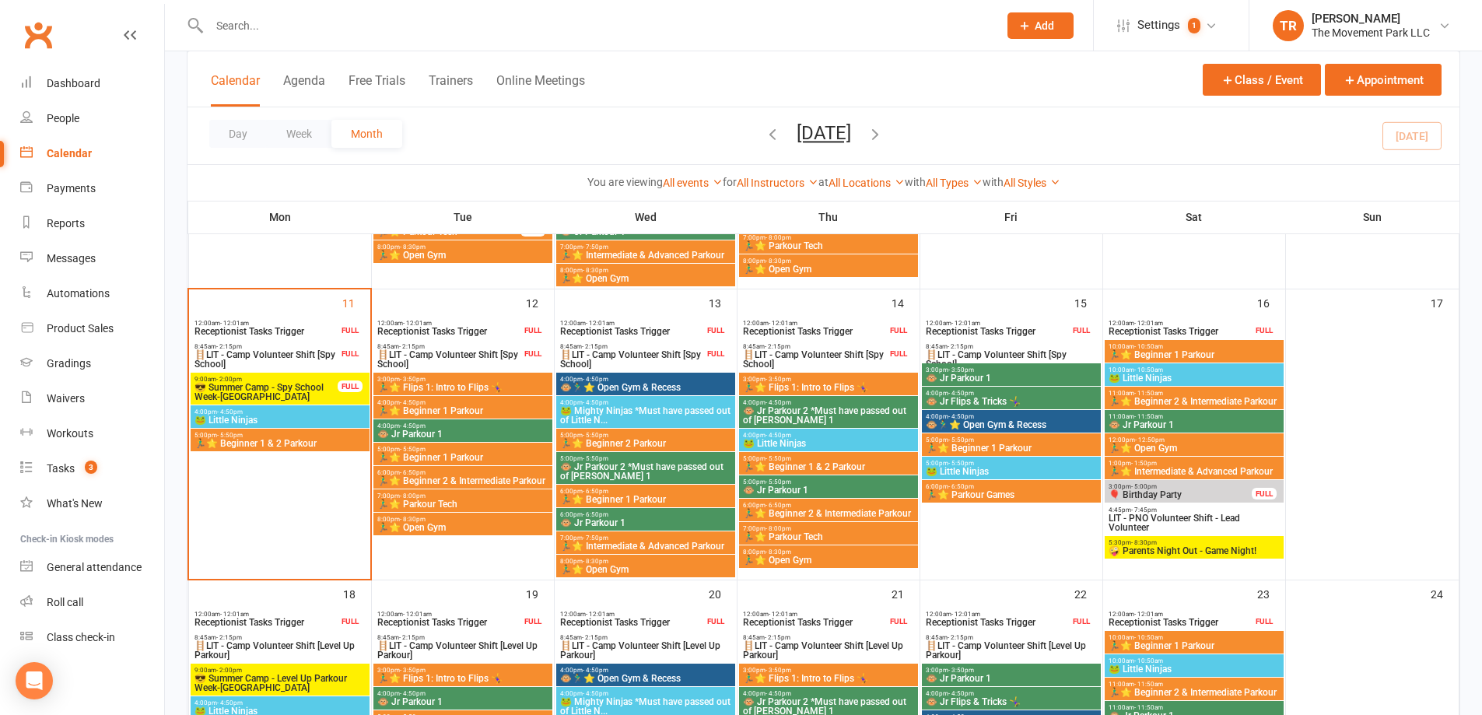
click at [478, 505] on span "🏃‍♂️⭐ Parkour Tech" at bounding box center [463, 503] width 173 height 9
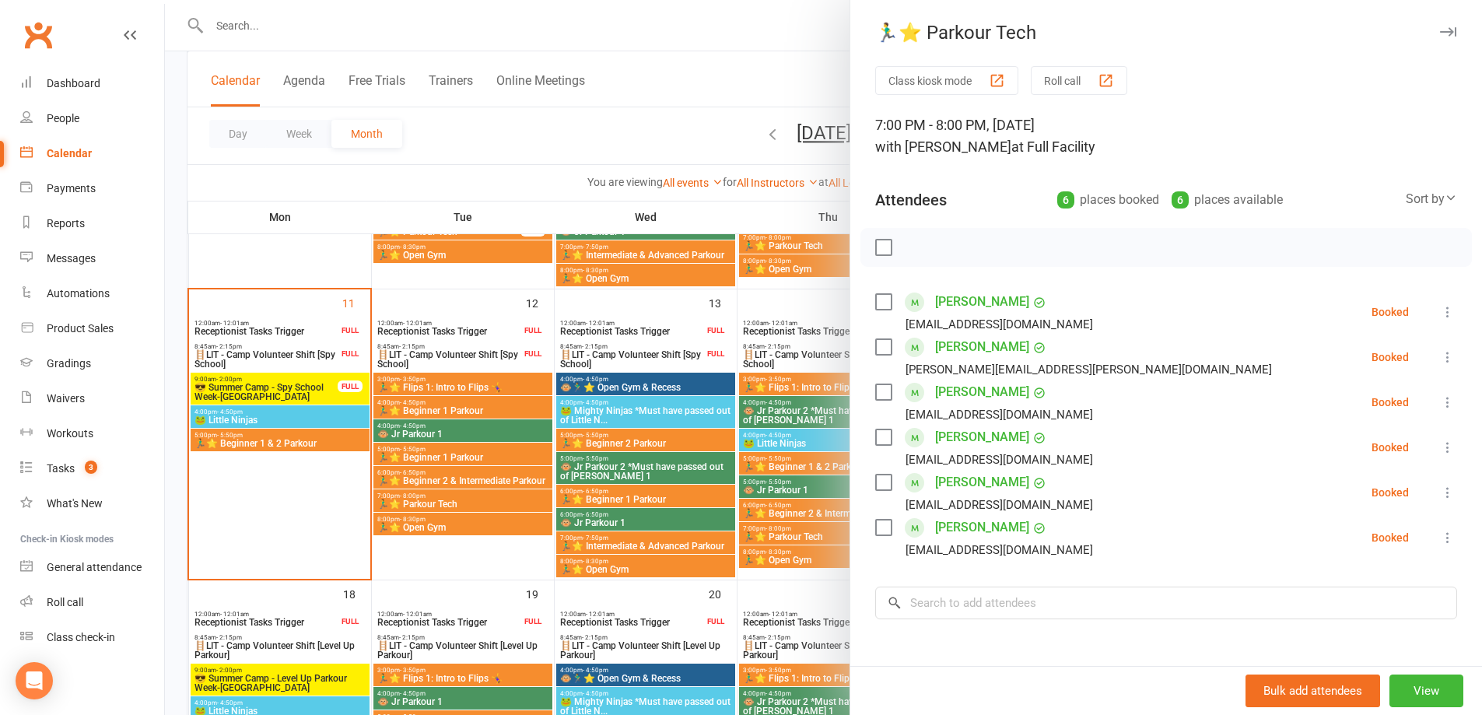
click at [483, 522] on div at bounding box center [823, 357] width 1317 height 715
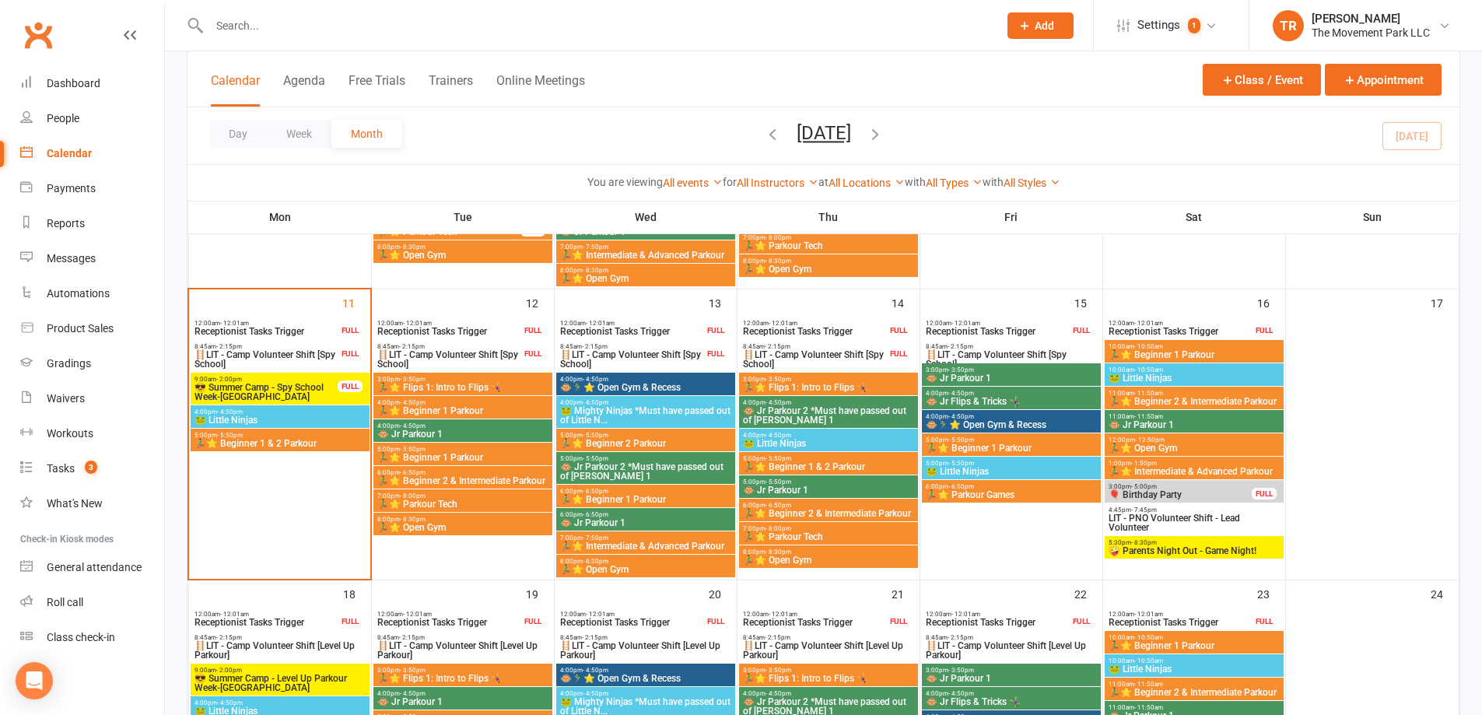
click at [483, 522] on span "8:00pm - 8:30pm" at bounding box center [463, 519] width 173 height 7
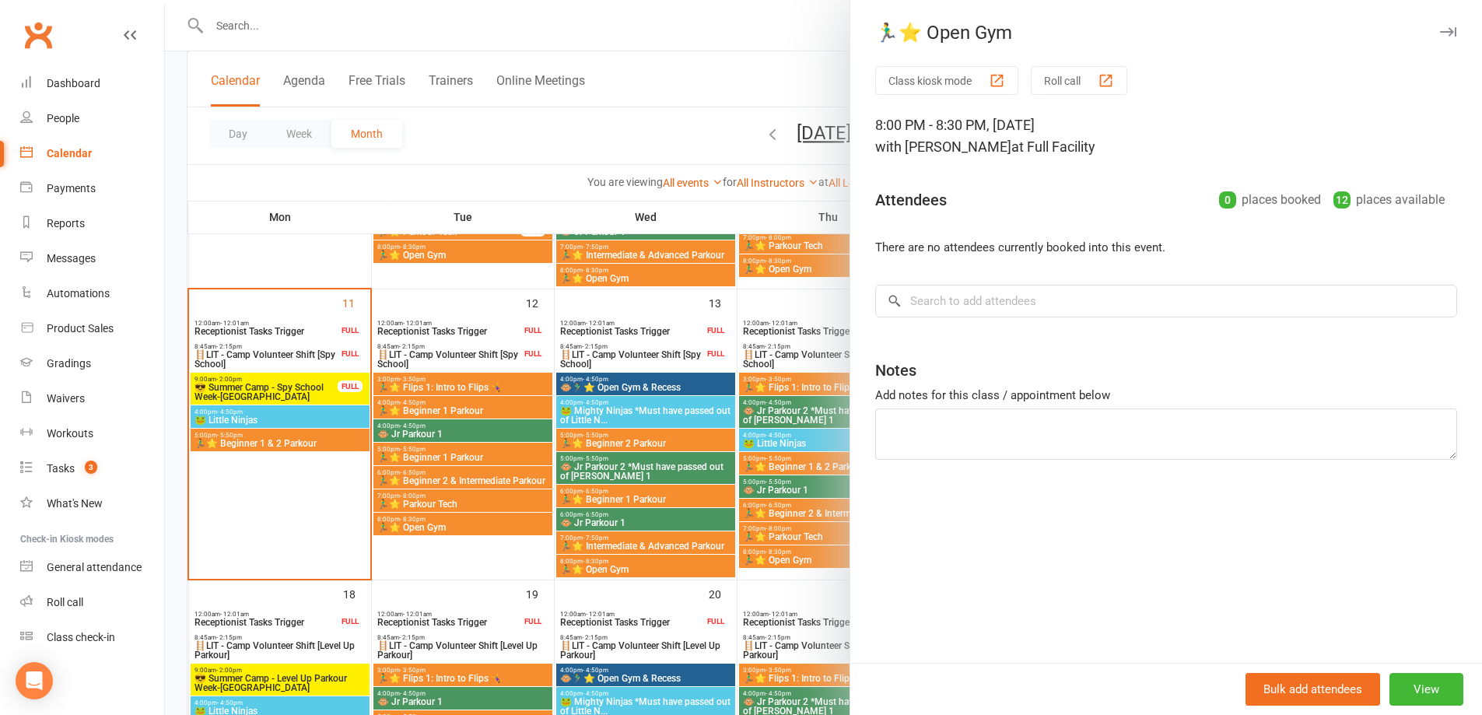
click at [682, 19] on div at bounding box center [823, 357] width 1317 height 715
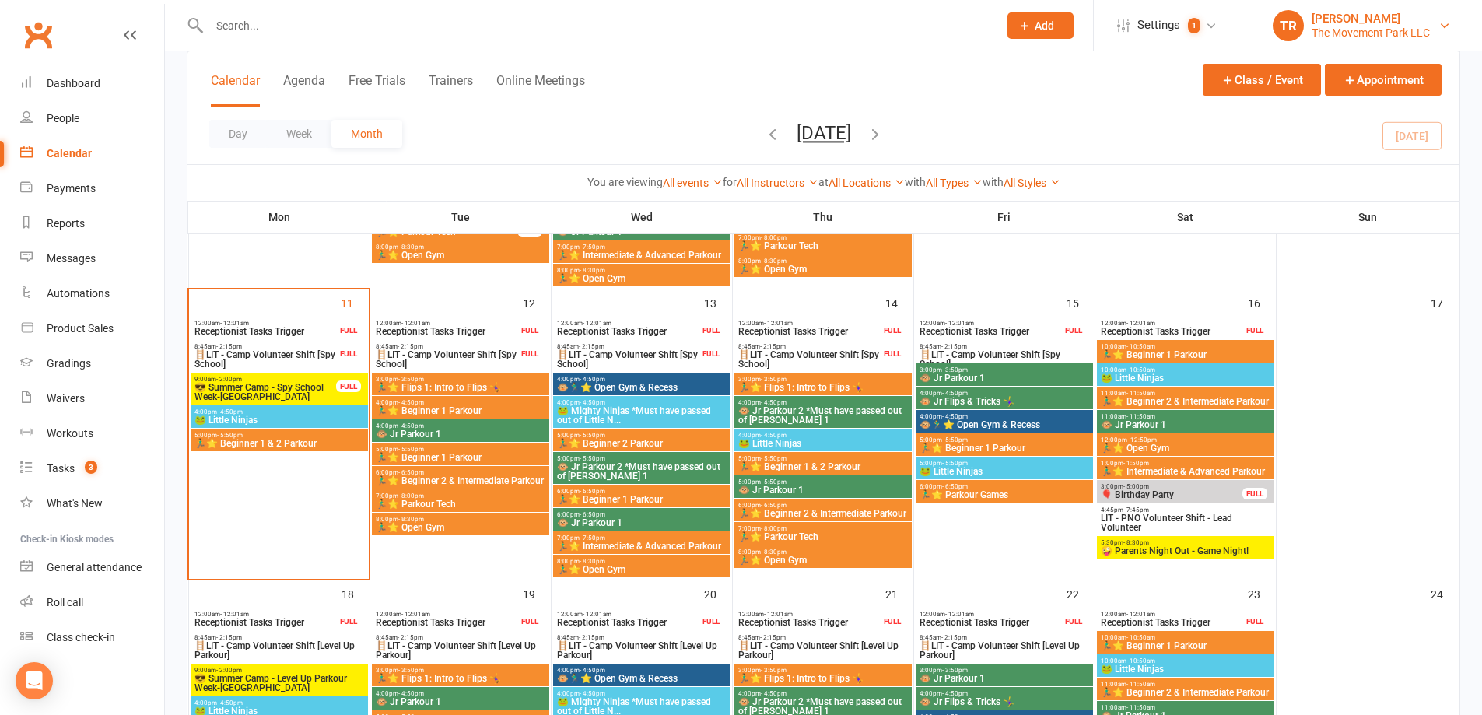
click at [1413, 33] on div "The Movement Park LLC" at bounding box center [1371, 33] width 118 height 14
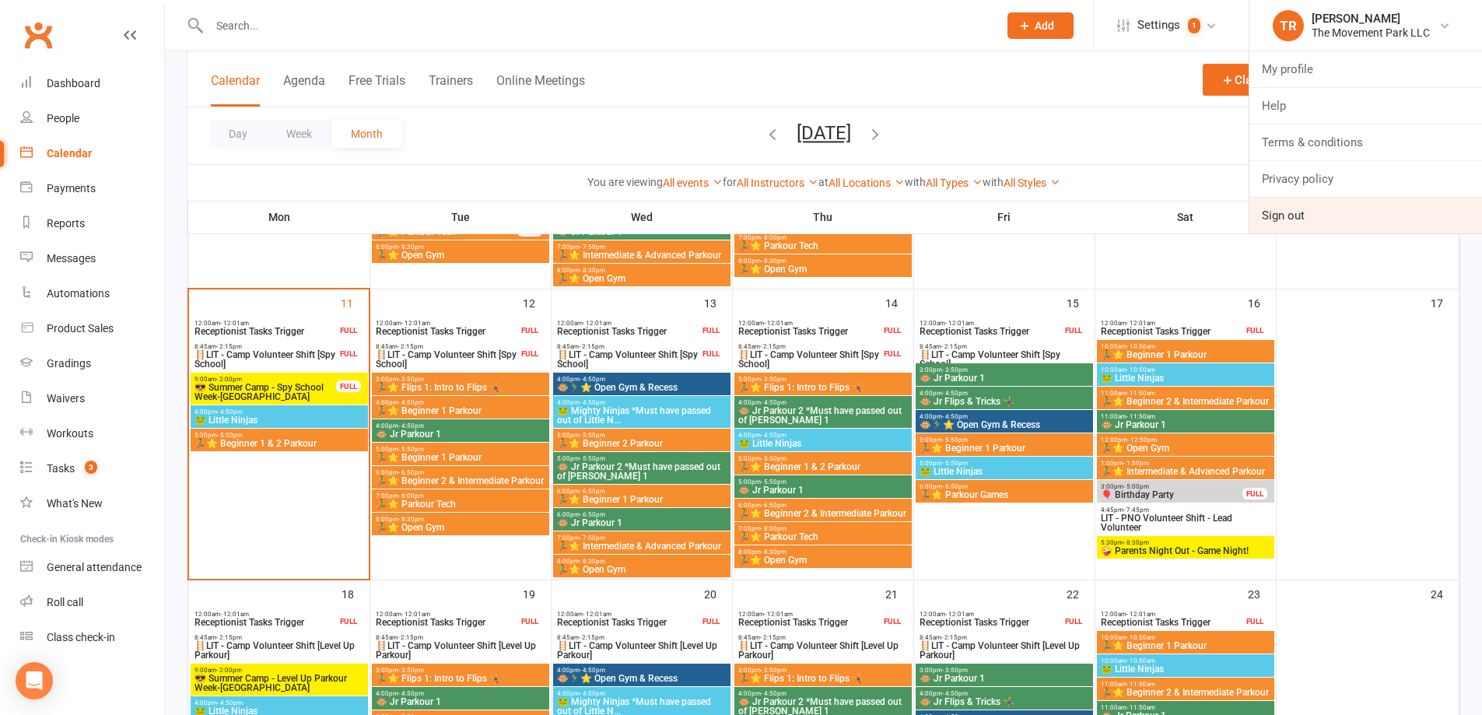
click at [1382, 227] on link "Sign out" at bounding box center [1365, 216] width 233 height 36
